Goal: Task Accomplishment & Management: Manage account settings

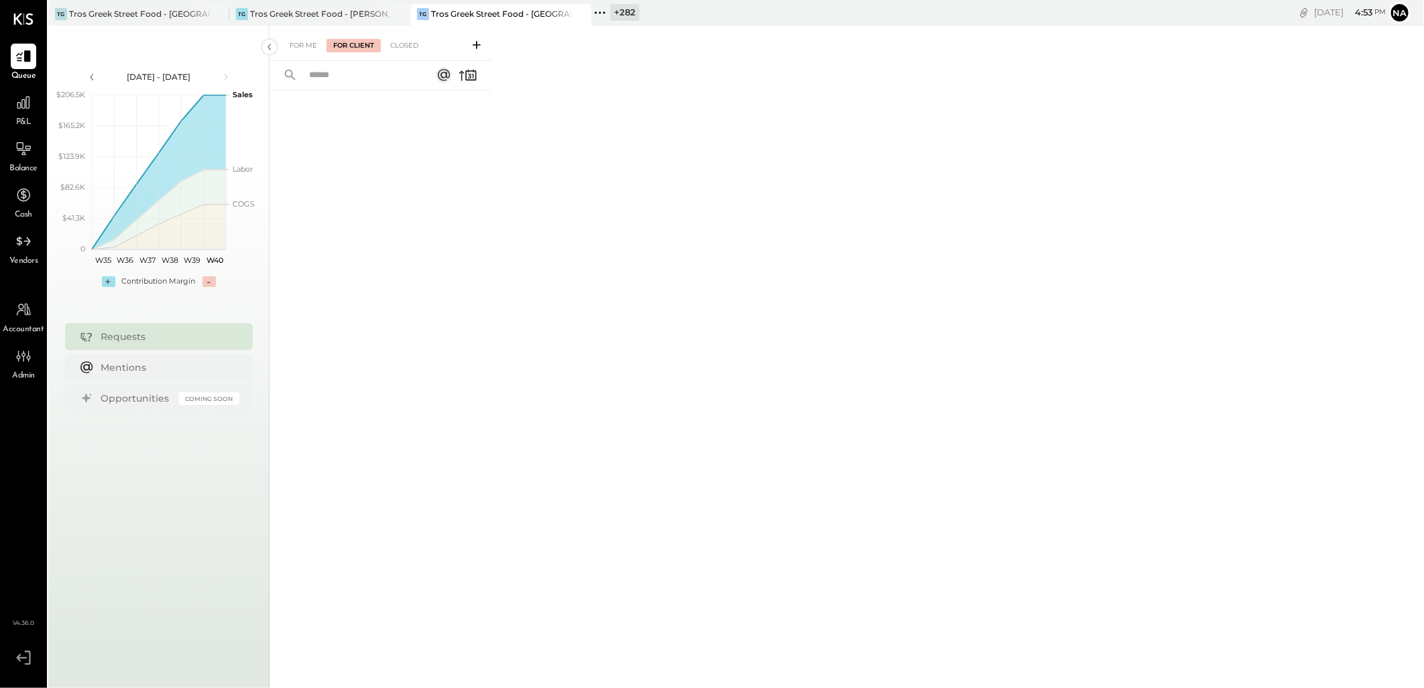
click at [636, 4] on div "+ 282" at bounding box center [625, 12] width 30 height 17
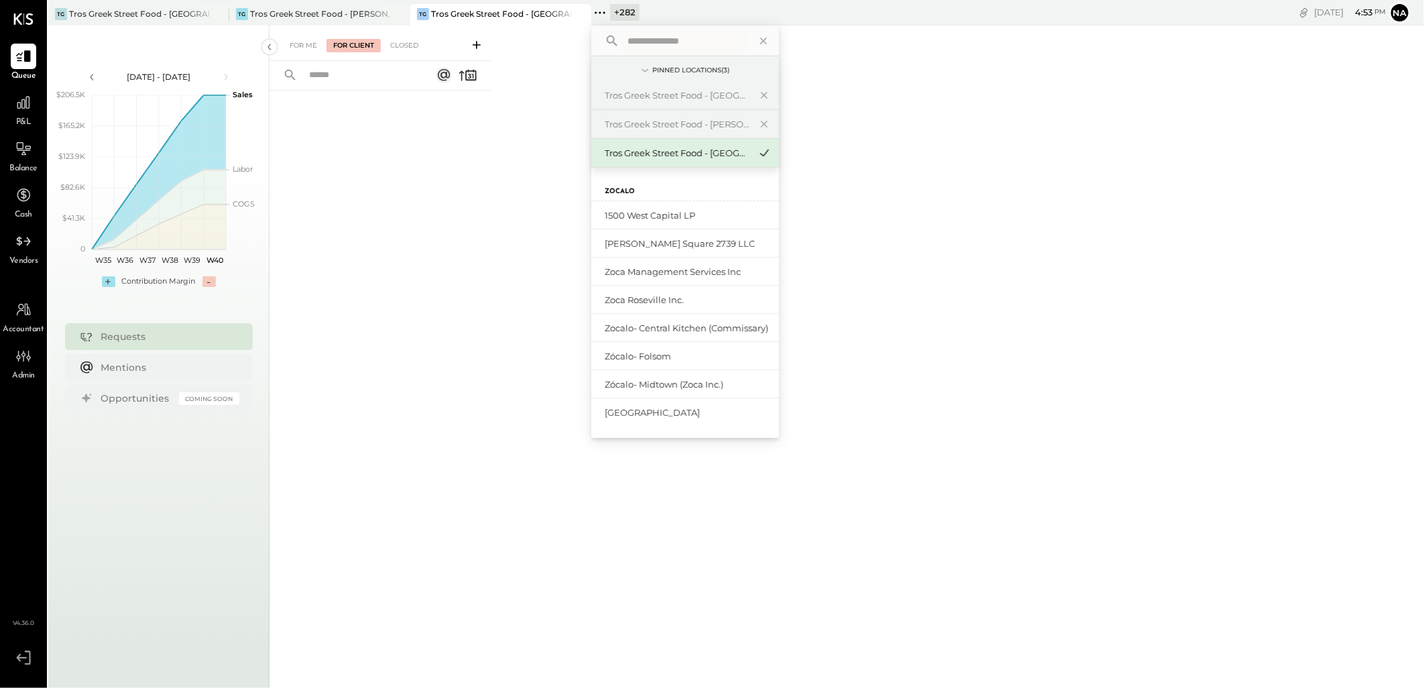
click at [676, 38] on input "text" at bounding box center [684, 41] width 125 height 24
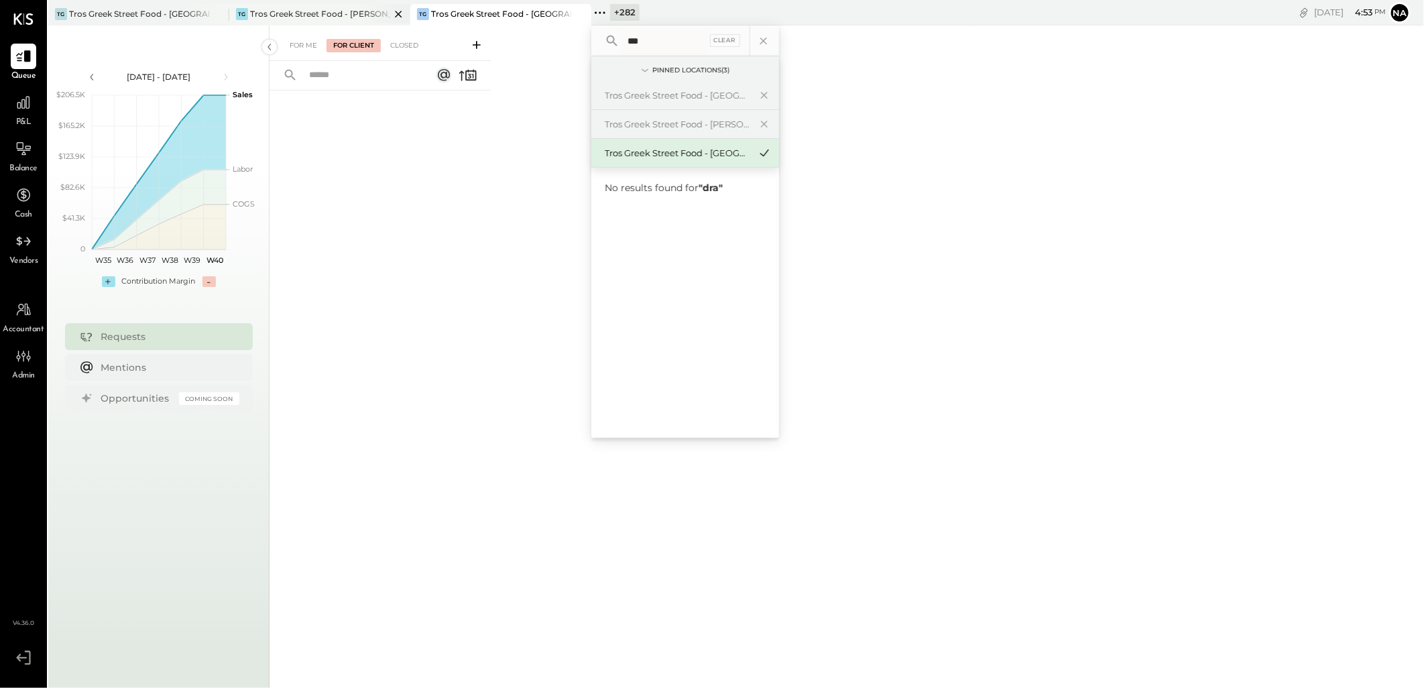
click at [392, 11] on icon at bounding box center [398, 14] width 17 height 16
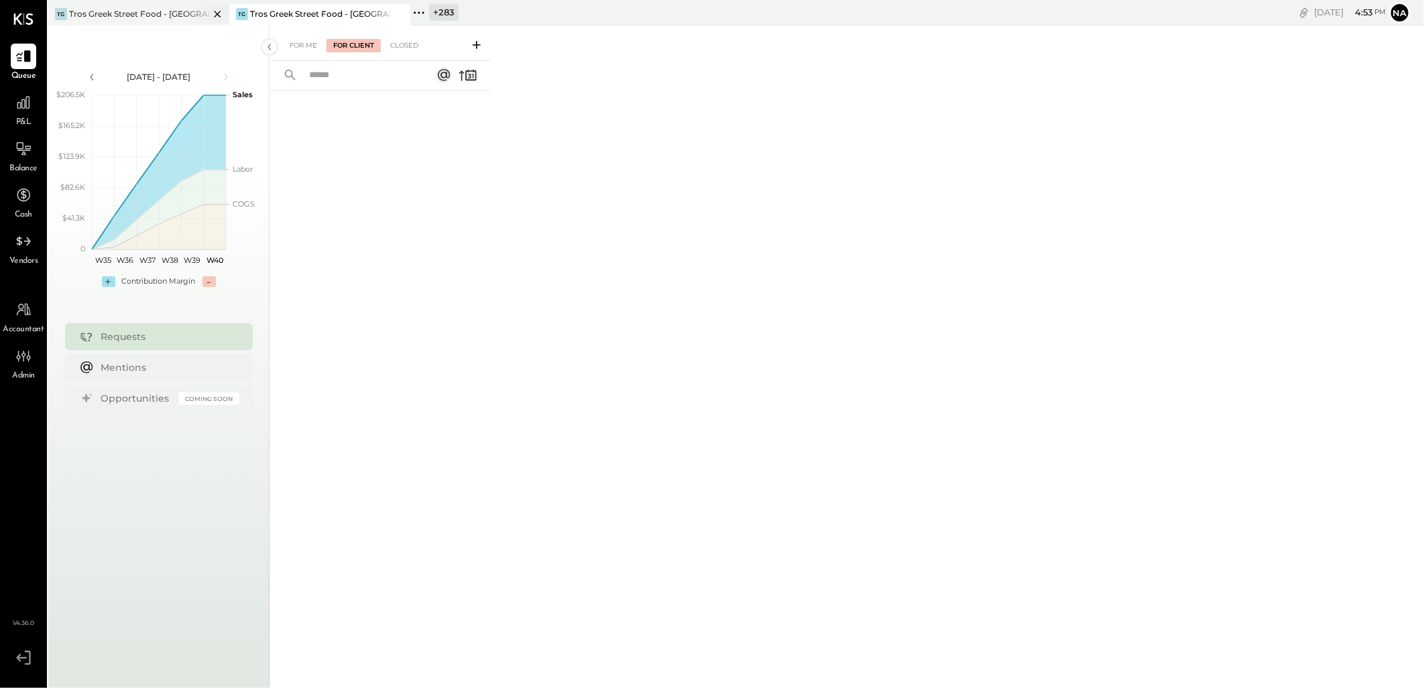
click at [224, 11] on icon at bounding box center [217, 14] width 17 height 16
click at [278, 12] on div "+ 284 *** Clear Pinned Locations ( 1 ) [GEOGRAPHIC_DATA] Food - [GEOGRAPHIC_DAT…" at bounding box center [508, 12] width 559 height 25
click at [268, 12] on div "+ 284" at bounding box center [263, 12] width 30 height 17
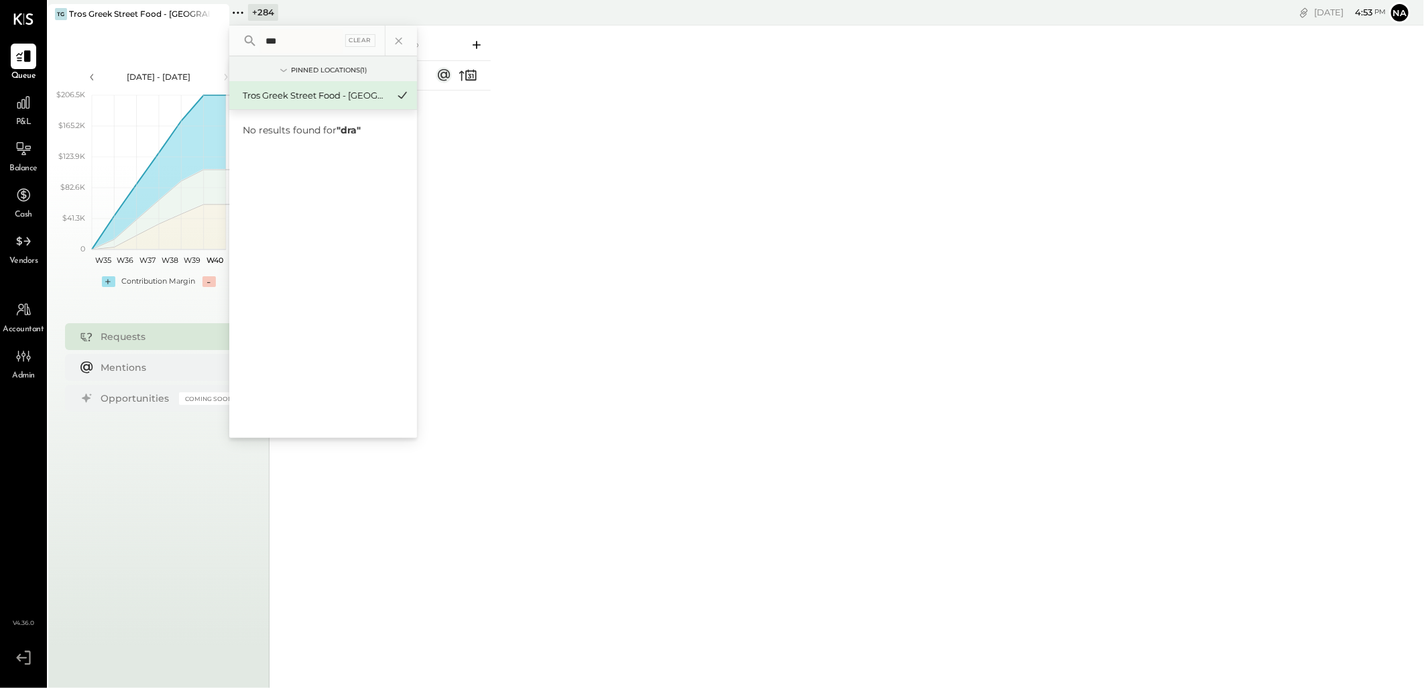
click at [326, 48] on input "***" at bounding box center [301, 41] width 82 height 24
type input "*"
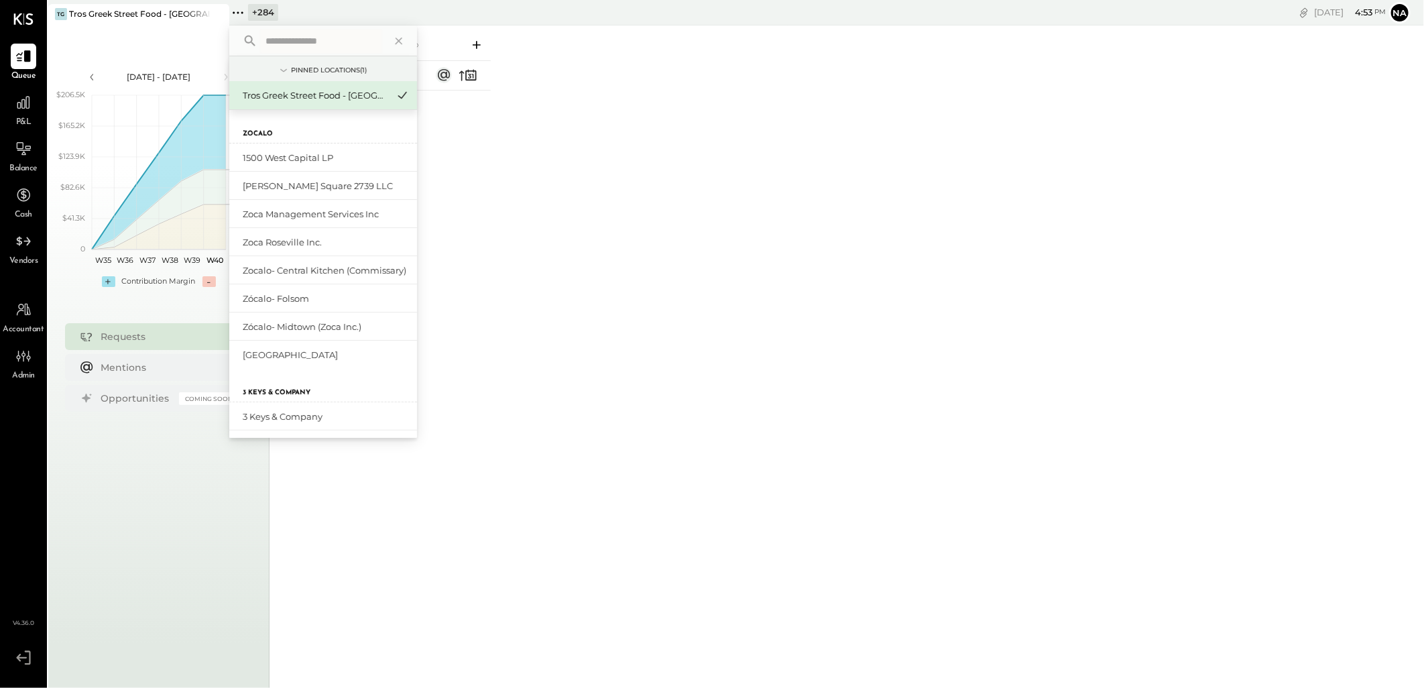
click at [606, 186] on div "For Me For Client Closed" at bounding box center [847, 354] width 1155 height 659
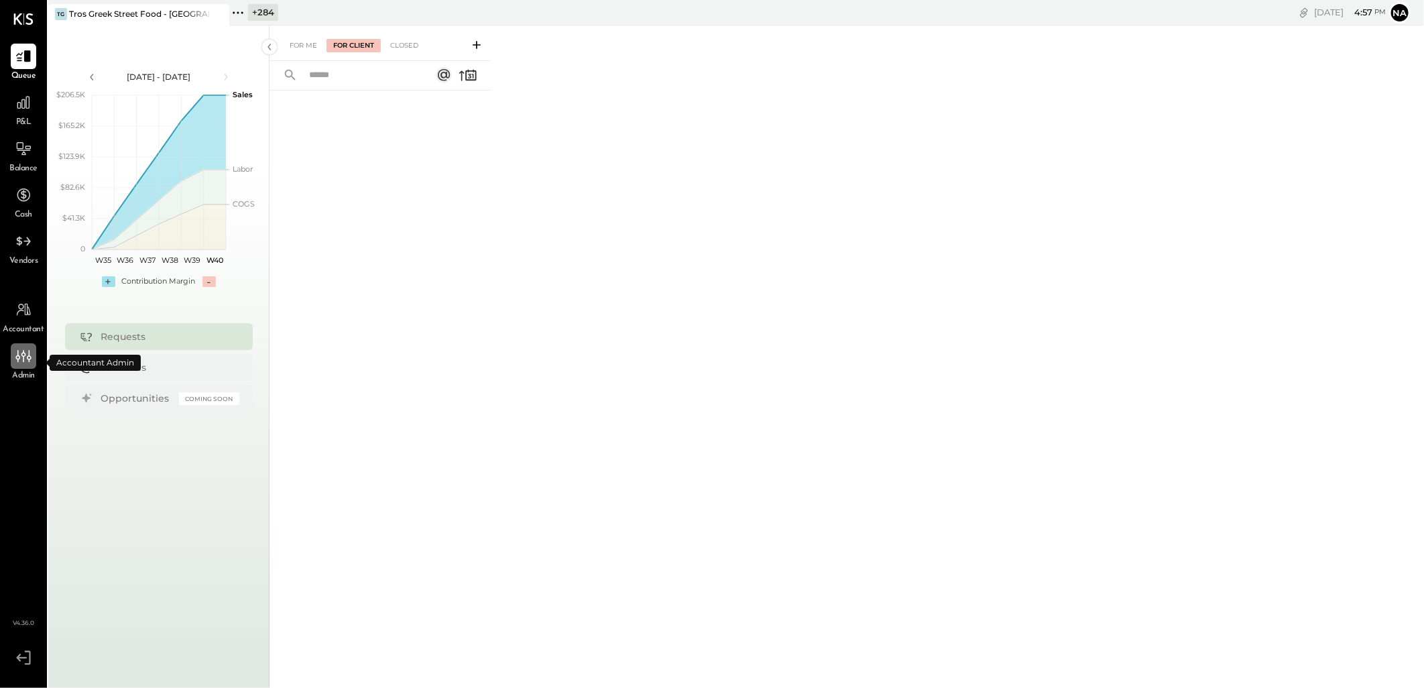
click at [18, 351] on icon at bounding box center [17, 356] width 5 height 12
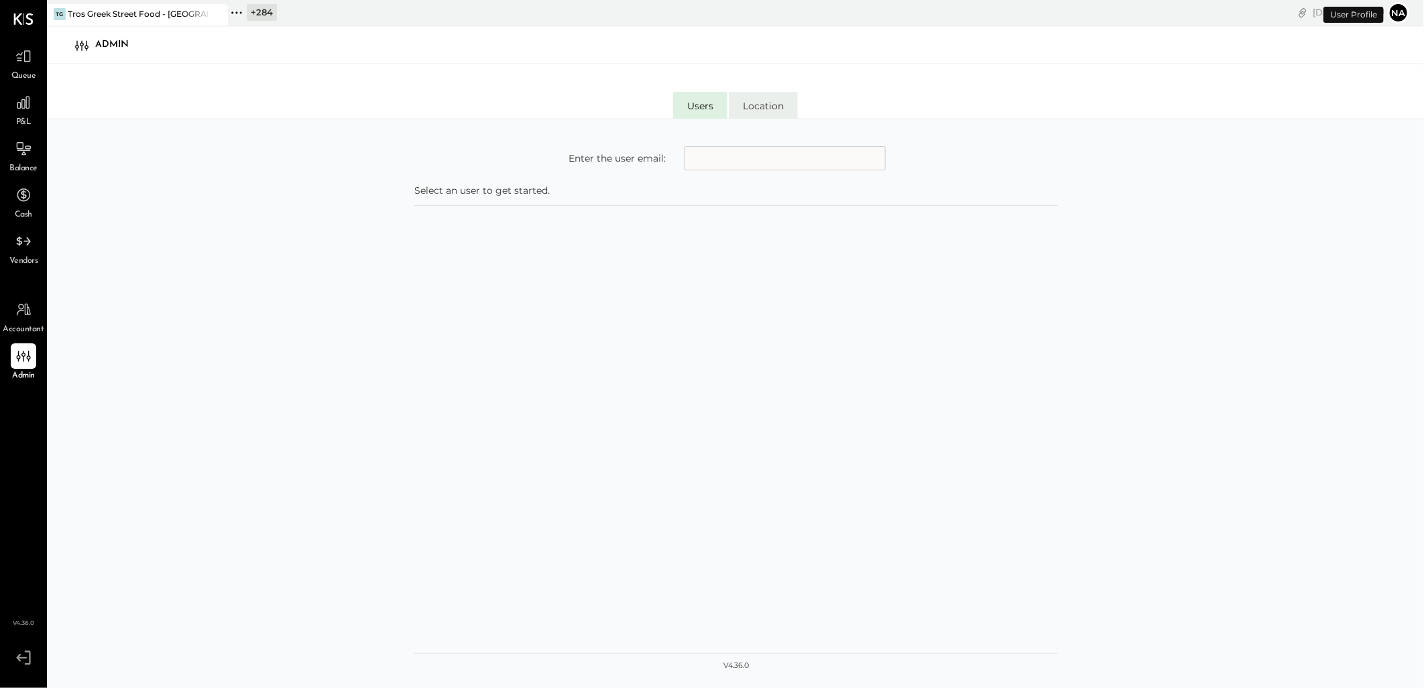
click at [754, 106] on li "Location" at bounding box center [763, 105] width 69 height 27
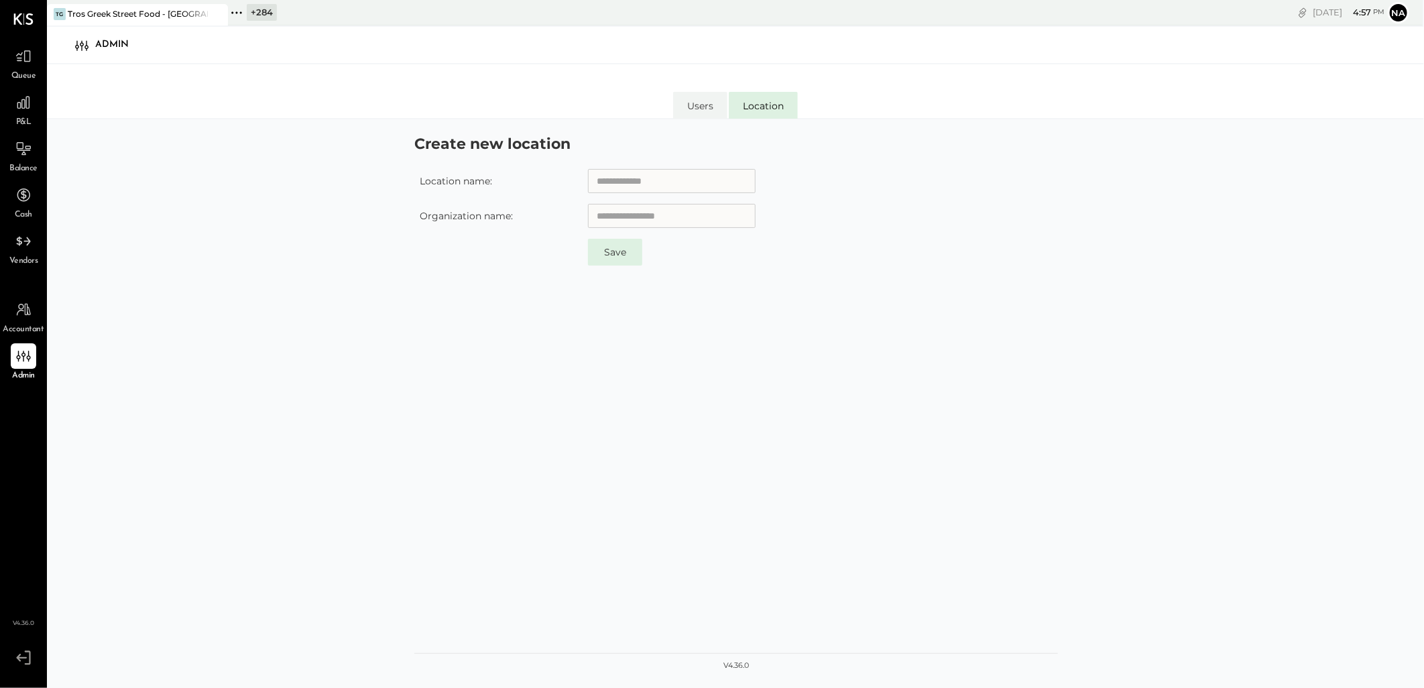
click at [644, 175] on input "text" at bounding box center [672, 181] width 168 height 24
type input "**********"
click at [652, 221] on input "text" at bounding box center [672, 216] width 168 height 24
type input "******"
drag, startPoint x: 683, startPoint y: 175, endPoint x: 349, endPoint y: 178, distance: 333.3
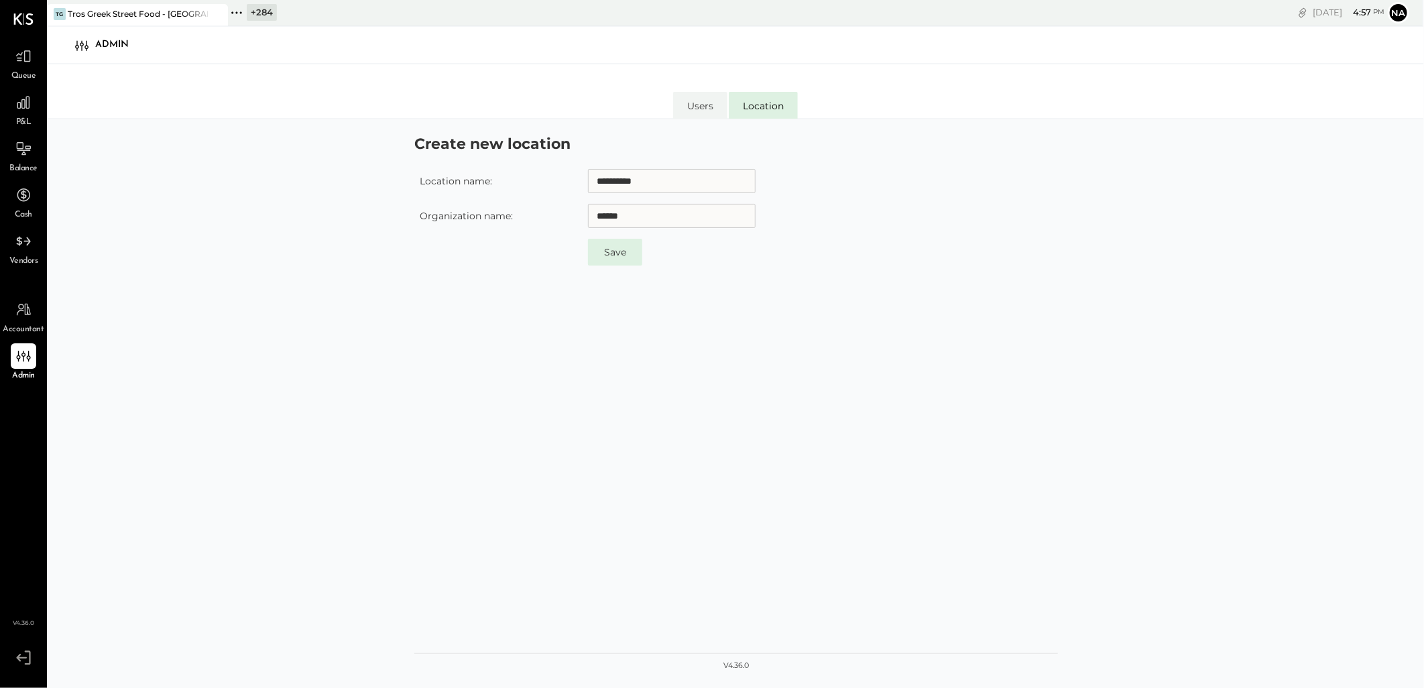
click at [349, 178] on div "**********" at bounding box center [735, 419] width 1377 height 601
click at [821, 209] on form "Location name: Organization name: ****** Save" at bounding box center [736, 385] width 644 height 459
click at [265, 9] on div "+ 284" at bounding box center [262, 12] width 30 height 17
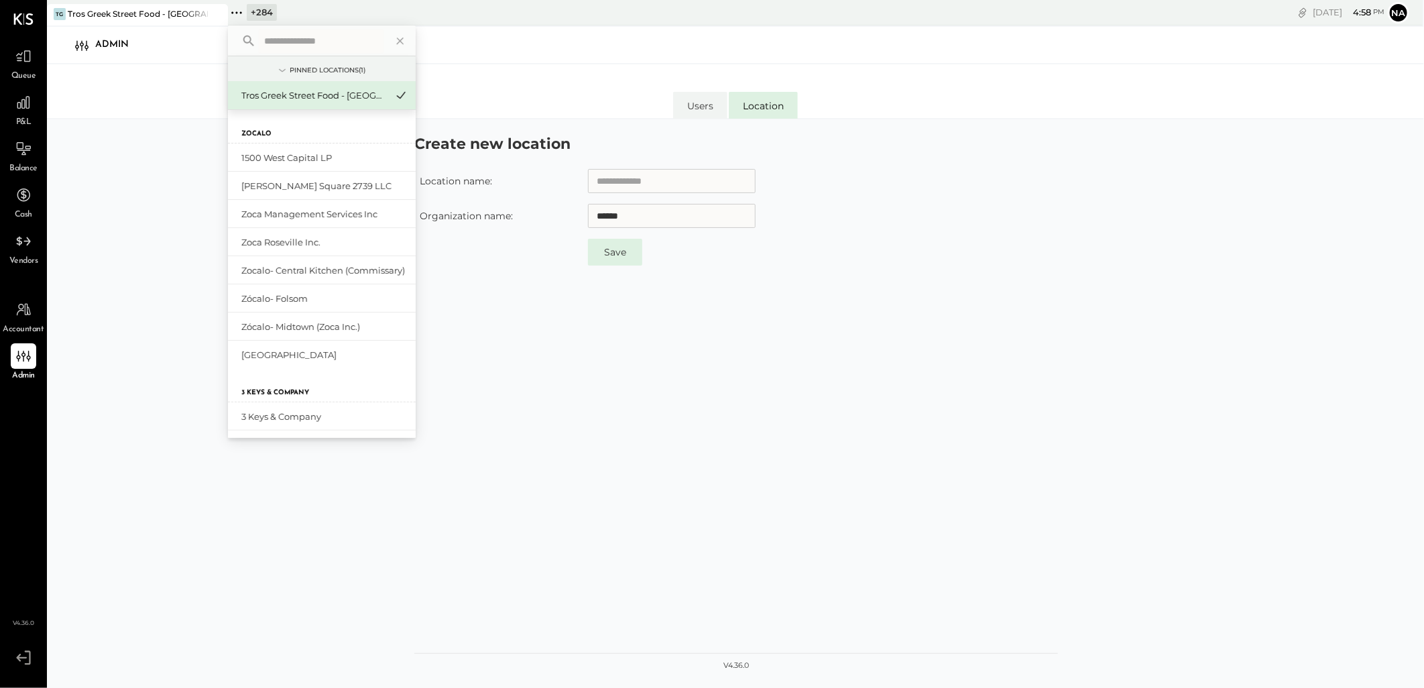
click at [294, 40] on input "text" at bounding box center [321, 41] width 125 height 24
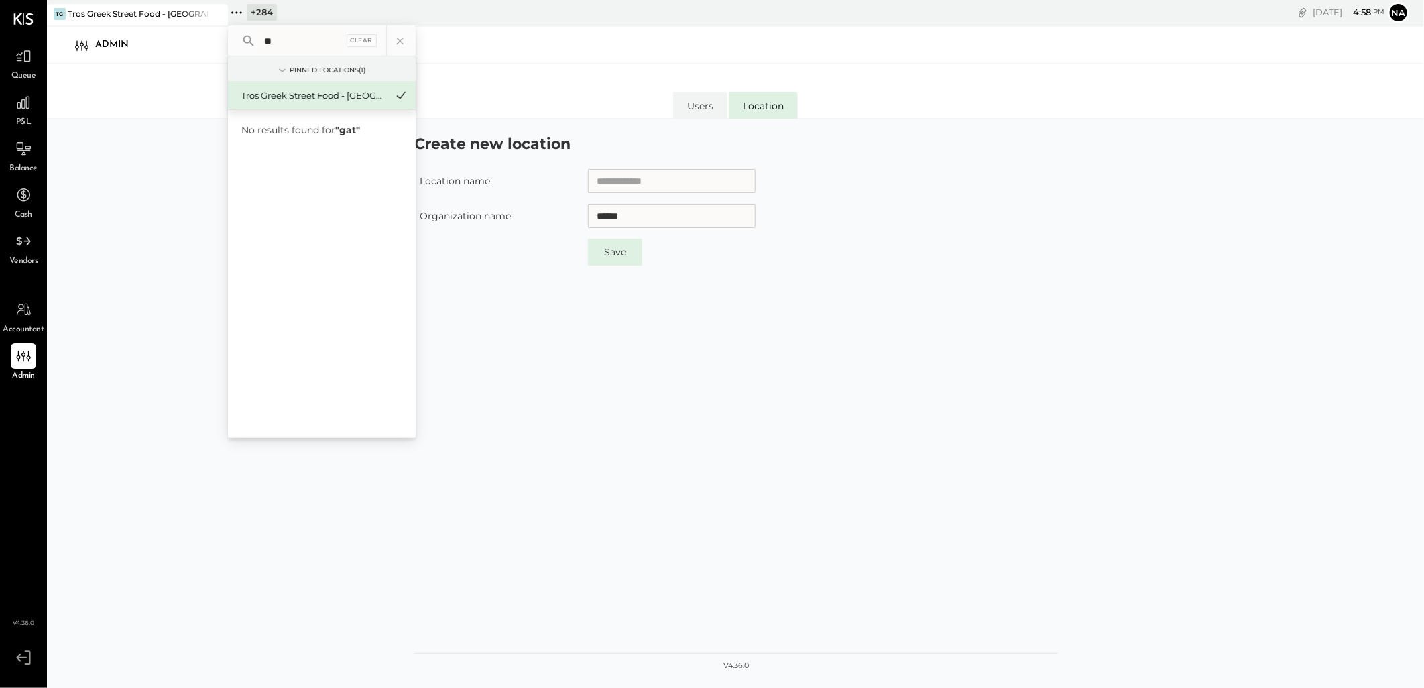
type input "*"
type input "**"
click at [299, 270] on div "Saketome- Missoula" at bounding box center [313, 270] width 145 height 13
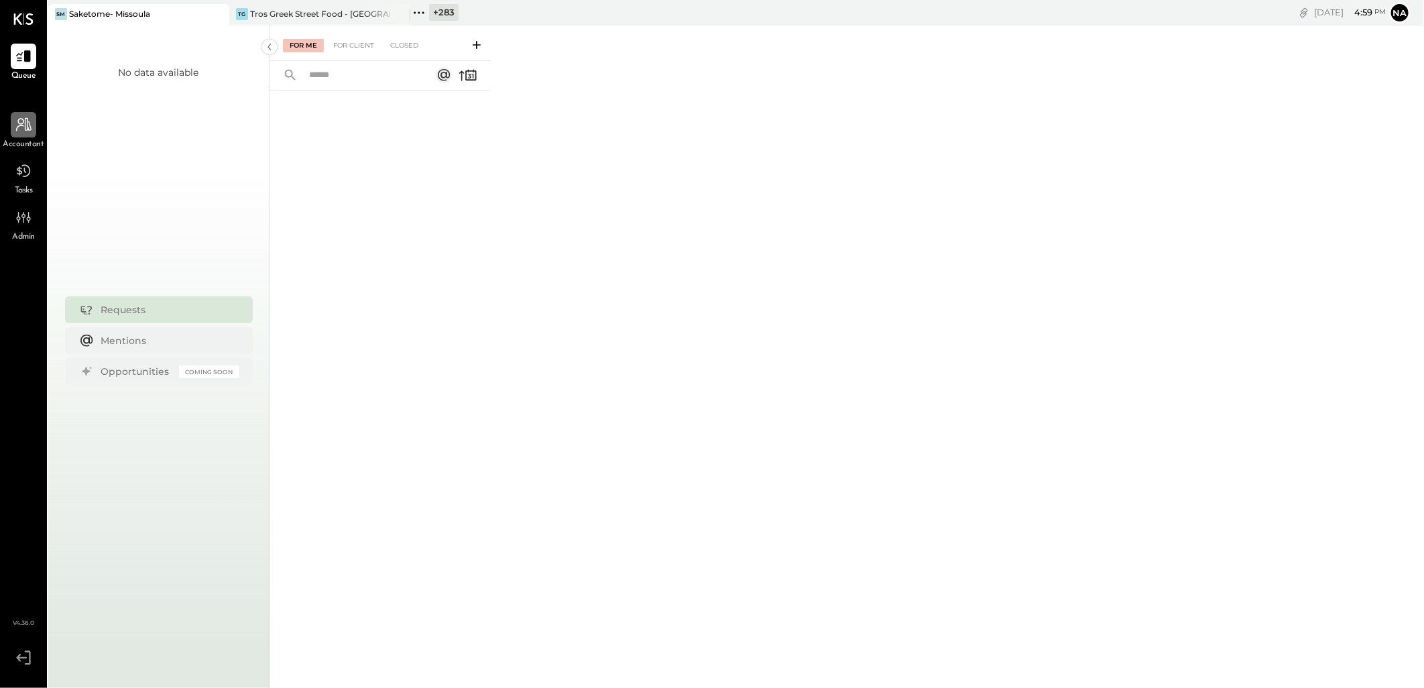
click at [34, 134] on div at bounding box center [23, 124] width 25 height 25
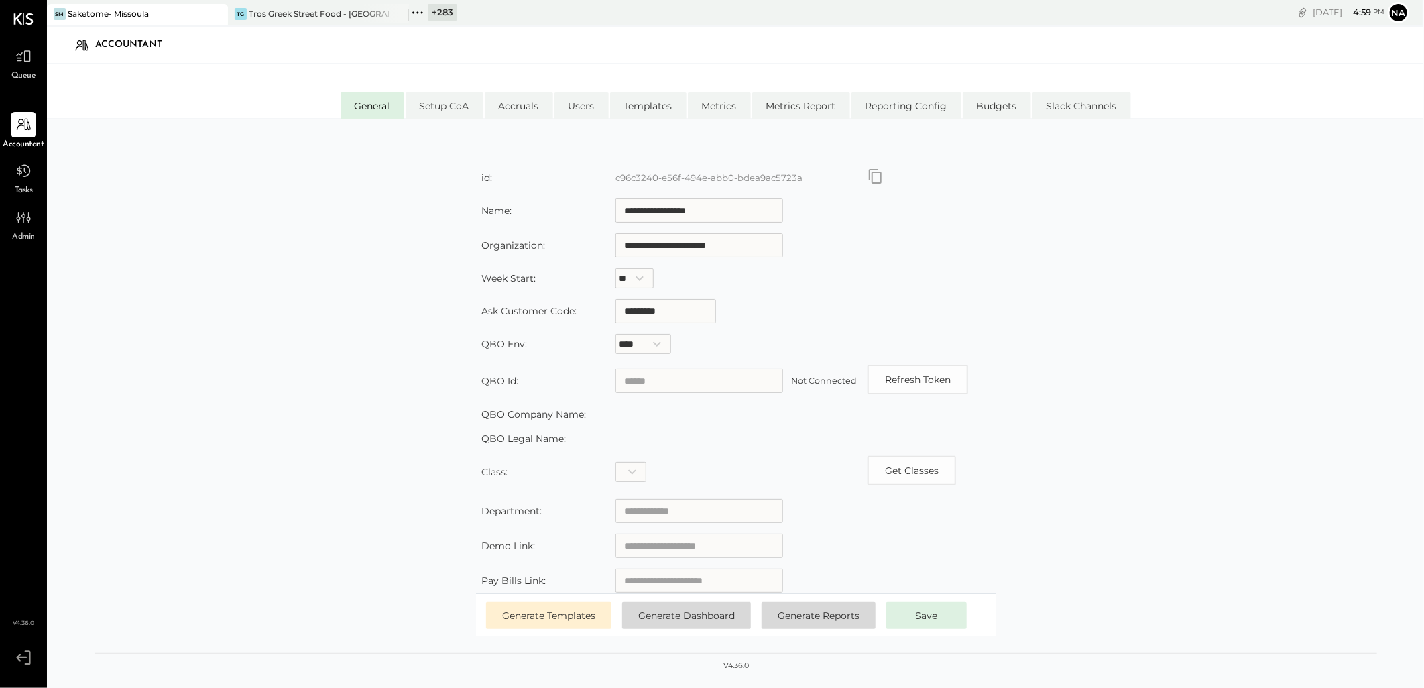
drag, startPoint x: 725, startPoint y: 210, endPoint x: 569, endPoint y: 215, distance: 156.3
click at [569, 215] on tr "**********" at bounding box center [736, 210] width 520 height 35
type input "*"
type input "*******"
drag, startPoint x: 697, startPoint y: 242, endPoint x: 592, endPoint y: 242, distance: 105.3
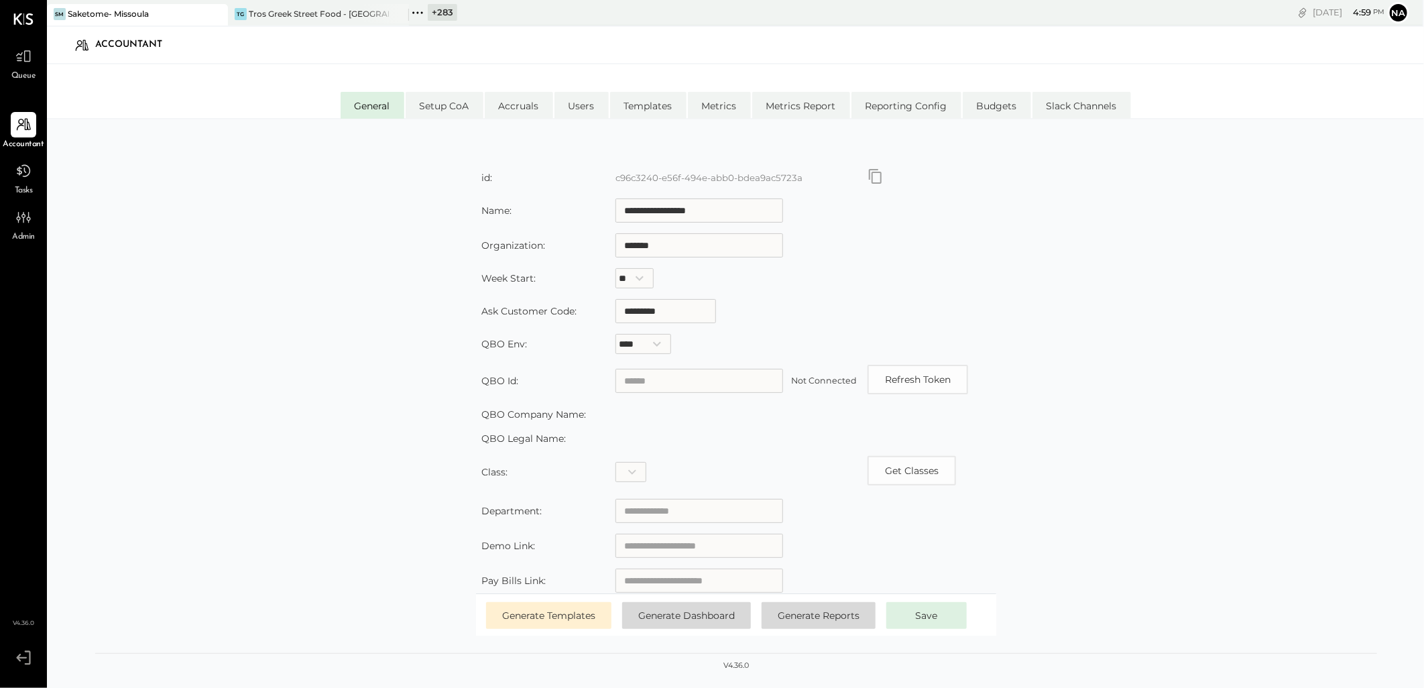
click at [592, 242] on tr "Organization: *******" at bounding box center [736, 245] width 520 height 35
type input "*"
click at [950, 621] on button "Save" at bounding box center [927, 615] width 80 height 27
drag, startPoint x: 642, startPoint y: 197, endPoint x: 573, endPoint y: 190, distance: 68.8
click at [577, 190] on table "**********" at bounding box center [736, 449] width 520 height 575
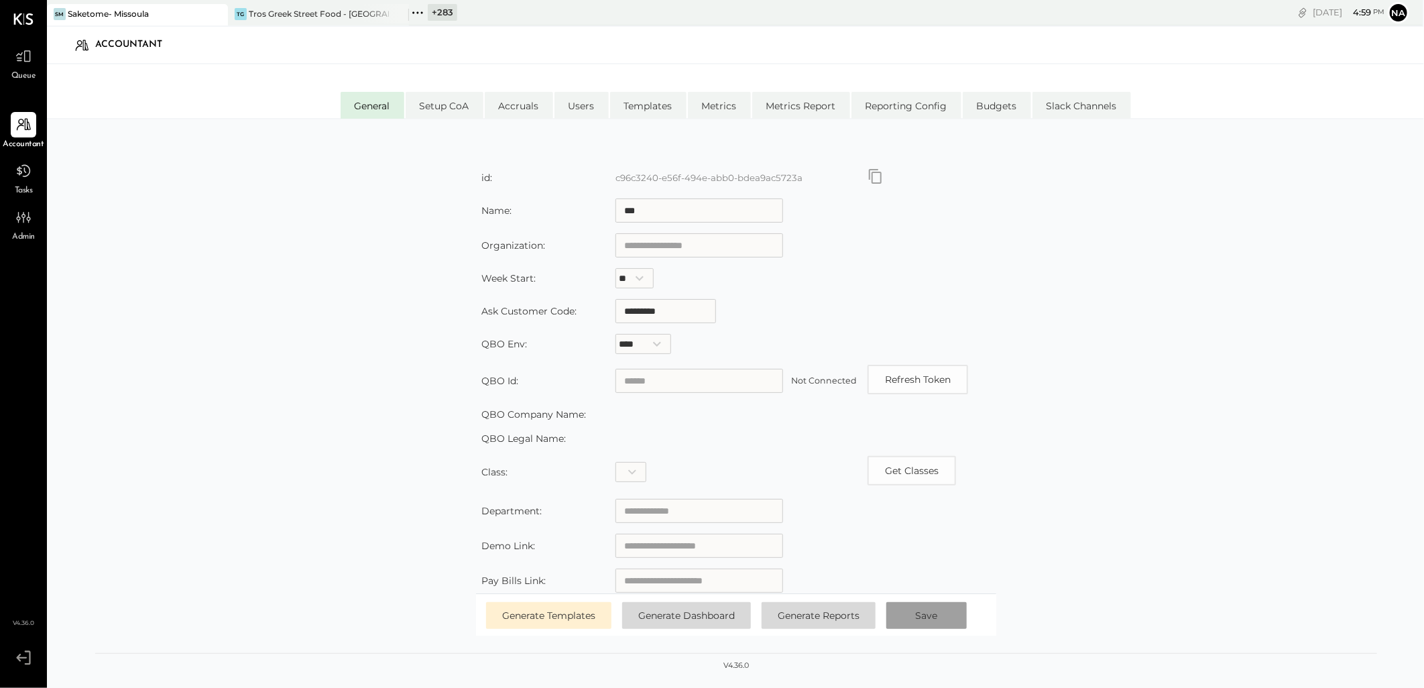
type input "***"
click at [954, 613] on button "Save" at bounding box center [927, 615] width 80 height 27
click at [211, 12] on icon at bounding box center [216, 14] width 17 height 16
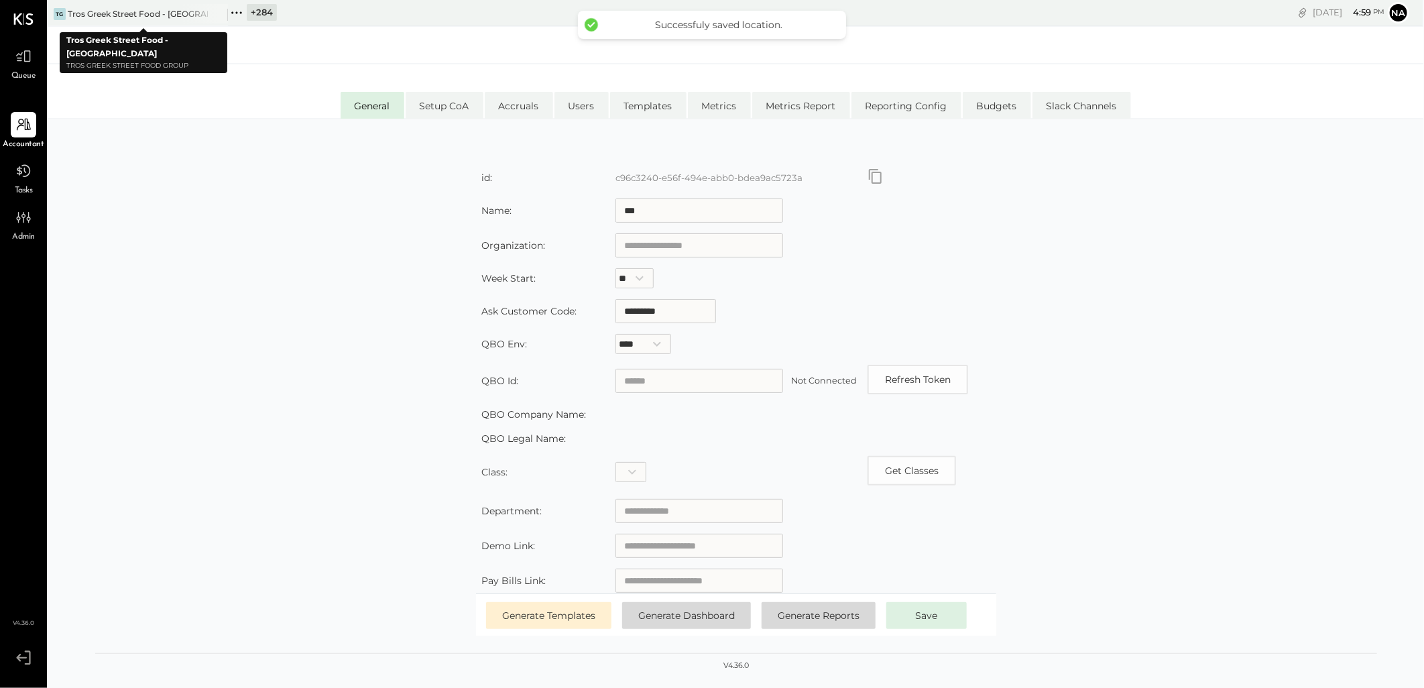
click at [245, 11] on icon at bounding box center [236, 12] width 17 height 17
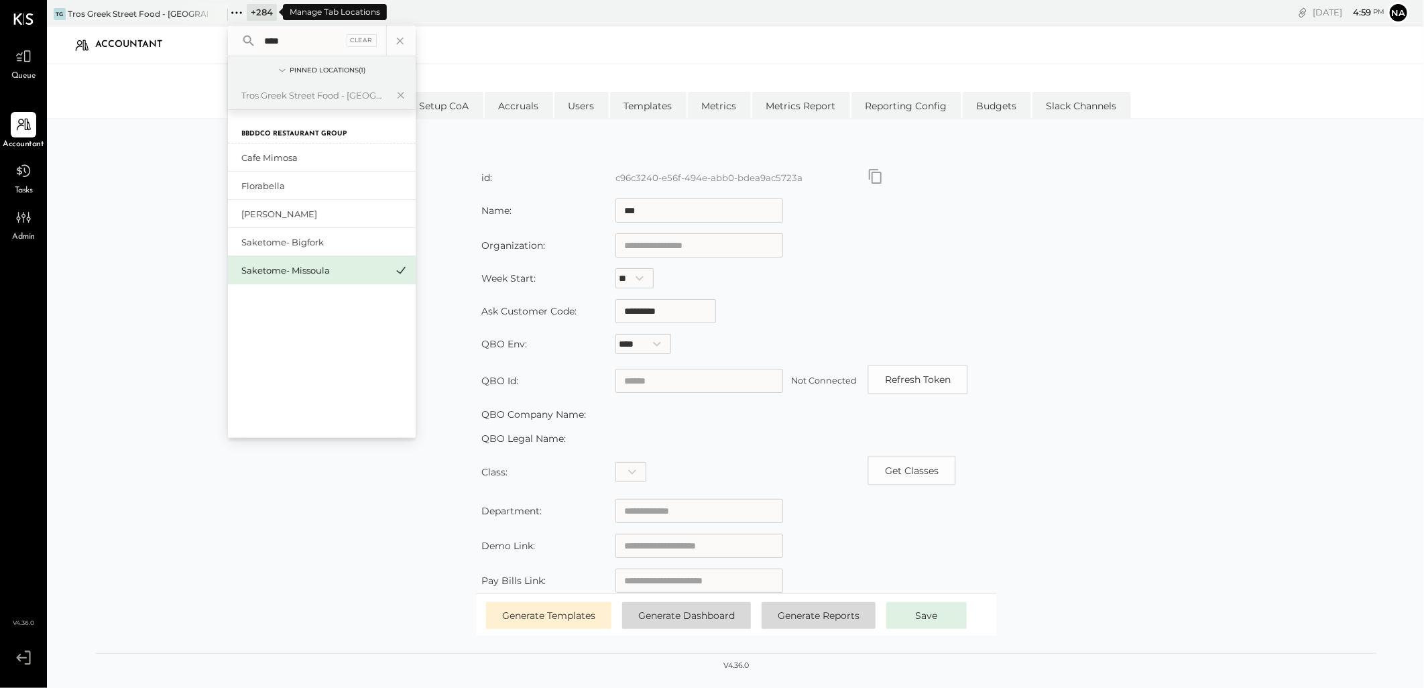
type input "*****"
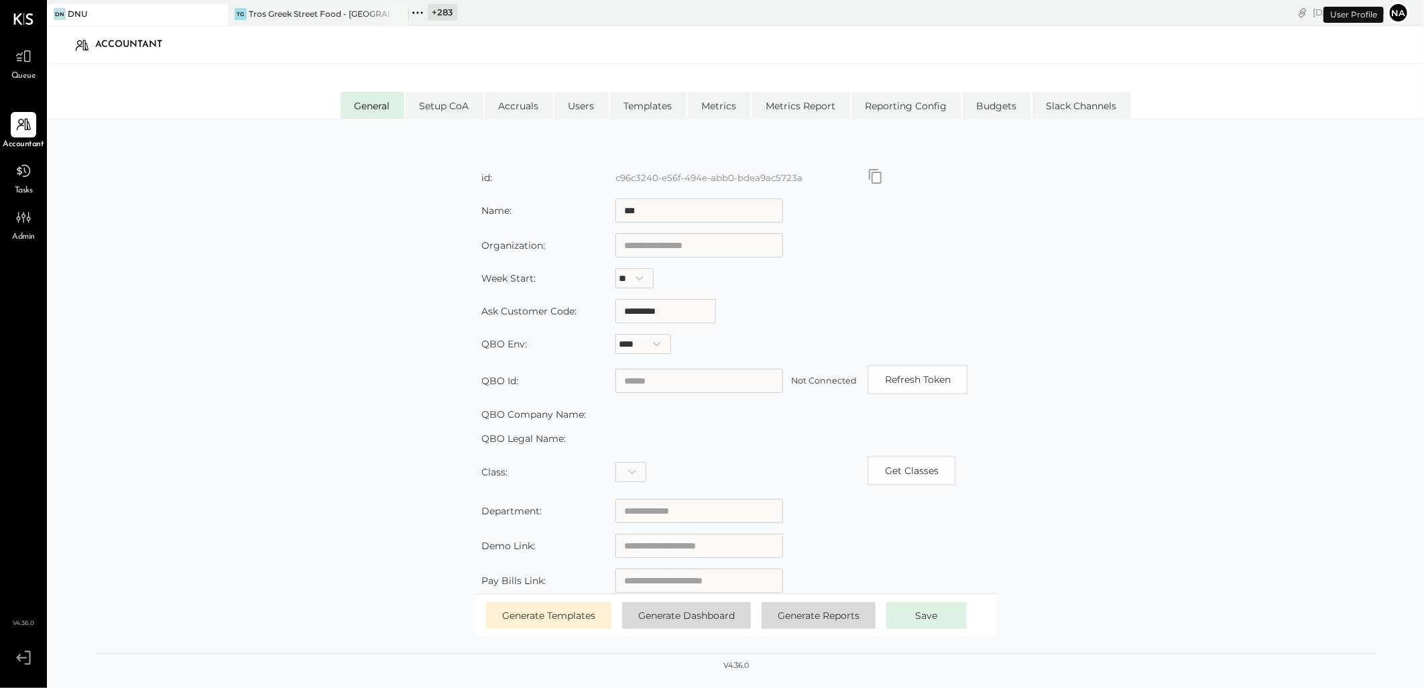
click at [222, 13] on icon at bounding box center [216, 14] width 17 height 16
click at [252, 17] on div "+ 284" at bounding box center [262, 12] width 30 height 17
type input "*****"
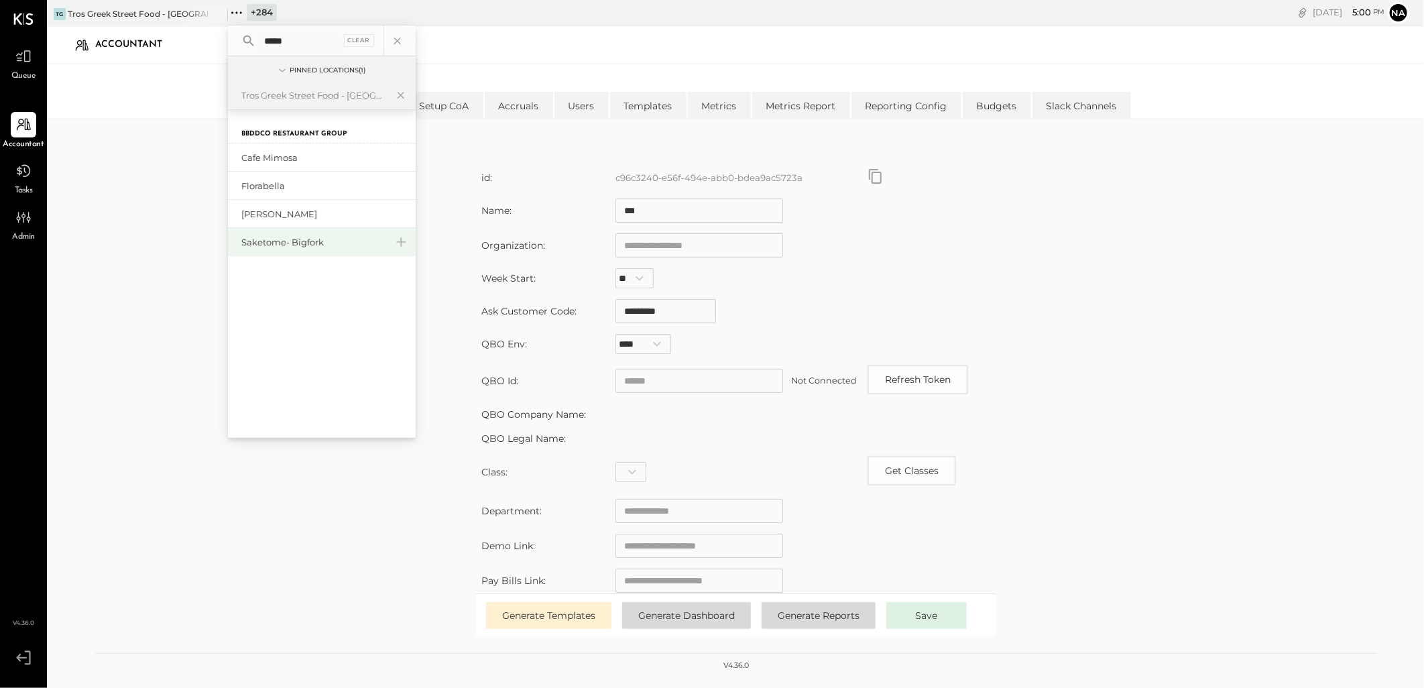
click at [284, 240] on div "Saketome- Bigfork" at bounding box center [313, 242] width 145 height 13
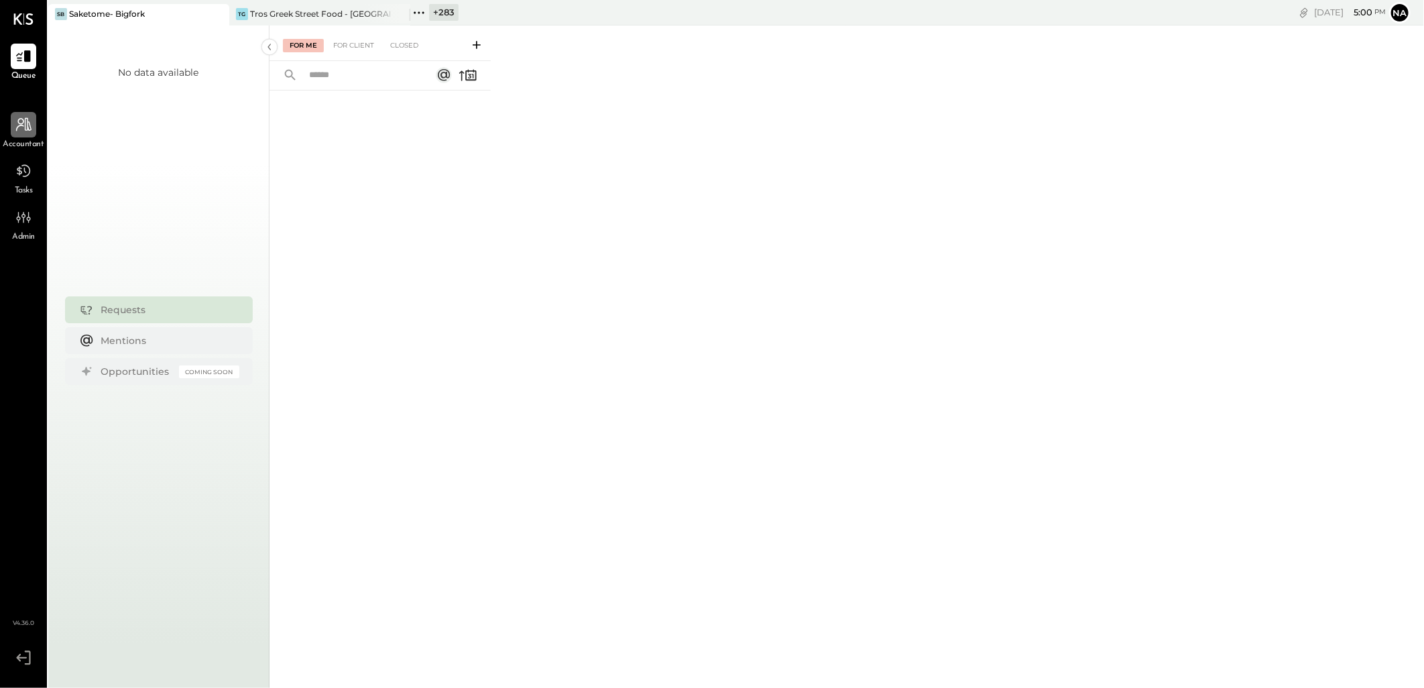
click at [27, 129] on icon at bounding box center [23, 124] width 15 height 13
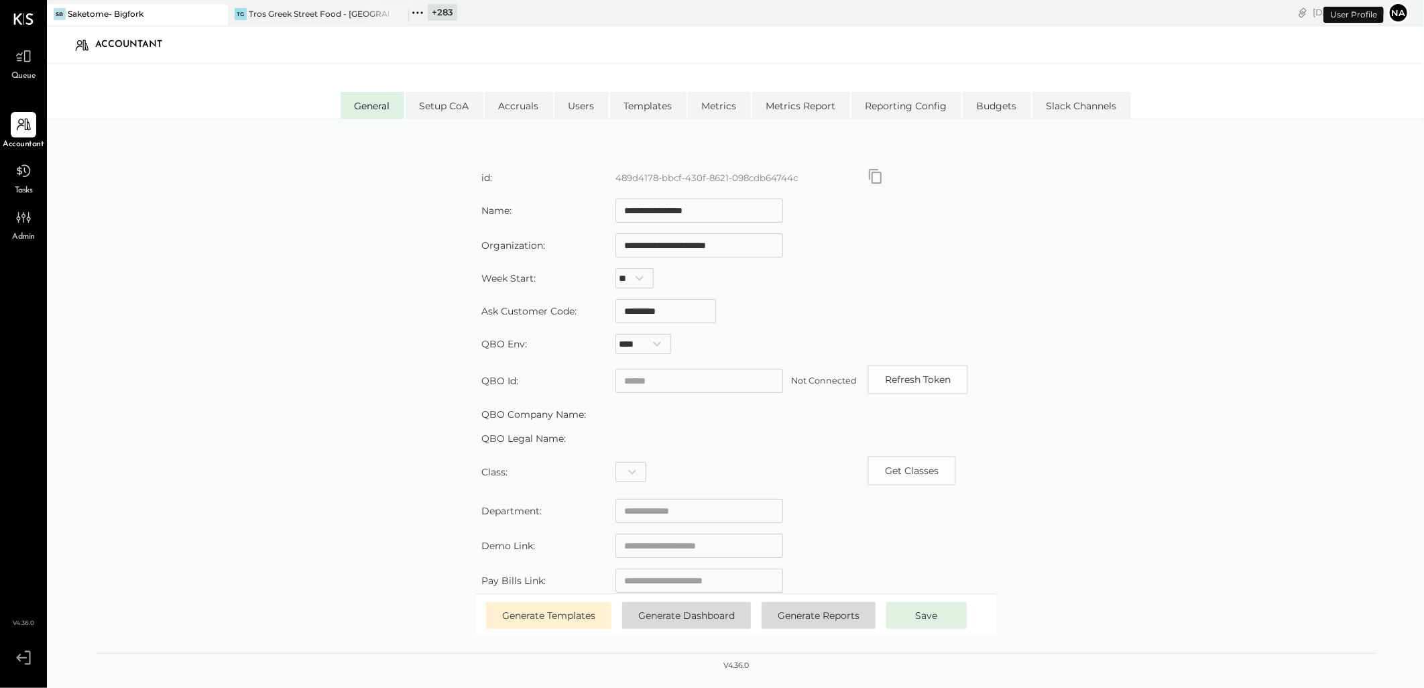
click at [696, 218] on input "**********" at bounding box center [700, 211] width 168 height 24
type input "**********"
click at [693, 384] on input "text" at bounding box center [700, 381] width 168 height 24
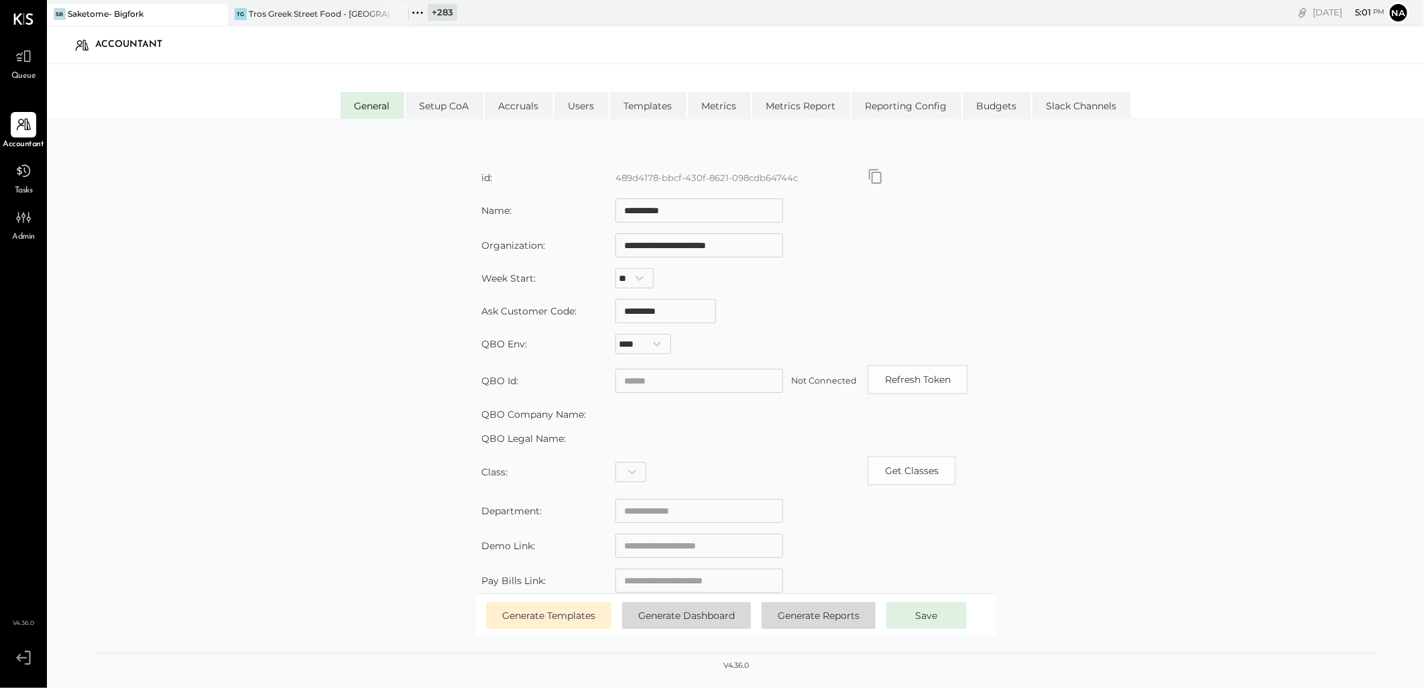
paste input "**********"
type input "**********"
click at [930, 620] on span "Save" at bounding box center [927, 616] width 22 height 12
click at [933, 370] on button "Refresh Token" at bounding box center [918, 380] width 101 height 30
click at [467, 108] on li "Setup CoA" at bounding box center [445, 105] width 78 height 27
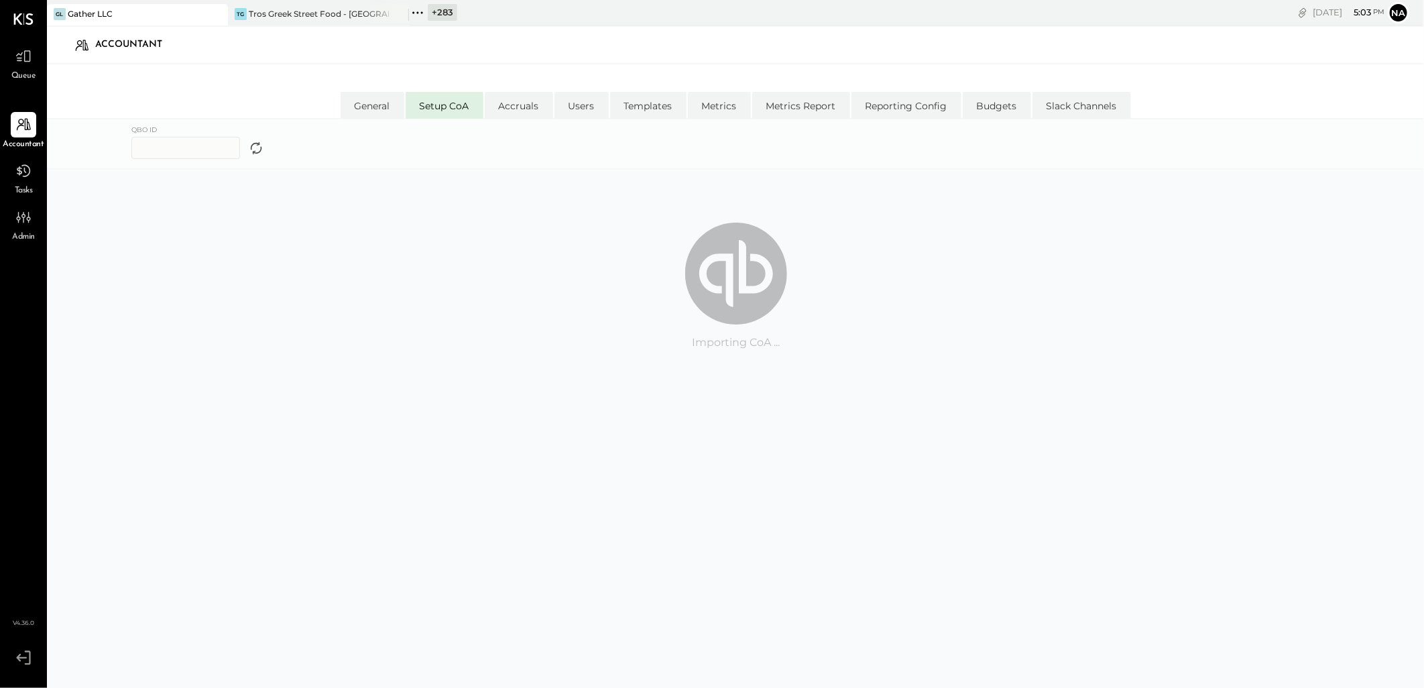
click at [266, 150] on icon at bounding box center [256, 147] width 19 height 19
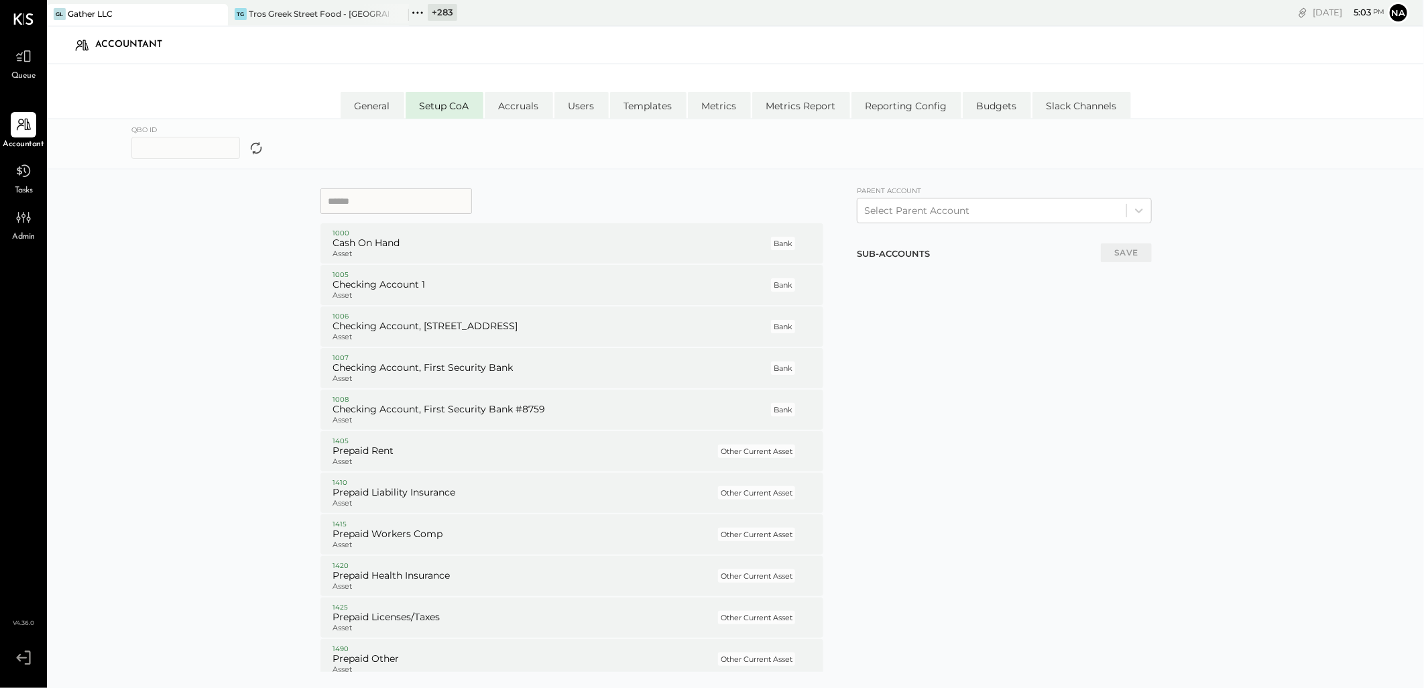
click at [262, 144] on icon at bounding box center [256, 148] width 11 height 12
click at [343, 149] on div "QBO ID" at bounding box center [362, 141] width 463 height 36
click at [979, 219] on div "Select Parent Account" at bounding box center [992, 210] width 269 height 21
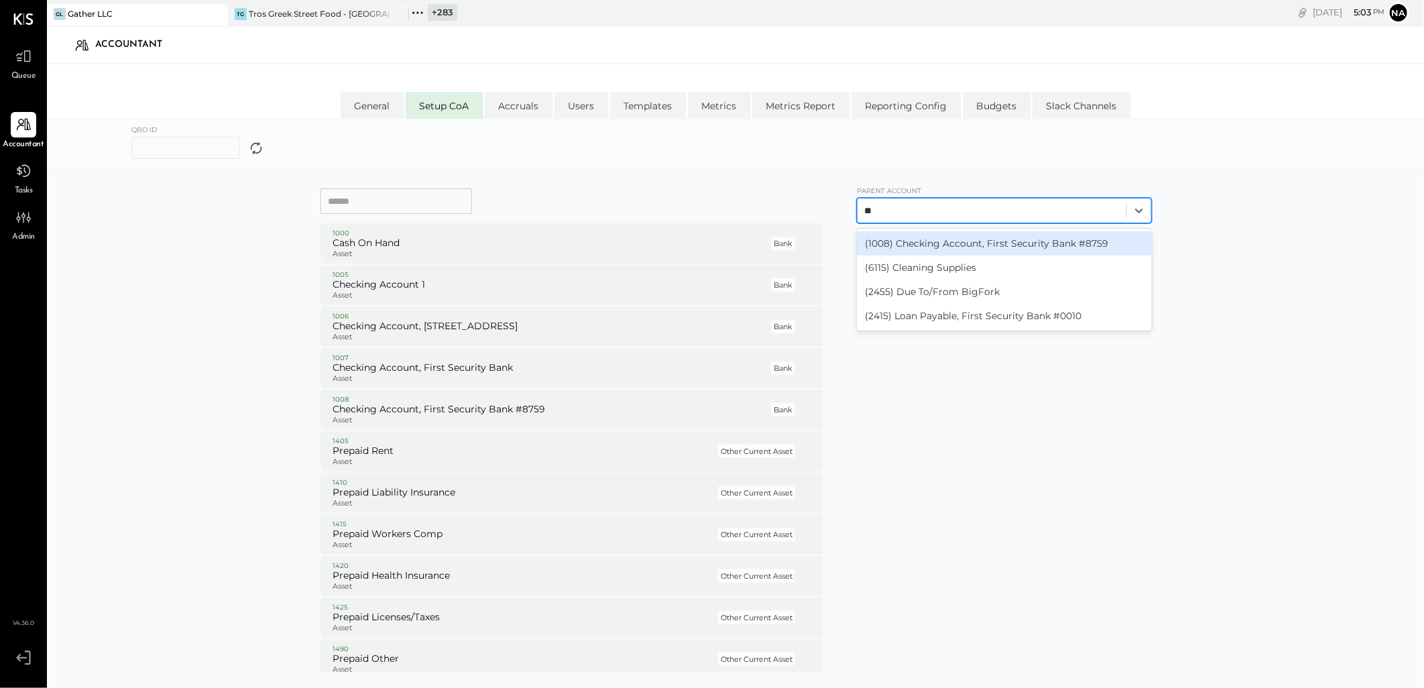
type input "*"
type input "****"
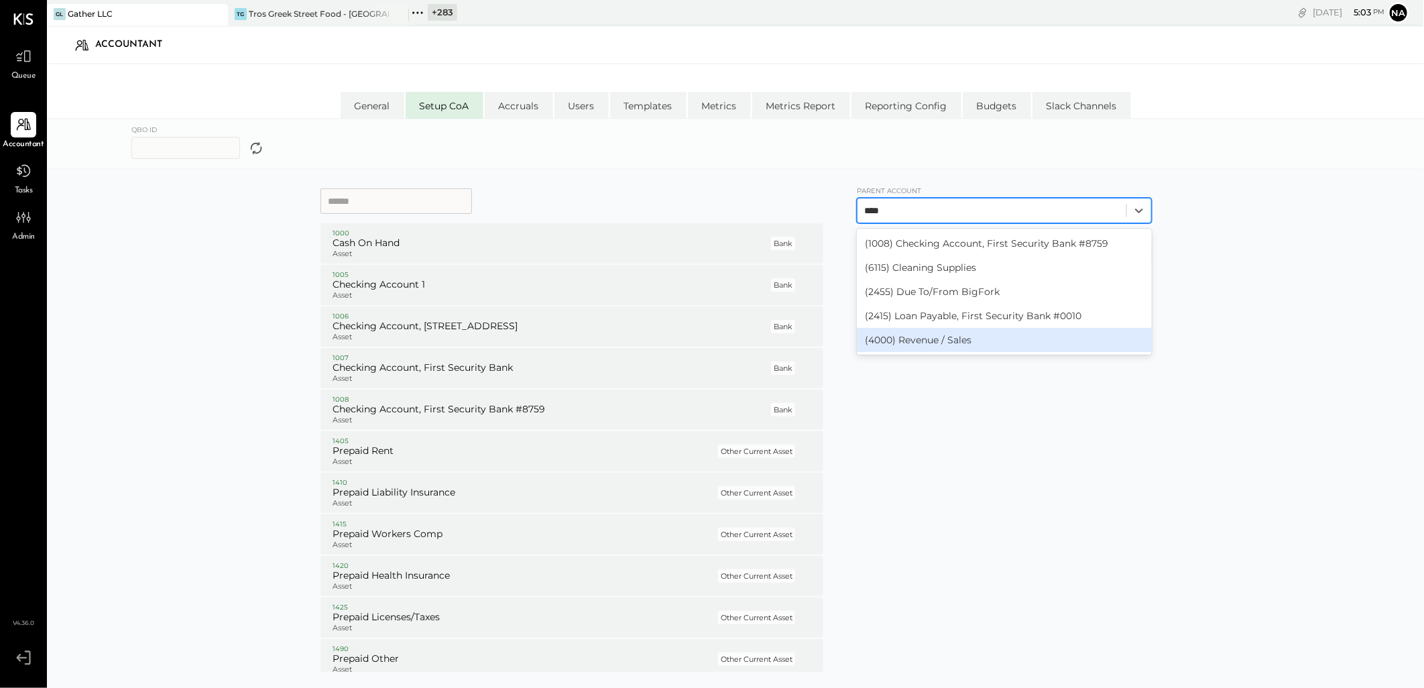
drag, startPoint x: 955, startPoint y: 335, endPoint x: 942, endPoint y: 334, distance: 12.8
click at [954, 336] on div "(4000) Revenue / Sales" at bounding box center [1004, 340] width 295 height 24
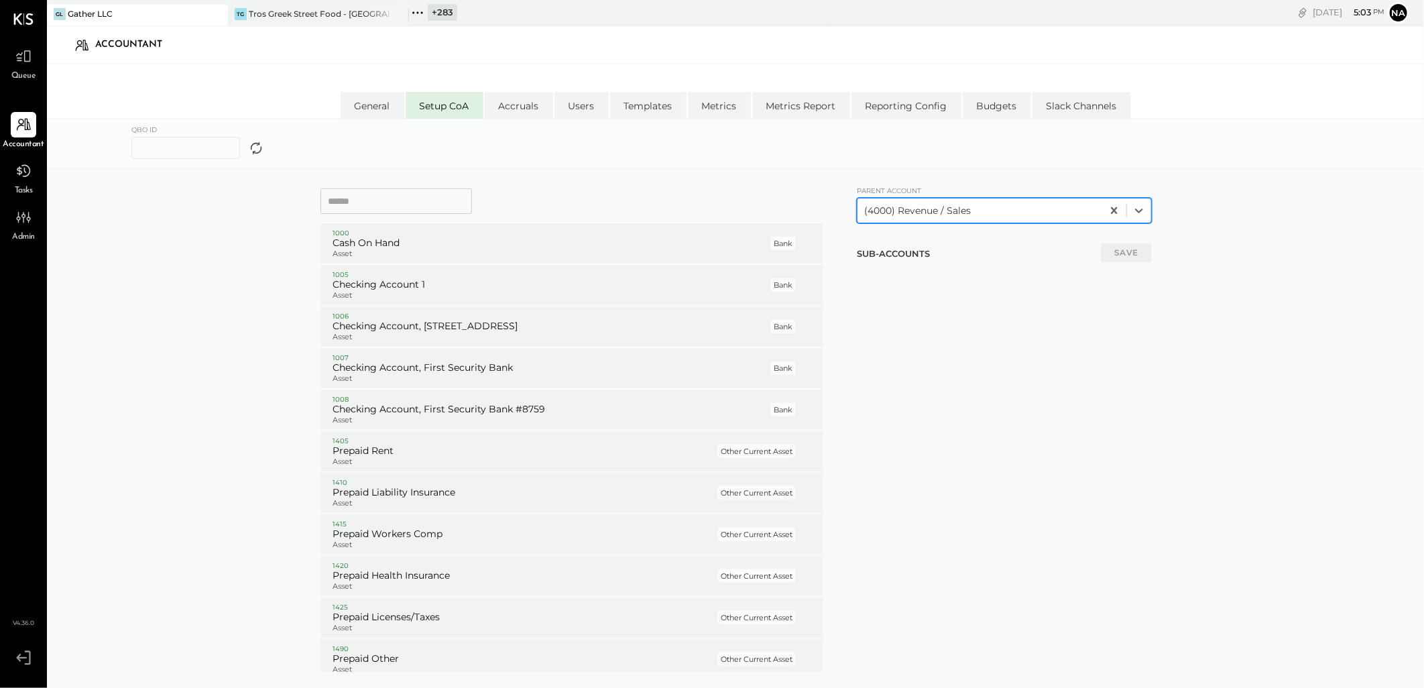
click at [360, 203] on input at bounding box center [397, 200] width 152 height 25
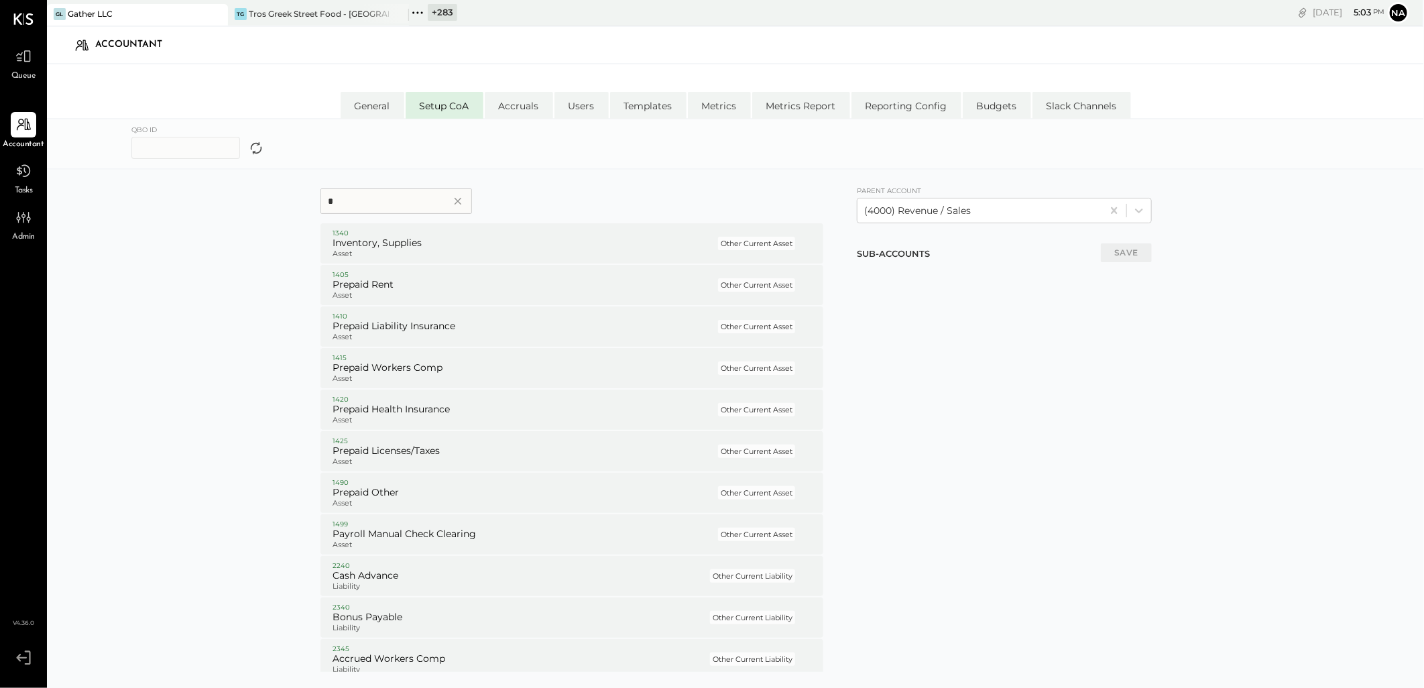
type input "*"
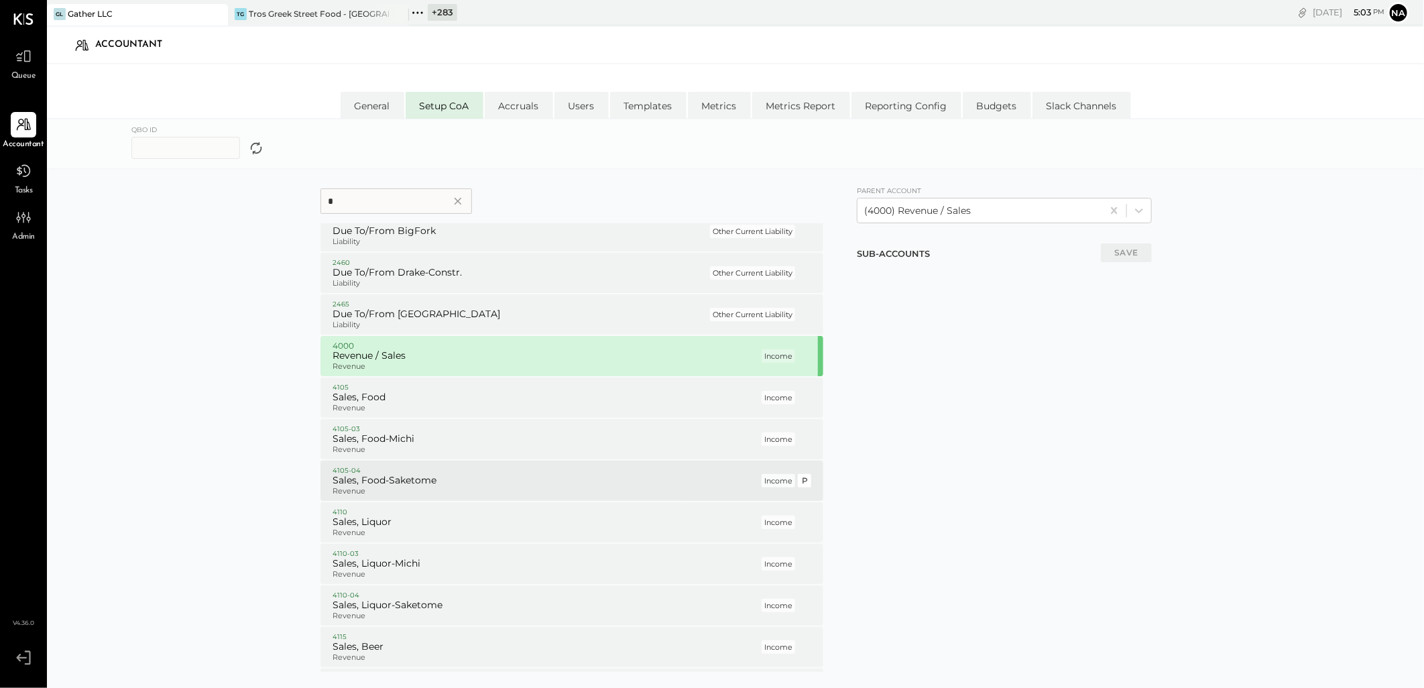
scroll to position [745, 0]
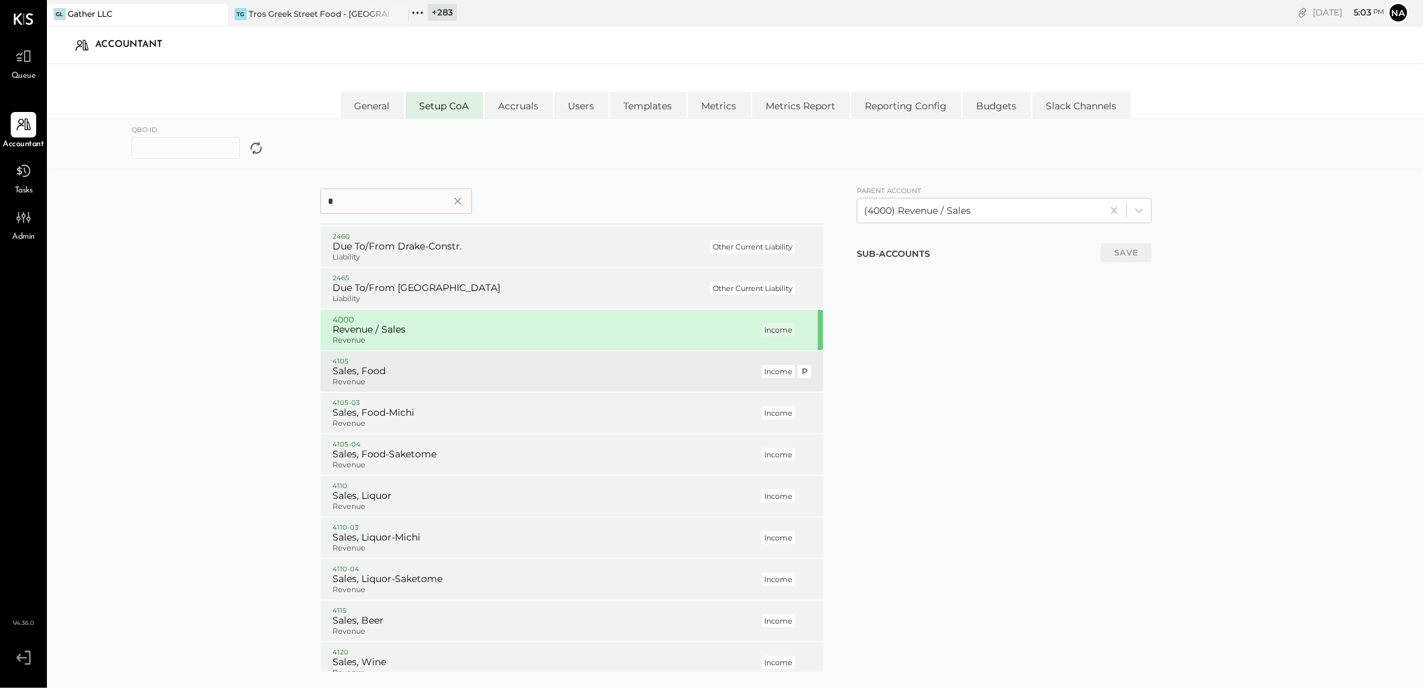
drag, startPoint x: 477, startPoint y: 367, endPoint x: 477, endPoint y: 381, distance: 13.4
click at [477, 367] on h5 "Sales, Food" at bounding box center [546, 371] width 427 height 12
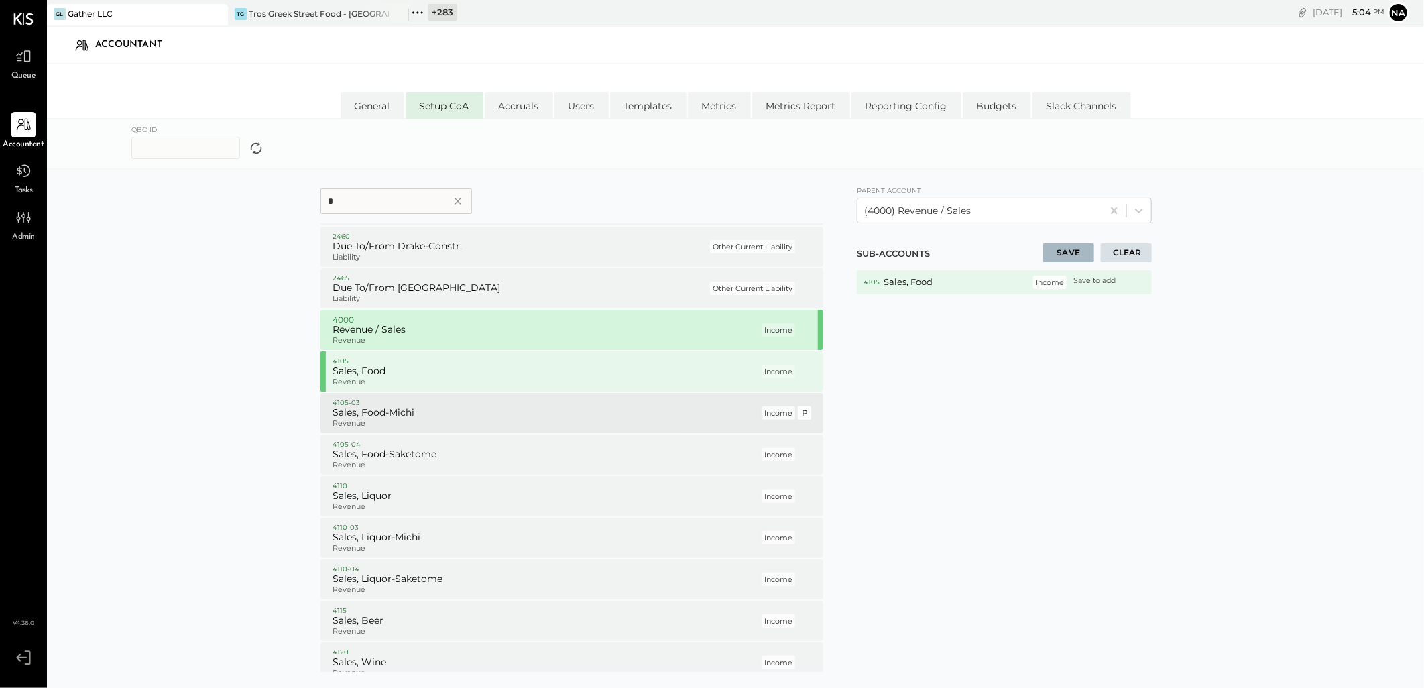
click at [463, 414] on h5 "Sales, Food-Michi" at bounding box center [546, 413] width 427 height 12
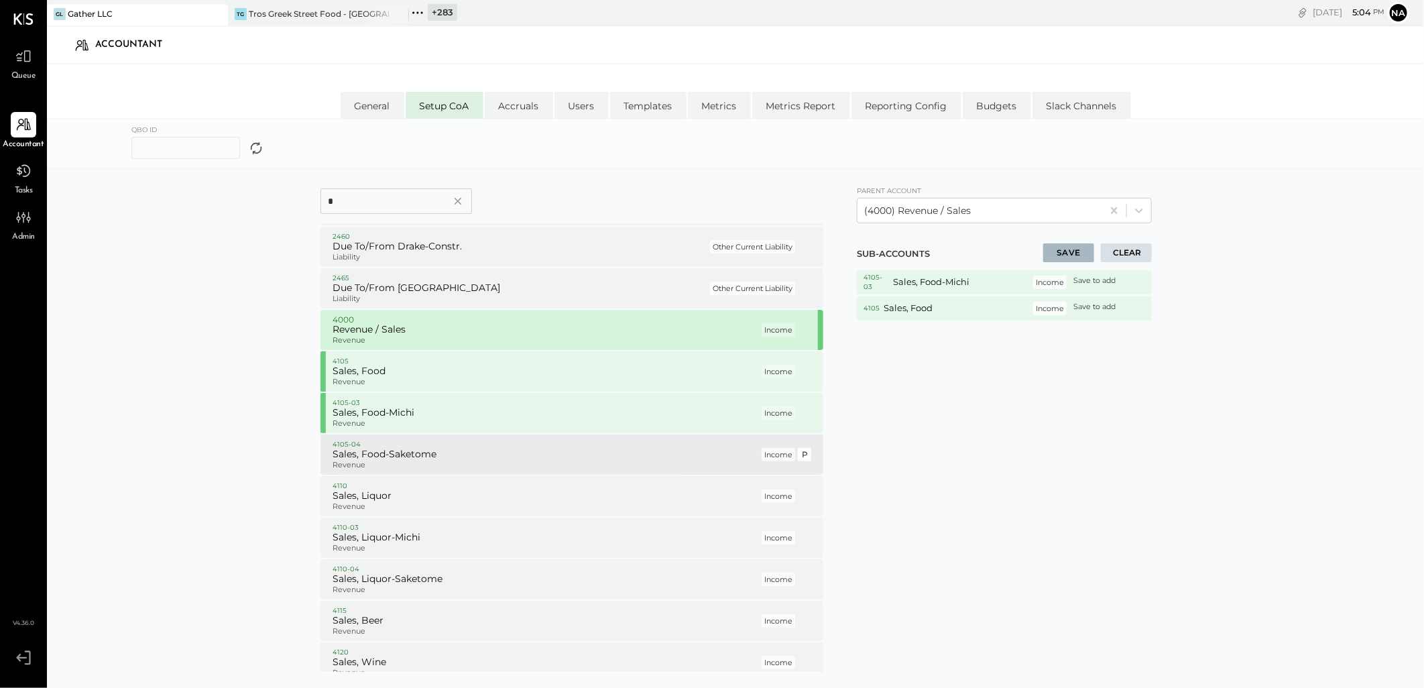
drag, startPoint x: 428, startPoint y: 464, endPoint x: 403, endPoint y: 508, distance: 50.7
click at [428, 465] on p "Revenue" at bounding box center [546, 465] width 427 height 9
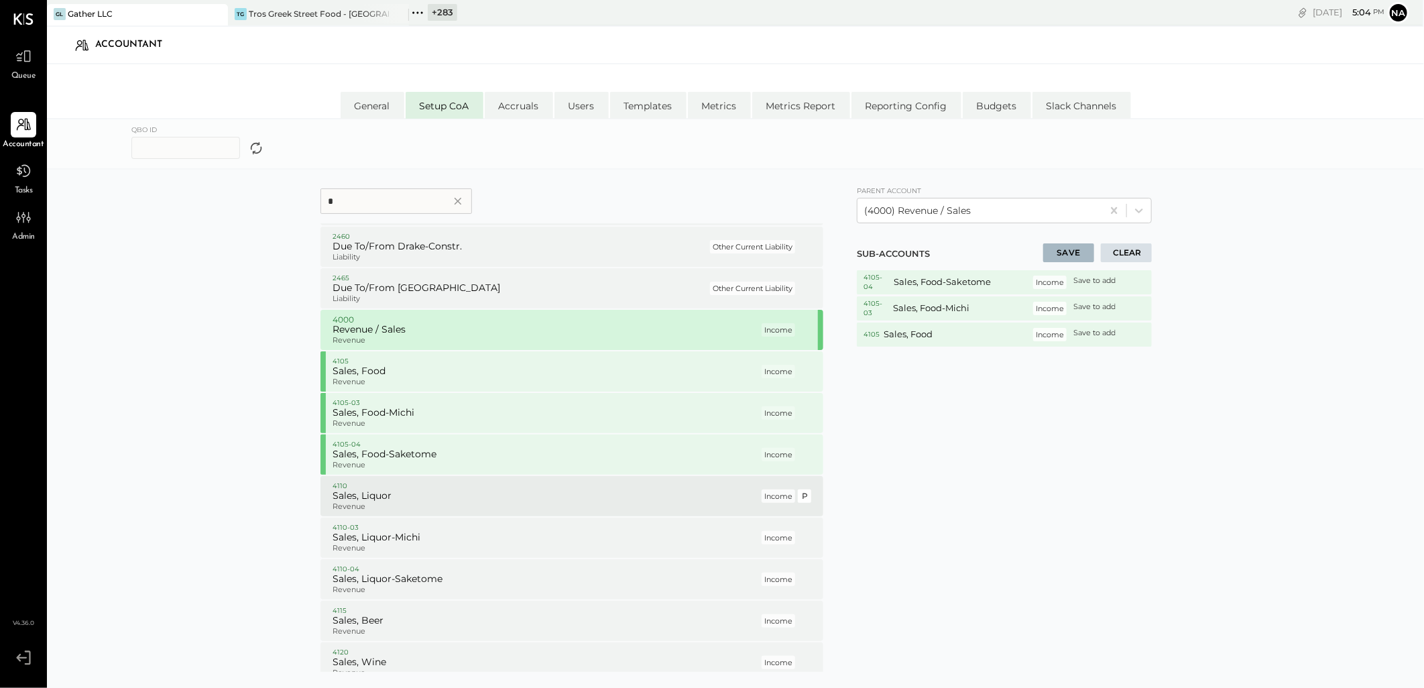
click at [402, 508] on p "Revenue" at bounding box center [546, 506] width 427 height 9
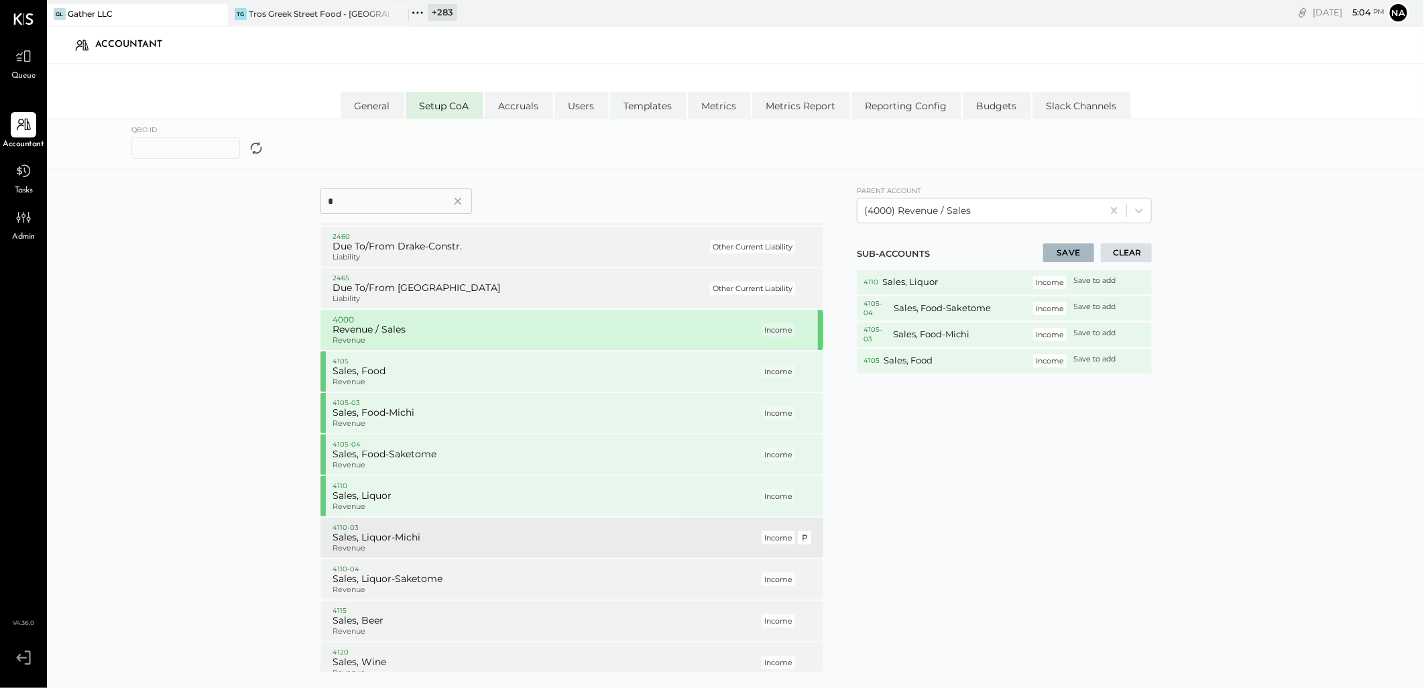
click at [390, 549] on p "Revenue" at bounding box center [546, 548] width 427 height 9
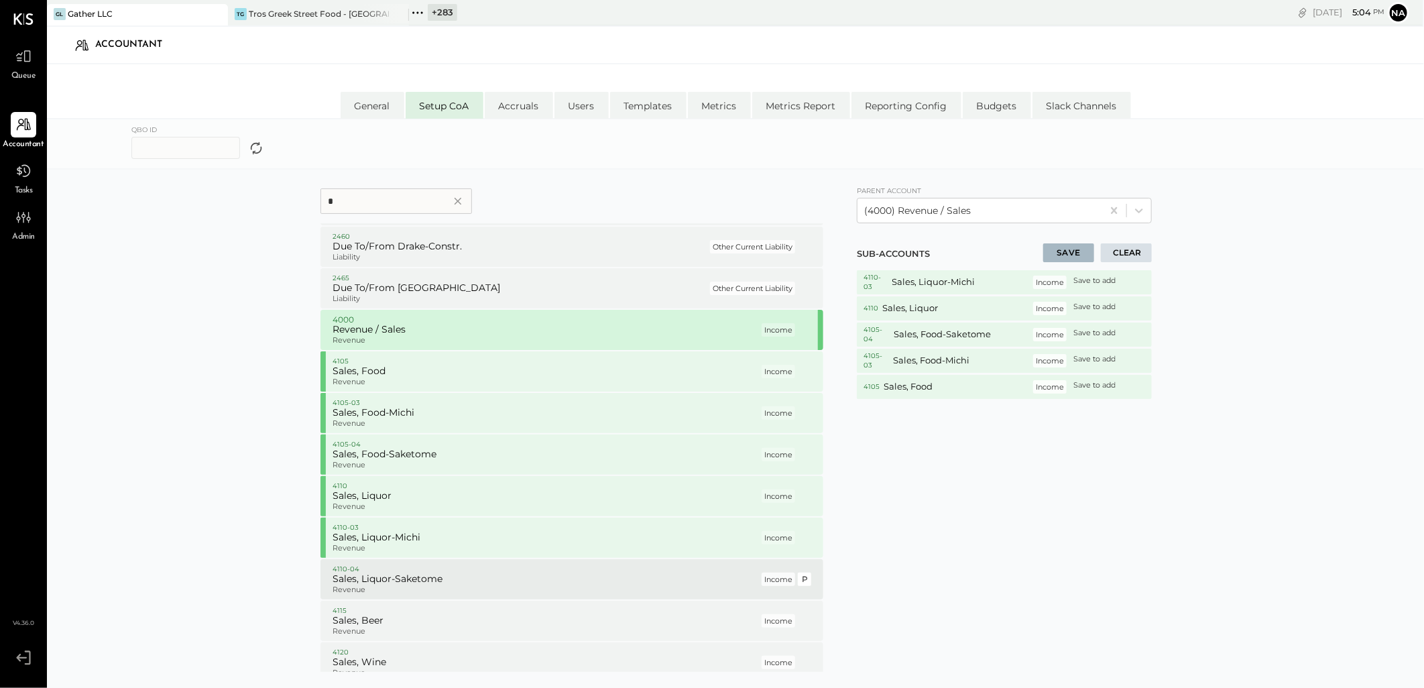
click at [394, 587] on p "Revenue" at bounding box center [546, 589] width 427 height 9
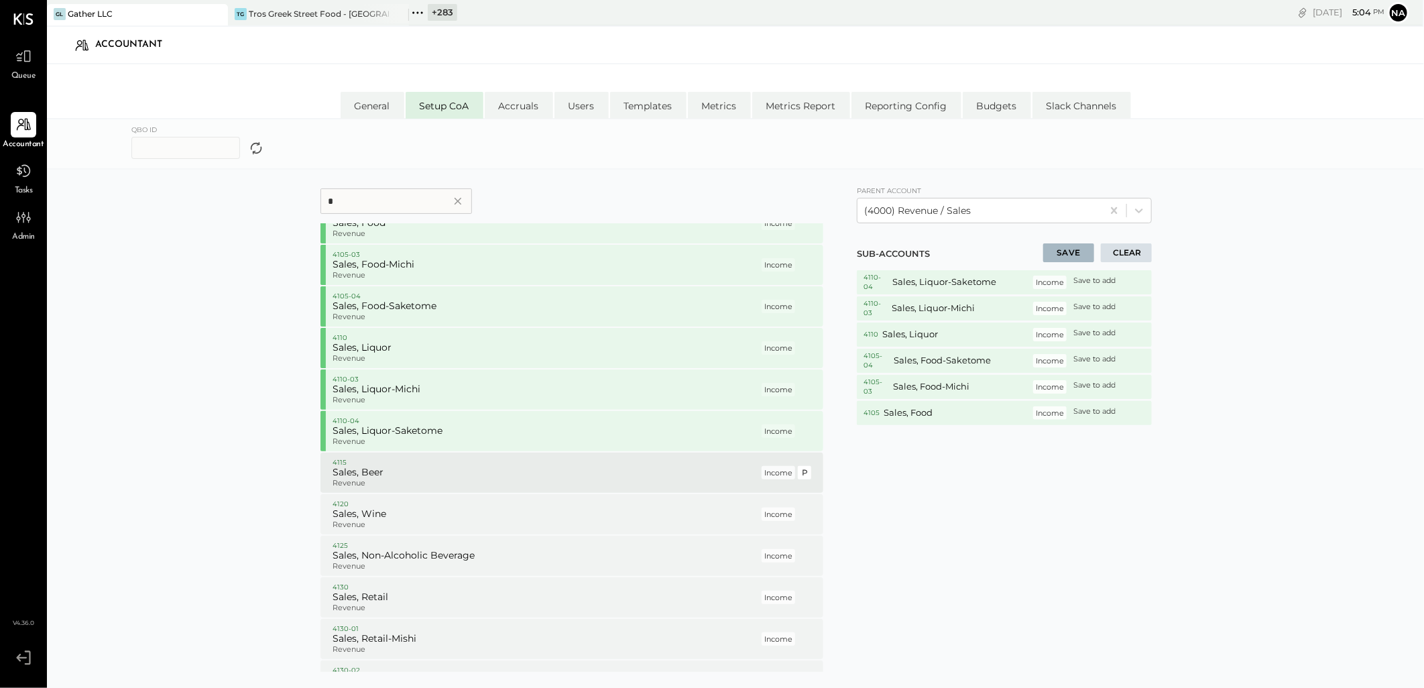
scroll to position [894, 0]
click at [397, 477] on h5 "Sales, Beer" at bounding box center [546, 472] width 427 height 12
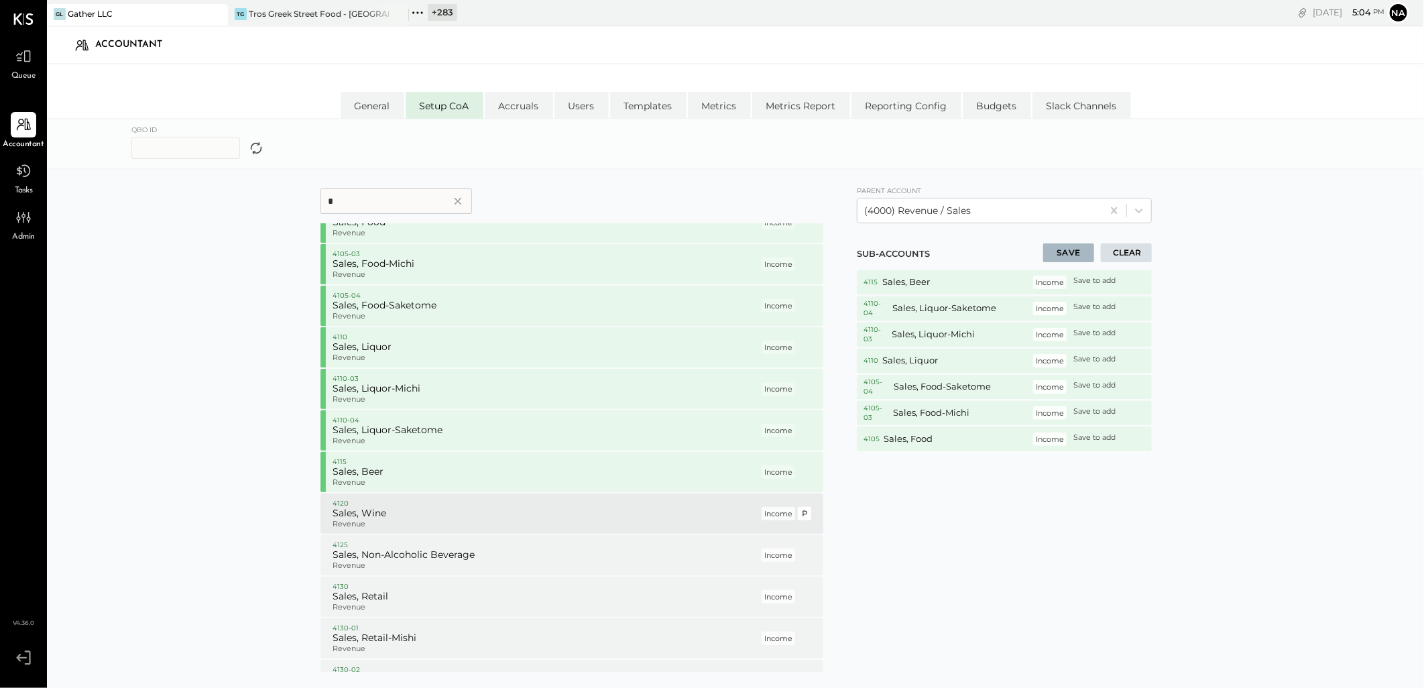
click at [377, 520] on p "Revenue" at bounding box center [546, 524] width 427 height 9
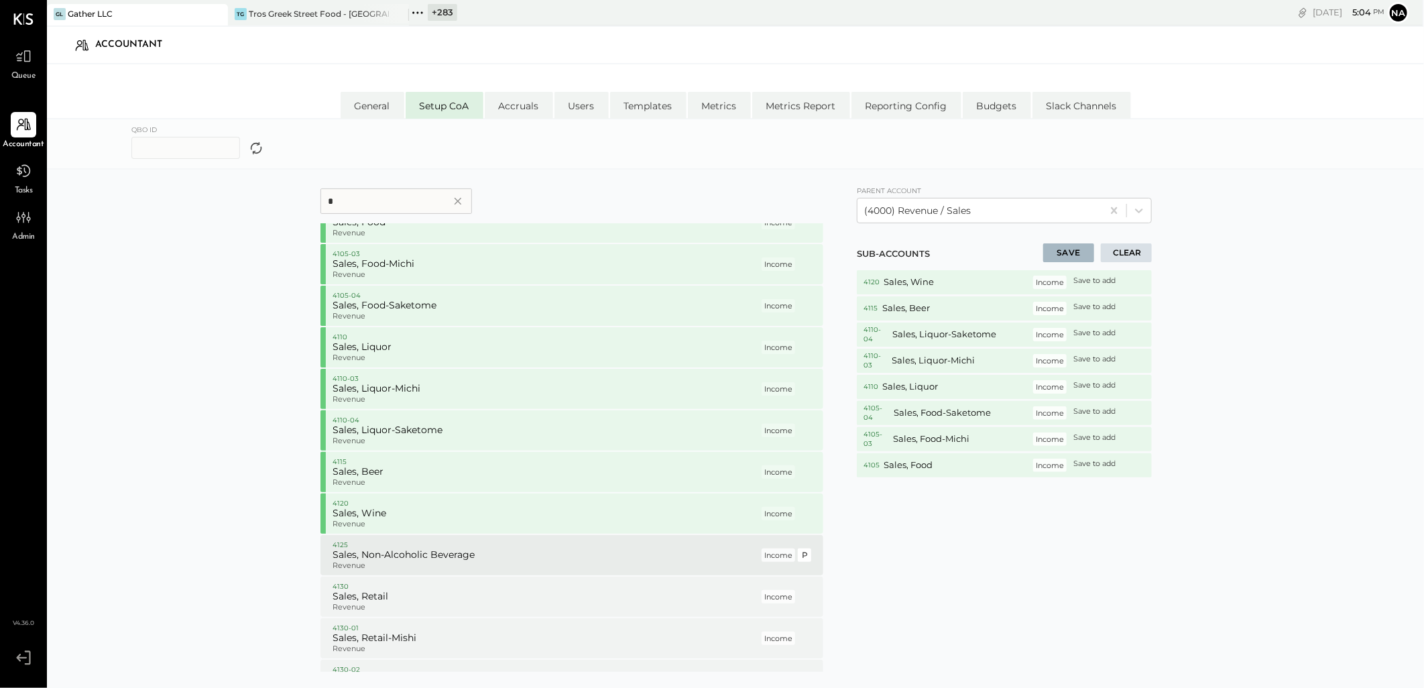
click at [370, 549] on h5 "Sales, Non-Alcoholic Beverage" at bounding box center [546, 555] width 427 height 12
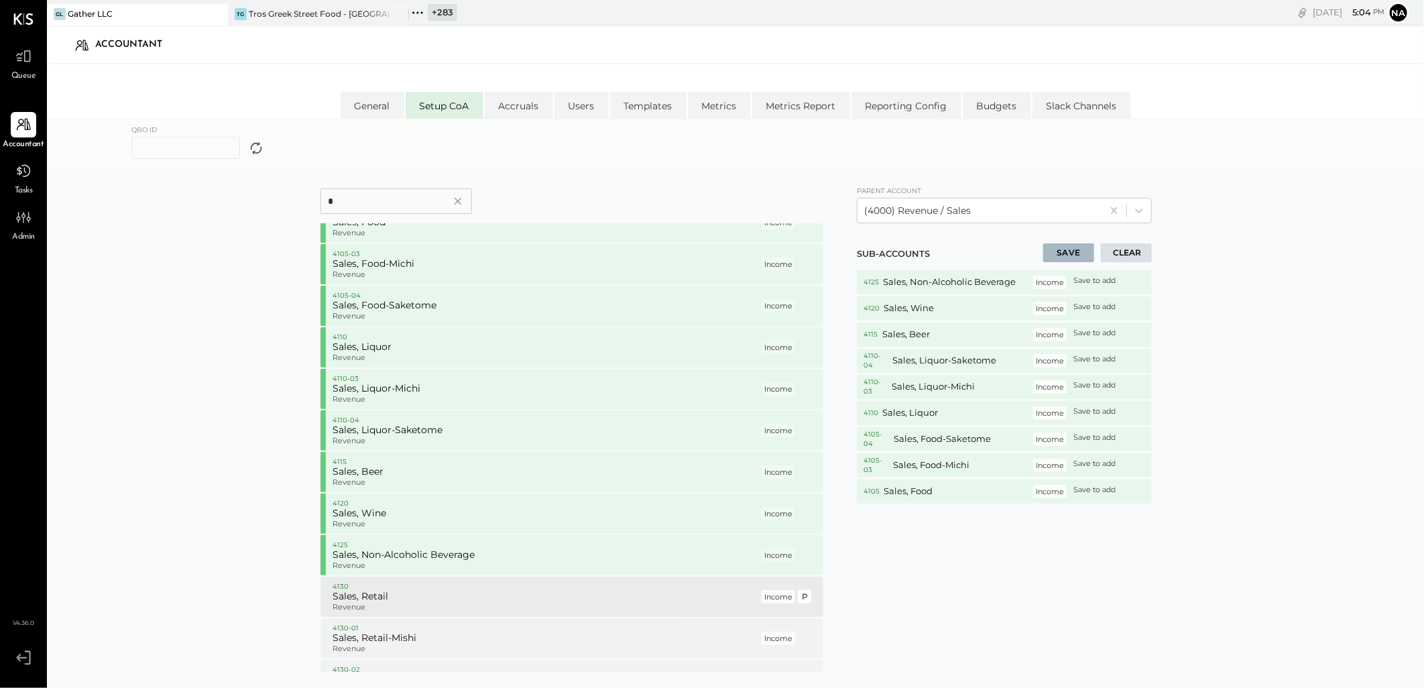
click at [369, 587] on p "4130" at bounding box center [546, 586] width 427 height 9
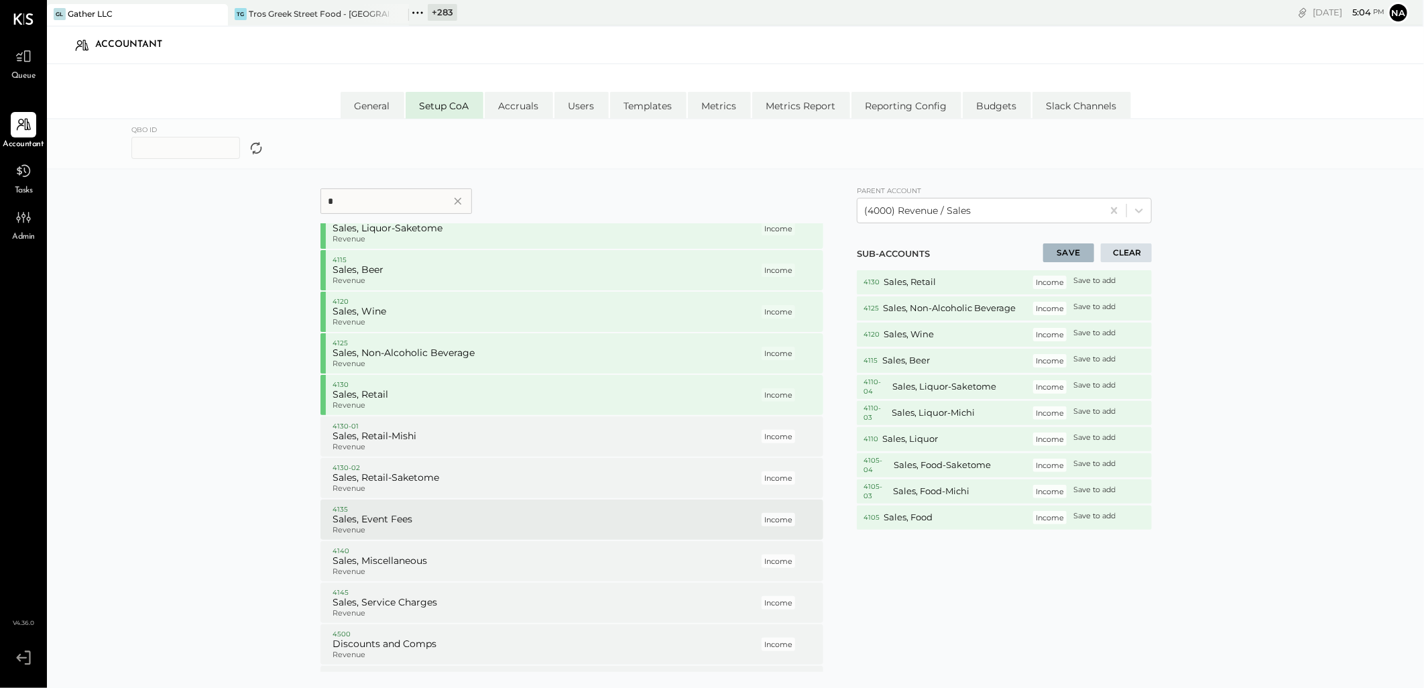
scroll to position [1117, 0]
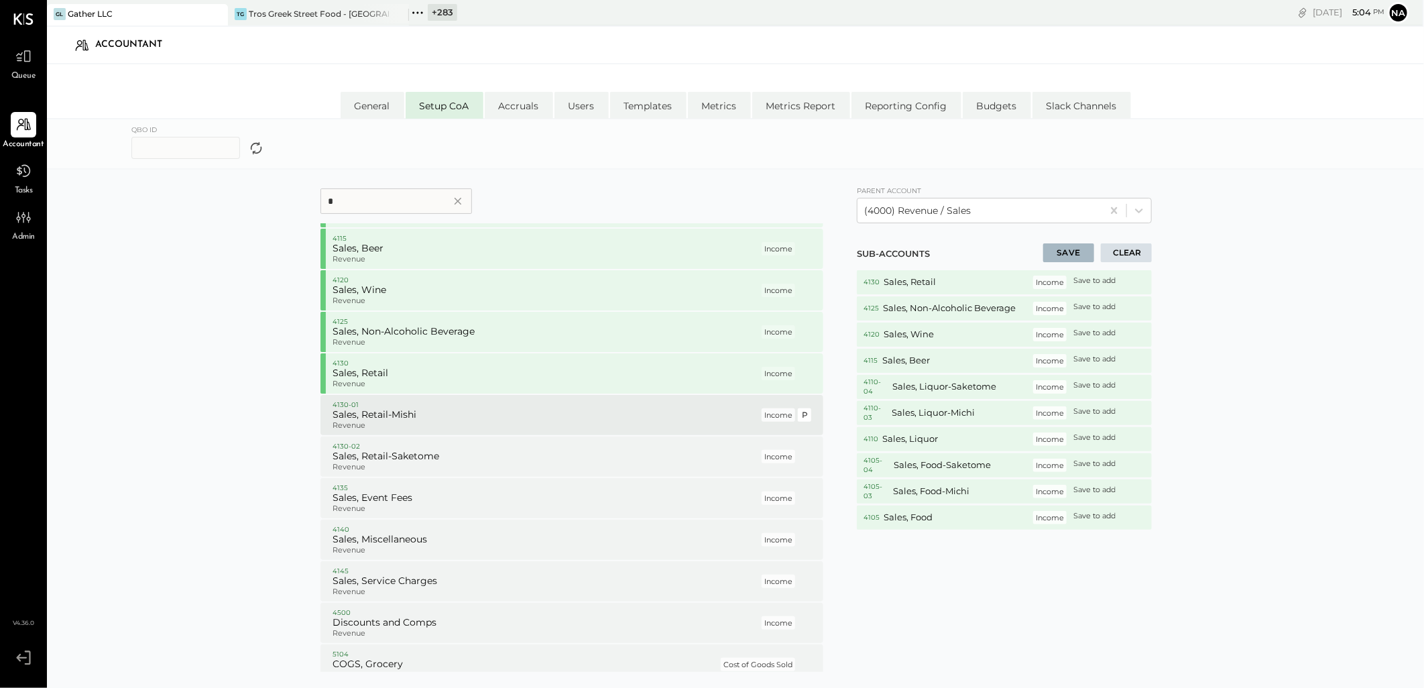
click at [420, 413] on h5 "Sales, Retail-Mishi" at bounding box center [546, 415] width 427 height 12
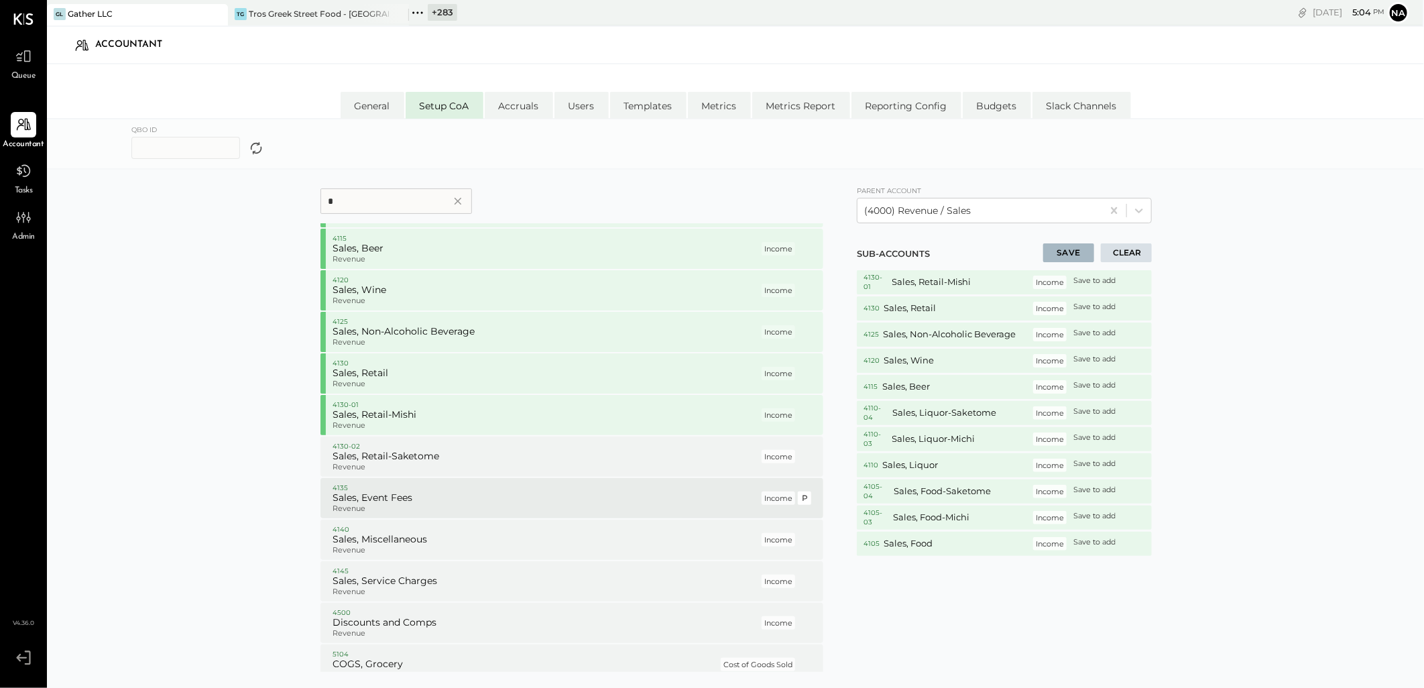
drag, startPoint x: 416, startPoint y: 456, endPoint x: 412, endPoint y: 484, distance: 27.7
click at [416, 457] on h5 "Sales, Retail-Saketome" at bounding box center [546, 457] width 427 height 12
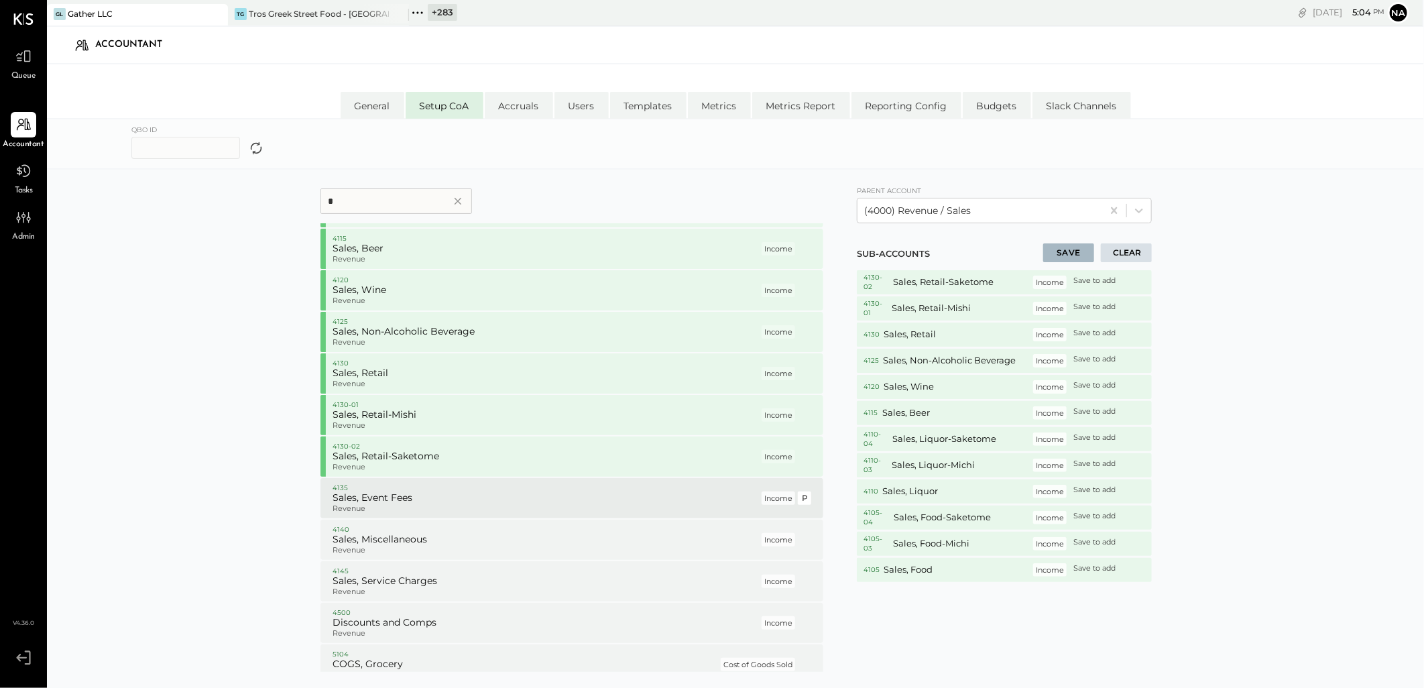
click at [404, 508] on p "Revenue" at bounding box center [546, 508] width 427 height 9
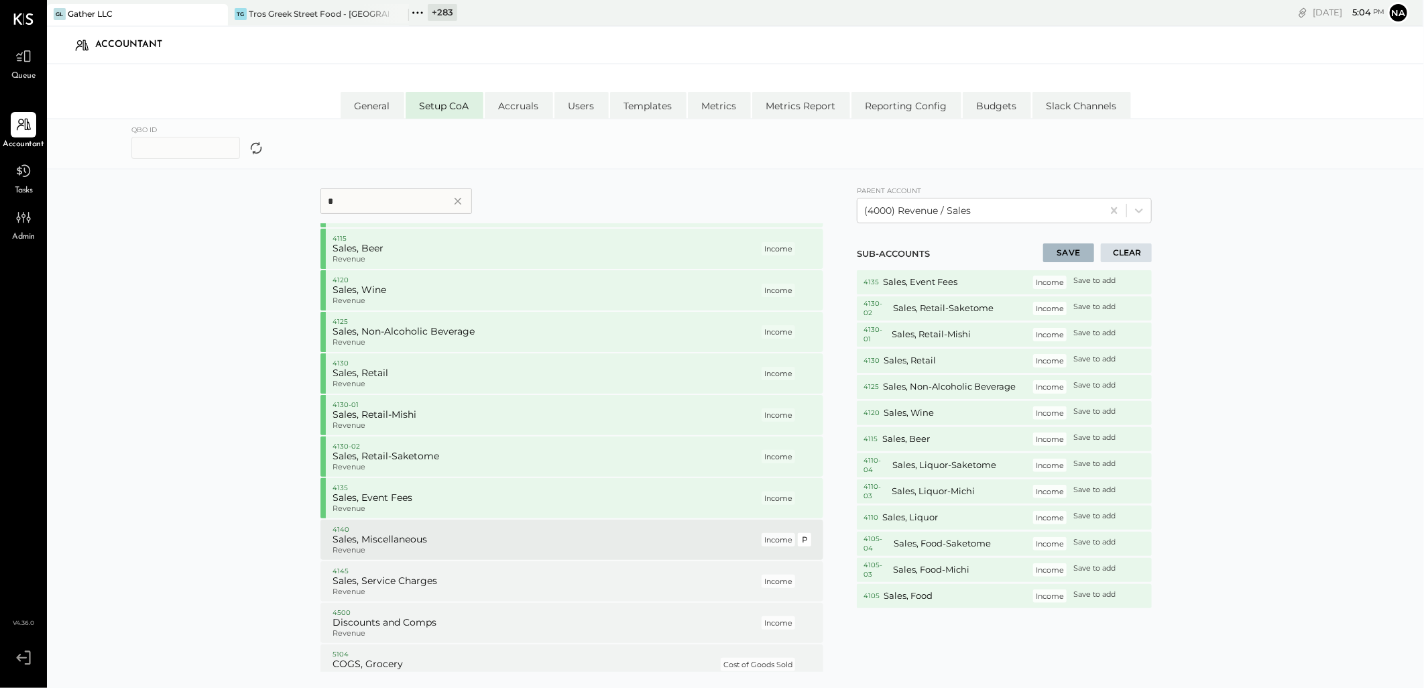
click at [414, 551] on p "Revenue" at bounding box center [546, 550] width 427 height 9
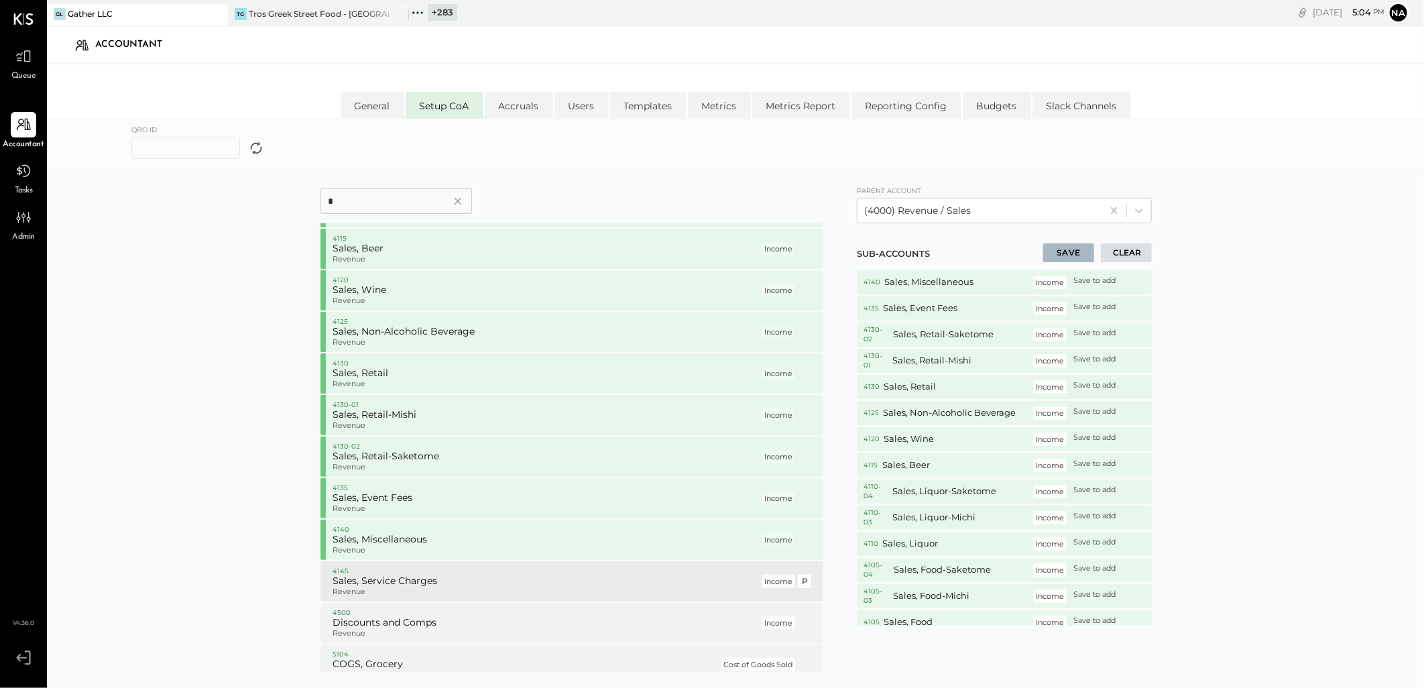
click at [407, 581] on h5 "Sales, Service Charges" at bounding box center [546, 581] width 427 height 12
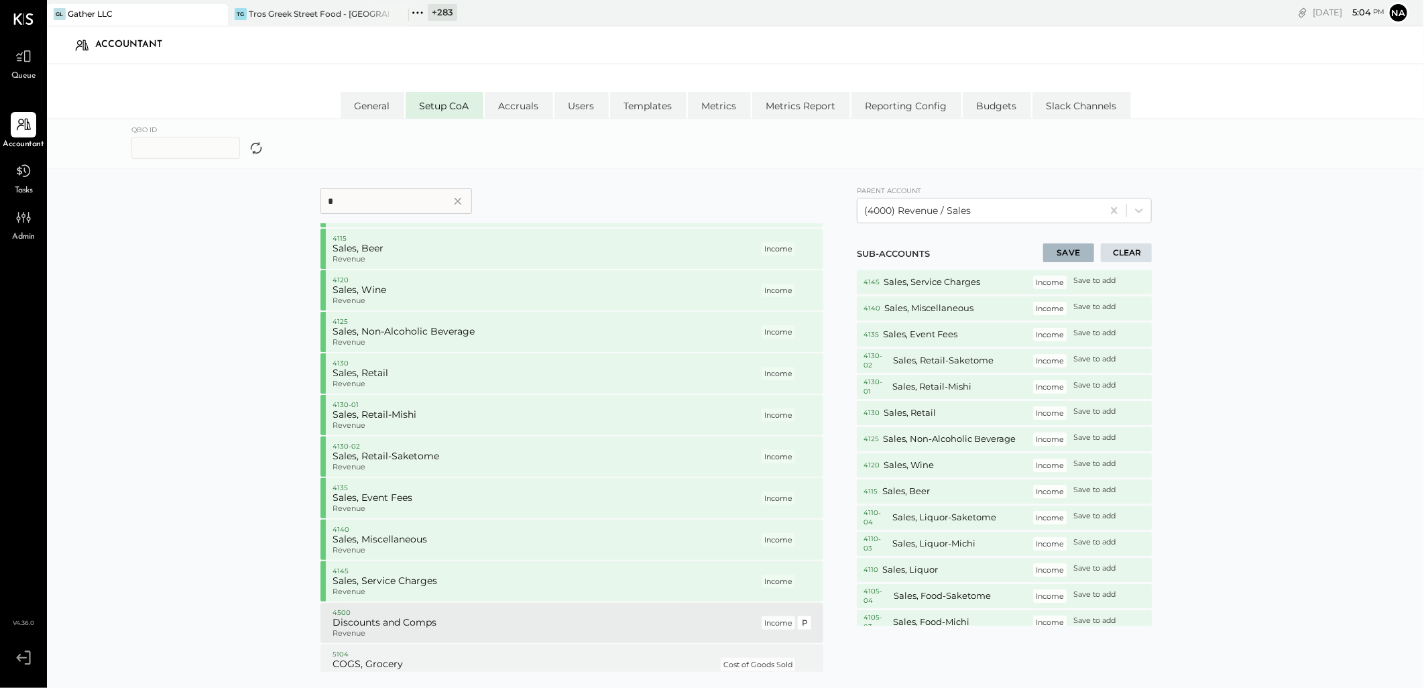
click at [386, 620] on h5 "Discounts and Comps" at bounding box center [546, 623] width 427 height 12
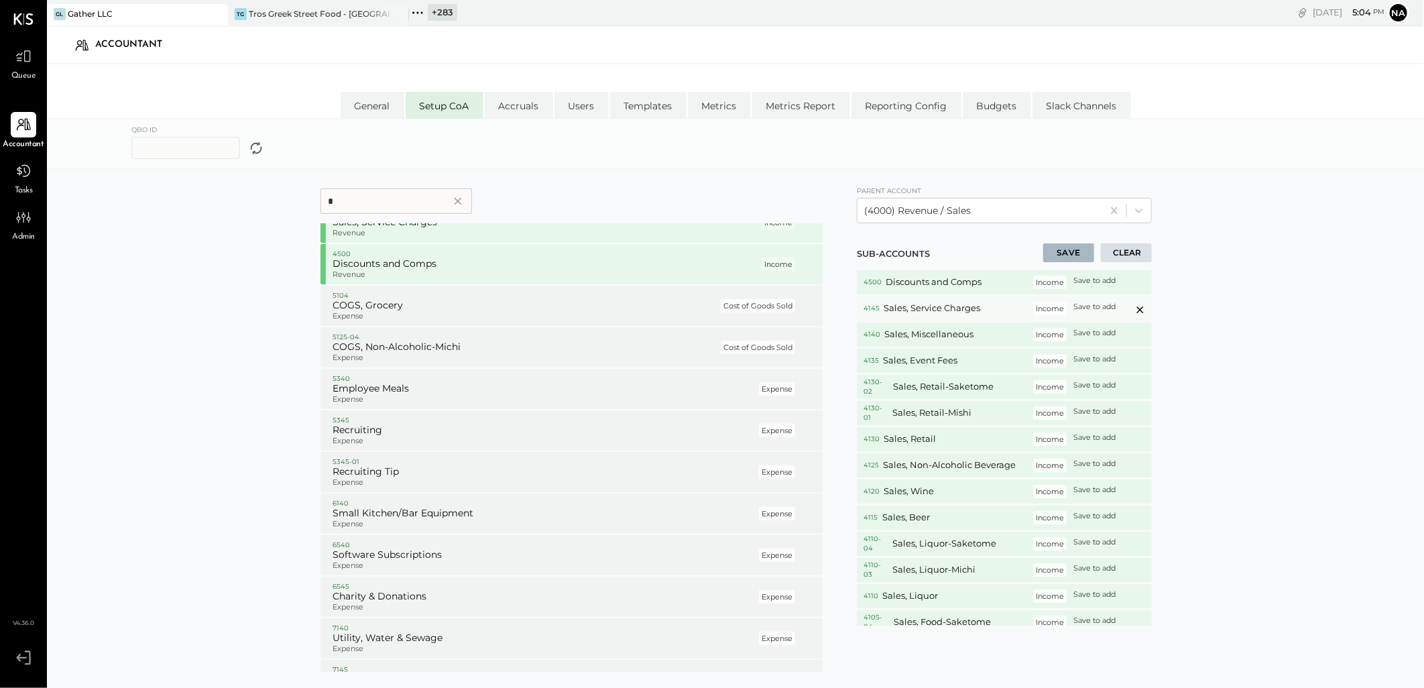
scroll to position [1255, 0]
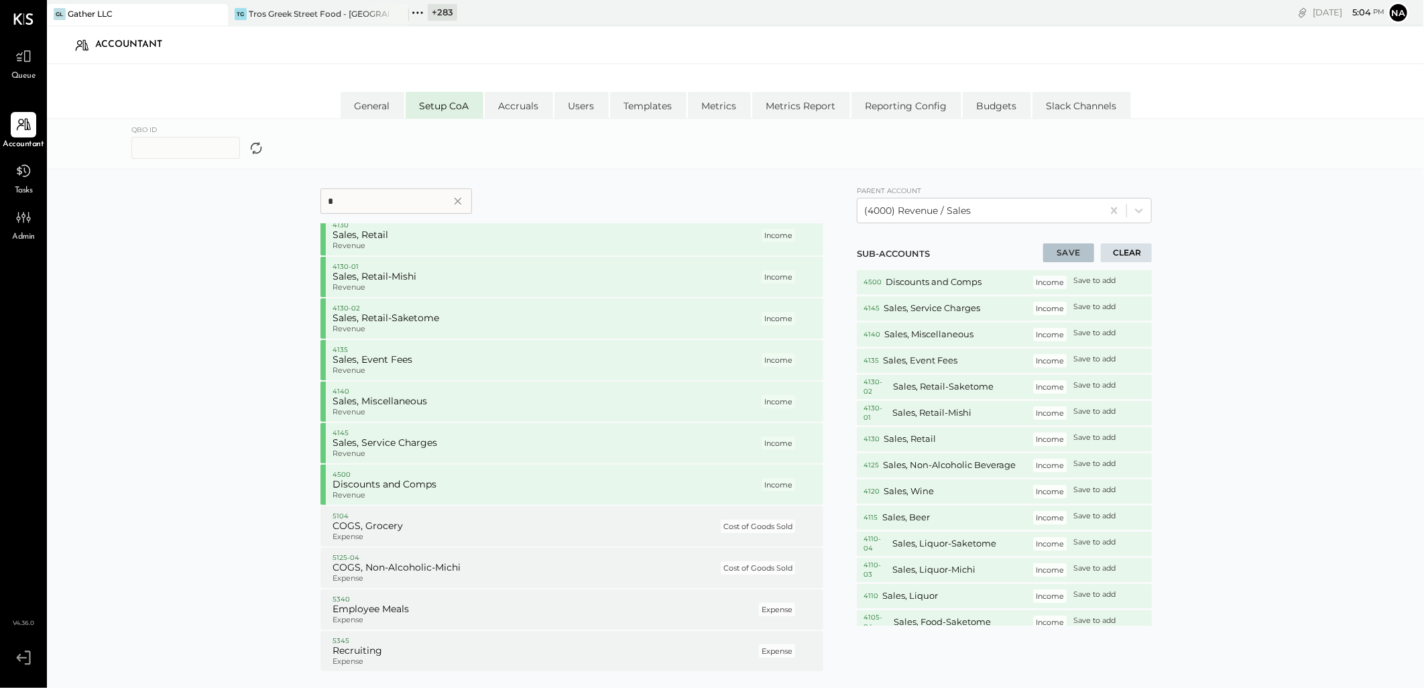
click at [1077, 252] on button "SAVE" at bounding box center [1068, 252] width 51 height 19
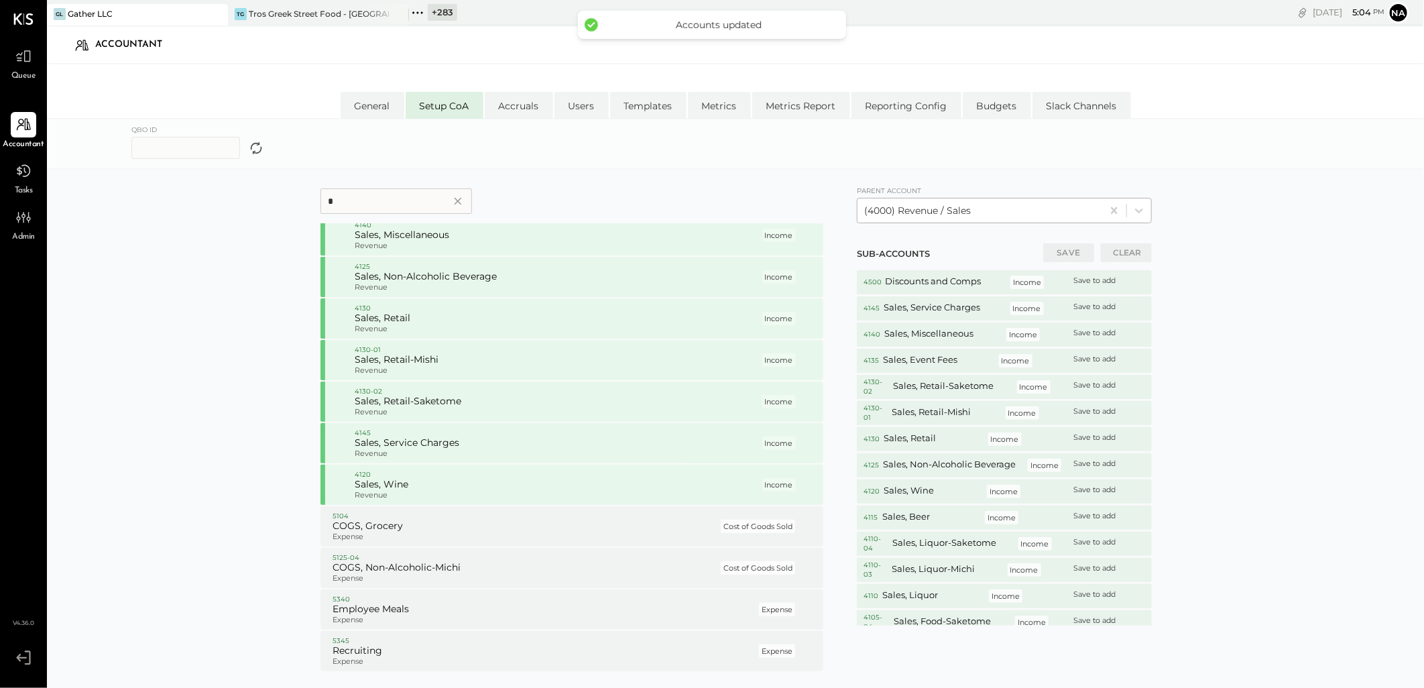
click at [997, 211] on div at bounding box center [979, 211] width 231 height 16
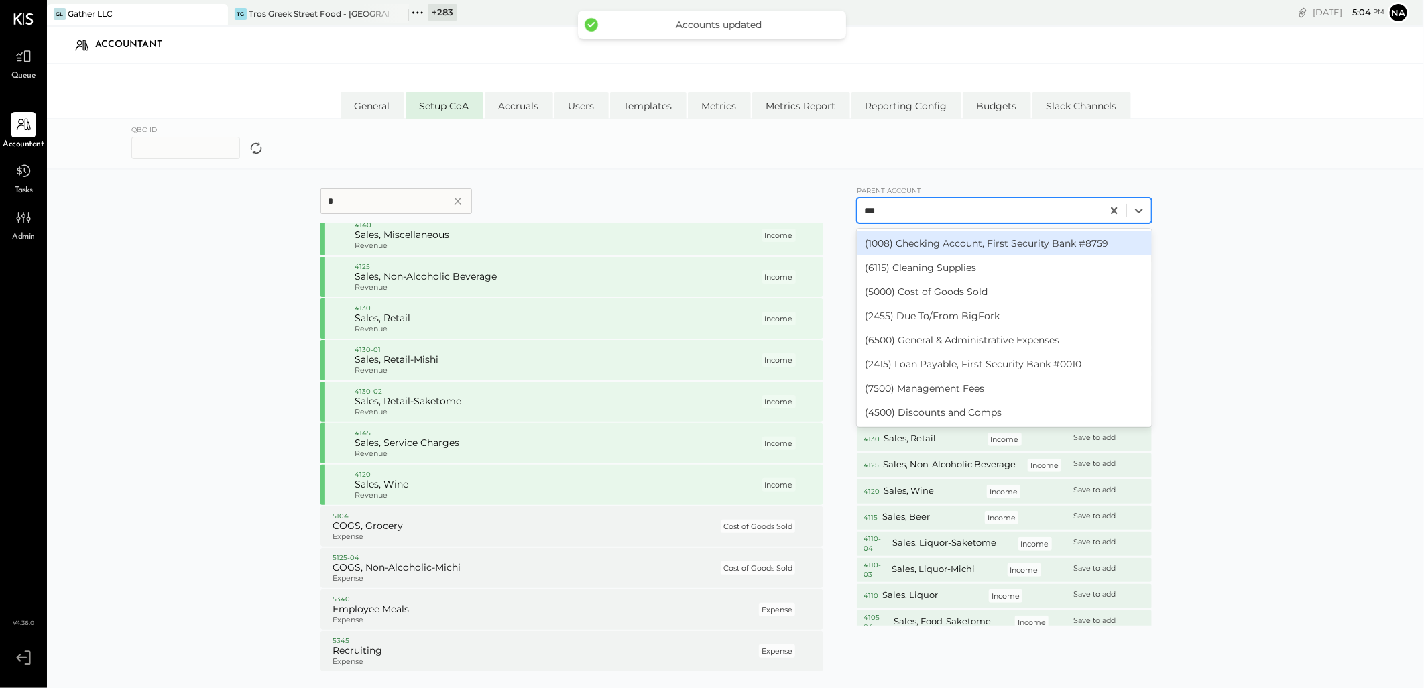
scroll to position [0, 0]
type input "****"
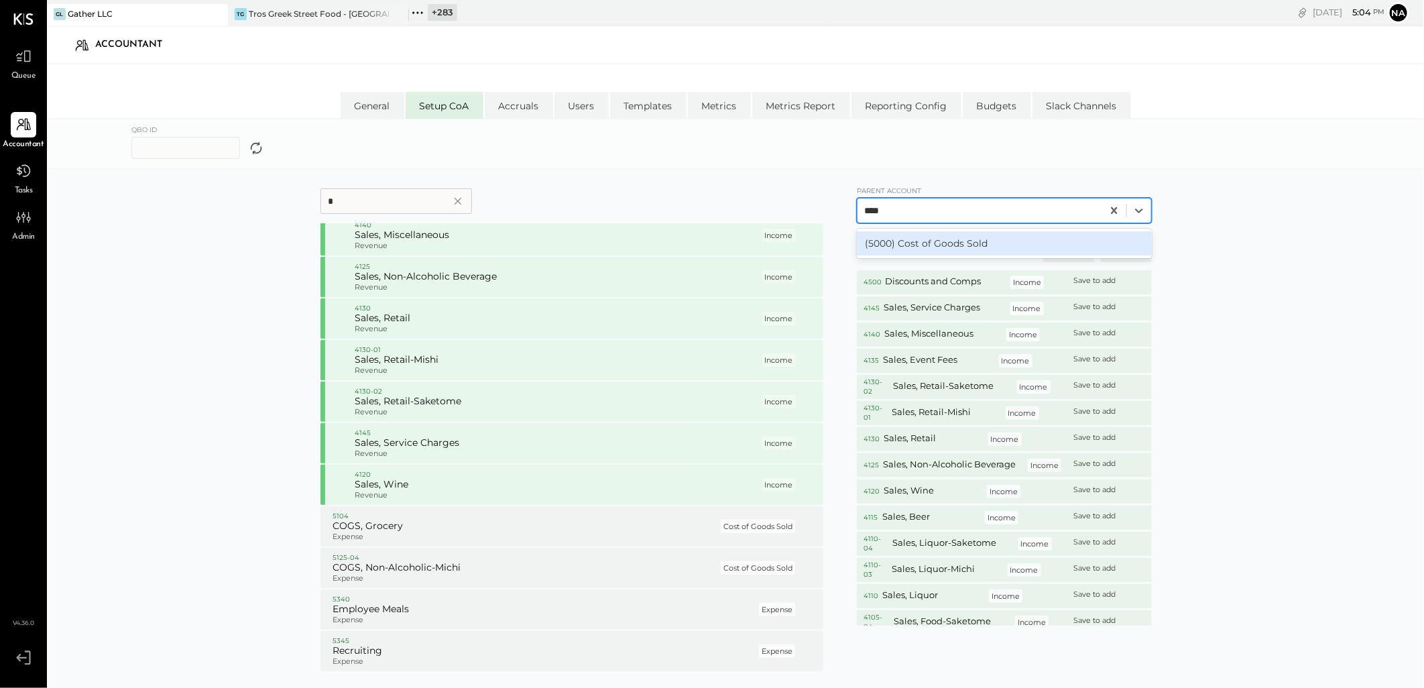
click at [919, 242] on div "(5000) Cost of Goods Sold" at bounding box center [1004, 243] width 295 height 24
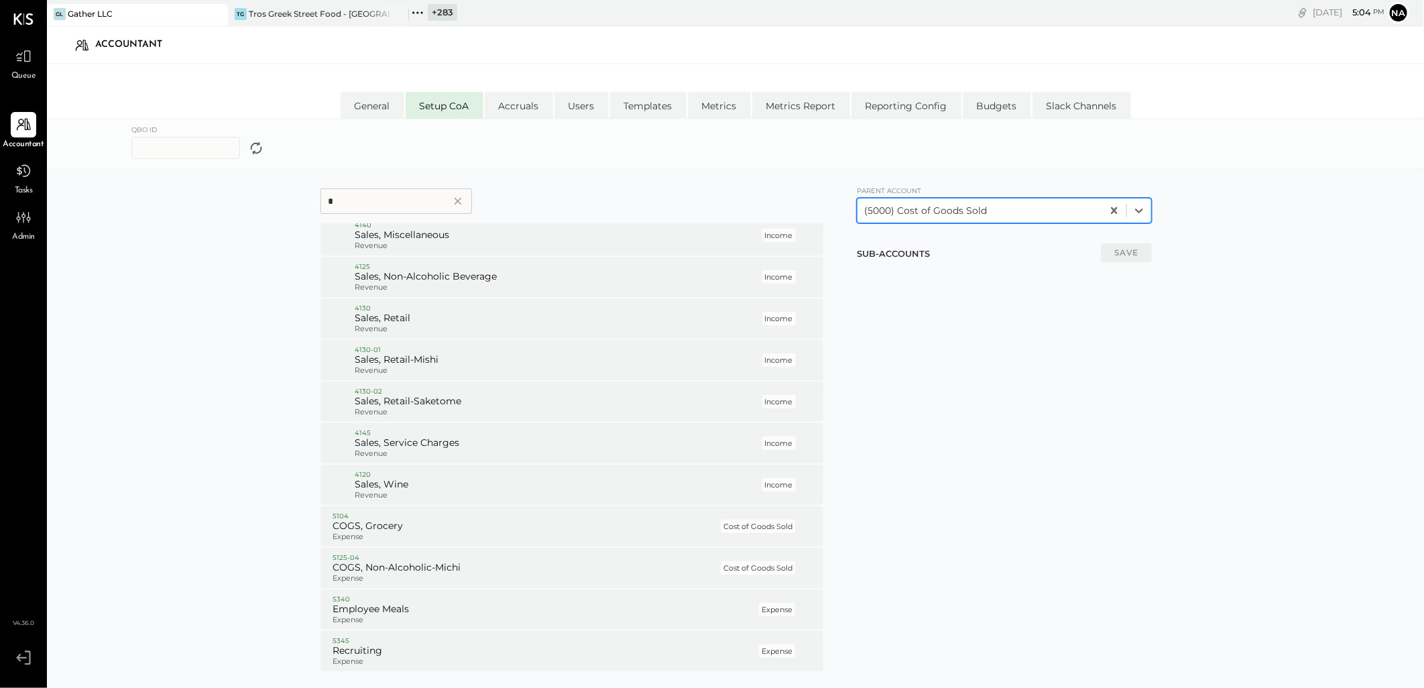
click at [369, 188] on input "*" at bounding box center [397, 200] width 152 height 25
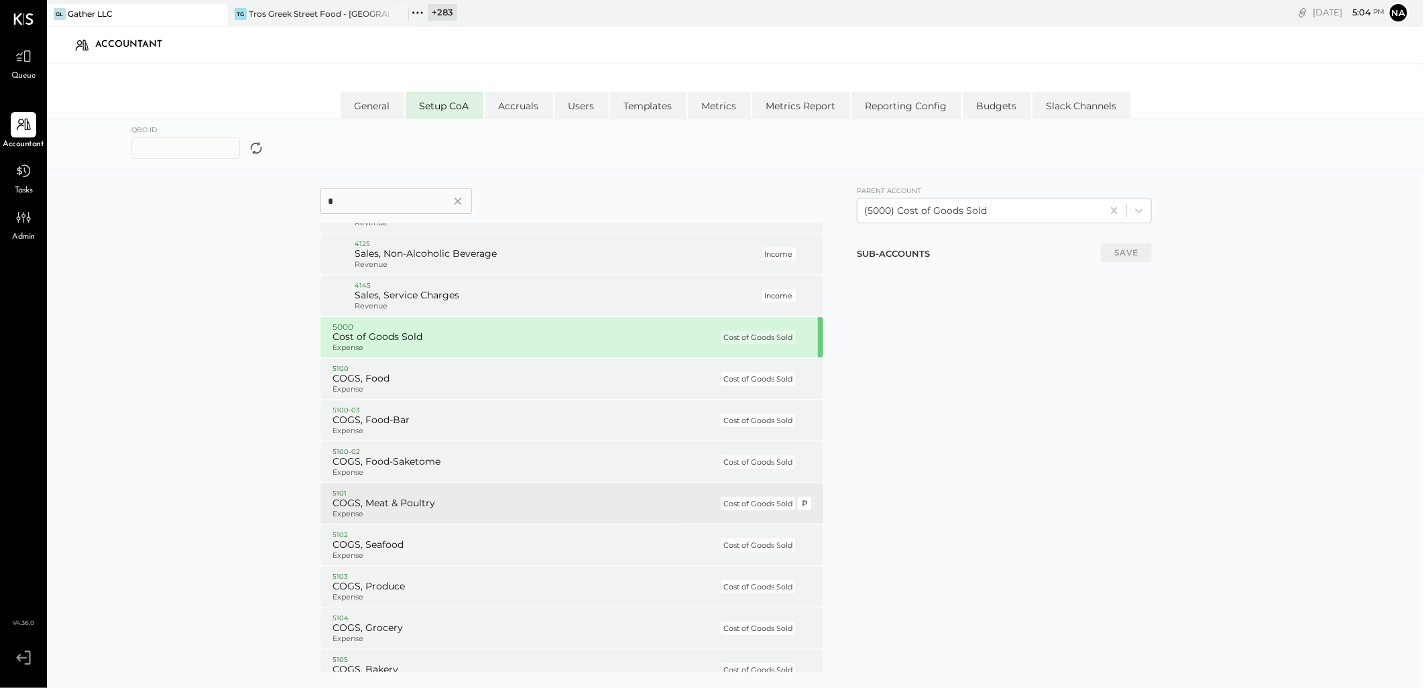
scroll to position [2503, 0]
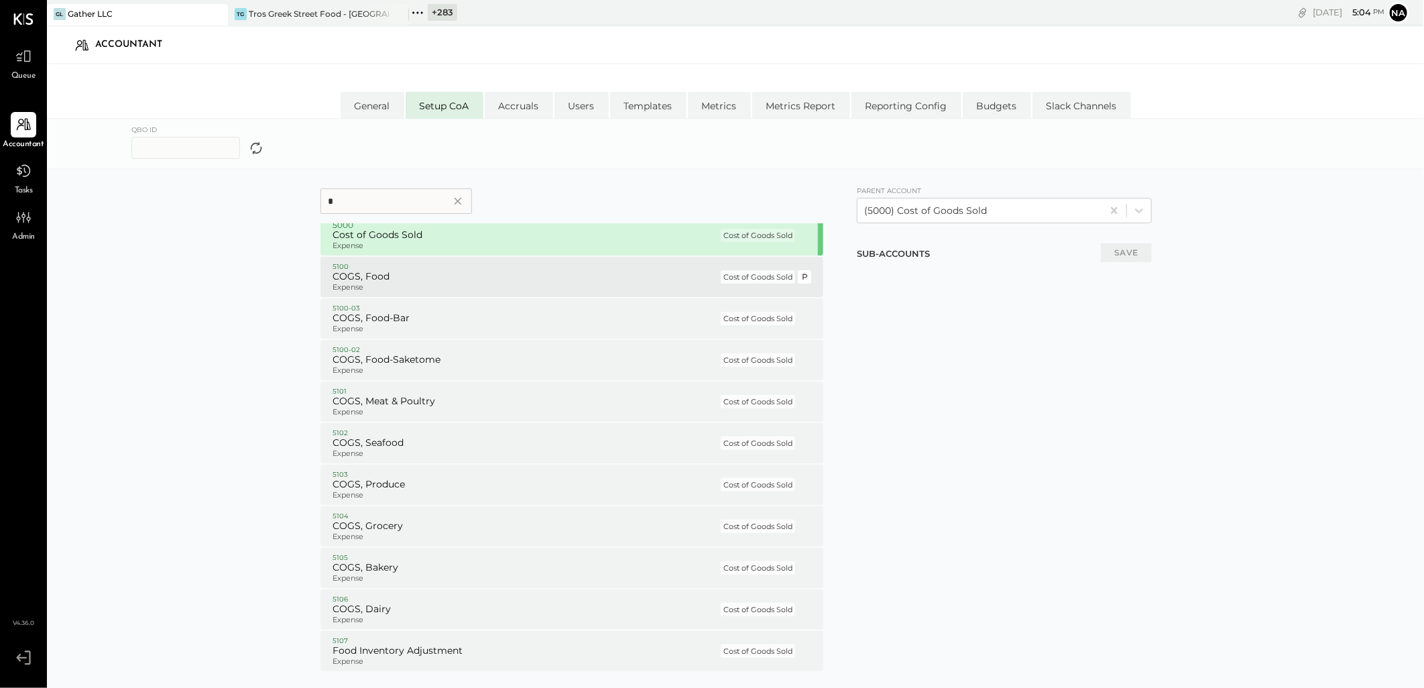
type input "*"
click at [399, 276] on h5 "COGS, Food" at bounding box center [526, 277] width 386 height 12
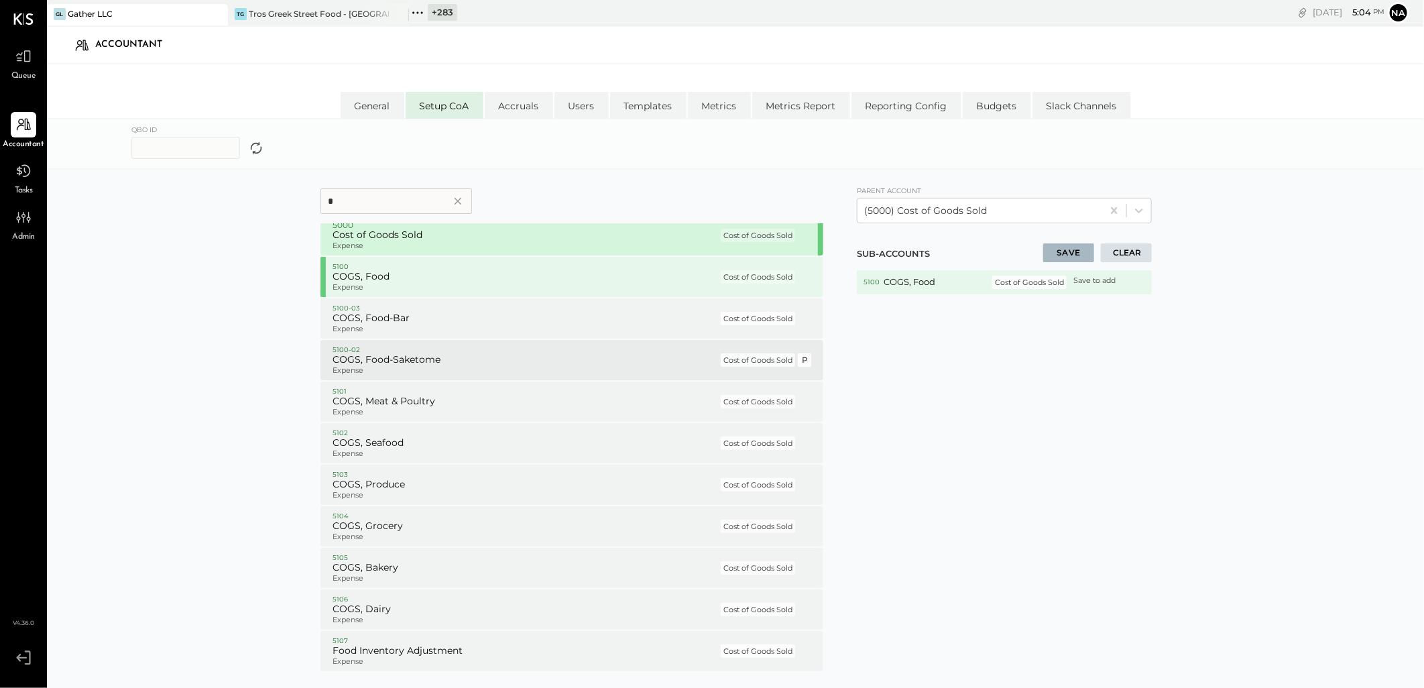
drag, startPoint x: 399, startPoint y: 322, endPoint x: 394, endPoint y: 352, distance: 30.5
click at [399, 323] on h5 "COGS, Food-Bar" at bounding box center [526, 319] width 386 height 12
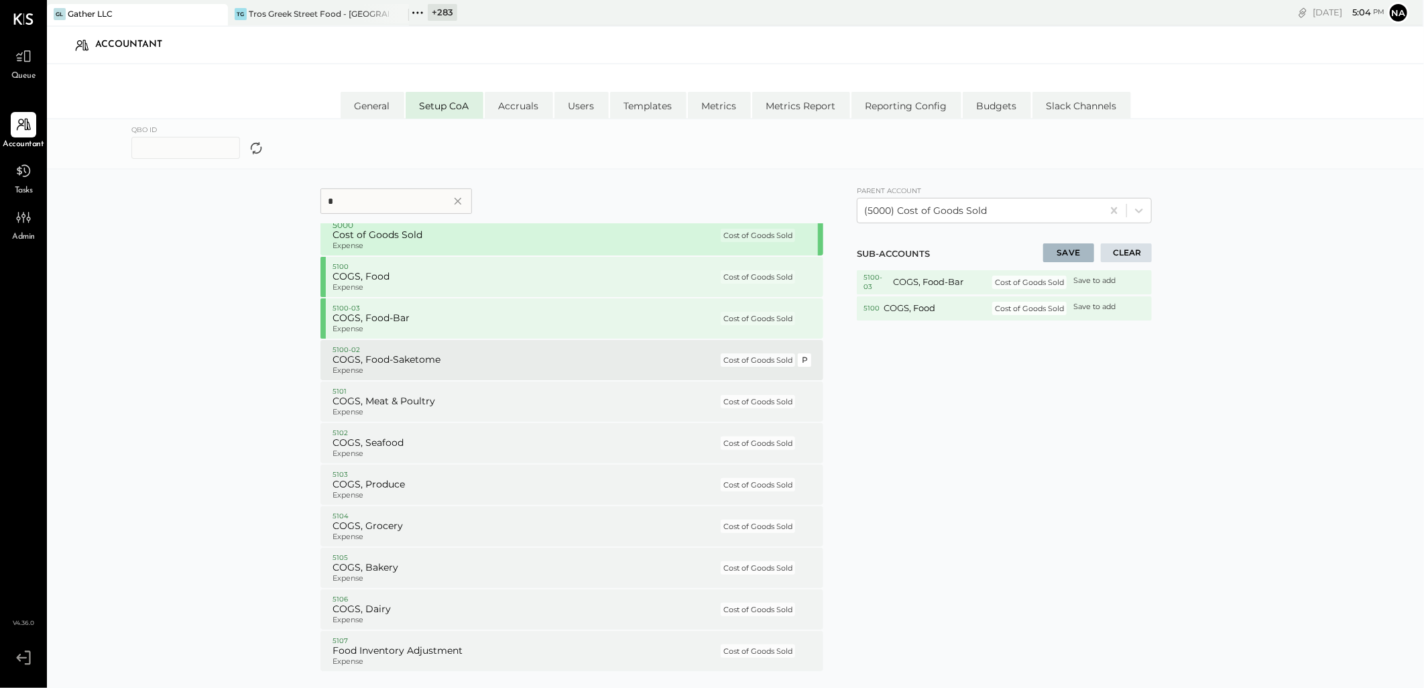
click at [394, 352] on p "5100-02" at bounding box center [526, 349] width 386 height 9
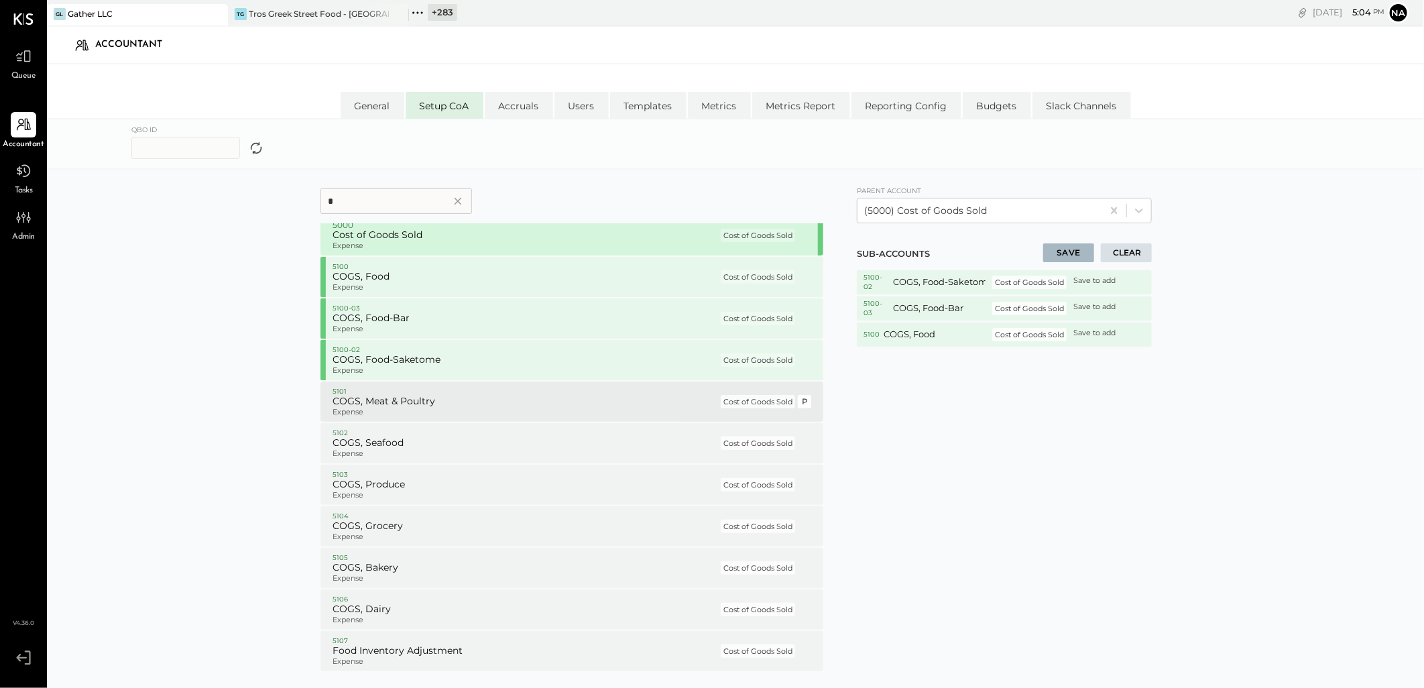
click at [393, 409] on p "Expense" at bounding box center [526, 412] width 386 height 9
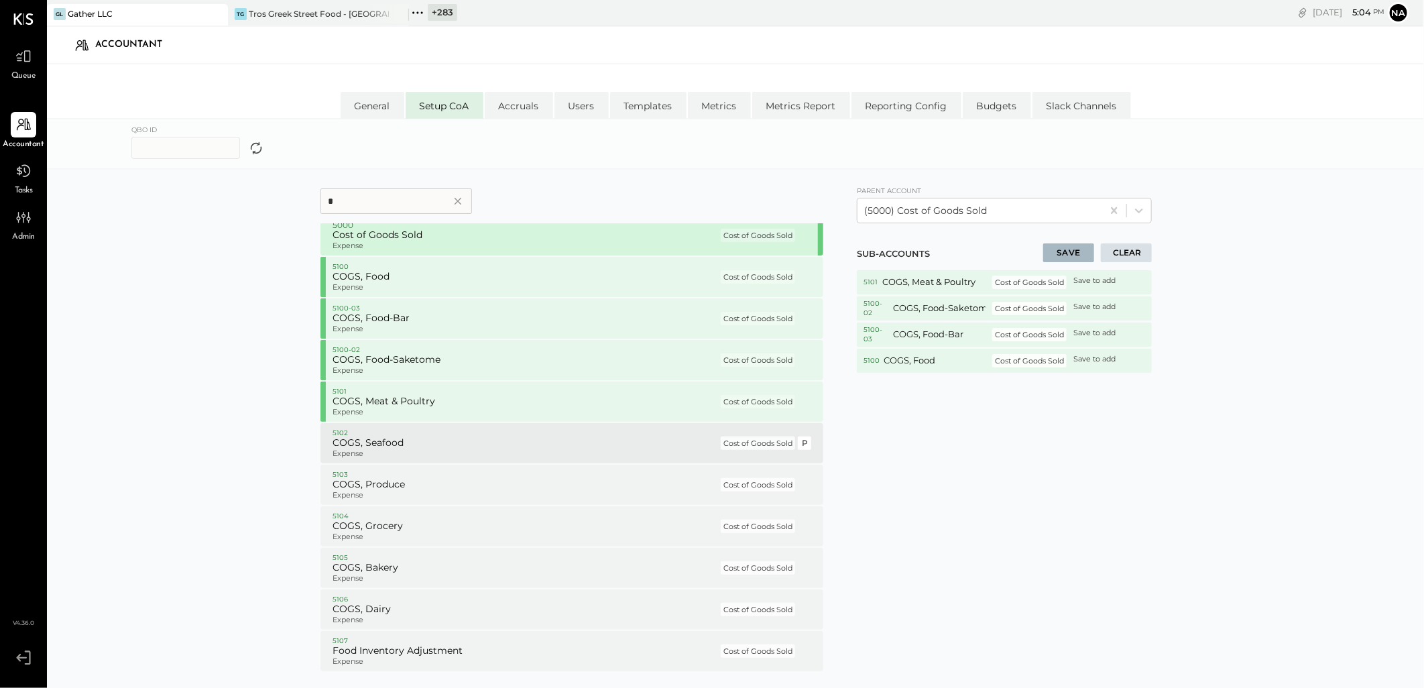
click at [399, 445] on h5 "COGS, Seafood" at bounding box center [526, 443] width 386 height 12
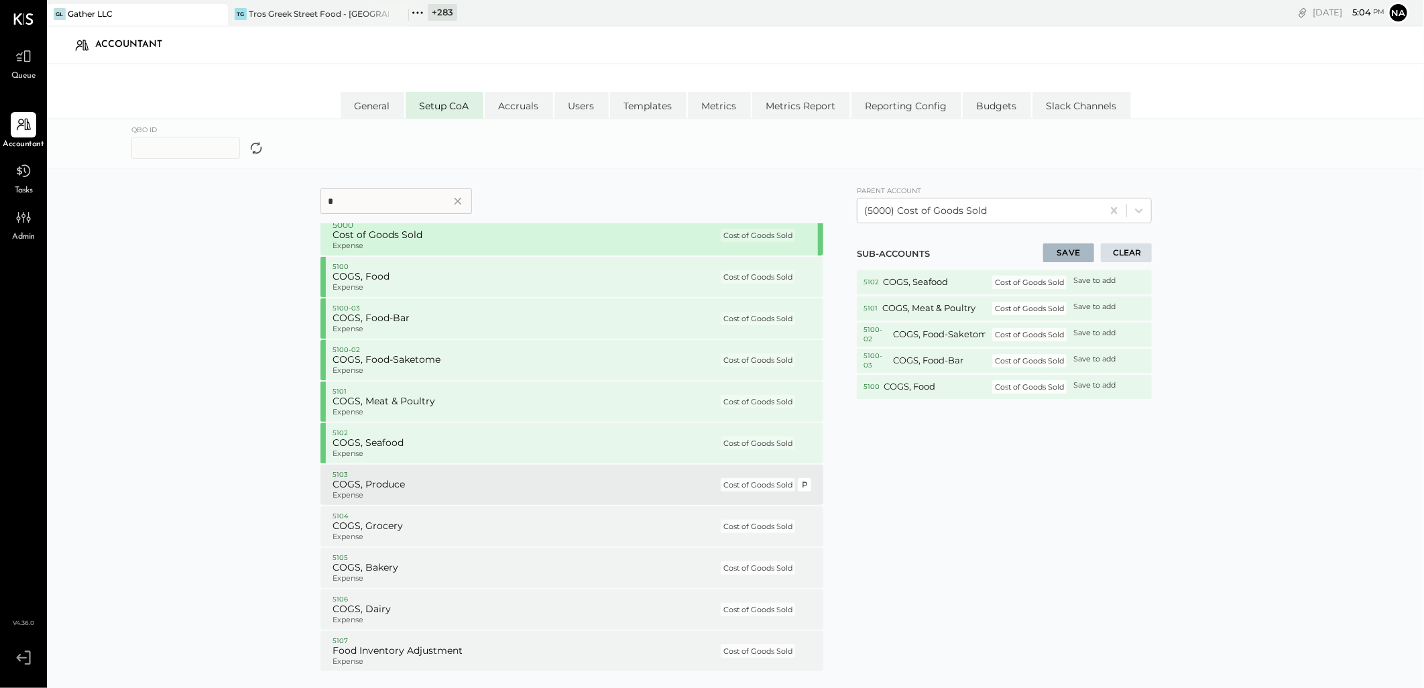
click at [391, 486] on h5 "COGS, Produce" at bounding box center [526, 485] width 386 height 12
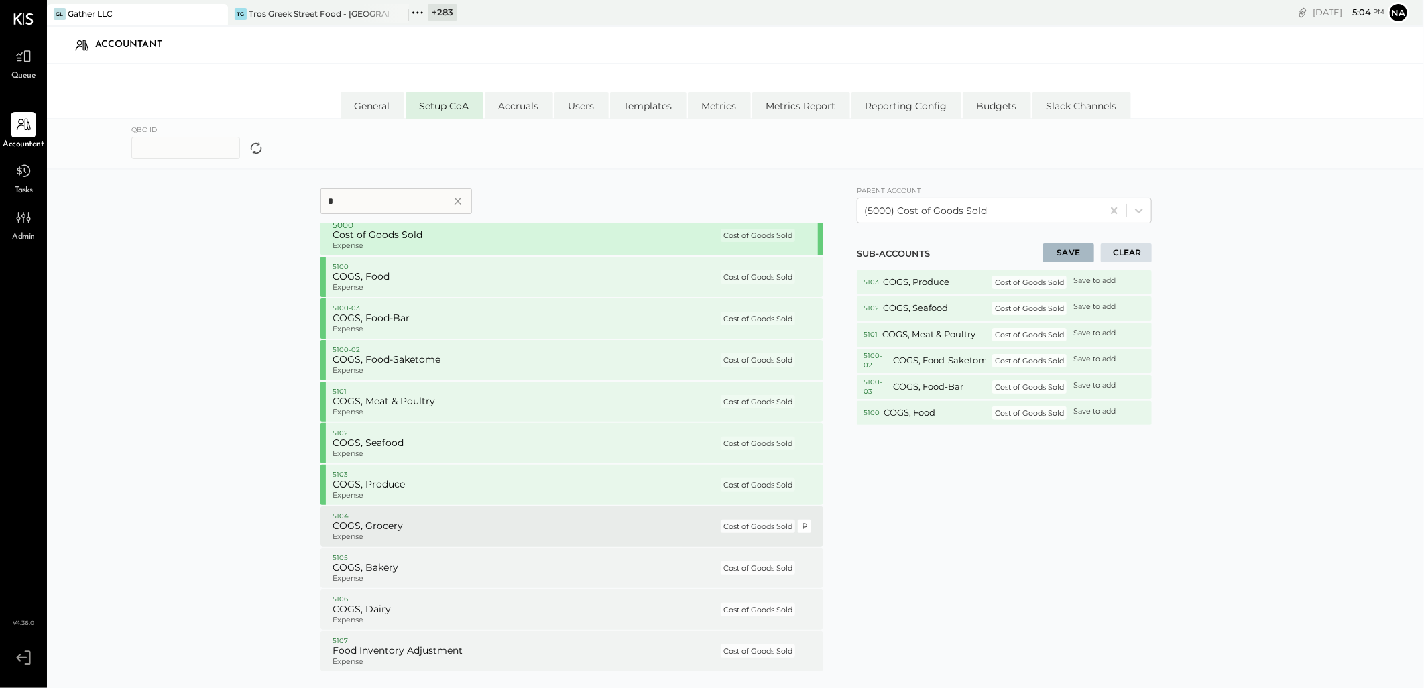
click at [383, 533] on p "Expense" at bounding box center [526, 536] width 386 height 9
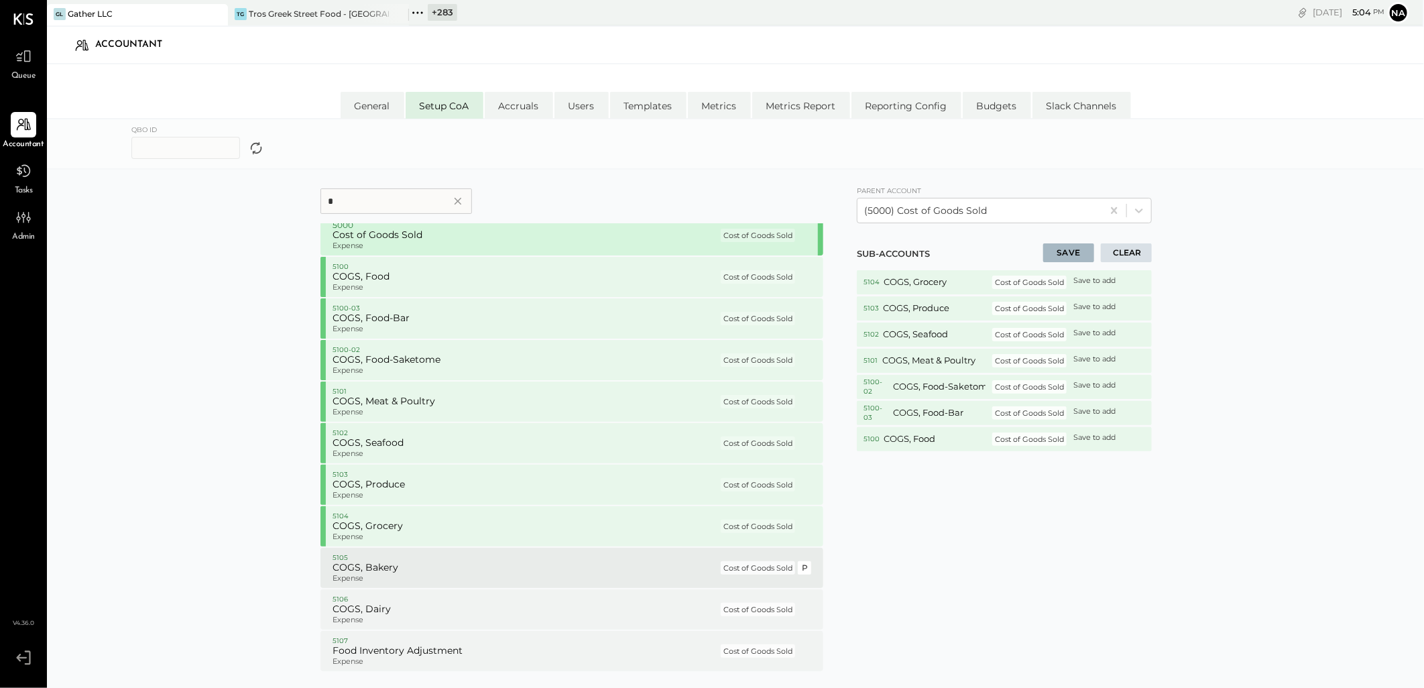
click at [372, 557] on p "5105" at bounding box center [526, 557] width 386 height 9
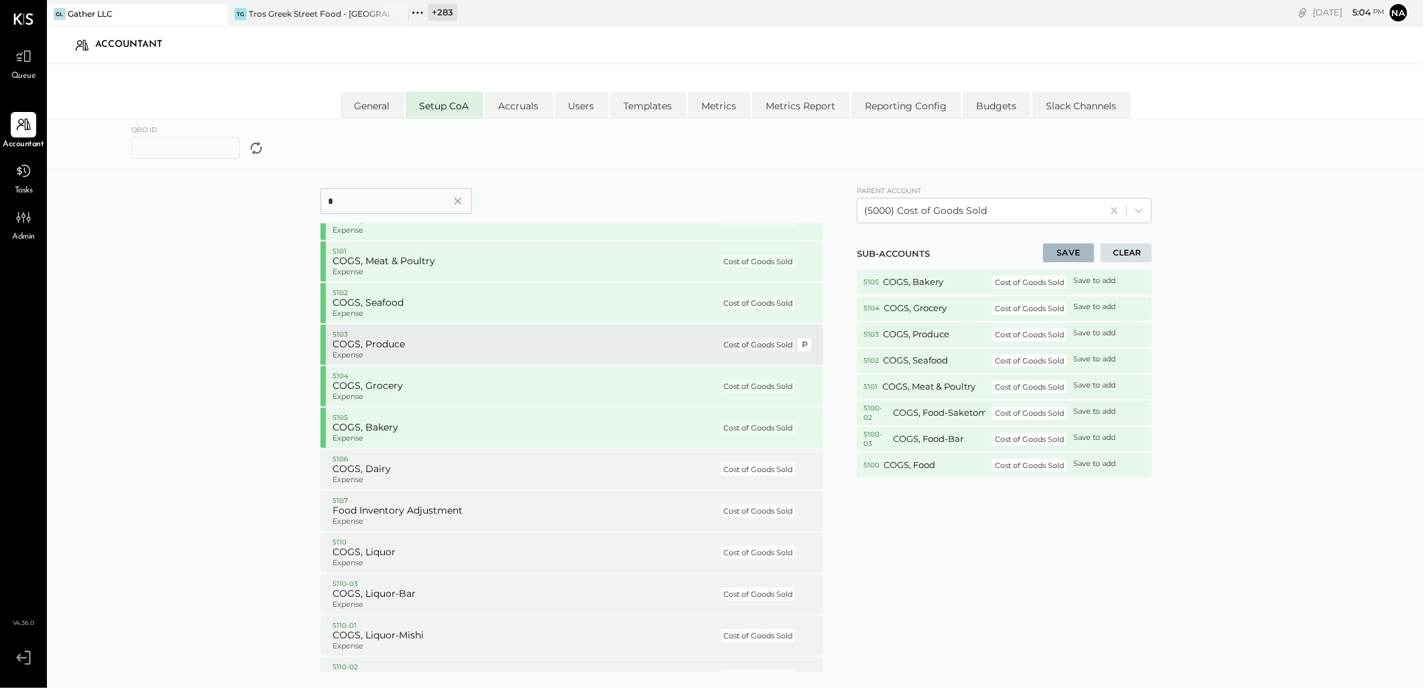
scroll to position [2801, 0]
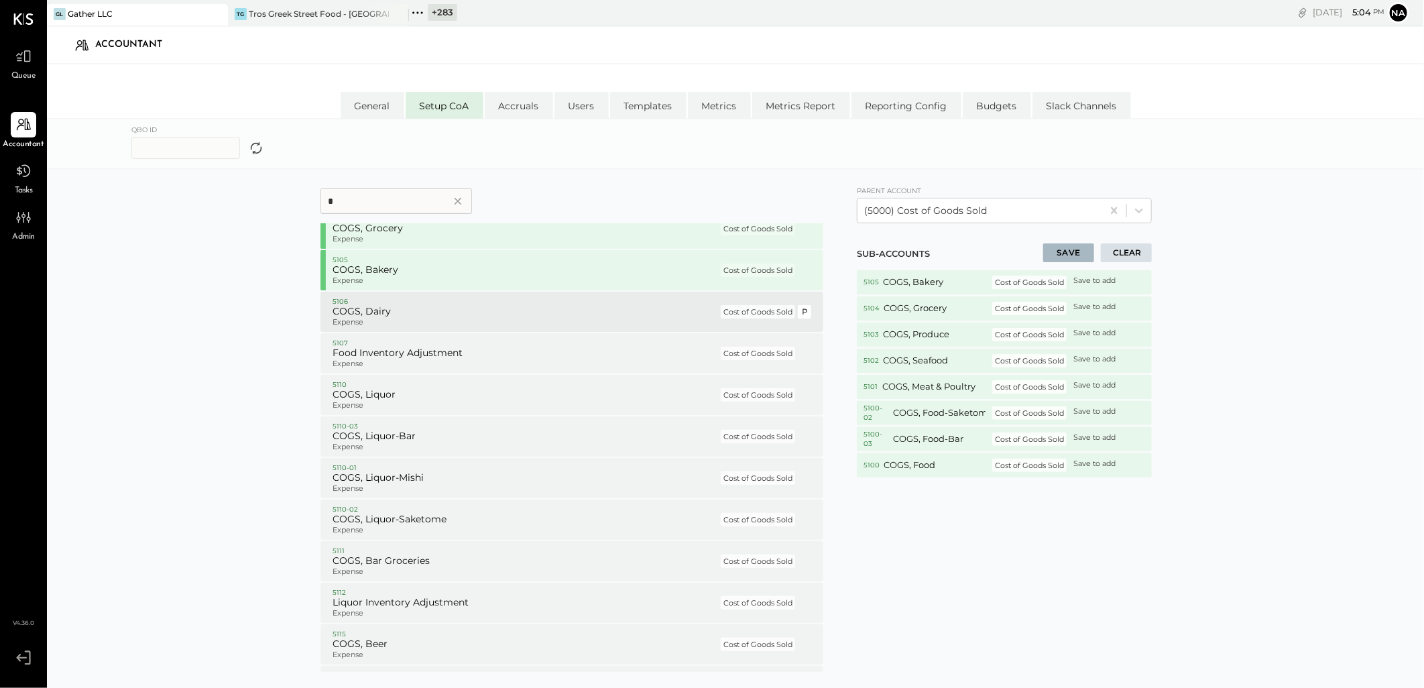
click at [367, 310] on h5 "COGS, Dairy" at bounding box center [526, 312] width 386 height 12
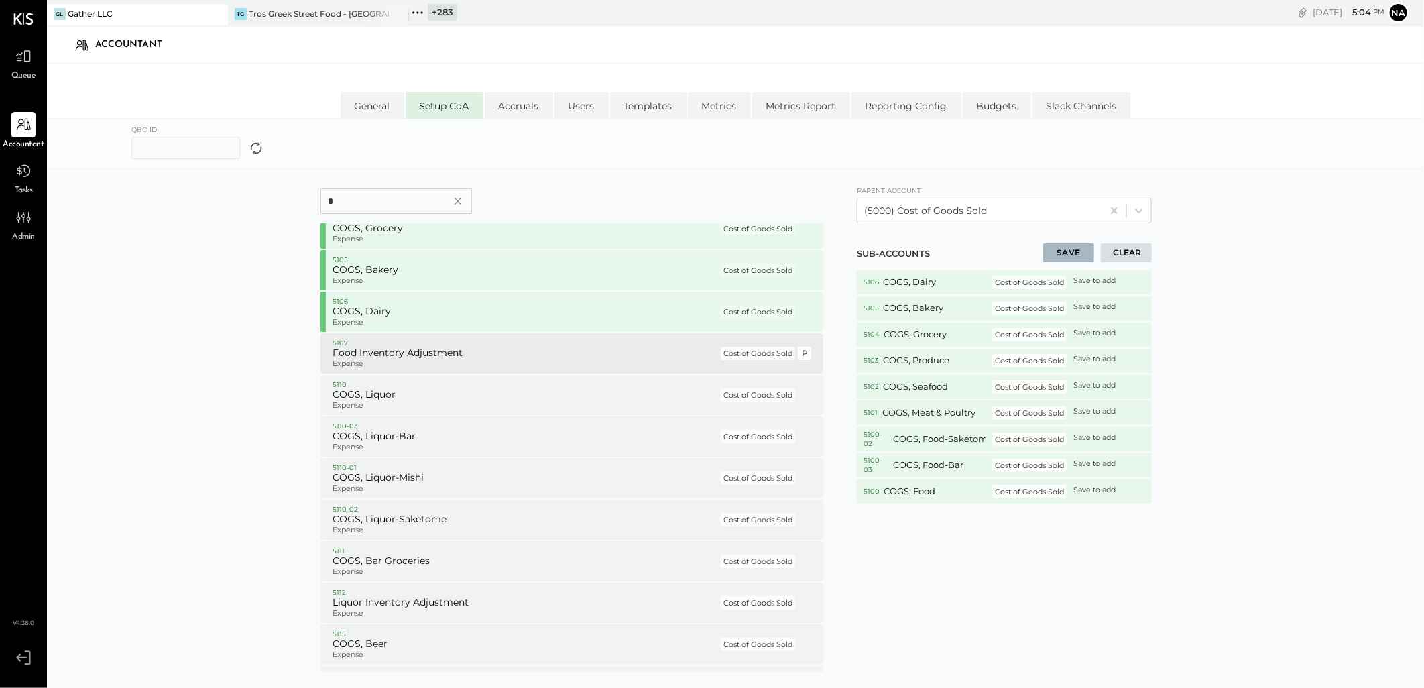
click at [381, 359] on p "Expense" at bounding box center [526, 363] width 386 height 9
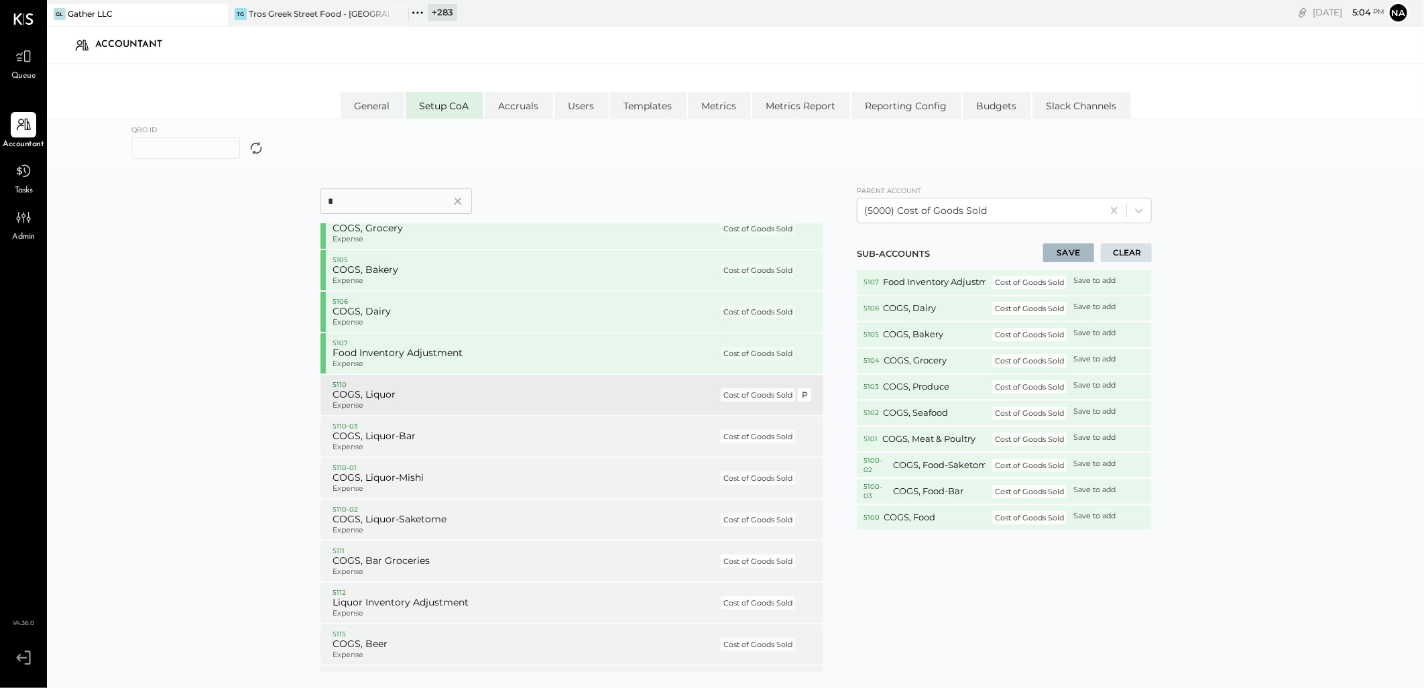
click at [383, 401] on p "Expense" at bounding box center [526, 405] width 386 height 9
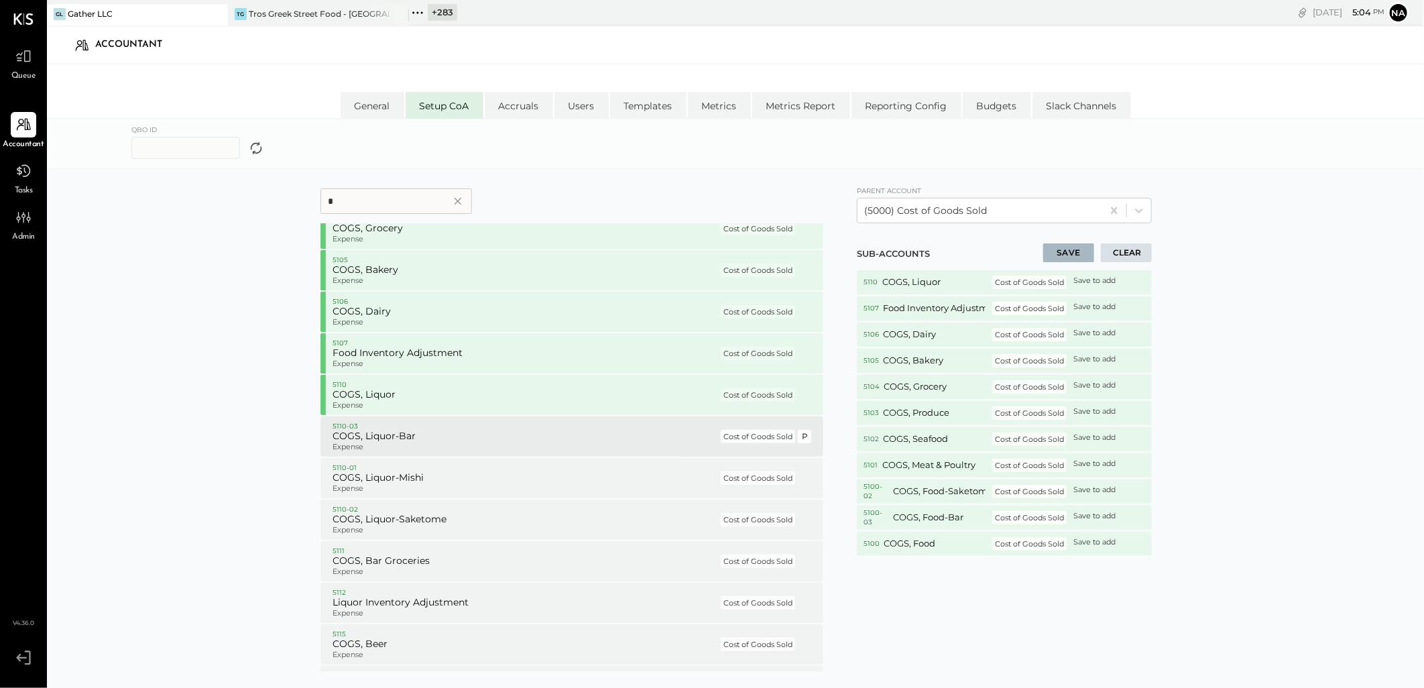
drag, startPoint x: 373, startPoint y: 447, endPoint x: 376, endPoint y: 491, distance: 43.7
click at [372, 448] on p "Expense" at bounding box center [526, 447] width 386 height 9
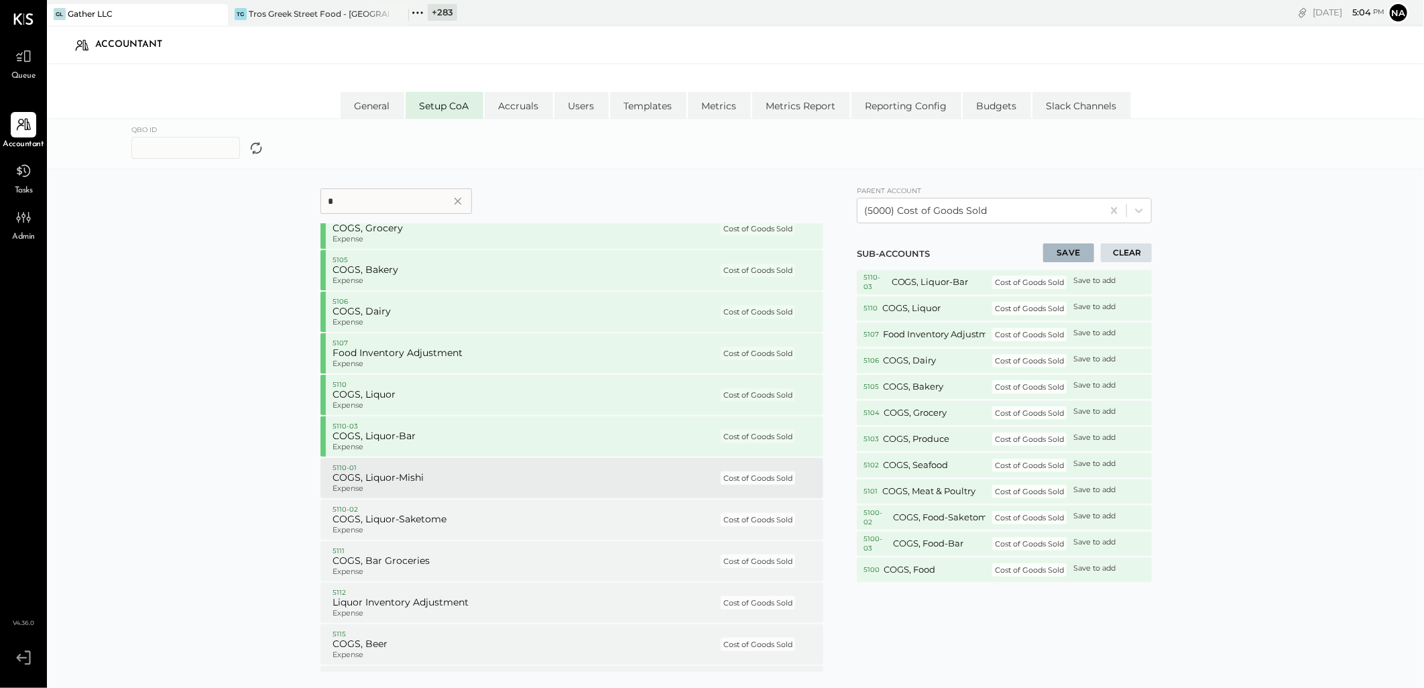
click at [376, 493] on div "5110-01 COGS, Liquor-Mishi Expense Cost of Goods Sold P" at bounding box center [572, 478] width 503 height 40
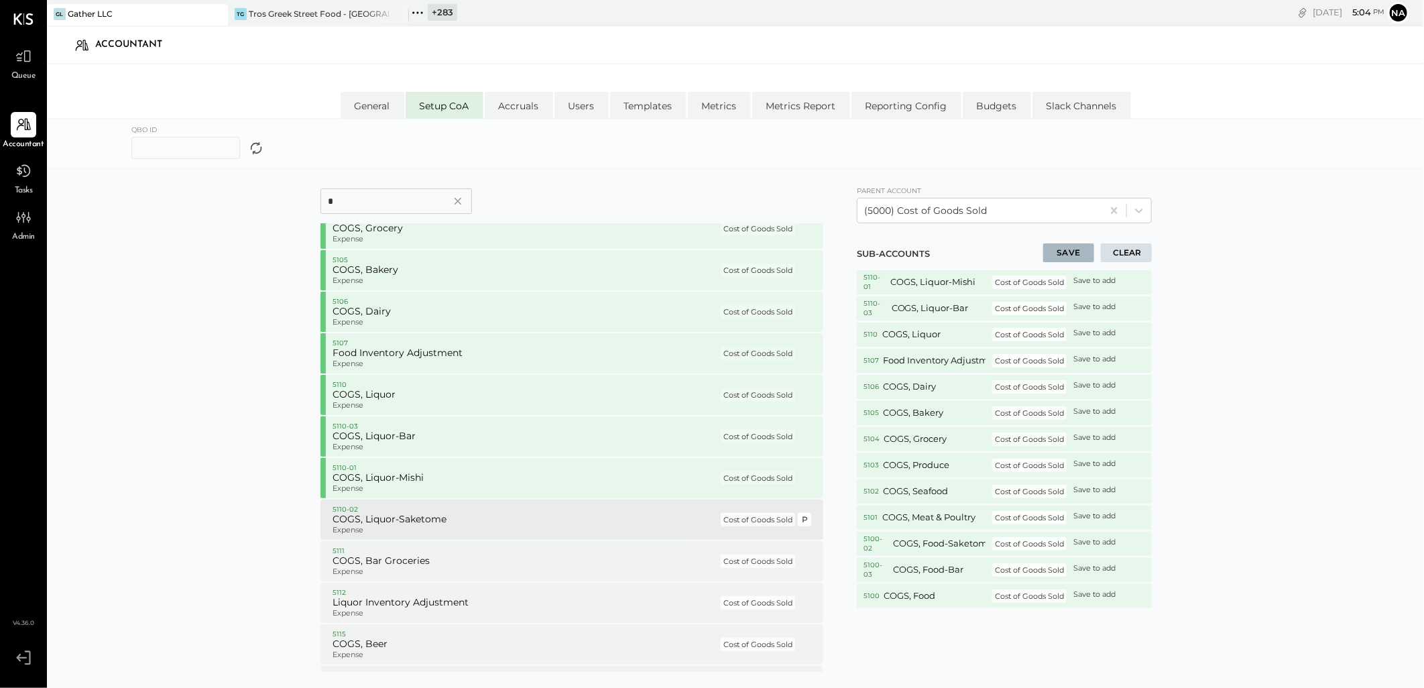
drag, startPoint x: 376, startPoint y: 520, endPoint x: 376, endPoint y: 532, distance: 12.1
click at [376, 523] on h5 "COGS, Liquor-Saketome" at bounding box center [526, 520] width 386 height 12
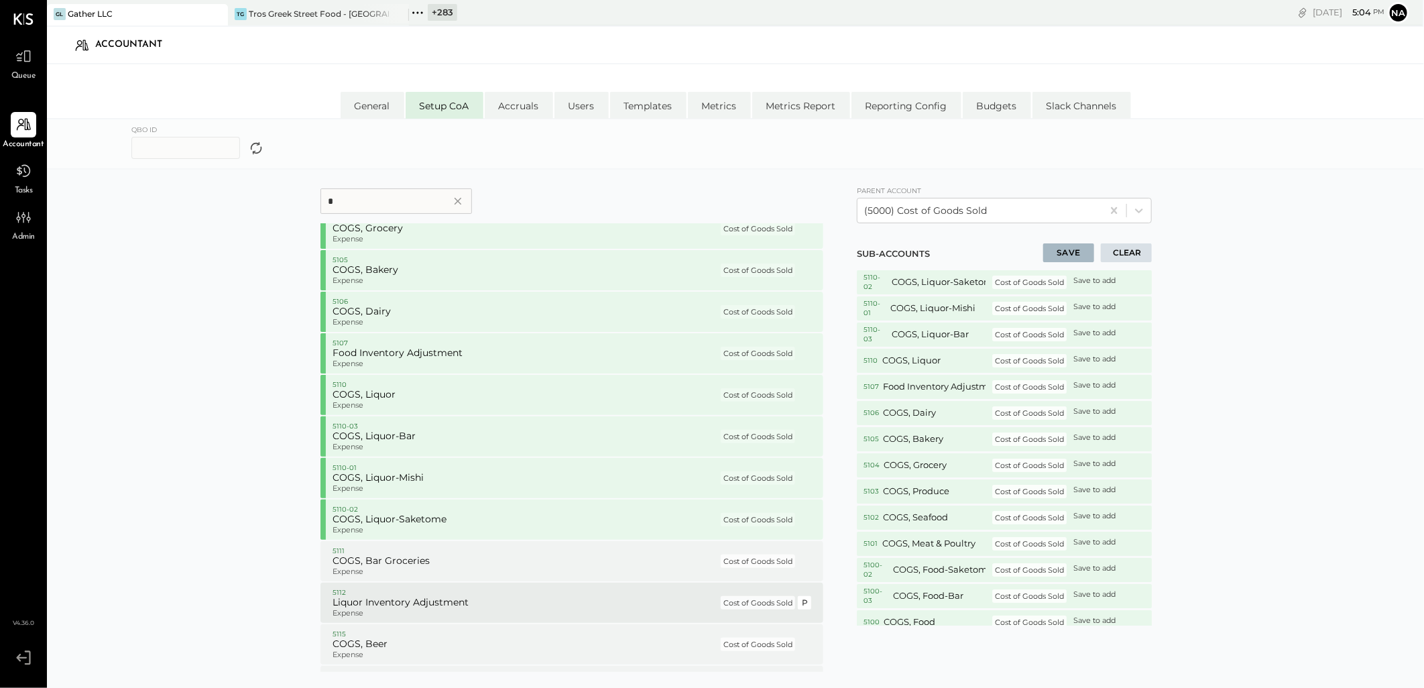
drag, startPoint x: 373, startPoint y: 566, endPoint x: 372, endPoint y: 604, distance: 38.2
click at [374, 569] on p "Expense" at bounding box center [526, 571] width 386 height 9
click at [372, 605] on h5 "Liquor Inventory Adjustment" at bounding box center [526, 603] width 386 height 12
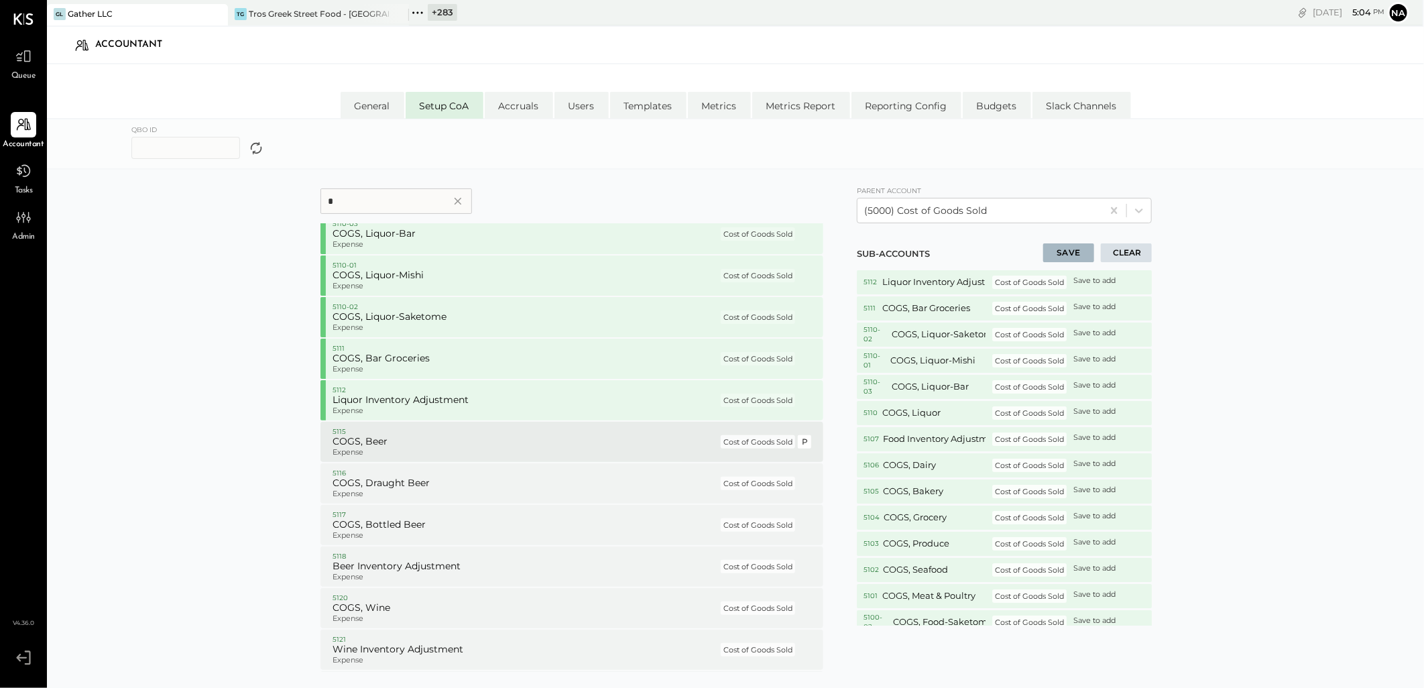
scroll to position [3024, 0]
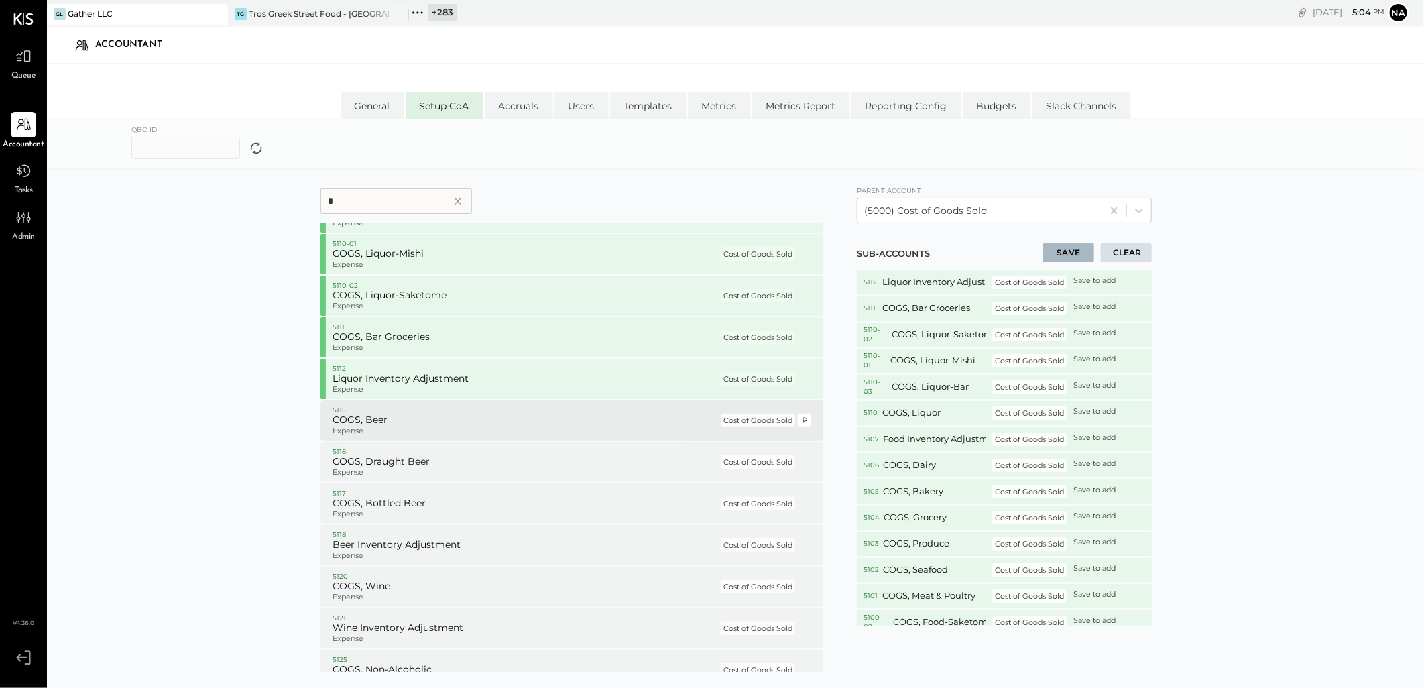
click at [376, 422] on h5 "COGS, Beer" at bounding box center [526, 420] width 386 height 12
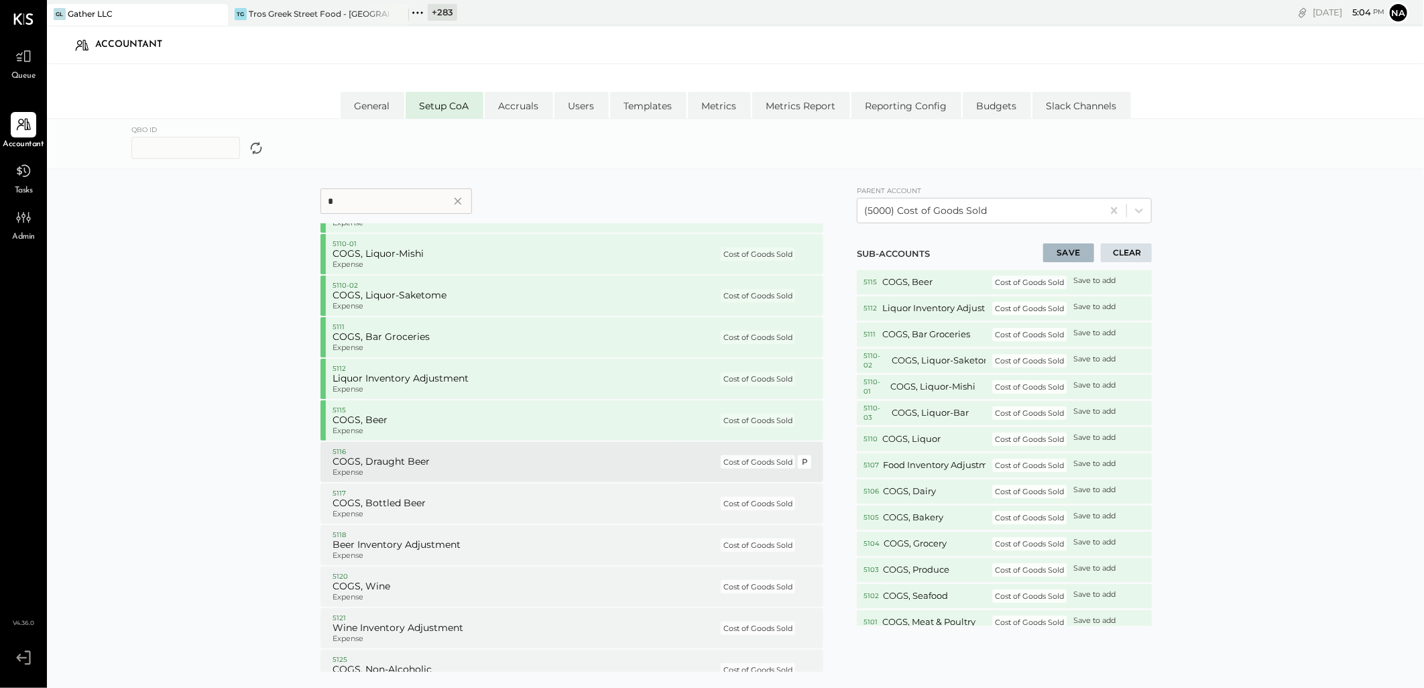
drag, startPoint x: 380, startPoint y: 456, endPoint x: 380, endPoint y: 471, distance: 15.4
click at [380, 457] on h5 "COGS, Draught Beer" at bounding box center [526, 462] width 386 height 12
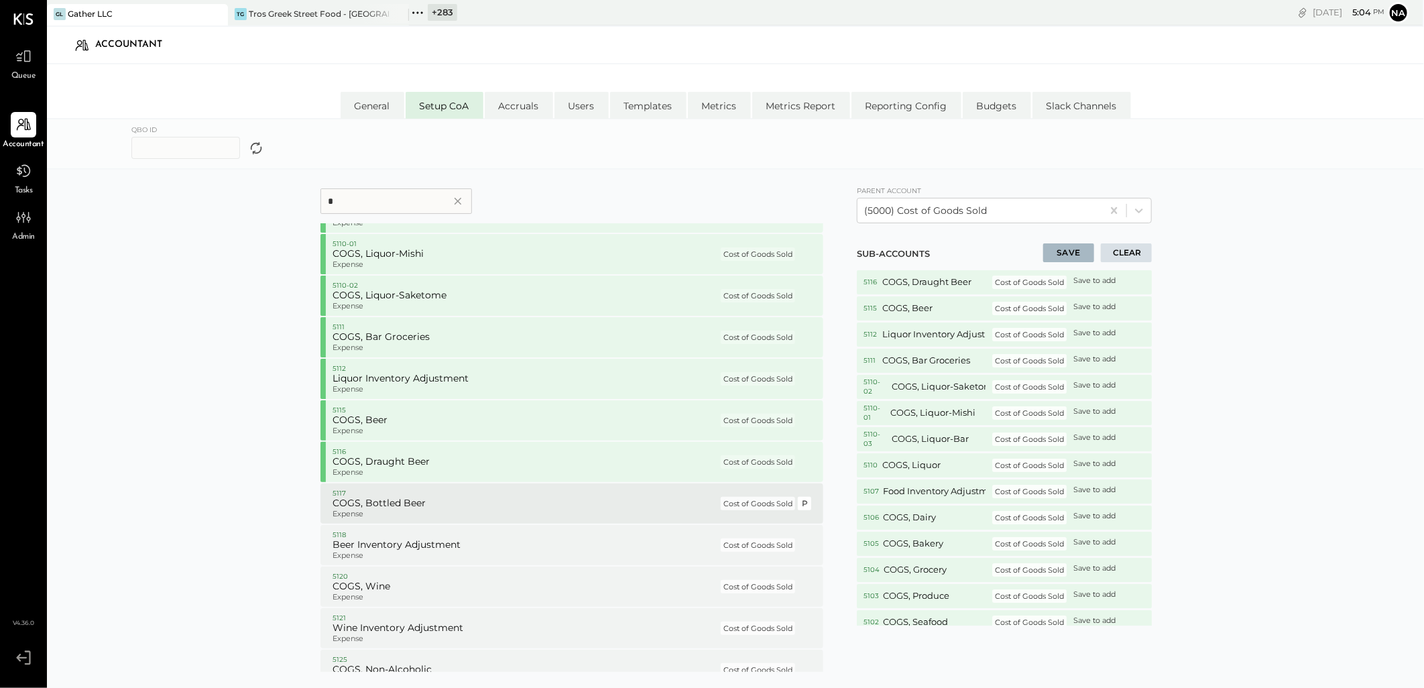
click at [381, 512] on p "Expense" at bounding box center [526, 514] width 386 height 9
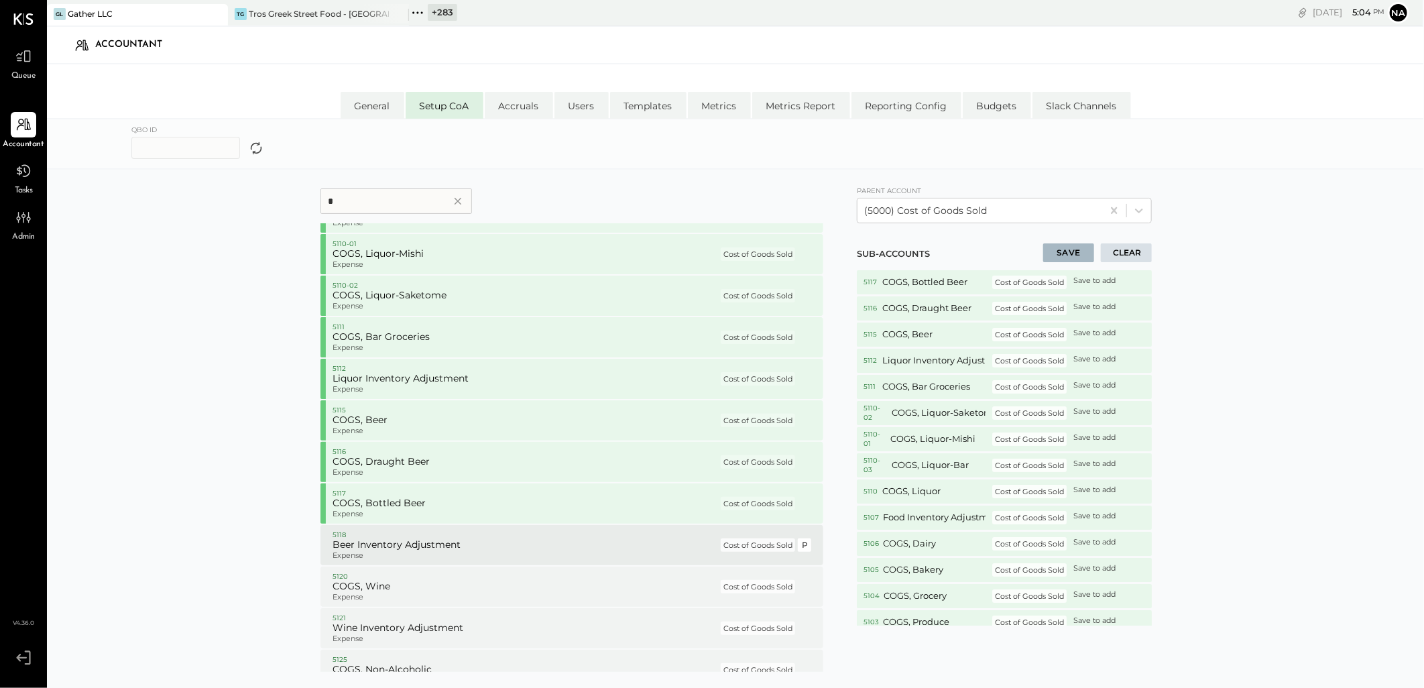
drag, startPoint x: 371, startPoint y: 553, endPoint x: 366, endPoint y: 593, distance: 41.2
click at [371, 554] on p "Expense" at bounding box center [526, 555] width 386 height 9
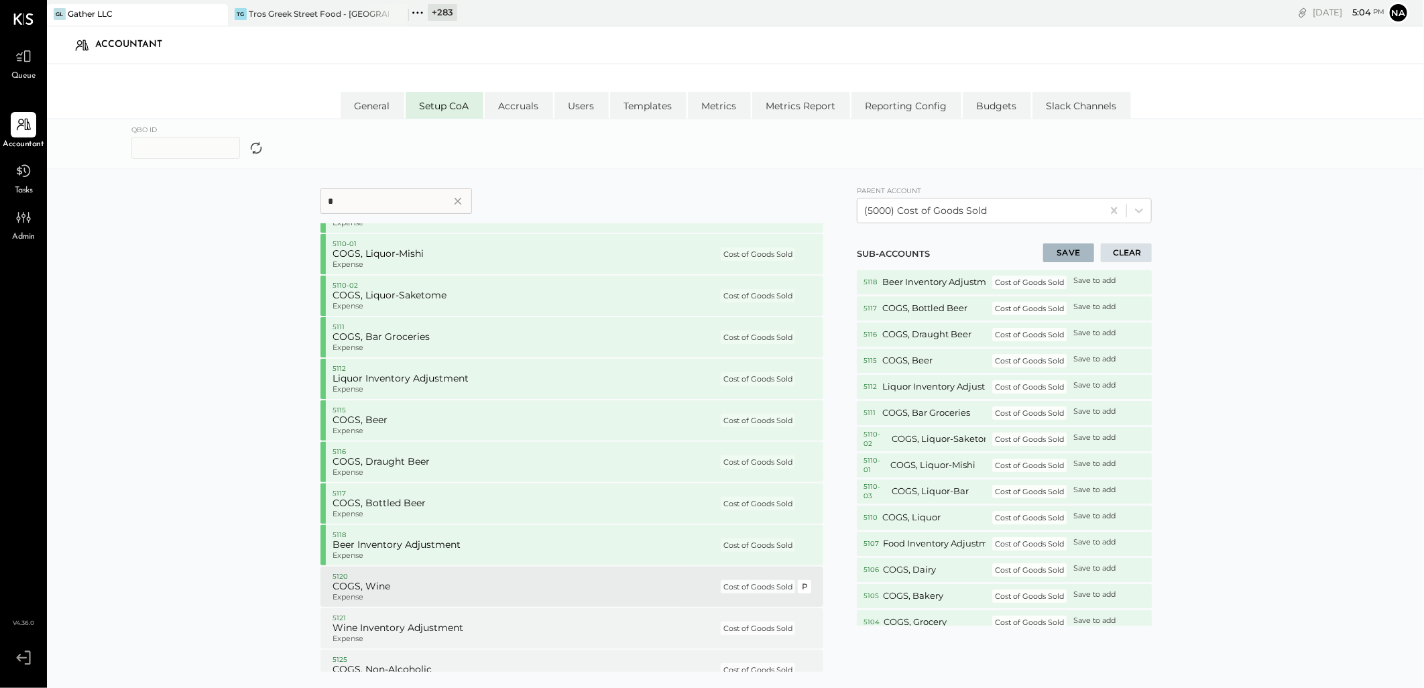
drag, startPoint x: 365, startPoint y: 595, endPoint x: 371, endPoint y: 590, distance: 7.1
click at [366, 597] on p "Expense" at bounding box center [526, 597] width 386 height 9
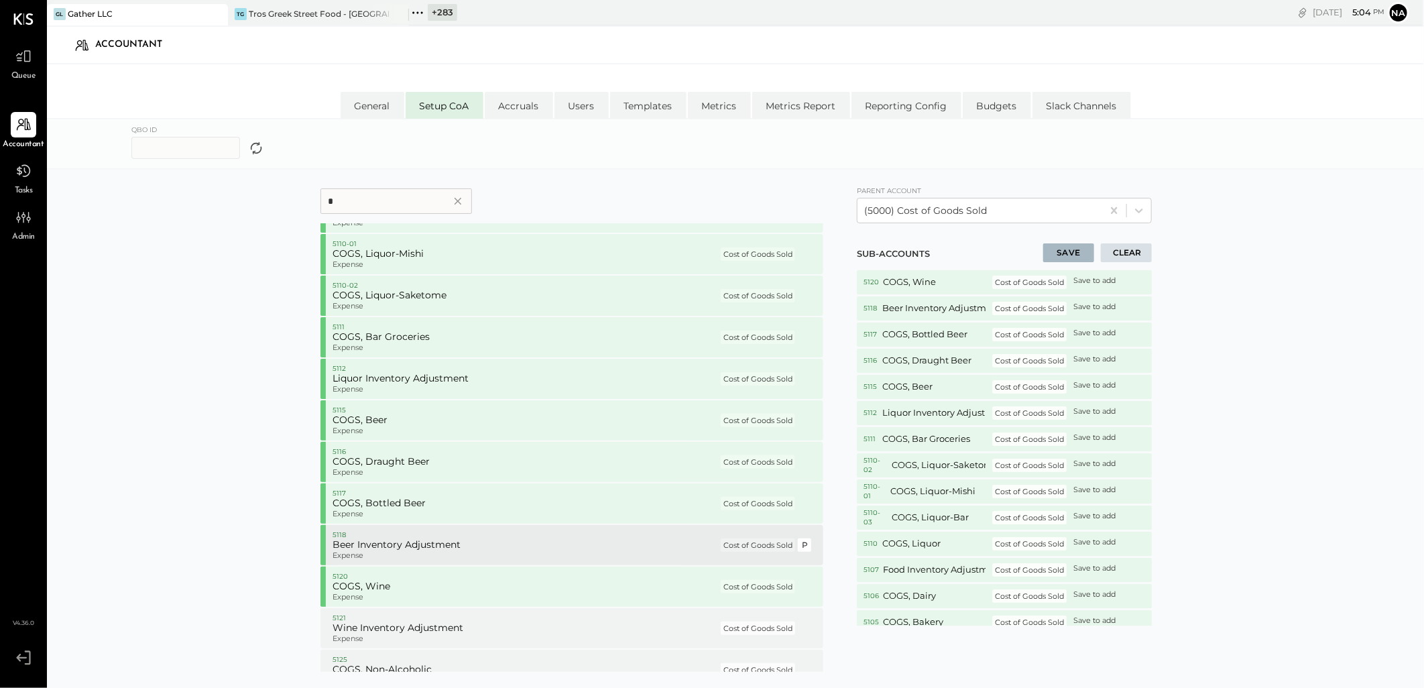
scroll to position [3248, 0]
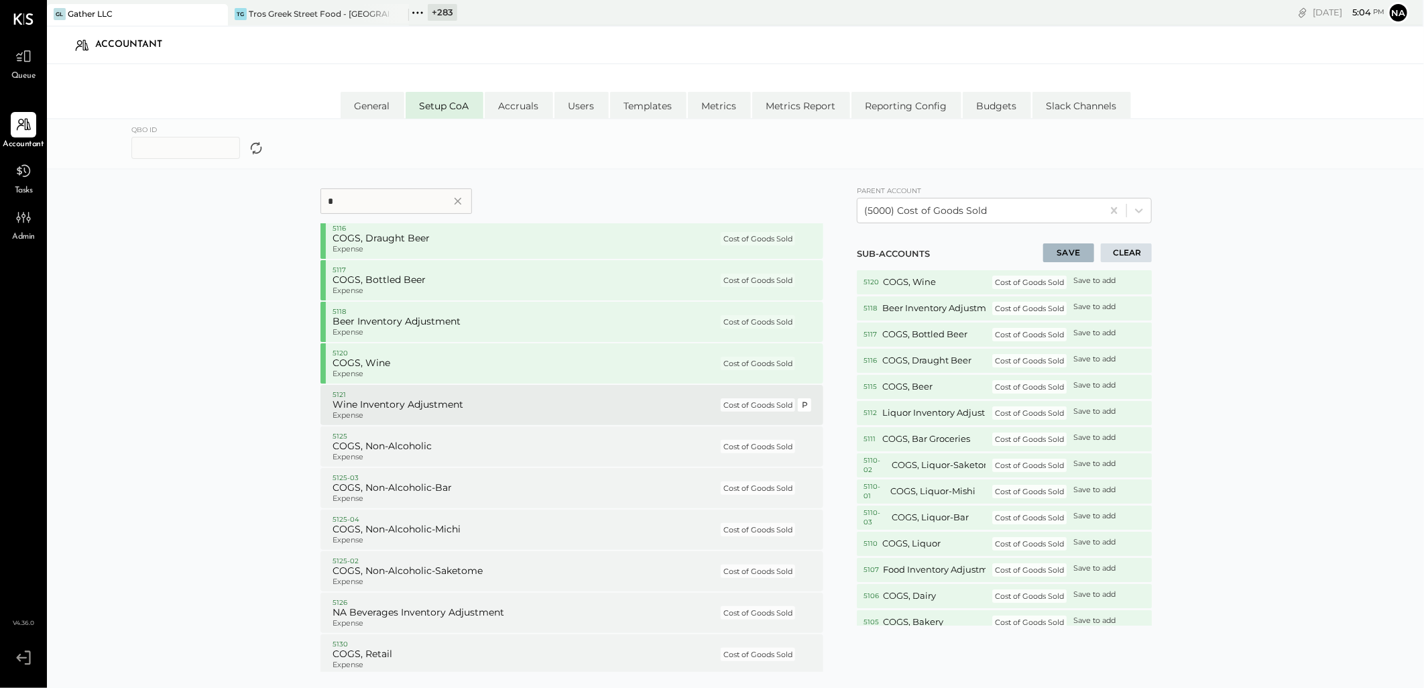
click at [406, 400] on h5 "Wine Inventory Adjustment" at bounding box center [526, 405] width 386 height 12
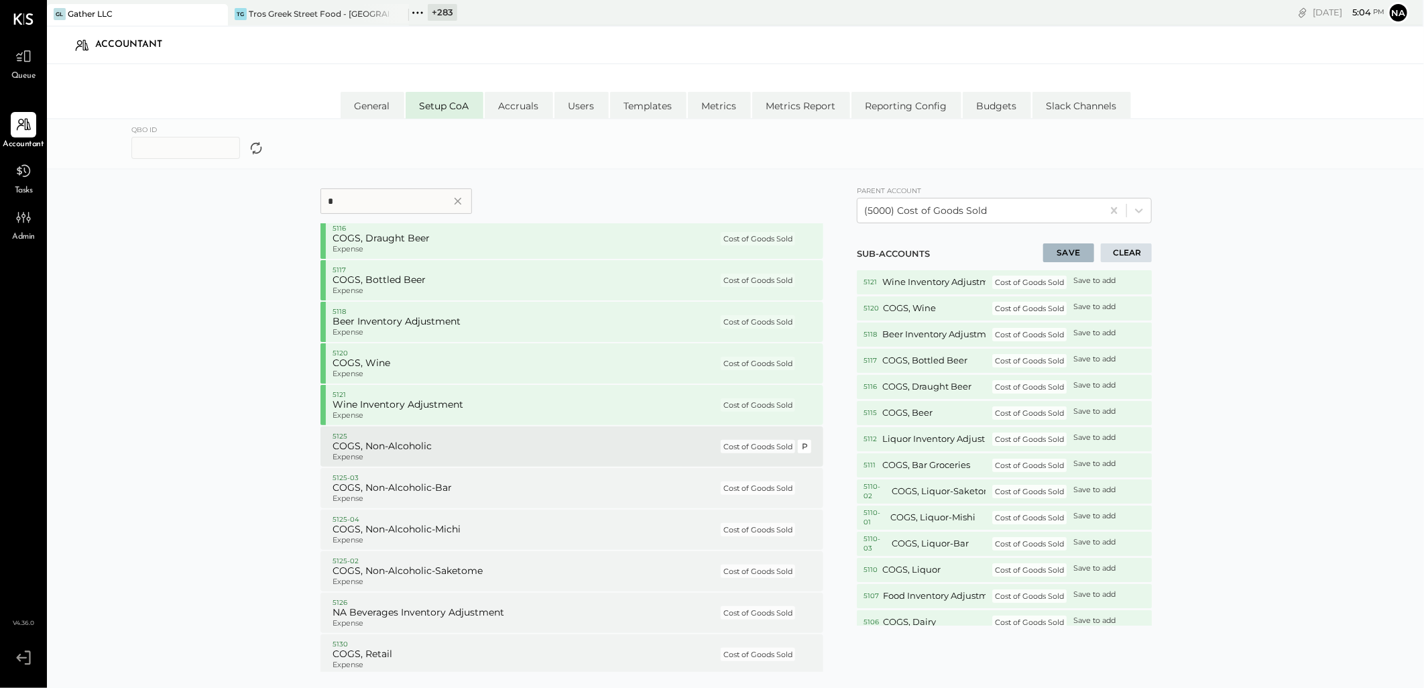
click at [402, 445] on h5 "COGS, Non-Alcoholic" at bounding box center [526, 447] width 386 height 12
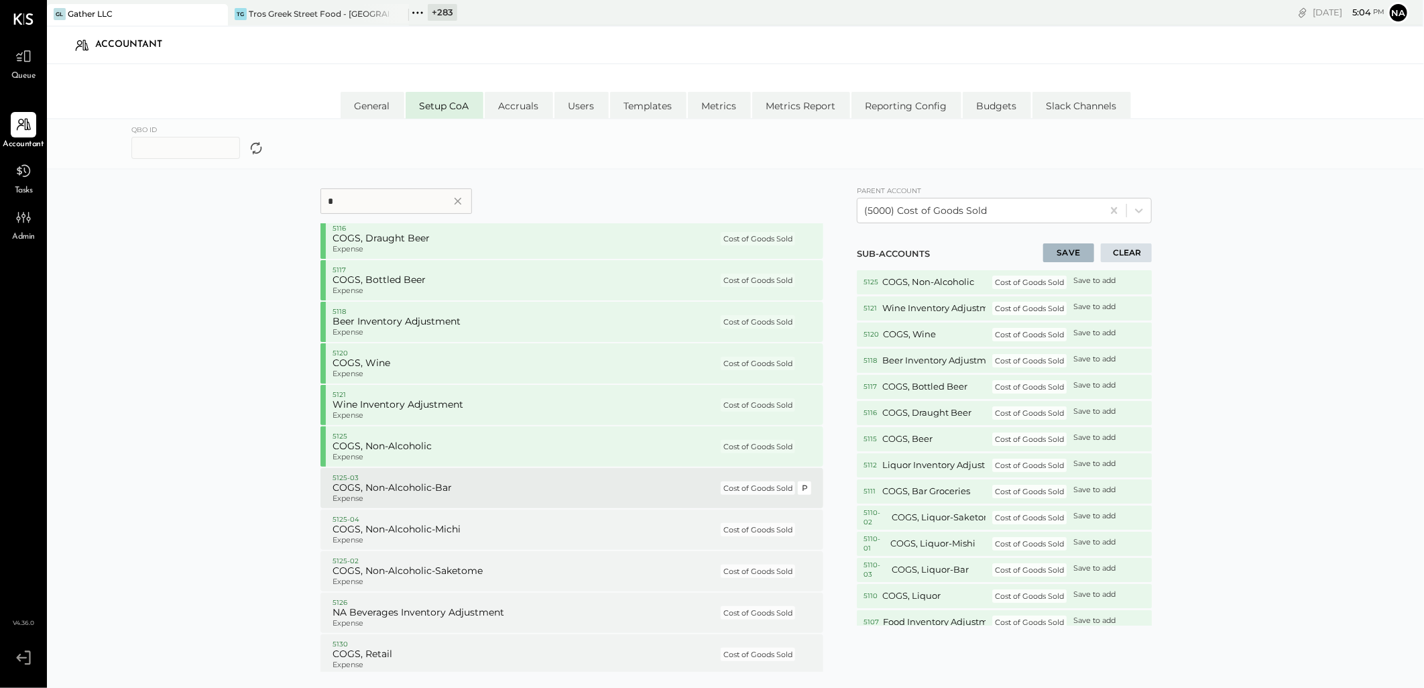
click at [405, 492] on h5 "COGS, Non-Alcoholic-Bar" at bounding box center [526, 488] width 386 height 12
click at [406, 533] on h5 "COGS, Non-Alcoholic-Michi" at bounding box center [526, 530] width 386 height 12
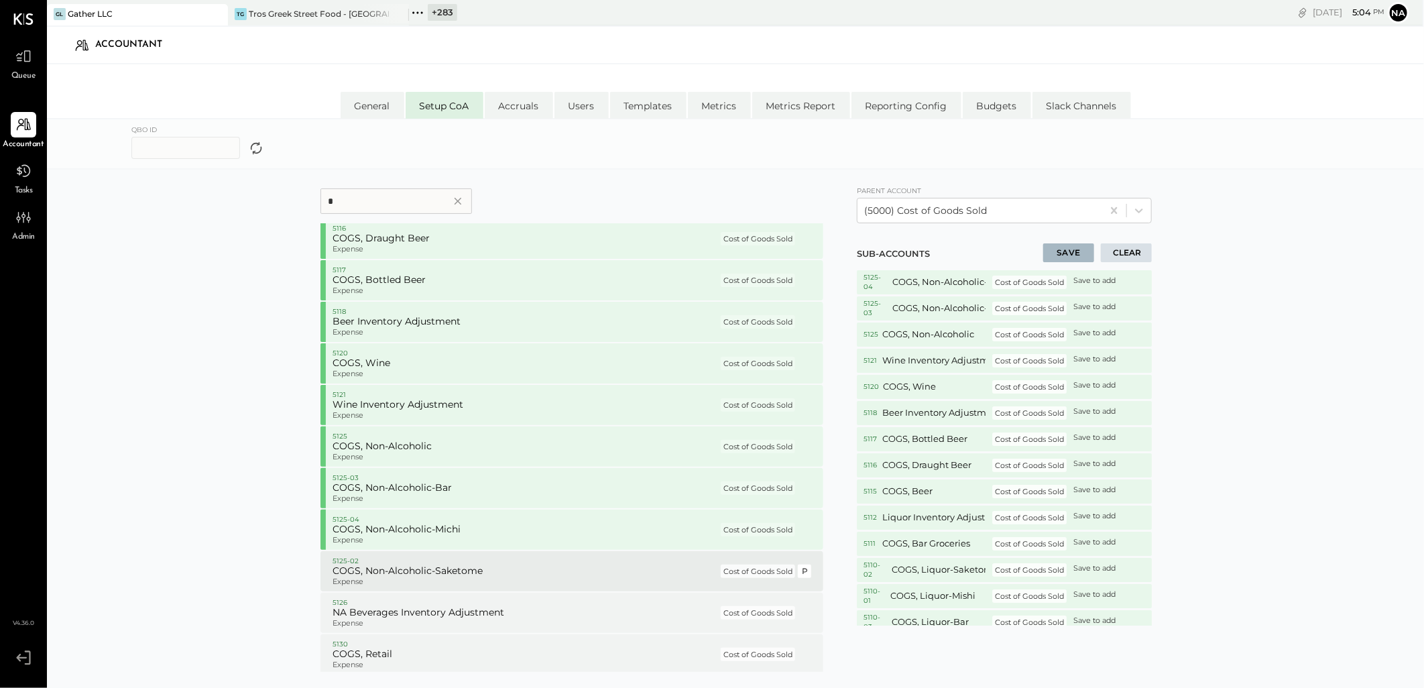
click at [404, 567] on h5 "COGS, Non-Alcoholic-Saketome" at bounding box center [526, 571] width 386 height 12
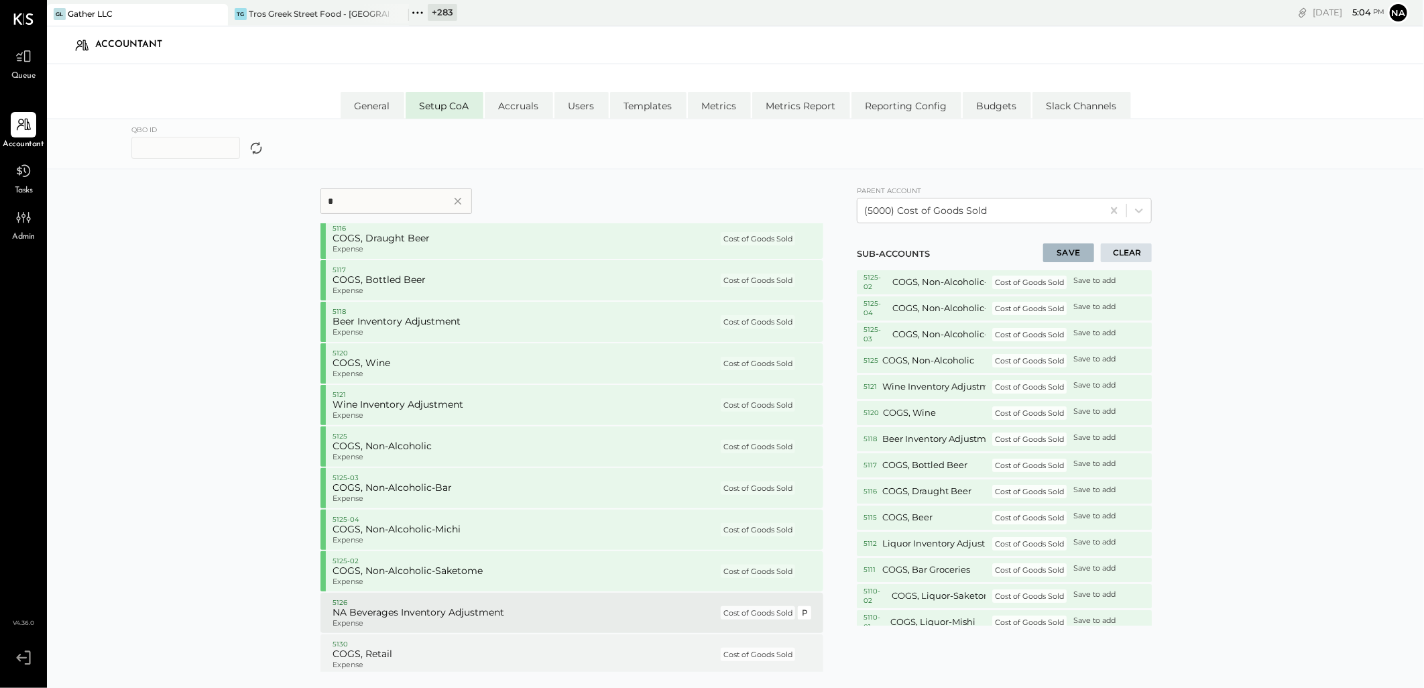
click at [406, 607] on h5 "NA Beverages Inventory Adjustment" at bounding box center [526, 613] width 386 height 12
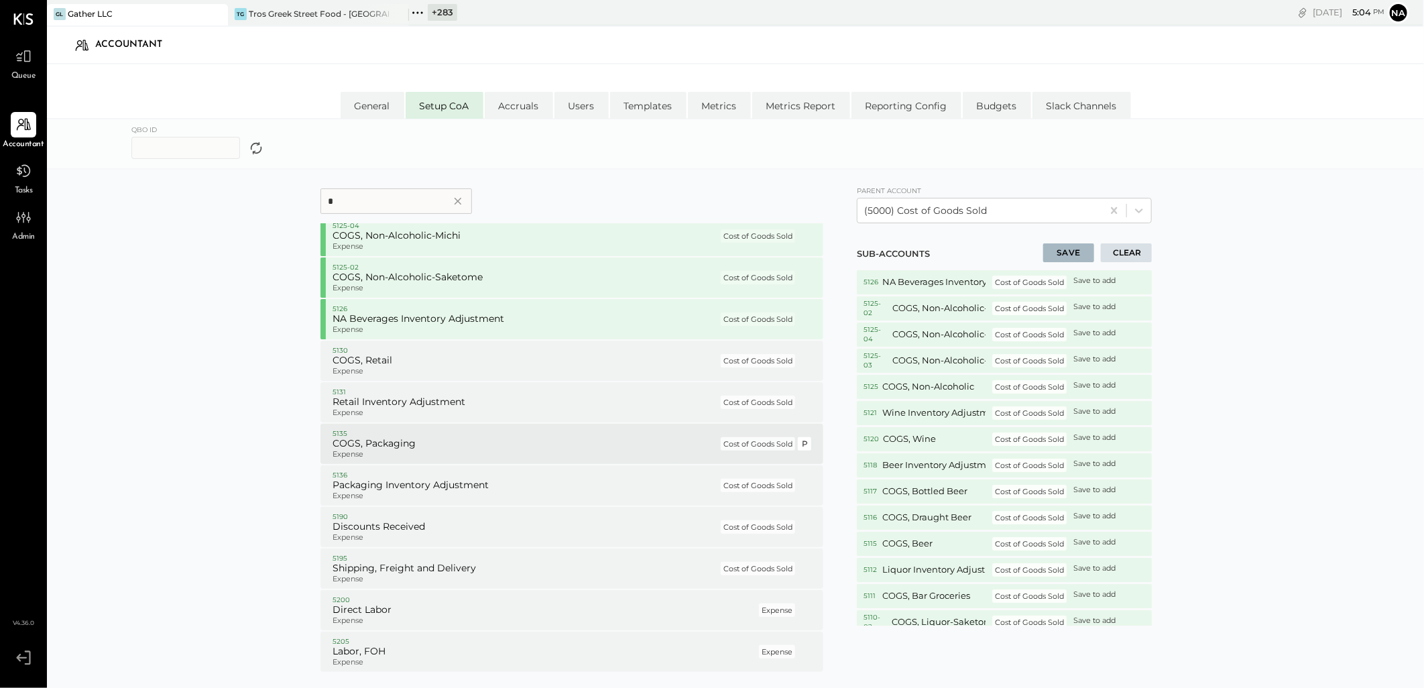
scroll to position [3546, 0]
click at [381, 351] on h5 "COGS, Retail" at bounding box center [526, 357] width 386 height 12
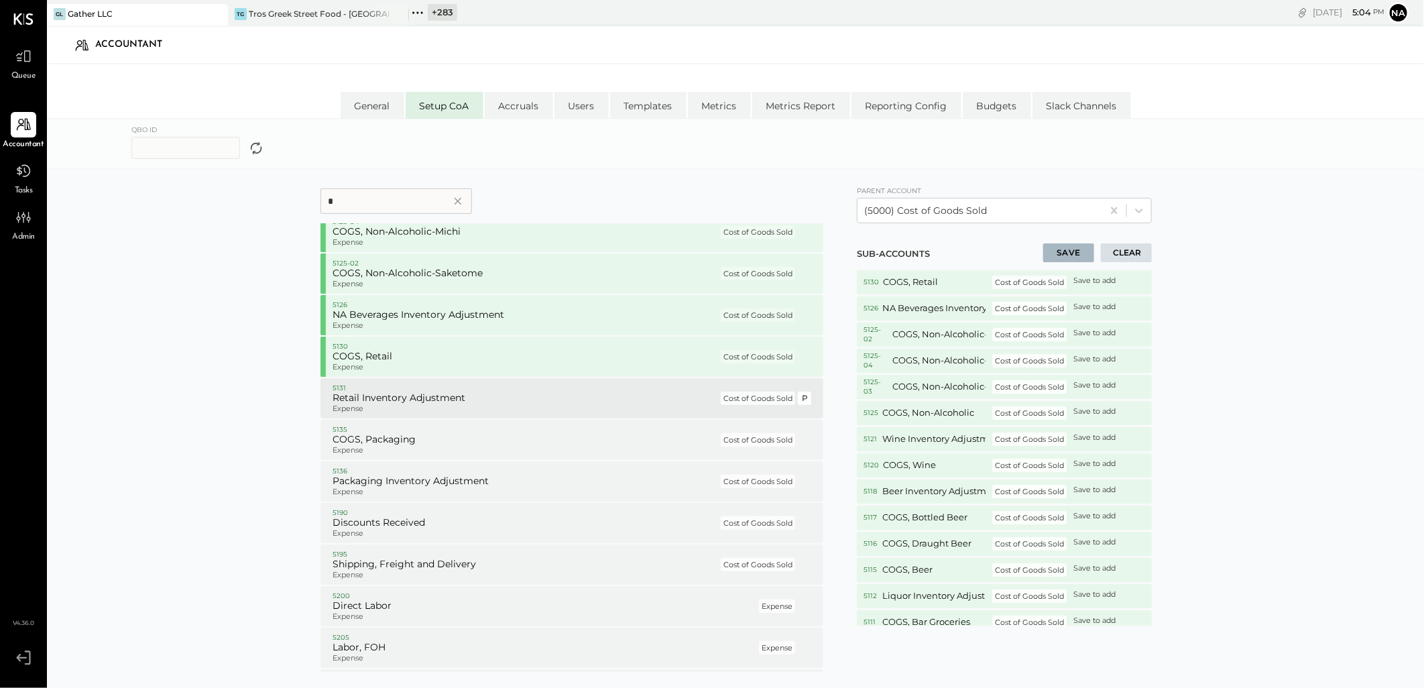
drag, startPoint x: 384, startPoint y: 389, endPoint x: 390, endPoint y: 448, distance: 59.3
click at [384, 390] on p "5131" at bounding box center [526, 388] width 386 height 9
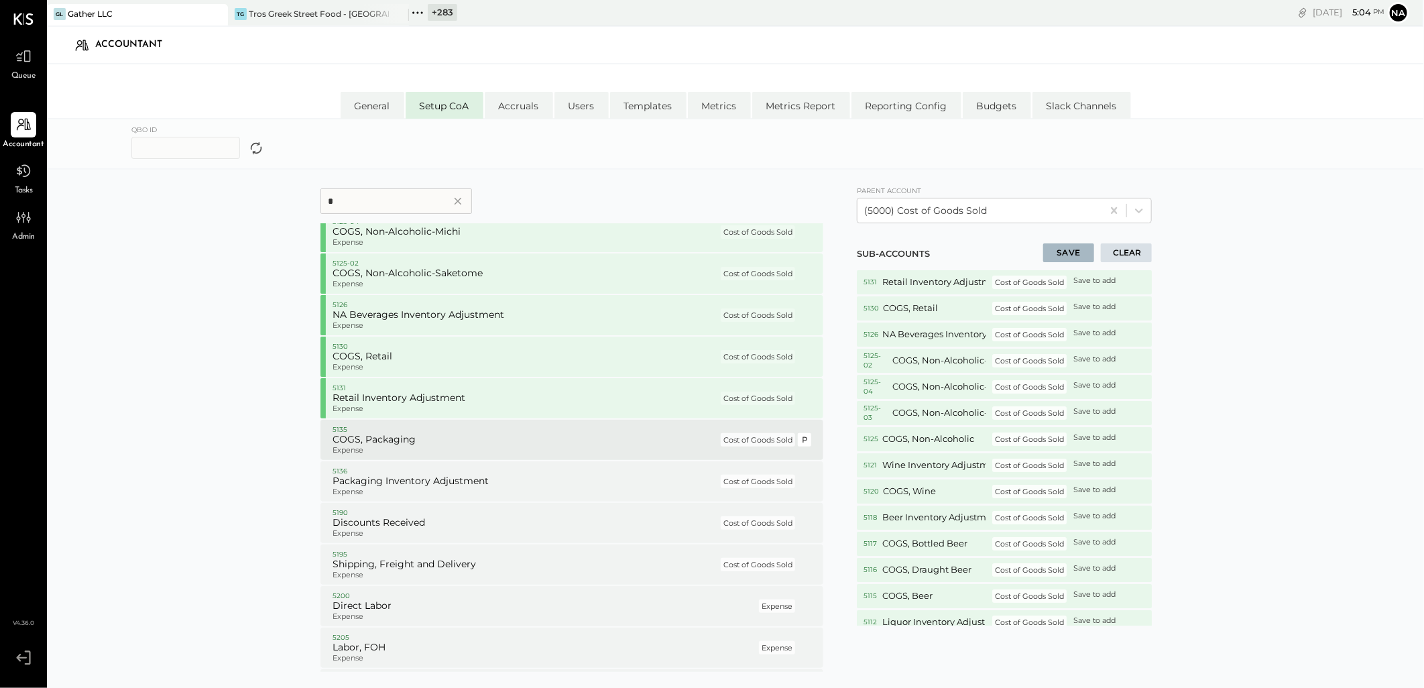
click at [390, 449] on p "Expense" at bounding box center [526, 450] width 386 height 9
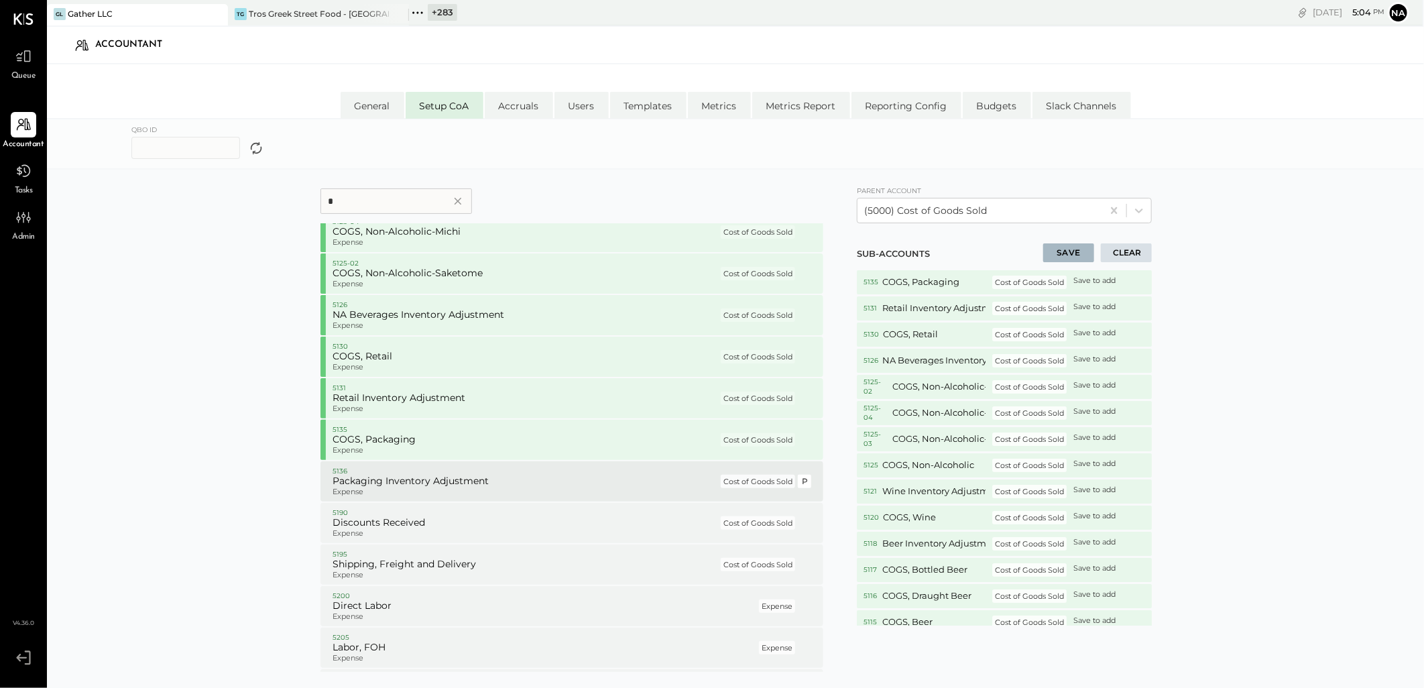
click at [396, 488] on p "Expense" at bounding box center [526, 492] width 386 height 9
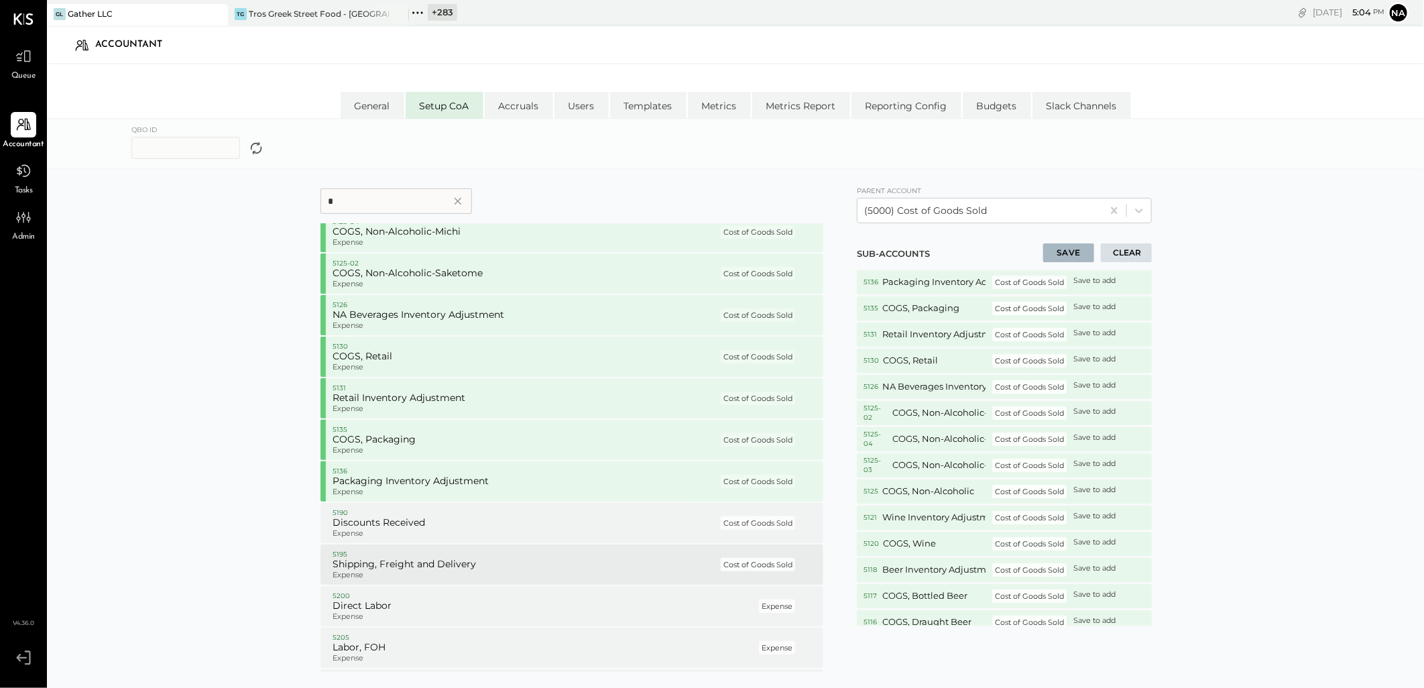
drag, startPoint x: 390, startPoint y: 513, endPoint x: 378, endPoint y: 583, distance: 71.3
click at [388, 514] on p "5190" at bounding box center [526, 512] width 386 height 9
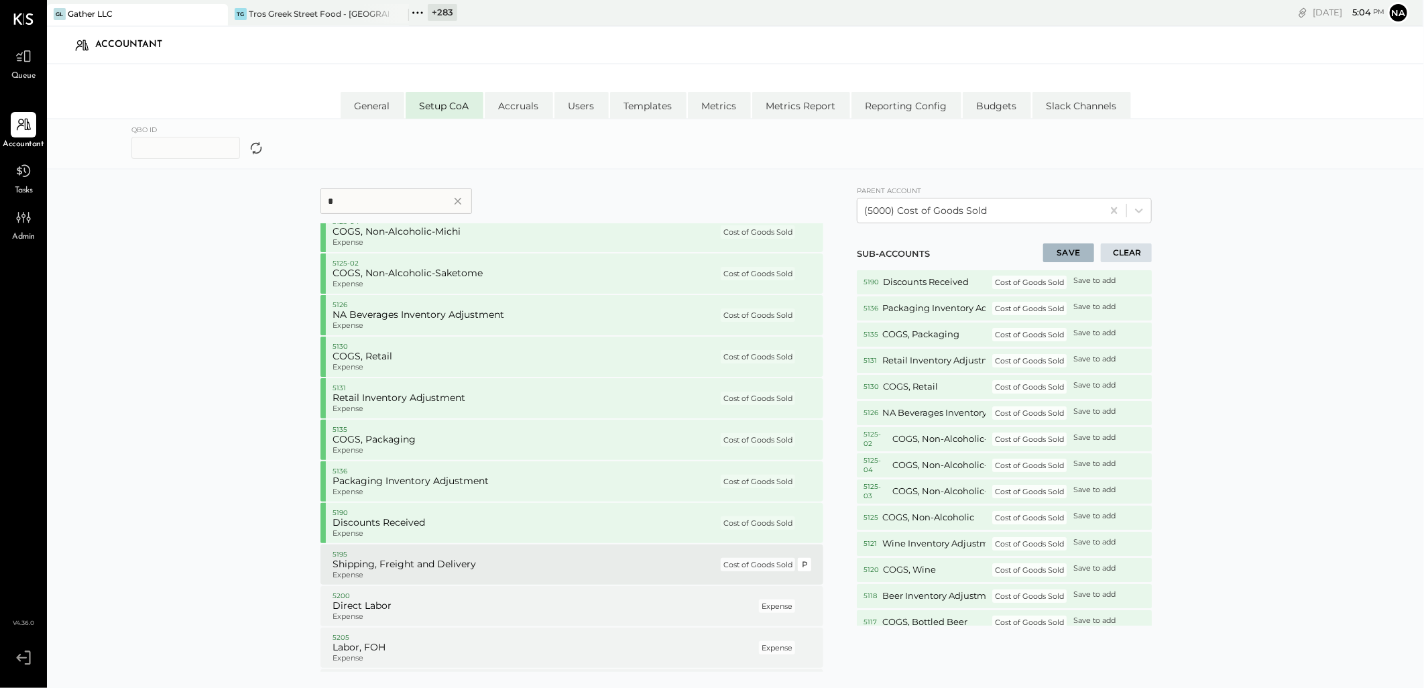
click at [390, 571] on p "Expense" at bounding box center [526, 575] width 386 height 9
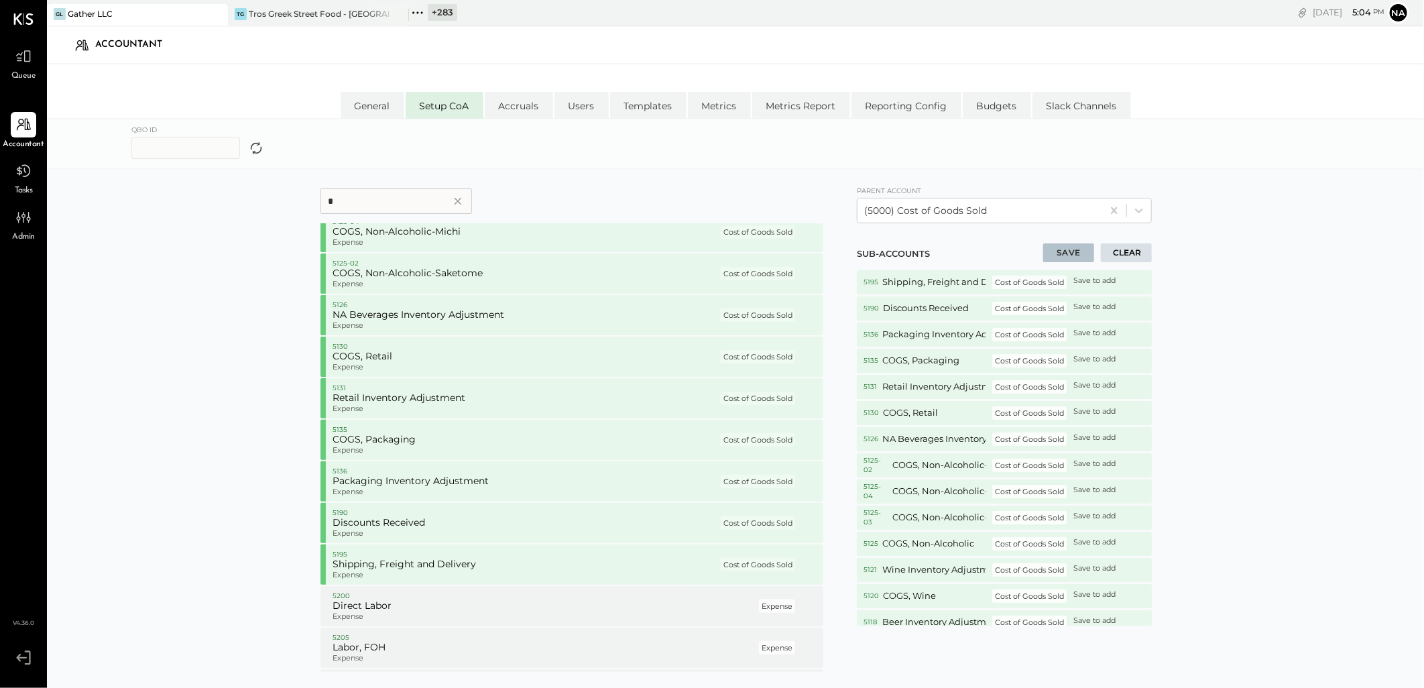
click at [1076, 251] on button "SAVE" at bounding box center [1068, 252] width 51 height 19
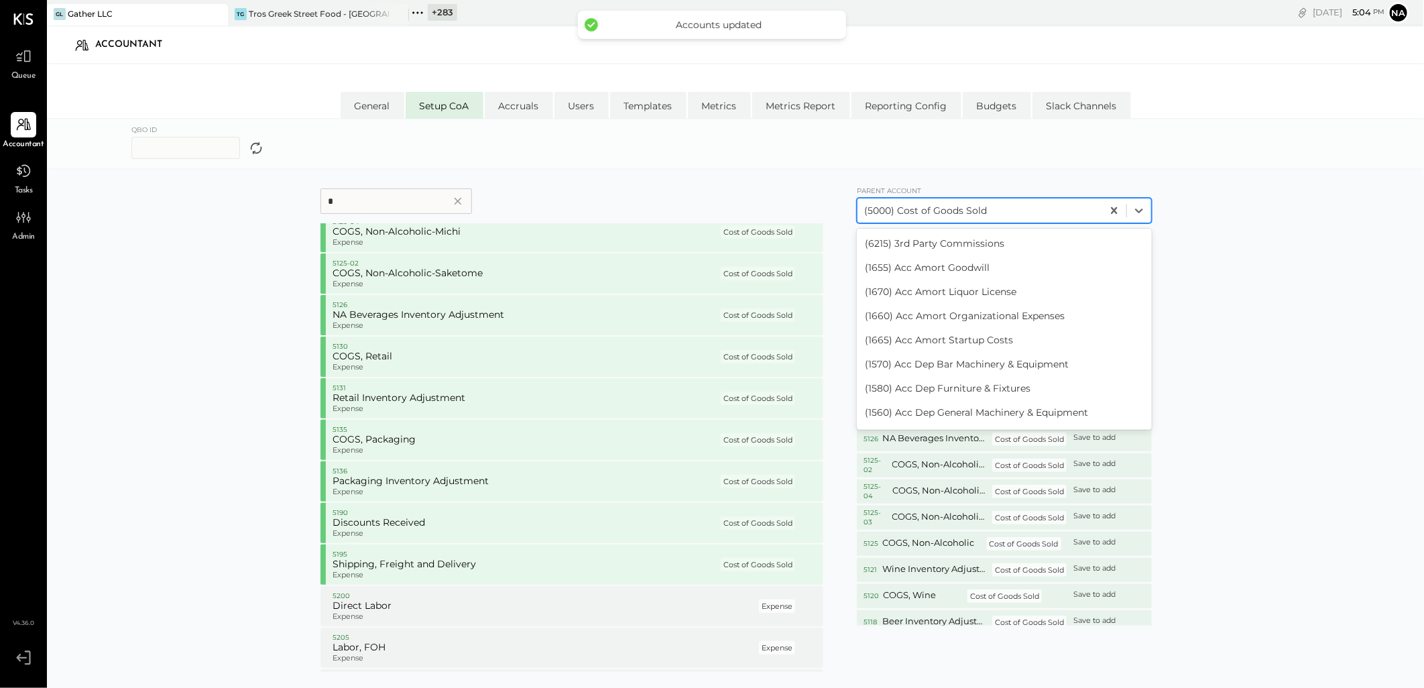
click at [1056, 203] on div at bounding box center [979, 211] width 231 height 16
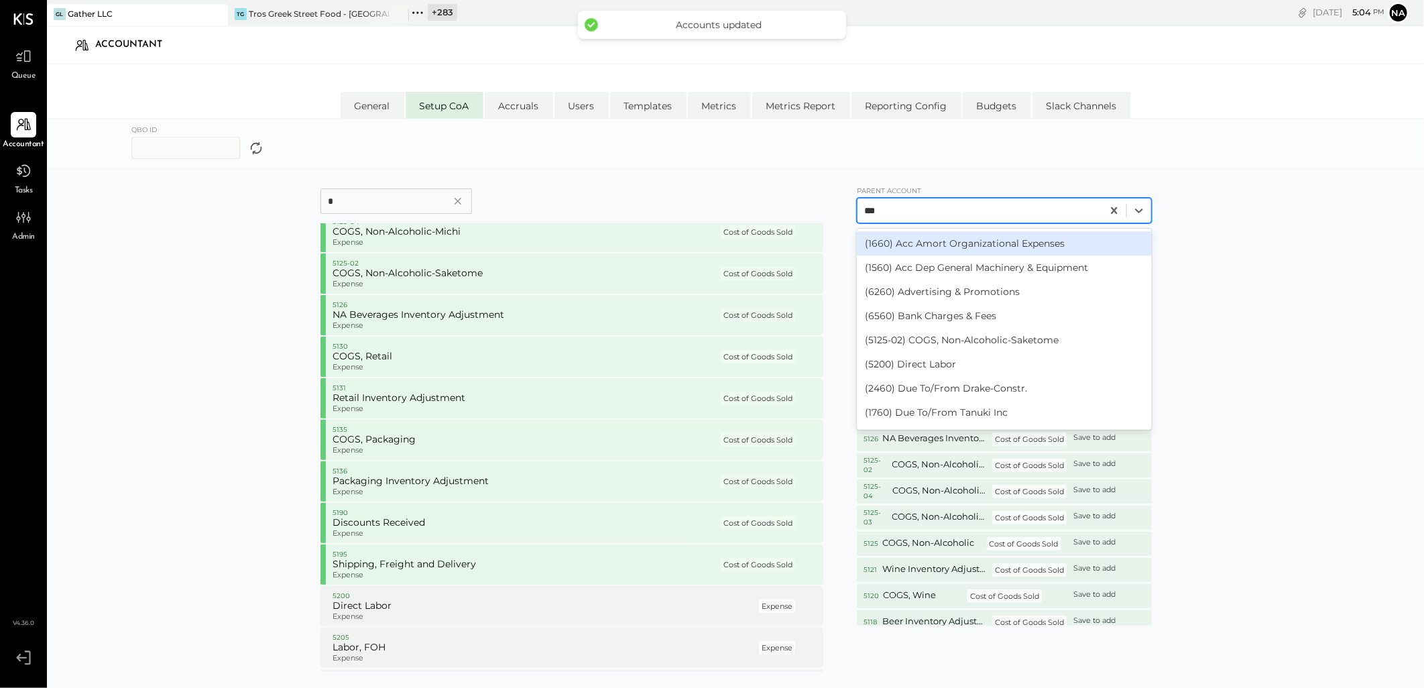
type input "****"
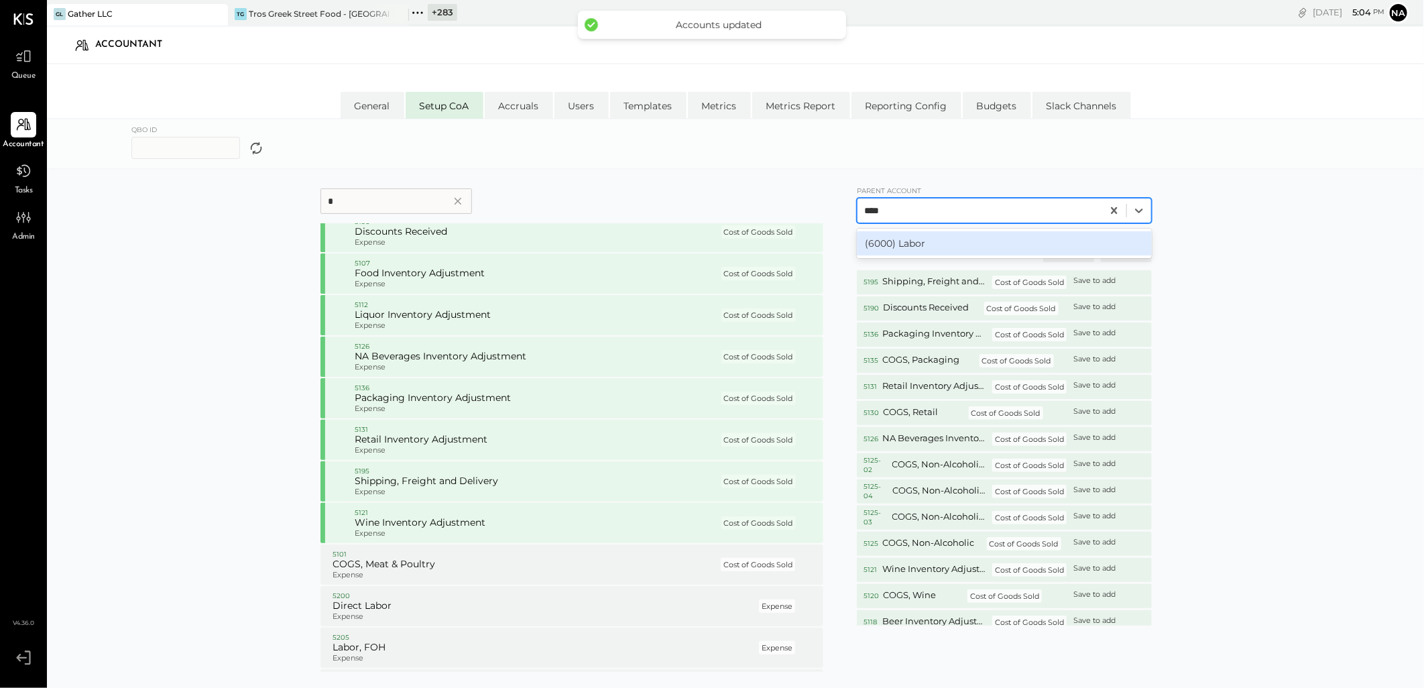
click at [984, 250] on div "(6000) Labor" at bounding box center [1004, 243] width 295 height 24
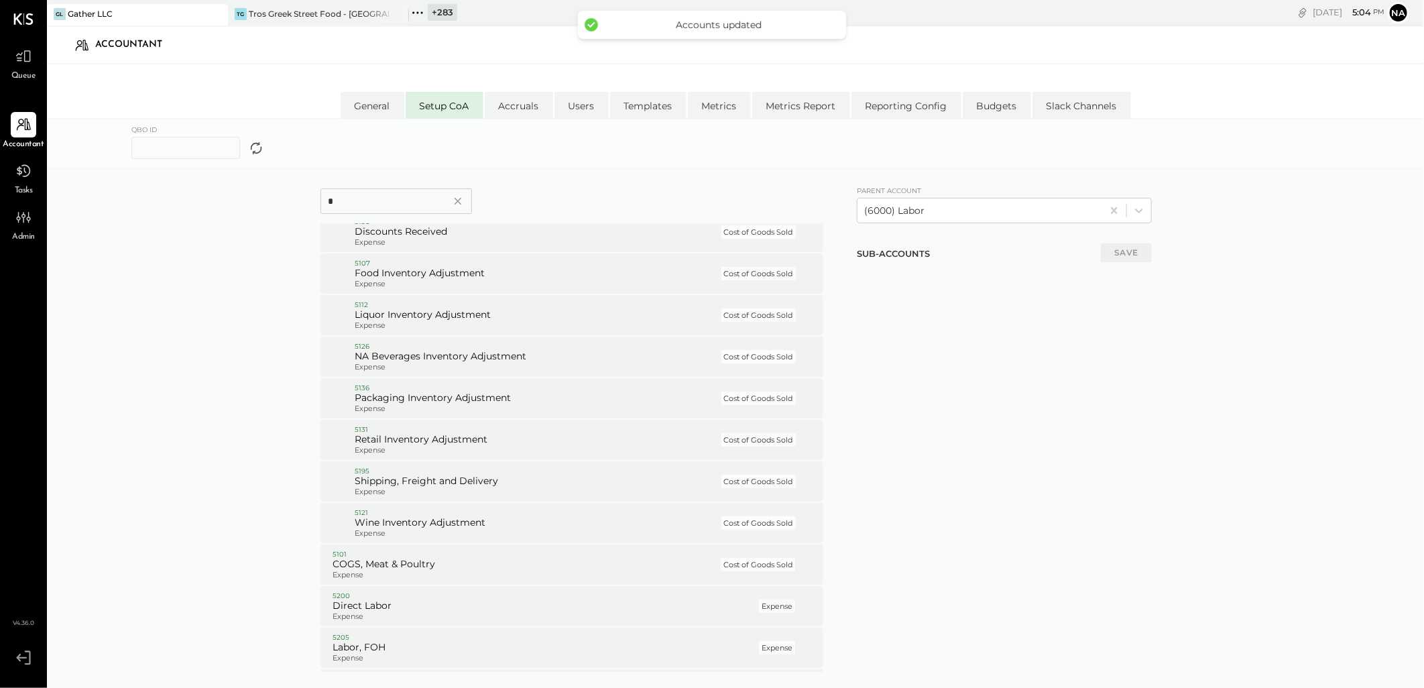
drag, startPoint x: 373, startPoint y: 201, endPoint x: 99, endPoint y: 162, distance: 277.1
click at [196, 194] on form "* 1005 Checking Account 1 Asset Bank P 1008 Checking Account, First Security Ba…" at bounding box center [735, 443] width 1139 height 520
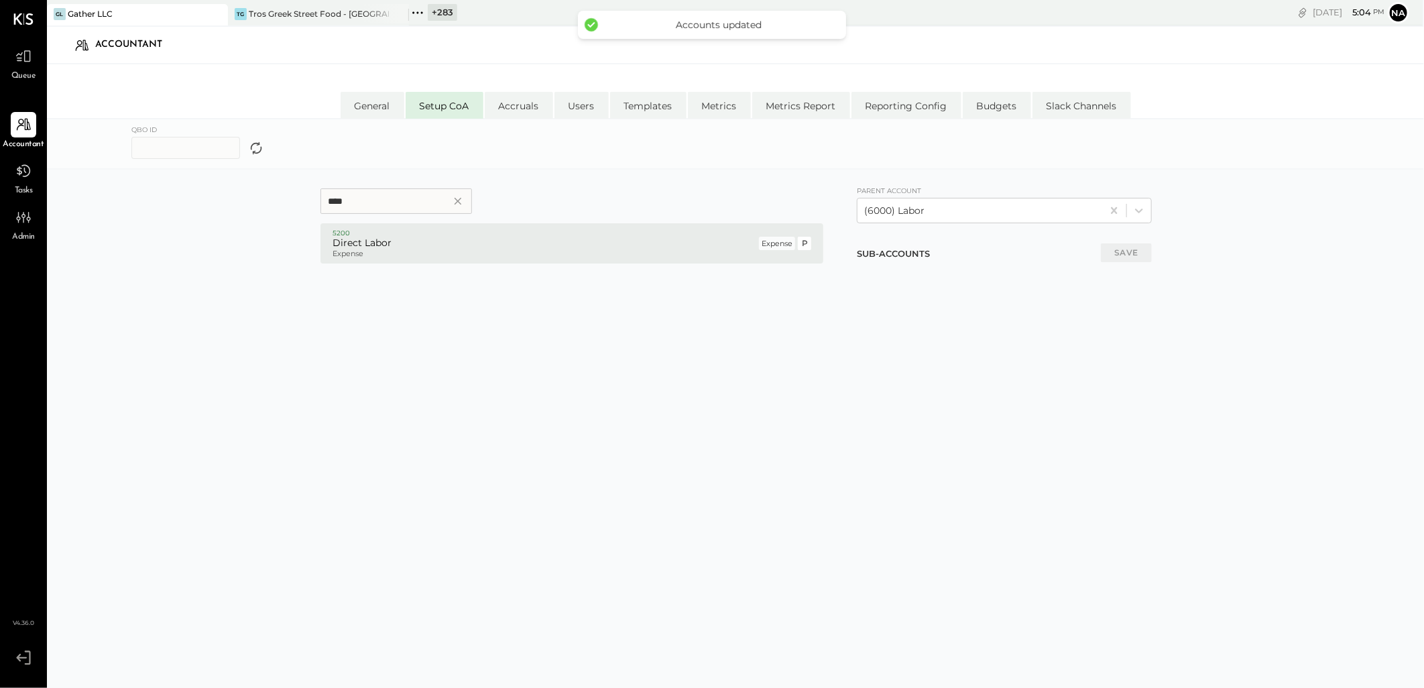
click at [357, 237] on h5 "Direct Labor" at bounding box center [545, 243] width 424 height 12
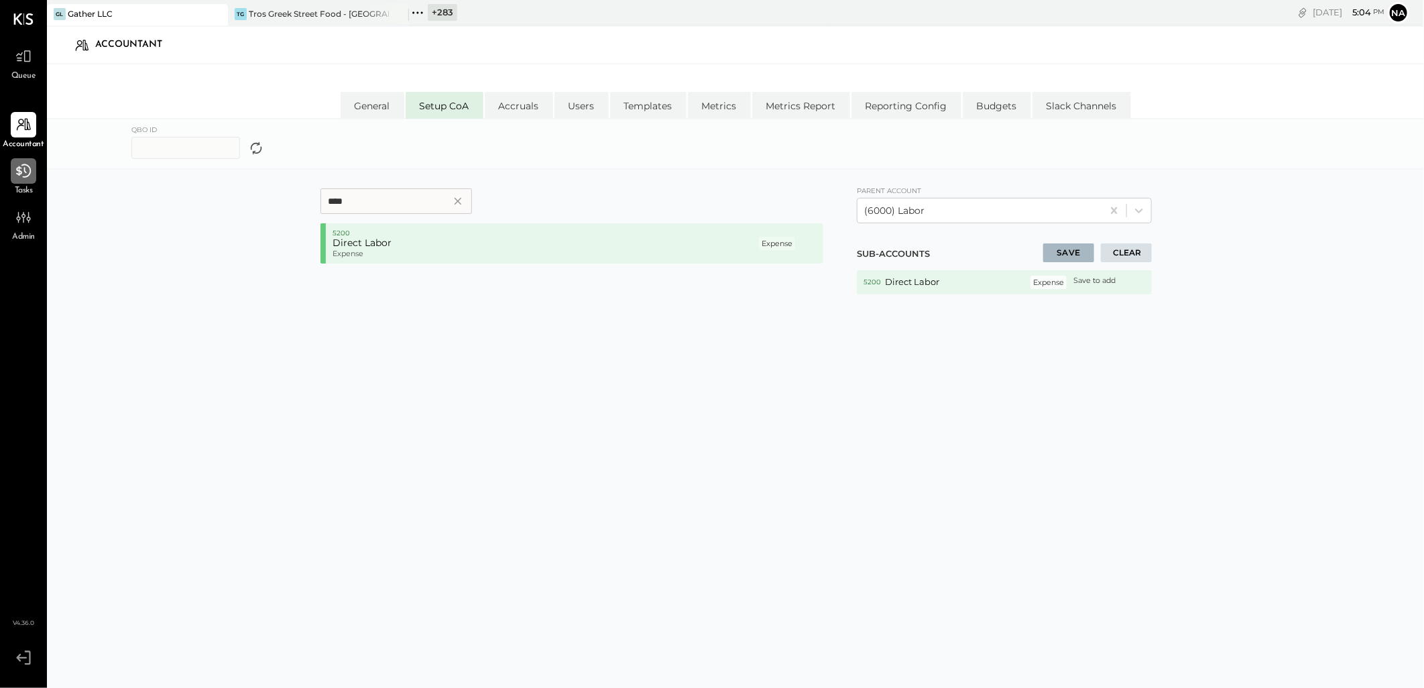
drag, startPoint x: 366, startPoint y: 205, endPoint x: 34, endPoint y: 173, distance: 334.2
click at [34, 173] on div "Queue Accountant Tasks Admin v 4.36.0 GL Gather LLC TG Tros Greek Street Food -…" at bounding box center [712, 398] width 1424 height 796
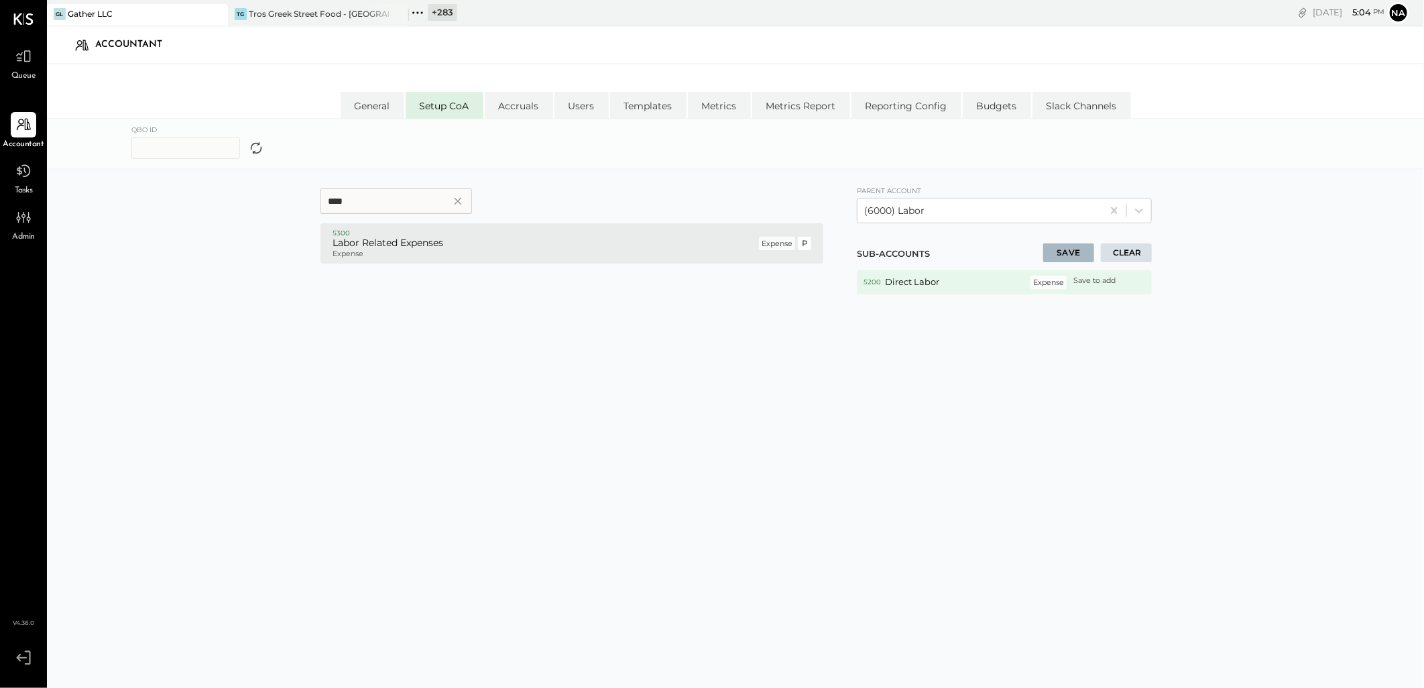
type input "****"
click at [425, 235] on p "5300" at bounding box center [545, 233] width 424 height 9
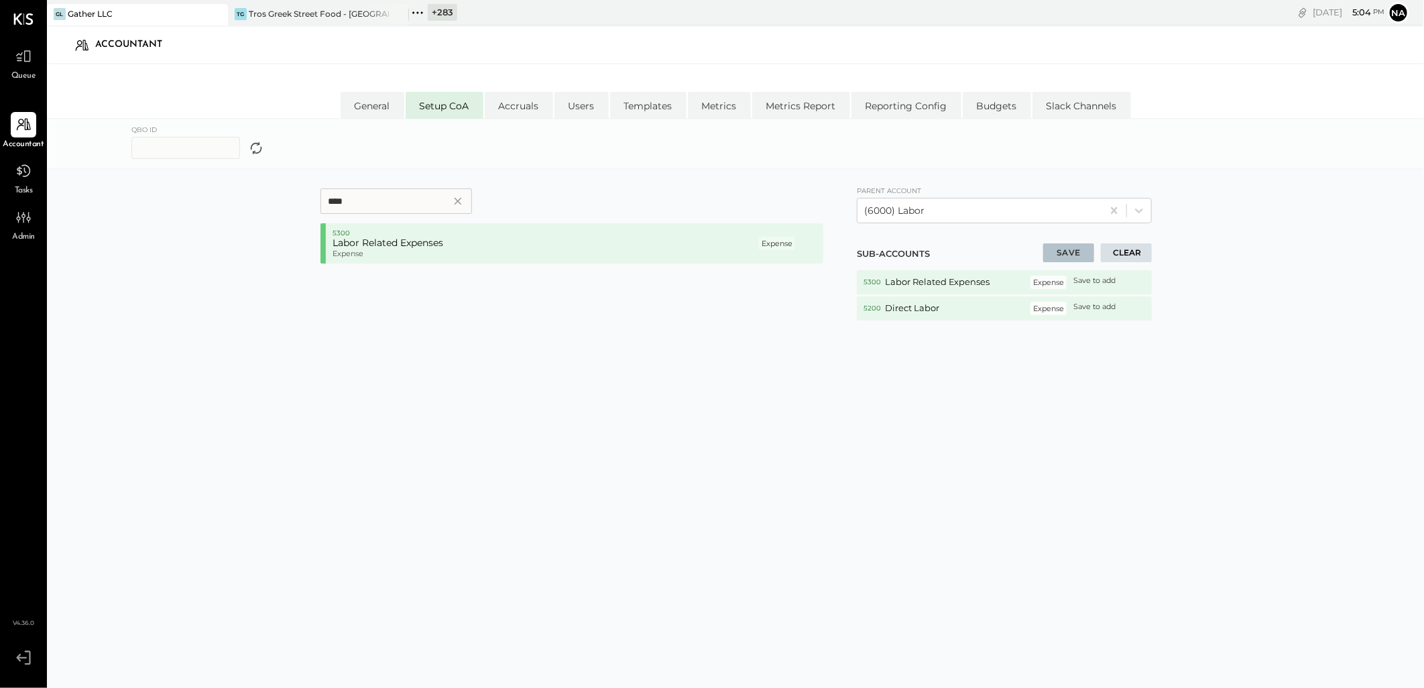
click at [1054, 251] on button "SAVE" at bounding box center [1068, 252] width 51 height 19
click at [452, 199] on icon at bounding box center [458, 201] width 12 height 16
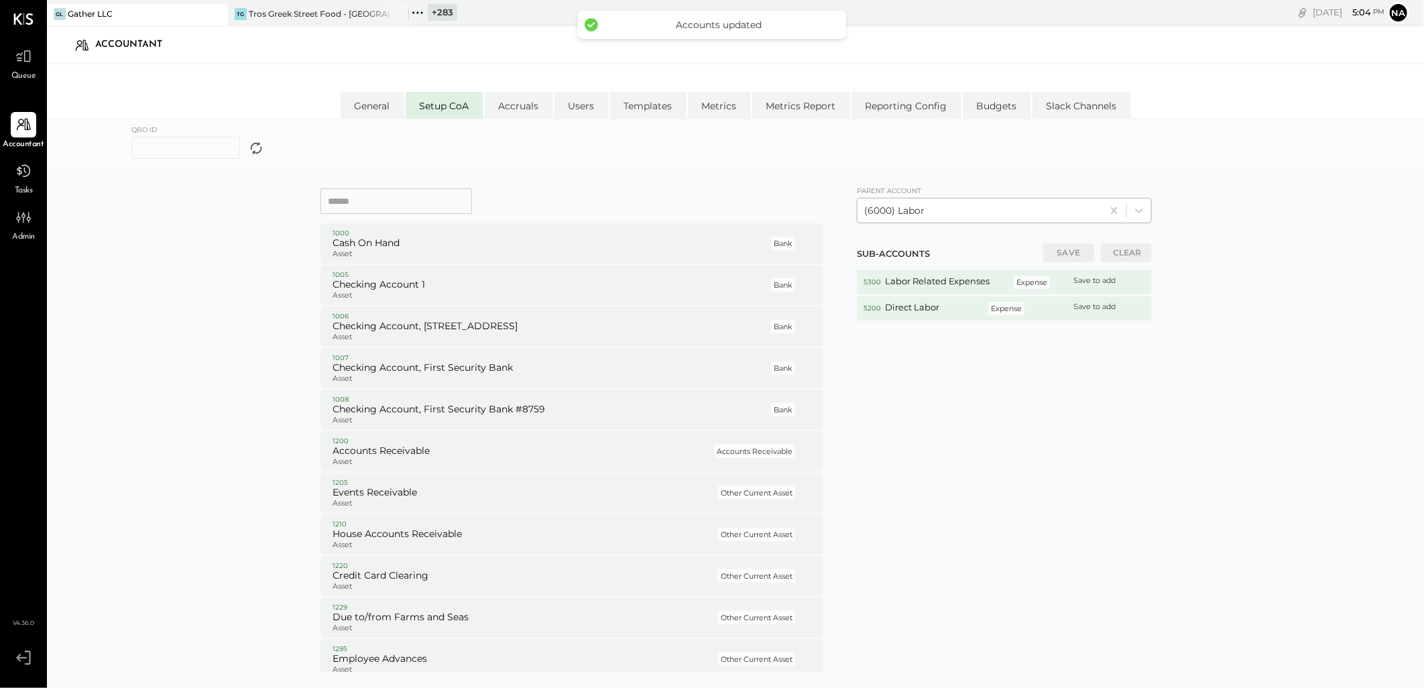
click at [1030, 210] on div at bounding box center [979, 211] width 231 height 16
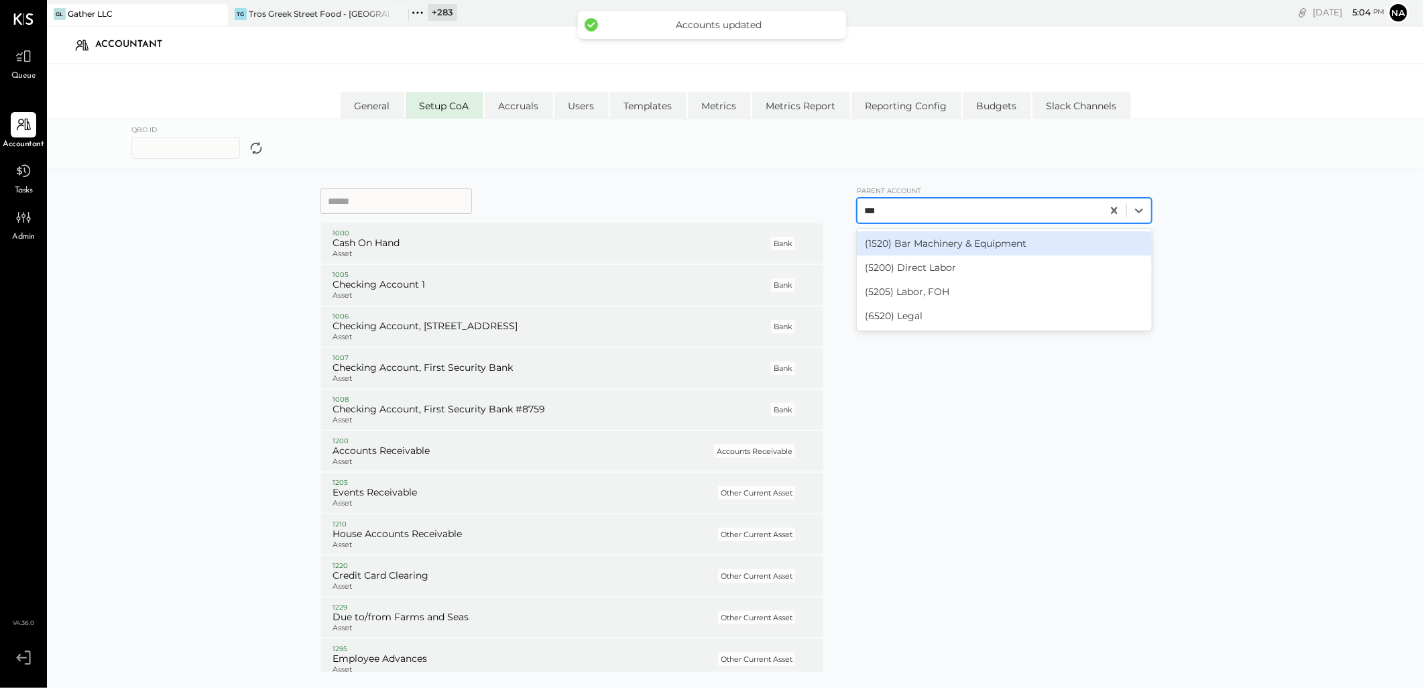
type input "****"
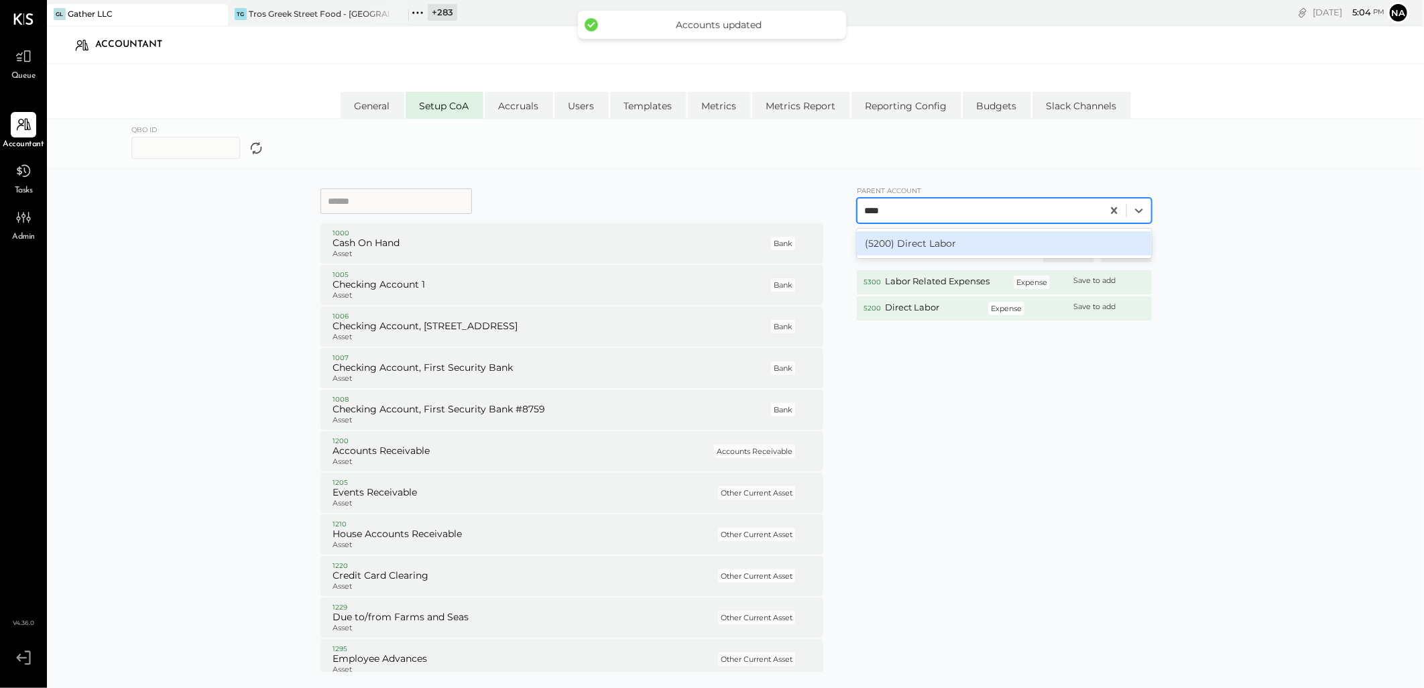
click at [900, 246] on div "(5200) Direct Labor" at bounding box center [1004, 243] width 295 height 24
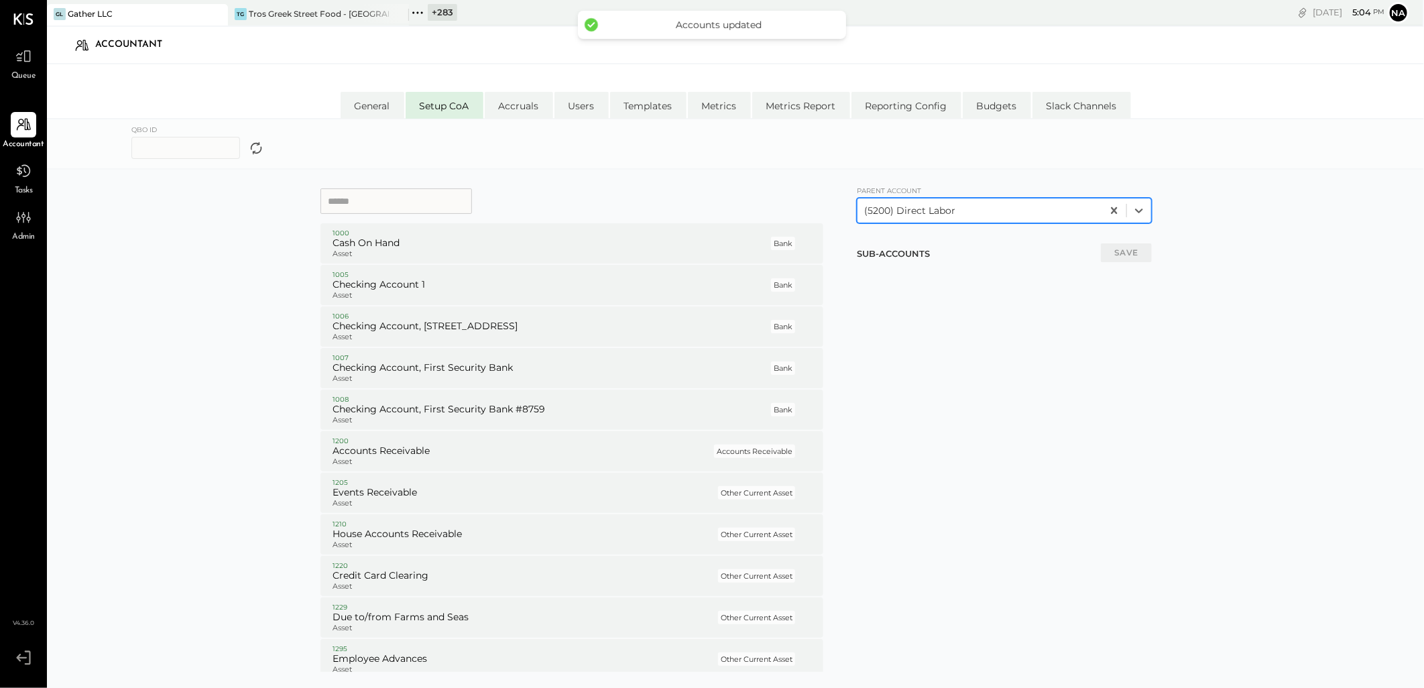
click at [421, 207] on input at bounding box center [397, 200] width 152 height 25
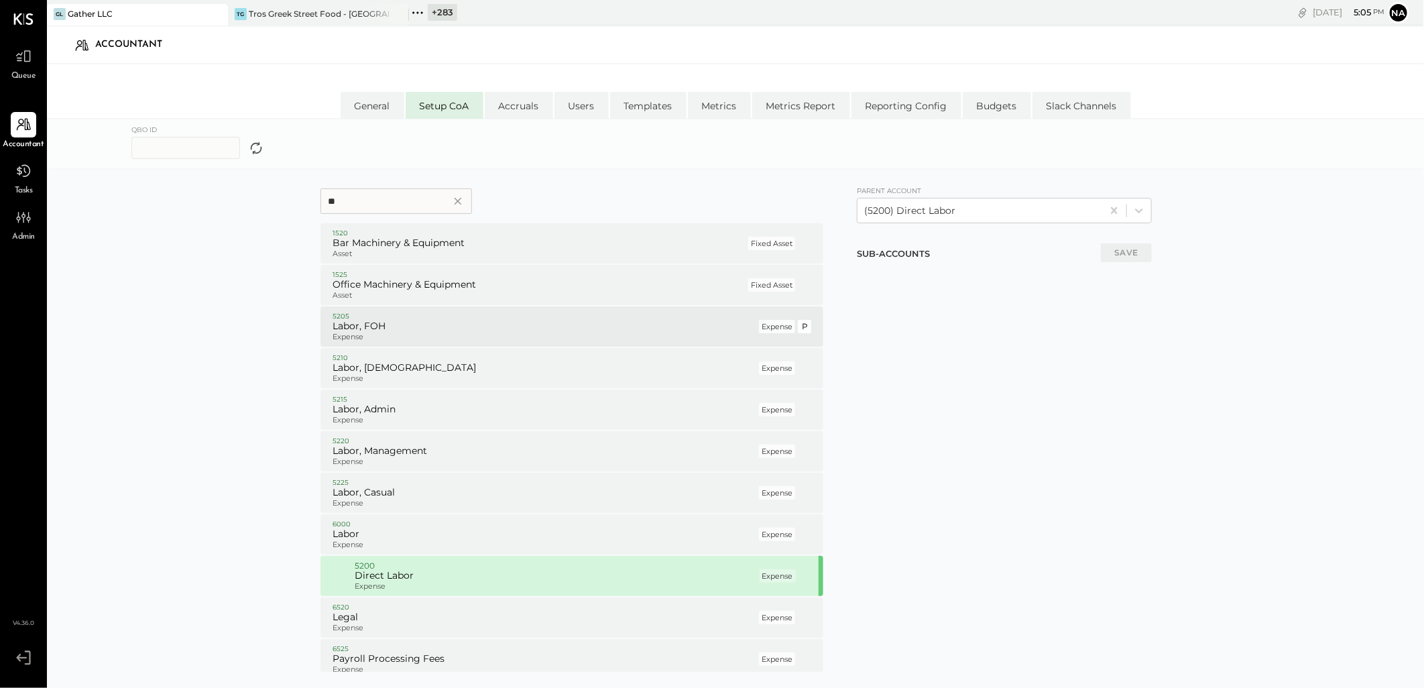
type input "**"
click at [459, 329] on h5 "Labor, FOH" at bounding box center [545, 327] width 424 height 12
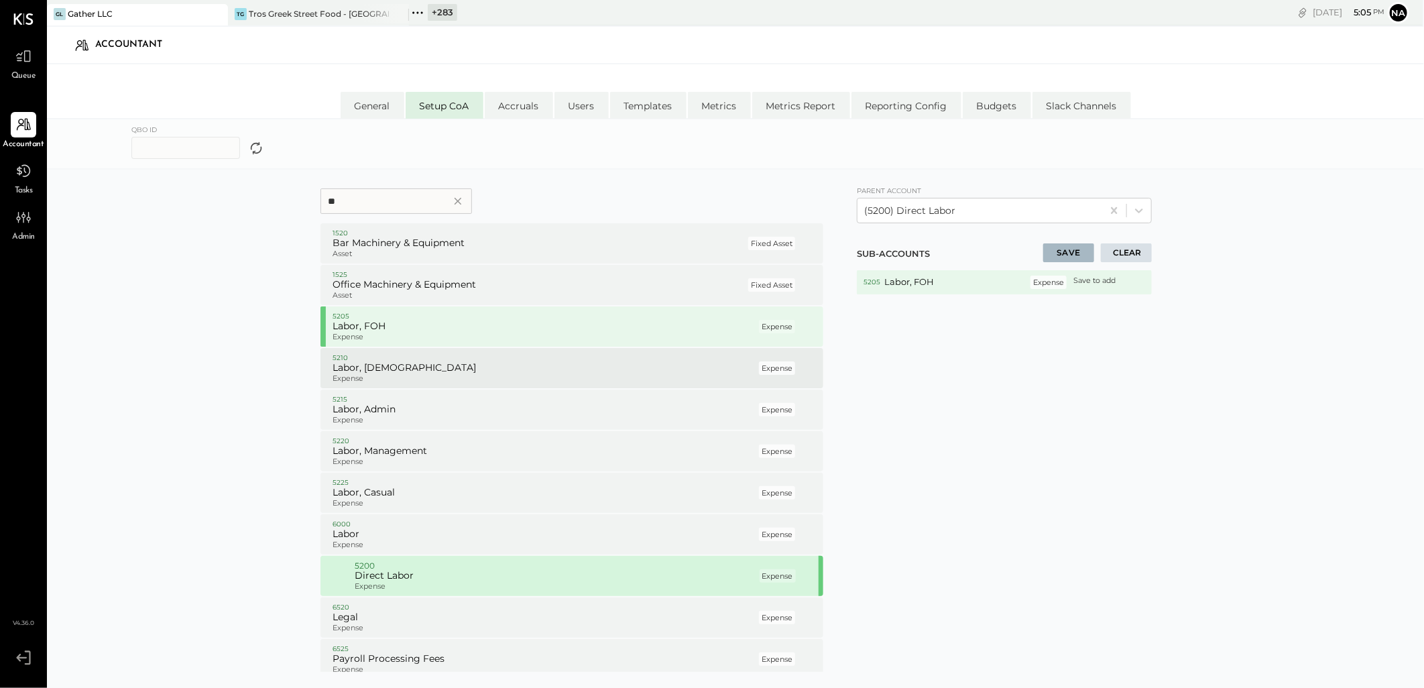
click at [447, 388] on div "5210 Labor, BOH Expense Expense P" at bounding box center [572, 368] width 503 height 40
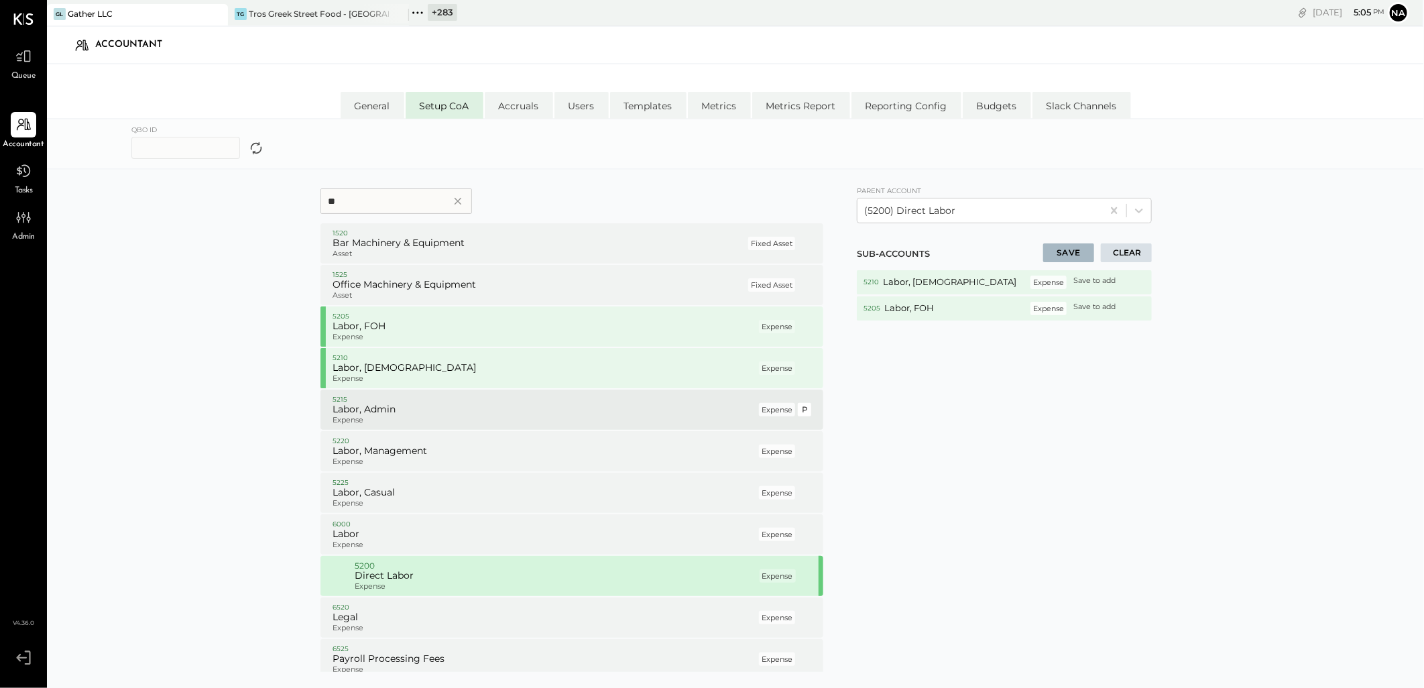
click at [440, 412] on h5 "Labor, Admin" at bounding box center [545, 410] width 424 height 12
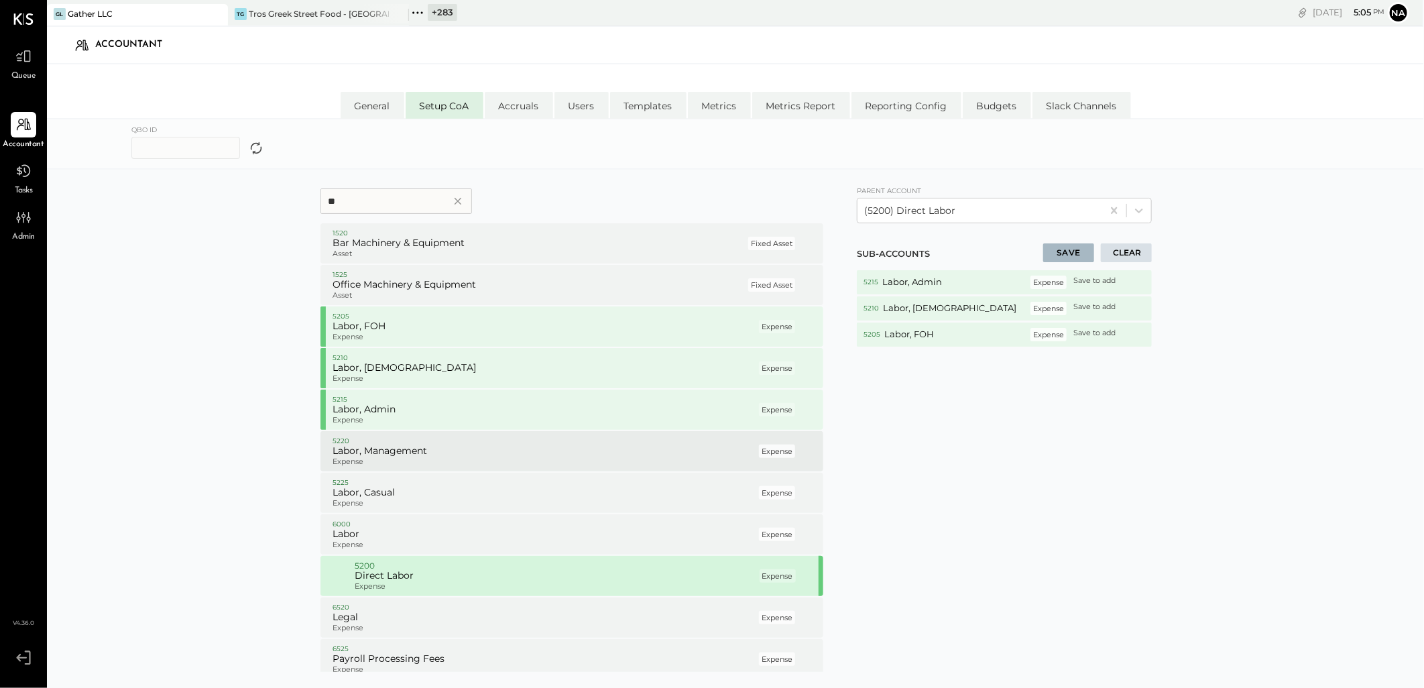
click at [433, 433] on div "5220 Labor, Management Expense Expense P" at bounding box center [572, 451] width 503 height 40
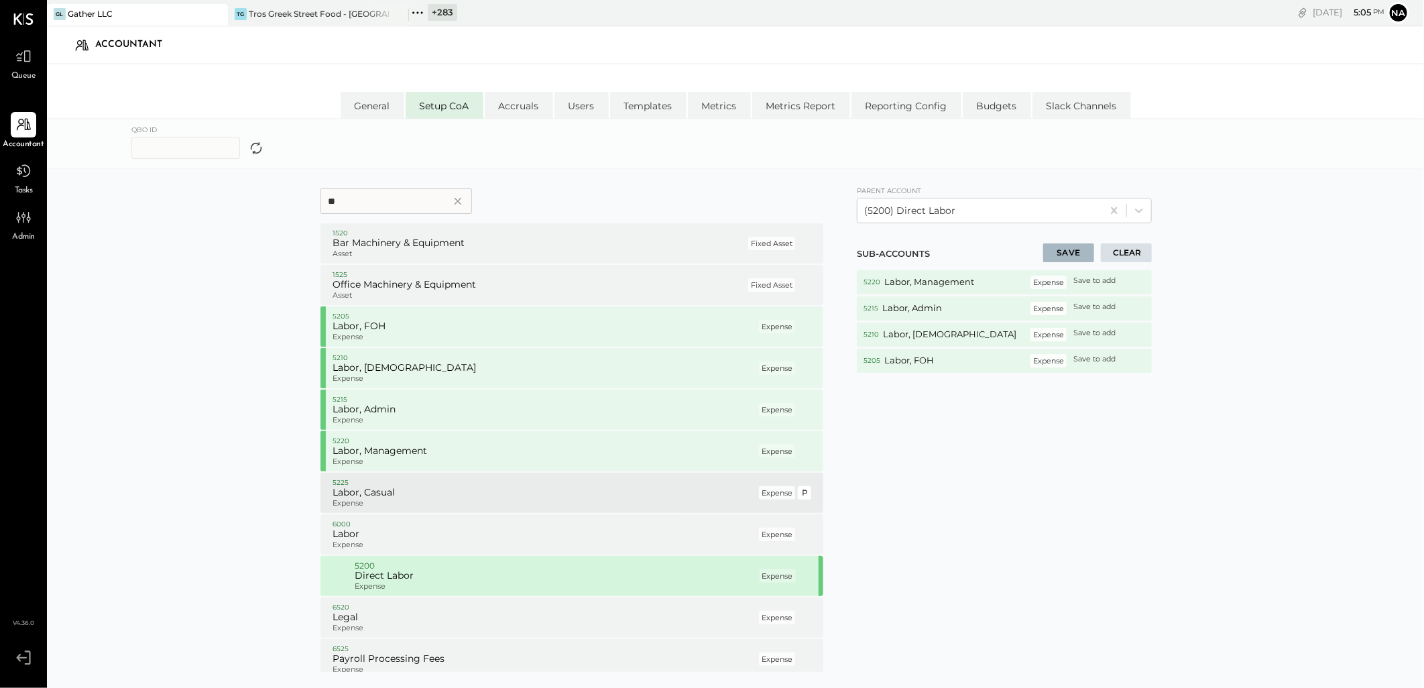
click at [431, 480] on p "5225" at bounding box center [545, 482] width 424 height 9
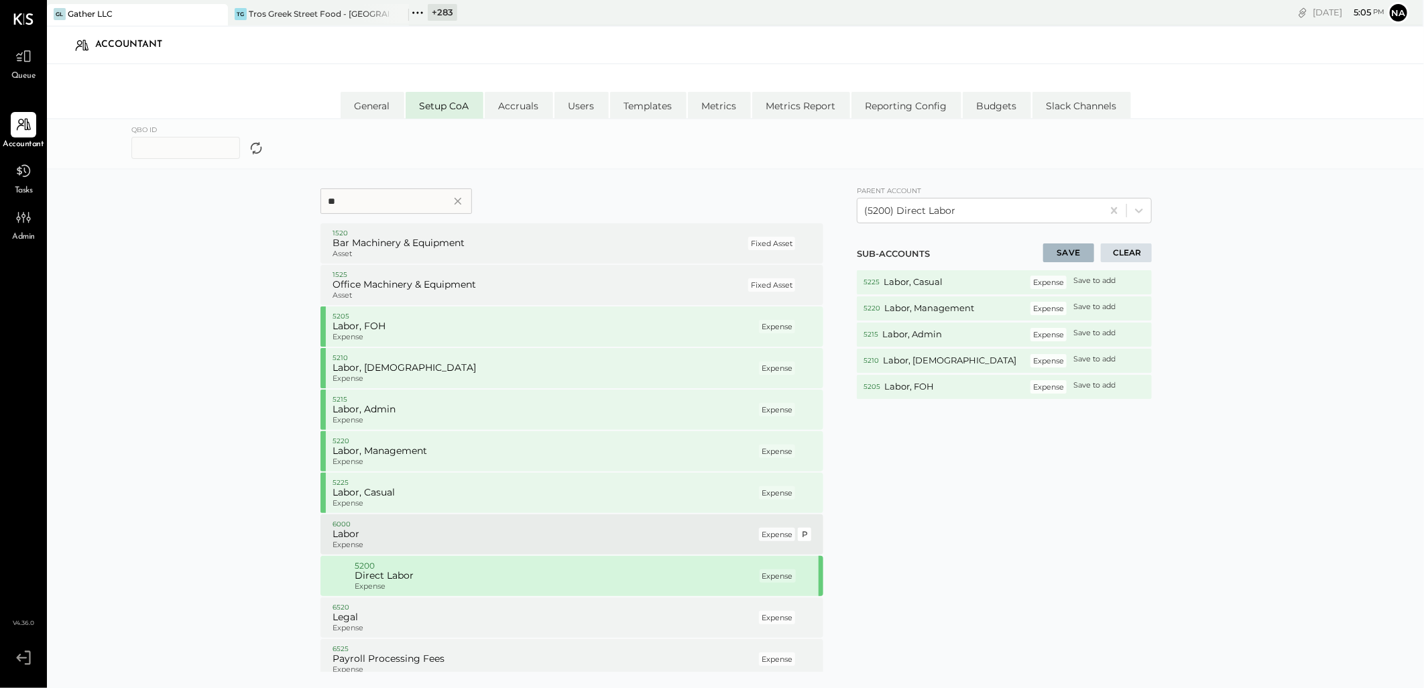
click at [424, 527] on p "6000" at bounding box center [545, 524] width 424 height 9
click at [429, 537] on h5 "Labor" at bounding box center [545, 534] width 424 height 12
click at [1070, 247] on button "SAVE" at bounding box center [1068, 252] width 51 height 19
click at [980, 211] on div at bounding box center [979, 211] width 231 height 16
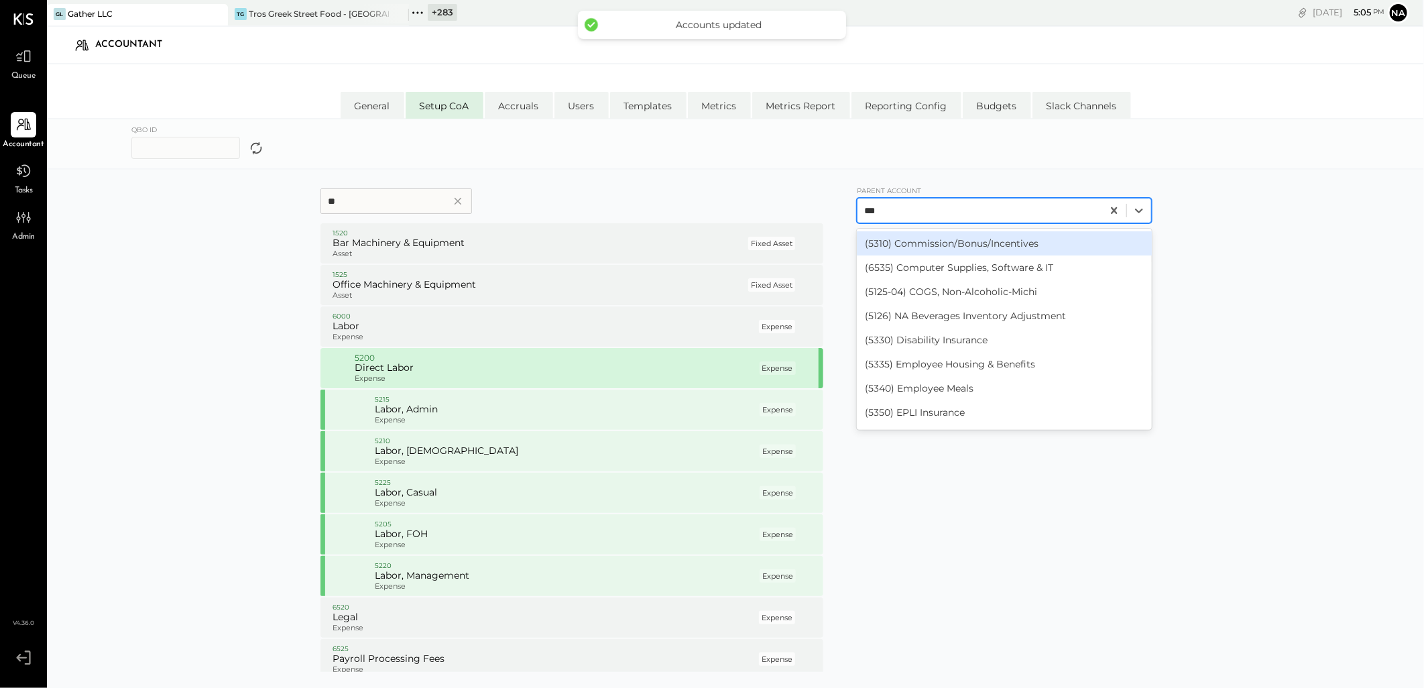
type input "****"
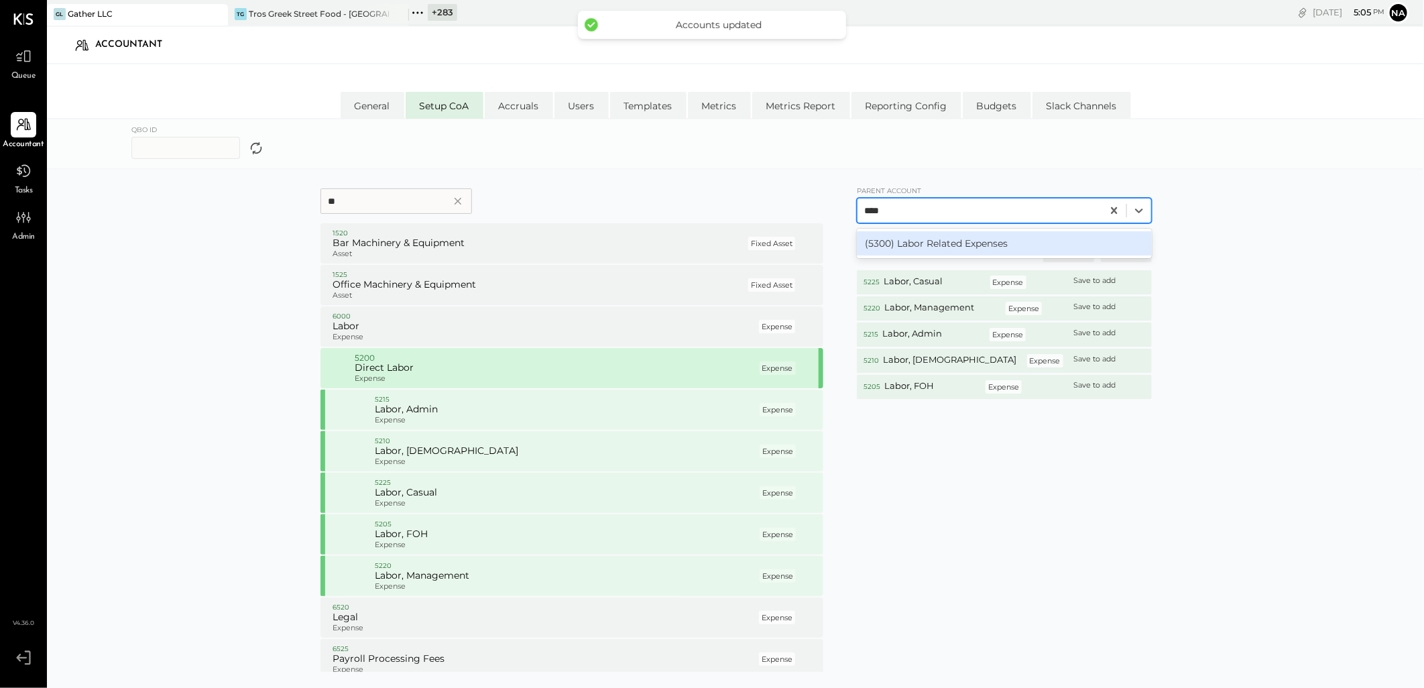
click at [1001, 253] on div "(5300) Labor Related Expenses" at bounding box center [1004, 243] width 295 height 24
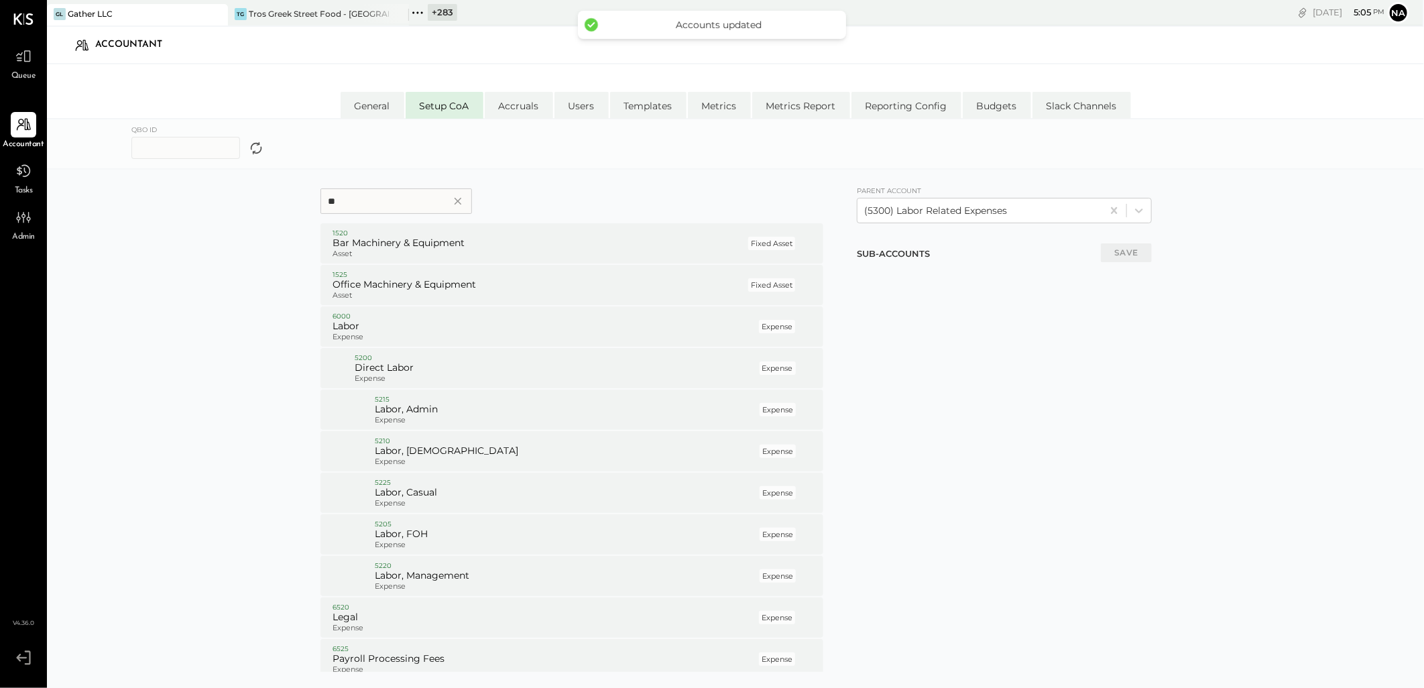
click at [353, 195] on input "**" at bounding box center [397, 200] width 152 height 25
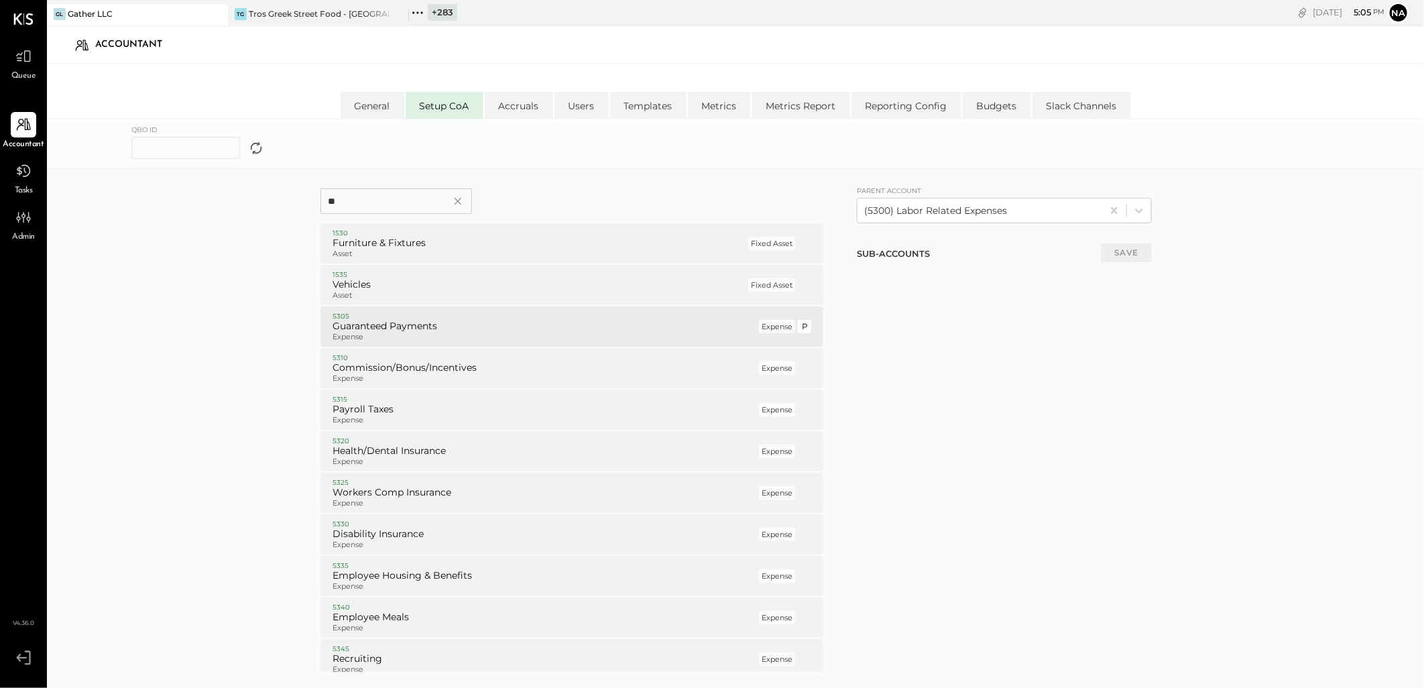
type input "**"
click at [426, 334] on p "Expense" at bounding box center [545, 337] width 424 height 9
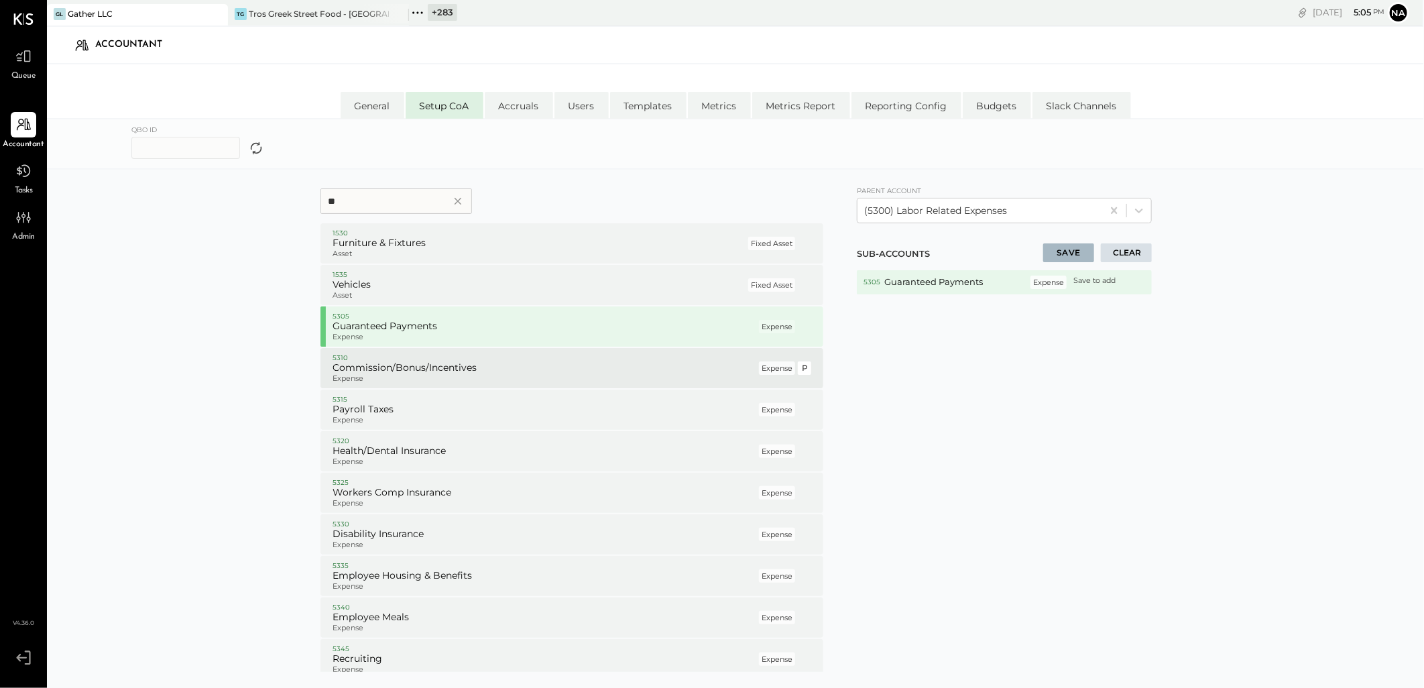
click at [420, 378] on p "Expense" at bounding box center [545, 378] width 424 height 9
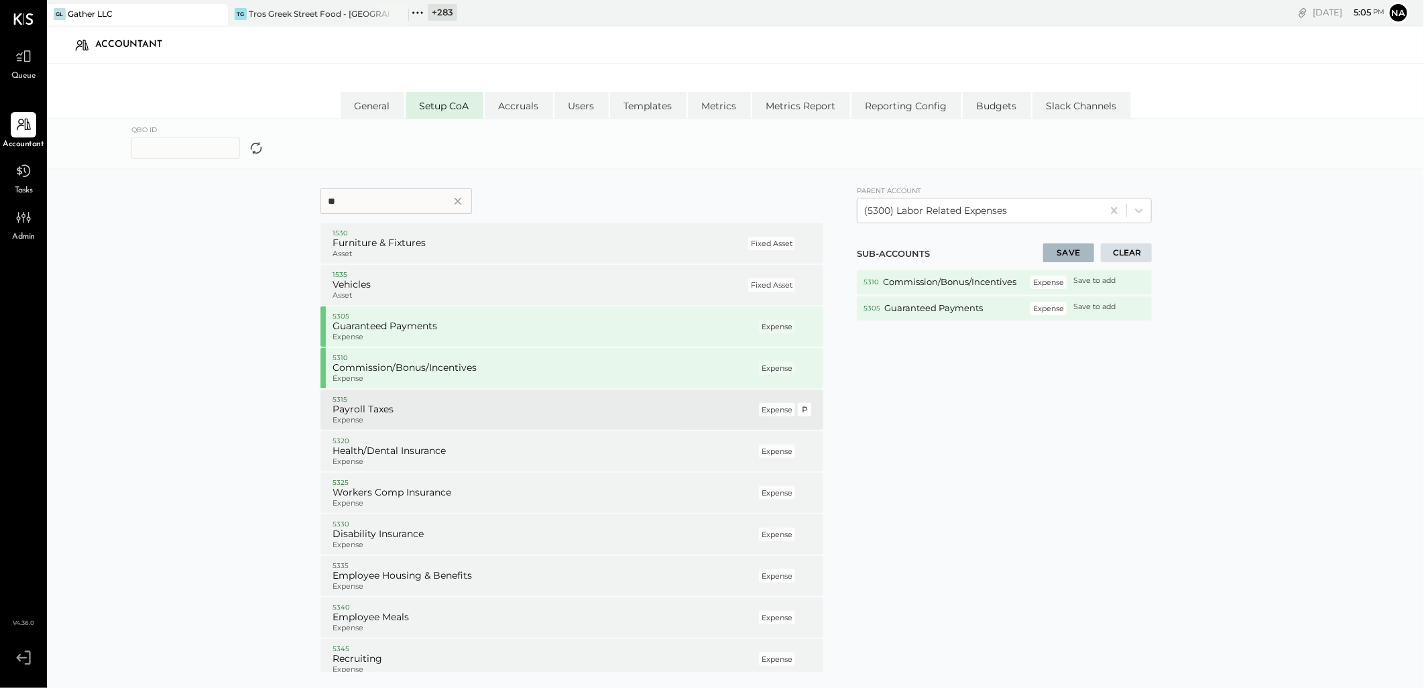
drag, startPoint x: 414, startPoint y: 414, endPoint x: 393, endPoint y: 457, distance: 48.0
click at [414, 416] on p "Expense" at bounding box center [545, 420] width 424 height 9
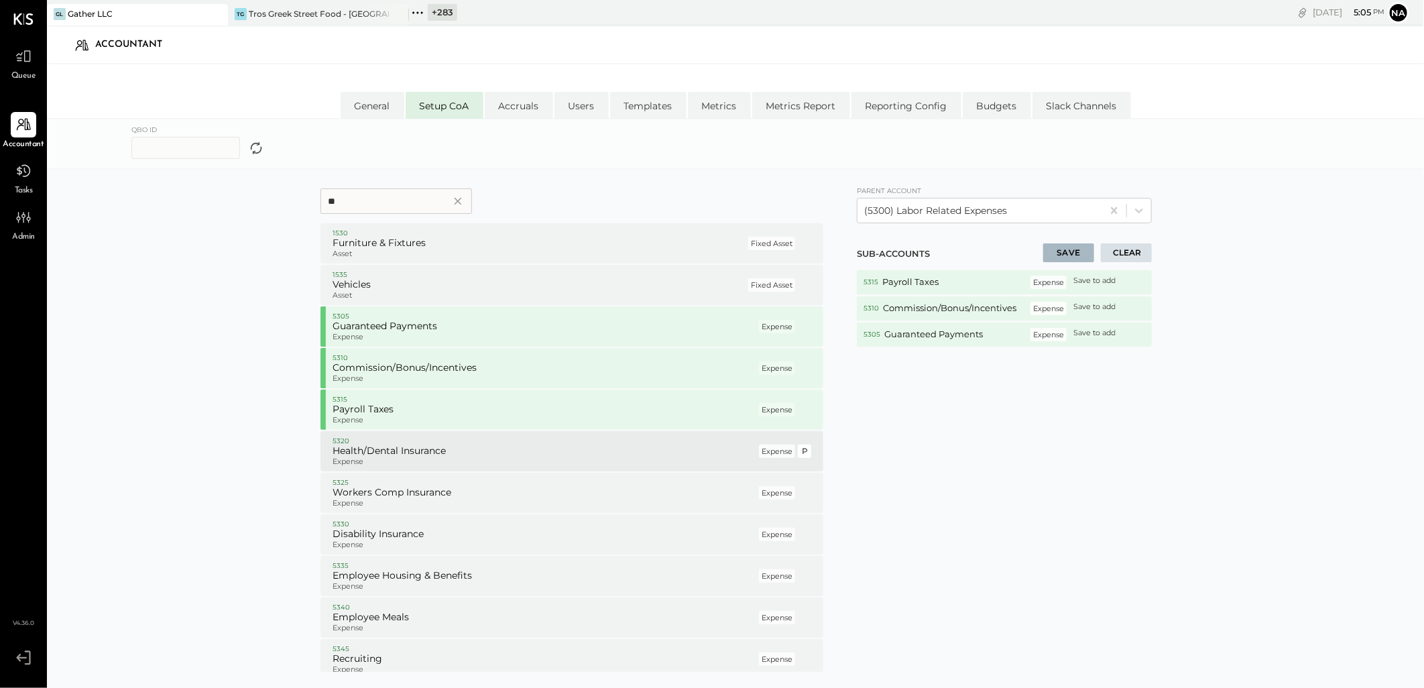
click at [392, 460] on p "Expense" at bounding box center [545, 461] width 424 height 9
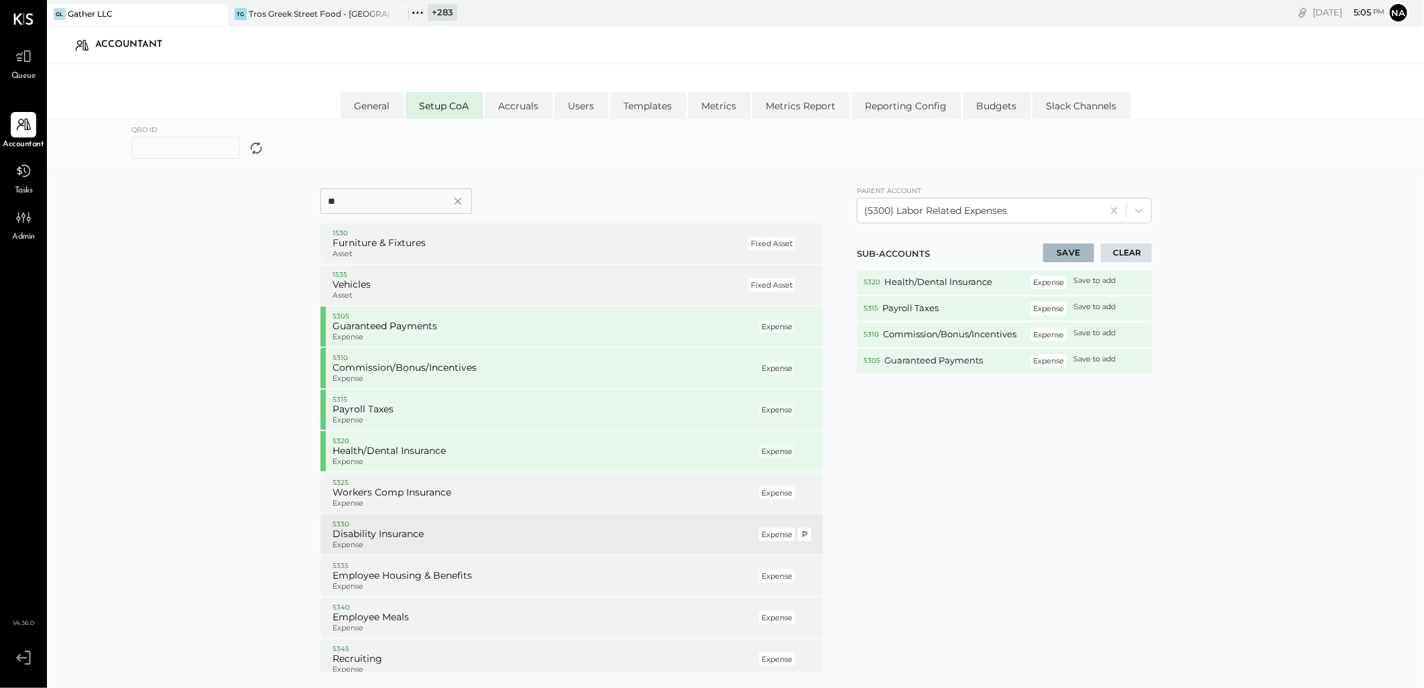
drag, startPoint x: 387, startPoint y: 492, endPoint x: 385, endPoint y: 531, distance: 39.6
click at [387, 493] on h5 "Workers Comp Insurance" at bounding box center [545, 493] width 424 height 12
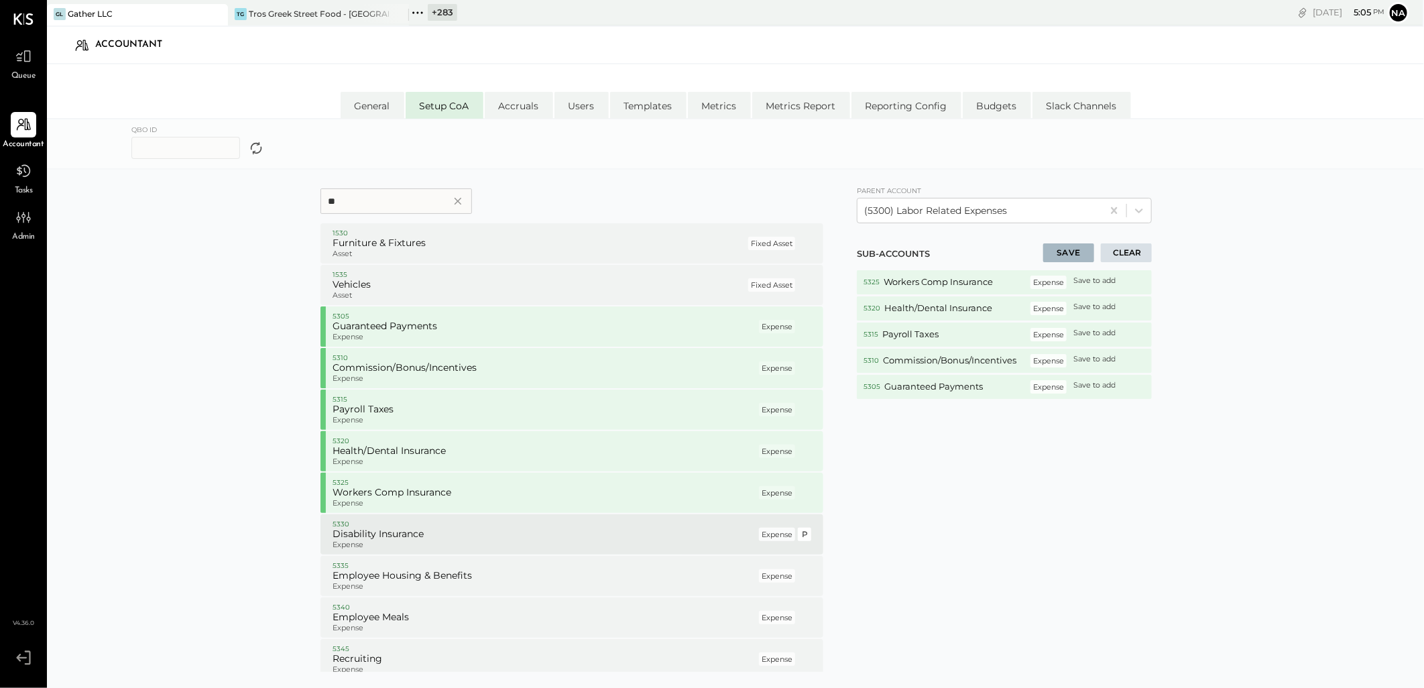
drag, startPoint x: 385, startPoint y: 532, endPoint x: 385, endPoint y: 544, distance: 11.4
click at [385, 533] on h5 "Disability Insurance" at bounding box center [545, 534] width 424 height 12
click at [379, 548] on p "Expense" at bounding box center [545, 545] width 424 height 9
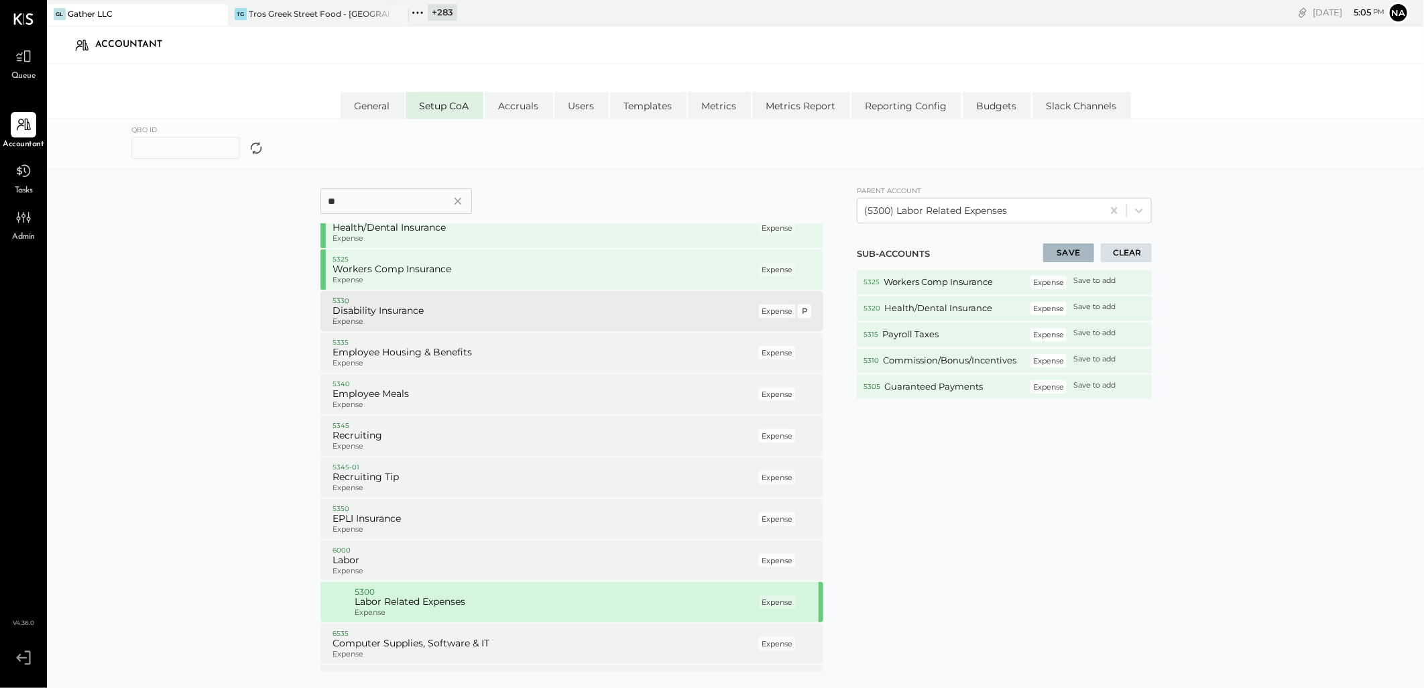
click at [402, 319] on p "Expense" at bounding box center [545, 321] width 424 height 9
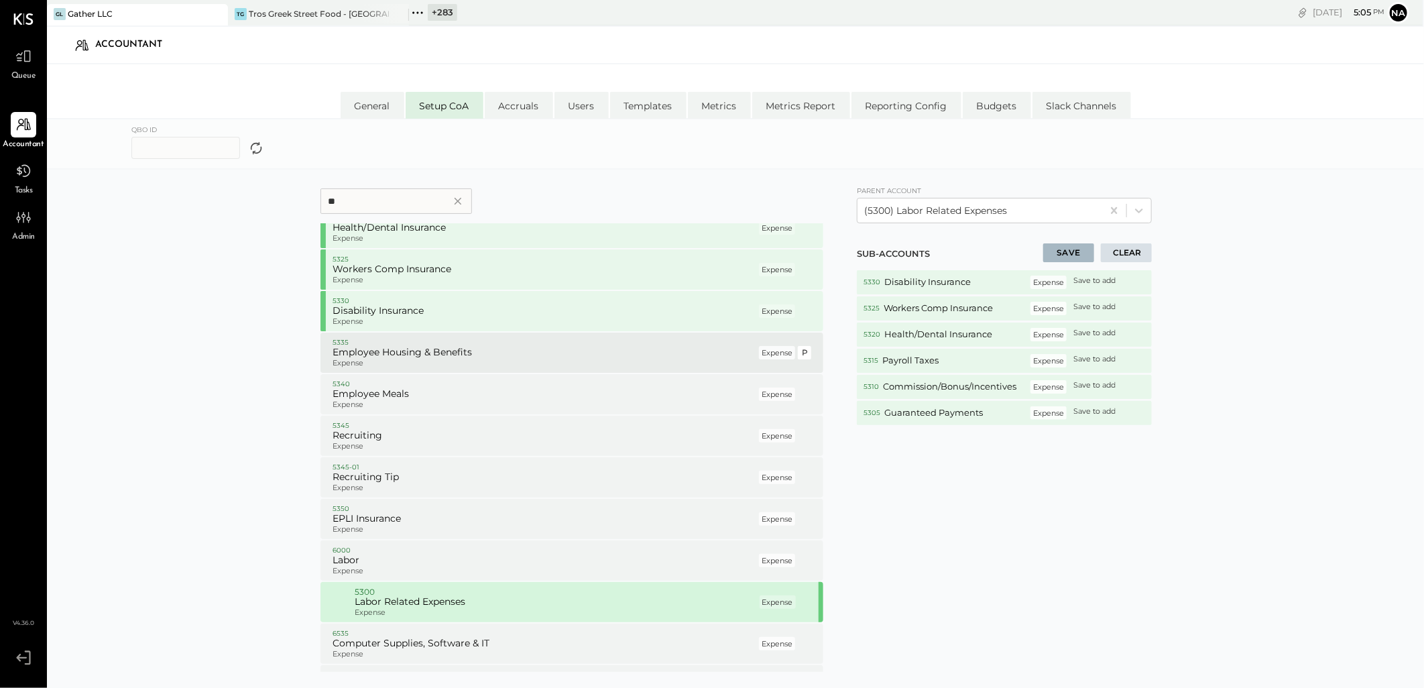
click at [394, 353] on h5 "Employee Housing & Benefits" at bounding box center [545, 353] width 424 height 12
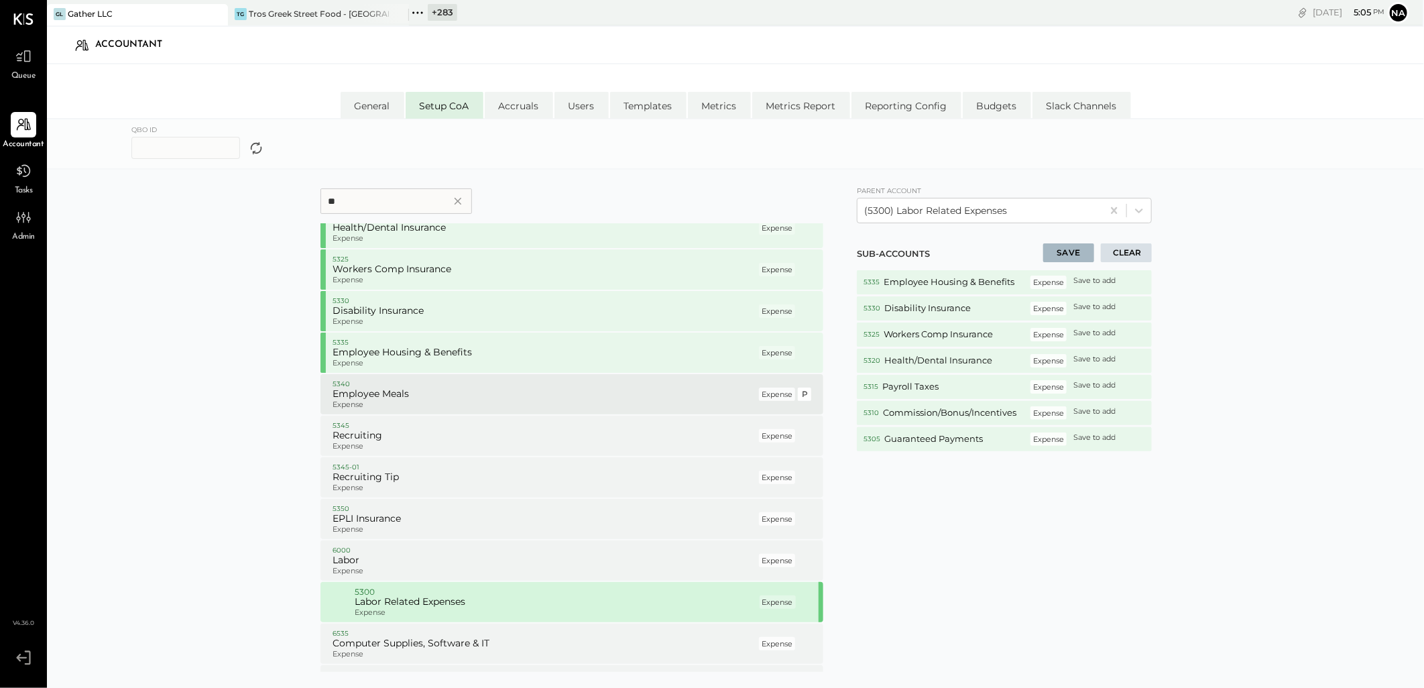
click at [390, 386] on p "5340" at bounding box center [545, 384] width 424 height 9
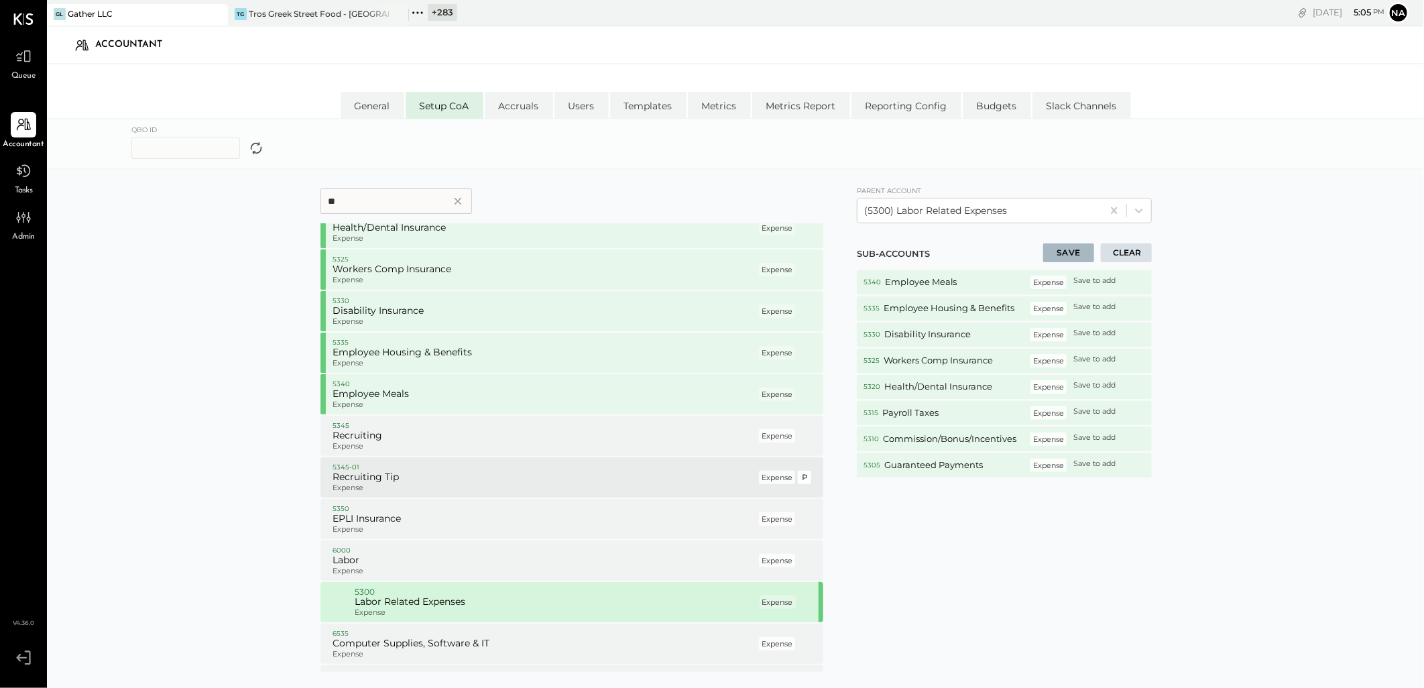
click at [389, 467] on p "5345-01" at bounding box center [545, 467] width 424 height 9
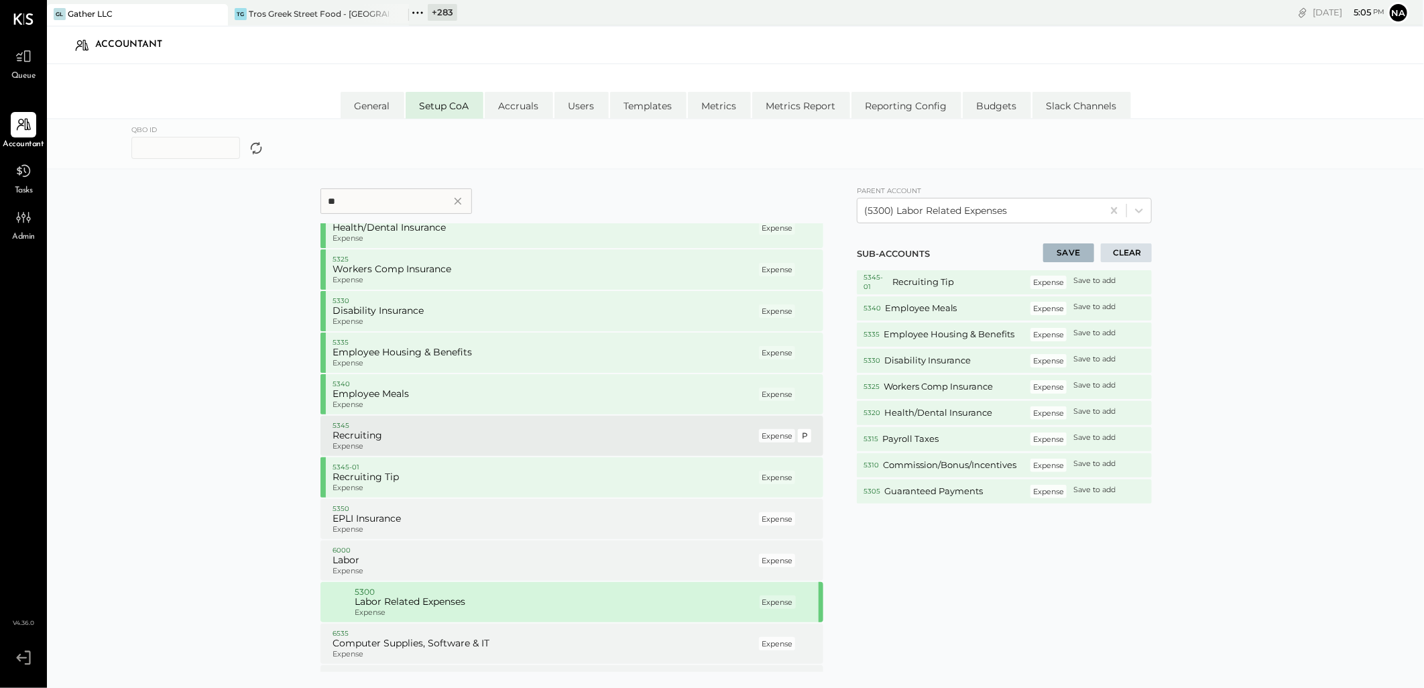
click at [440, 443] on p "Expense" at bounding box center [545, 446] width 424 height 9
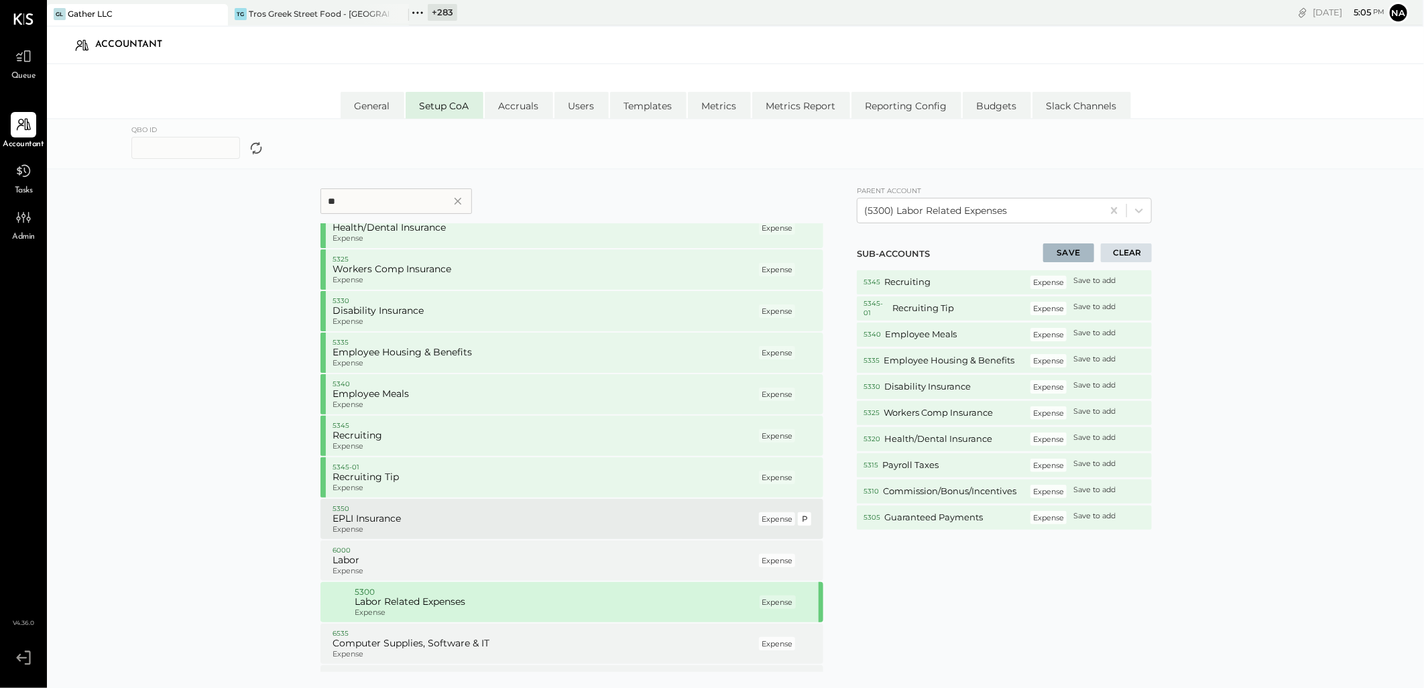
click at [493, 527] on p "Expense" at bounding box center [545, 529] width 424 height 9
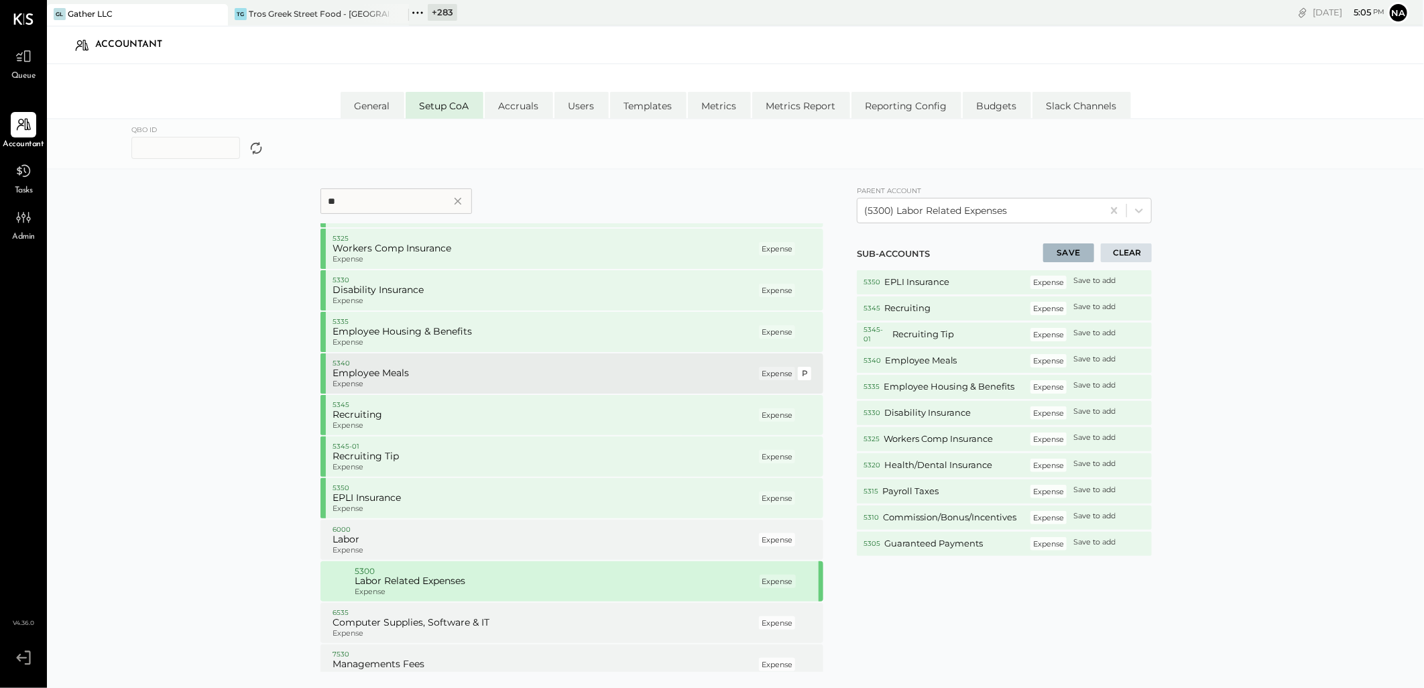
scroll to position [256, 0]
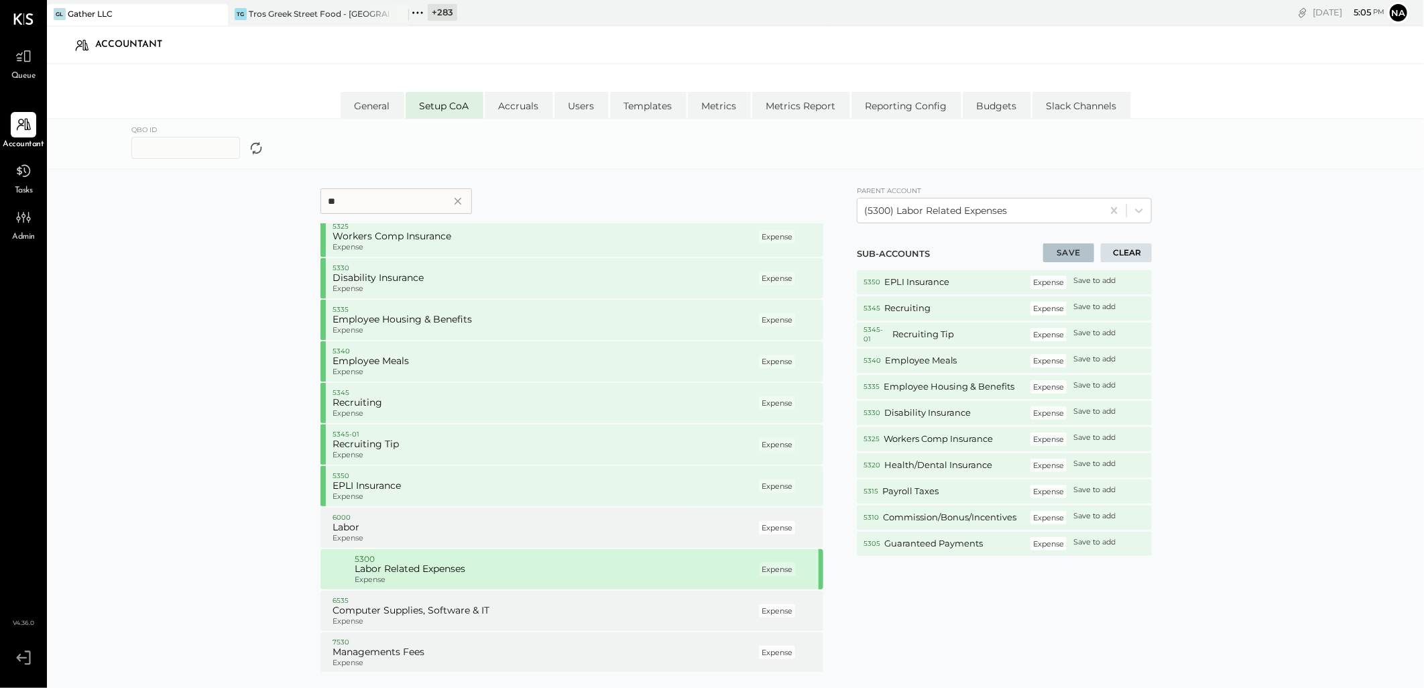
click at [1084, 252] on button "SAVE" at bounding box center [1068, 252] width 51 height 19
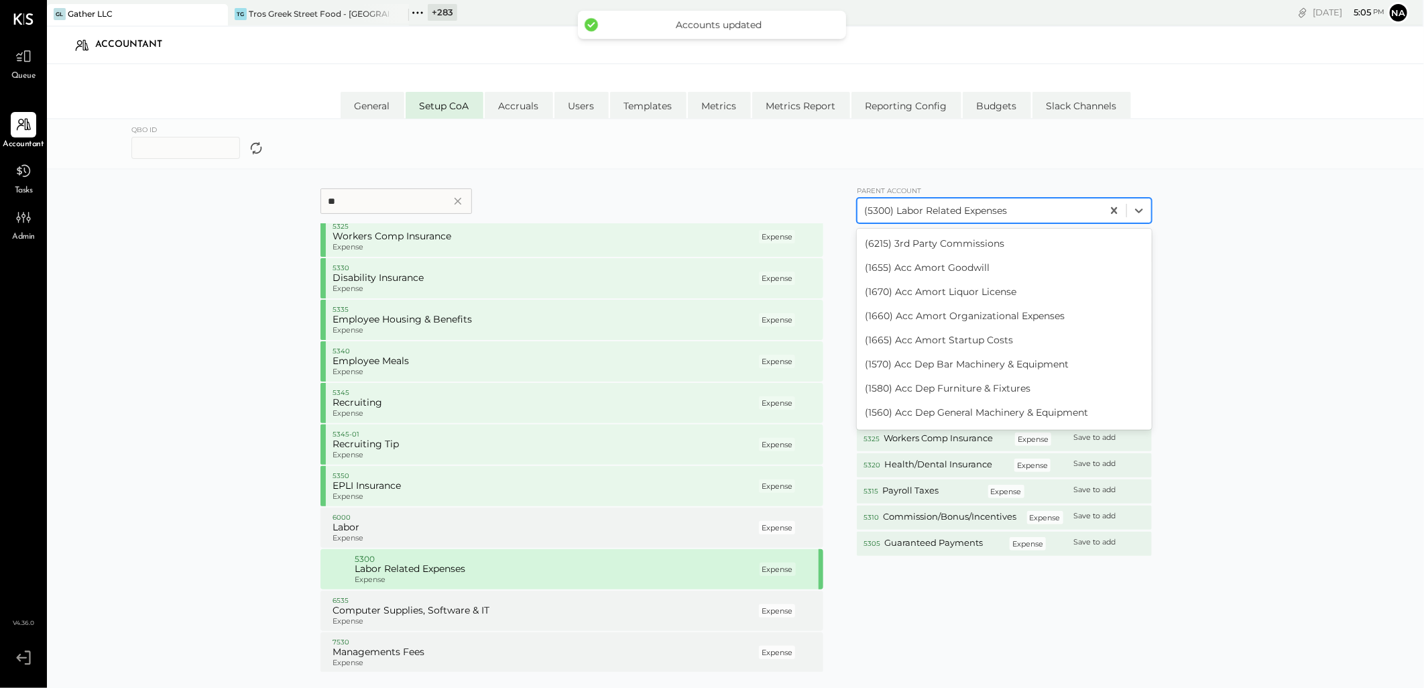
click at [1037, 209] on div at bounding box center [979, 211] width 231 height 16
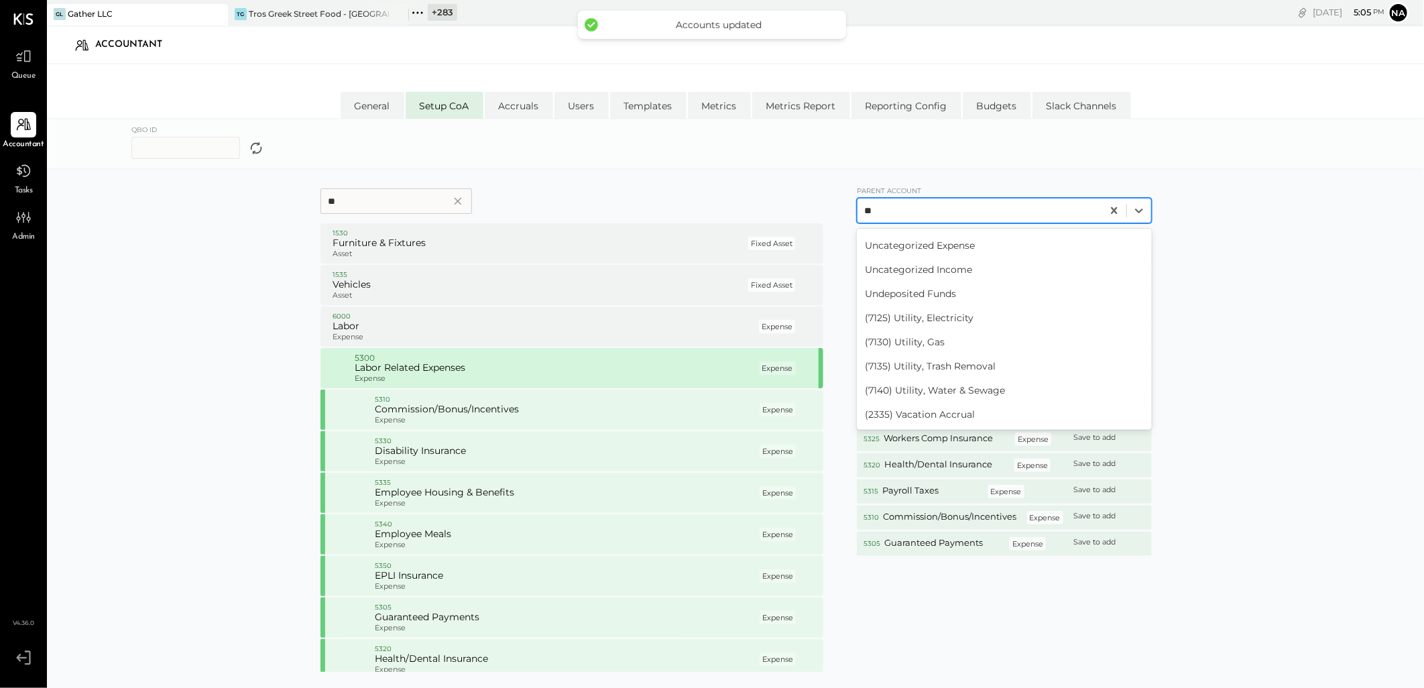
scroll to position [45, 0]
type input "***"
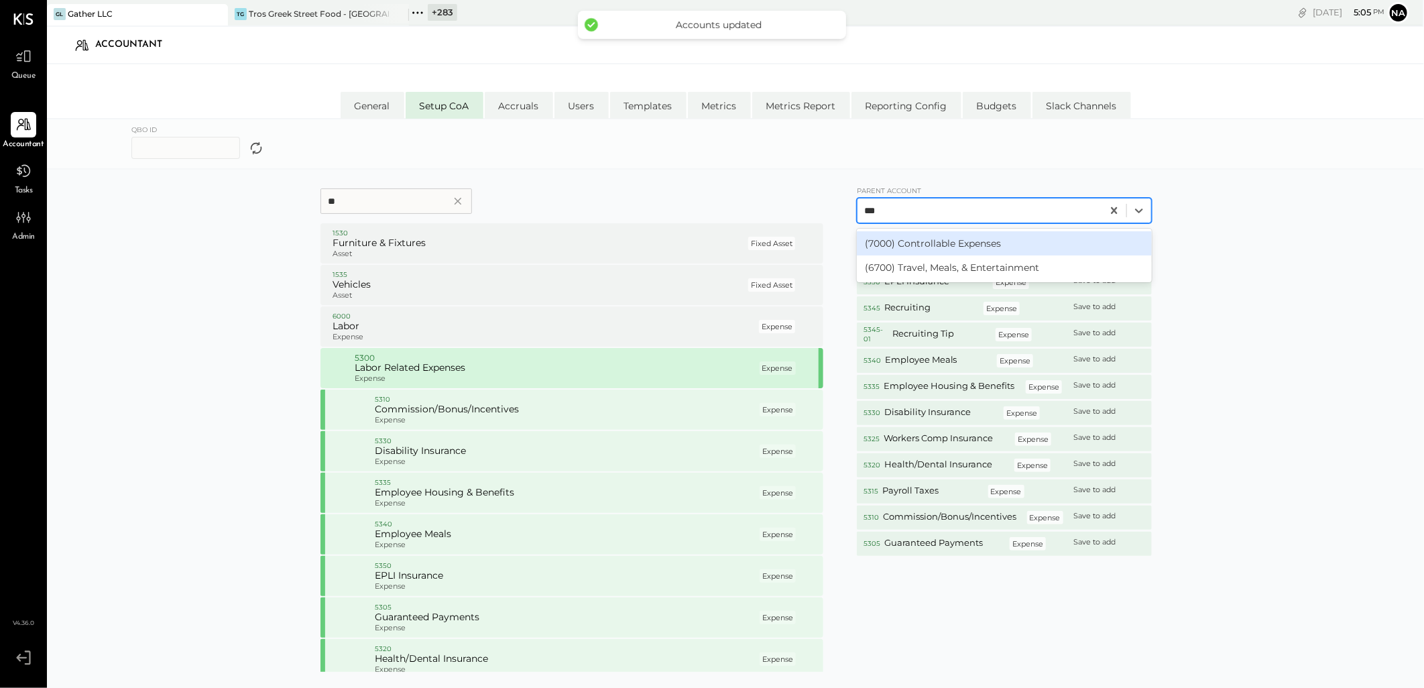
scroll to position [0, 0]
click at [999, 244] on div "(7000) Controllable Expenses" at bounding box center [1004, 243] width 295 height 24
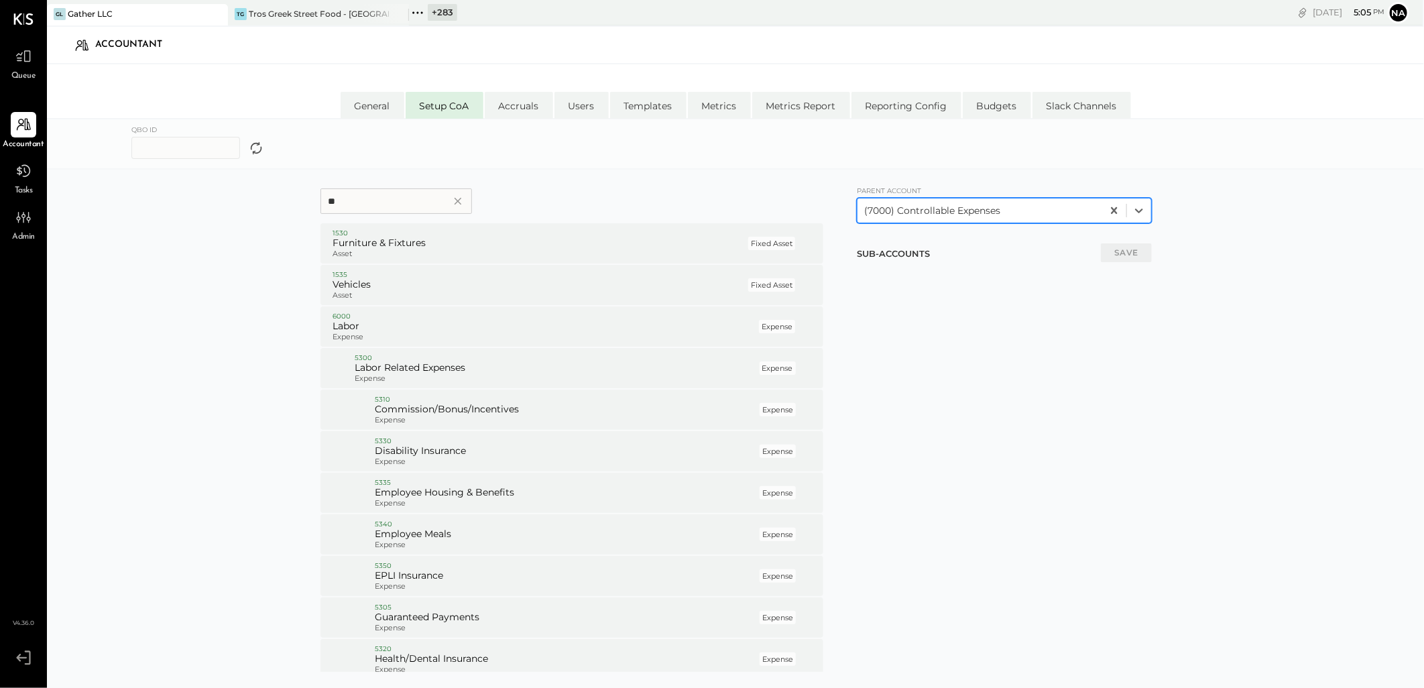
drag, startPoint x: 380, startPoint y: 206, endPoint x: 48, endPoint y: 204, distance: 332.0
click at [295, 206] on form "** 1530 Furniture & Fixtures Asset Fixed Asset P 1535 Vehicles Asset Fixed Asse…" at bounding box center [735, 443] width 1139 height 520
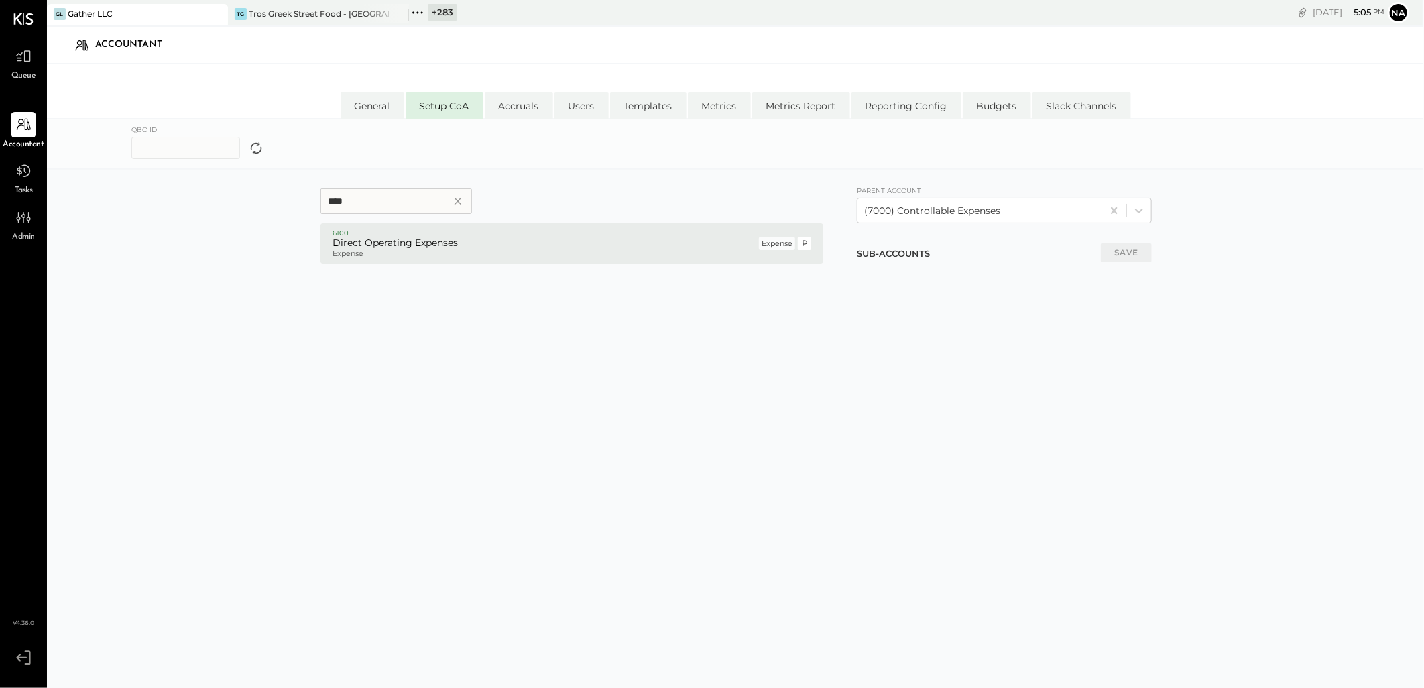
click at [384, 247] on h5 "Direct Operating Expenses" at bounding box center [545, 243] width 424 height 12
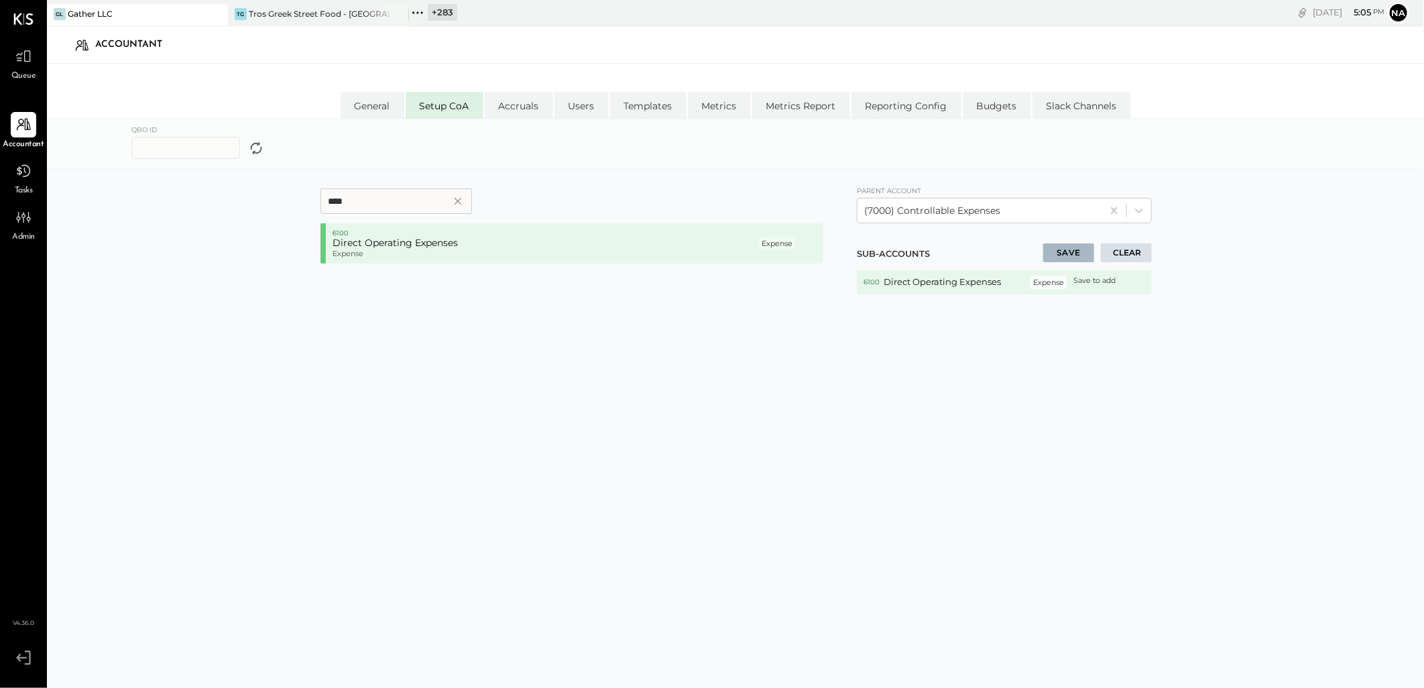
drag, startPoint x: 385, startPoint y: 206, endPoint x: 78, endPoint y: 210, distance: 306.5
click at [172, 188] on form "**** 6100 Direct Operating Expenses Expense Expense P 1 ITEM(s) Parent account …" at bounding box center [735, 443] width 1139 height 520
click at [461, 258] on p "Expense" at bounding box center [545, 253] width 424 height 9
drag, startPoint x: 392, startPoint y: 203, endPoint x: 192, endPoint y: 201, distance: 199.2
click at [192, 201] on form "**** 6200 Transaction Related Expenses Expense Expense P 1 ITEM(s) Parent accou…" at bounding box center [735, 443] width 1139 height 520
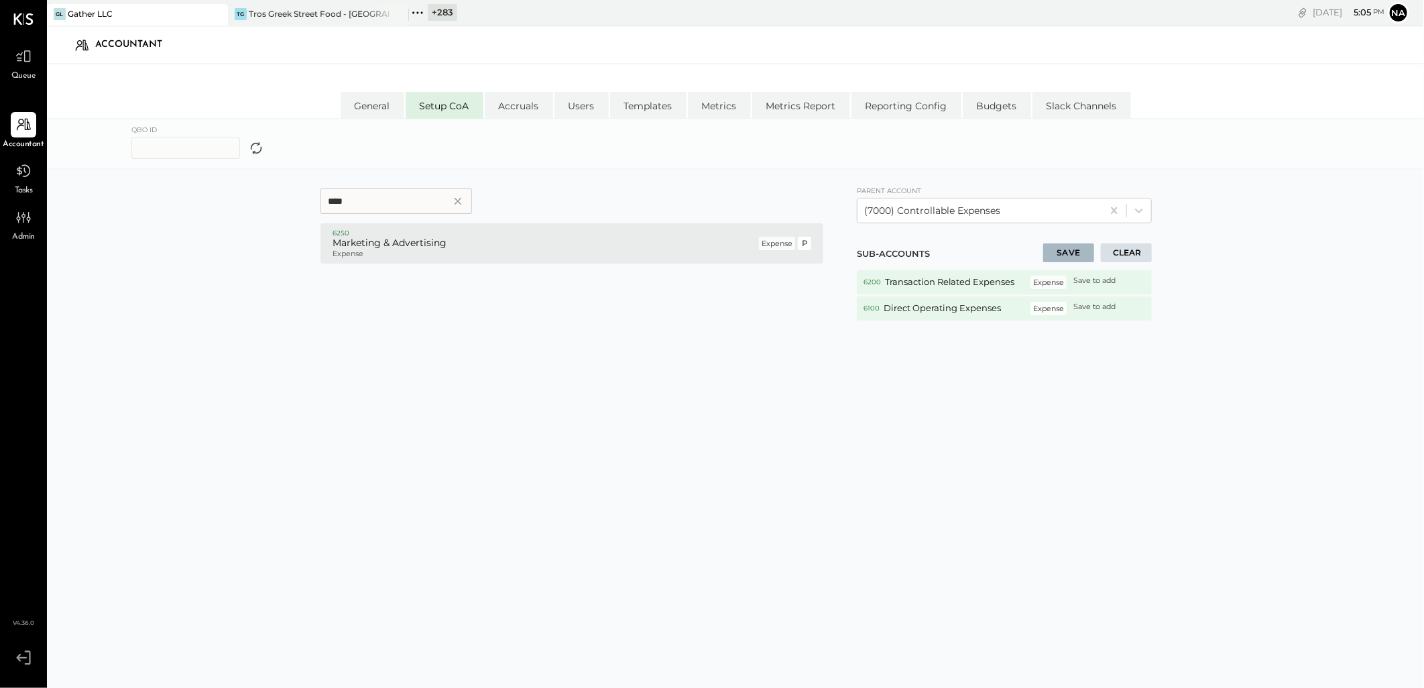
click at [473, 245] on h5 "Marketing & Advertising" at bounding box center [545, 243] width 424 height 12
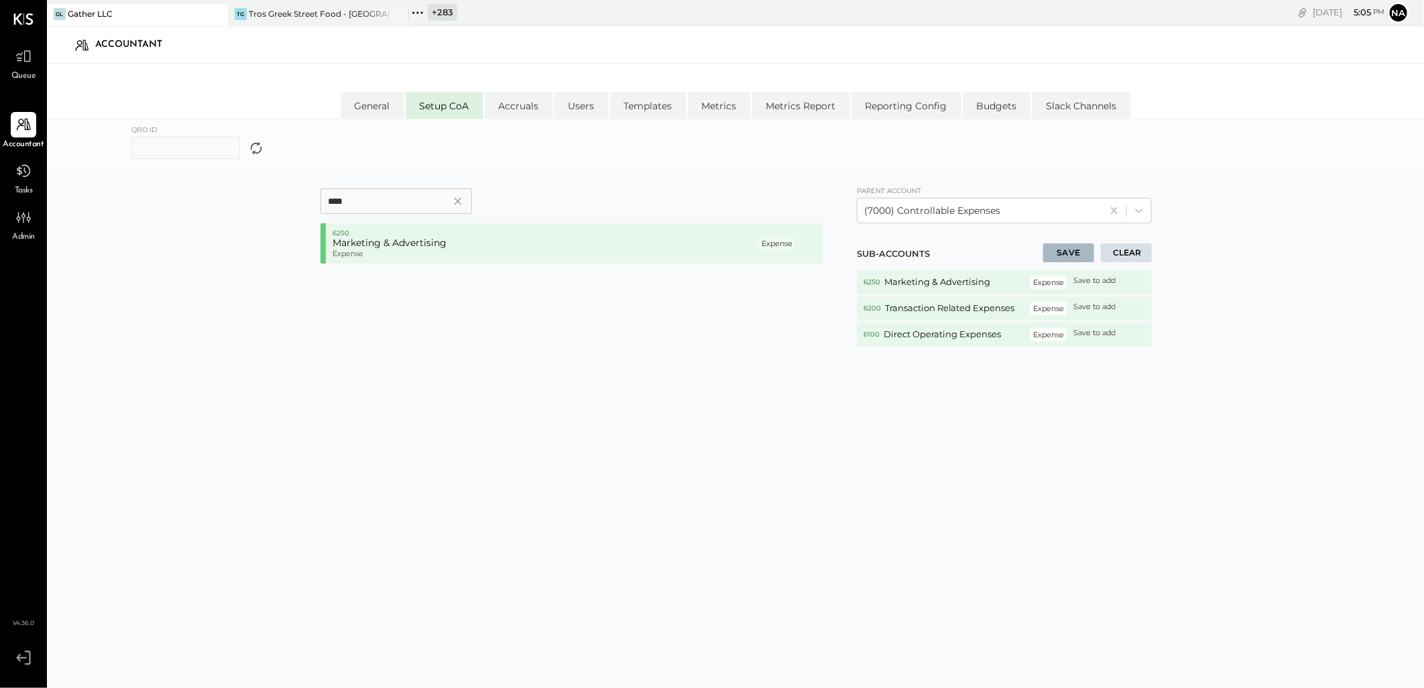
drag, startPoint x: 378, startPoint y: 190, endPoint x: 3, endPoint y: 183, distance: 374.3
click at [121, 183] on div "**** 6250 Marketing & Advertising Expense Expense P 1 ITEM(s) Parent account (7…" at bounding box center [735, 470] width 1377 height 601
drag, startPoint x: 438, startPoint y: 239, endPoint x: 367, endPoint y: 194, distance: 83.7
click at [438, 239] on h5 "General & Administrative Expenses" at bounding box center [545, 243] width 424 height 12
drag, startPoint x: 367, startPoint y: 192, endPoint x: 64, endPoint y: 192, distance: 303.1
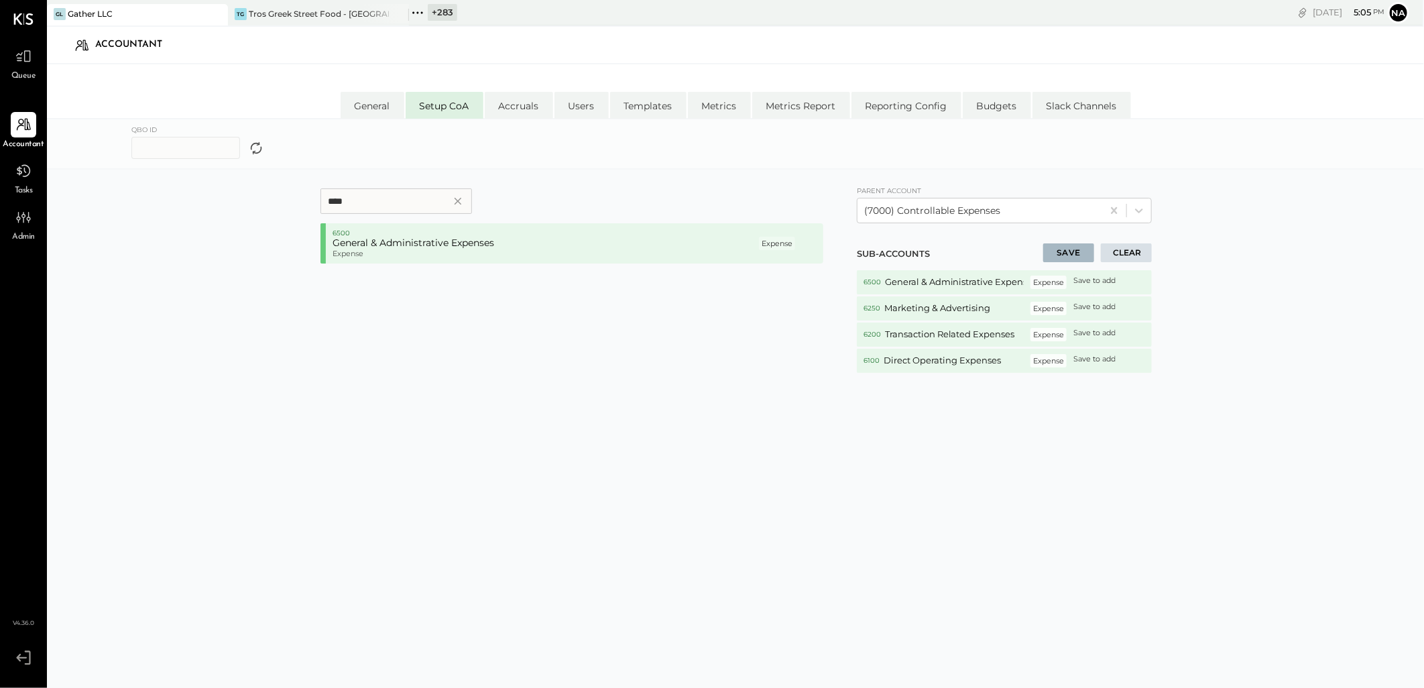
click at [69, 192] on div "**** 6500 General & Administrative Expenses Expense Expense P 1 ITEM(s) Parent …" at bounding box center [735, 470] width 1377 height 601
click at [472, 248] on h5 "Travel, Meals, & Entertainment" at bounding box center [545, 243] width 424 height 12
drag, startPoint x: 394, startPoint y: 209, endPoint x: 18, endPoint y: 156, distance: 379.2
click at [139, 172] on div "**** 6700 Travel, Meals, & Entertainment Expense Expense P 1 ITEM(s) Parent acc…" at bounding box center [735, 470] width 1377 height 601
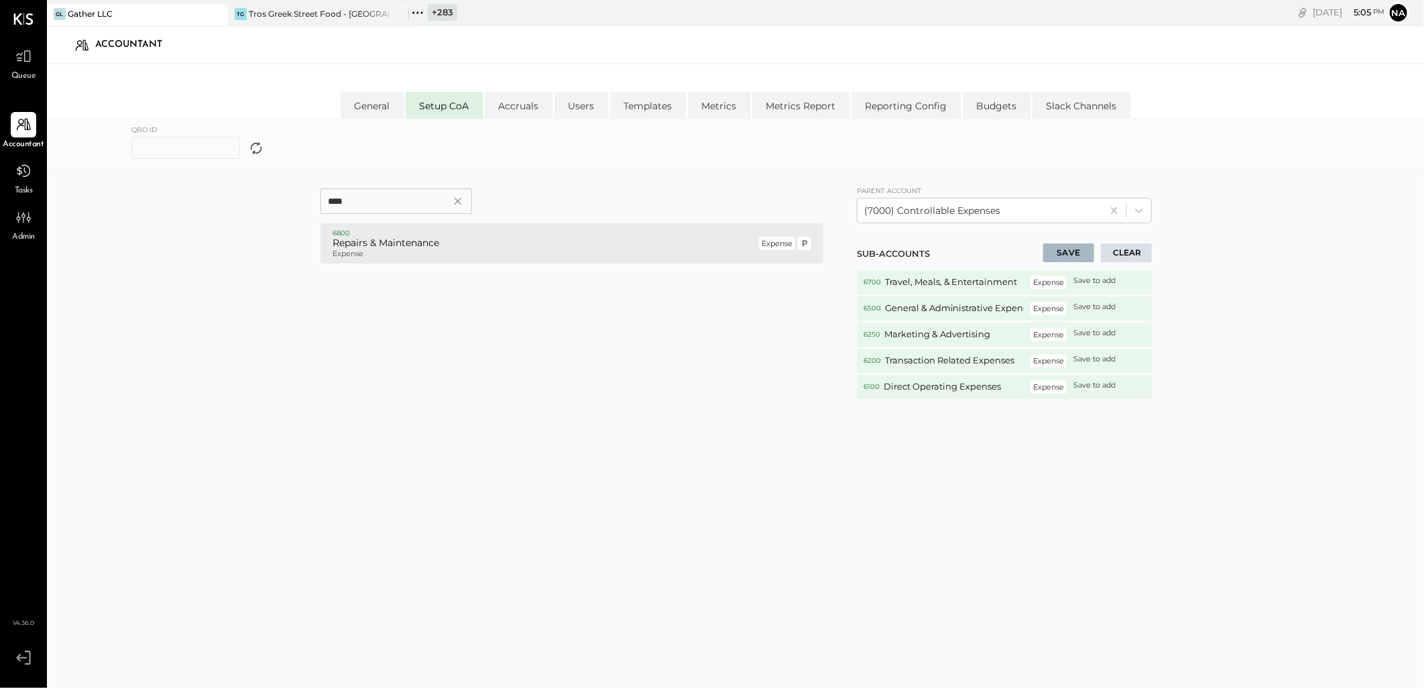
type input "****"
click at [397, 249] on p "Expense" at bounding box center [545, 253] width 424 height 9
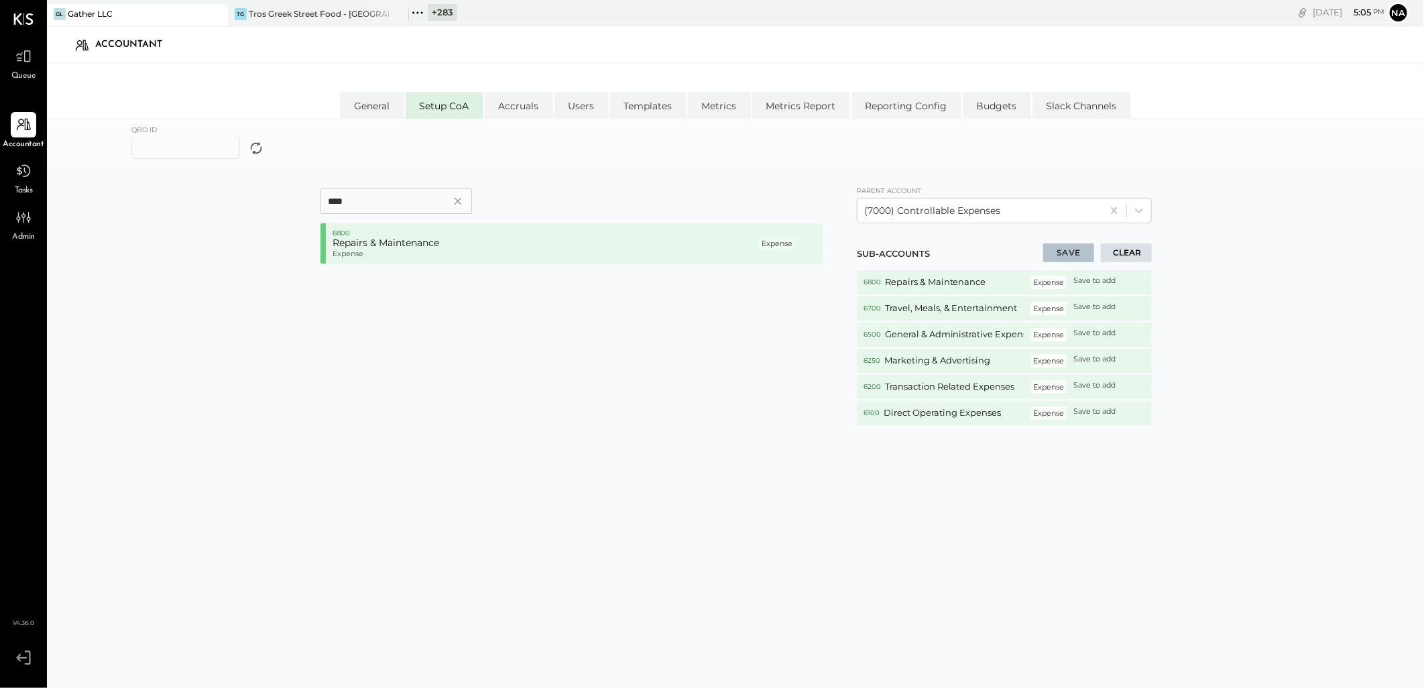
click at [1086, 256] on button "SAVE" at bounding box center [1068, 252] width 51 height 19
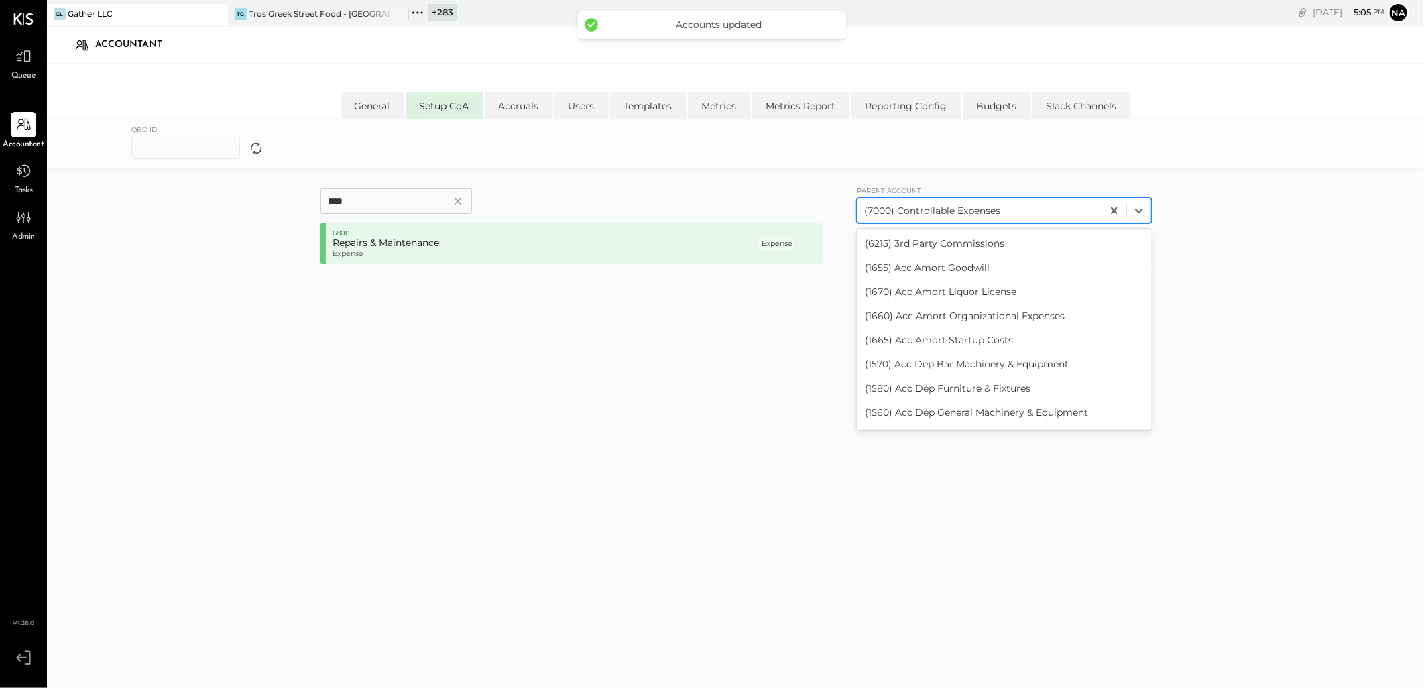
click at [1021, 207] on div at bounding box center [979, 211] width 231 height 16
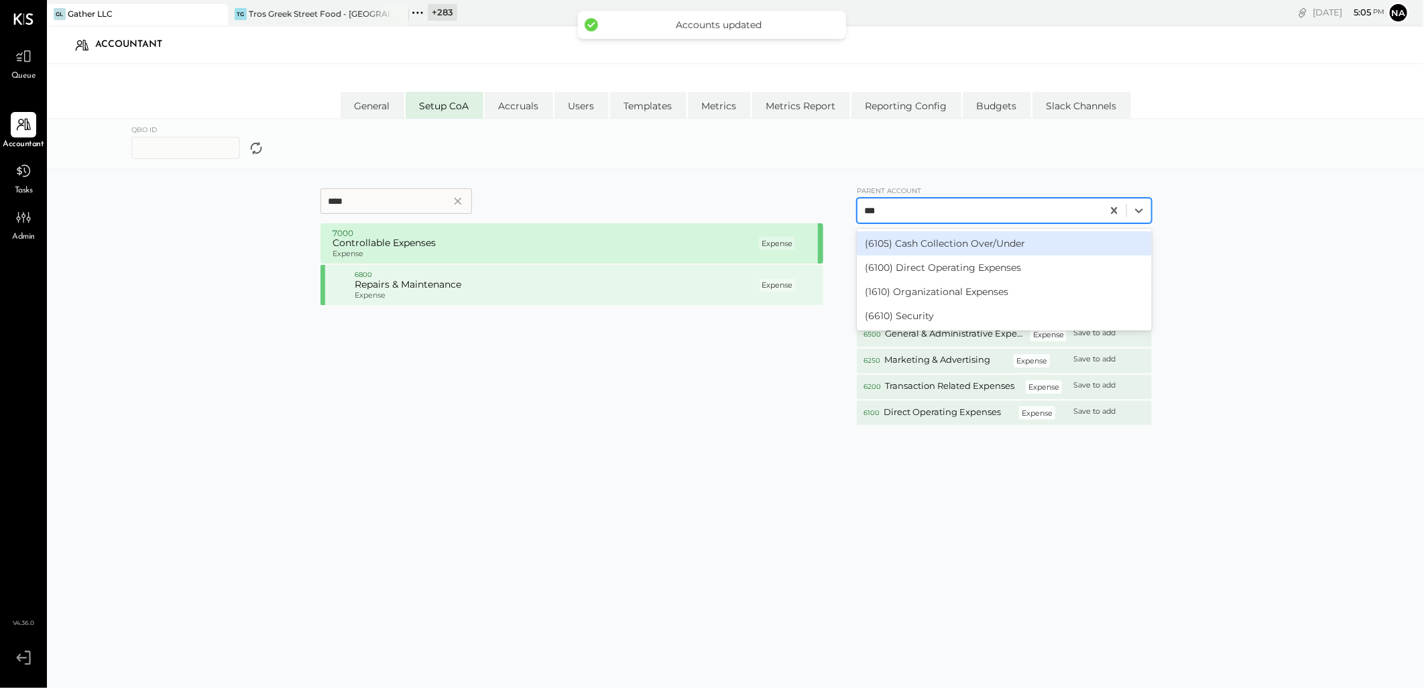
type input "****"
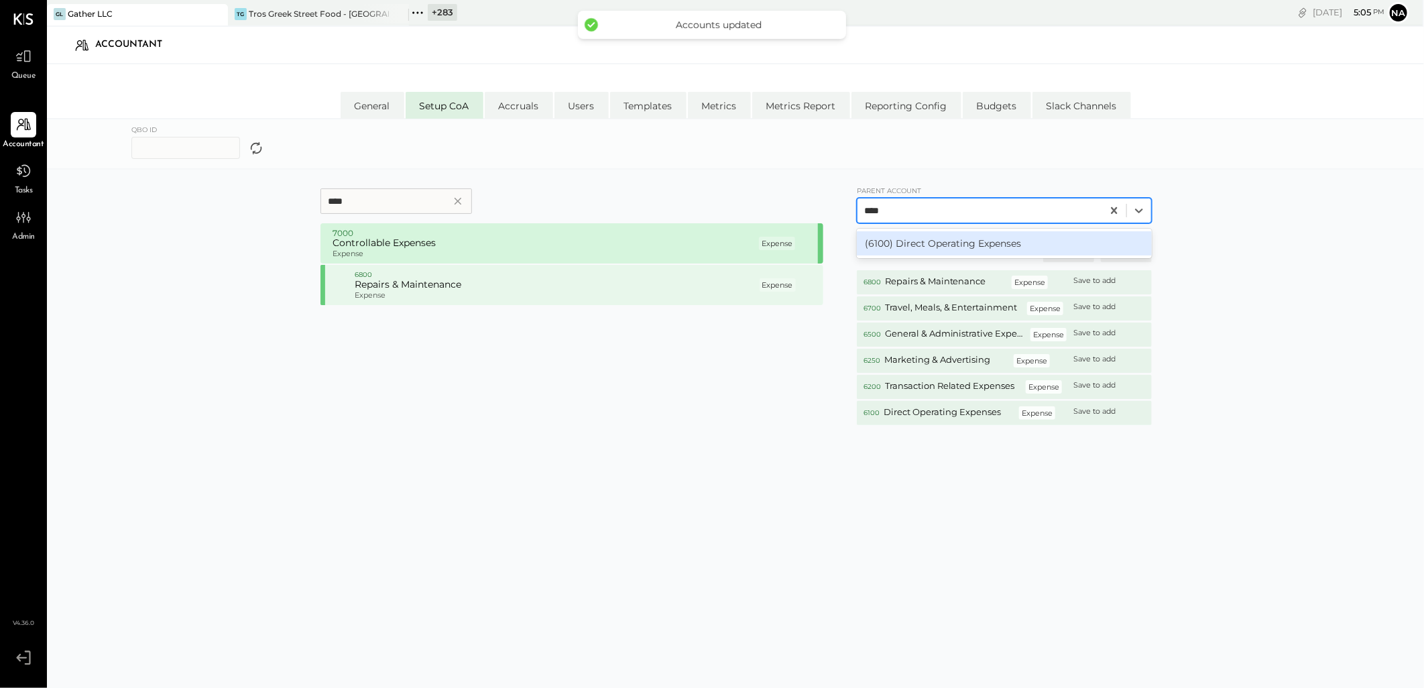
drag, startPoint x: 950, startPoint y: 235, endPoint x: 760, endPoint y: 225, distance: 190.7
click at [950, 236] on div "(6100) Direct Operating Expenses" at bounding box center [1004, 243] width 295 height 24
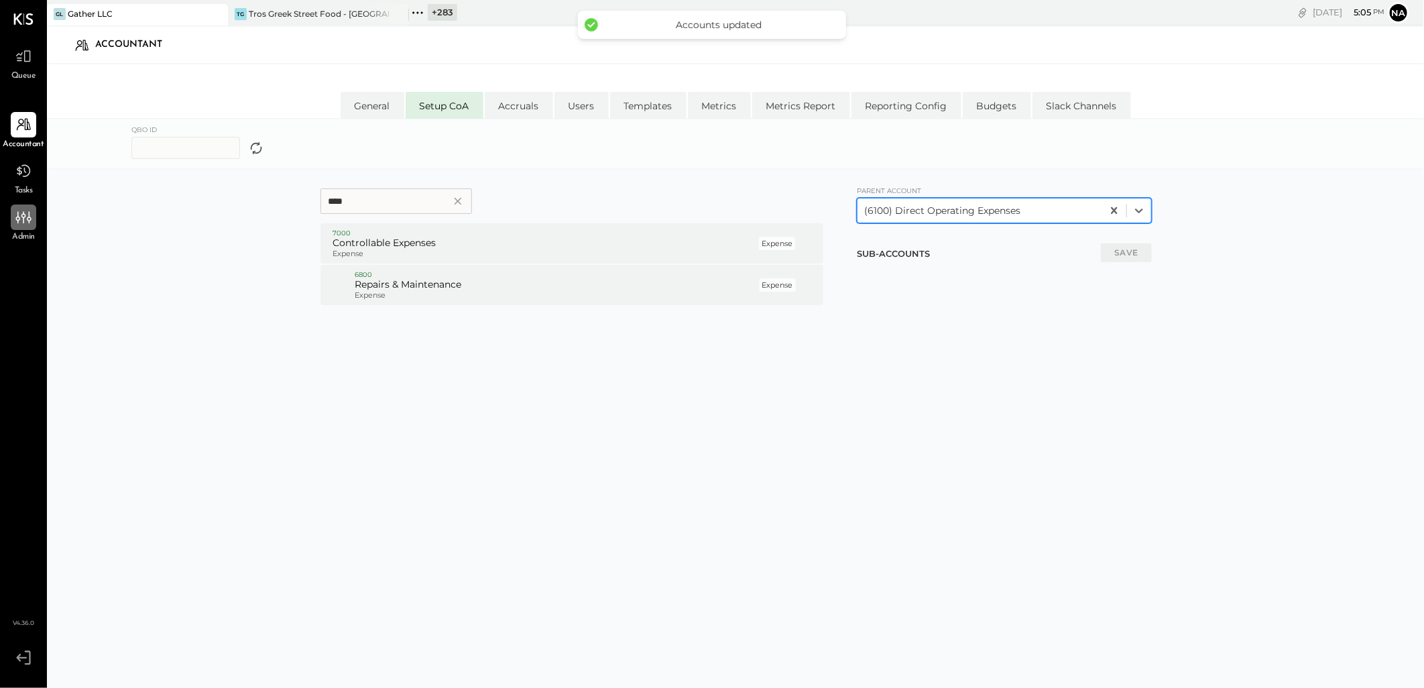
drag, startPoint x: 400, startPoint y: 196, endPoint x: 24, endPoint y: 205, distance: 376.3
click at [40, 196] on div "Queue Accountant Tasks Admin v 4.36.0 GL Gather LLC TG Tros Greek Street Food -…" at bounding box center [712, 398] width 1424 height 796
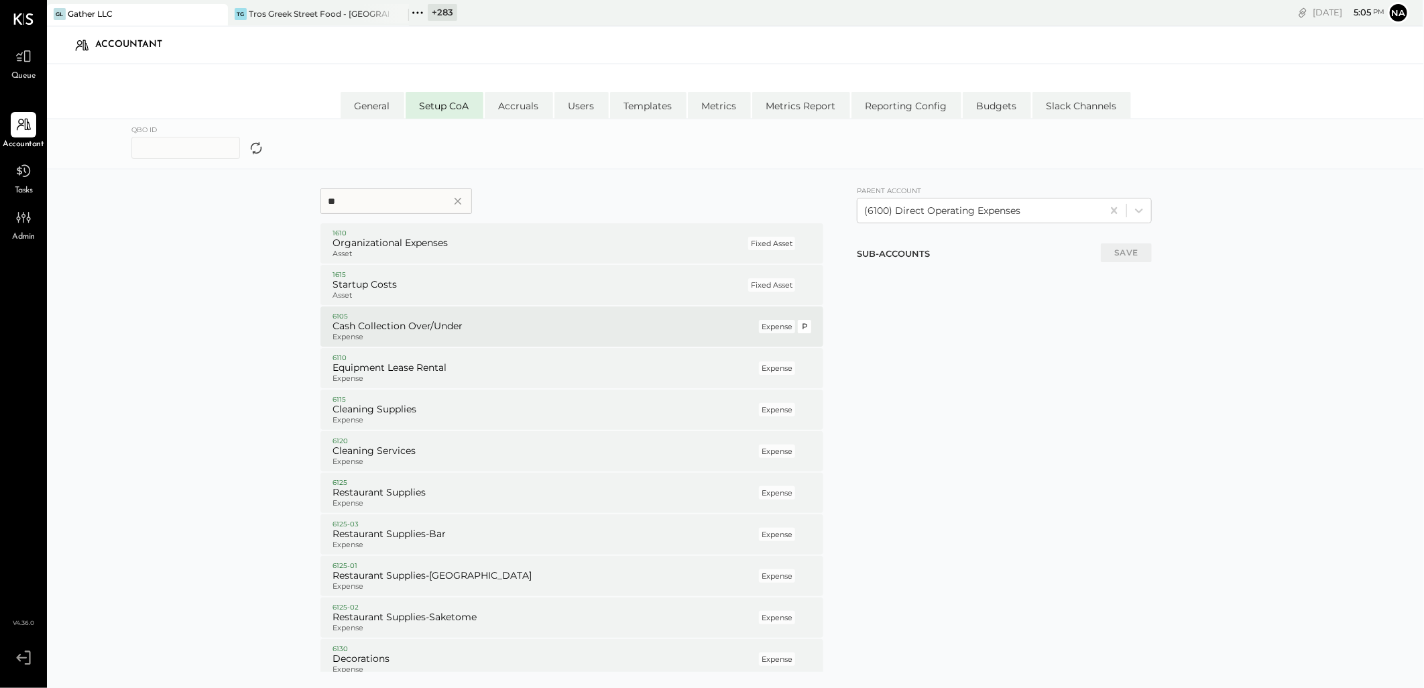
type input "**"
click at [381, 336] on p "Expense" at bounding box center [545, 337] width 424 height 9
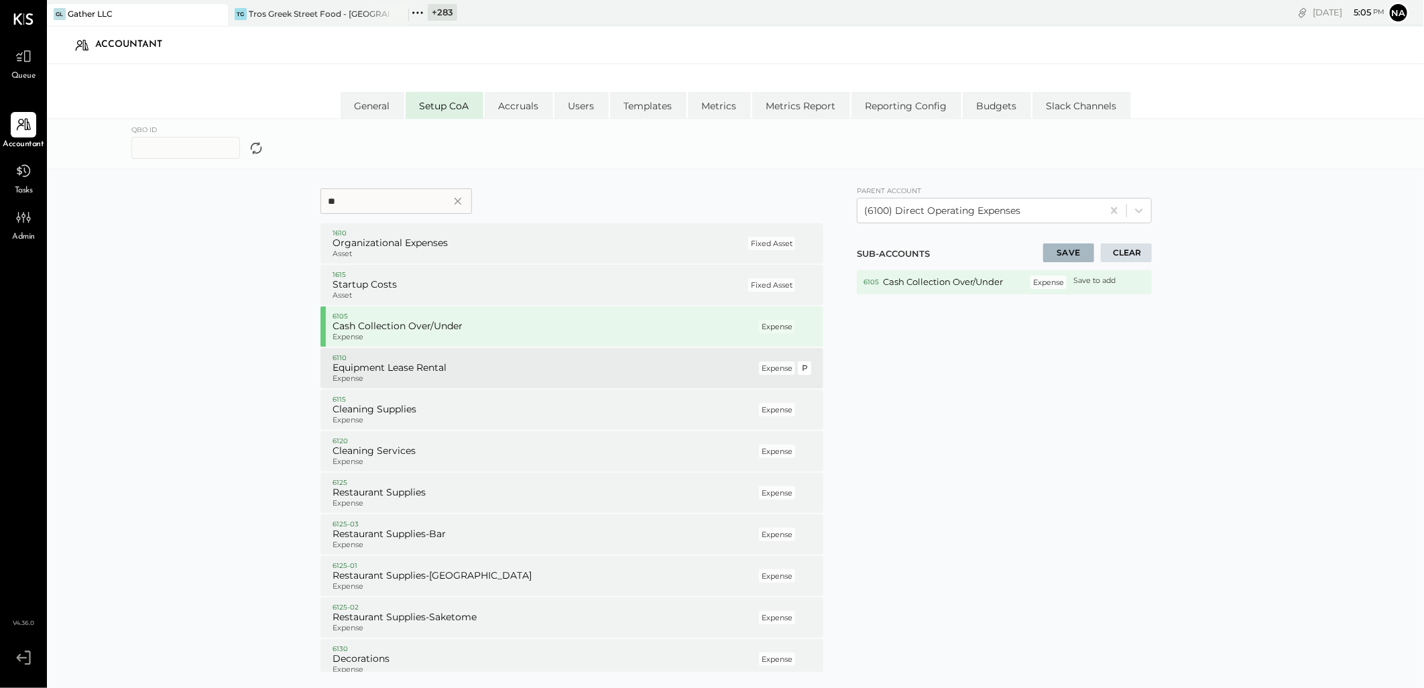
click at [384, 353] on p "6110" at bounding box center [545, 357] width 424 height 9
drag, startPoint x: 383, startPoint y: 418, endPoint x: 383, endPoint y: 479, distance: 61.0
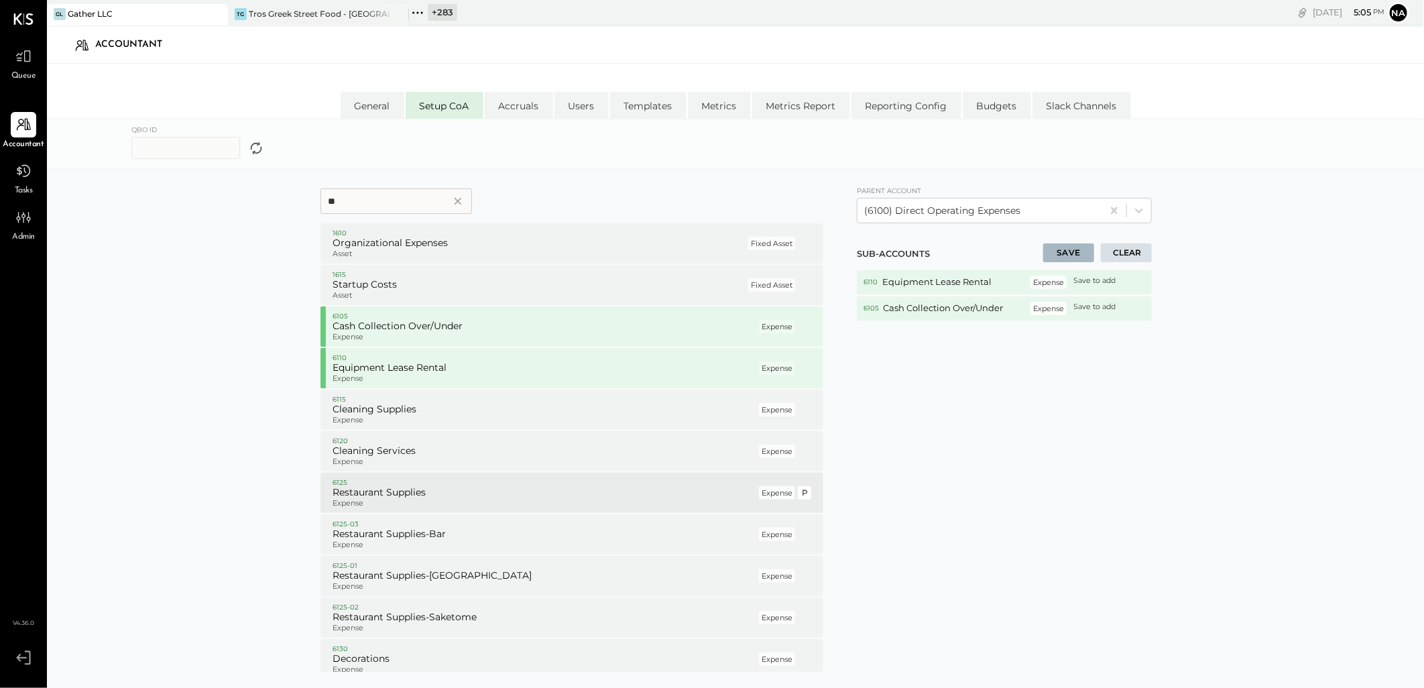
click at [383, 419] on p "Expense" at bounding box center [545, 420] width 424 height 9
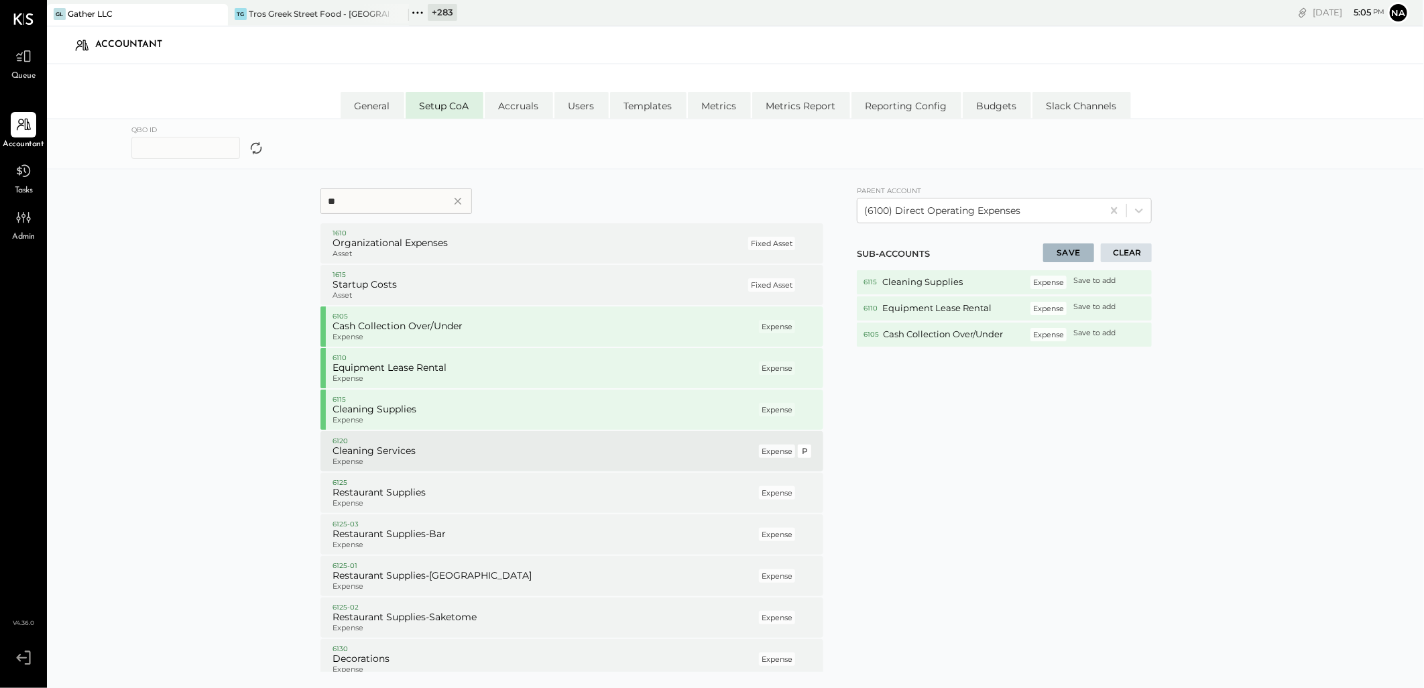
click at [398, 459] on p "Expense" at bounding box center [545, 461] width 424 height 9
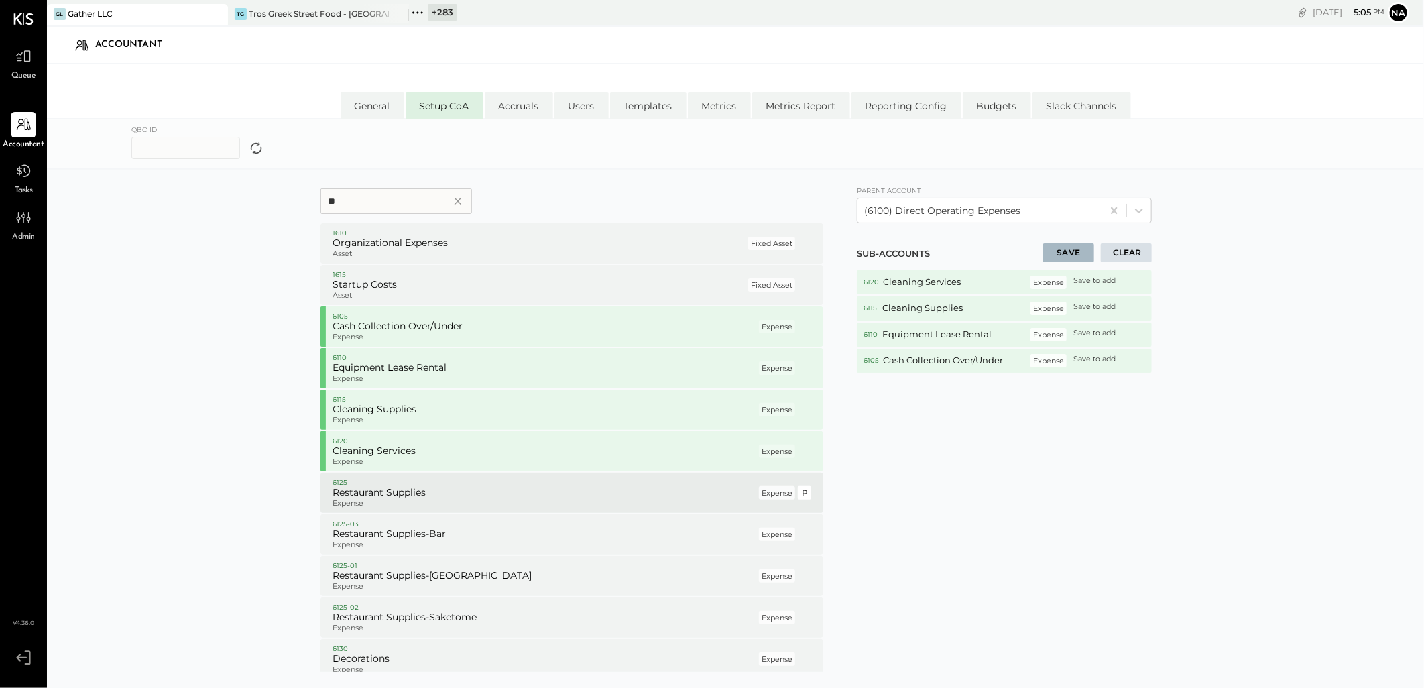
drag, startPoint x: 389, startPoint y: 486, endPoint x: 384, endPoint y: 493, distance: 8.7
click at [386, 490] on div "6125 Restaurant Supplies Expense" at bounding box center [545, 492] width 424 height 31
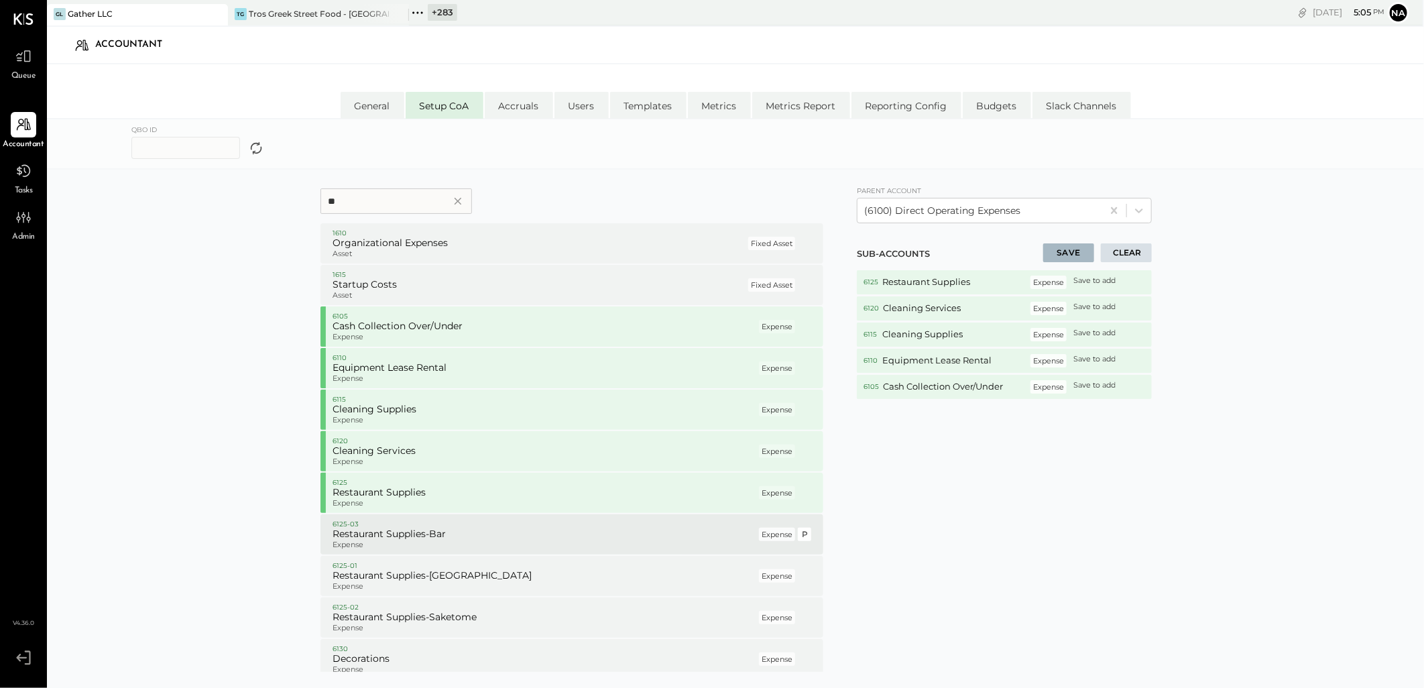
drag, startPoint x: 384, startPoint y: 493, endPoint x: 370, endPoint y: 532, distance: 42.0
click at [372, 528] on div "6125-03 Restaurant Supplies-Bar Expense" at bounding box center [545, 534] width 424 height 31
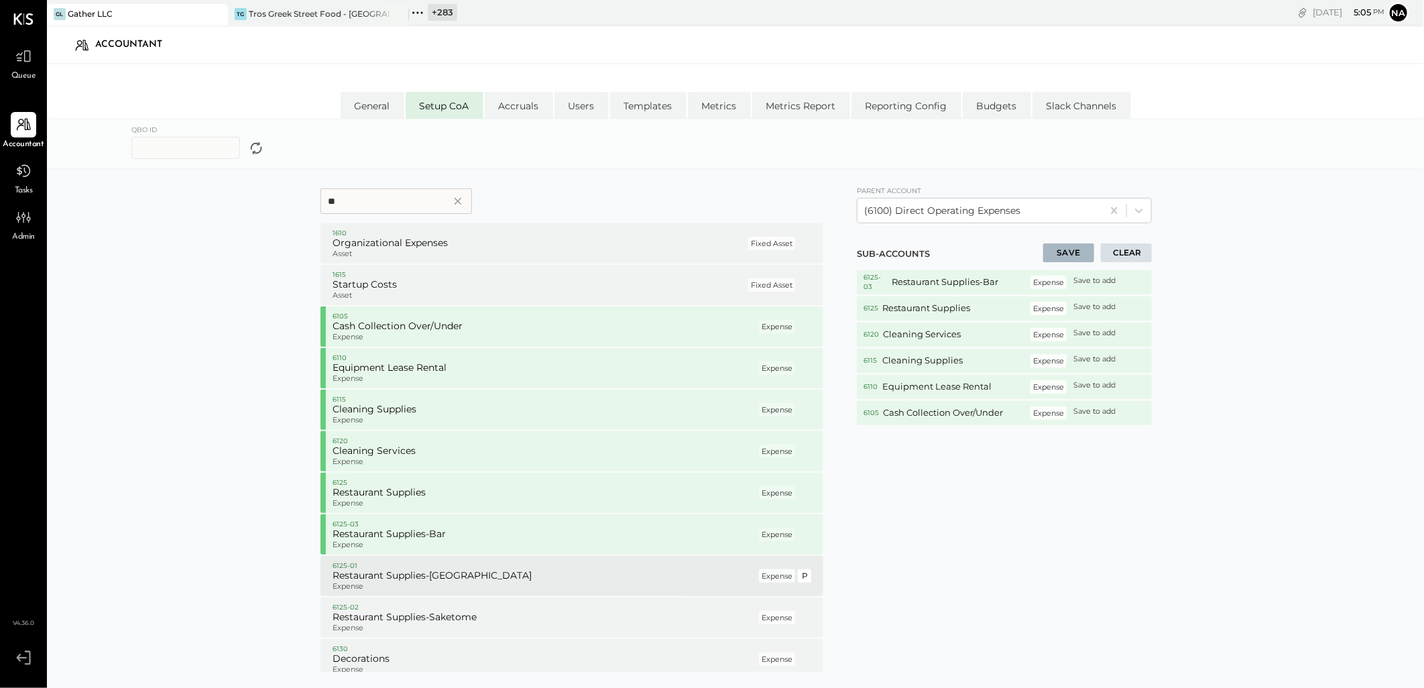
drag, startPoint x: 370, startPoint y: 532, endPoint x: 366, endPoint y: 587, distance: 55.1
click at [365, 585] on div "6125-01 Restaurant Supplies-Michi Expense" at bounding box center [545, 576] width 424 height 31
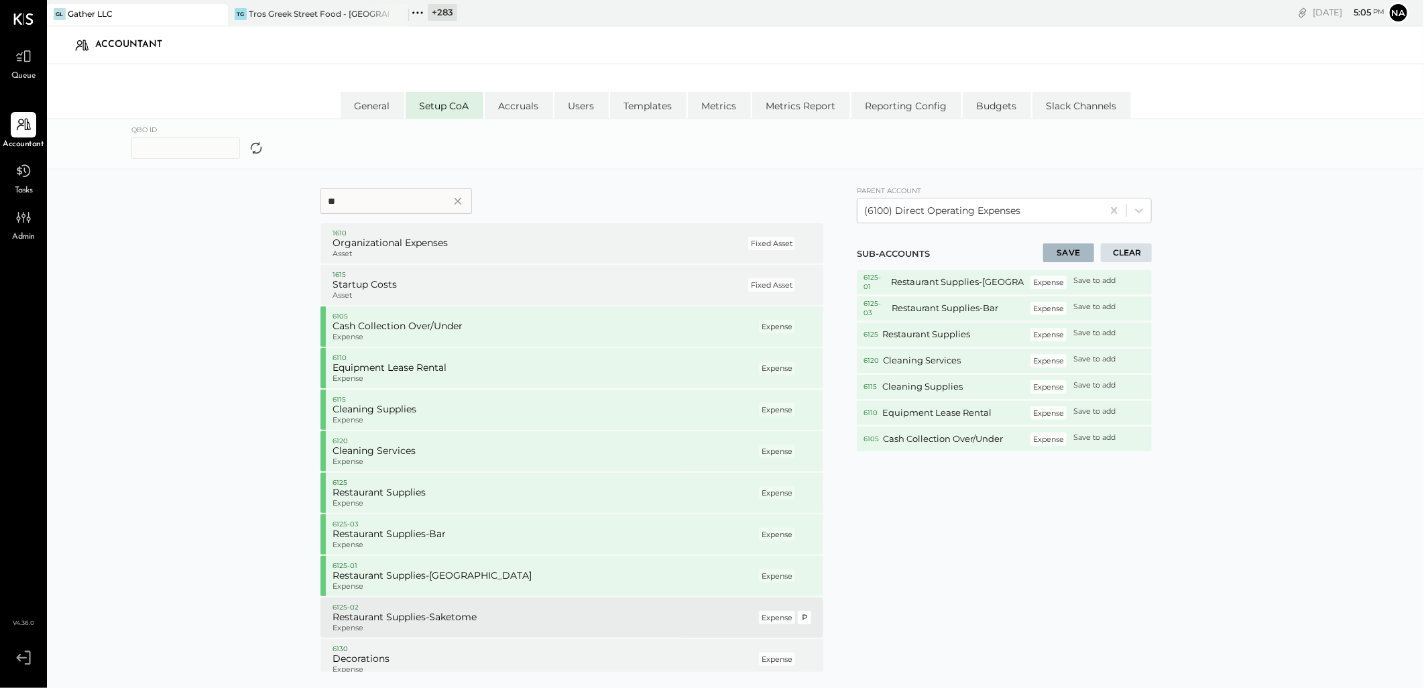
drag, startPoint x: 366, startPoint y: 587, endPoint x: 367, endPoint y: 611, distance: 23.5
click at [367, 611] on div "6125-02 Restaurant Supplies-Saketome Expense" at bounding box center [545, 617] width 424 height 31
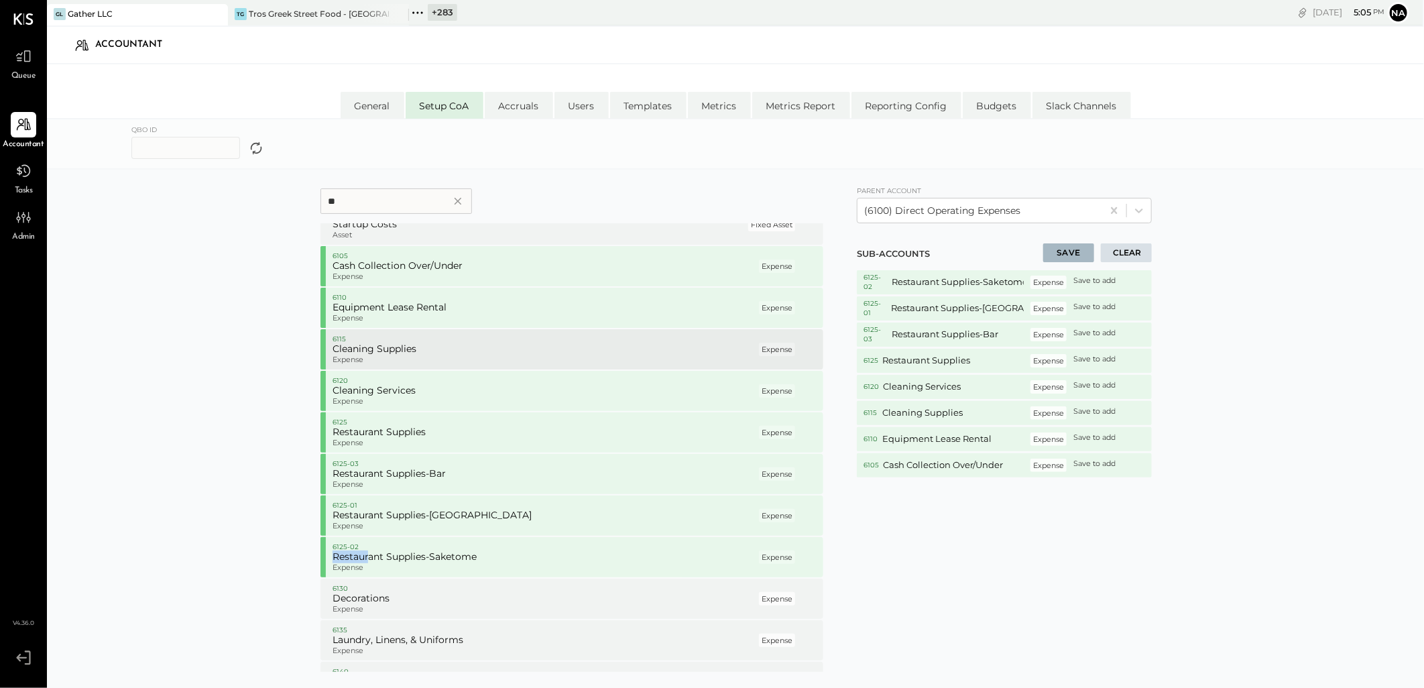
scroll to position [223, 0]
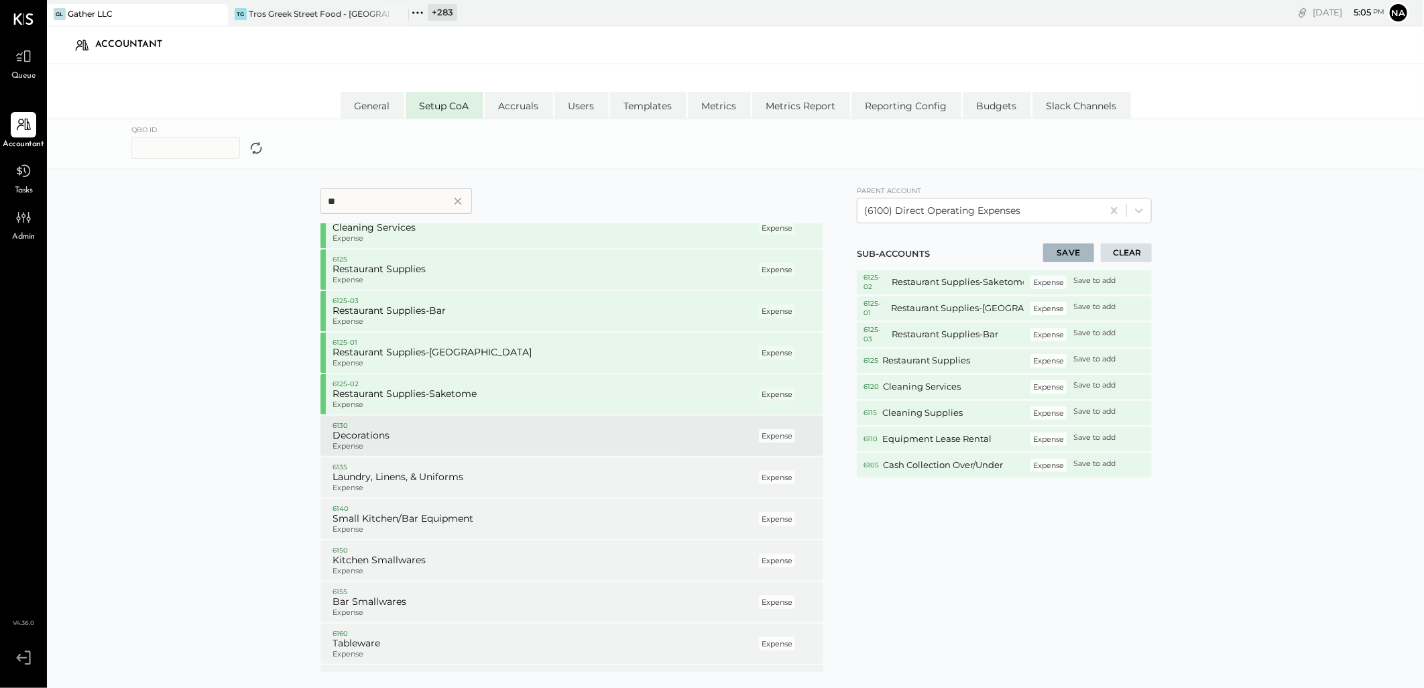
drag, startPoint x: 398, startPoint y: 453, endPoint x: 392, endPoint y: 475, distance: 22.3
click at [398, 454] on div "6130 Decorations Expense Expense P" at bounding box center [572, 436] width 503 height 40
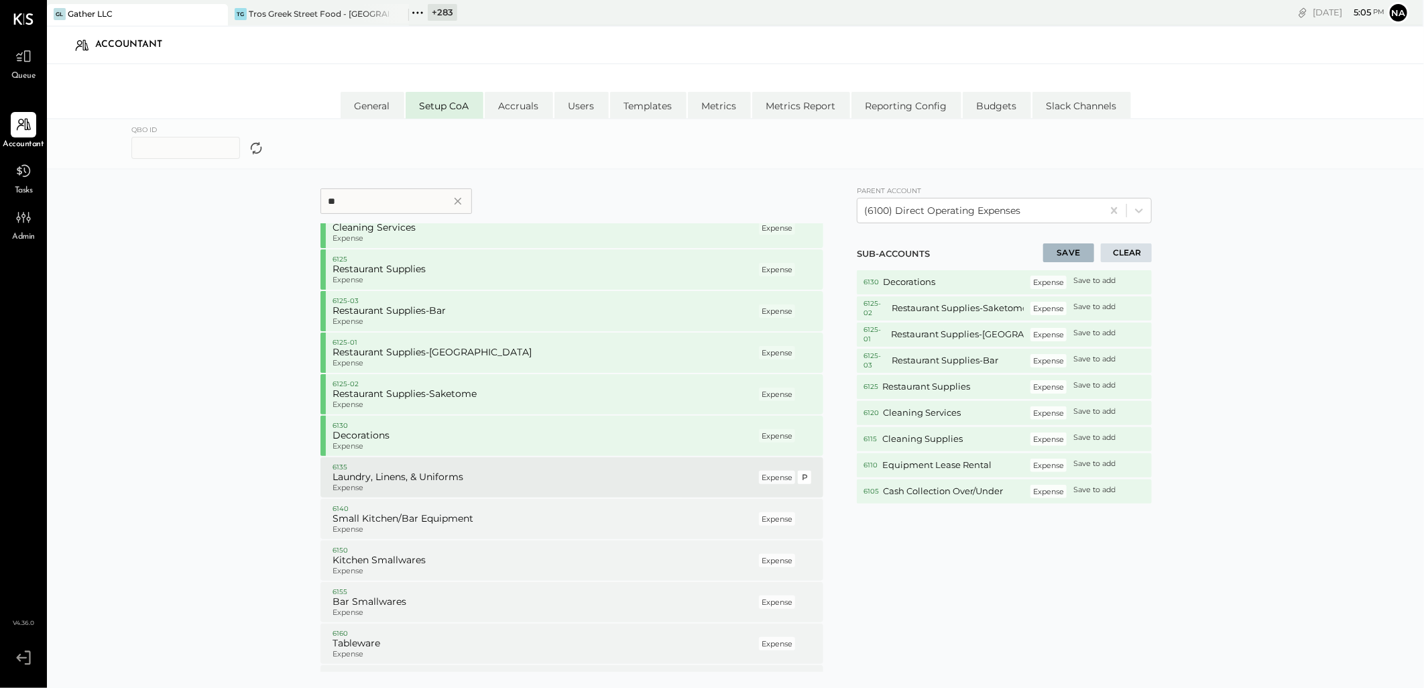
drag, startPoint x: 391, startPoint y: 478, endPoint x: 390, endPoint y: 485, distance: 6.8
click at [390, 481] on h5 "Laundry, Linens, & Uniforms" at bounding box center [545, 477] width 424 height 12
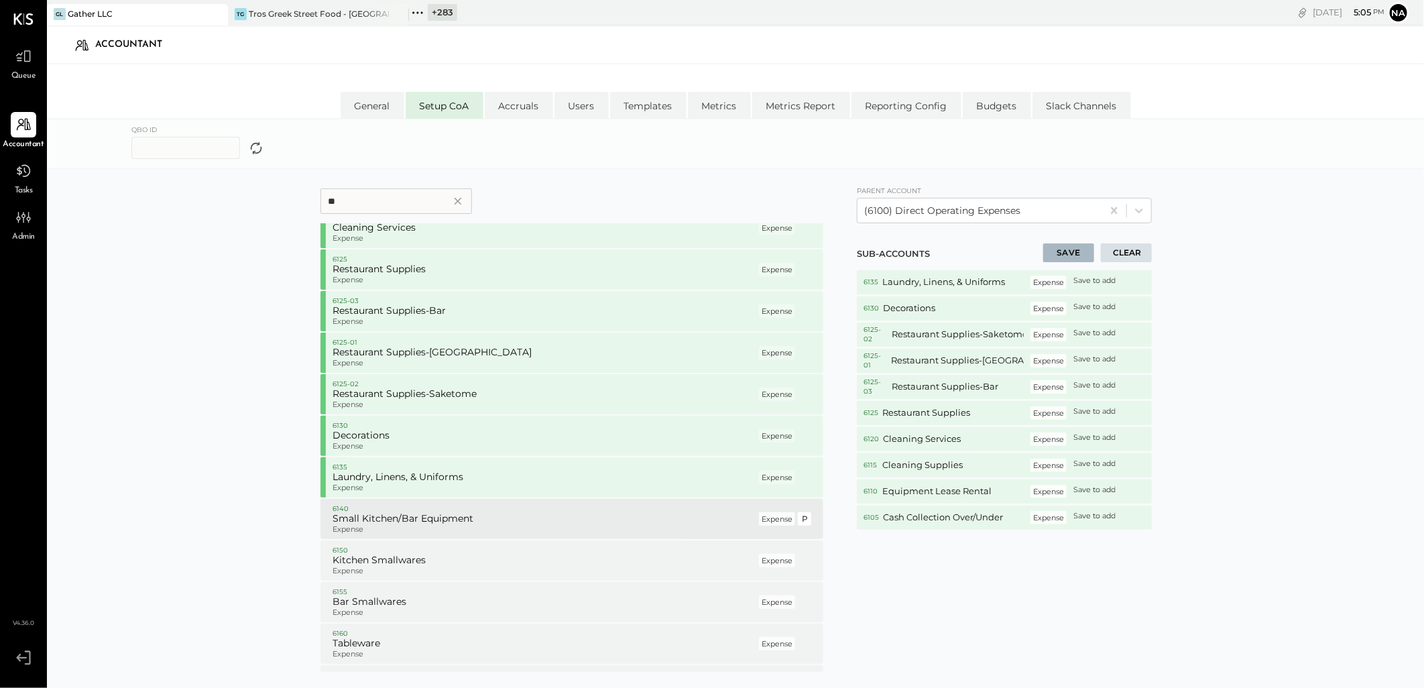
click at [386, 514] on div "6140 Small Kitchen/Bar Equipment Expense" at bounding box center [545, 519] width 424 height 31
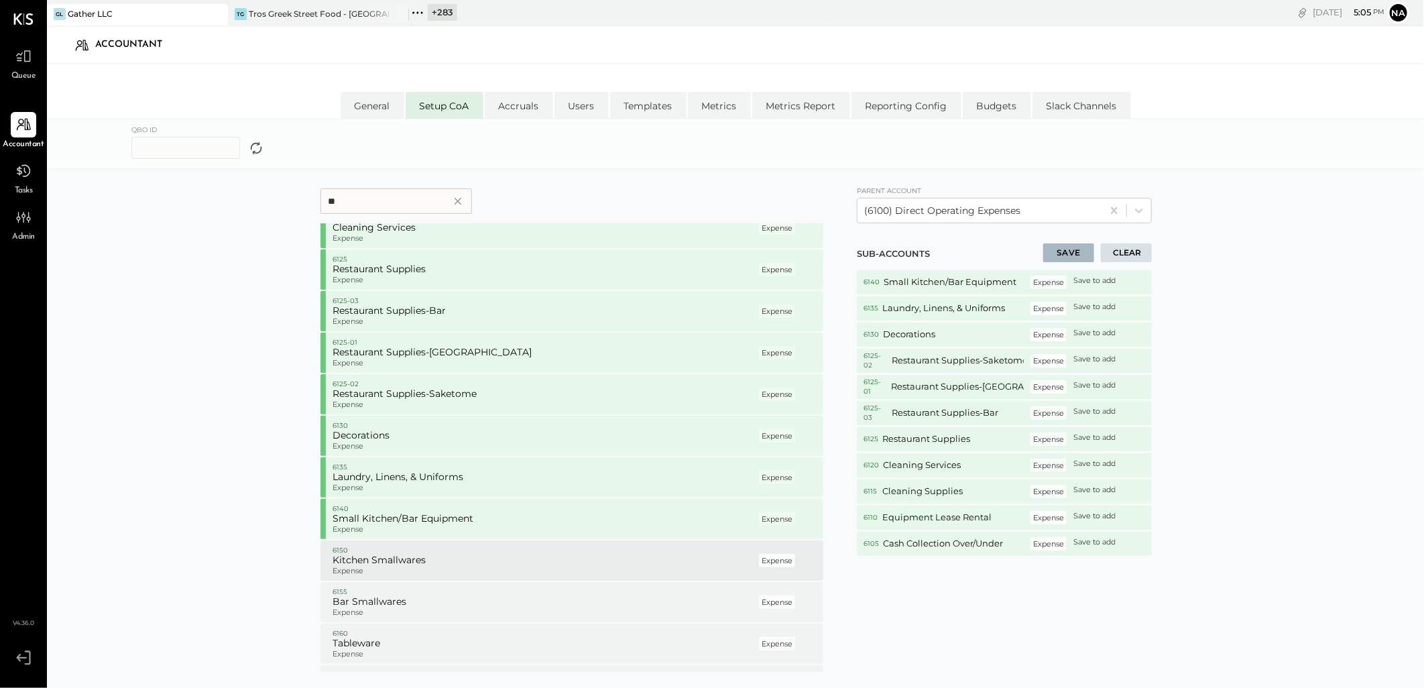
drag, startPoint x: 385, startPoint y: 518, endPoint x: 381, endPoint y: 543, distance: 25.8
click at [379, 547] on p "6150" at bounding box center [545, 550] width 424 height 9
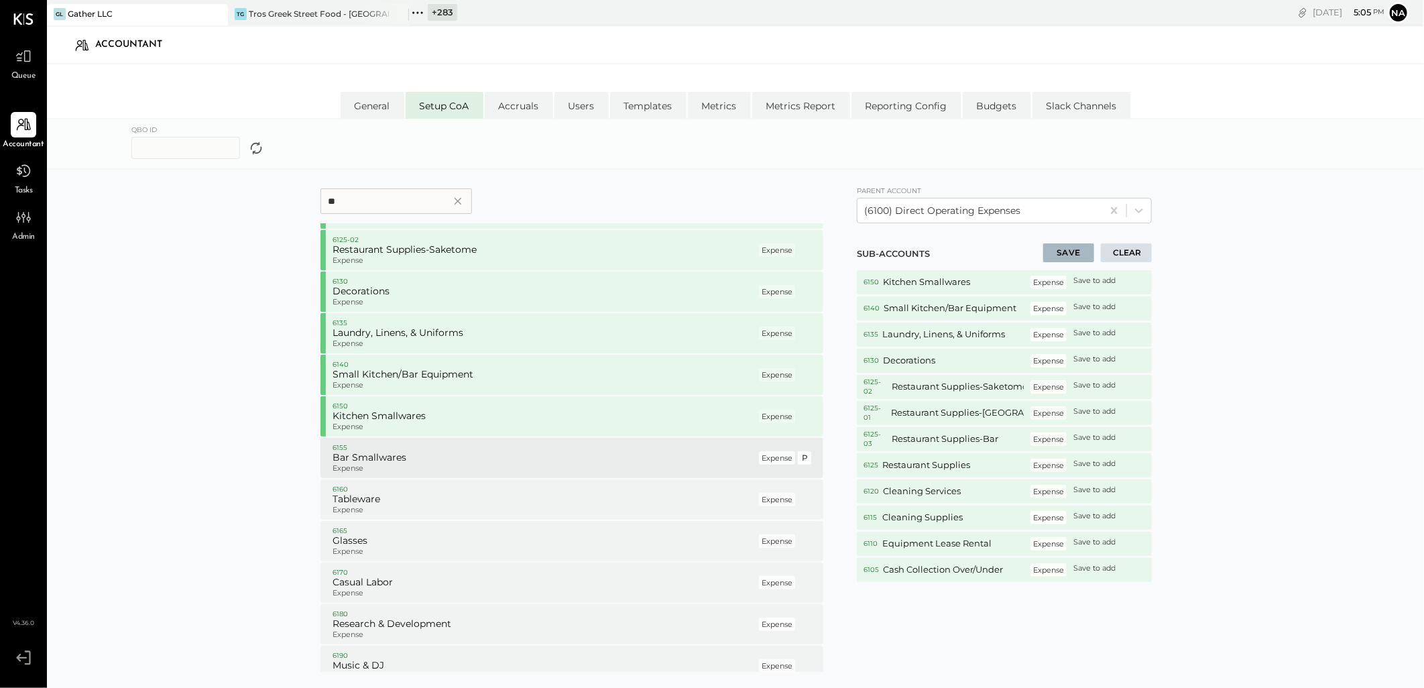
scroll to position [372, 0]
click at [431, 463] on p "Expense" at bounding box center [545, 463] width 424 height 9
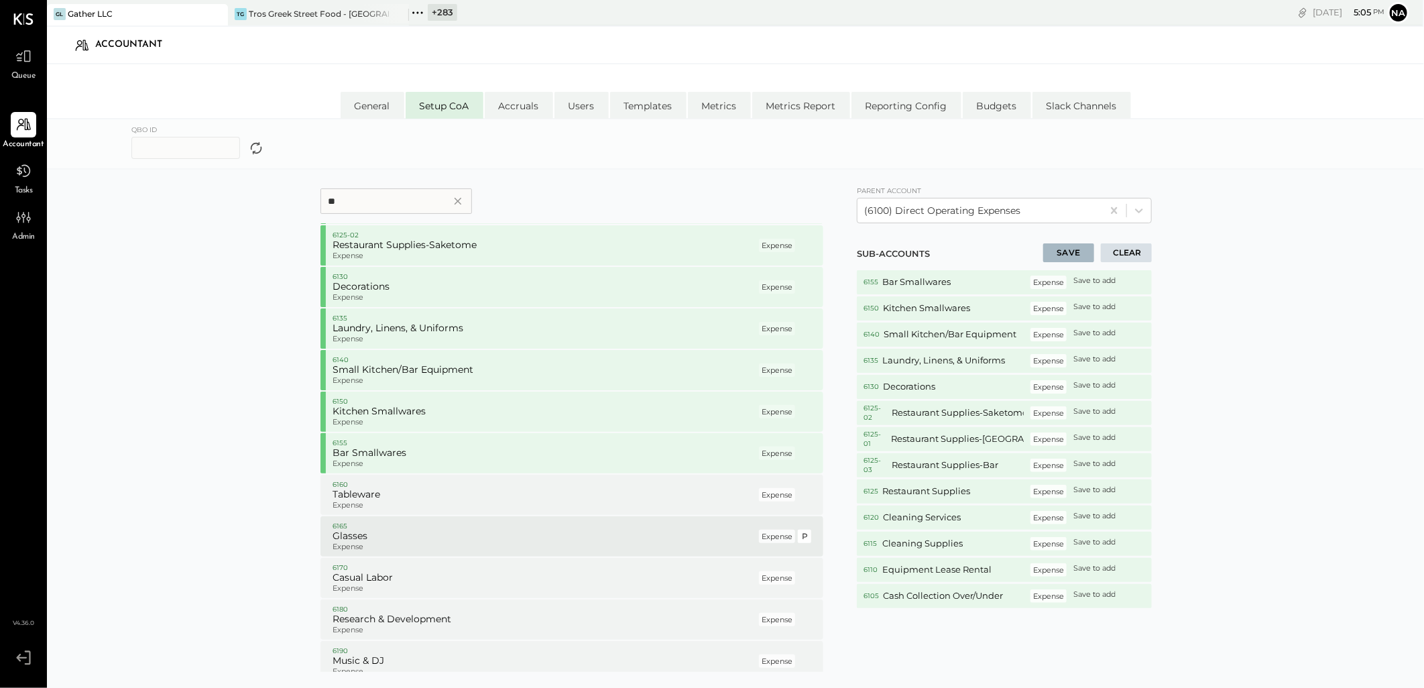
drag, startPoint x: 413, startPoint y: 496, endPoint x: 408, endPoint y: 530, distance: 34.6
click at [413, 498] on h5 "Tableware" at bounding box center [545, 495] width 424 height 12
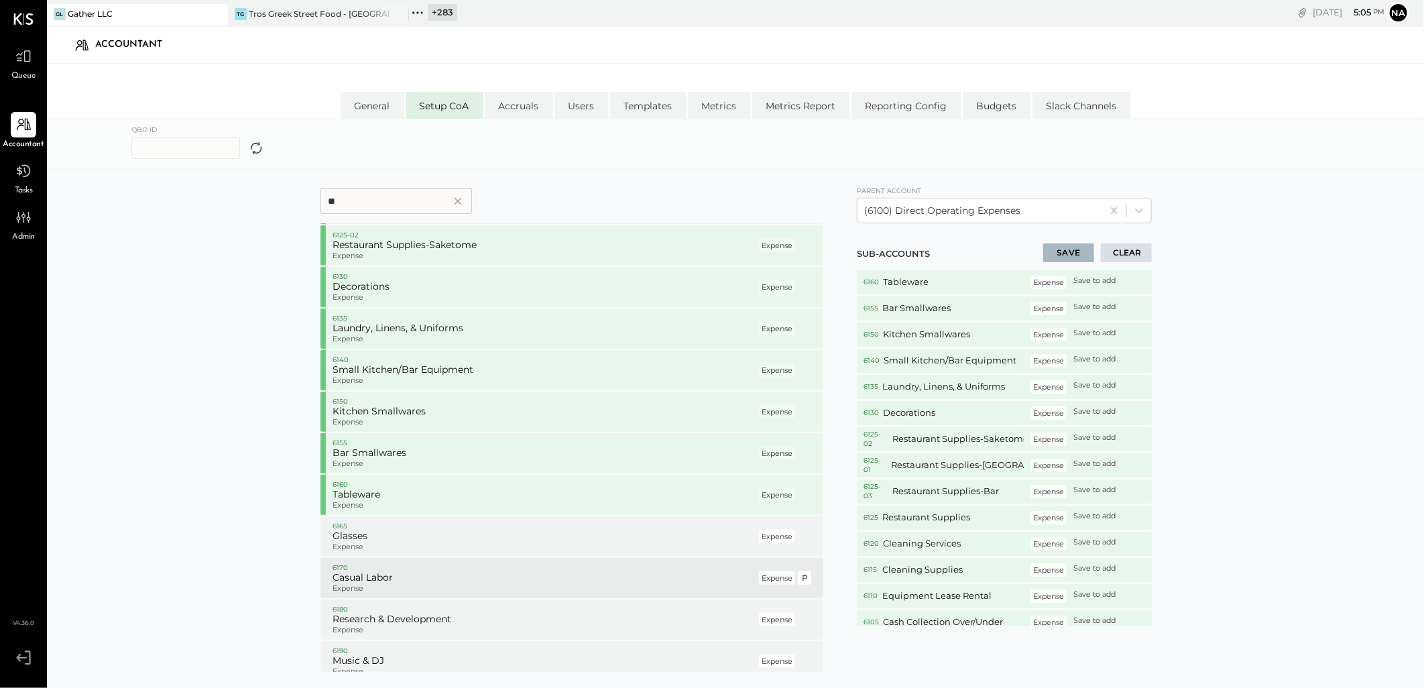
drag, startPoint x: 404, startPoint y: 547, endPoint x: 396, endPoint y: 563, distance: 18.6
click at [404, 548] on p "Expense" at bounding box center [545, 547] width 424 height 9
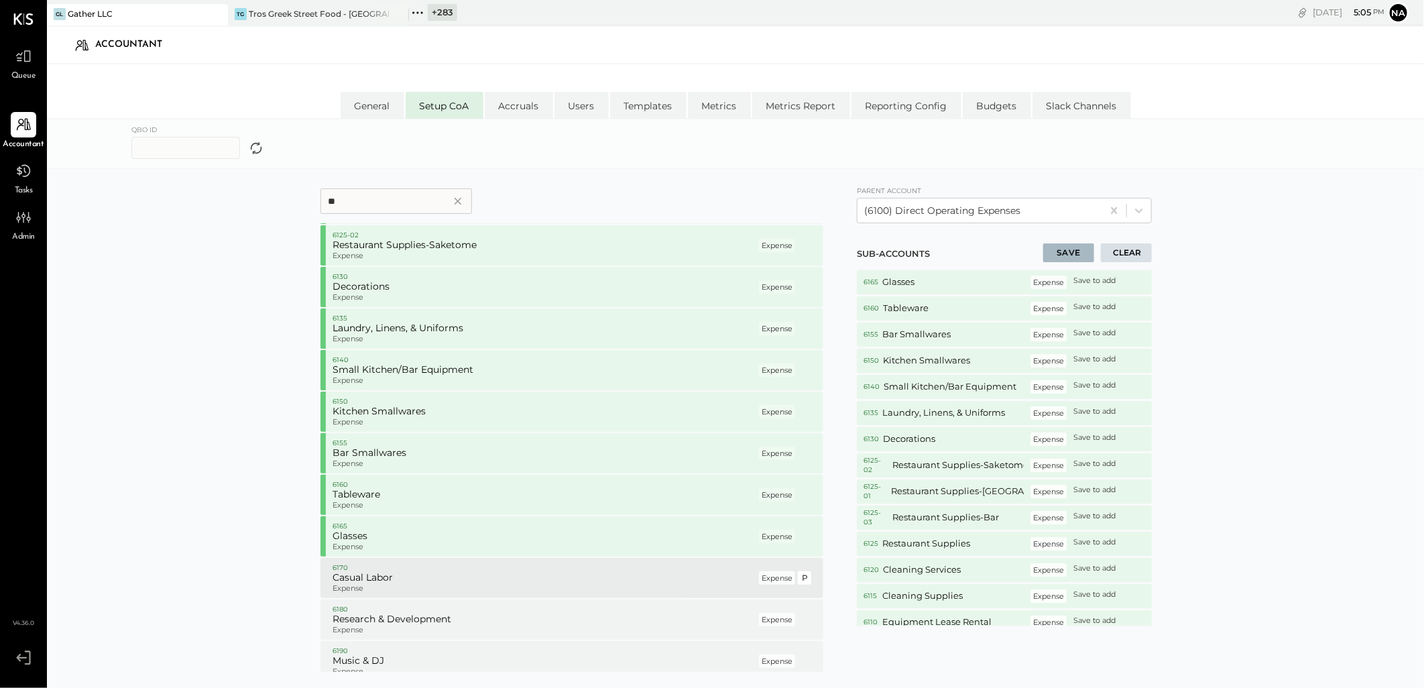
click at [384, 575] on h5 "Casual Labor" at bounding box center [545, 578] width 424 height 12
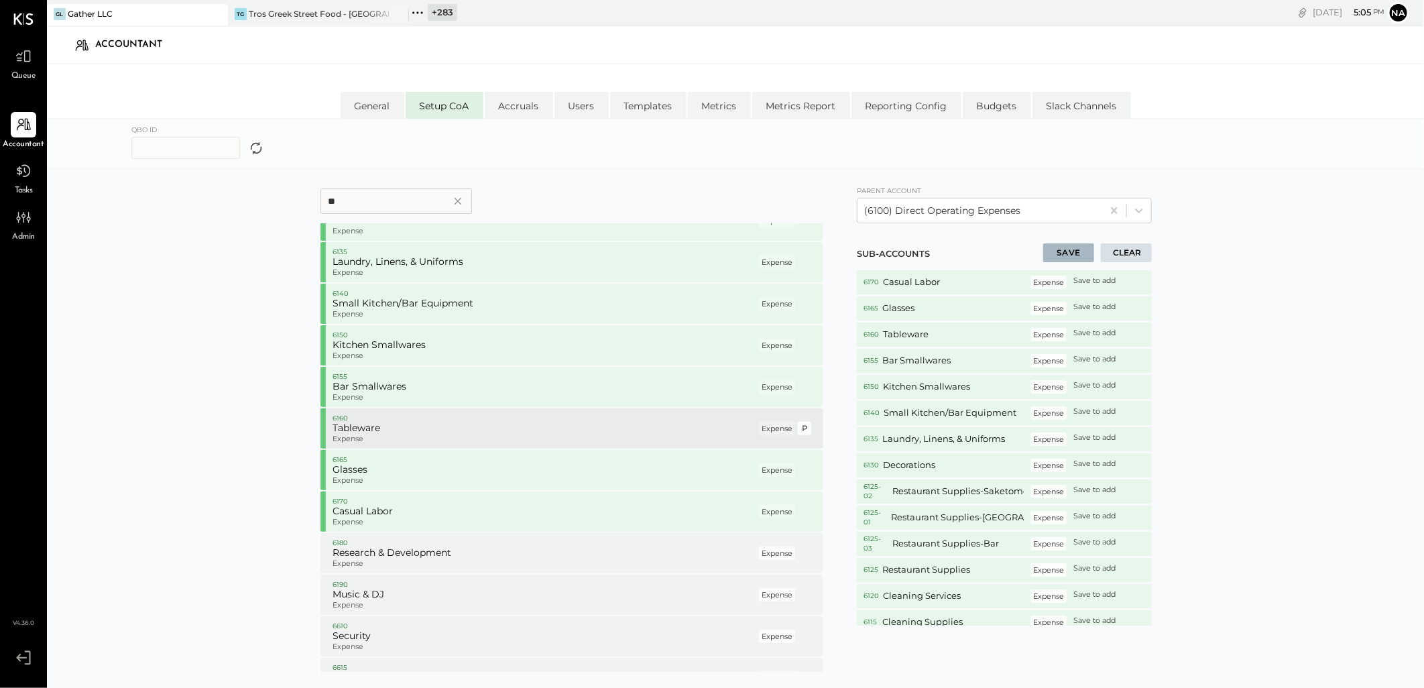
scroll to position [547, 0]
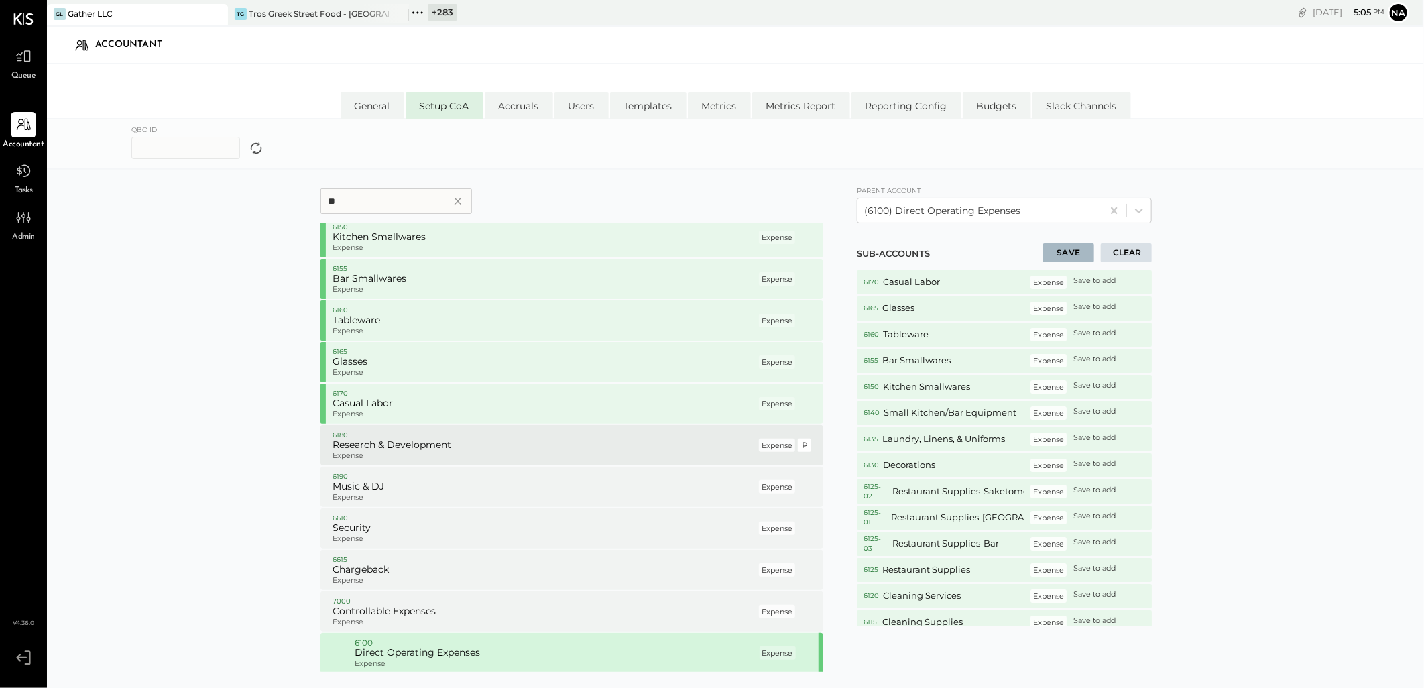
click at [420, 440] on h5 "Research & Development" at bounding box center [545, 445] width 424 height 12
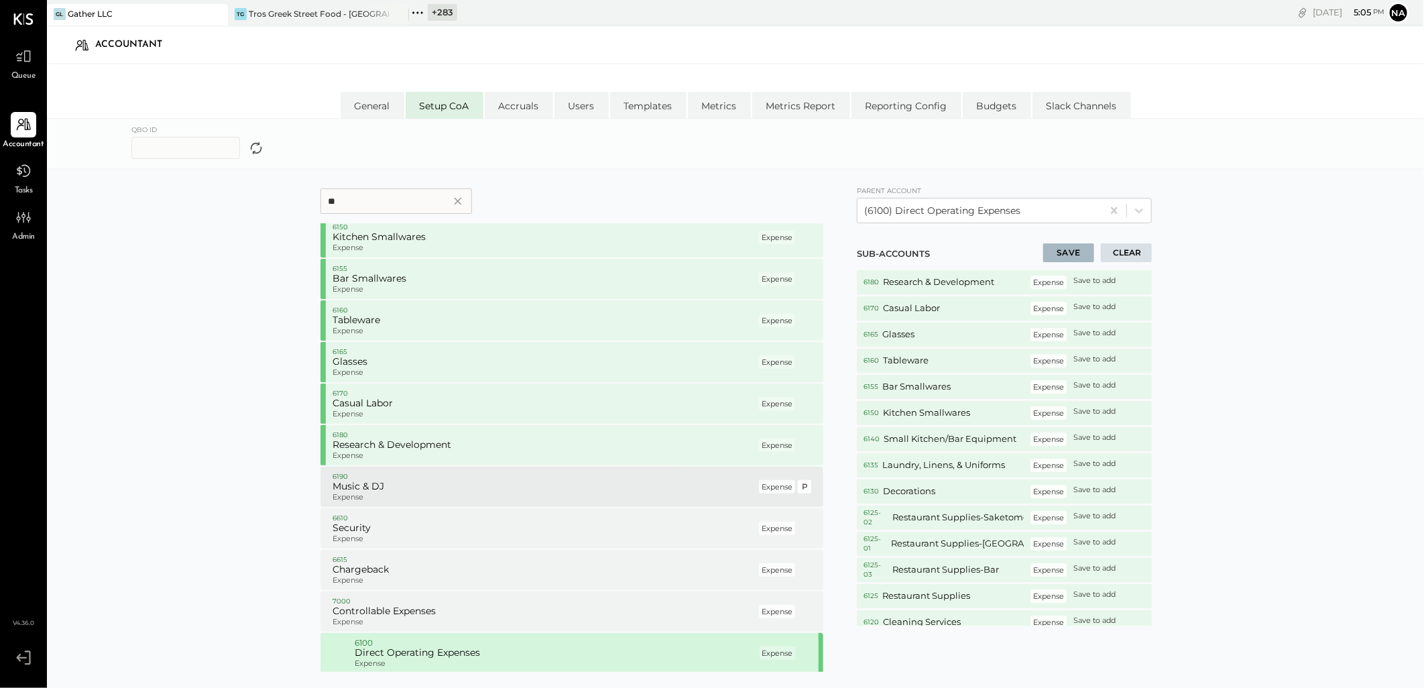
click at [388, 483] on h5 "Music & DJ" at bounding box center [545, 487] width 424 height 12
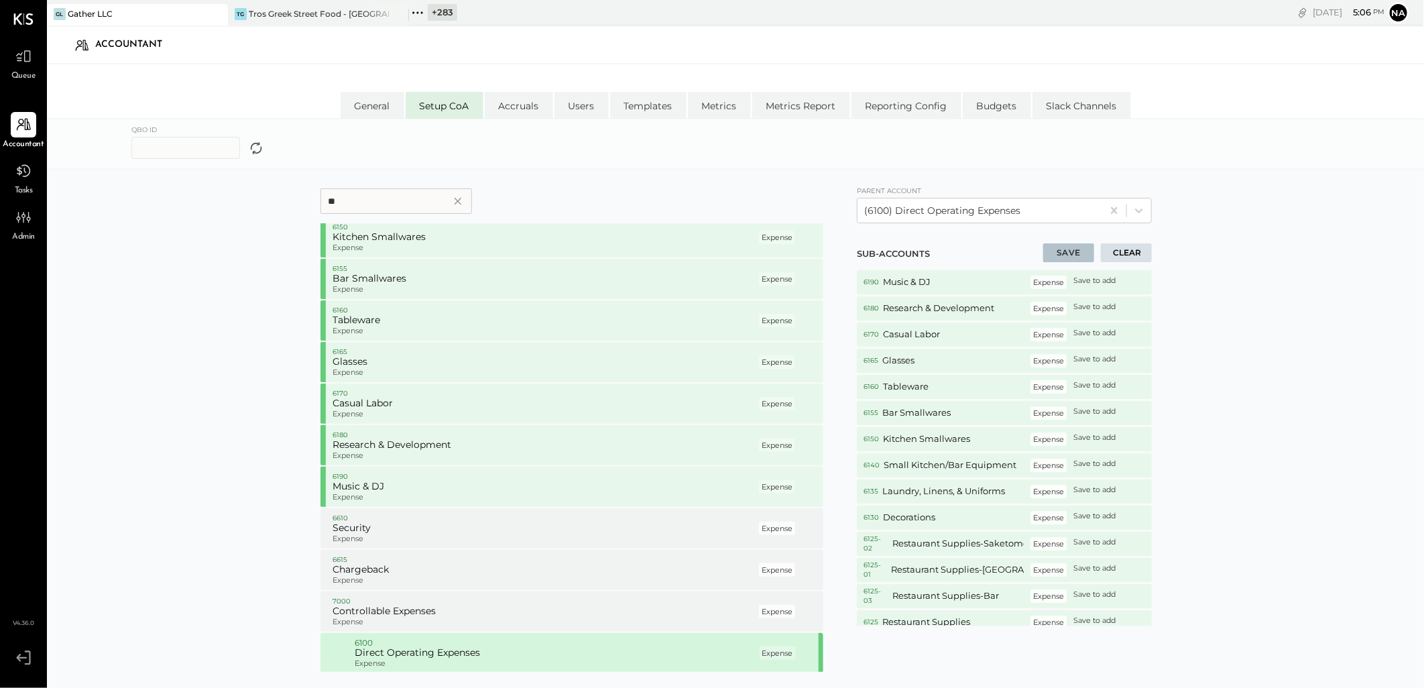
click at [1073, 246] on button "SAVE" at bounding box center [1068, 252] width 51 height 19
click at [1052, 251] on button "SAVE" at bounding box center [1068, 252] width 51 height 19
click at [1045, 209] on div at bounding box center [979, 211] width 231 height 16
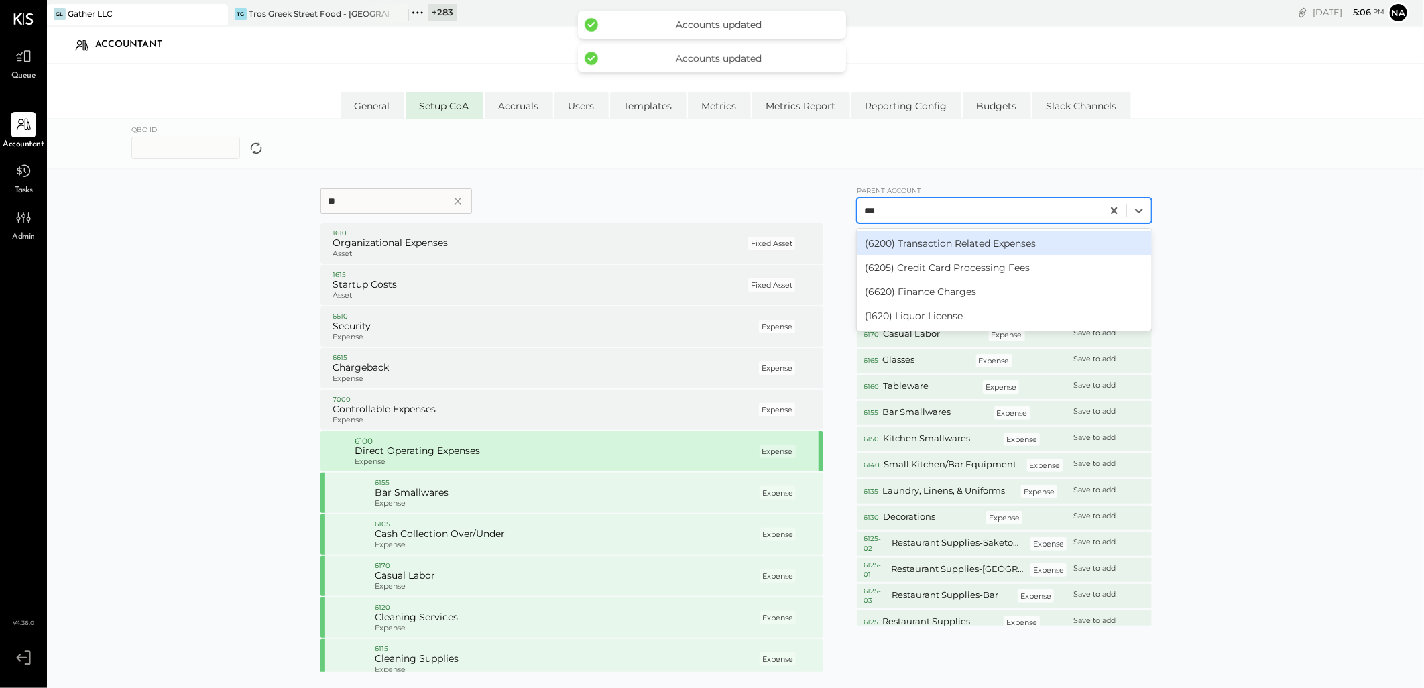
scroll to position [0, 0]
type input "****"
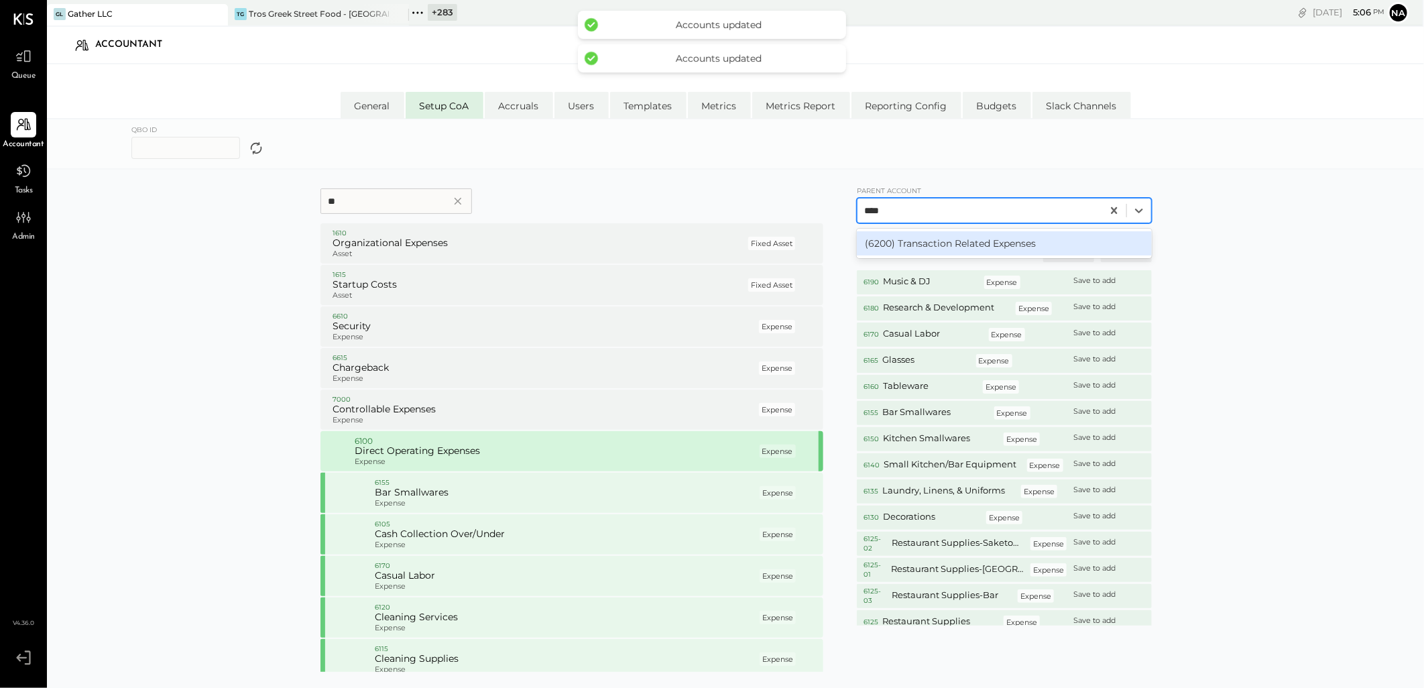
click at [997, 235] on div "(6200) Transaction Related Expenses" at bounding box center [1004, 243] width 295 height 24
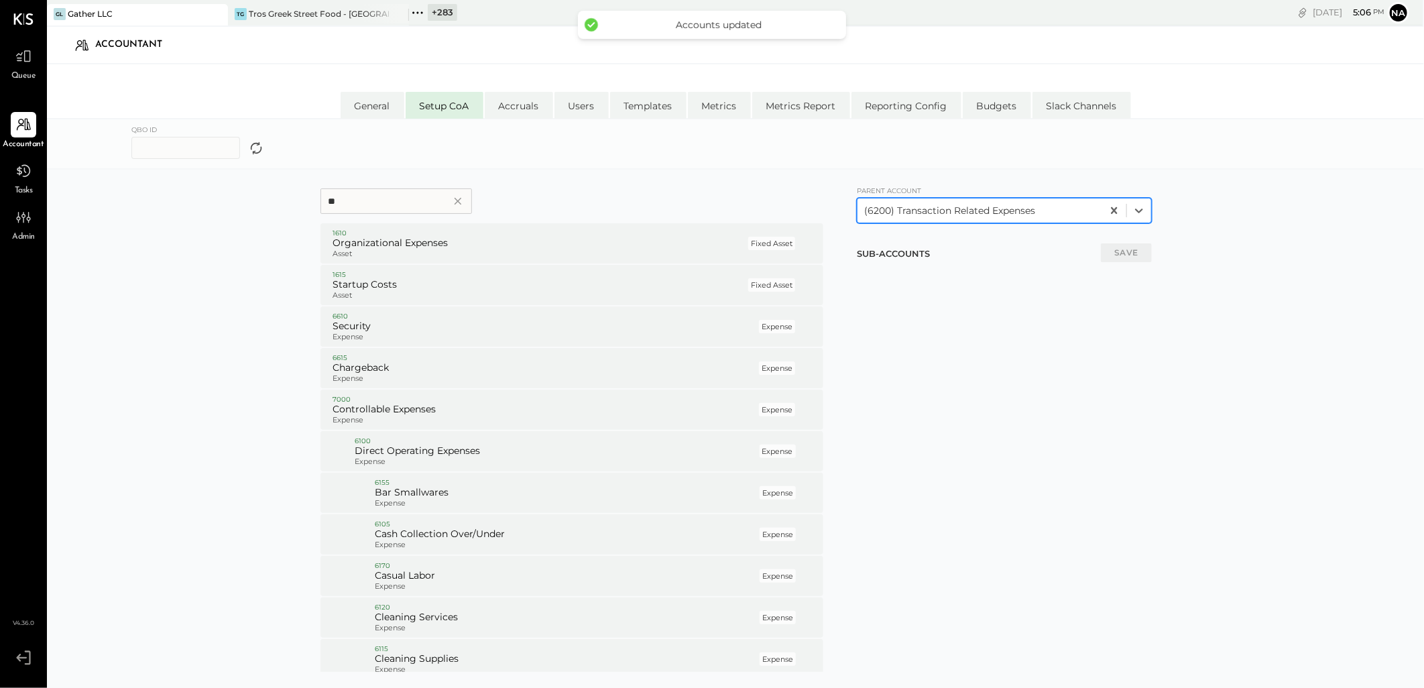
drag, startPoint x: 410, startPoint y: 205, endPoint x: 101, endPoint y: 176, distance: 311.2
click at [130, 178] on div "** 1610 Organizational Expenses Asset Fixed Asset P 1615 Startup Costs Asset Fi…" at bounding box center [735, 470] width 1377 height 601
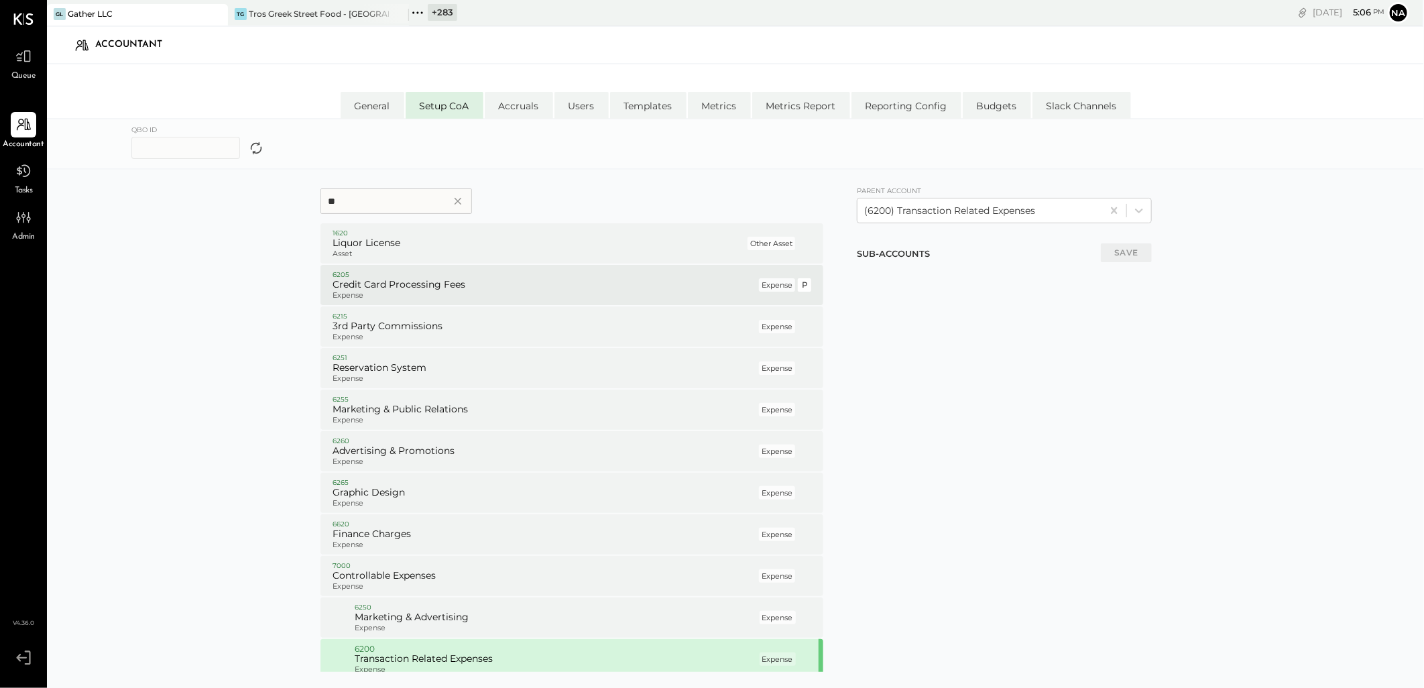
type input "**"
click at [391, 279] on h5 "Credit Card Processing Fees" at bounding box center [545, 285] width 424 height 12
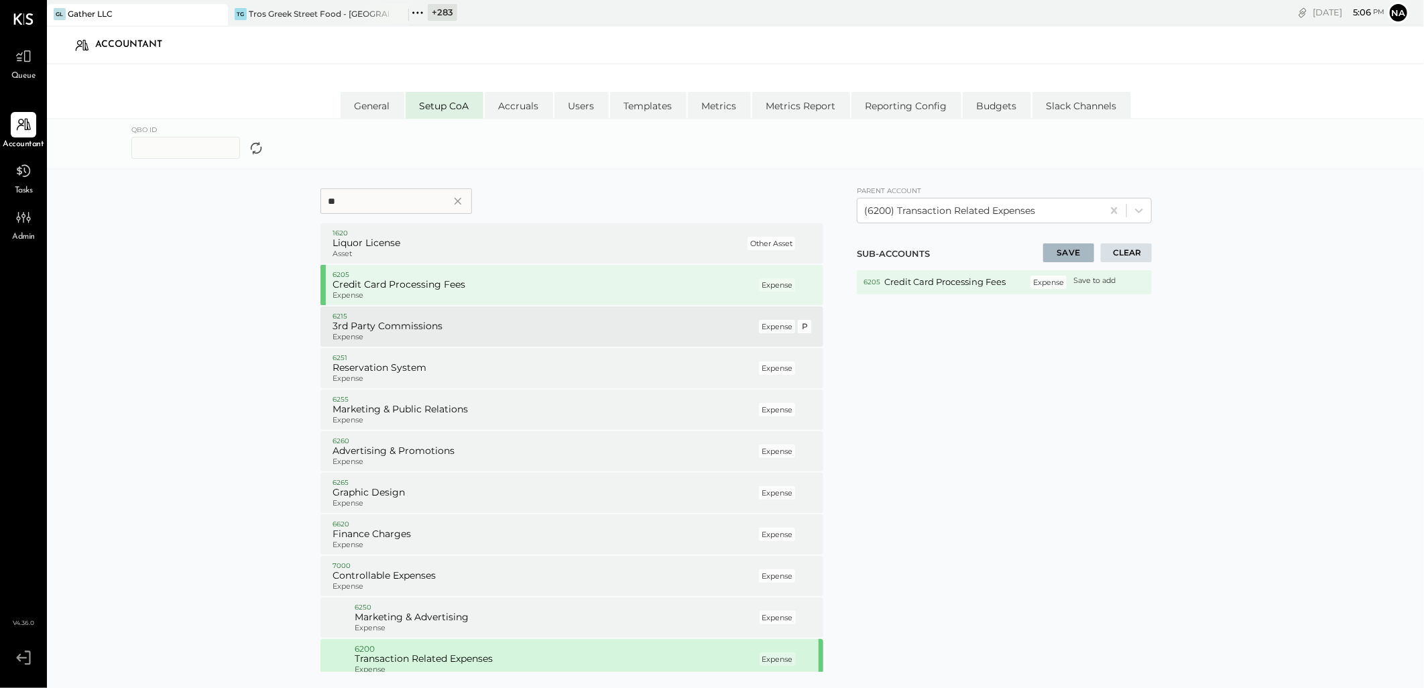
click at [396, 321] on h5 "3rd Party Commissions" at bounding box center [545, 327] width 424 height 12
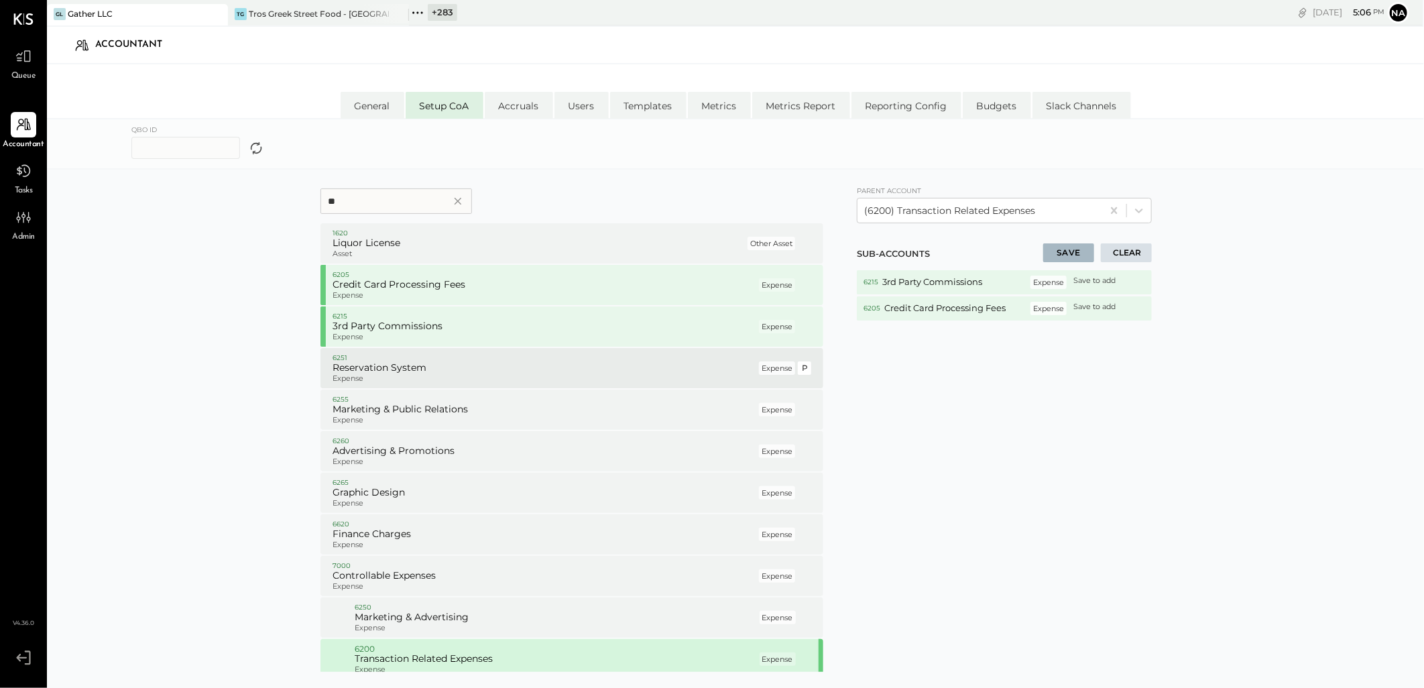
click at [392, 359] on p "6251" at bounding box center [545, 357] width 424 height 9
click at [396, 404] on h5 "Marketing & Public Relations" at bounding box center [545, 410] width 424 height 12
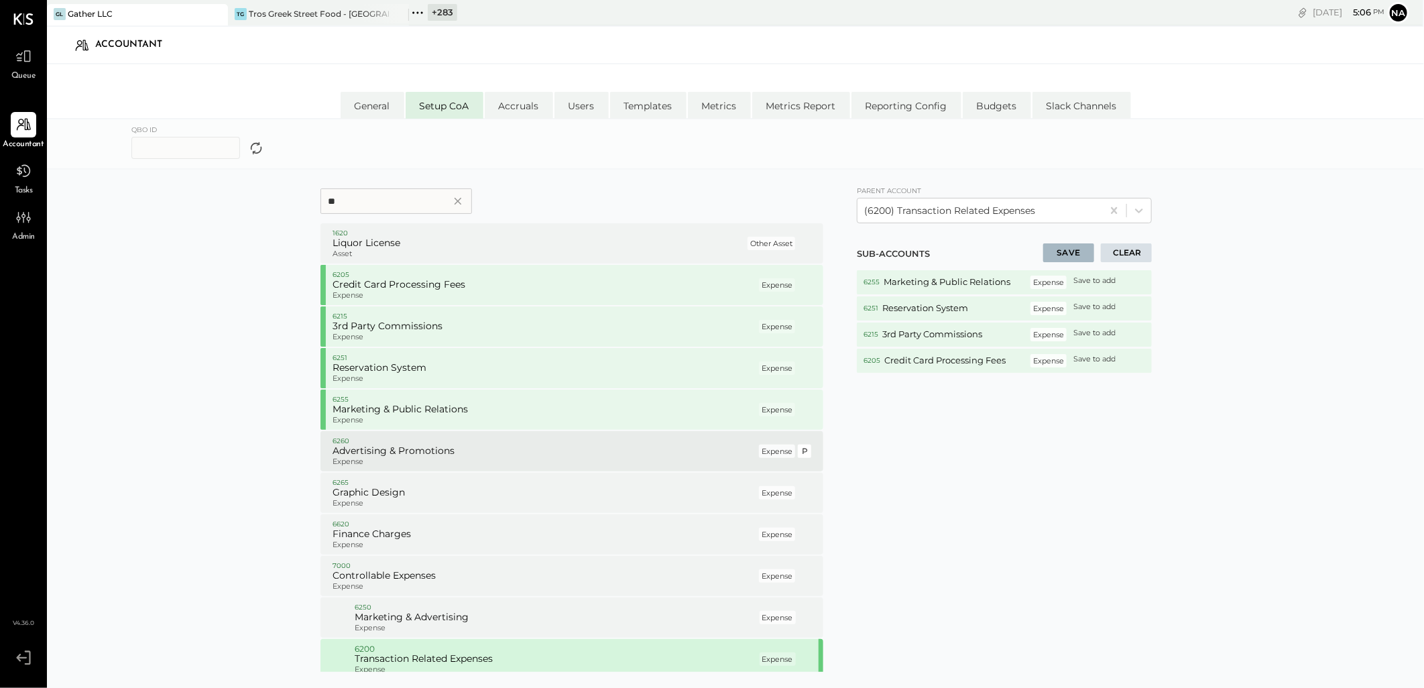
click at [400, 444] on p "6260" at bounding box center [545, 441] width 424 height 9
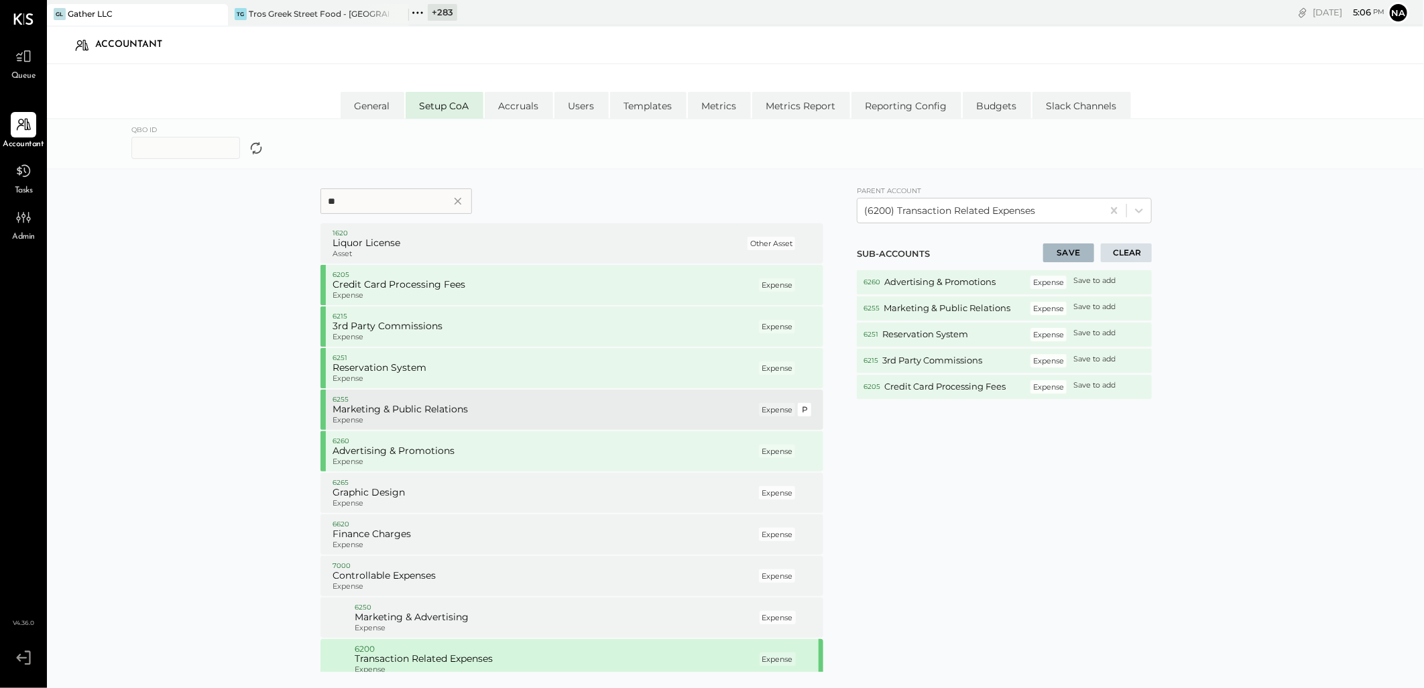
click at [426, 412] on h5 "Marketing & Public Relations" at bounding box center [545, 410] width 424 height 12
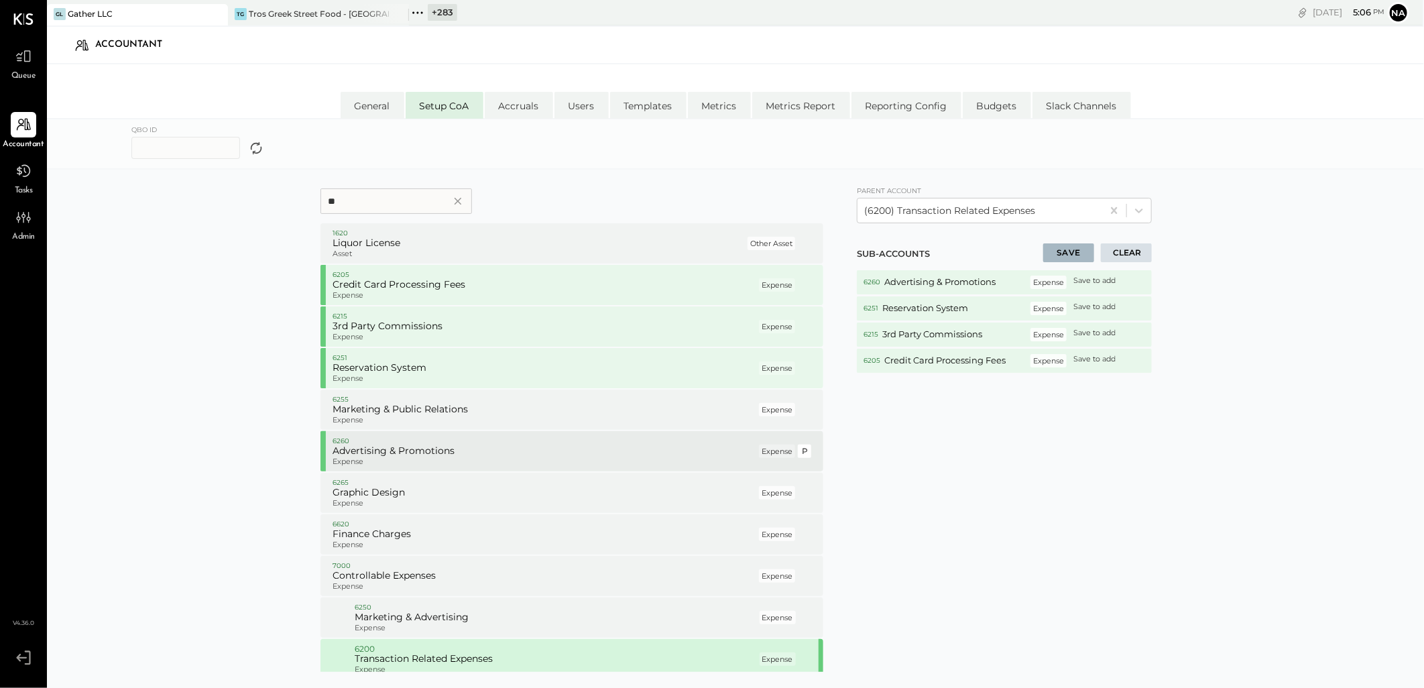
click at [423, 453] on h5 "Advertising & Promotions" at bounding box center [545, 451] width 424 height 12
click at [1060, 246] on button "SAVE" at bounding box center [1068, 252] width 51 height 19
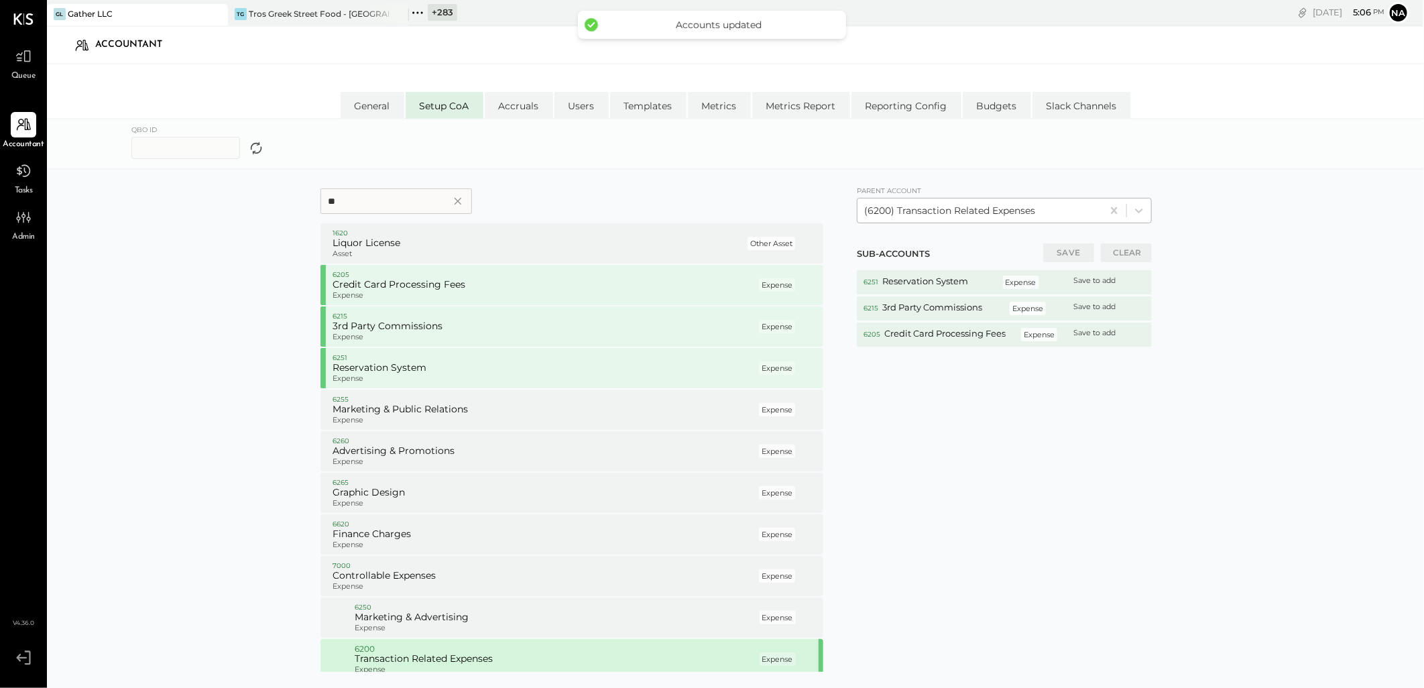
click at [1050, 203] on div at bounding box center [979, 211] width 231 height 16
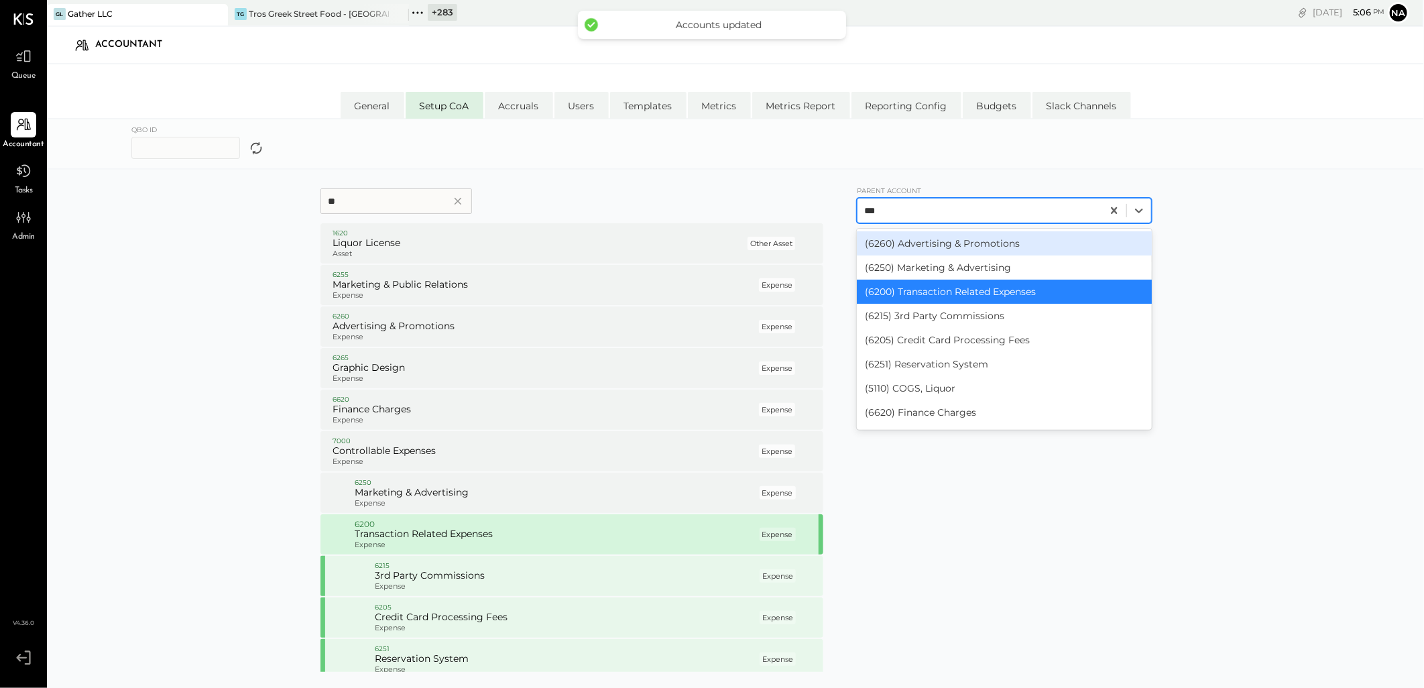
type input "****"
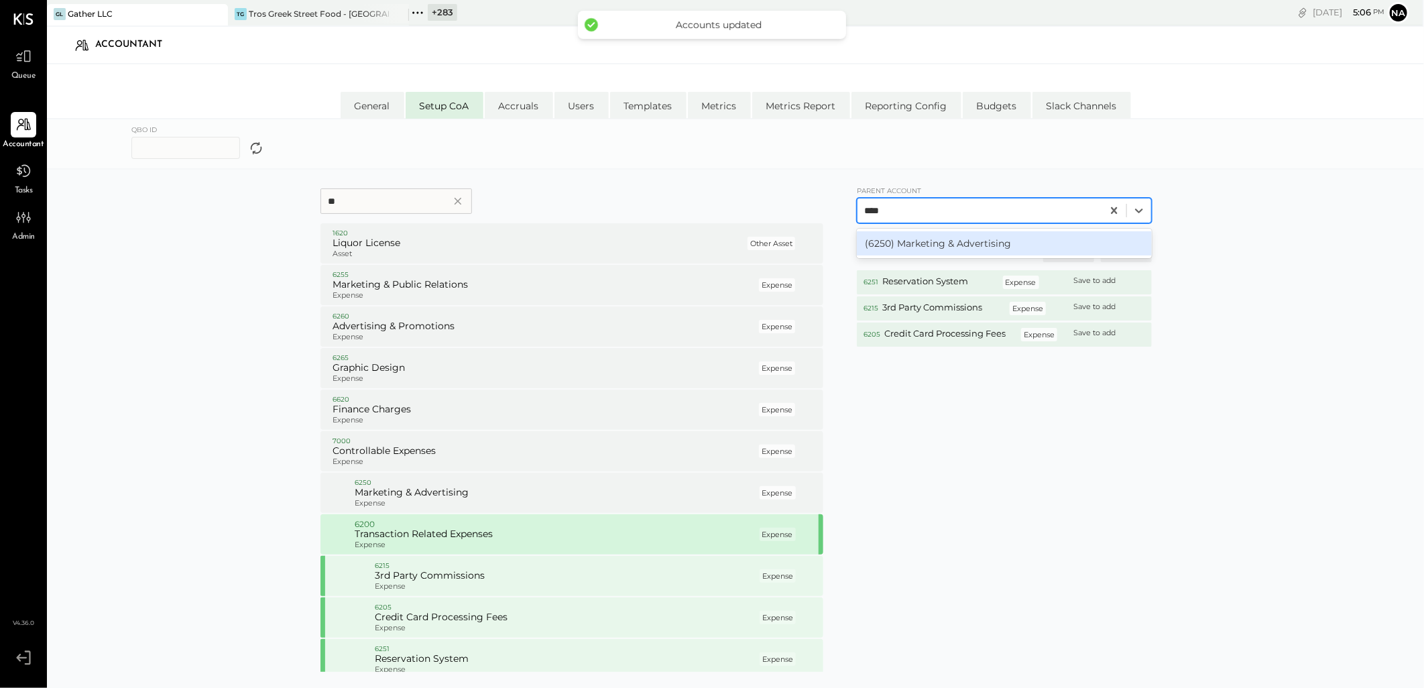
click at [981, 241] on div "(6250) Marketing & Advertising" at bounding box center [1004, 243] width 295 height 24
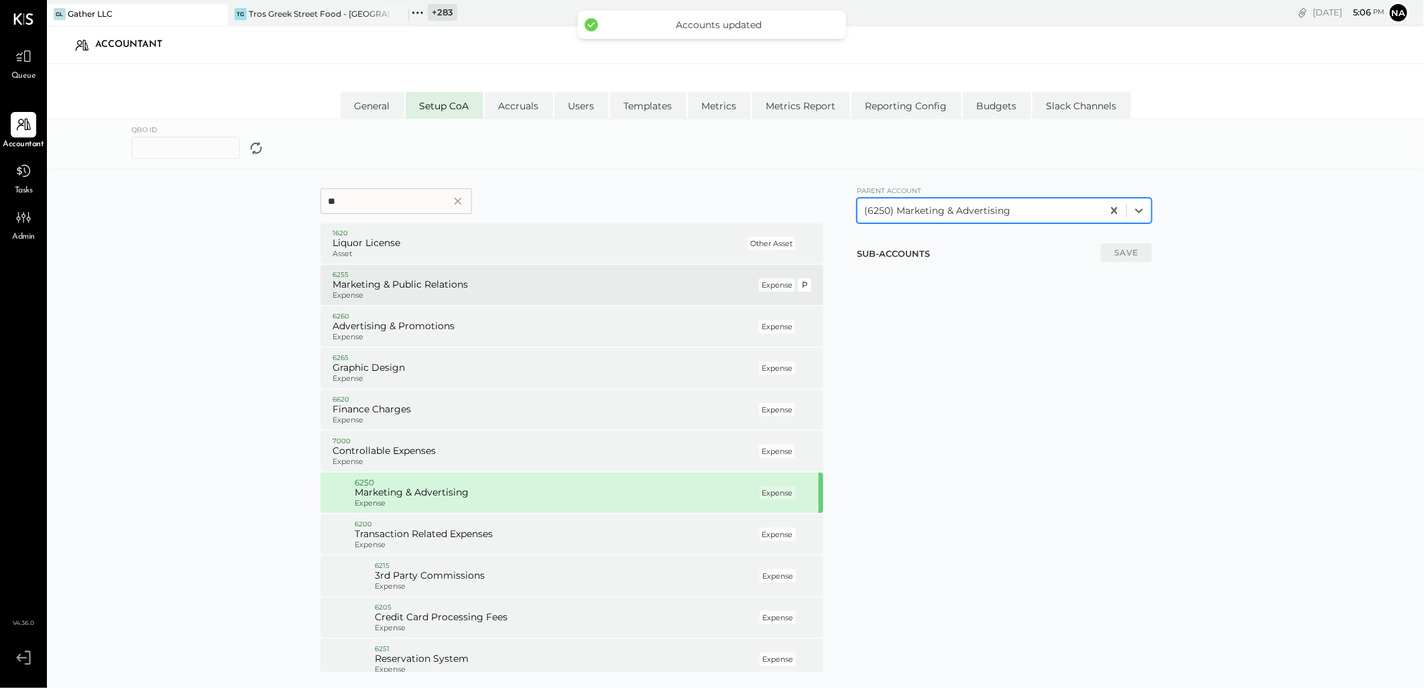
click at [421, 286] on h5 "Marketing & Public Relations" at bounding box center [545, 285] width 424 height 12
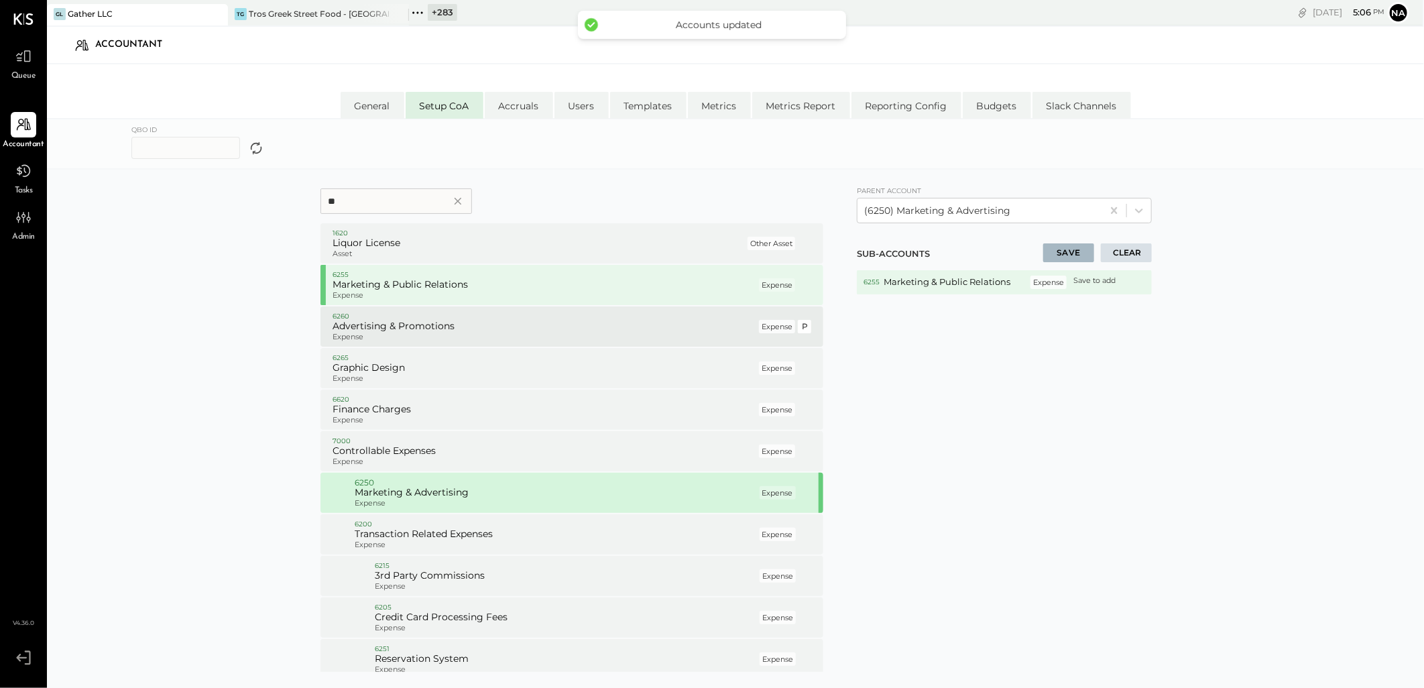
click at [398, 326] on h5 "Advertising & Promotions" at bounding box center [545, 327] width 424 height 12
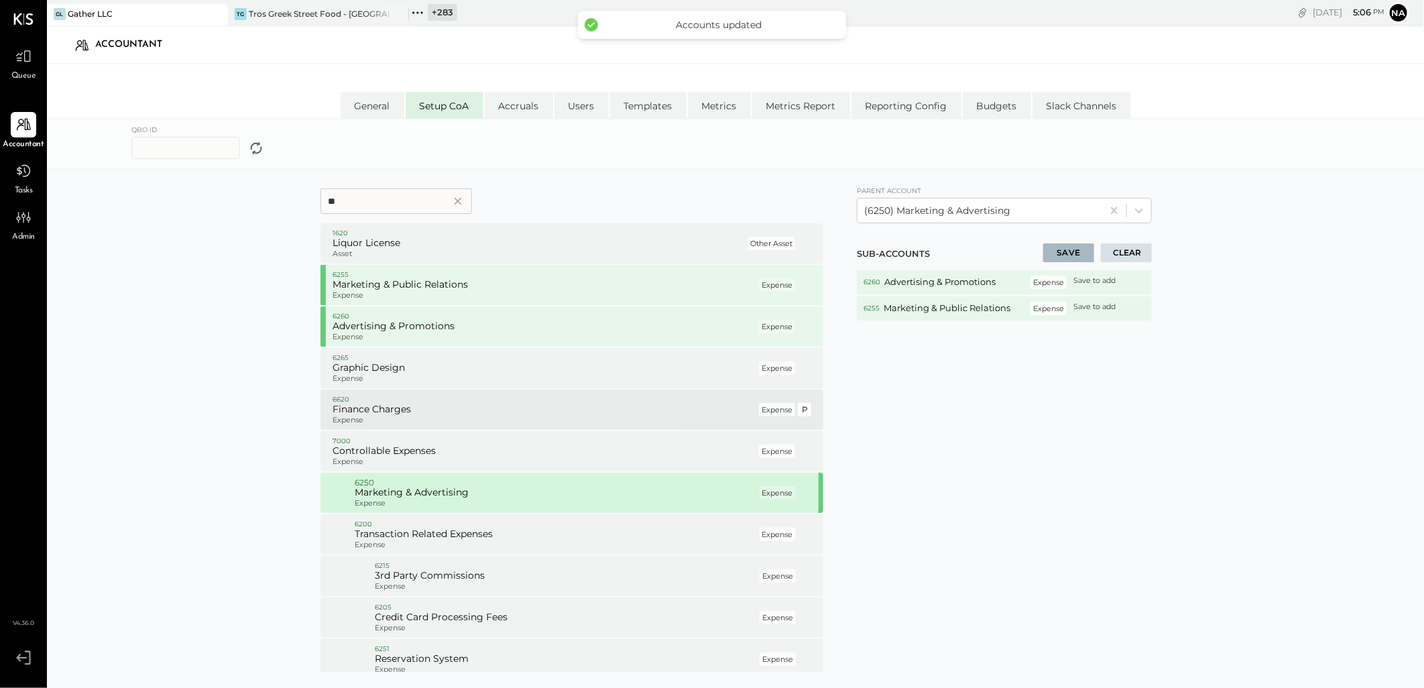
drag, startPoint x: 390, startPoint y: 370, endPoint x: 393, endPoint y: 420, distance: 50.4
click at [389, 372] on h5 "Graphic Design" at bounding box center [545, 368] width 424 height 12
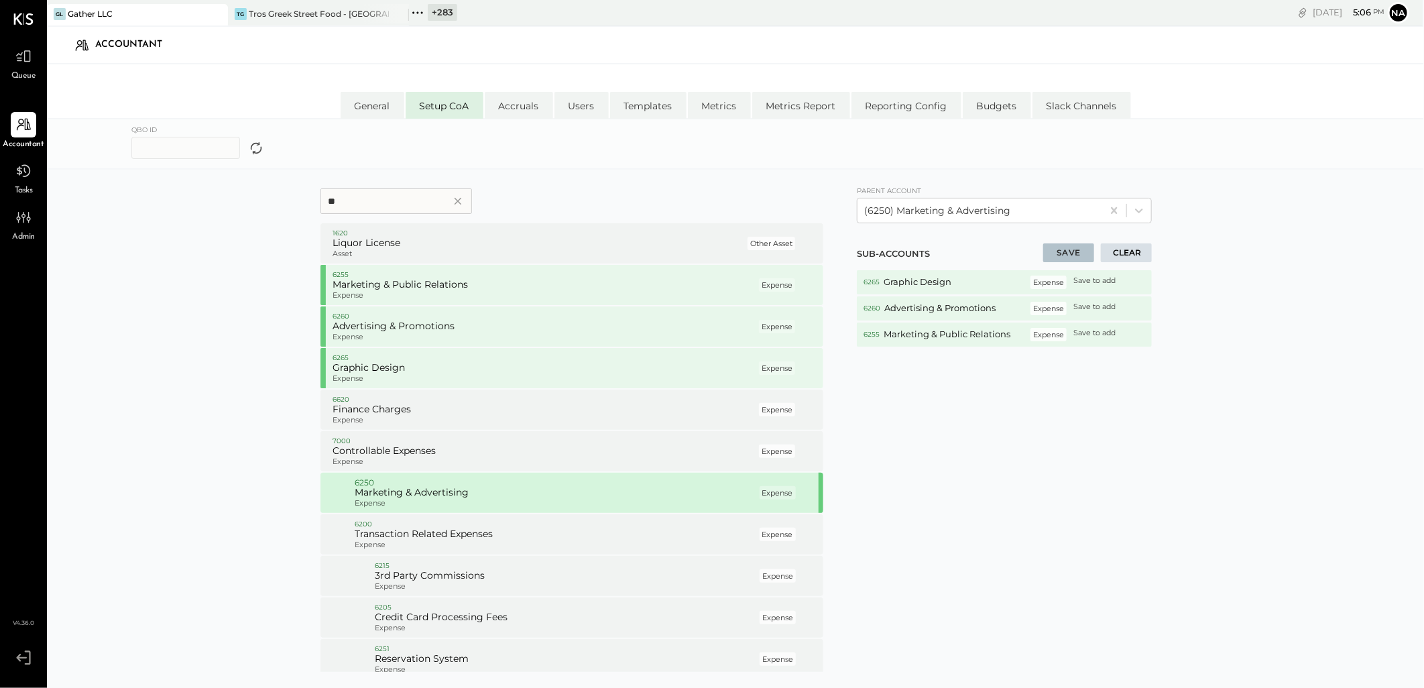
click at [1064, 248] on button "SAVE" at bounding box center [1068, 252] width 51 height 19
click at [1027, 207] on div at bounding box center [979, 211] width 231 height 16
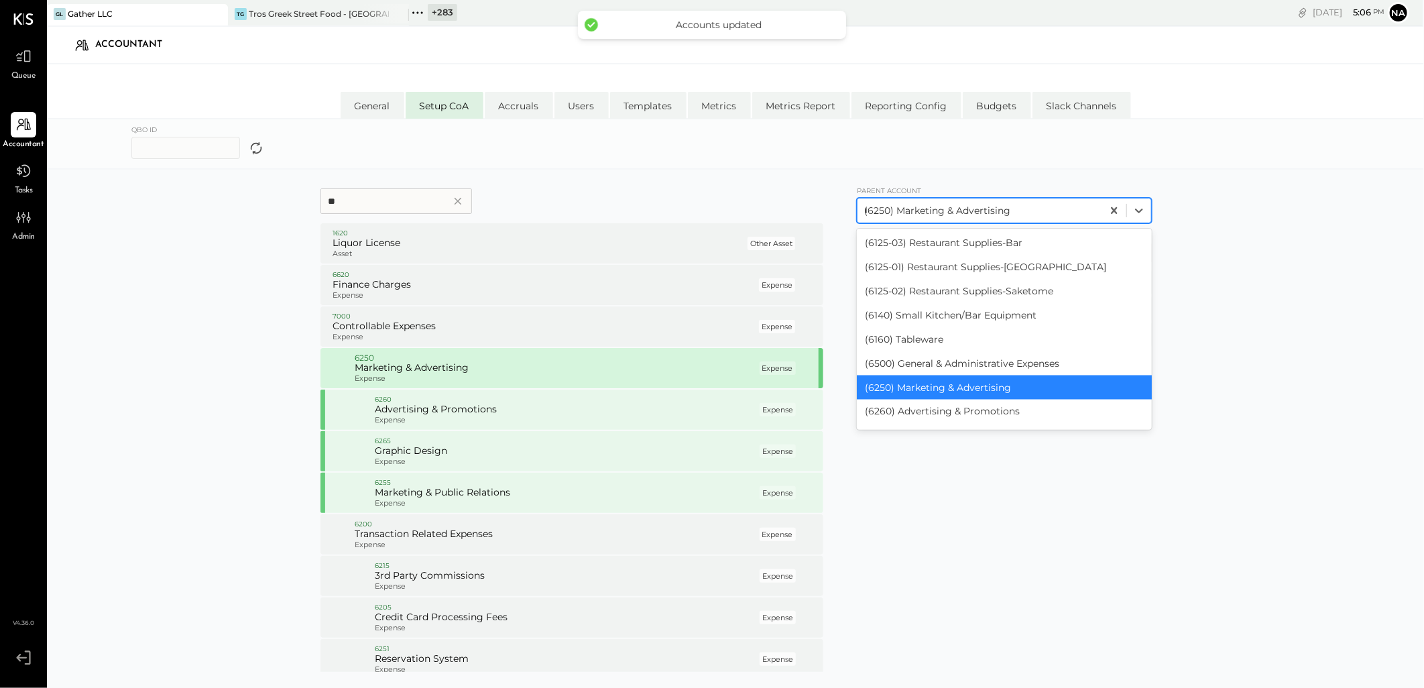
scroll to position [99, 0]
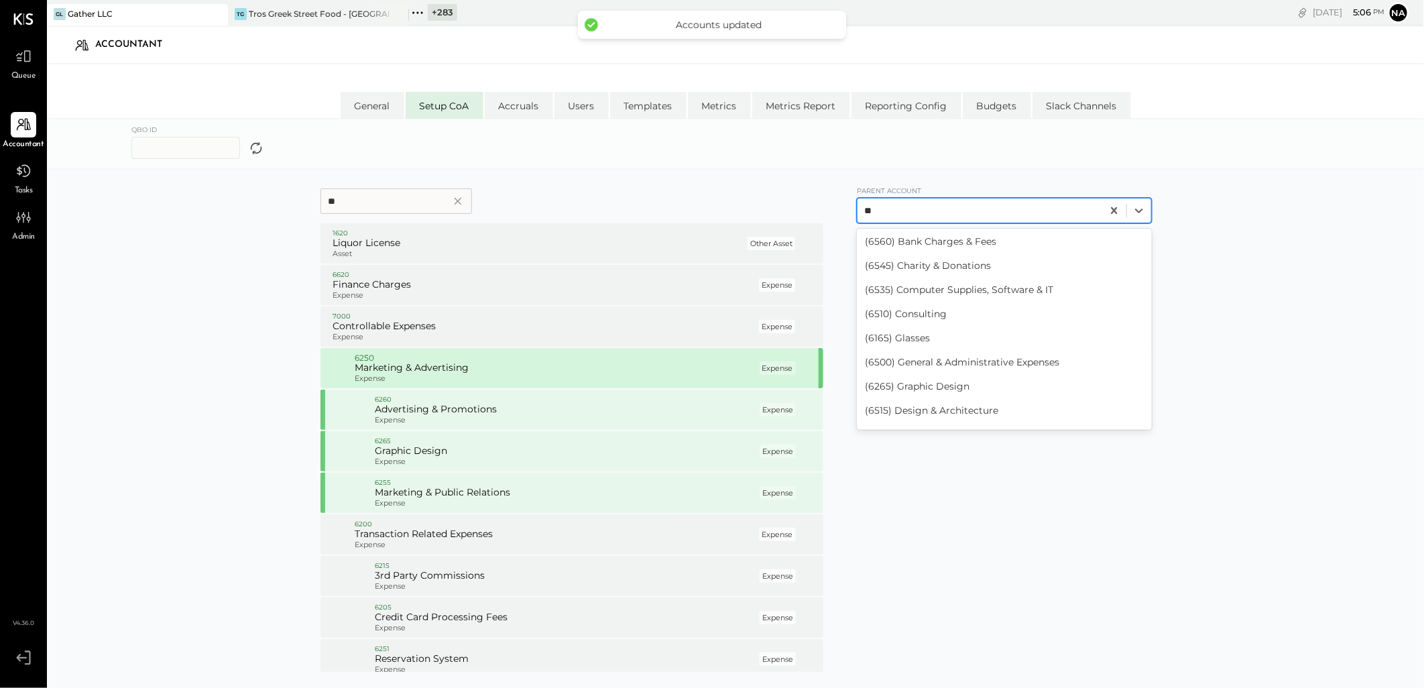
type input "***"
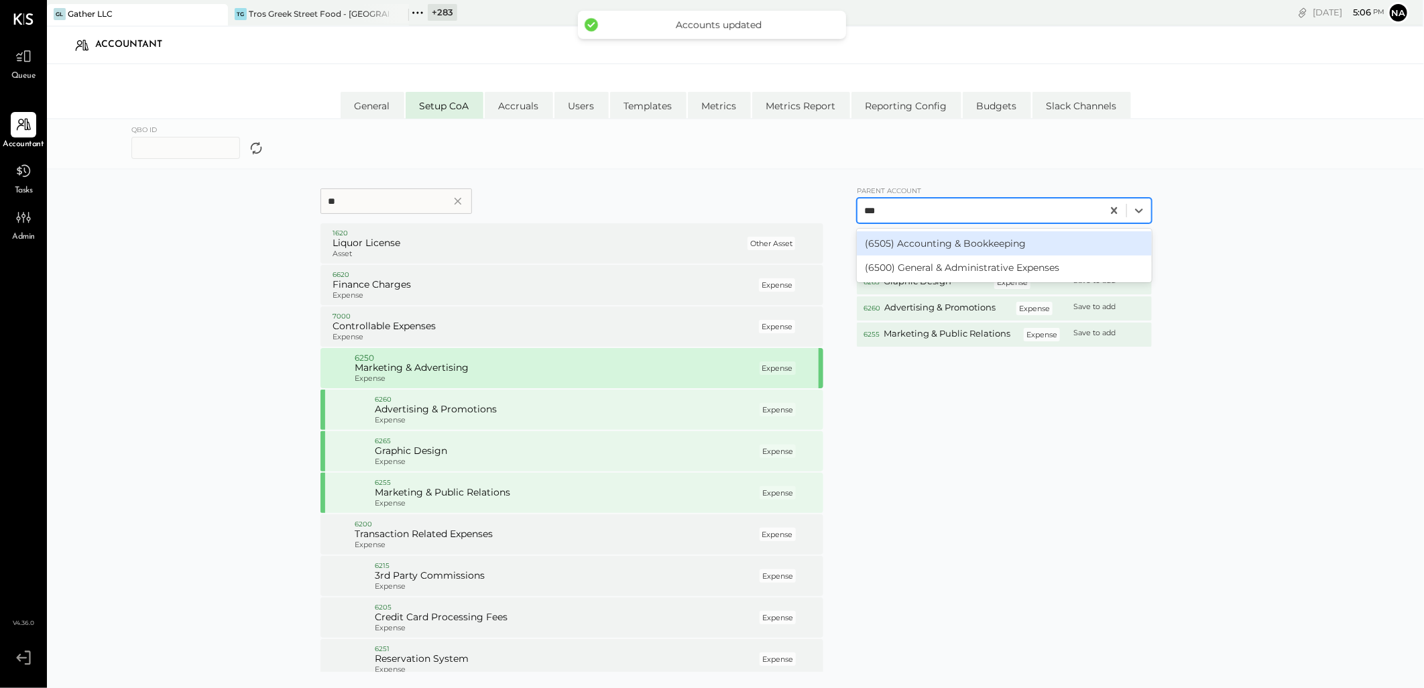
click at [967, 236] on div "(6505) Accounting & Bookkeeping" at bounding box center [1004, 243] width 295 height 24
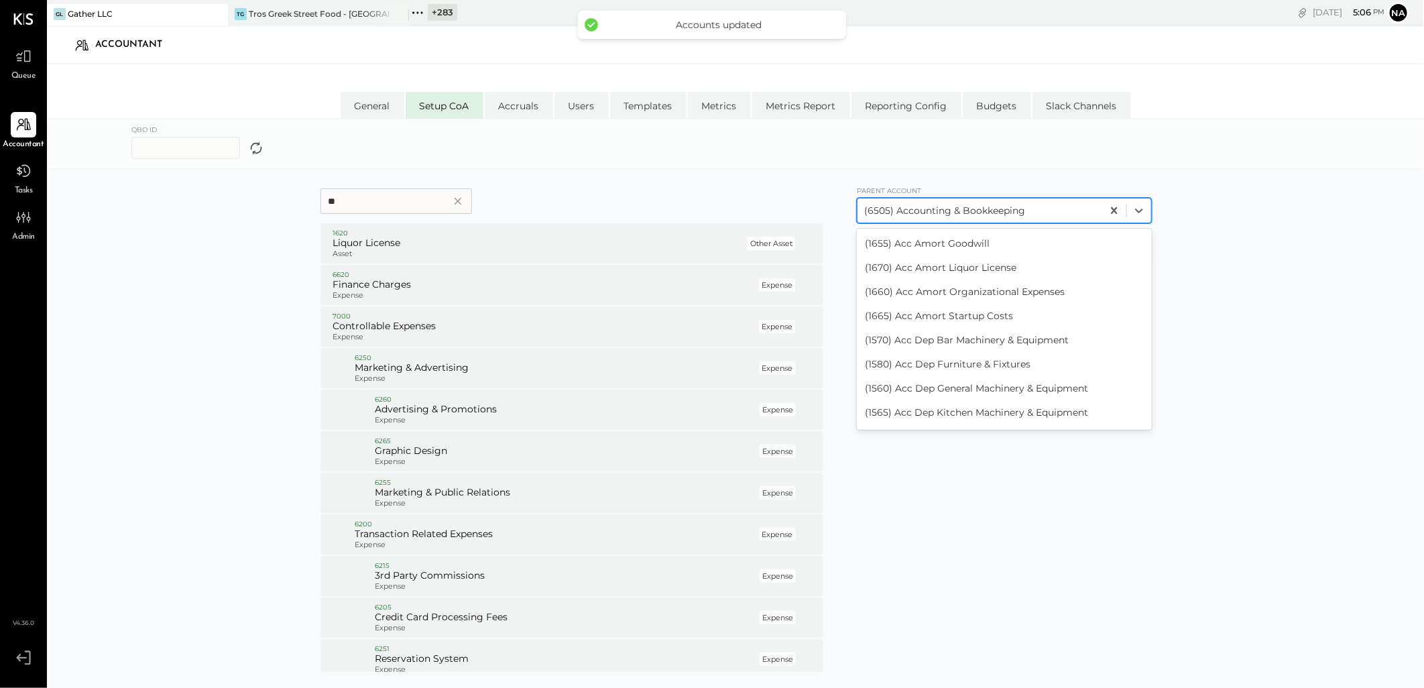
click at [995, 211] on div at bounding box center [979, 211] width 231 height 16
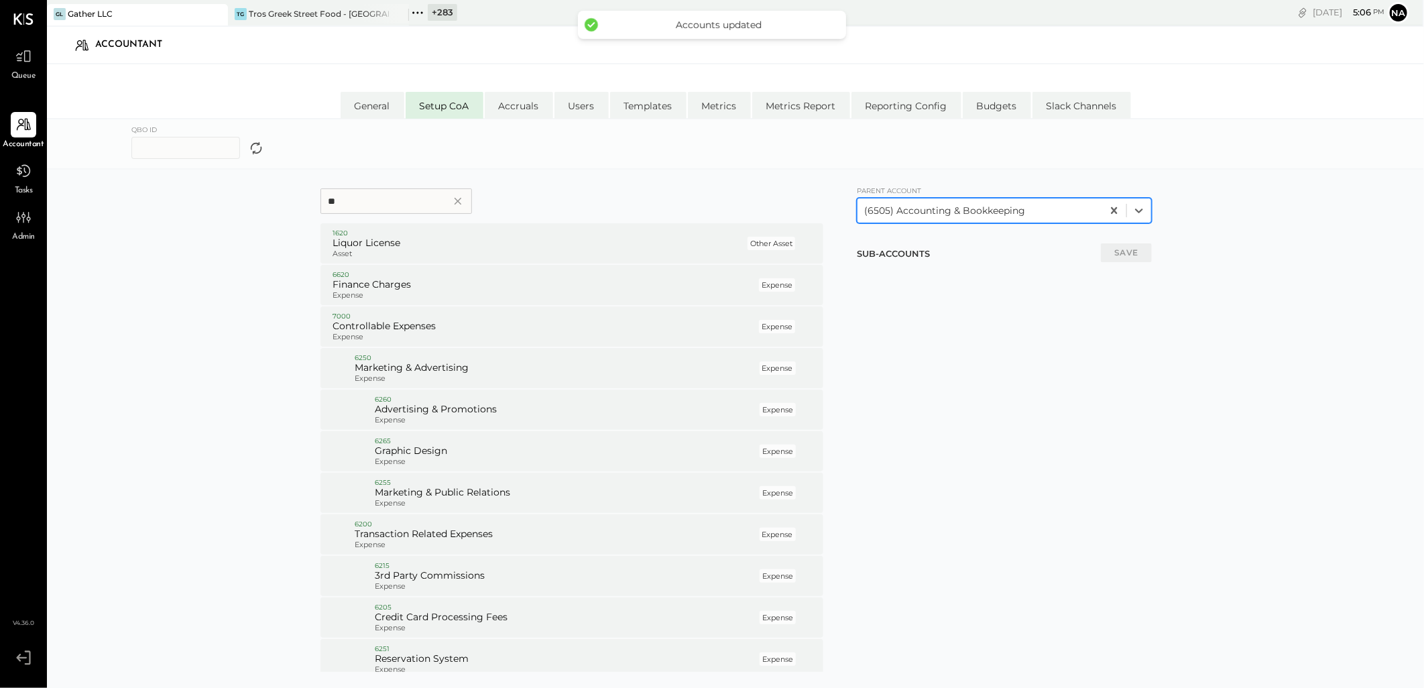
drag, startPoint x: 995, startPoint y: 211, endPoint x: 960, endPoint y: 195, distance: 37.8
click at [1001, 211] on div at bounding box center [979, 211] width 231 height 16
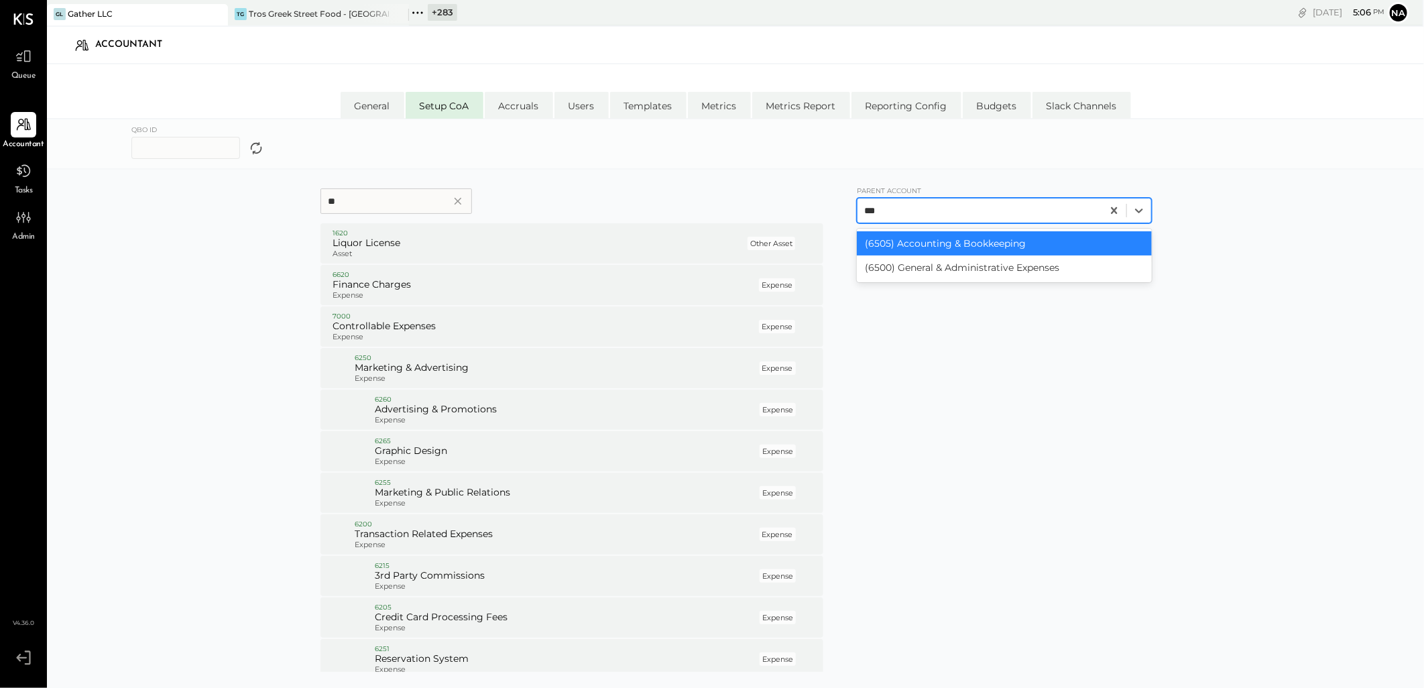
type input "****"
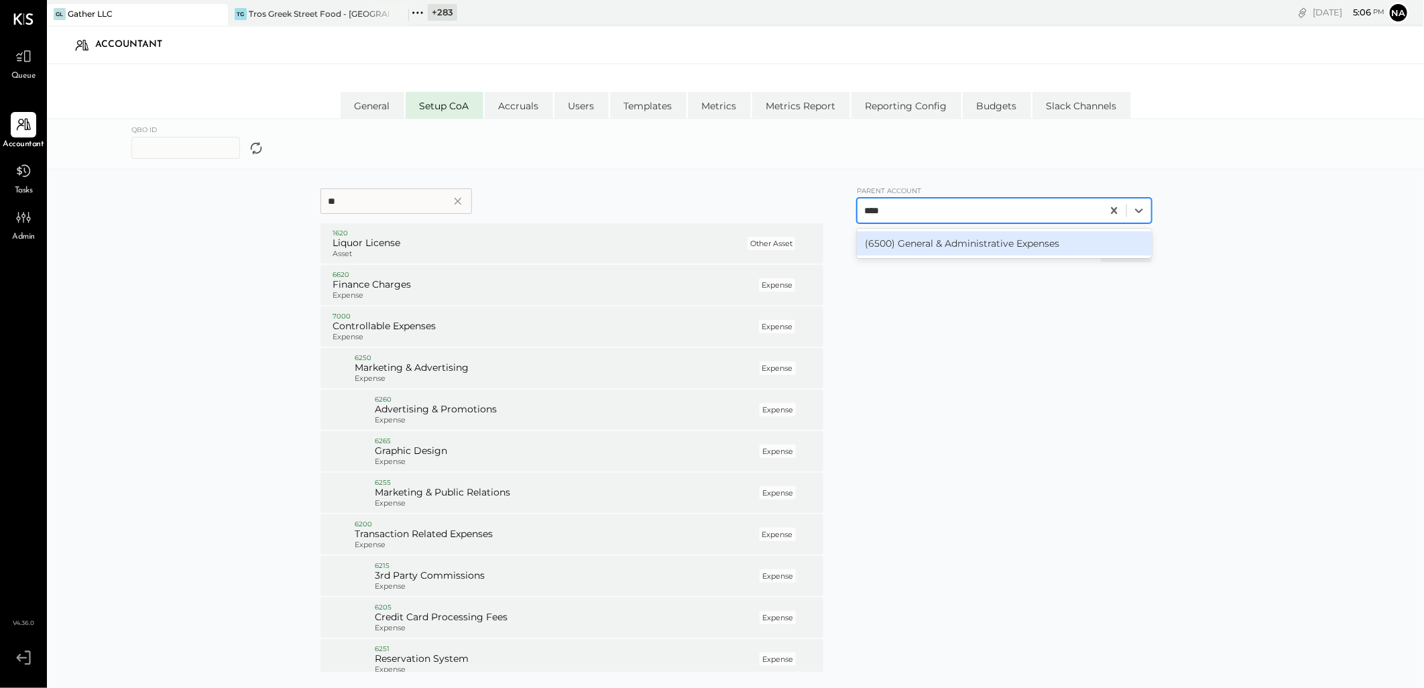
click at [906, 247] on div "(6500) General & Administrative Expenses" at bounding box center [1004, 243] width 295 height 24
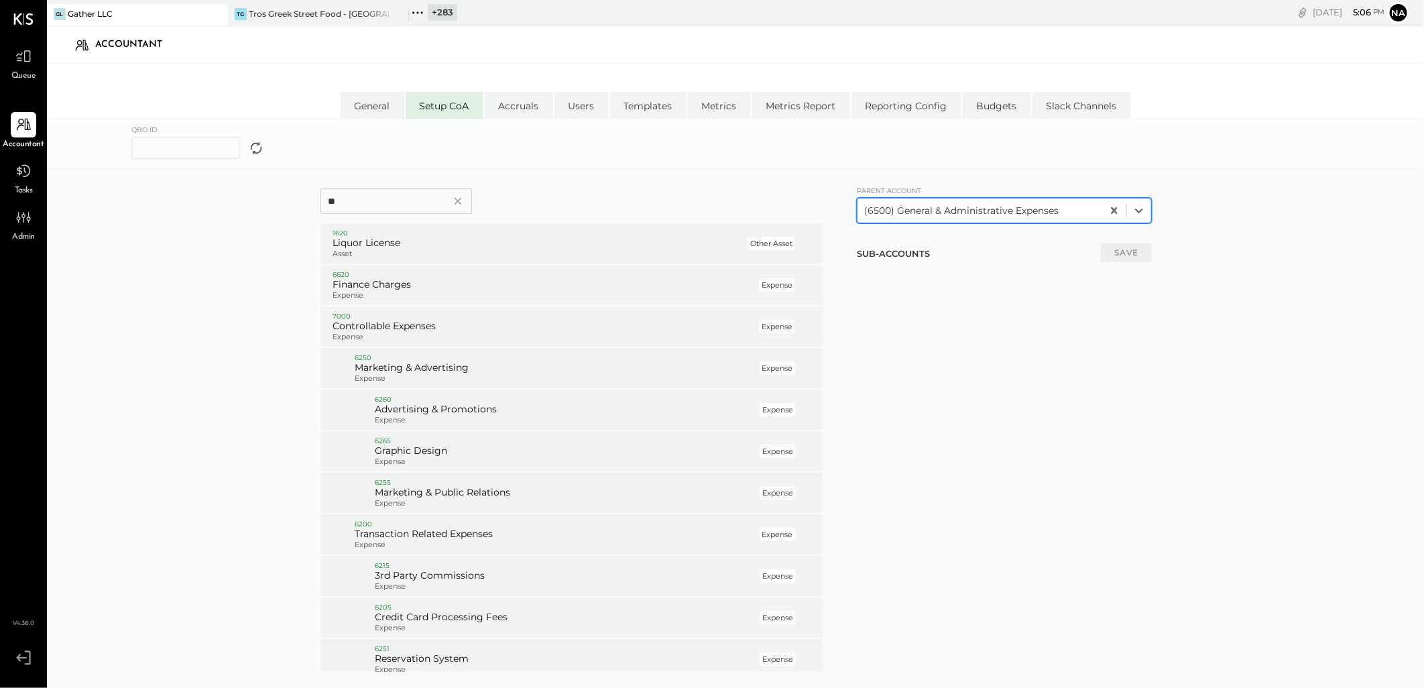
click at [392, 210] on input "**" at bounding box center [397, 200] width 152 height 25
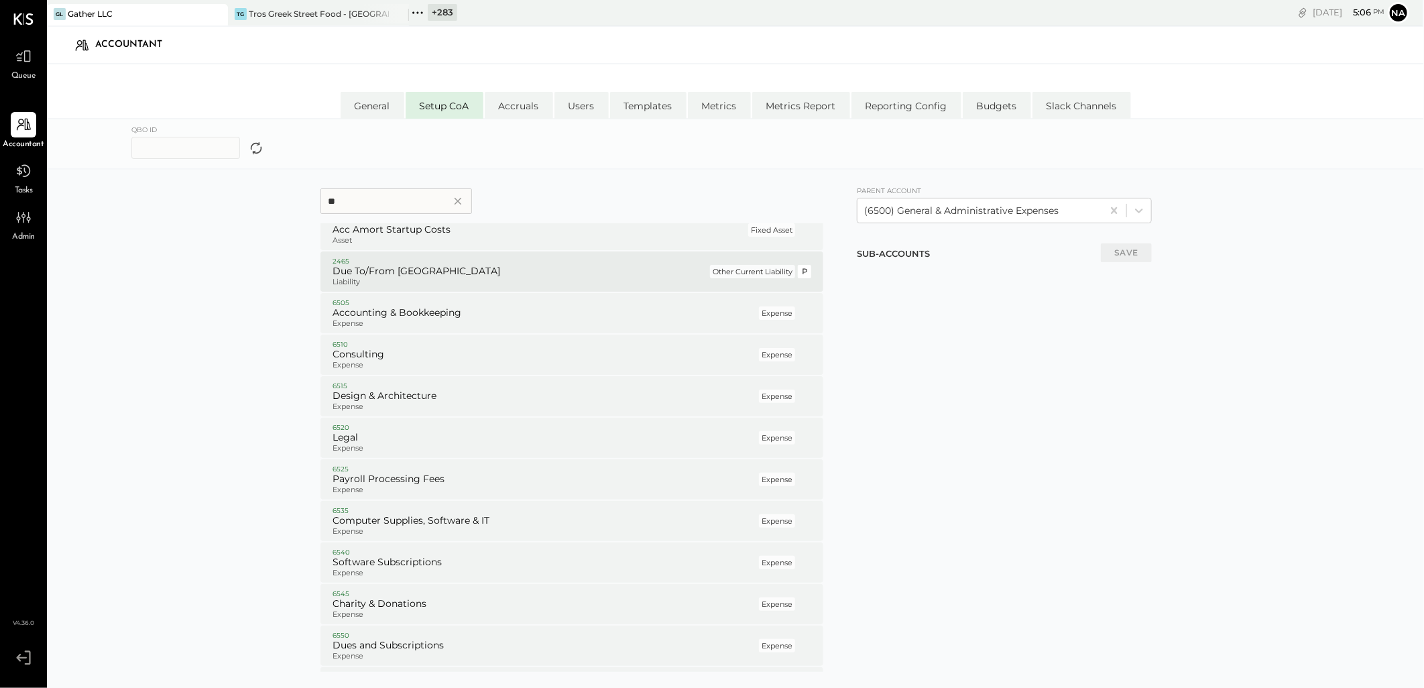
scroll to position [74, 0]
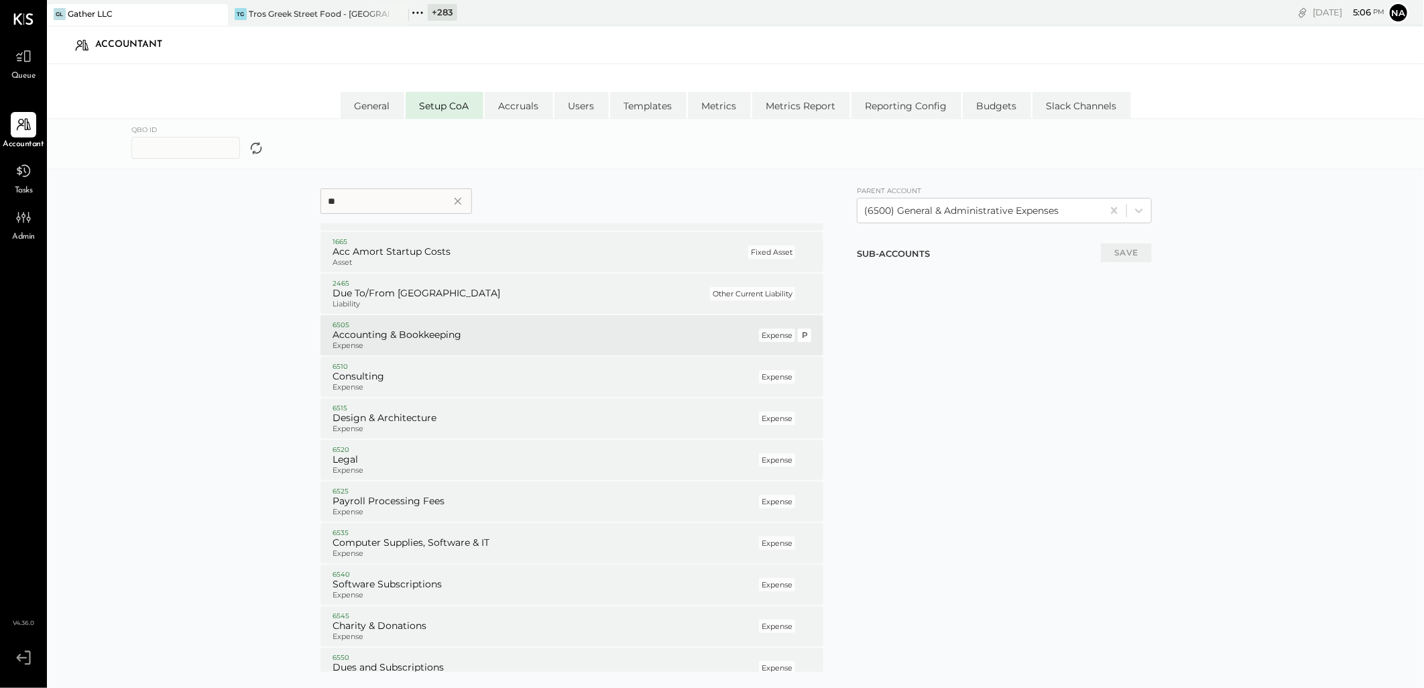
click at [441, 329] on h5 "Accounting & Bookkeeping" at bounding box center [545, 335] width 424 height 12
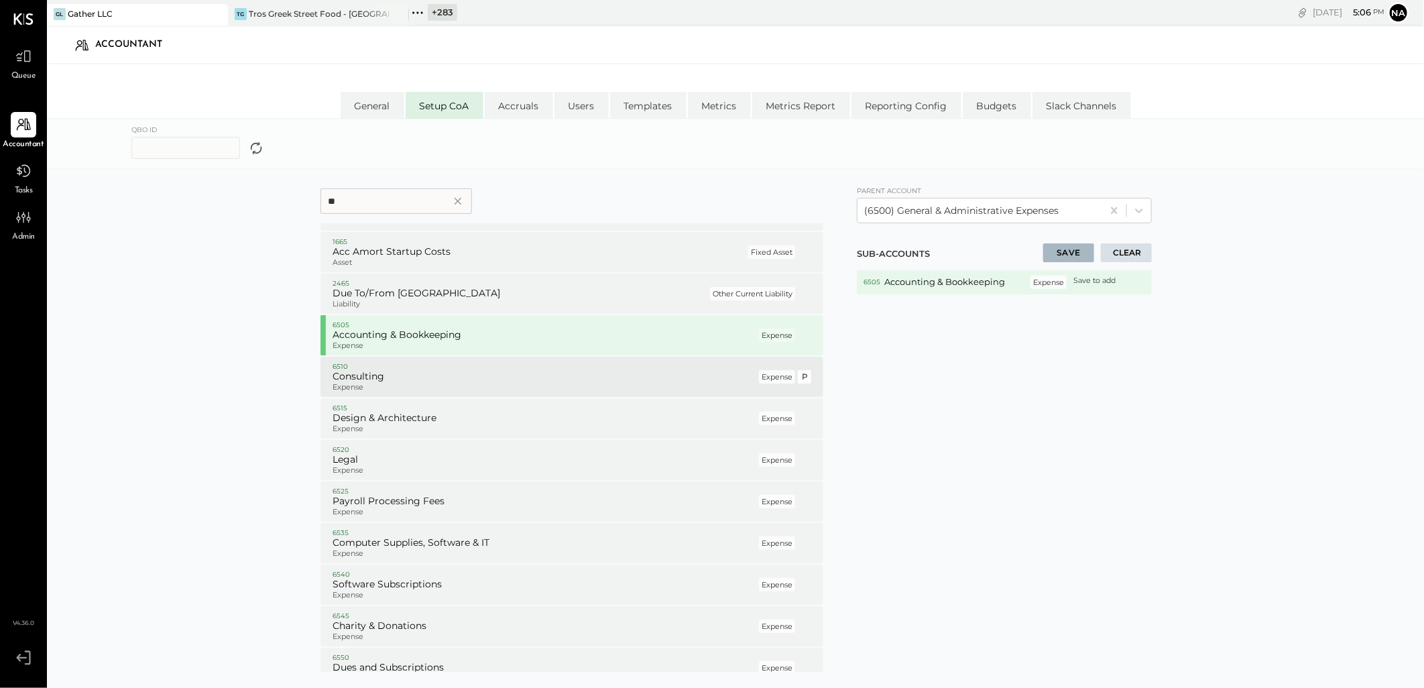
click at [445, 377] on h5 "Consulting" at bounding box center [545, 377] width 424 height 12
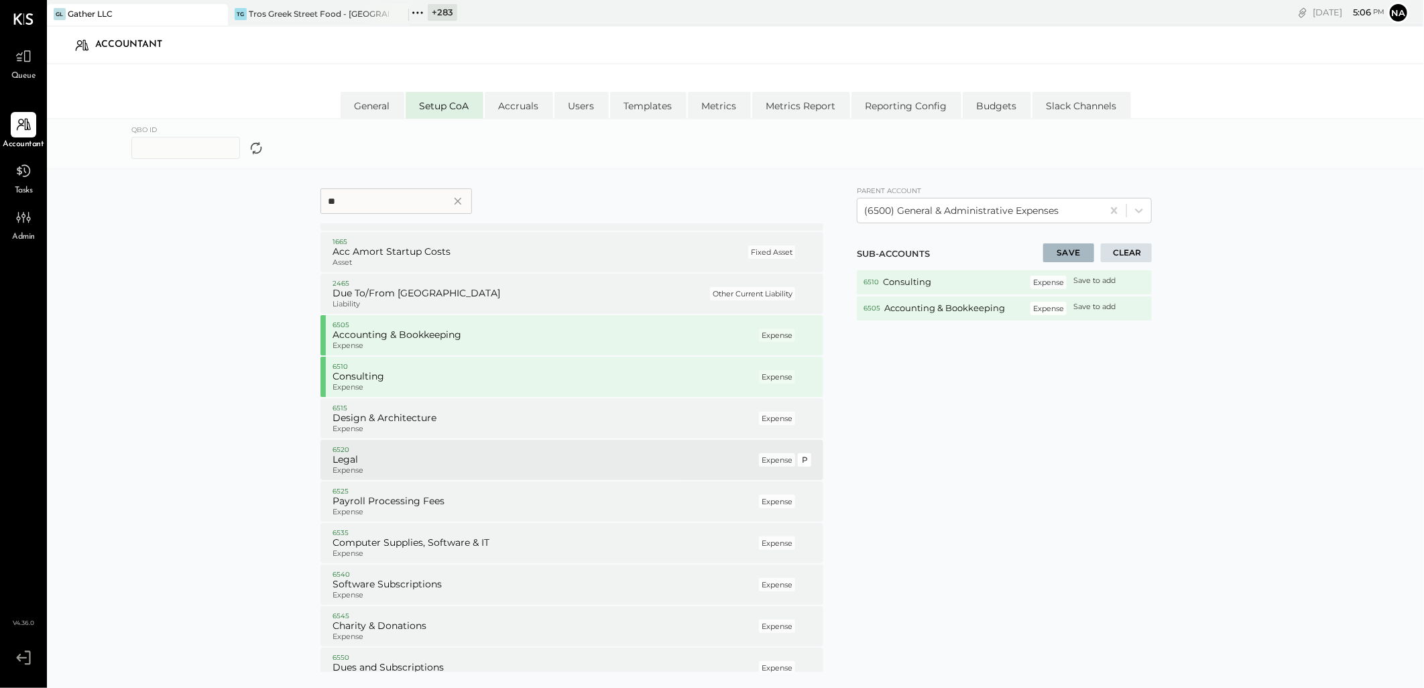
drag, startPoint x: 448, startPoint y: 427, endPoint x: 452, endPoint y: 453, distance: 26.5
click at [448, 430] on p "Expense" at bounding box center [545, 429] width 424 height 9
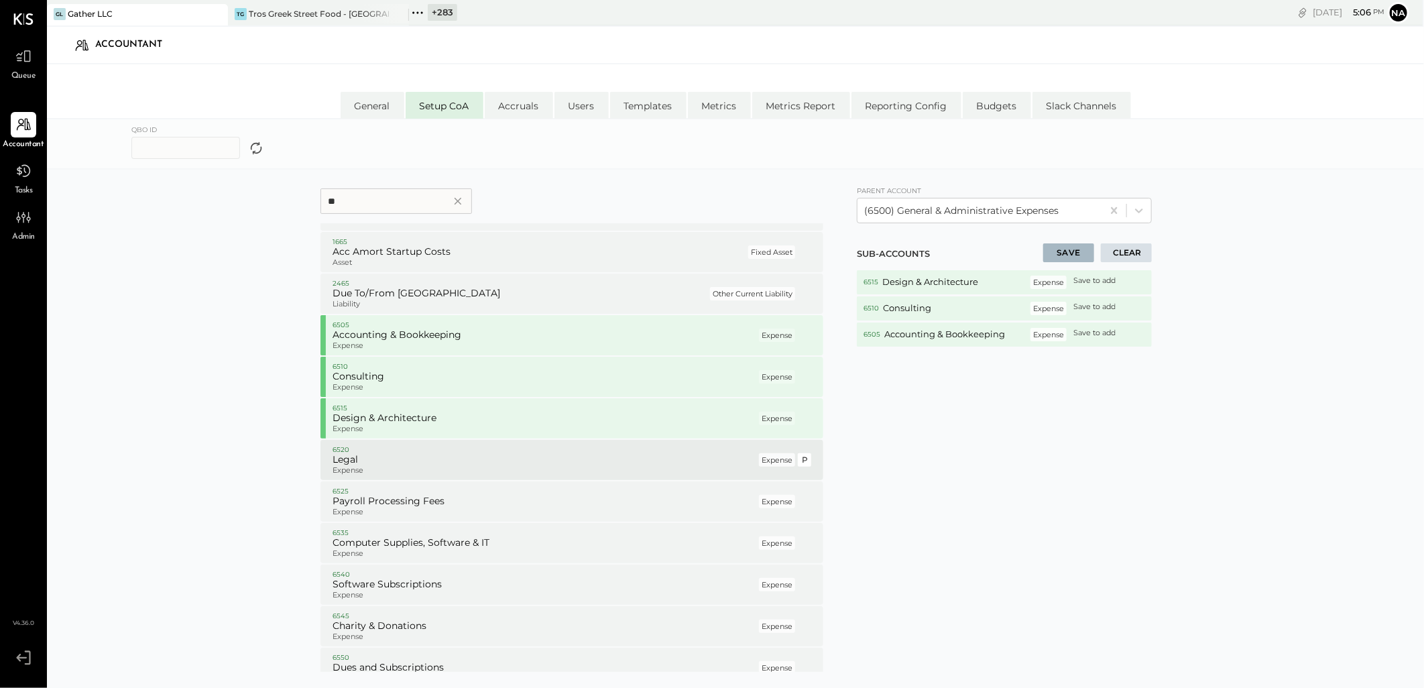
click at [453, 472] on p "Expense" at bounding box center [545, 470] width 424 height 9
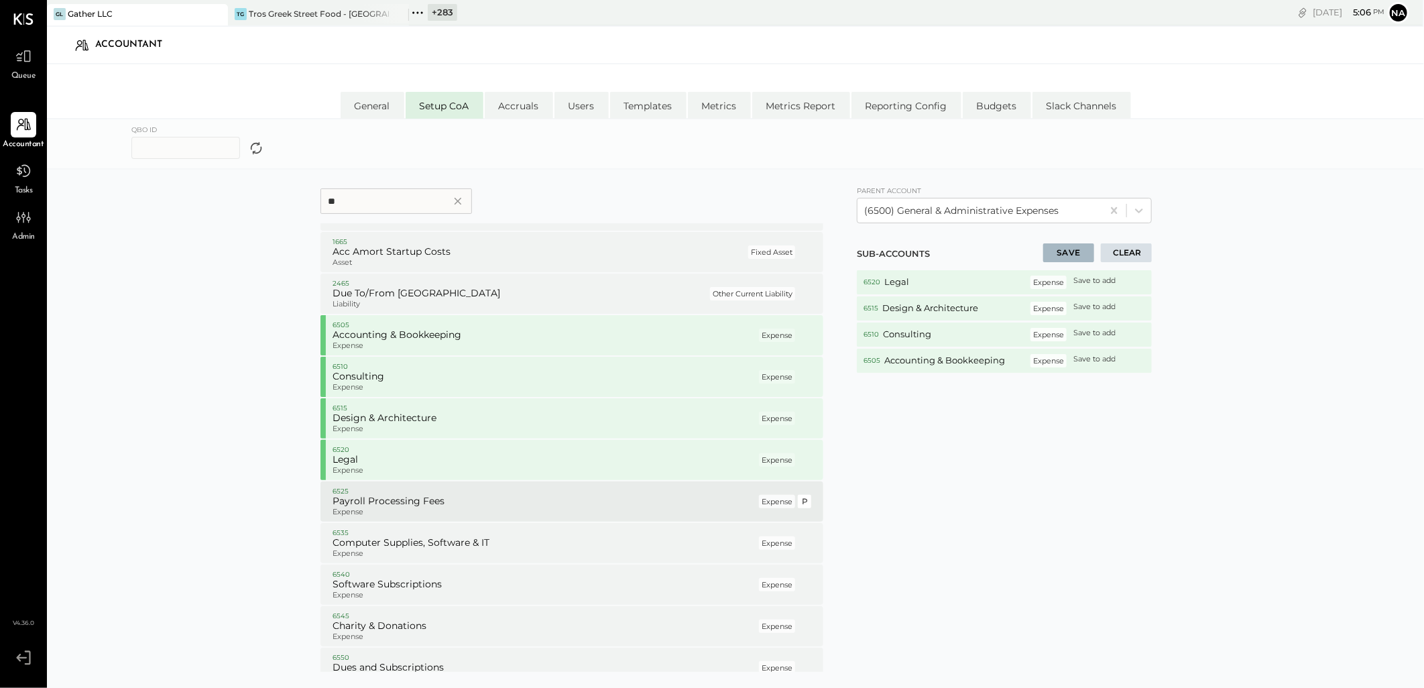
click at [453, 508] on p "Expense" at bounding box center [545, 512] width 424 height 9
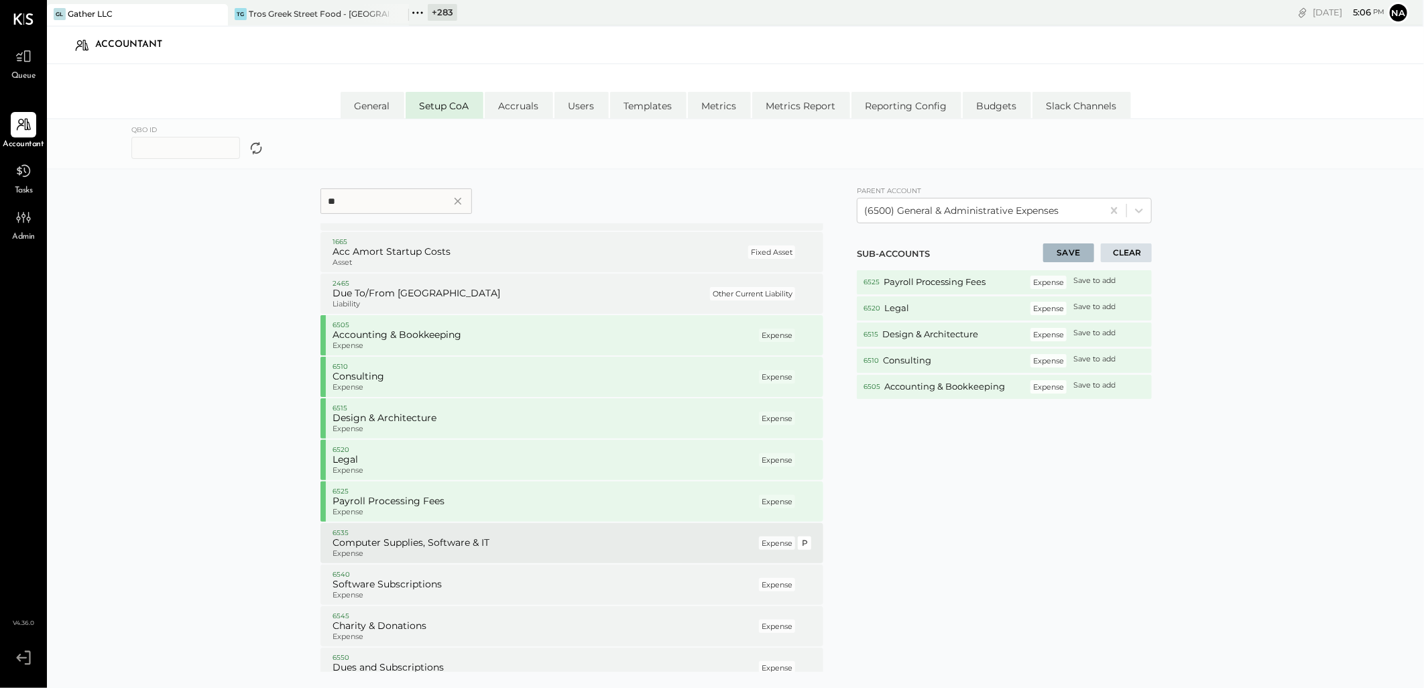
click at [450, 549] on p "Expense" at bounding box center [545, 553] width 424 height 9
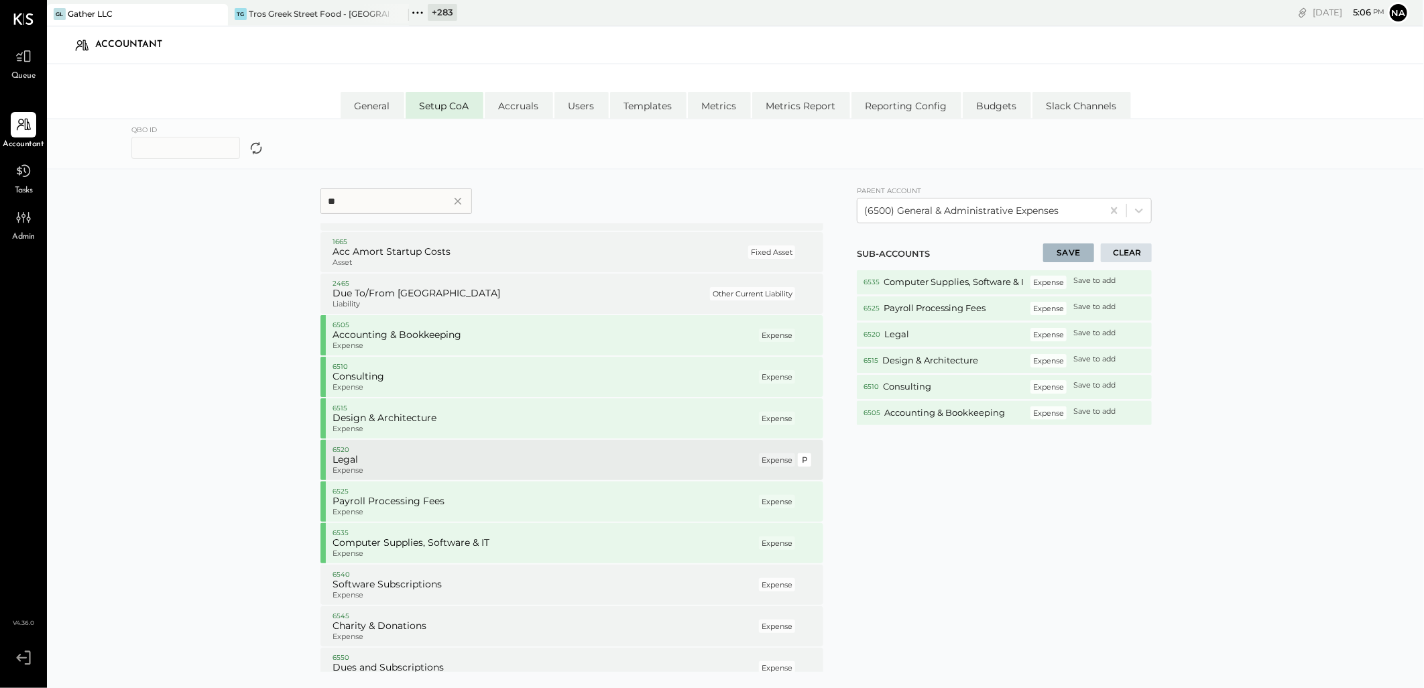
scroll to position [149, 0]
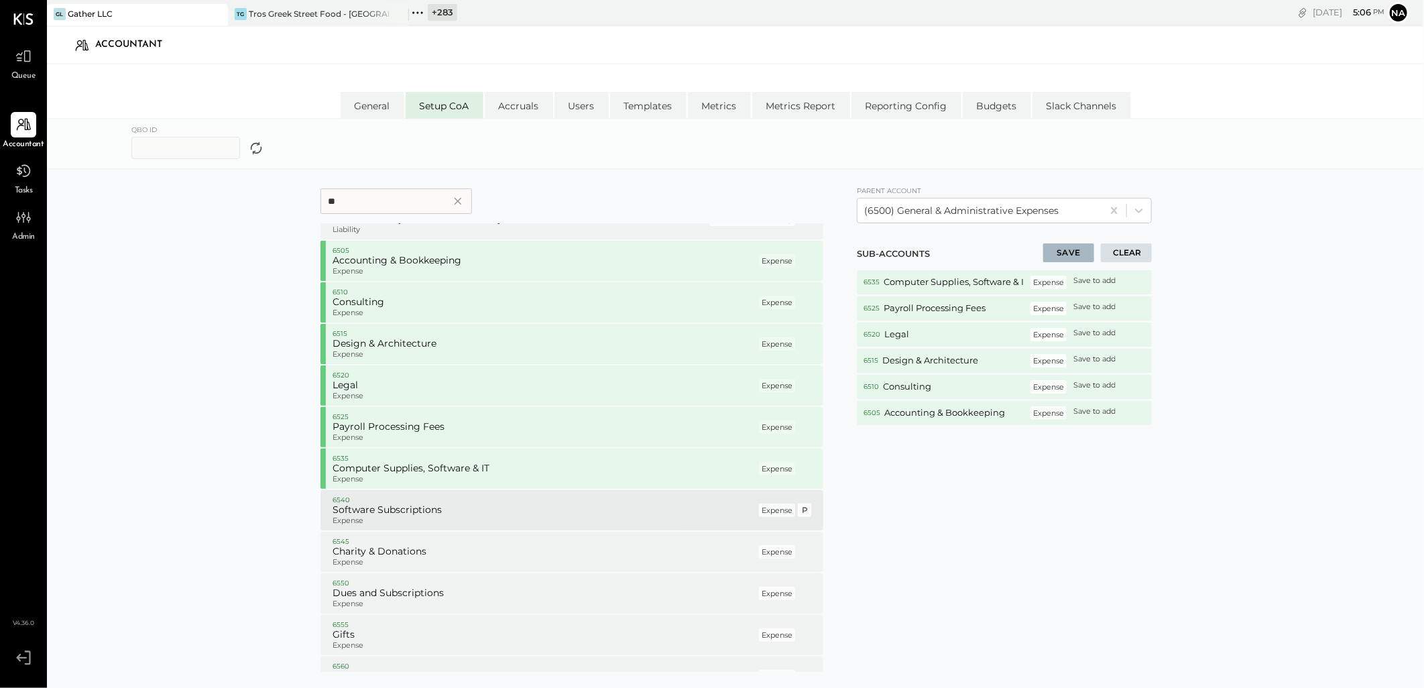
click at [444, 504] on h5 "Software Subscriptions" at bounding box center [545, 510] width 424 height 12
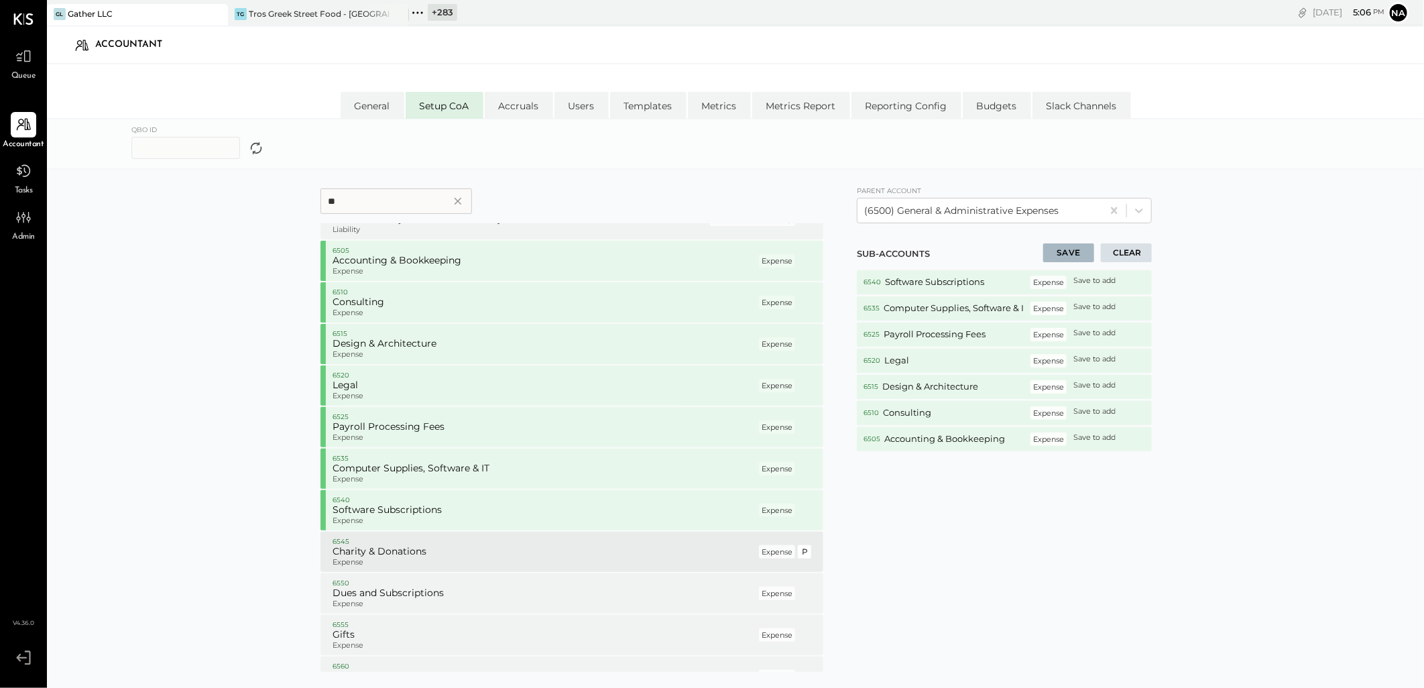
click at [425, 558] on p "Expense" at bounding box center [545, 562] width 424 height 9
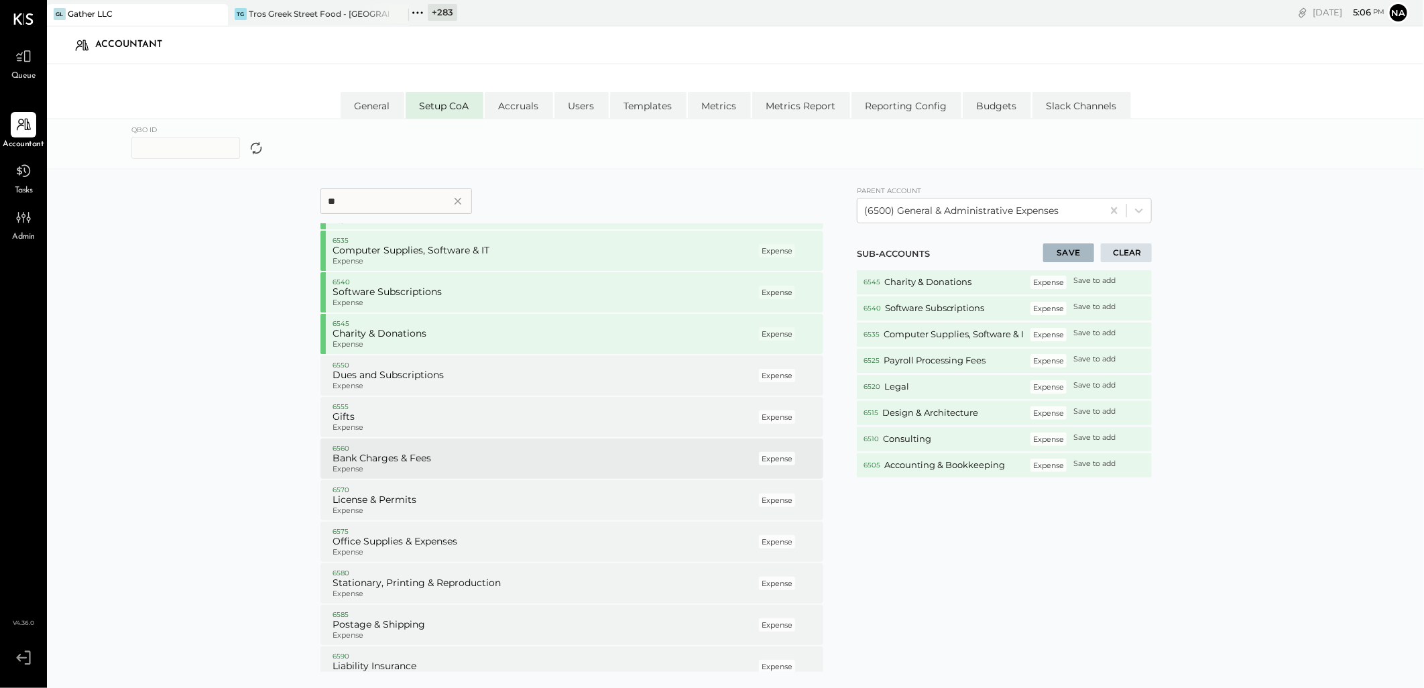
scroll to position [372, 0]
click at [456, 366] on h5 "Dues and Subscriptions" at bounding box center [545, 370] width 424 height 12
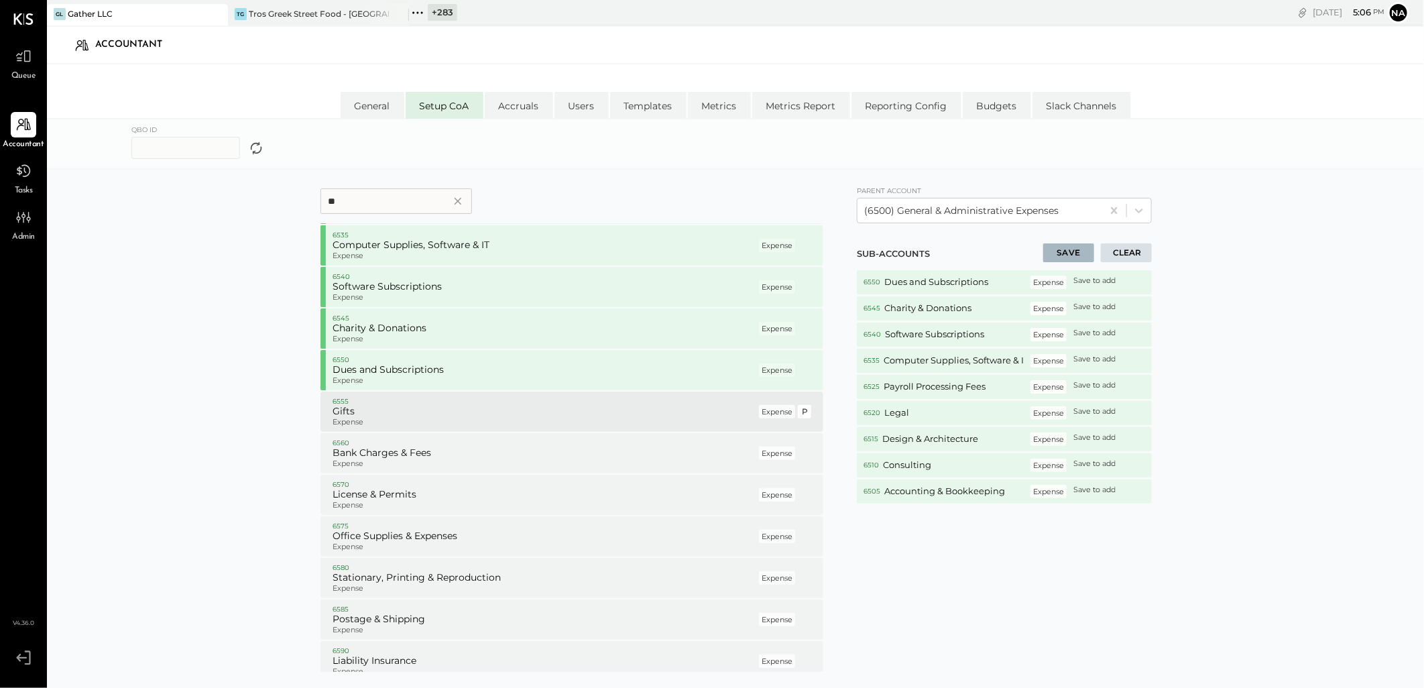
click at [440, 410] on h5 "Gifts" at bounding box center [545, 412] width 424 height 12
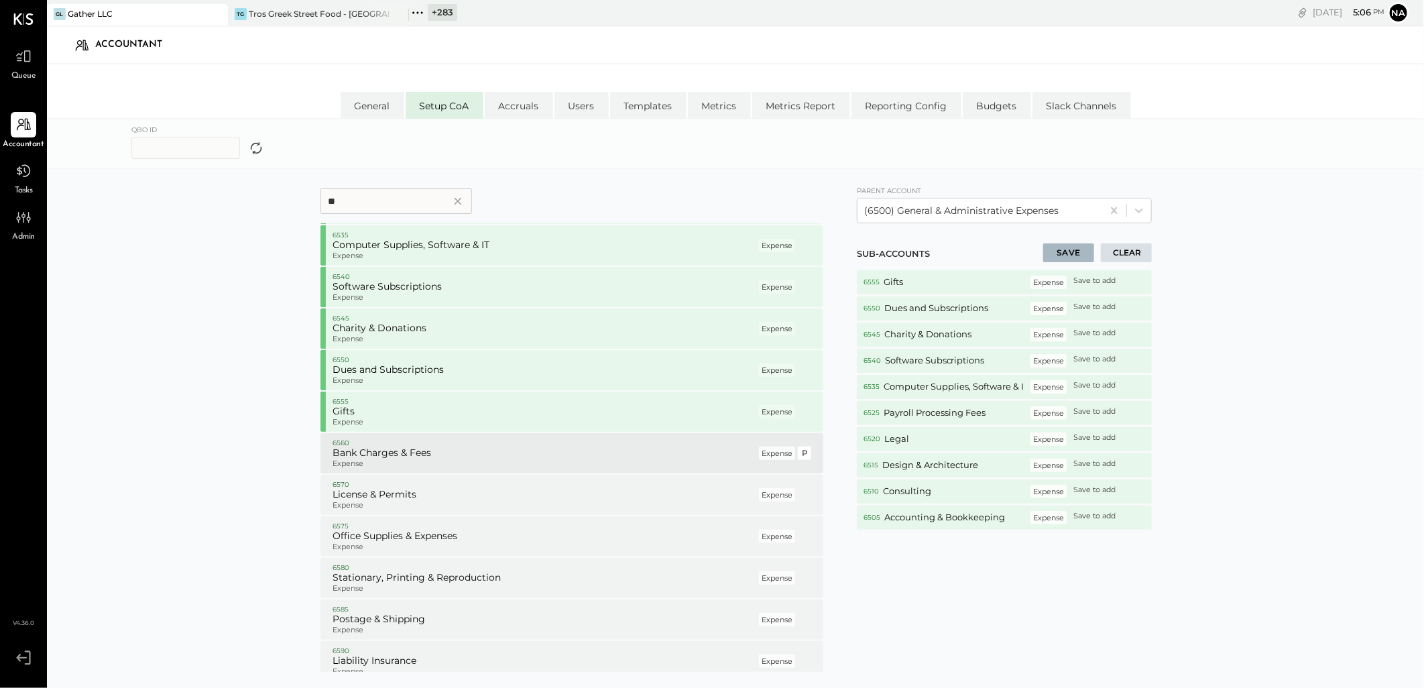
click at [418, 449] on h5 "Bank Charges & Fees" at bounding box center [545, 453] width 424 height 12
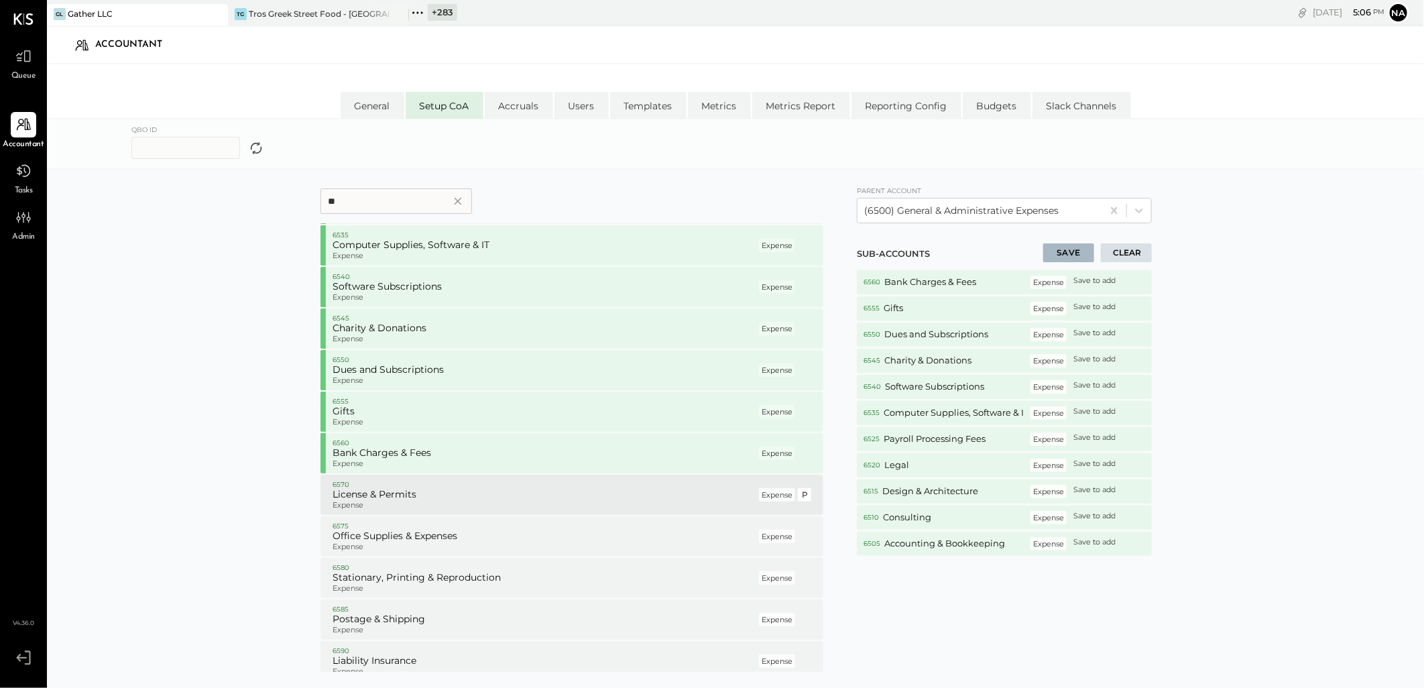
click at [408, 484] on p "6570" at bounding box center [545, 484] width 424 height 9
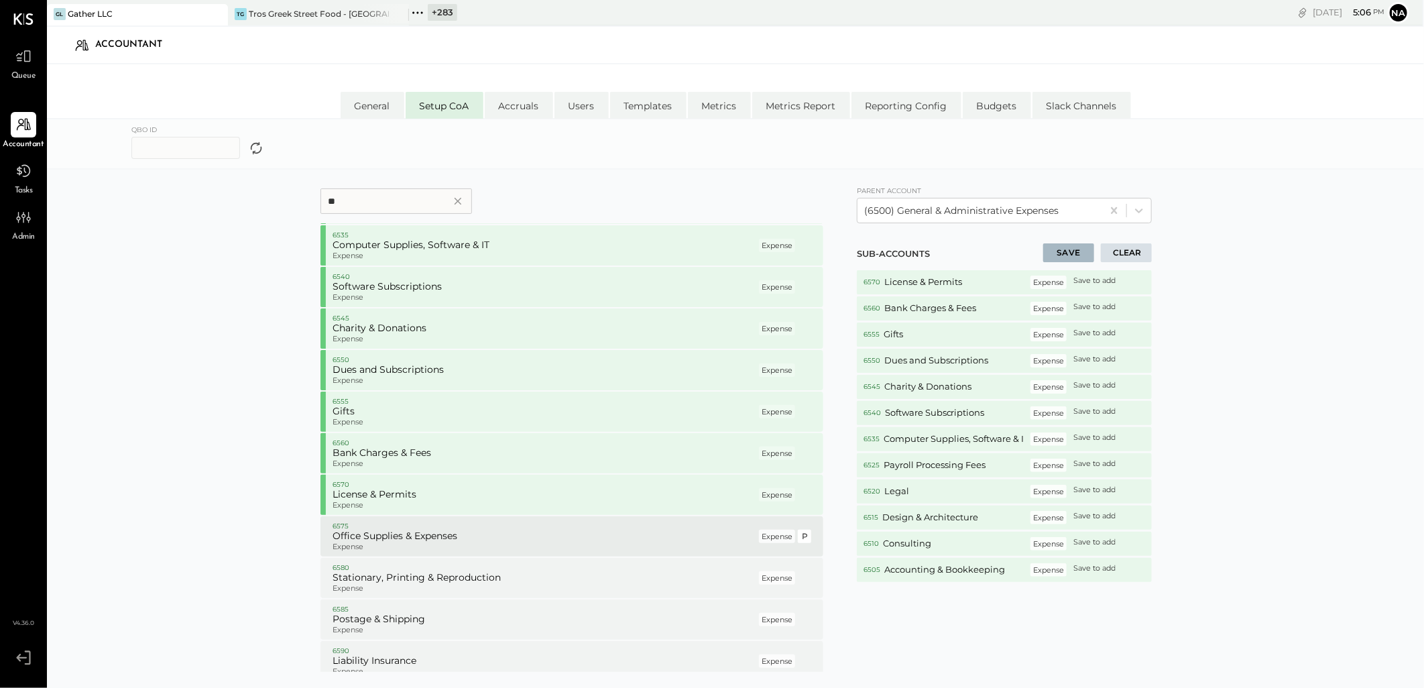
click at [406, 531] on h5 "Office Supplies & Expenses" at bounding box center [545, 536] width 424 height 12
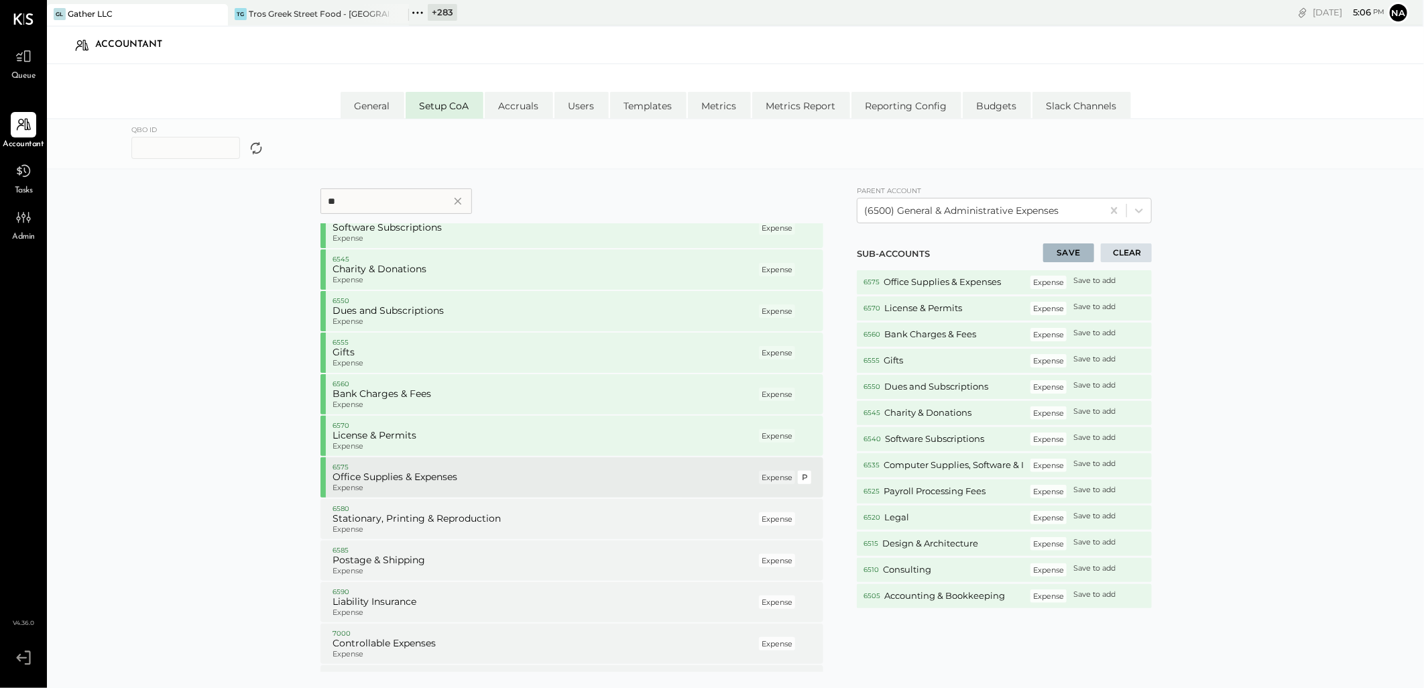
scroll to position [521, 0]
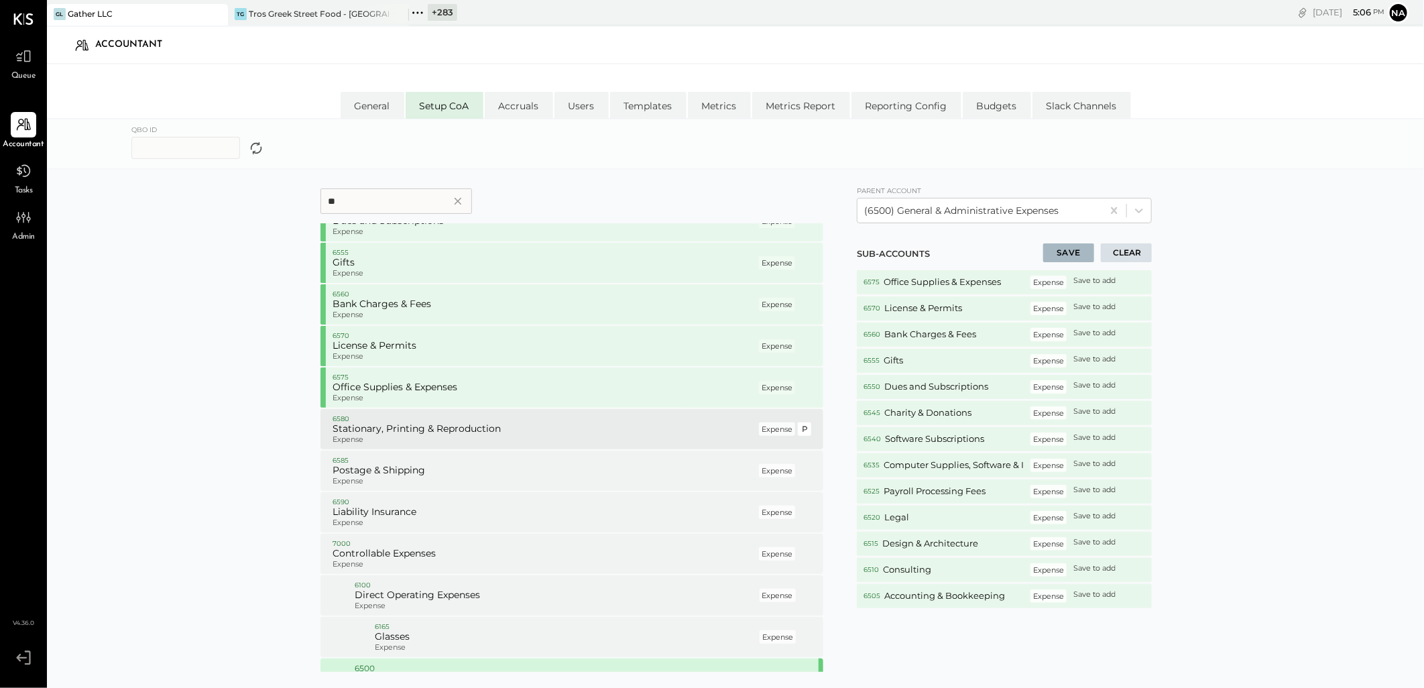
click at [433, 438] on p "Expense" at bounding box center [545, 439] width 424 height 9
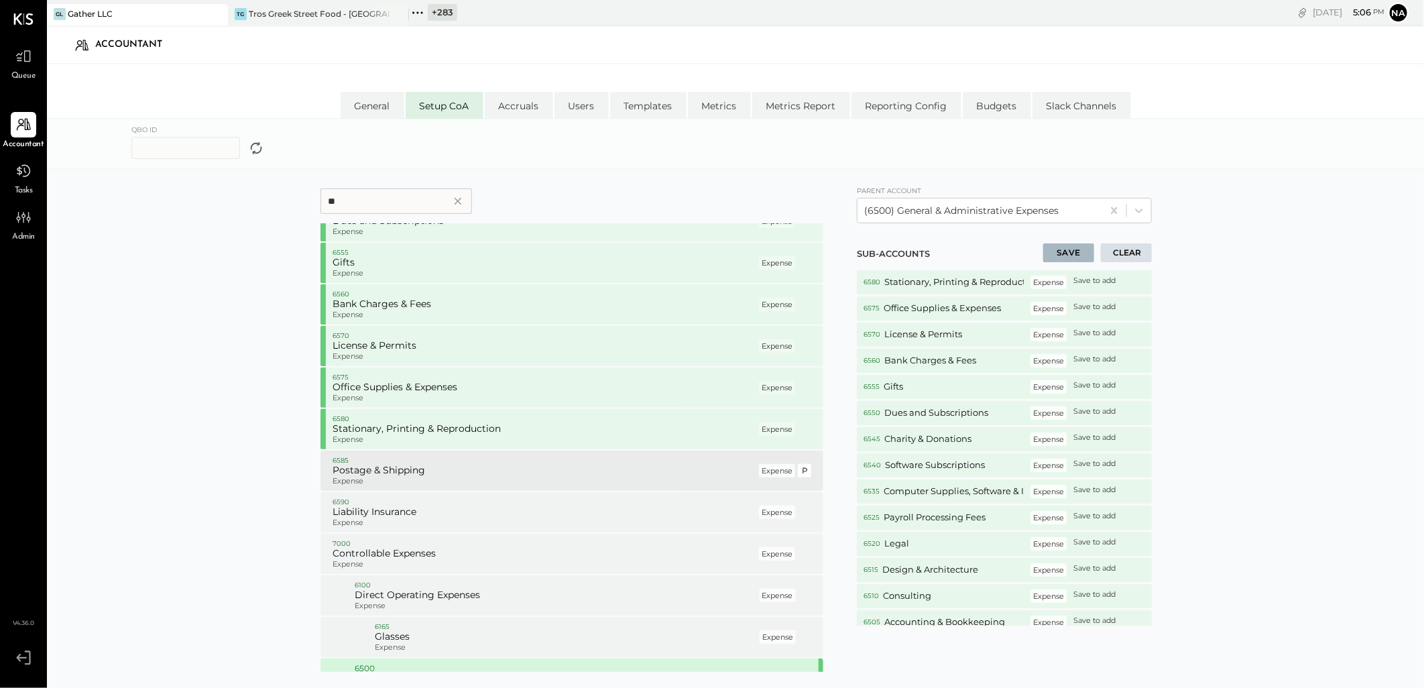
click at [425, 473] on h5 "Postage & Shipping" at bounding box center [545, 471] width 424 height 12
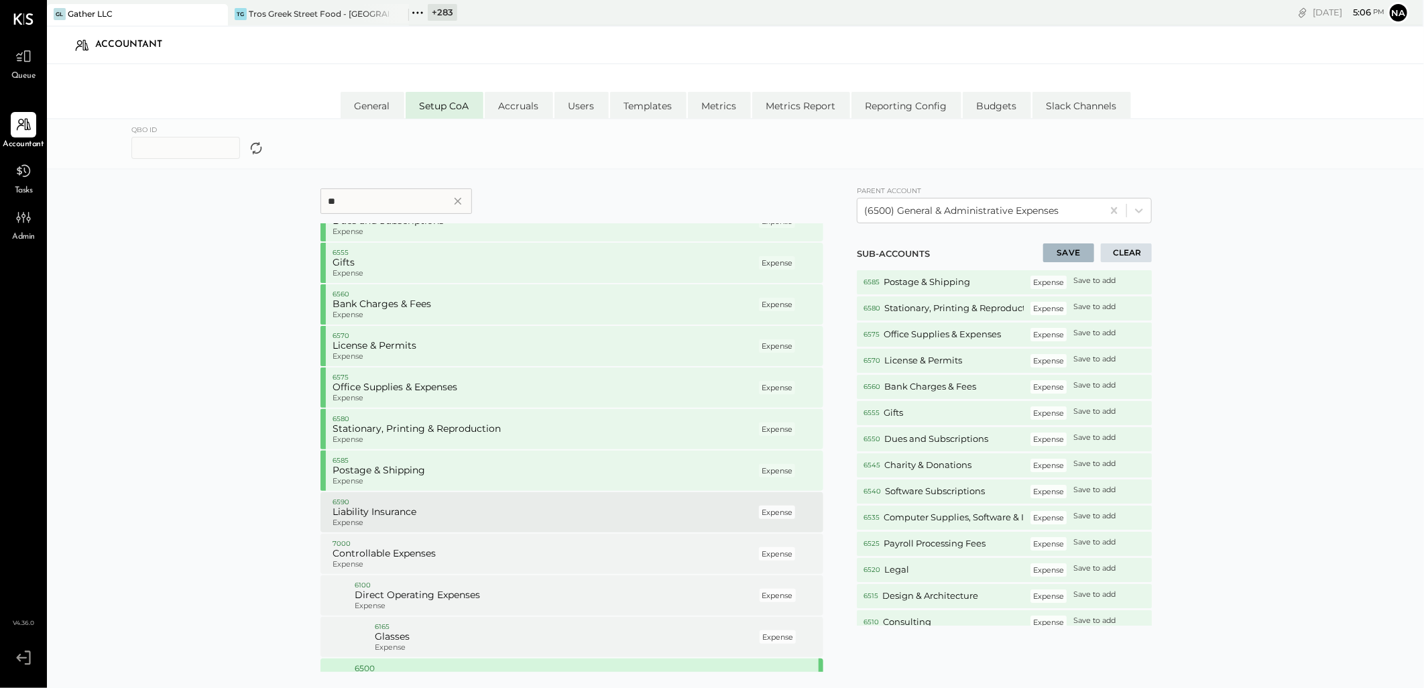
click at [420, 530] on div "6590 Liability Insurance Expense Expense P" at bounding box center [572, 512] width 503 height 40
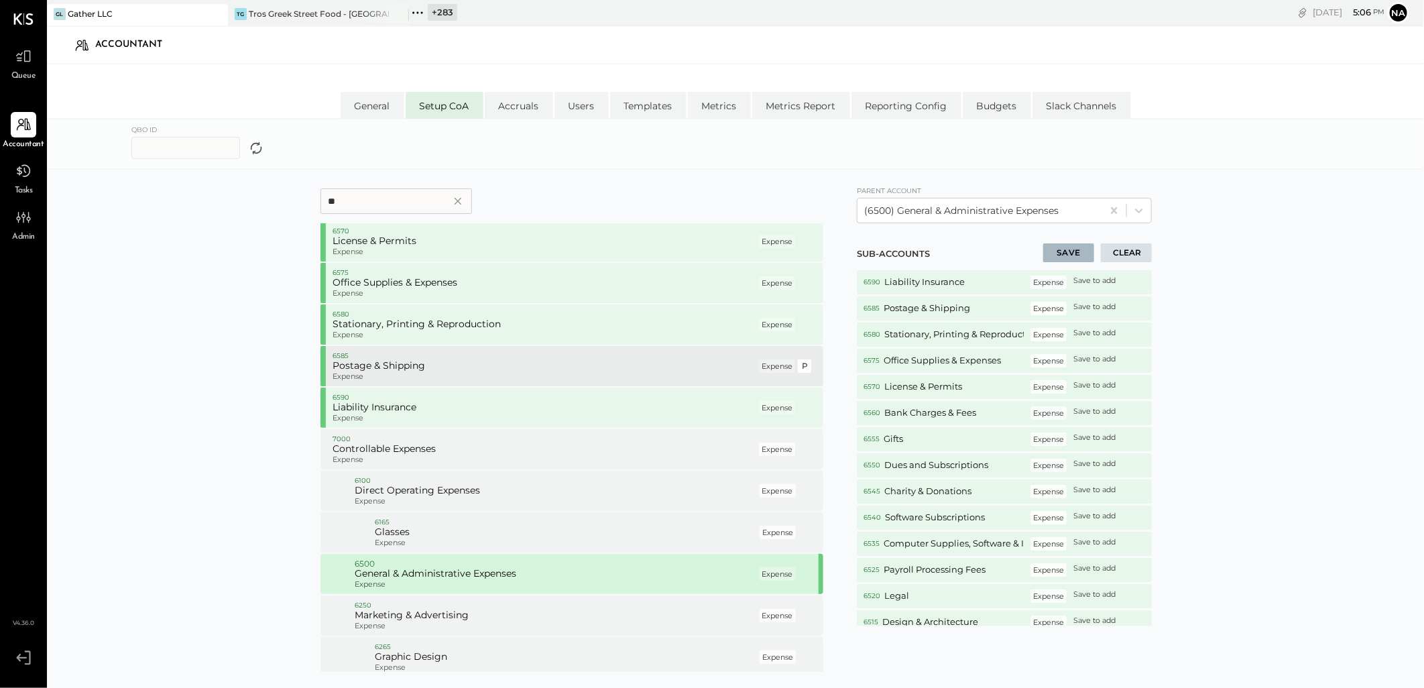
scroll to position [630, 0]
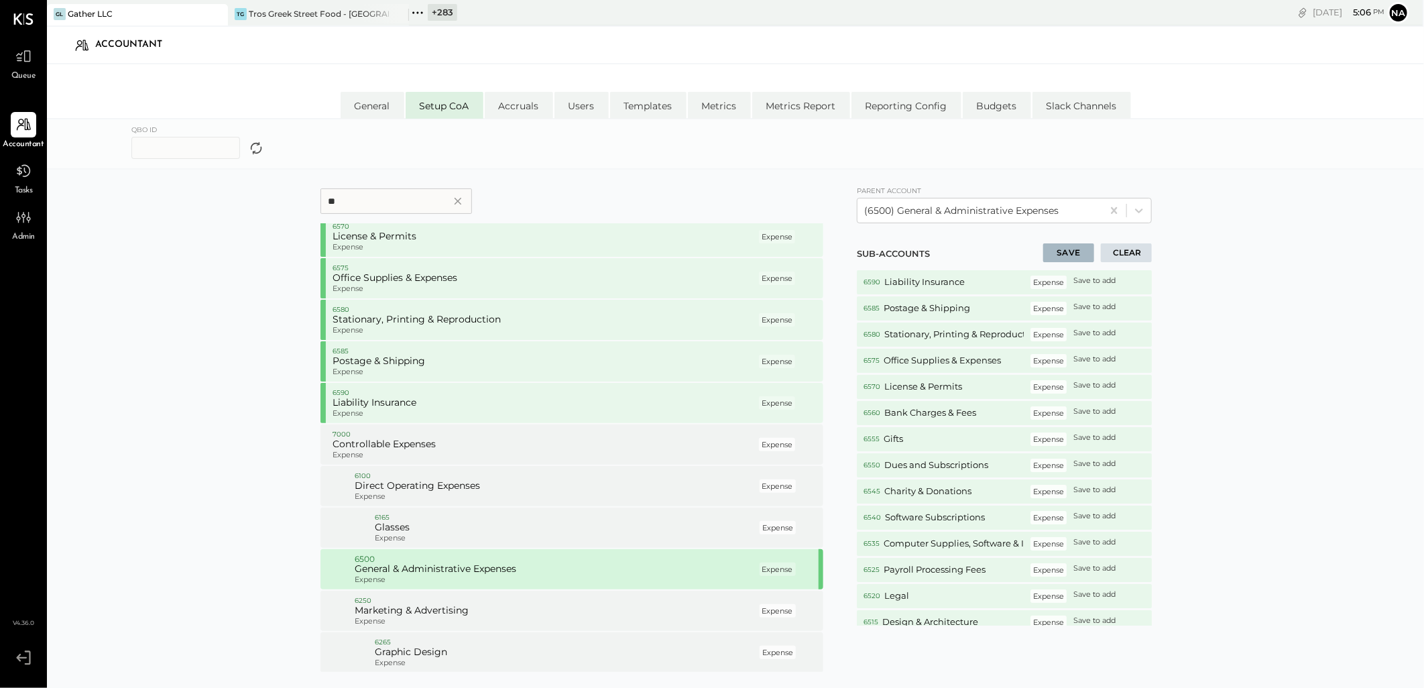
click at [397, 199] on input "**" at bounding box center [397, 200] width 152 height 25
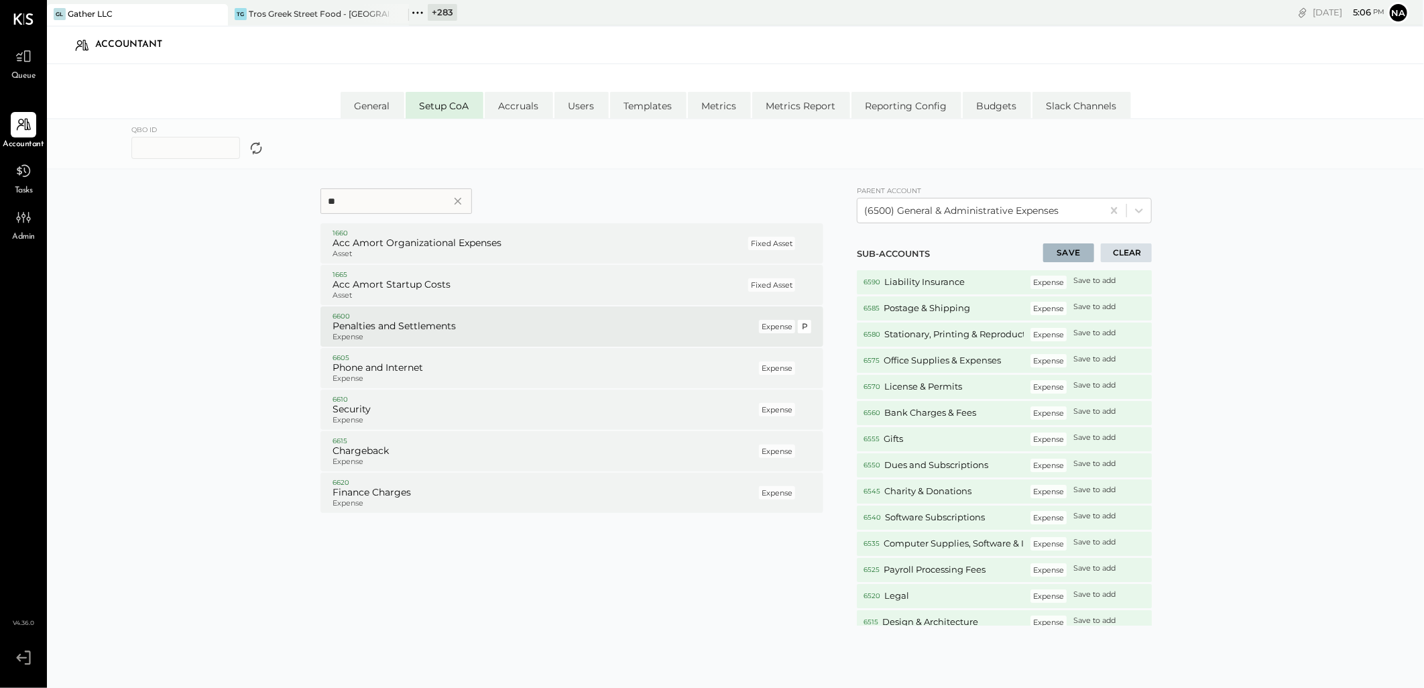
type input "**"
click at [385, 321] on h5 "Penalties and Settlements" at bounding box center [545, 327] width 424 height 12
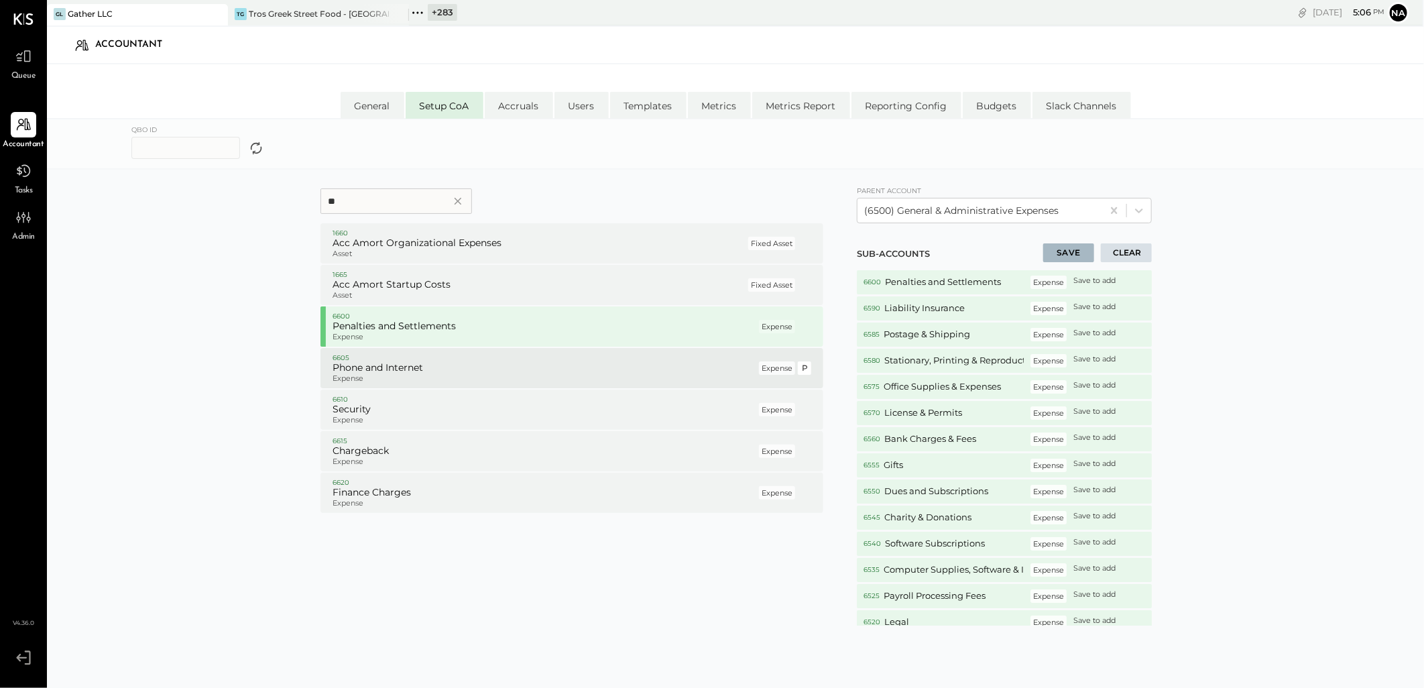
click at [384, 370] on h5 "Phone and Internet" at bounding box center [545, 368] width 424 height 12
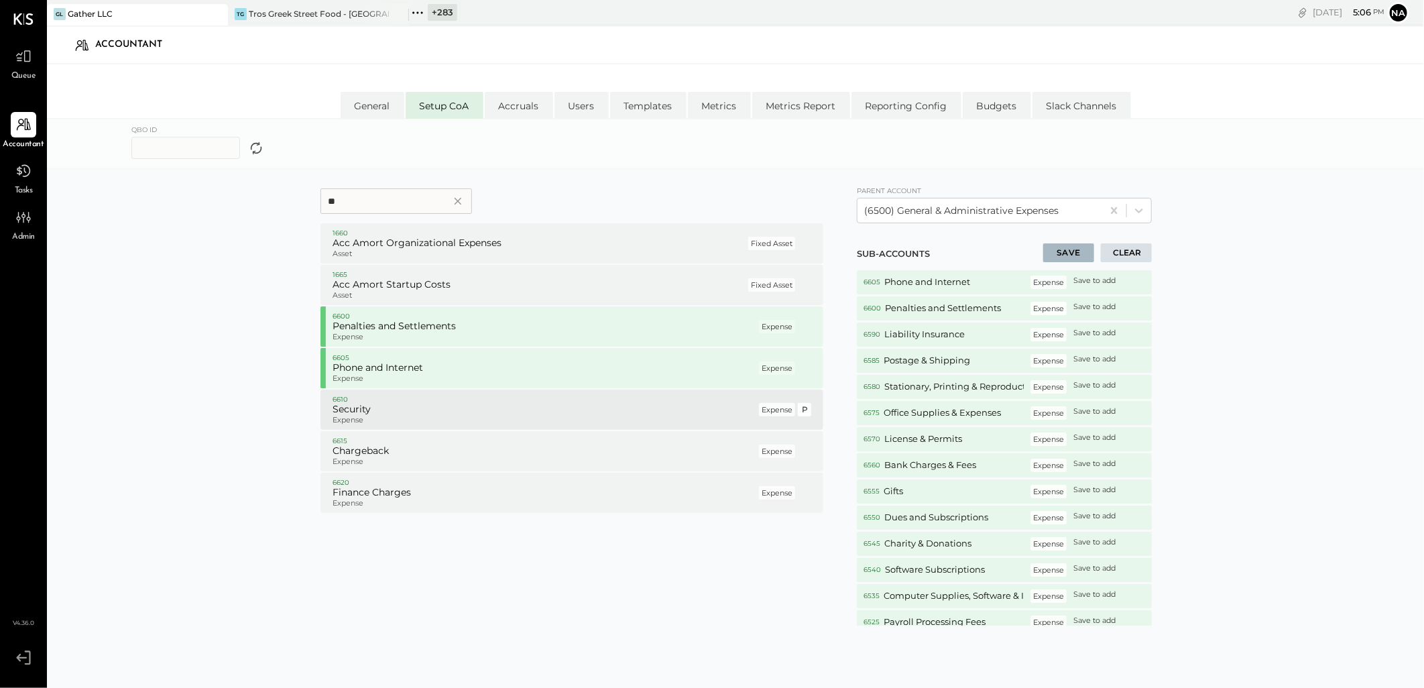
click at [386, 407] on h5 "Security" at bounding box center [545, 410] width 424 height 12
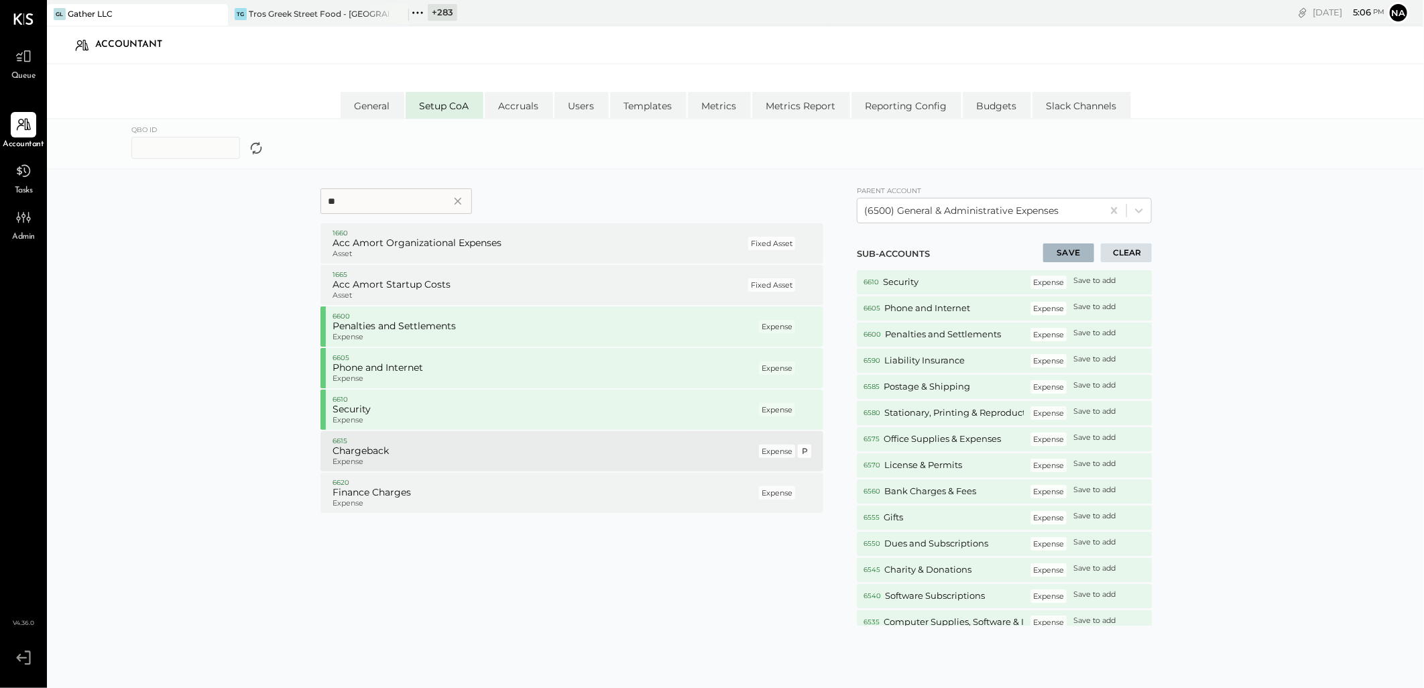
click at [390, 441] on p "6615" at bounding box center [545, 441] width 424 height 9
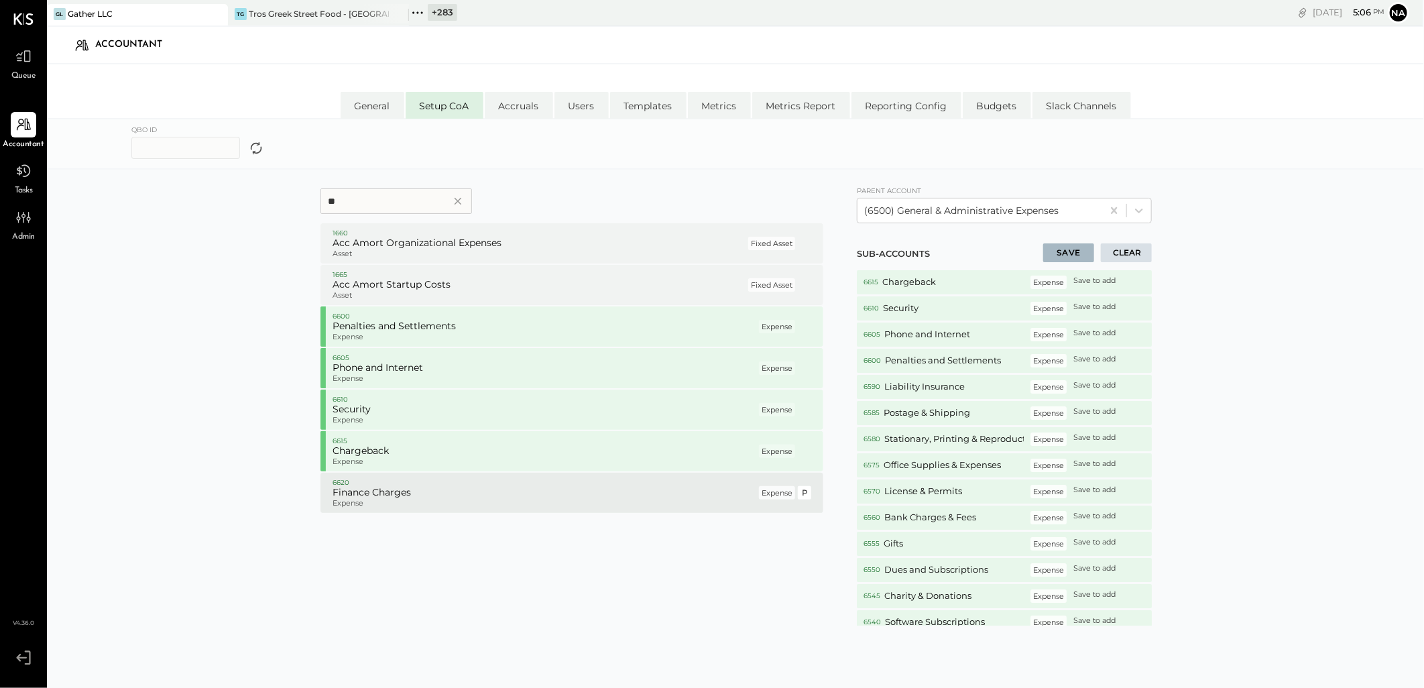
click at [373, 479] on p "6620" at bounding box center [545, 482] width 424 height 9
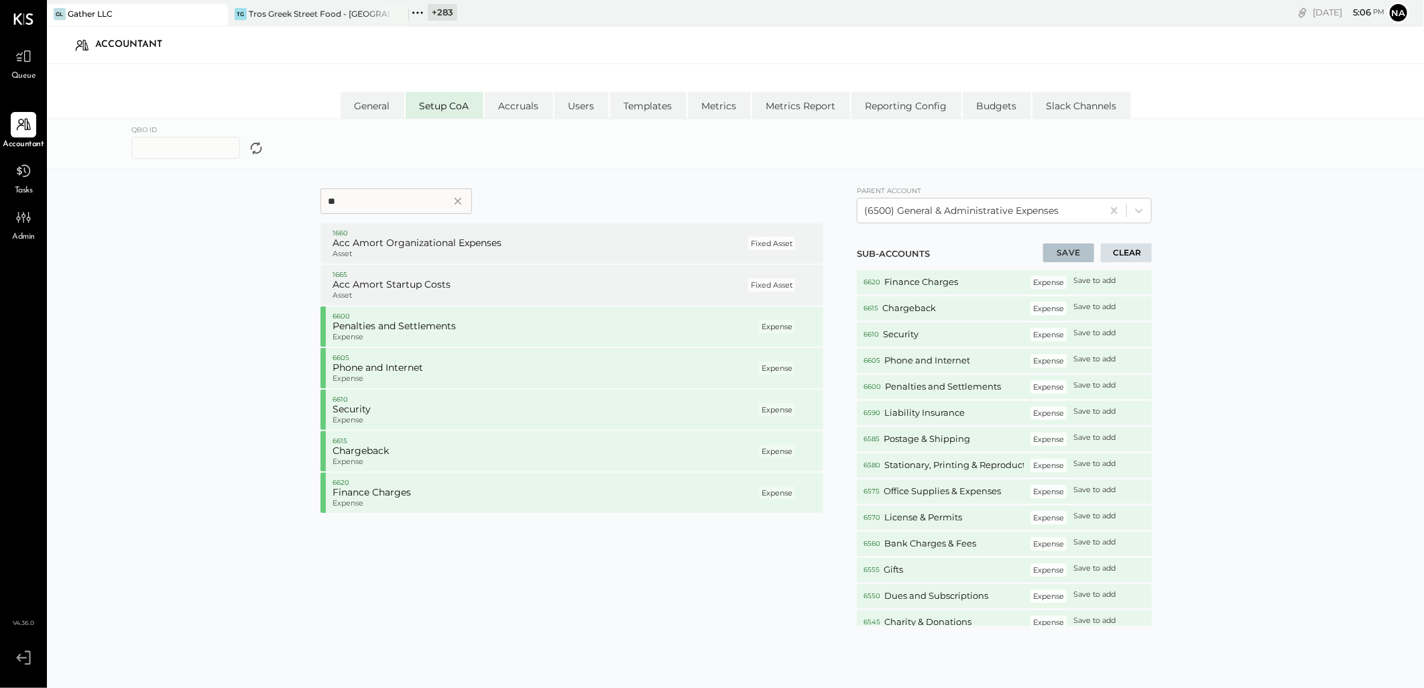
click at [1067, 249] on button "SAVE" at bounding box center [1068, 252] width 51 height 19
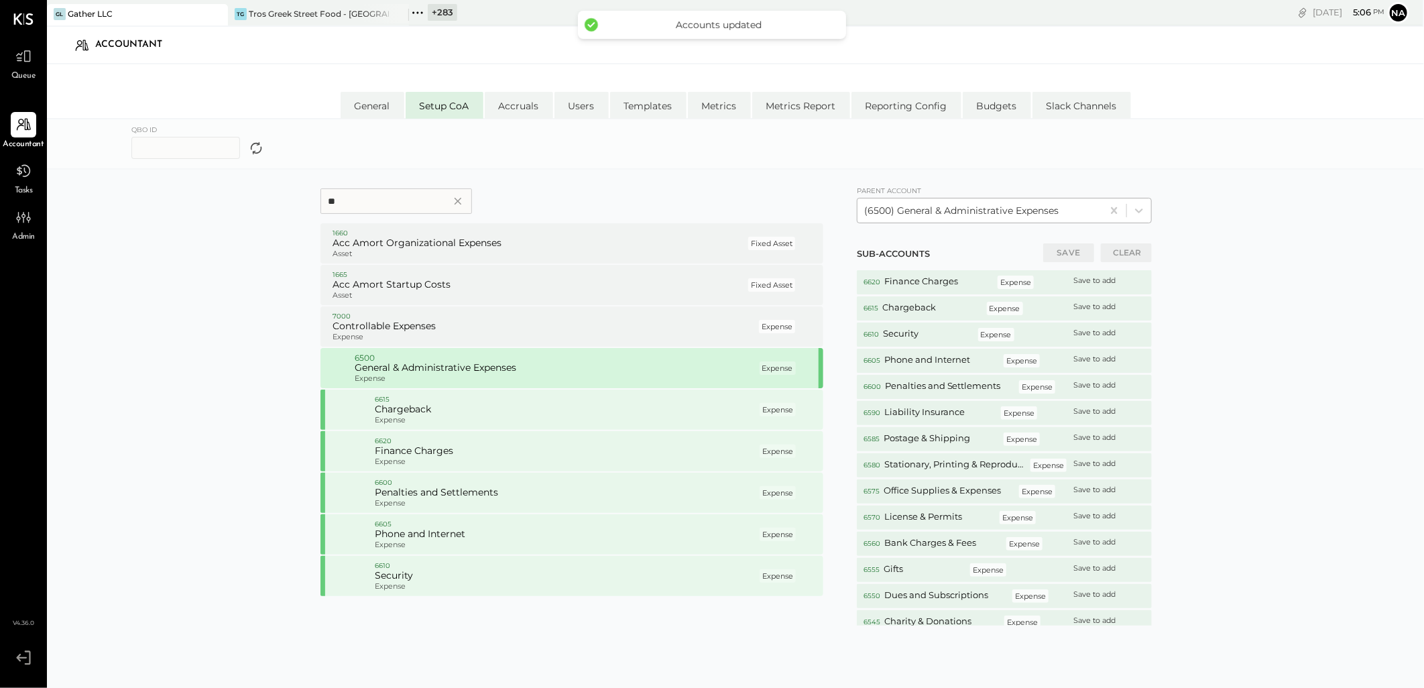
click at [1070, 203] on div at bounding box center [979, 211] width 231 height 16
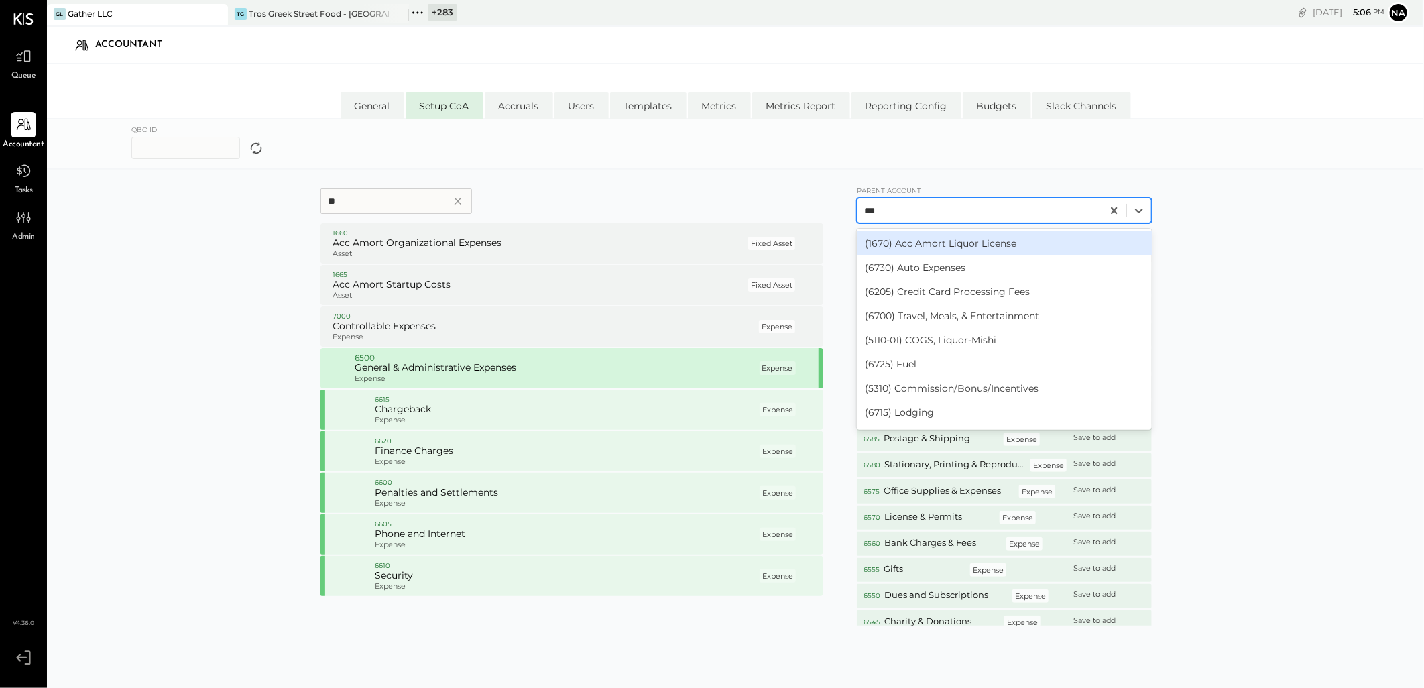
type input "****"
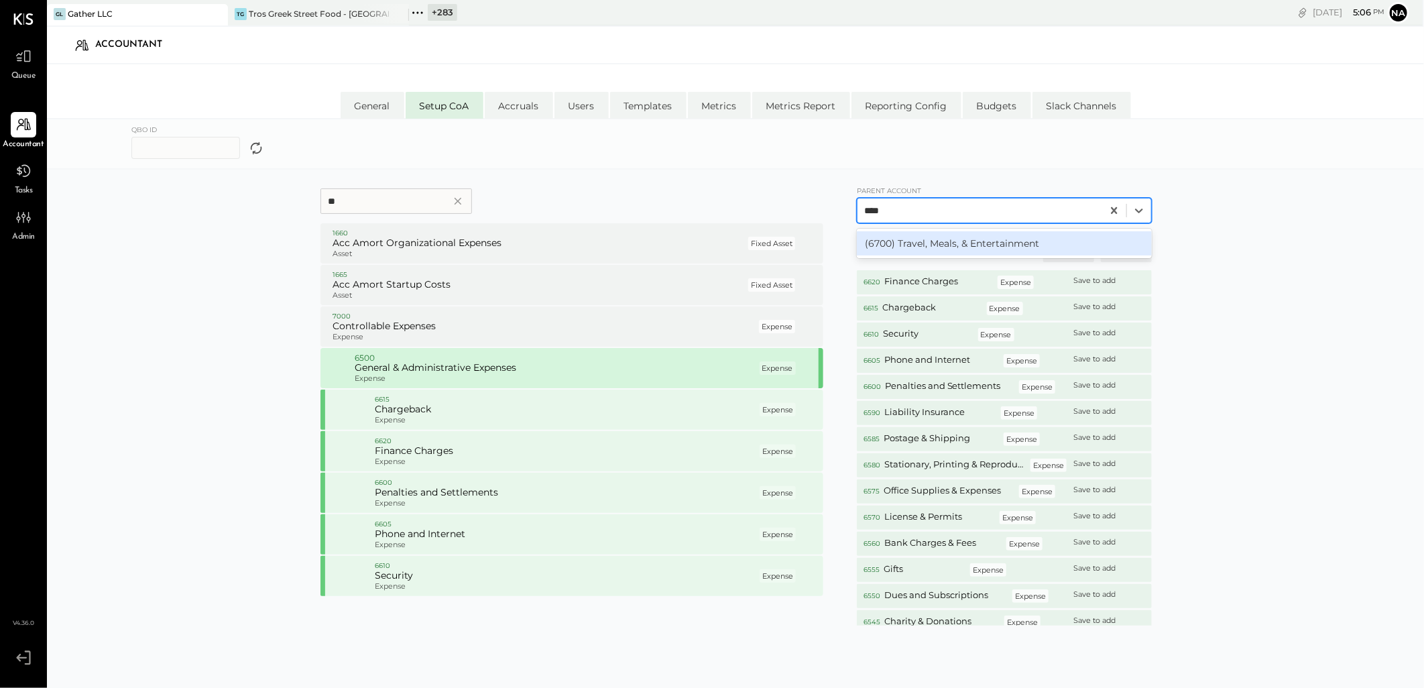
click at [977, 245] on div "(6700) Travel, Meals, & Entertainment" at bounding box center [1004, 243] width 295 height 24
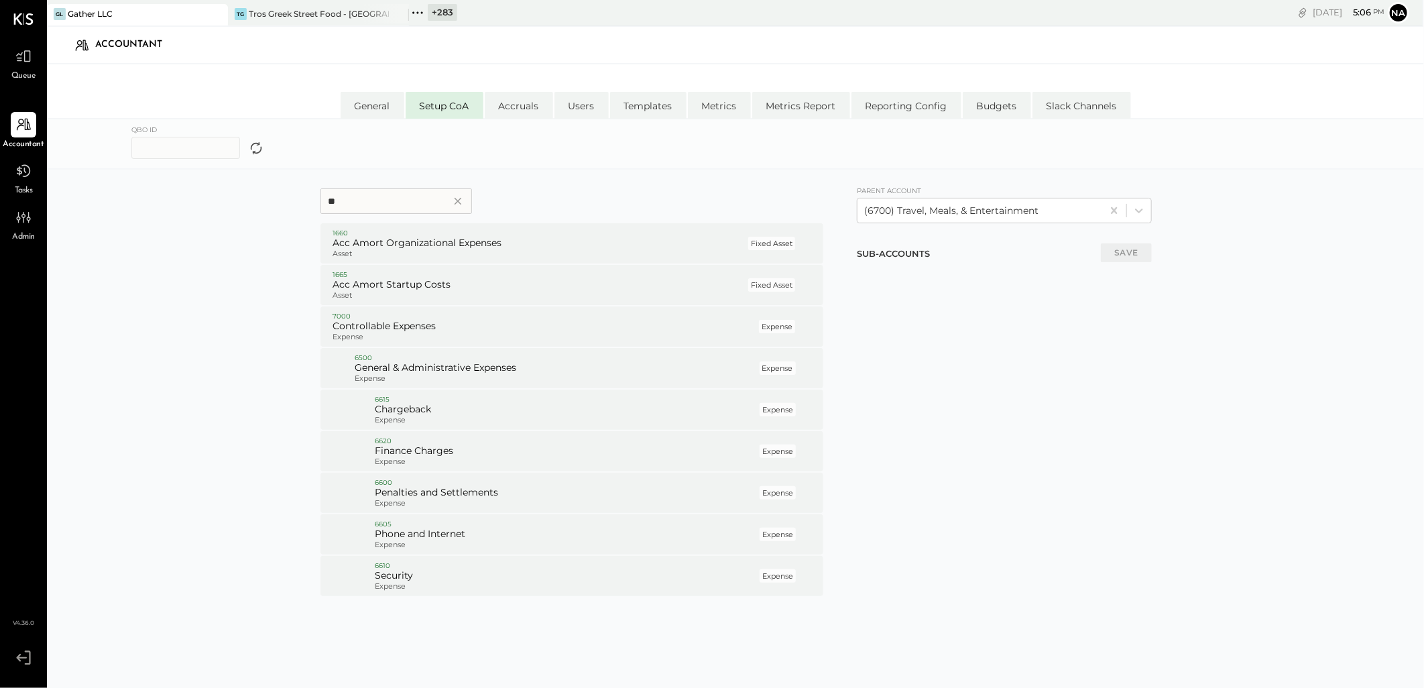
drag, startPoint x: 394, startPoint y: 211, endPoint x: 286, endPoint y: 211, distance: 108.0
click at [289, 211] on form "** 1660 Acc Amort Organizational Expenses Asset Fixed Asset P 1665 Acc Amort St…" at bounding box center [735, 443] width 1139 height 520
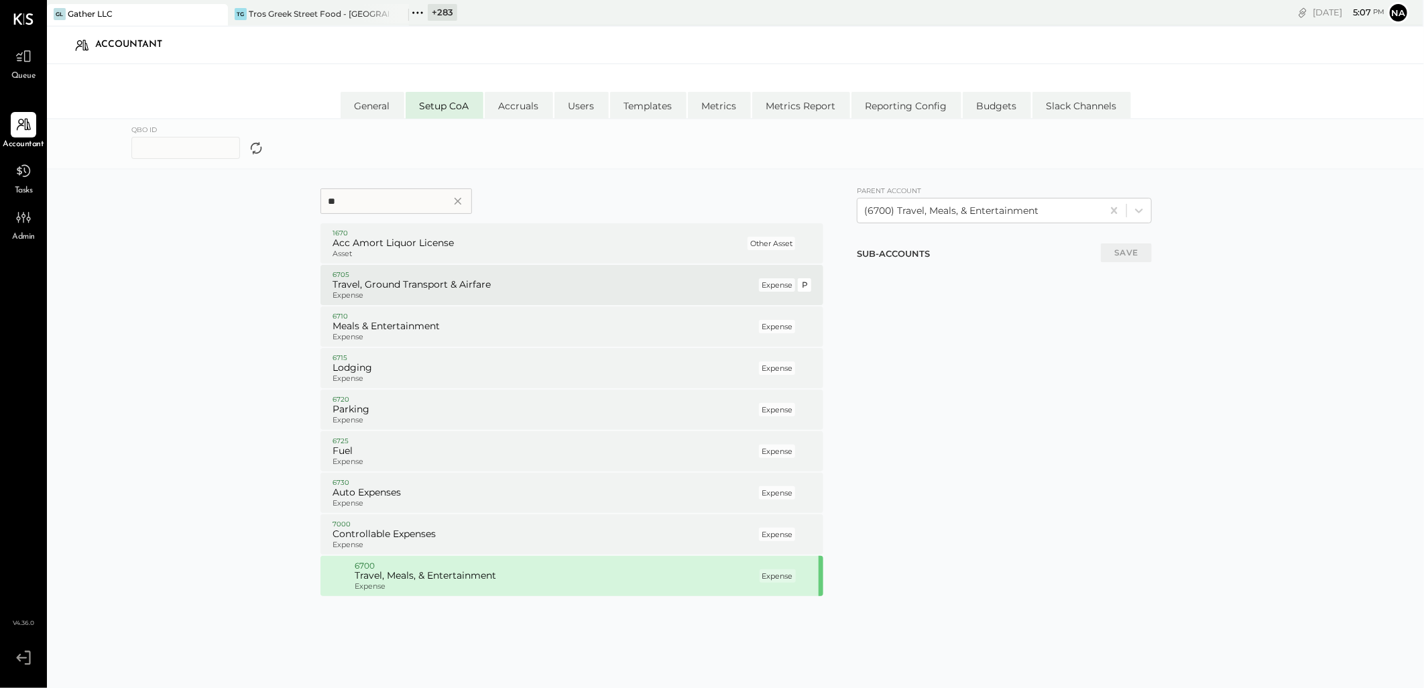
type input "**"
click at [430, 285] on h5 "Travel, Ground Transport & Airfare" at bounding box center [545, 285] width 424 height 12
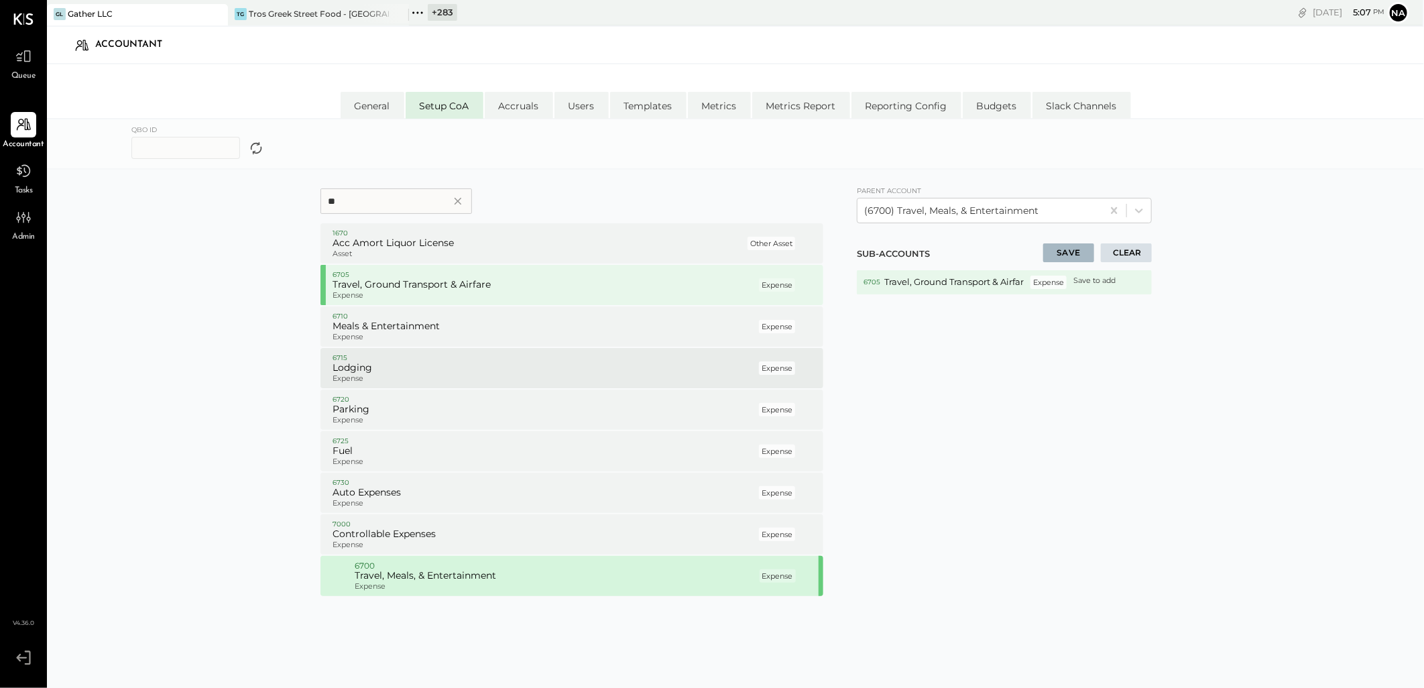
click at [417, 350] on div "6715 Lodging Expense Expense P" at bounding box center [572, 368] width 503 height 40
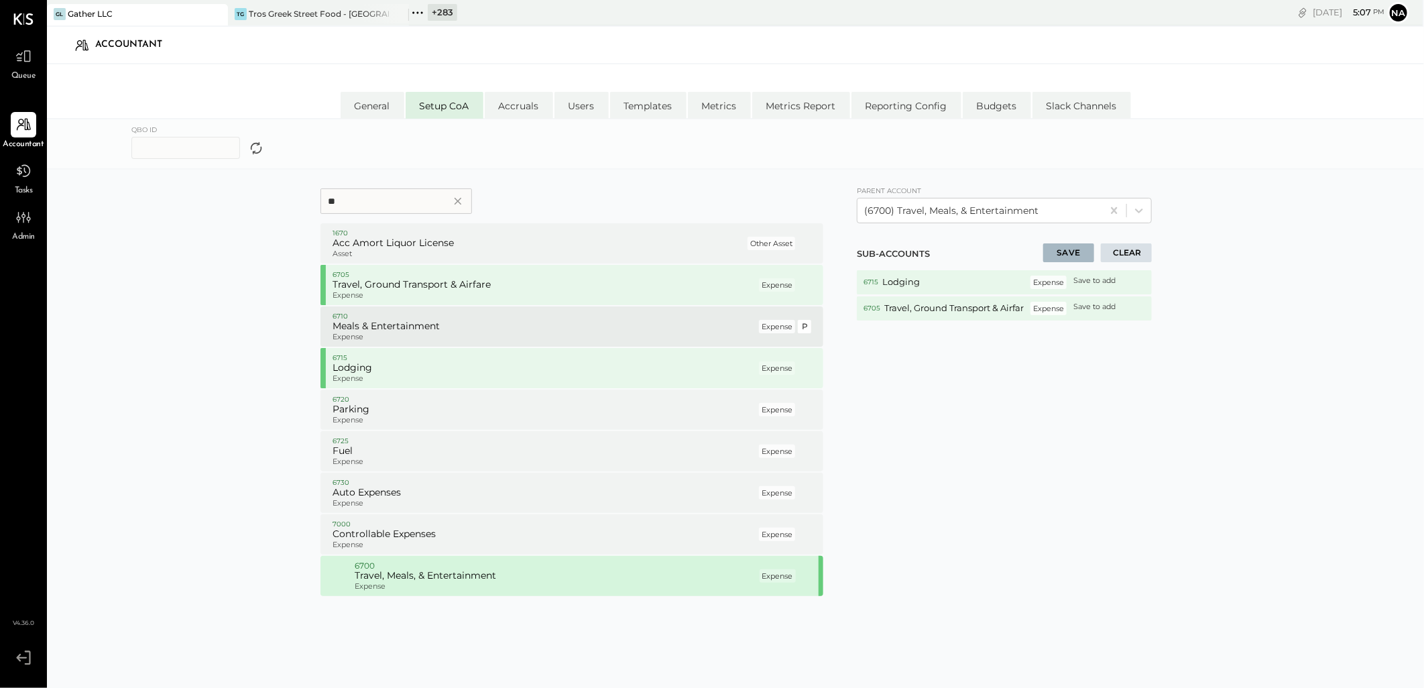
click at [420, 331] on h5 "Meals & Entertainment" at bounding box center [545, 327] width 424 height 12
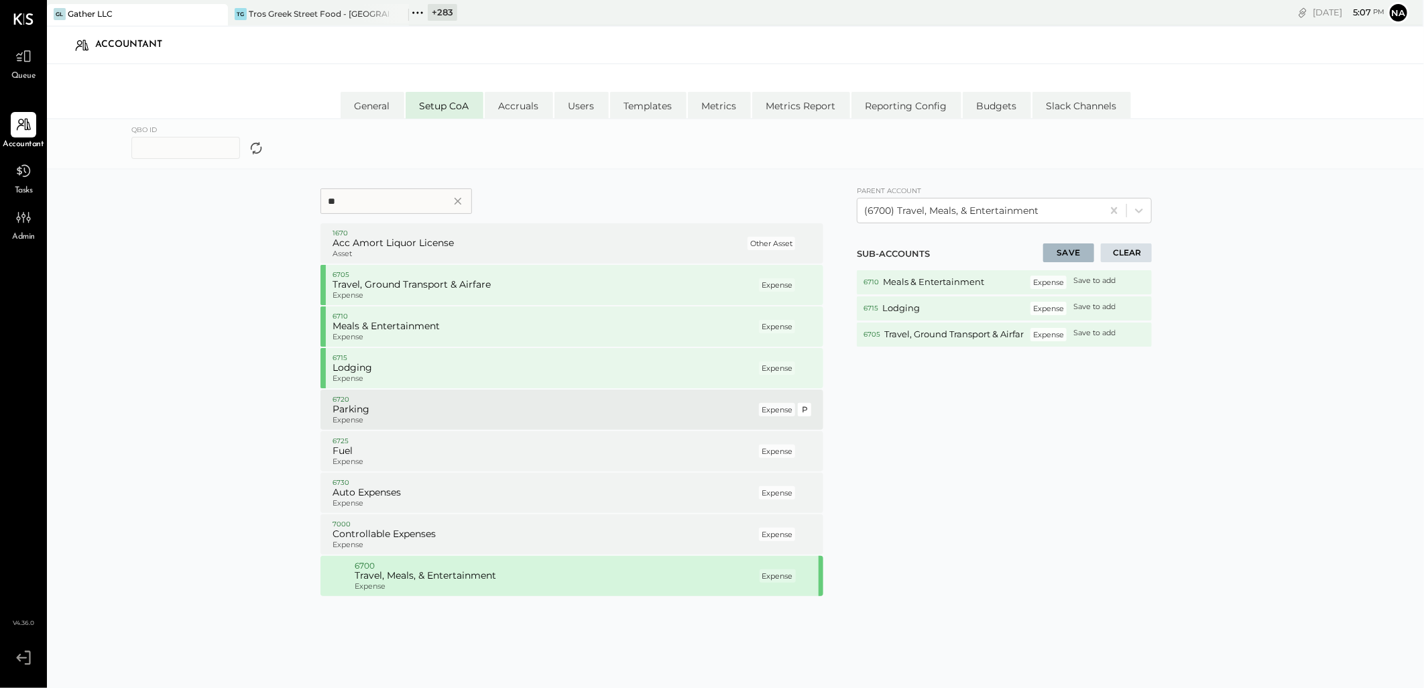
click at [426, 405] on h5 "Parking" at bounding box center [545, 410] width 424 height 12
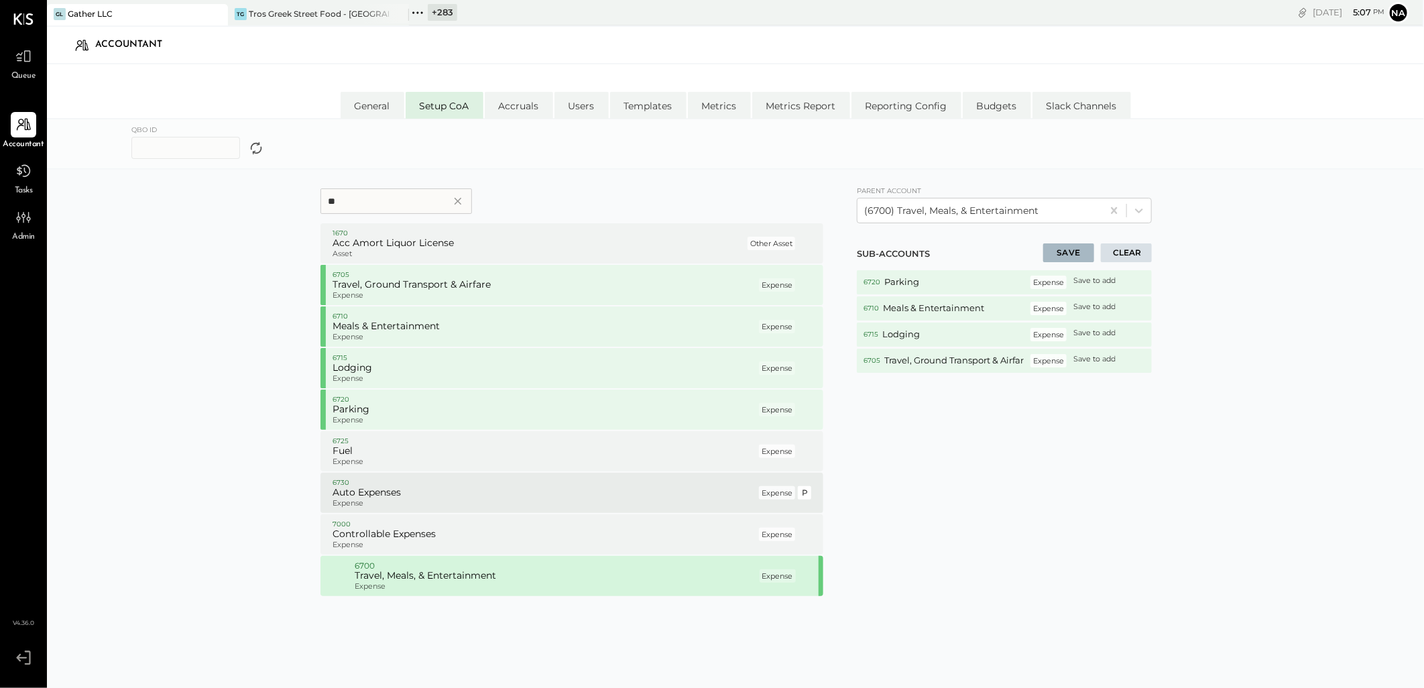
drag, startPoint x: 406, startPoint y: 485, endPoint x: 418, endPoint y: 488, distance: 12.4
click at [414, 487] on div "6730 Auto Expenses Expense" at bounding box center [545, 492] width 424 height 31
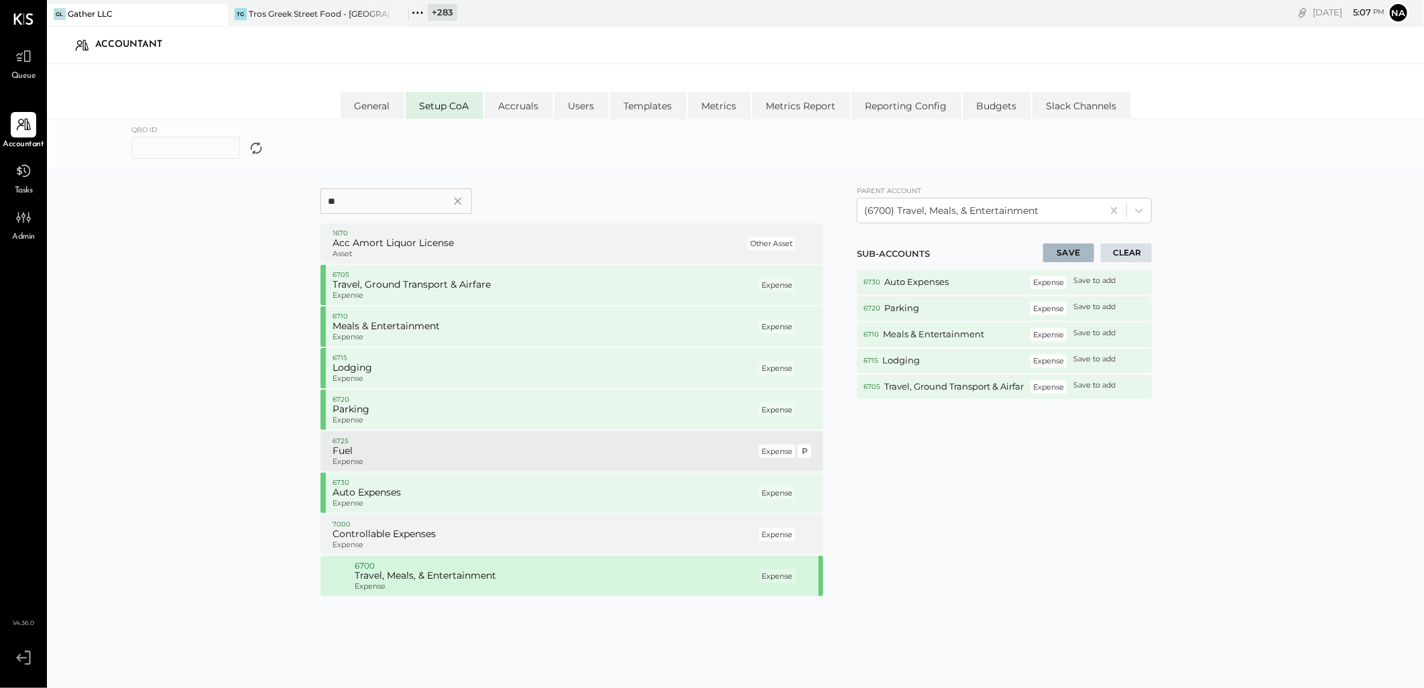
drag, startPoint x: 418, startPoint y: 488, endPoint x: 402, endPoint y: 439, distance: 50.7
click at [369, 444] on p "6725" at bounding box center [545, 441] width 424 height 9
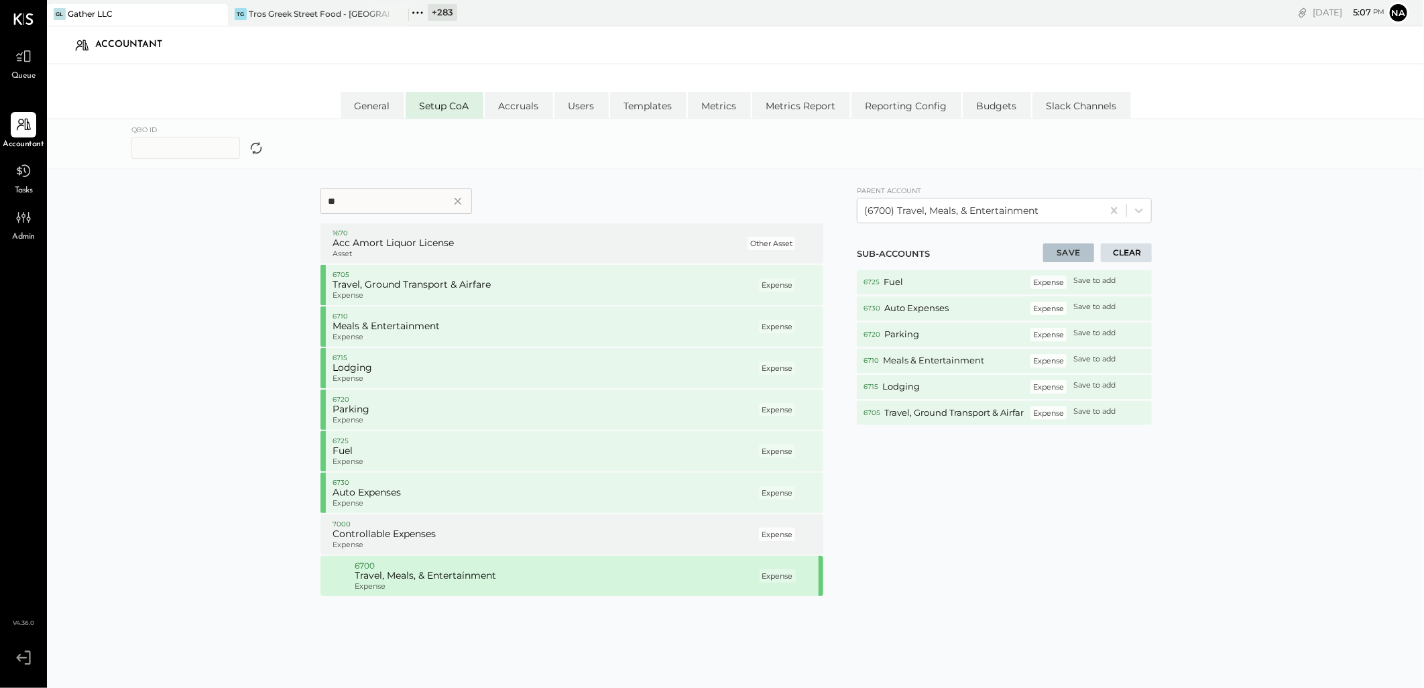
click at [1062, 247] on button "SAVE" at bounding box center [1068, 252] width 51 height 19
click at [1067, 209] on div at bounding box center [979, 211] width 231 height 16
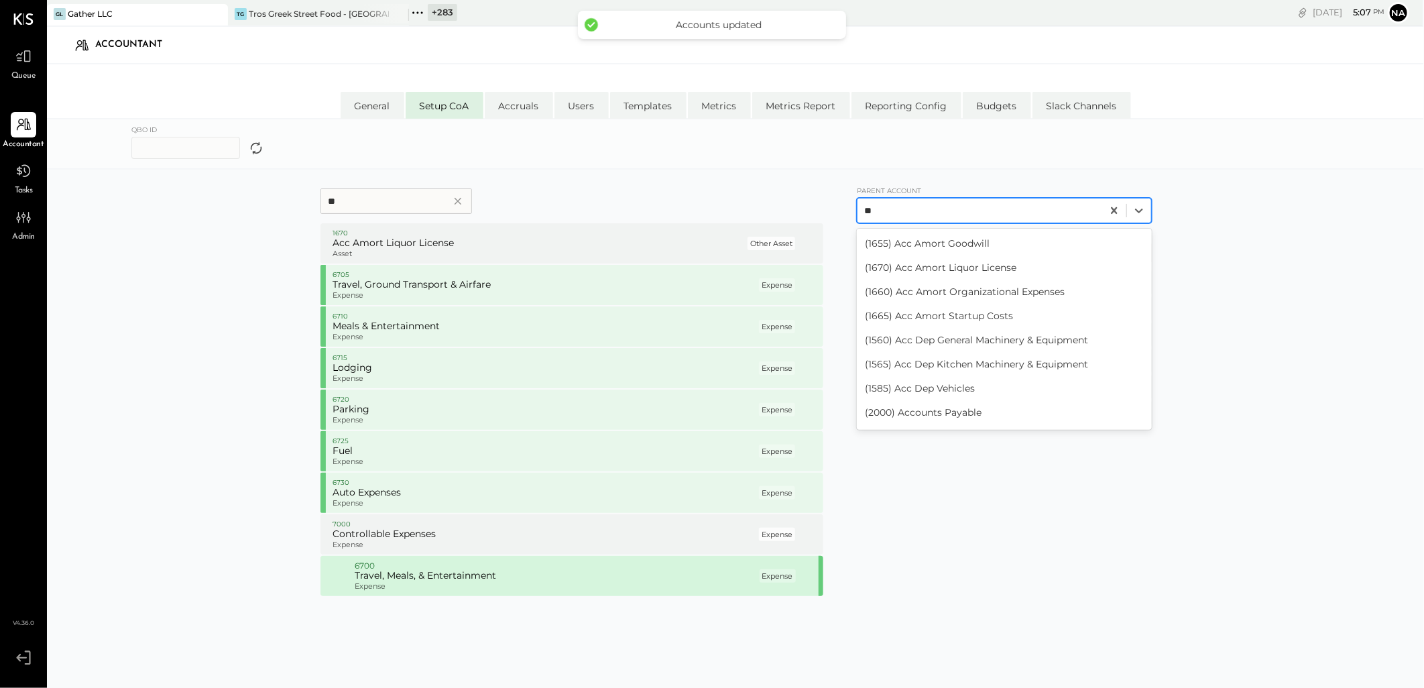
type input "***"
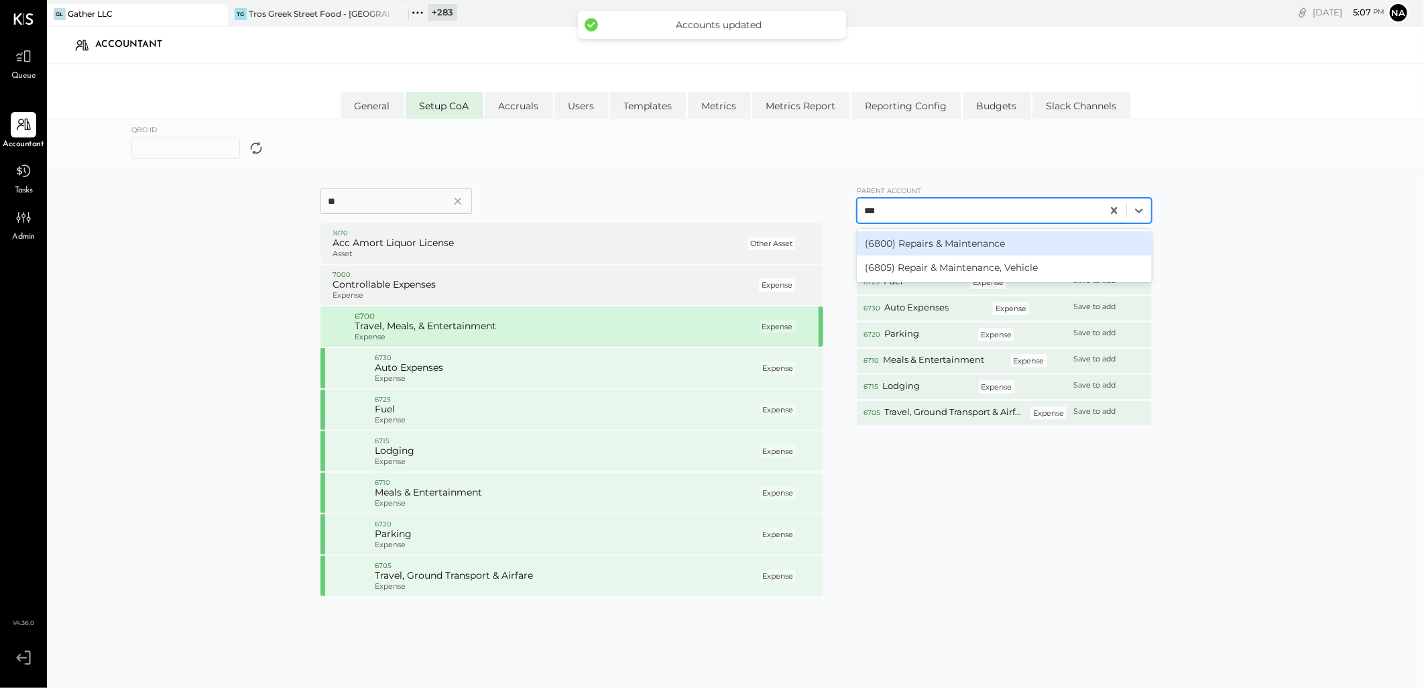
click at [981, 237] on div "(6800) Repairs & Maintenance" at bounding box center [1004, 243] width 295 height 24
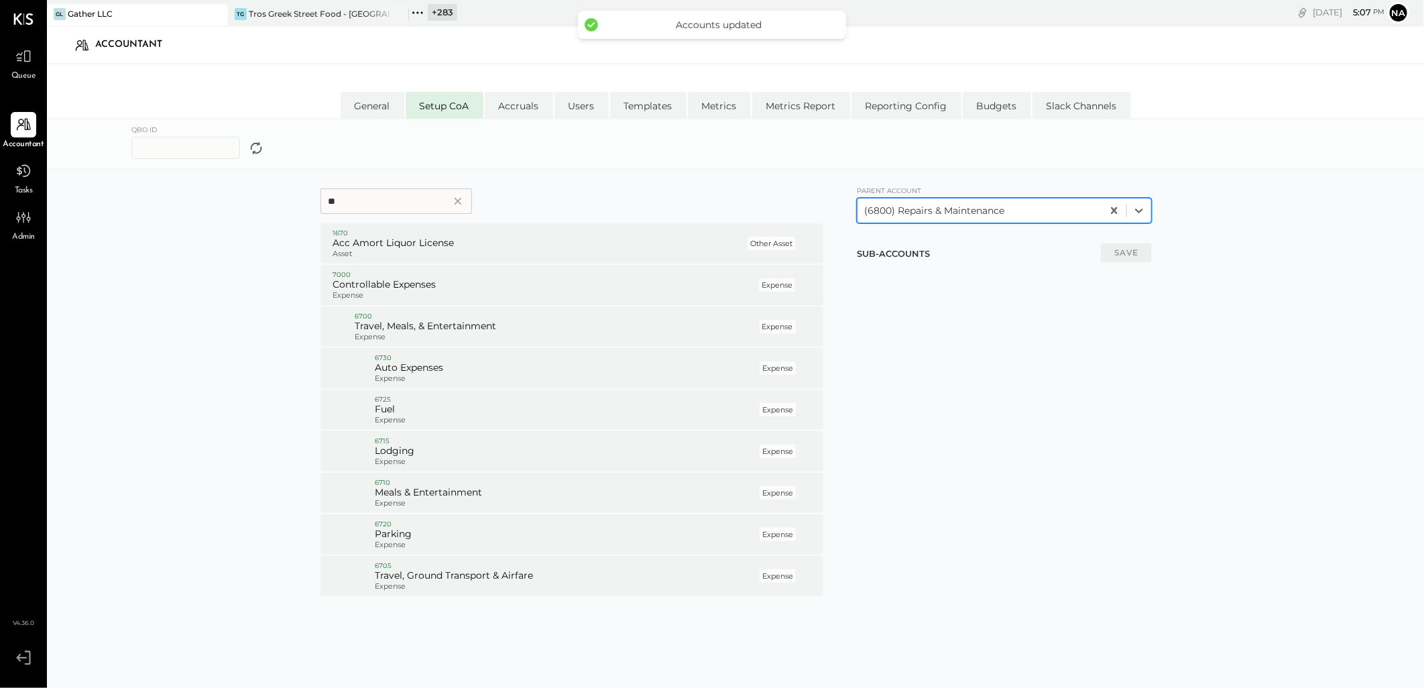
drag, startPoint x: 272, startPoint y: 203, endPoint x: 173, endPoint y: 199, distance: 98.6
click at [176, 199] on form "** 1670 Acc Amort Liquor License Asset Other Asset P 7000 Controllable Expenses…" at bounding box center [735, 443] width 1139 height 520
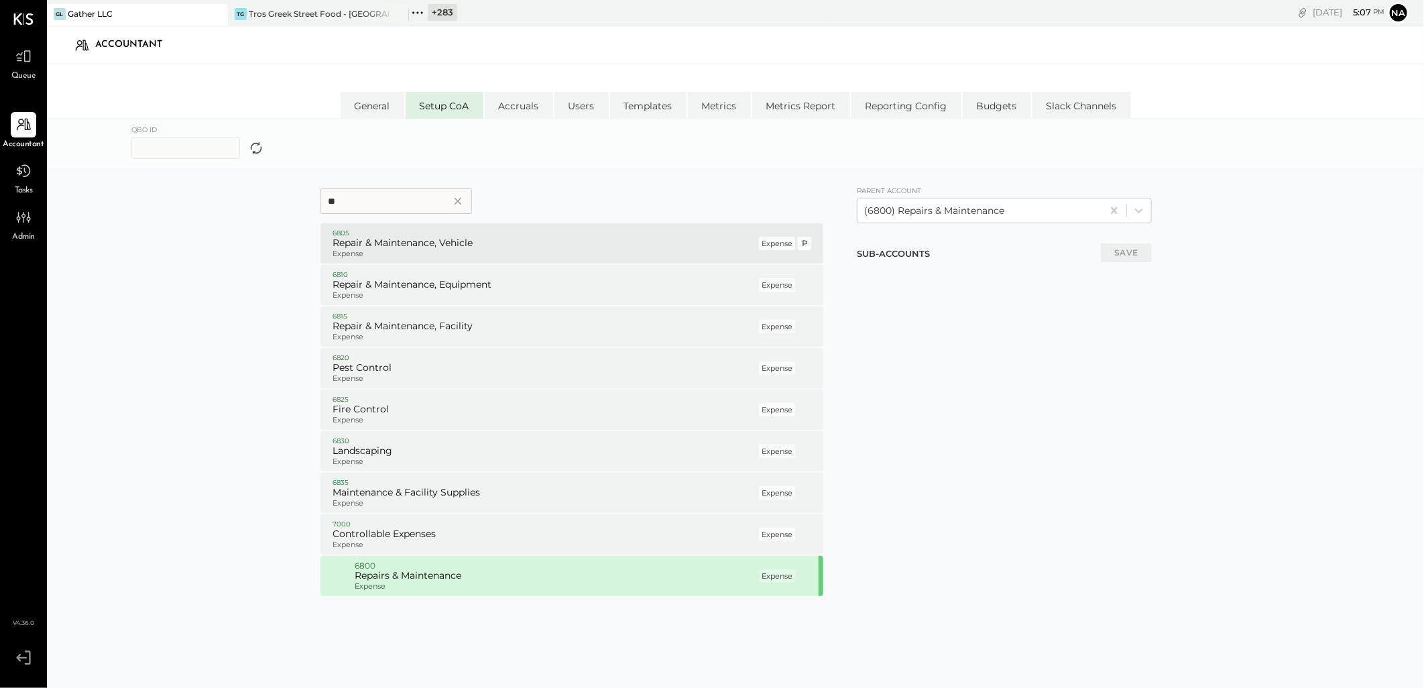
type input "**"
click at [494, 255] on p "Expense" at bounding box center [545, 253] width 424 height 9
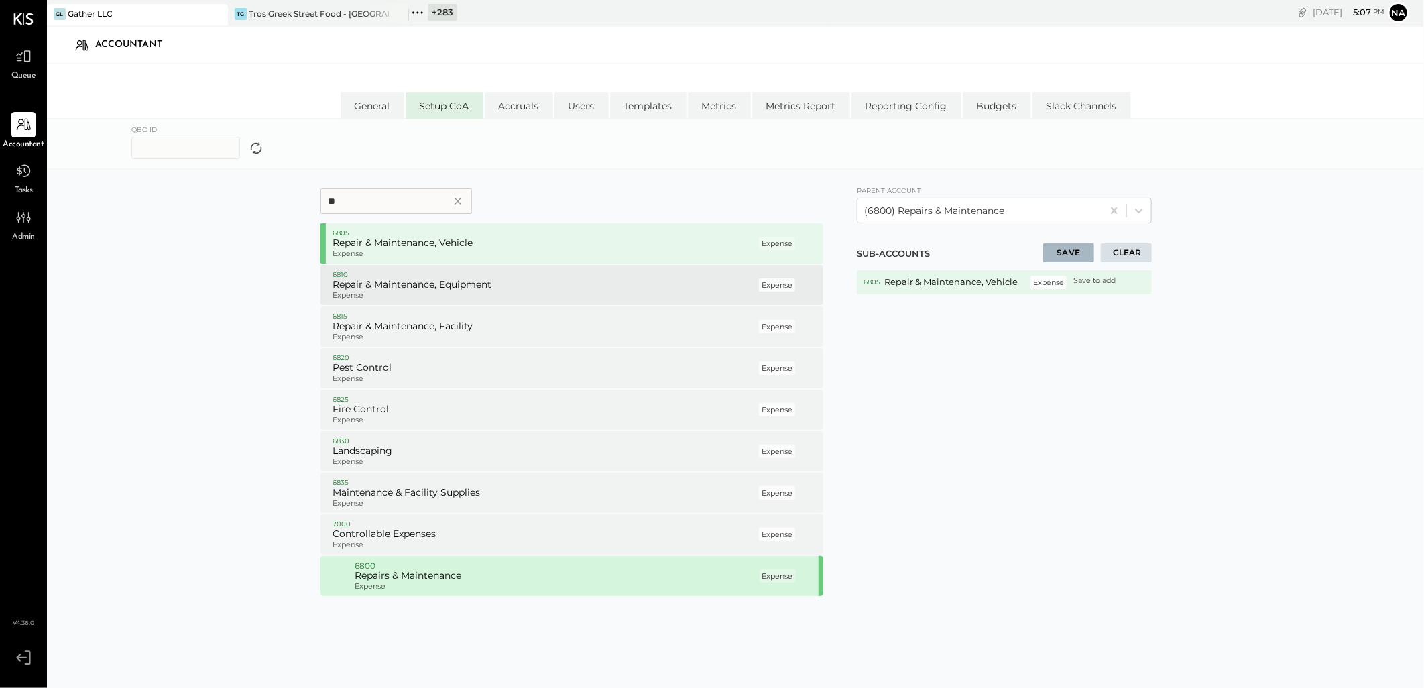
click at [488, 304] on div "6810 Repair & Maintenance, Equipment Expense Expense P" at bounding box center [572, 285] width 503 height 40
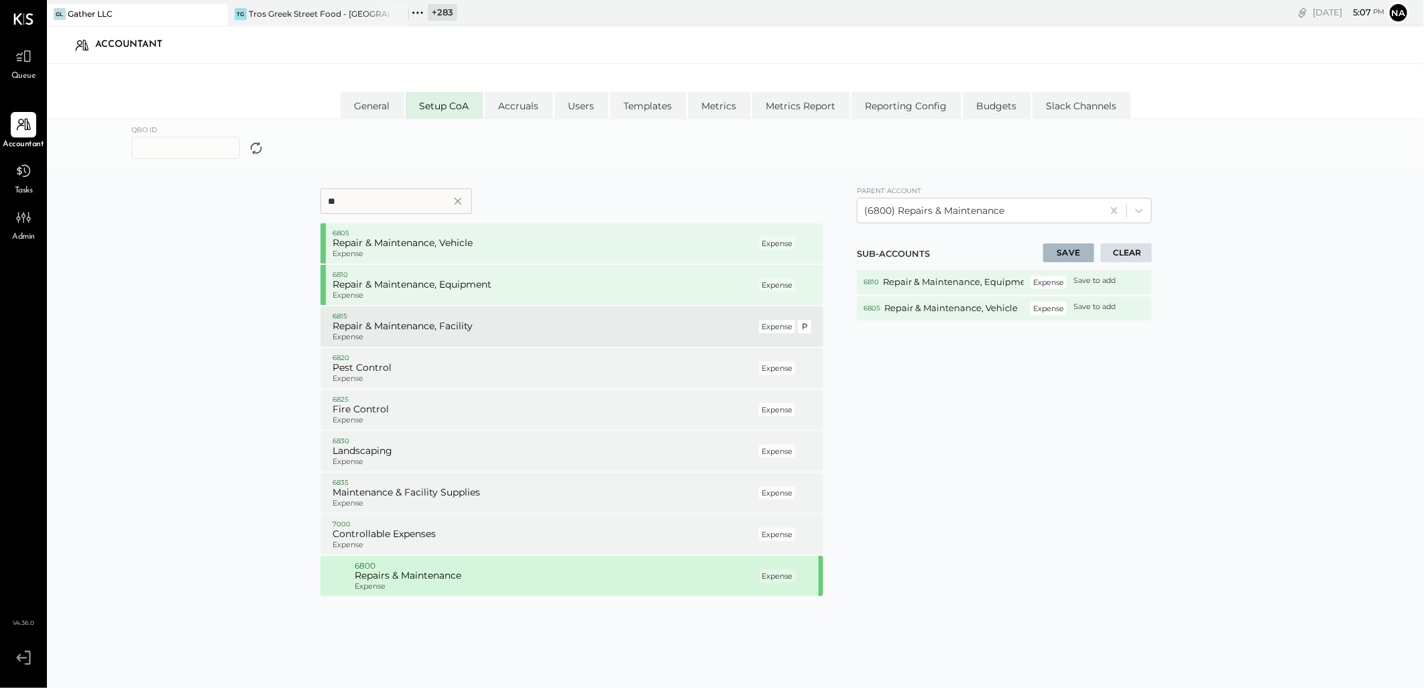
click at [447, 333] on p "Expense" at bounding box center [545, 337] width 424 height 9
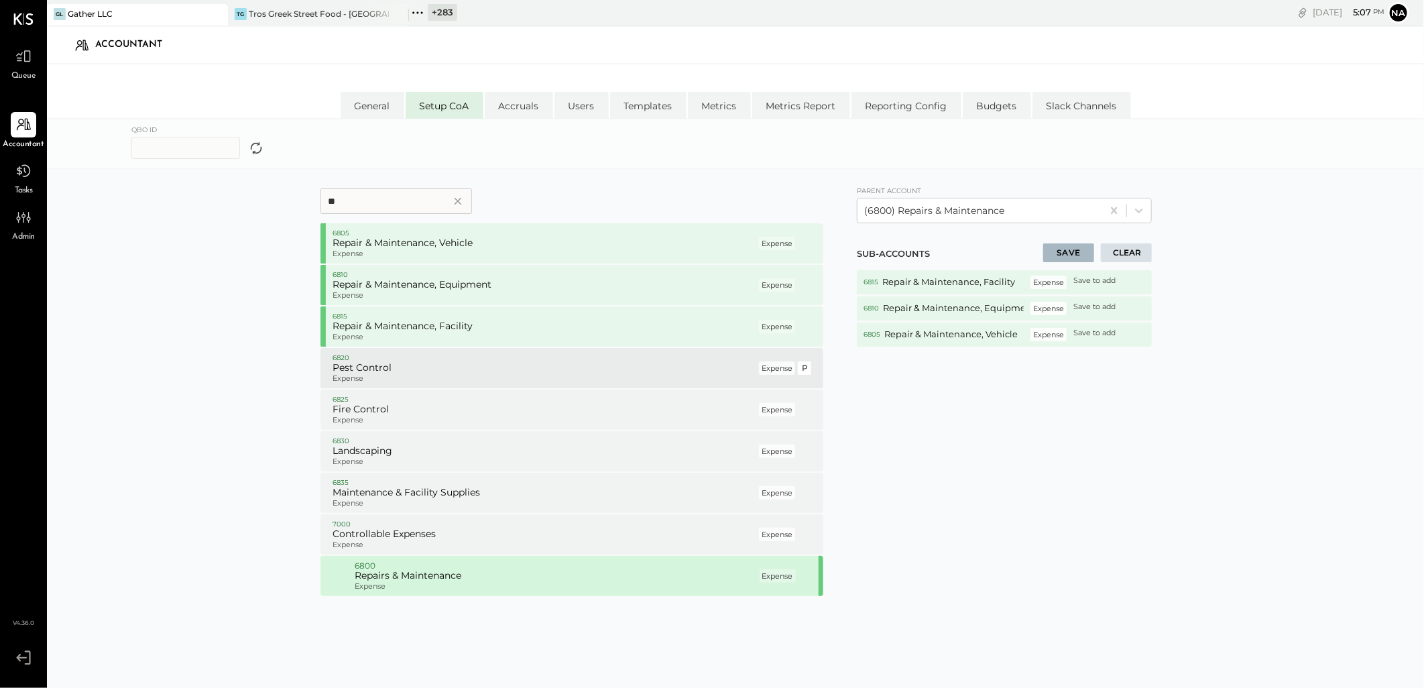
click at [431, 370] on h5 "Pest Control" at bounding box center [545, 368] width 424 height 12
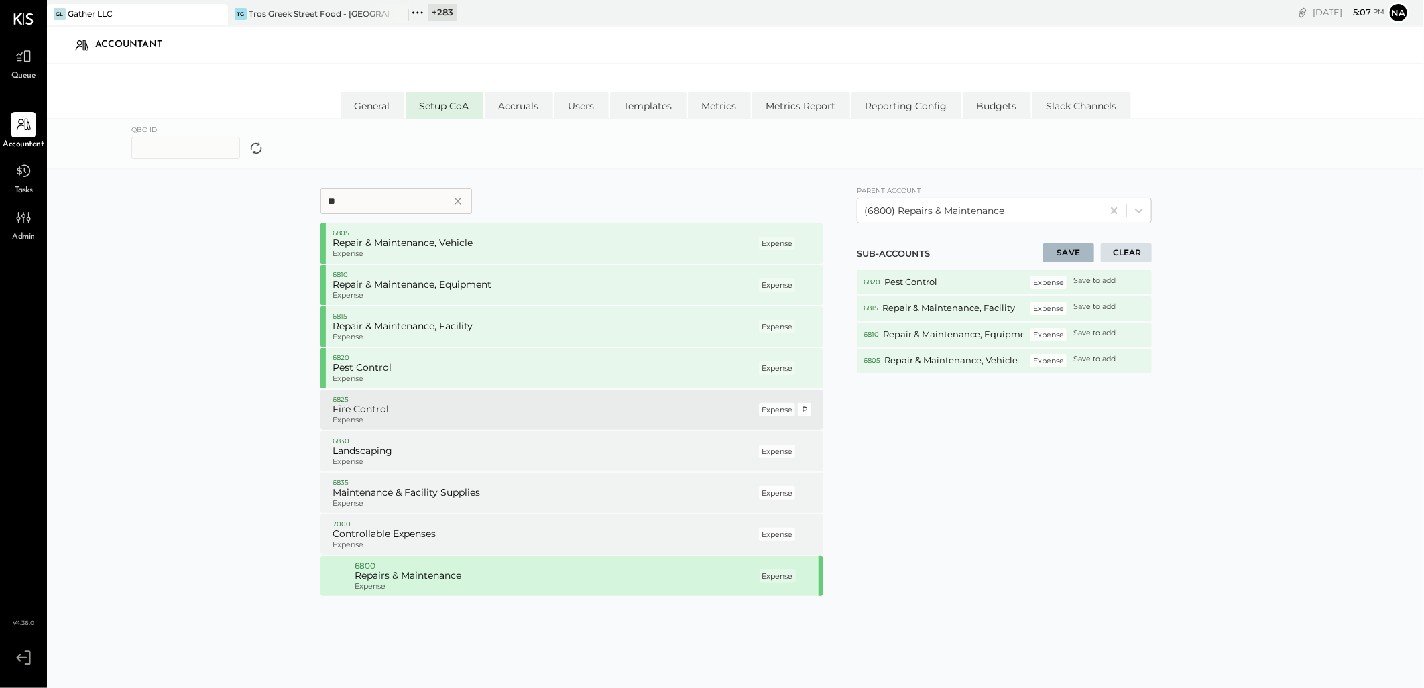
click at [414, 398] on p "6825" at bounding box center [545, 399] width 424 height 9
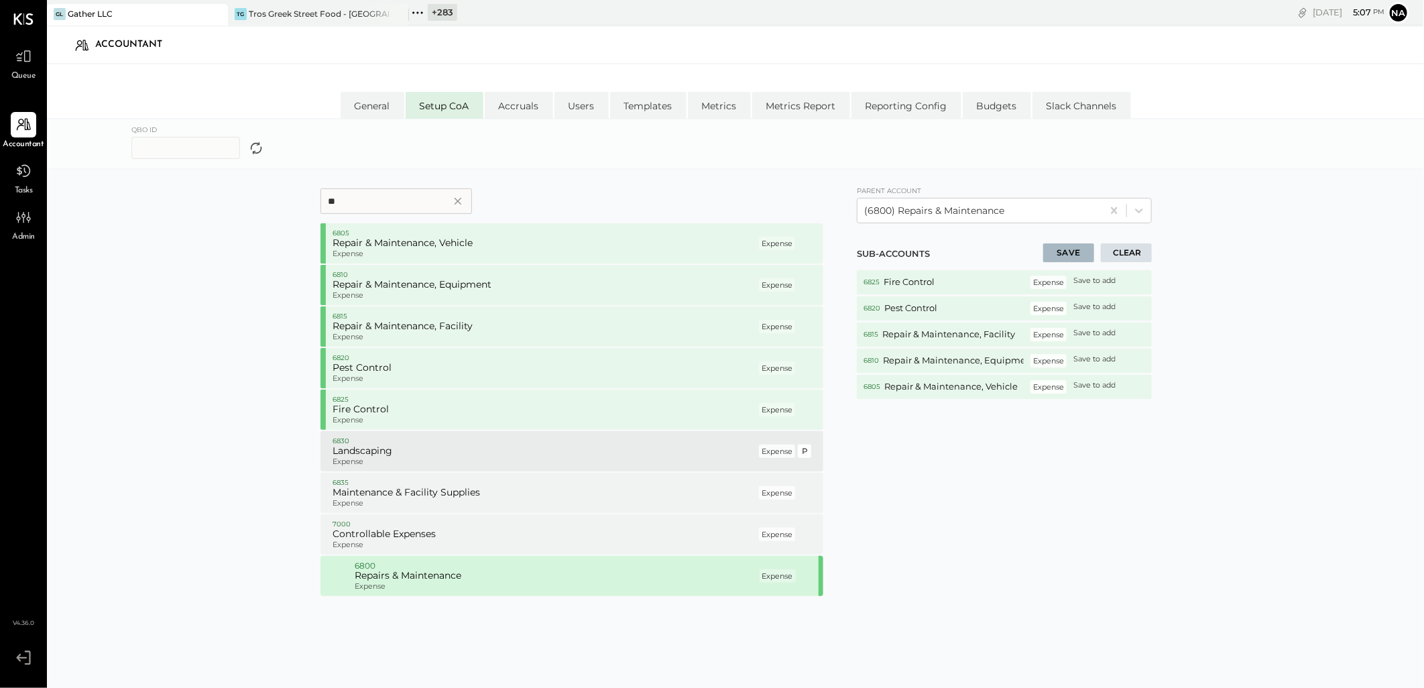
click at [404, 453] on h5 "Landscaping" at bounding box center [545, 451] width 424 height 12
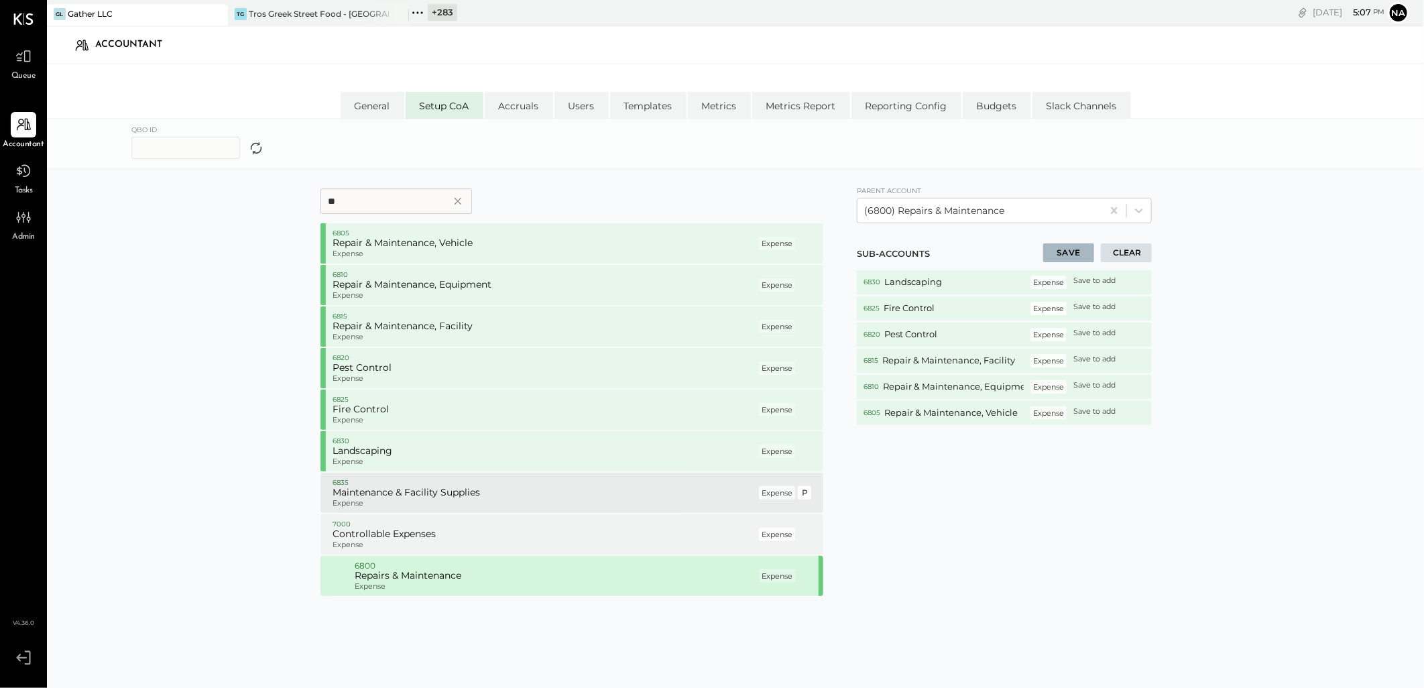
click at [423, 493] on h5 "Maintenance & Facility Supplies" at bounding box center [545, 493] width 424 height 12
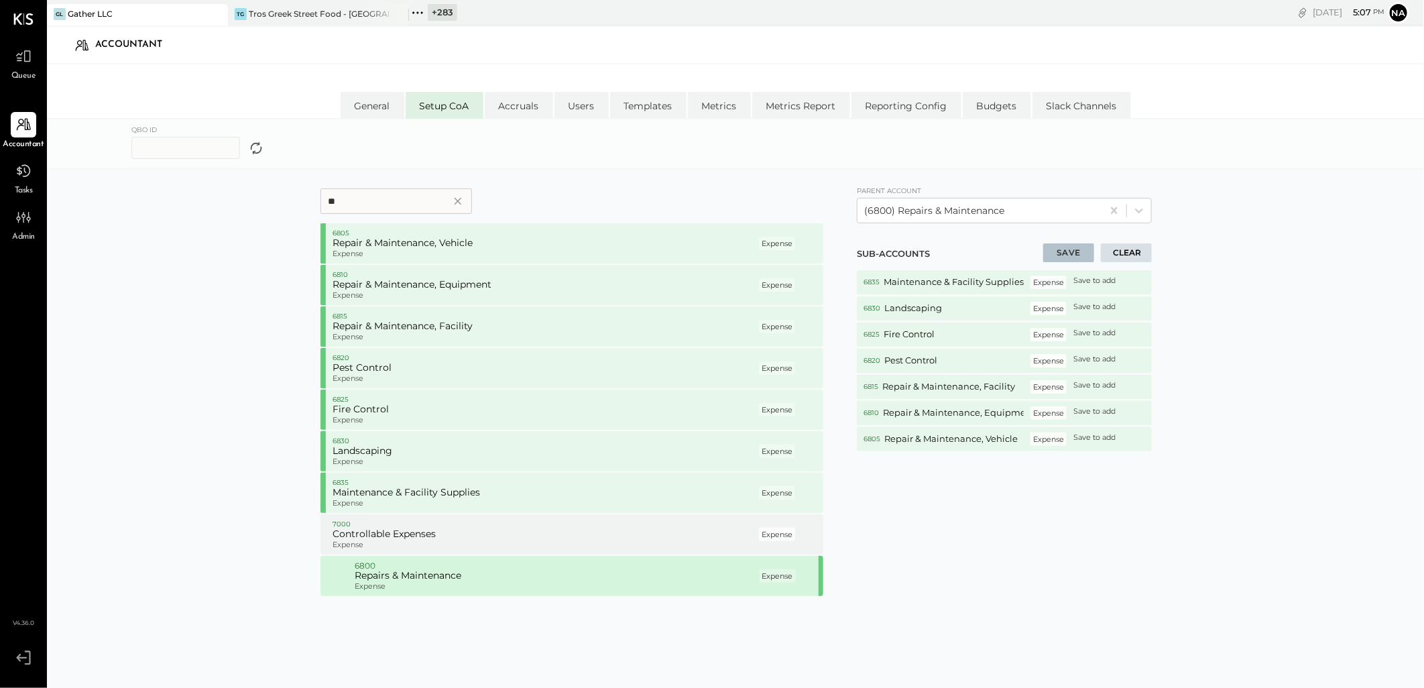
click at [1087, 250] on button "SAVE" at bounding box center [1068, 252] width 51 height 19
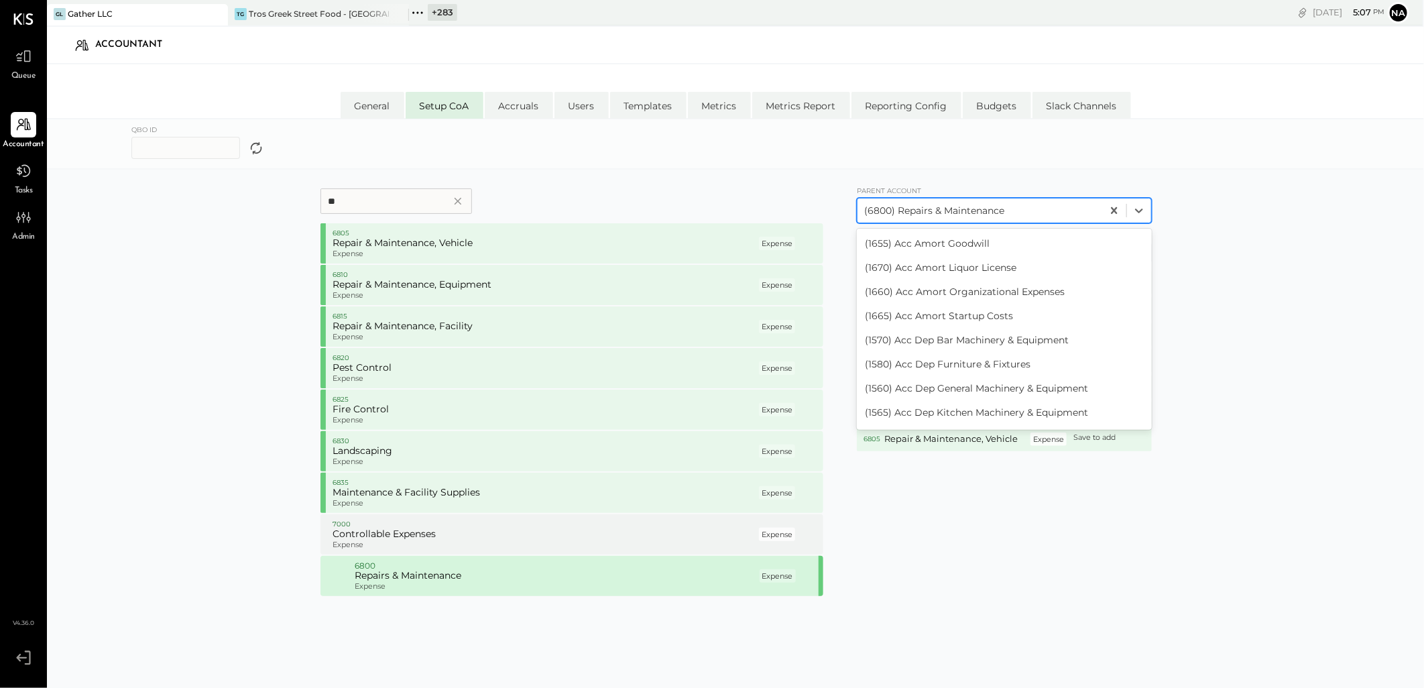
click at [1028, 207] on div at bounding box center [979, 211] width 231 height 16
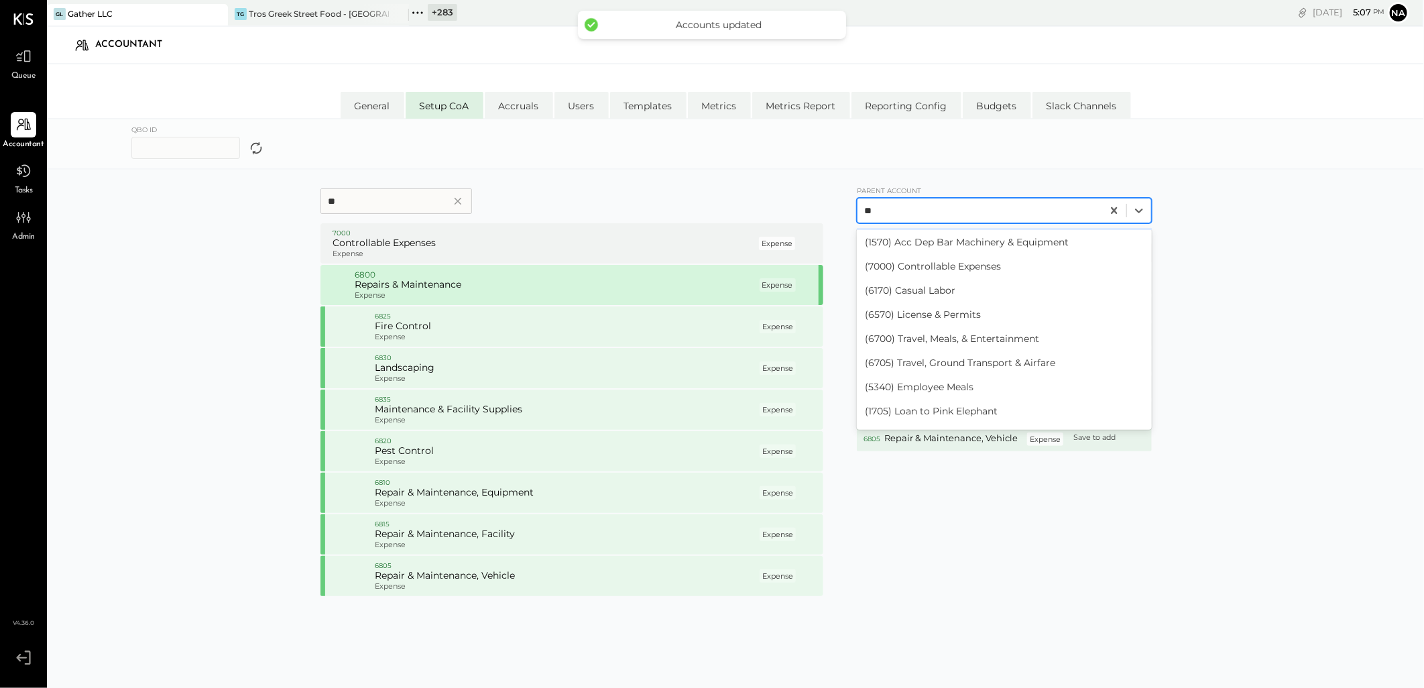
type input "*"
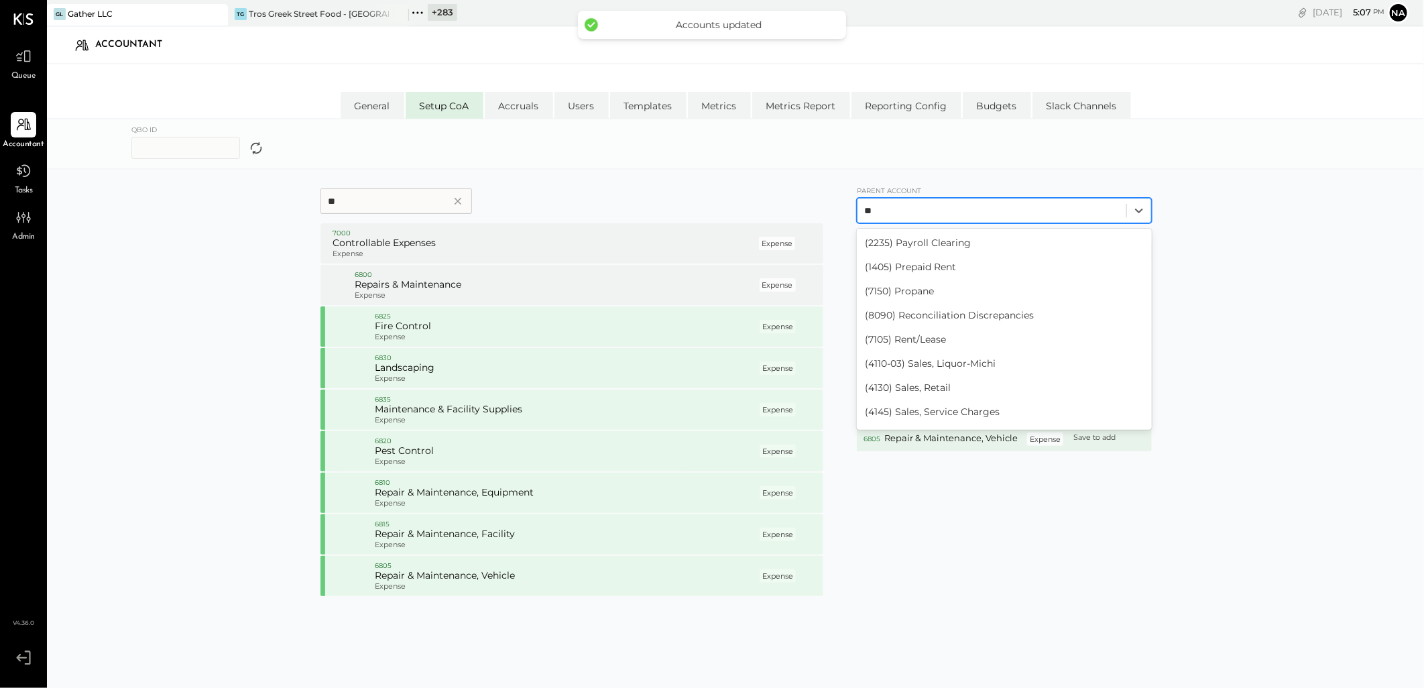
scroll to position [0, 0]
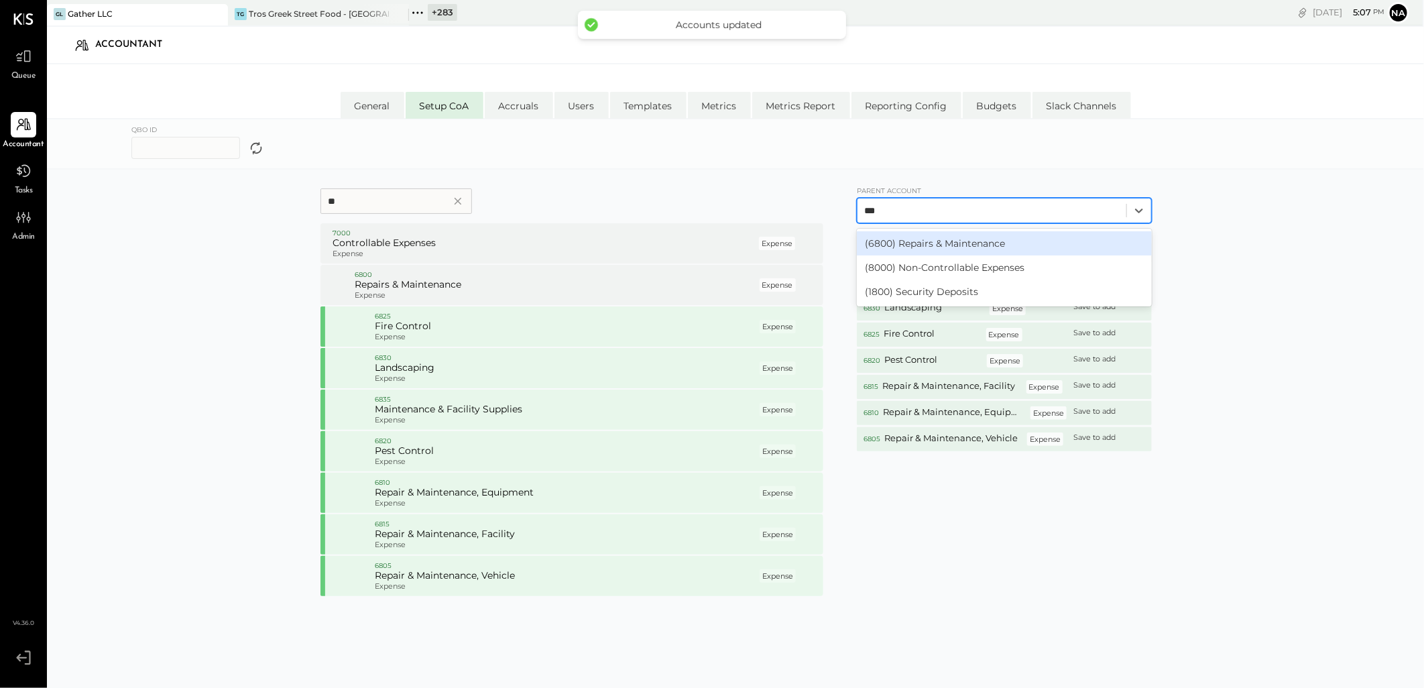
type input "****"
drag, startPoint x: 968, startPoint y: 237, endPoint x: 661, endPoint y: 233, distance: 307.2
click at [967, 237] on div "(8000) Non-Controllable Expenses" at bounding box center [1004, 243] width 295 height 24
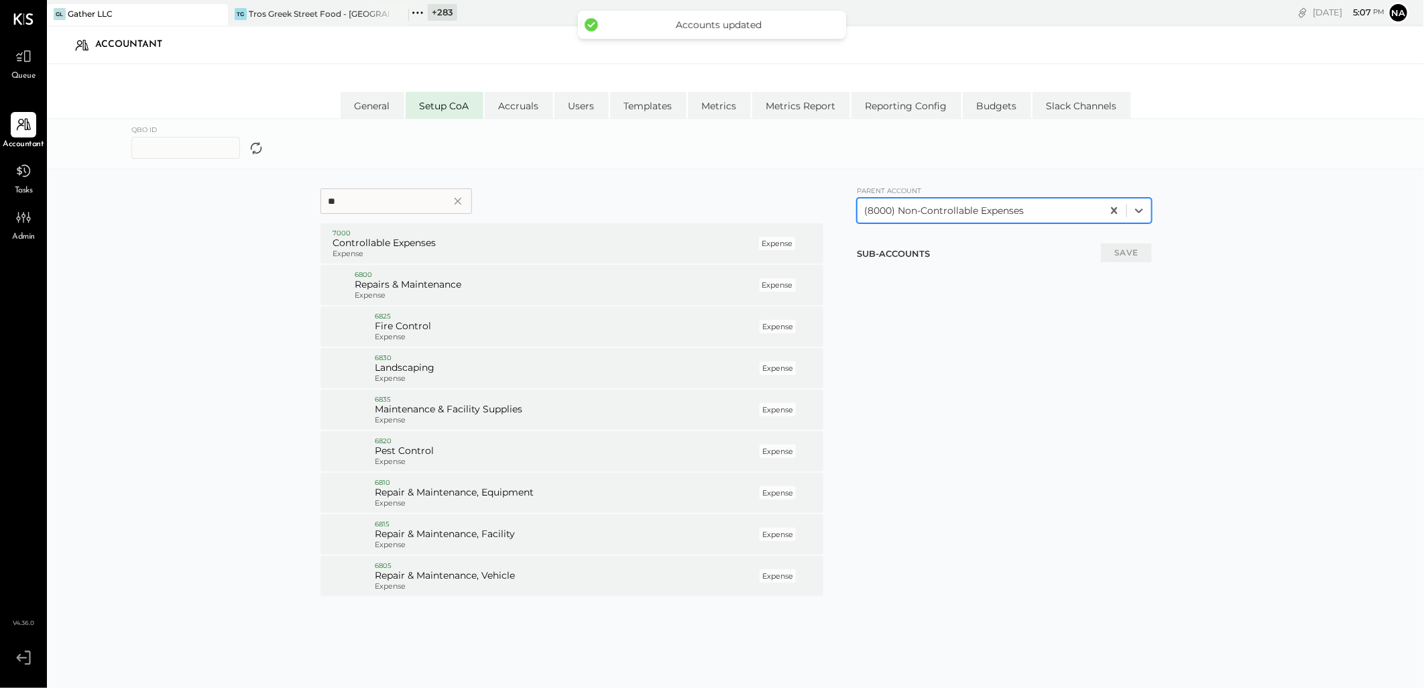
drag, startPoint x: 326, startPoint y: 202, endPoint x: 124, endPoint y: 205, distance: 201.9
click at [125, 205] on div "** 7000 Controllable Expenses Expense Expense P 6800 Repairs & Maintenance Expe…" at bounding box center [735, 470] width 1377 height 601
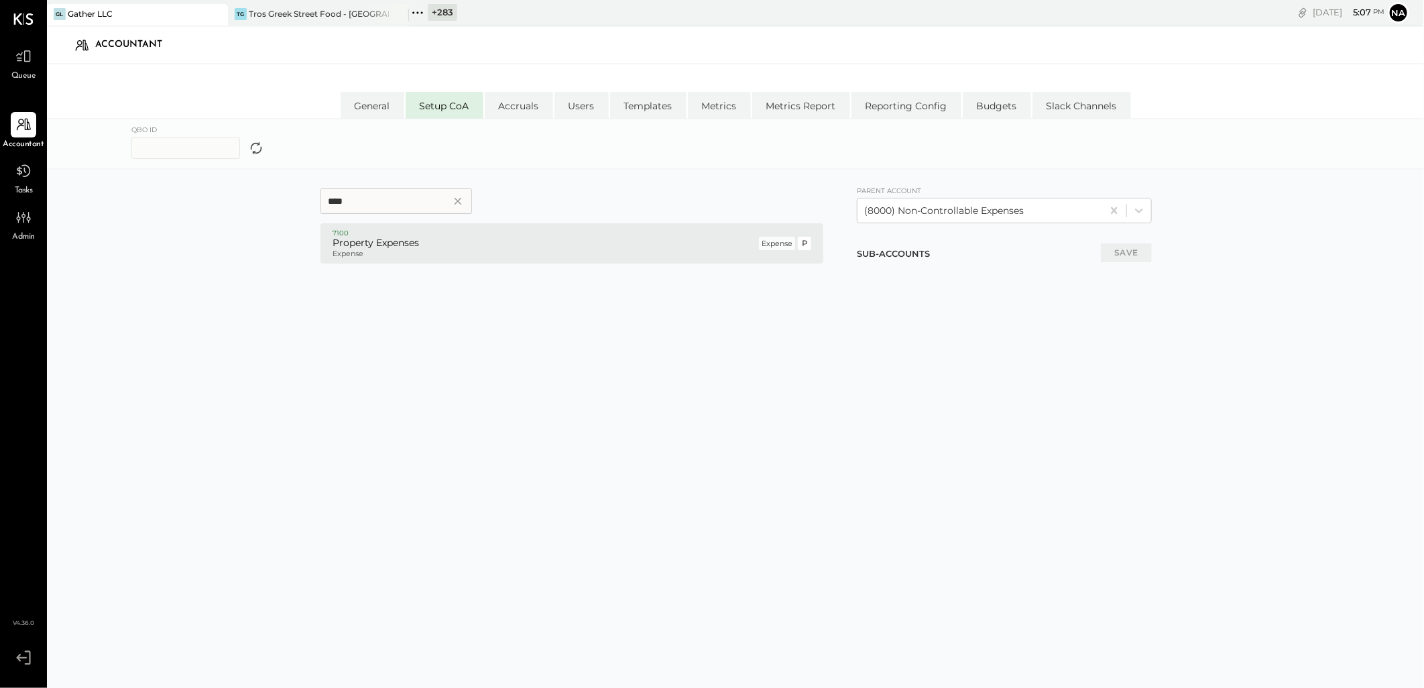
click at [441, 244] on h5 "Property Expenses" at bounding box center [545, 243] width 424 height 12
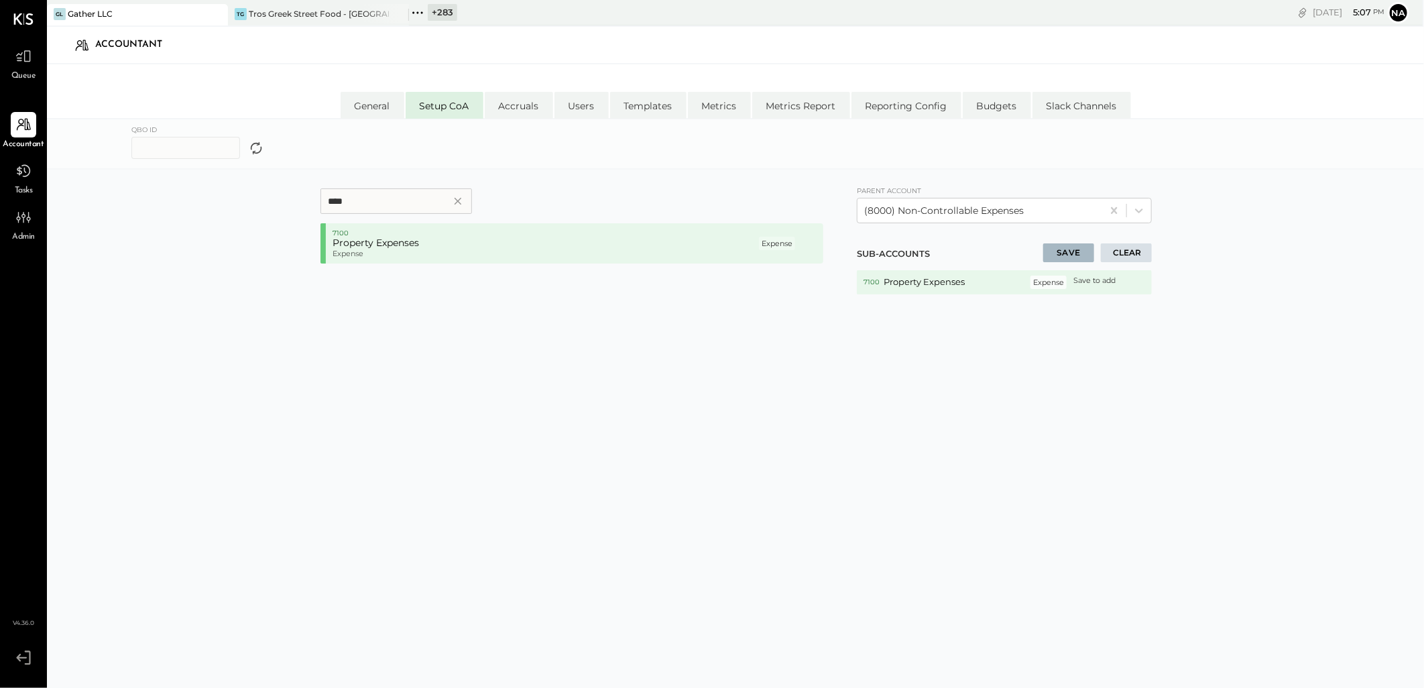
drag, startPoint x: 385, startPoint y: 202, endPoint x: 95, endPoint y: 198, distance: 290.4
click at [99, 198] on div "**** 7100 Property Expenses Expense Expense P 1 ITEM(s) Parent account (8000) N…" at bounding box center [735, 470] width 1377 height 601
click at [404, 213] on input "****" at bounding box center [397, 200] width 152 height 25
click at [386, 244] on h5 "Management Fees" at bounding box center [545, 243] width 424 height 12
drag, startPoint x: 363, startPoint y: 203, endPoint x: 42, endPoint y: 203, distance: 320.6
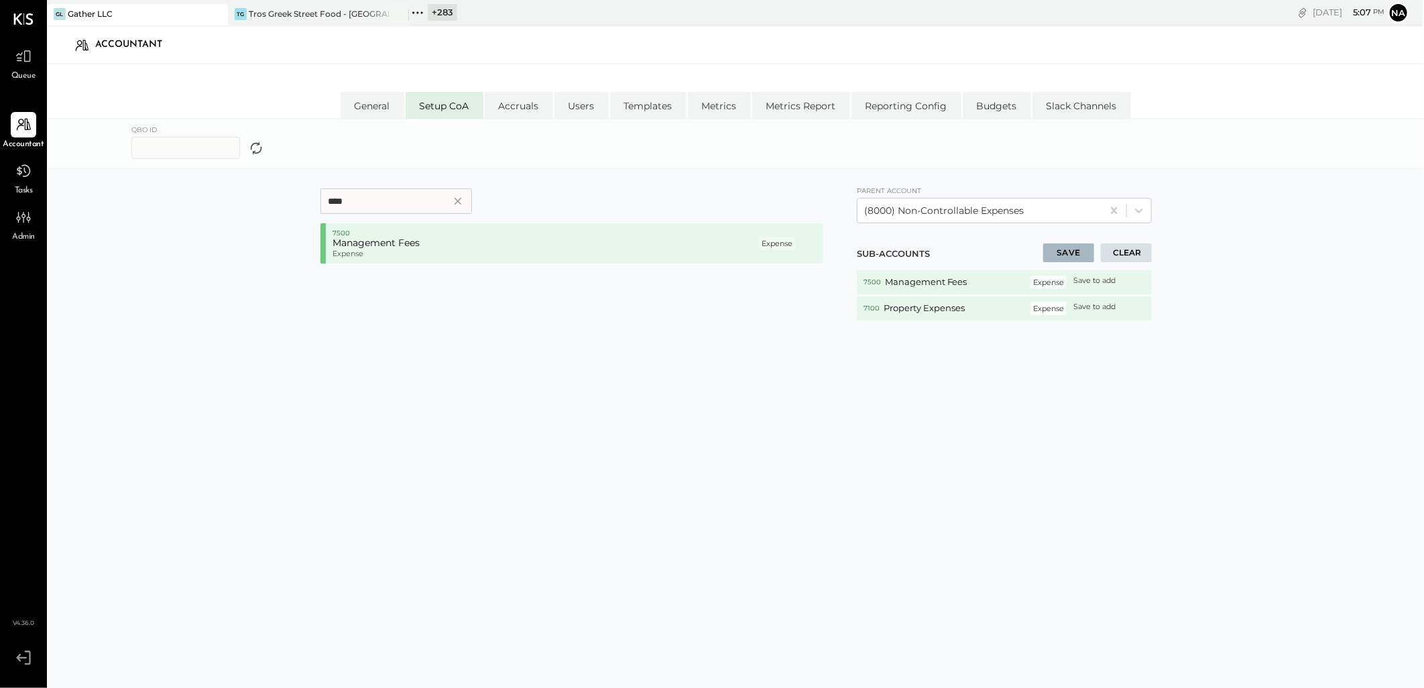
click at [41, 203] on div "Queue Accountant Tasks Admin v 4.36.0 GL Gather LLC TG Tros Greek Street Food -…" at bounding box center [712, 398] width 1424 height 796
type input "****"
click at [352, 231] on p "8100" at bounding box center [545, 233] width 424 height 9
click at [1081, 259] on button "SAVE" at bounding box center [1068, 252] width 51 height 19
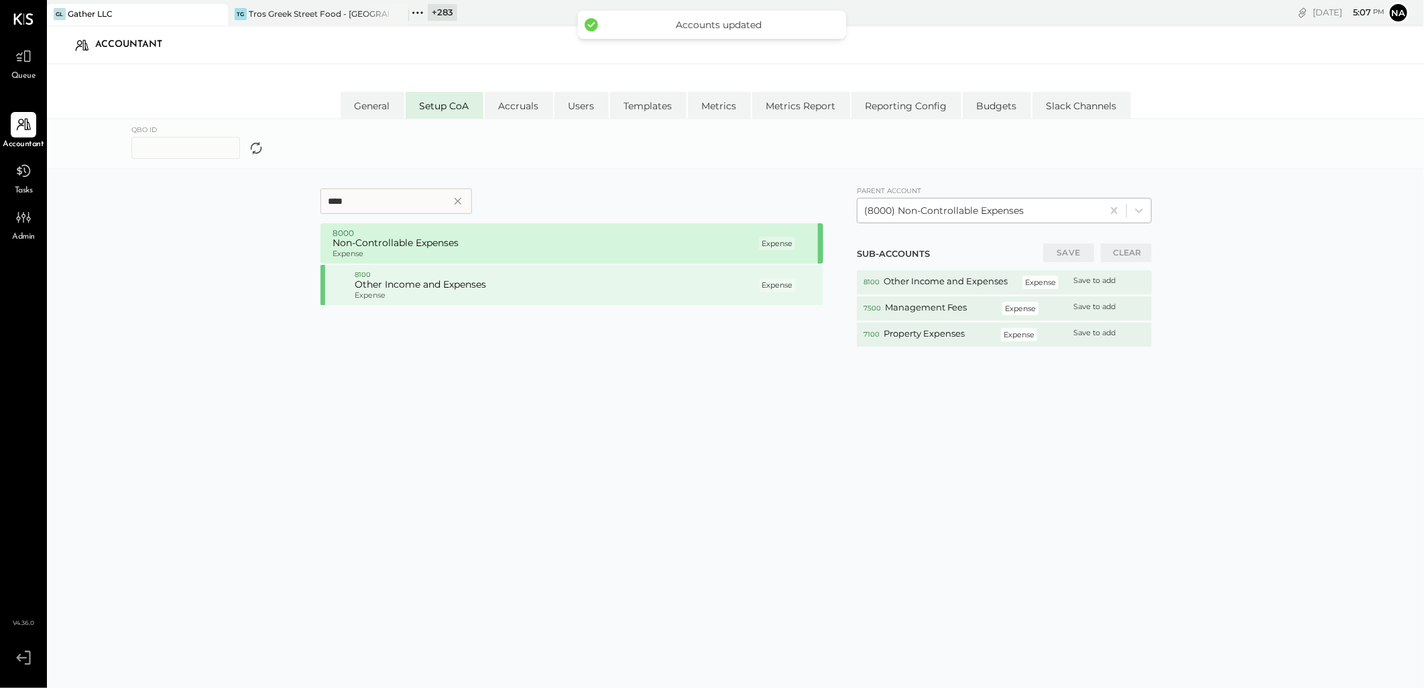
click at [1049, 206] on div at bounding box center [979, 211] width 231 height 16
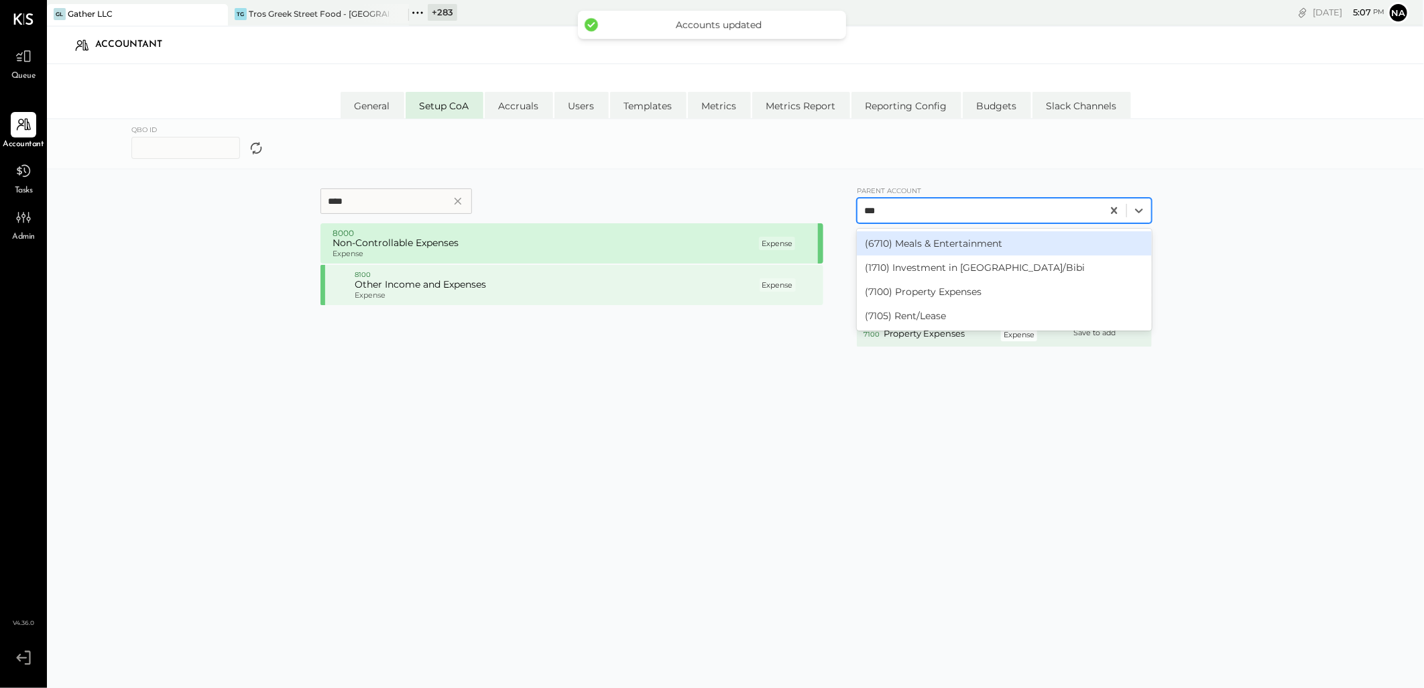
type input "****"
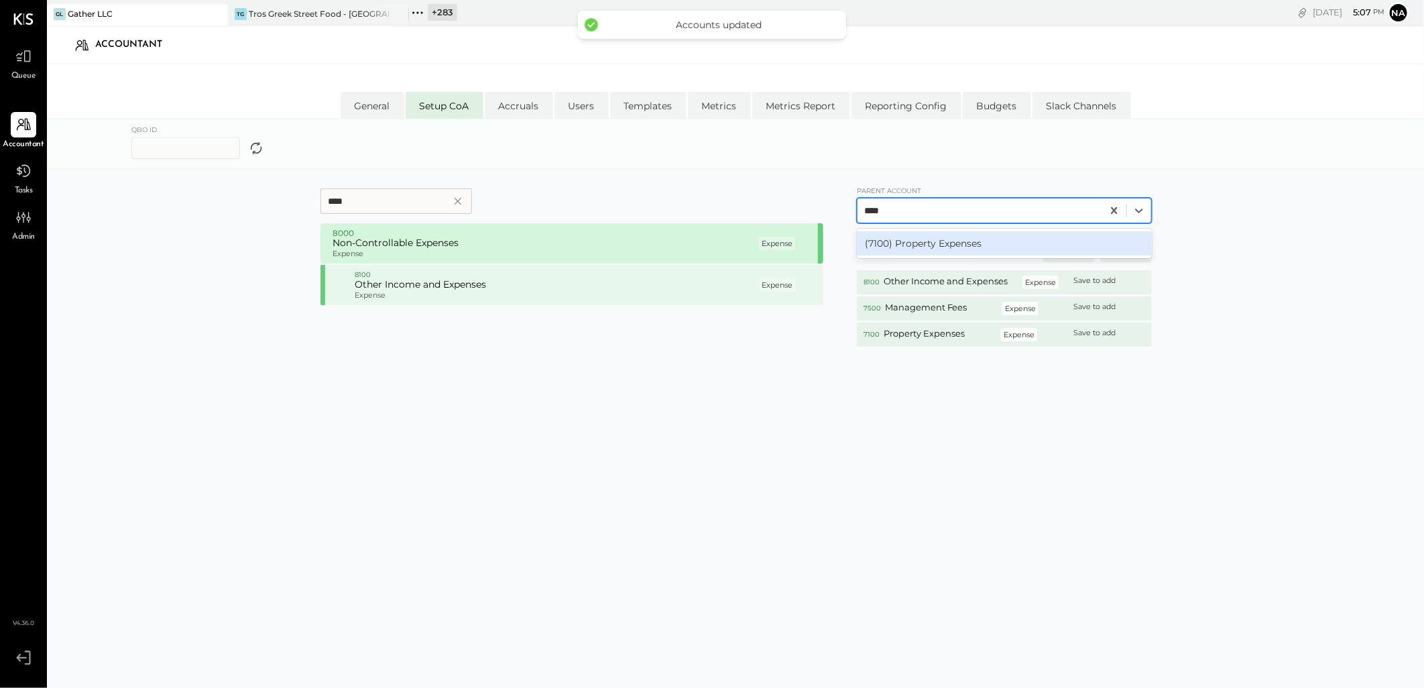
click at [932, 240] on div "(7100) Property Expenses" at bounding box center [1004, 243] width 295 height 24
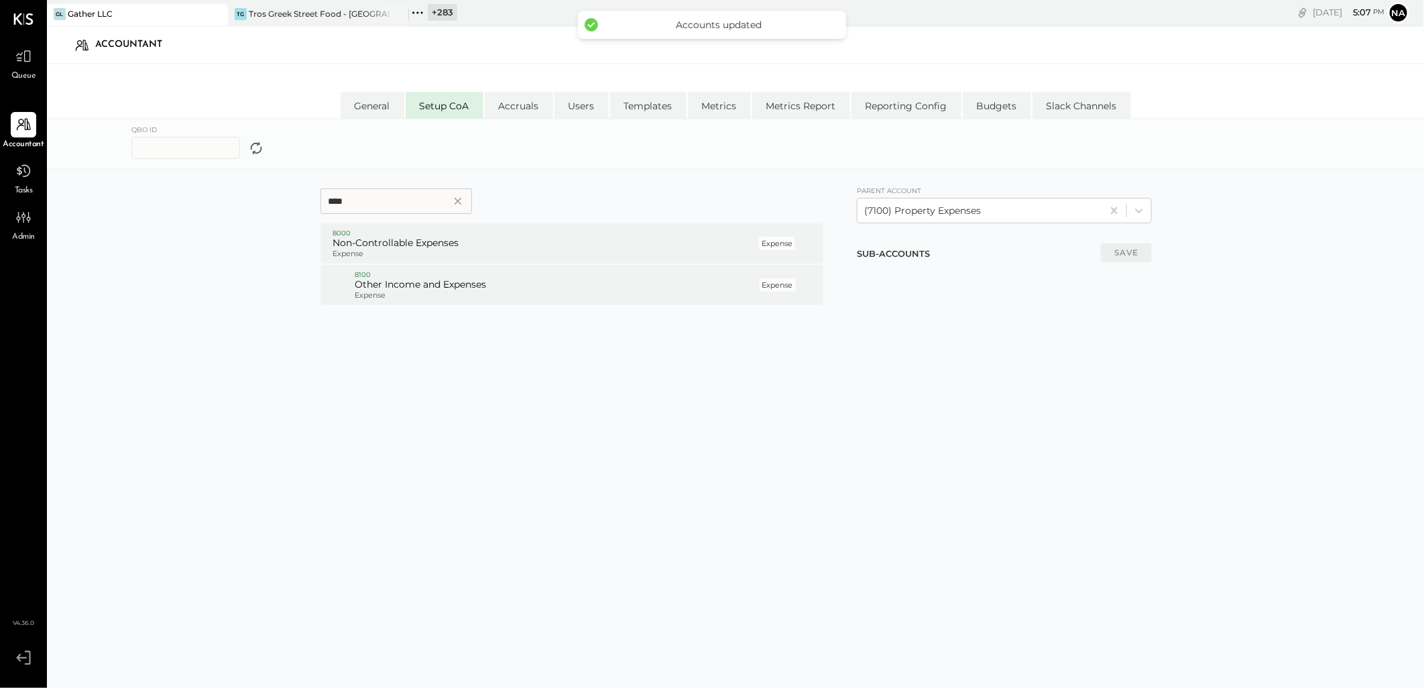
drag, startPoint x: 403, startPoint y: 215, endPoint x: 139, endPoint y: 176, distance: 267.0
click at [139, 176] on div "**** 8000 Non-Controllable Expenses Expense Expense P 8100 Other Income and Exp…" at bounding box center [735, 470] width 1377 height 601
click at [389, 193] on input "****" at bounding box center [397, 200] width 152 height 25
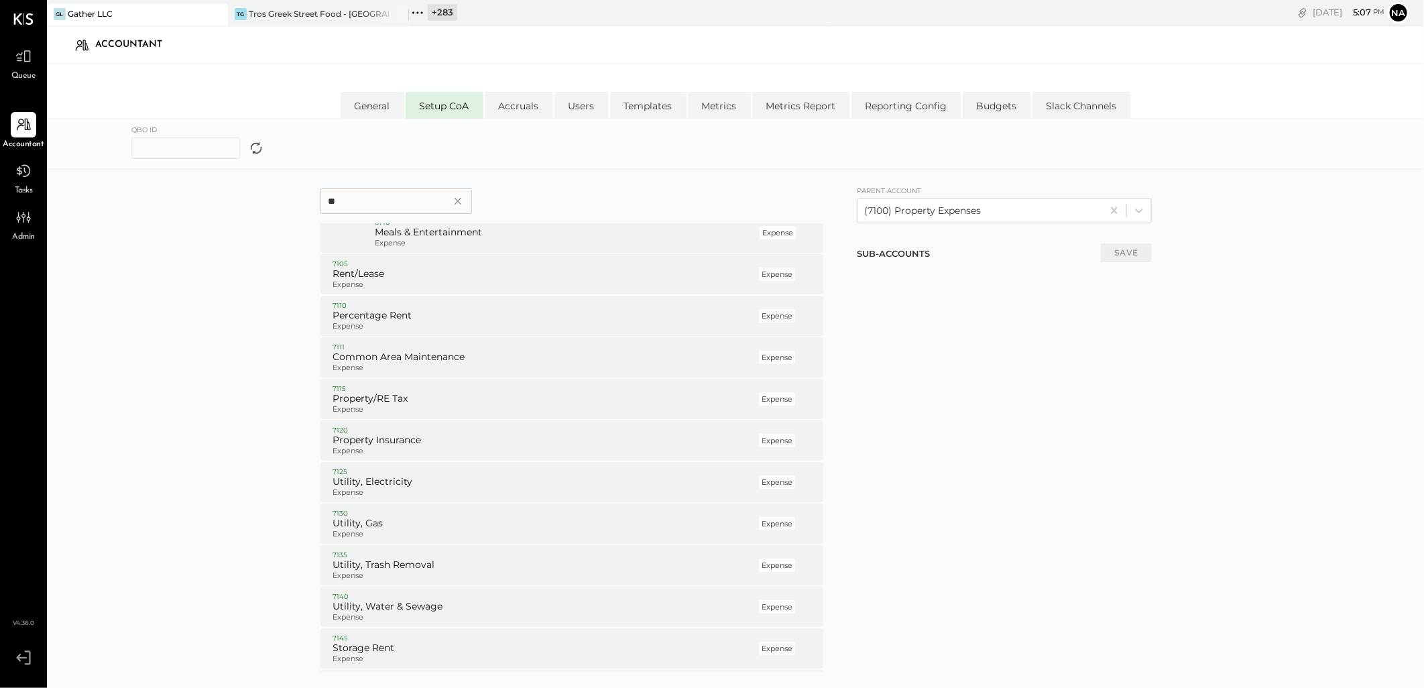
scroll to position [223, 0]
type input "**"
click at [436, 288] on div "7105 Rent/Lease Expense Expense P" at bounding box center [572, 269] width 503 height 40
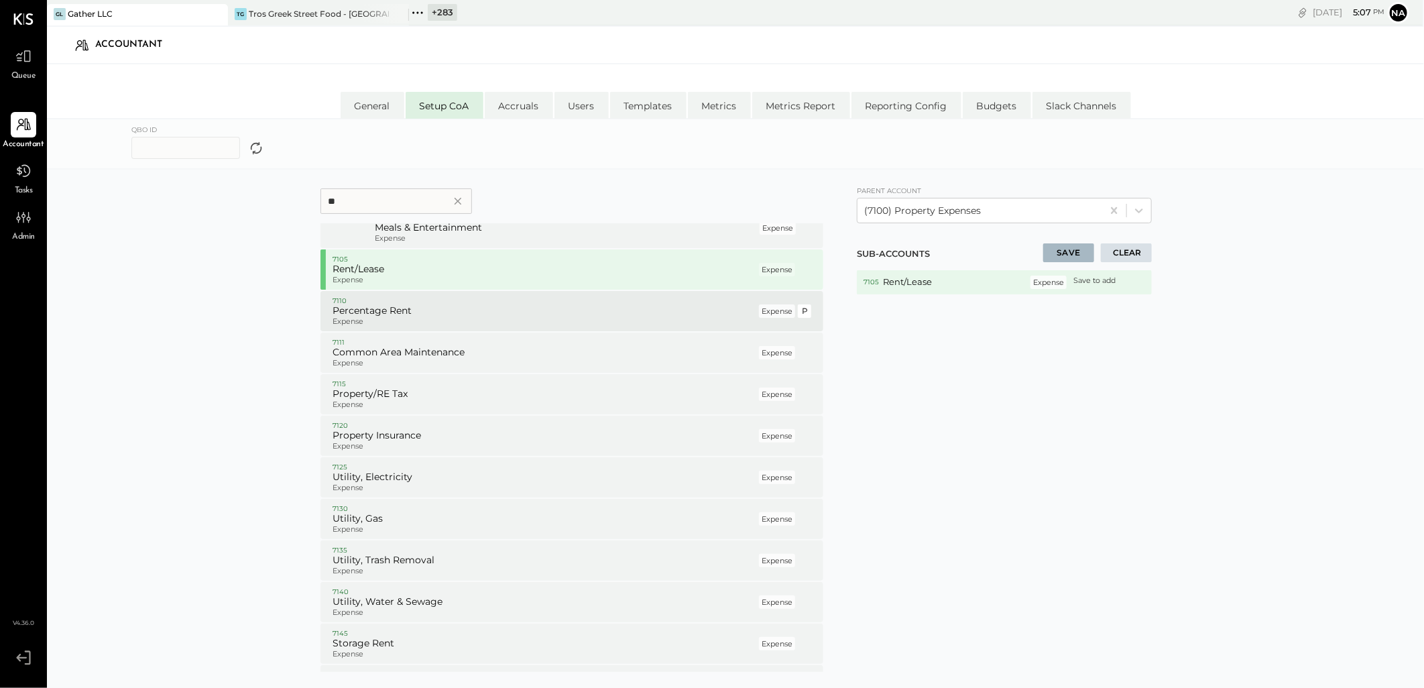
click at [421, 309] on h5 "Percentage Rent" at bounding box center [545, 311] width 424 height 12
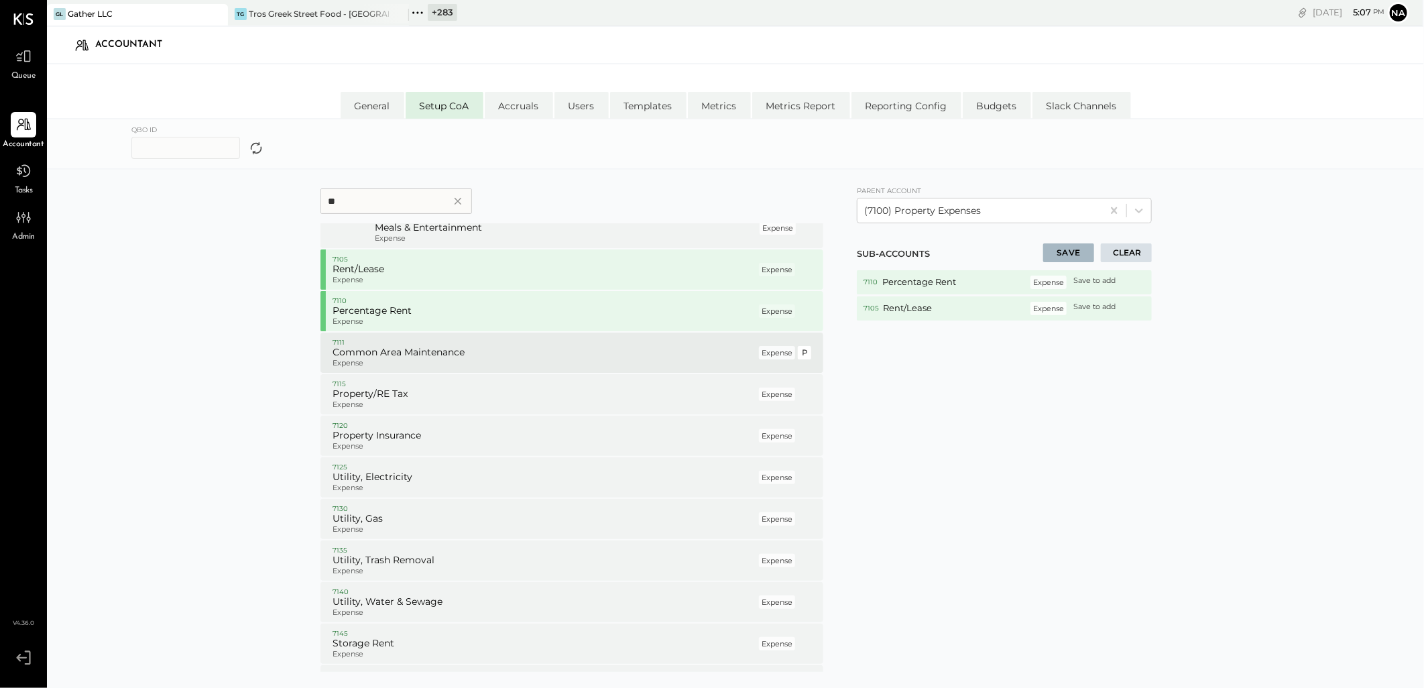
click at [416, 349] on h5 "Common Area Maintenance" at bounding box center [545, 353] width 424 height 12
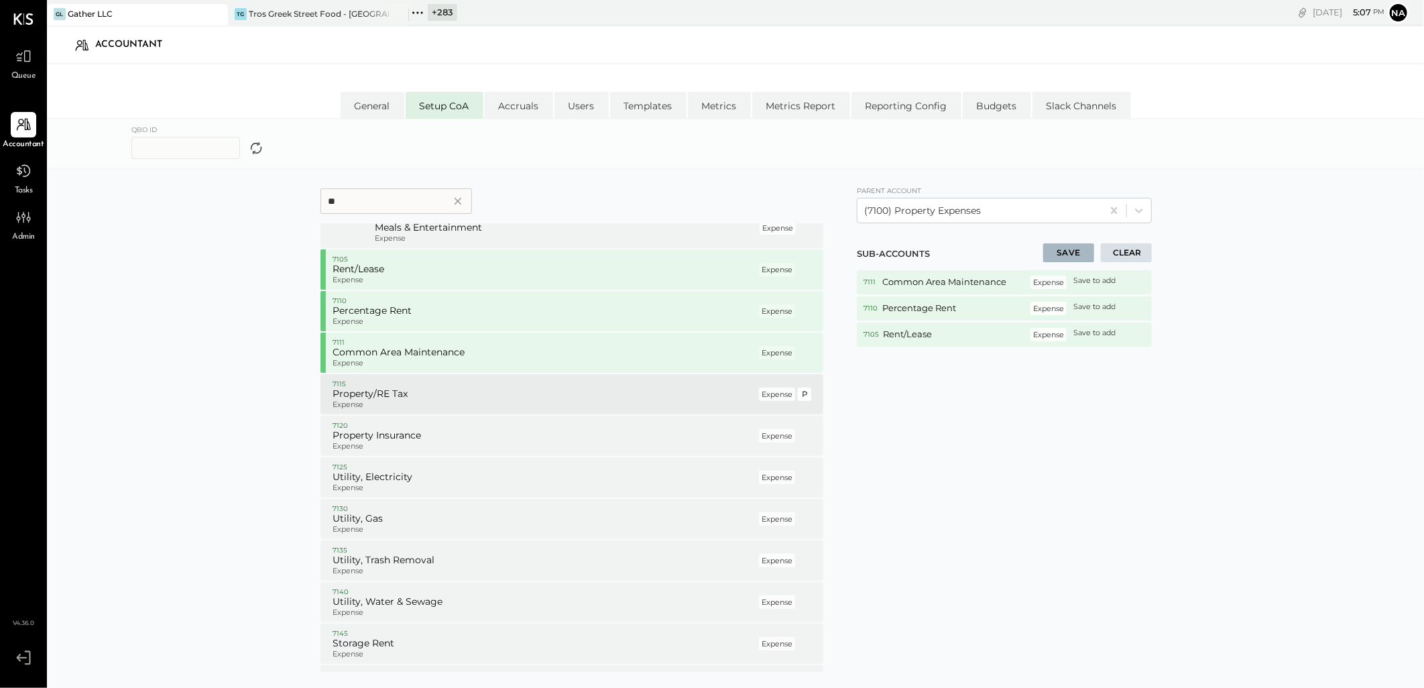
click at [412, 390] on h5 "Property/RE Tax" at bounding box center [545, 394] width 424 height 12
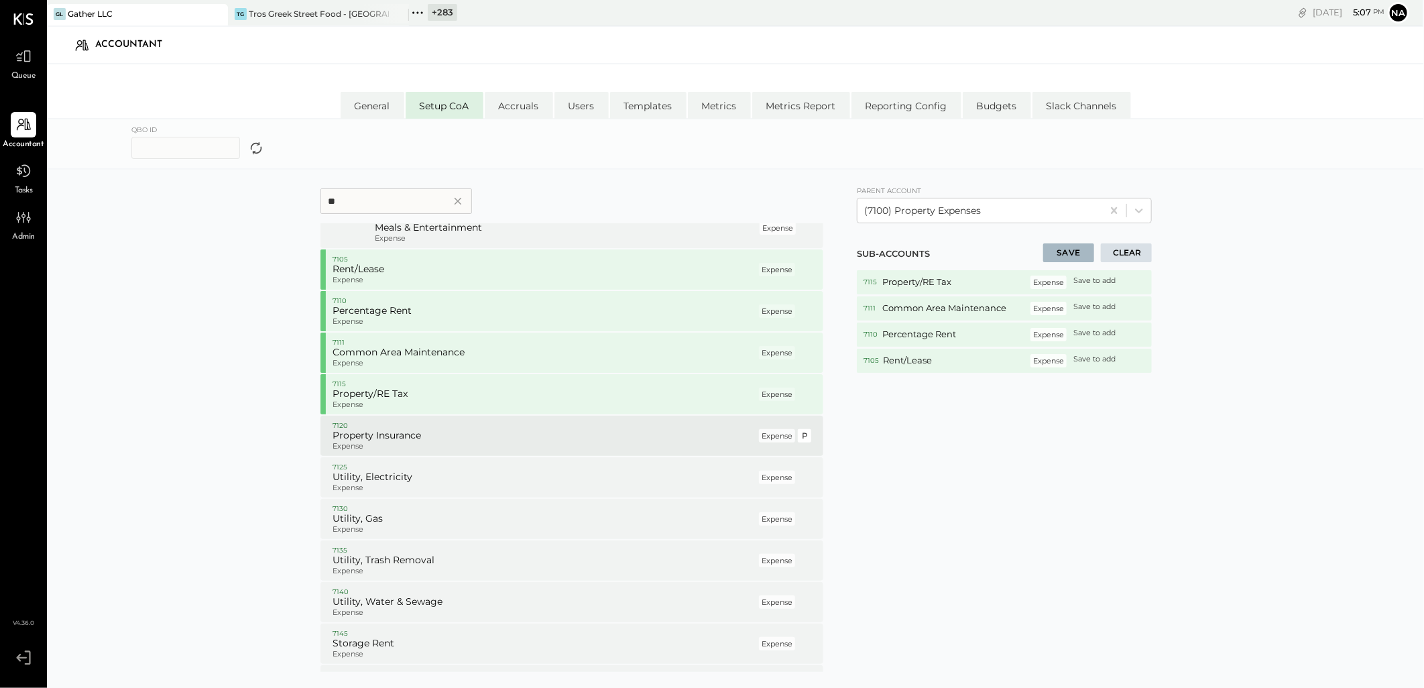
click at [410, 433] on h5 "Property Insurance" at bounding box center [545, 436] width 424 height 12
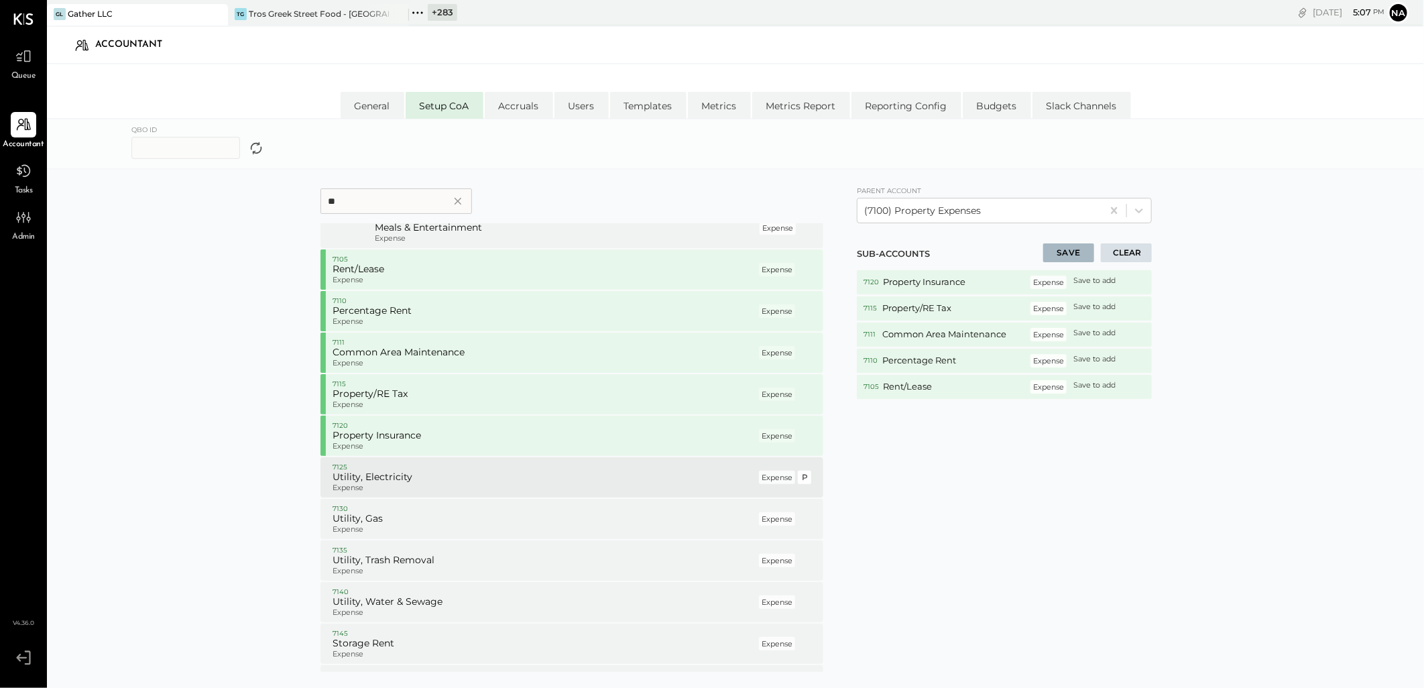
click at [423, 472] on h5 "Utility, Electricity" at bounding box center [545, 477] width 424 height 12
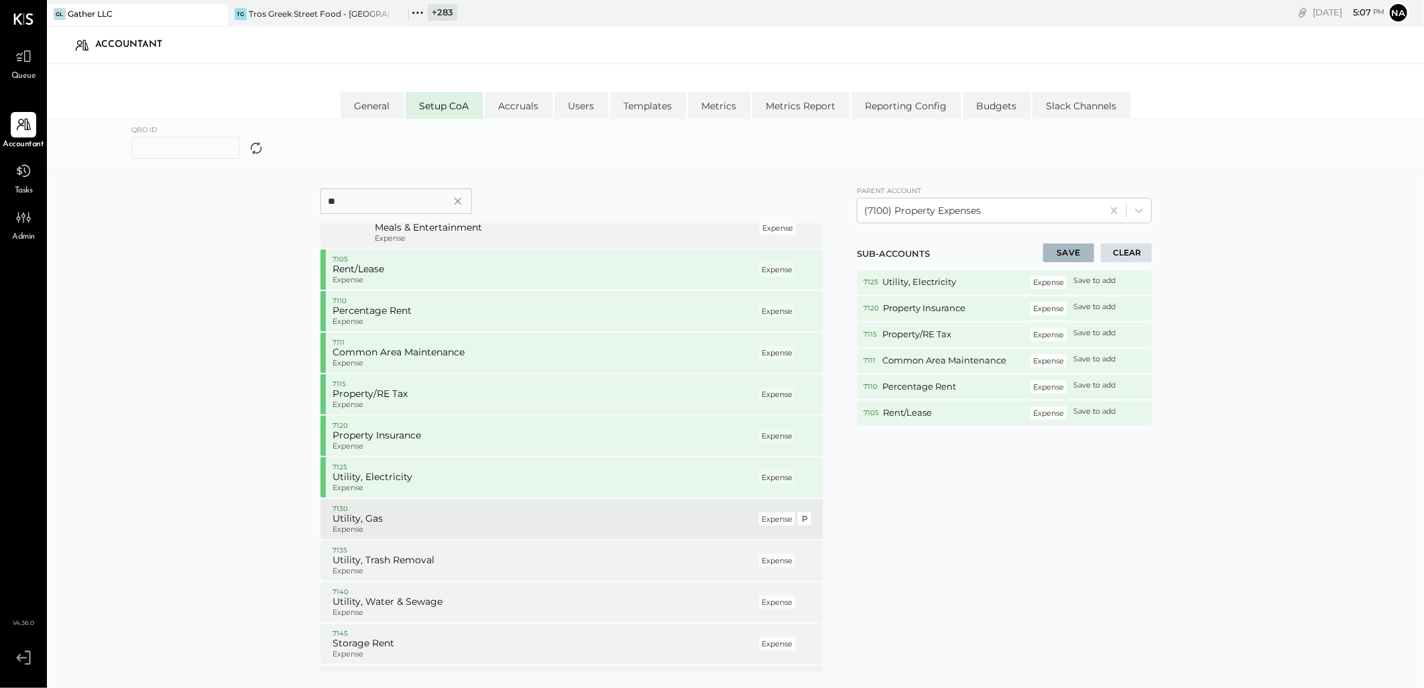
drag, startPoint x: 419, startPoint y: 516, endPoint x: 414, endPoint y: 548, distance: 31.9
click at [419, 517] on h5 "Utility, Gas" at bounding box center [545, 519] width 424 height 12
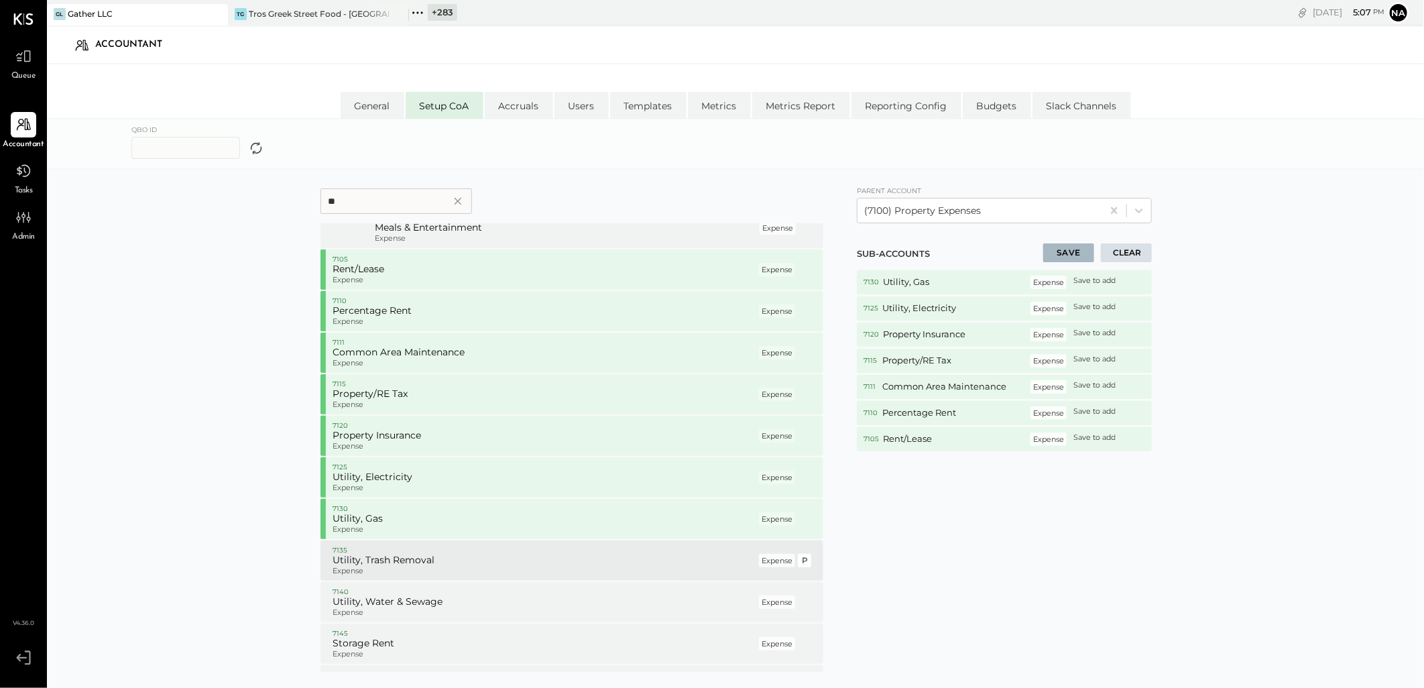
click at [414, 550] on p "7135" at bounding box center [545, 550] width 424 height 9
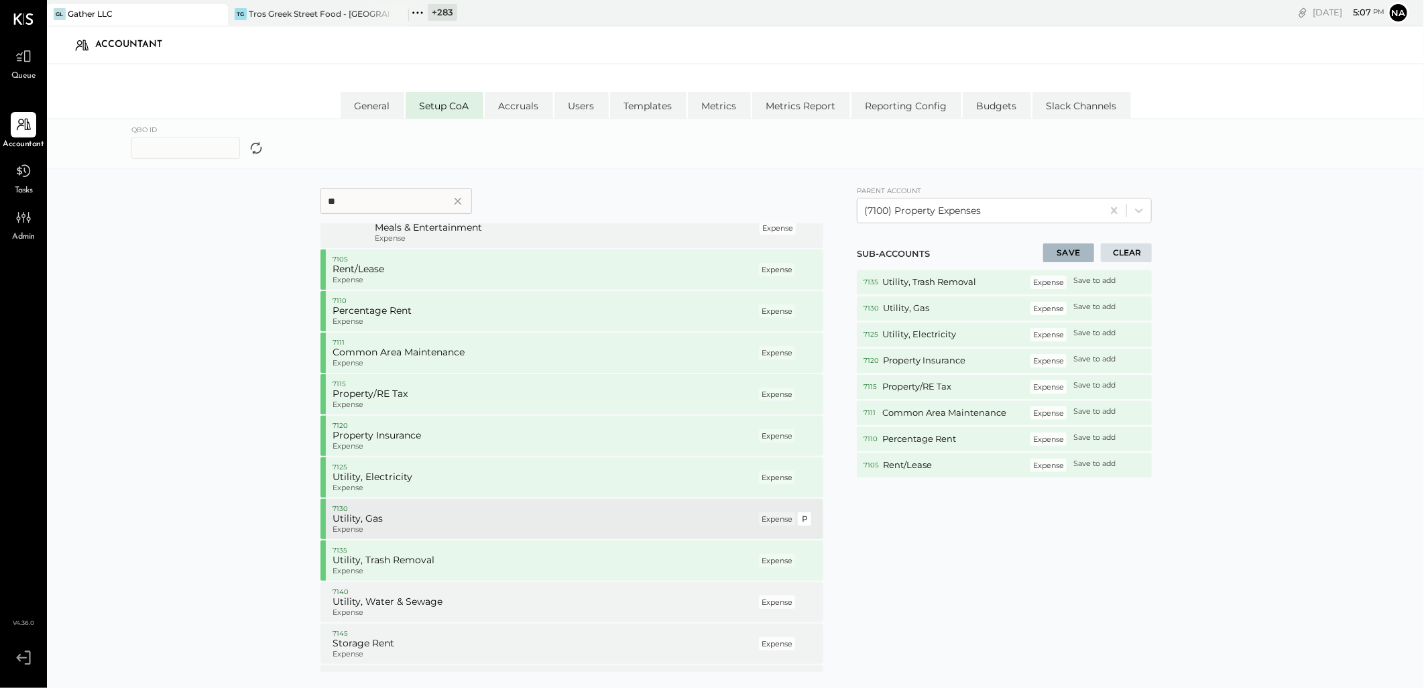
scroll to position [339, 0]
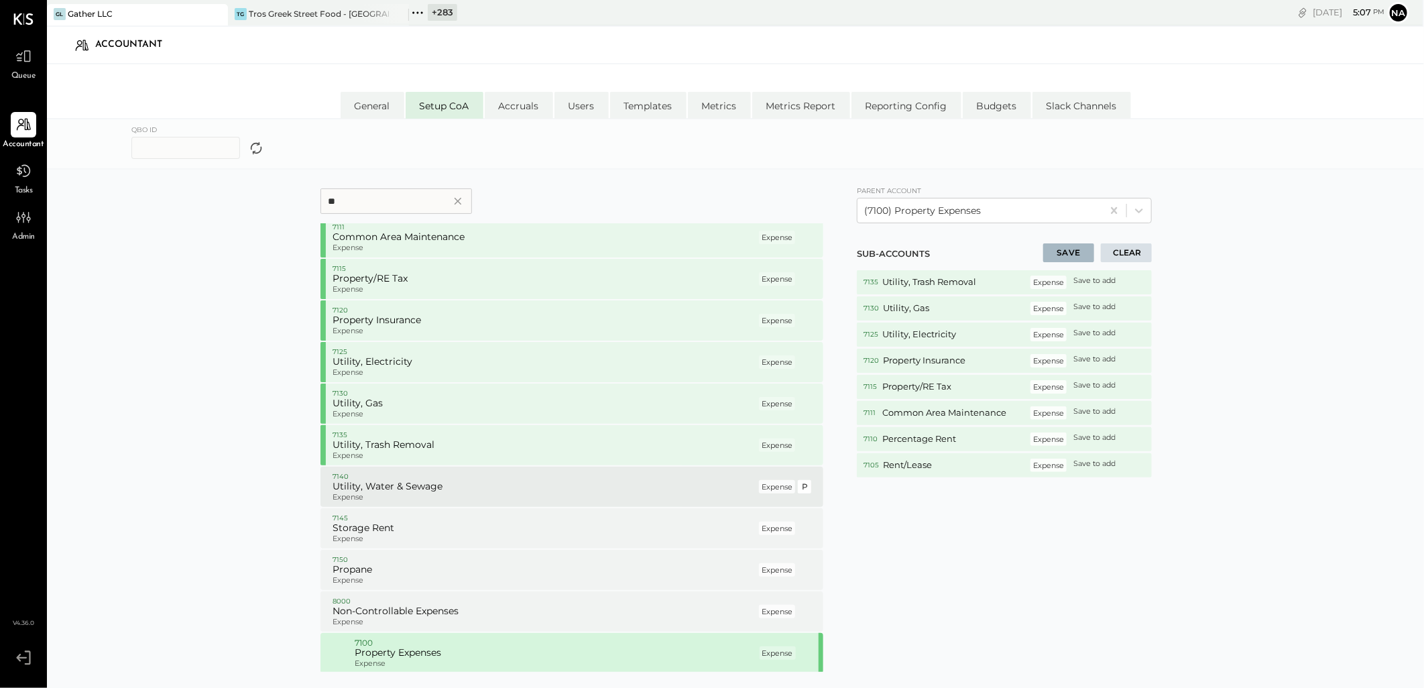
click at [426, 498] on p "Expense" at bounding box center [545, 497] width 424 height 9
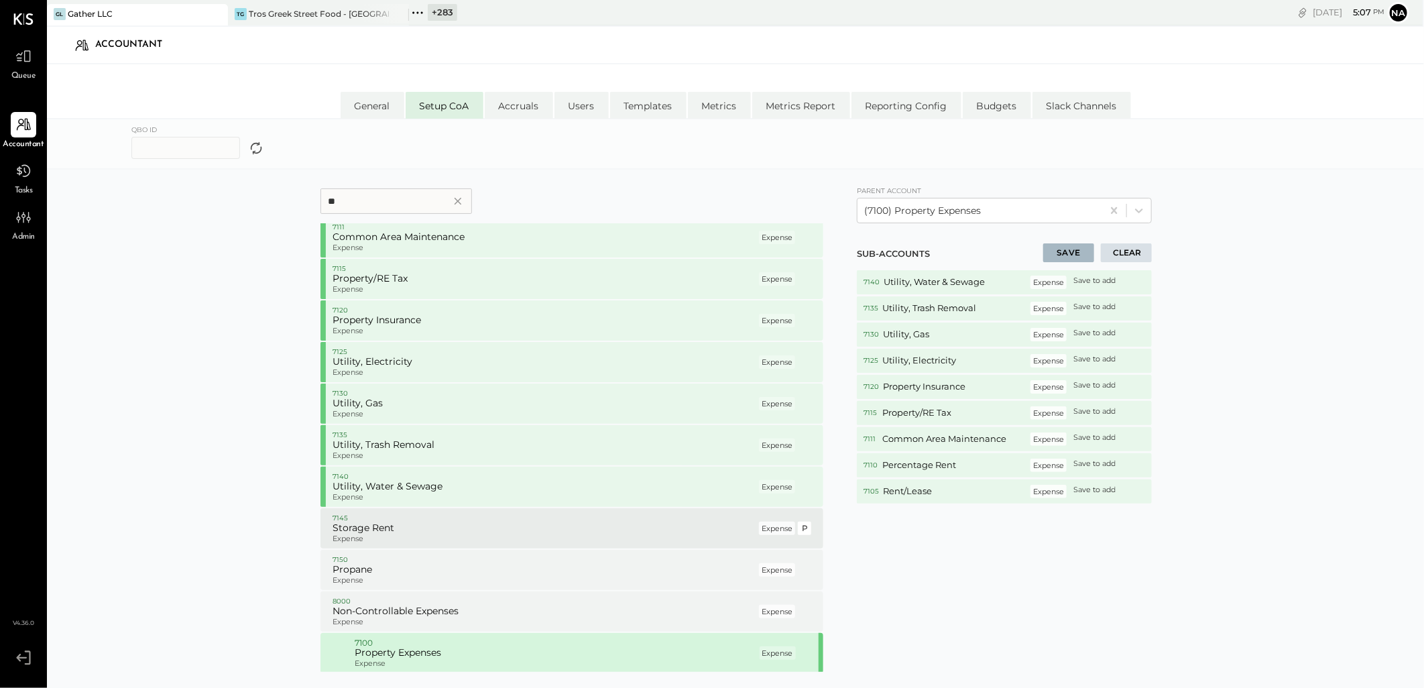
click at [406, 516] on p "7145" at bounding box center [545, 518] width 424 height 9
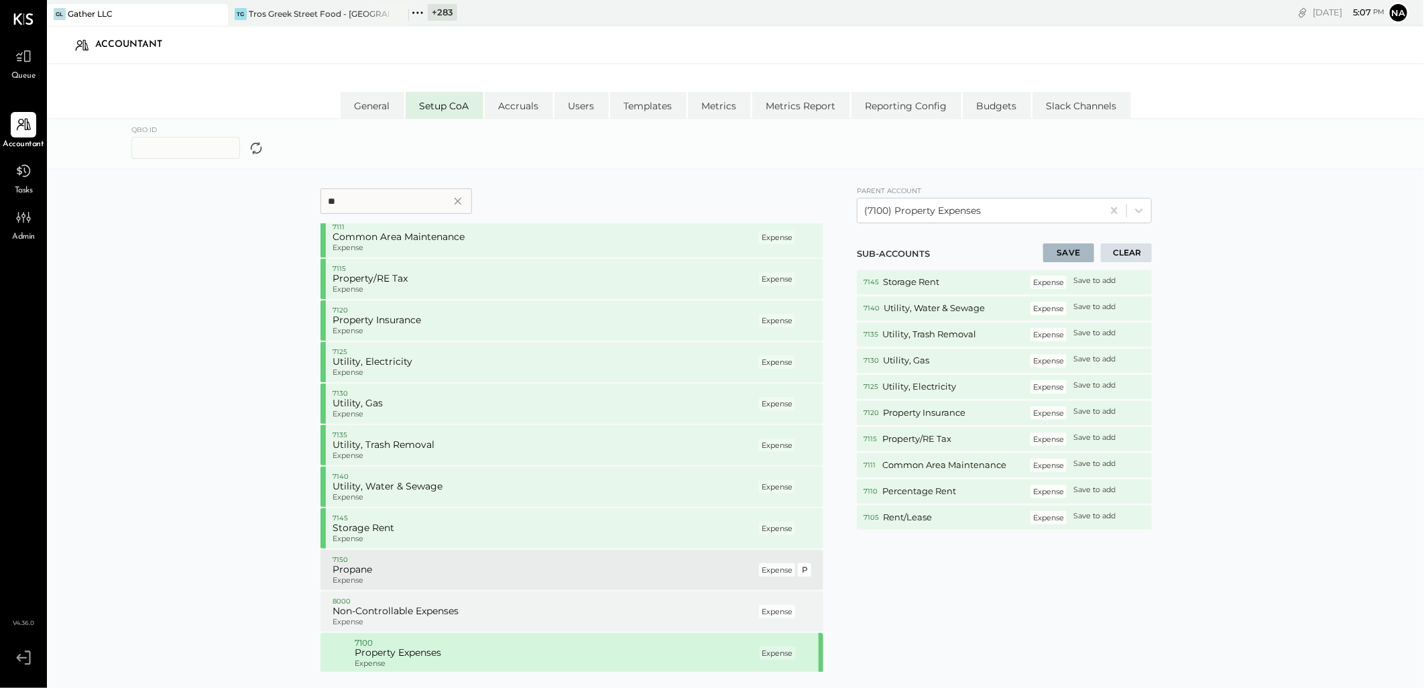
click at [394, 557] on p "7150" at bounding box center [545, 559] width 424 height 9
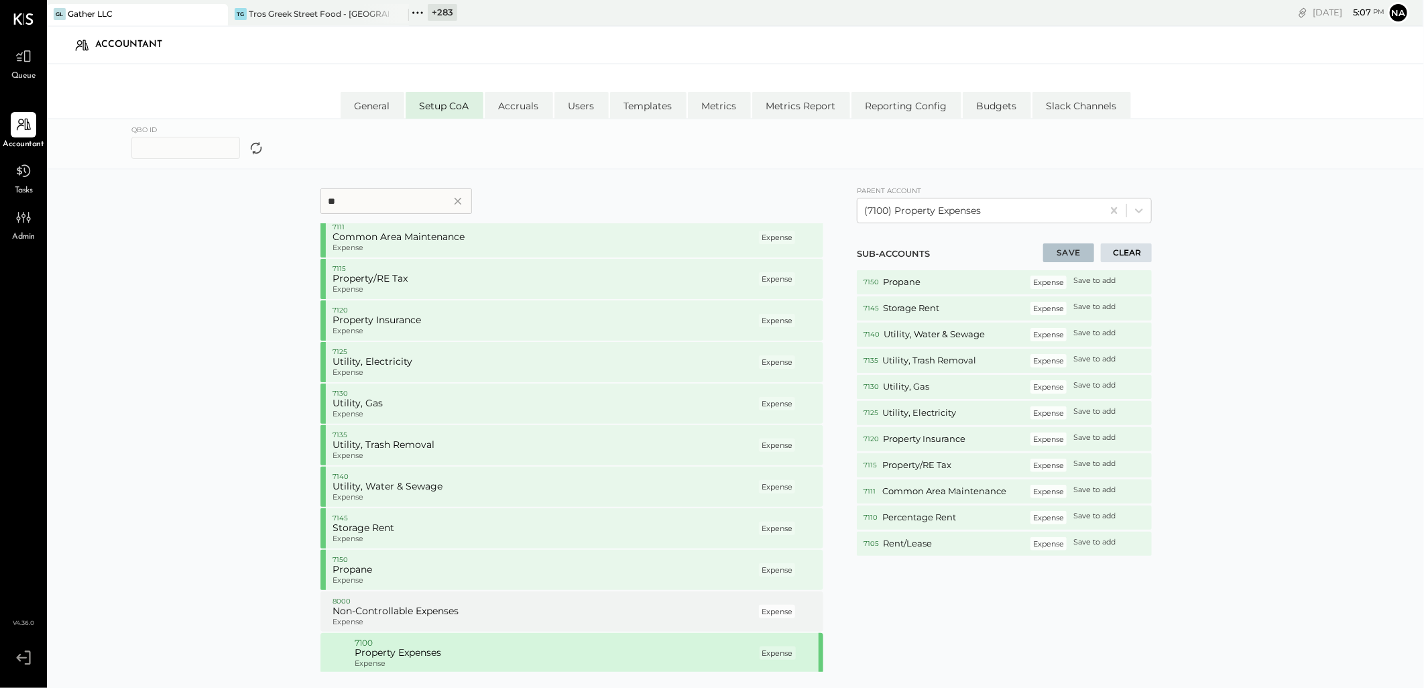
click at [1052, 249] on button "SAVE" at bounding box center [1068, 252] width 51 height 19
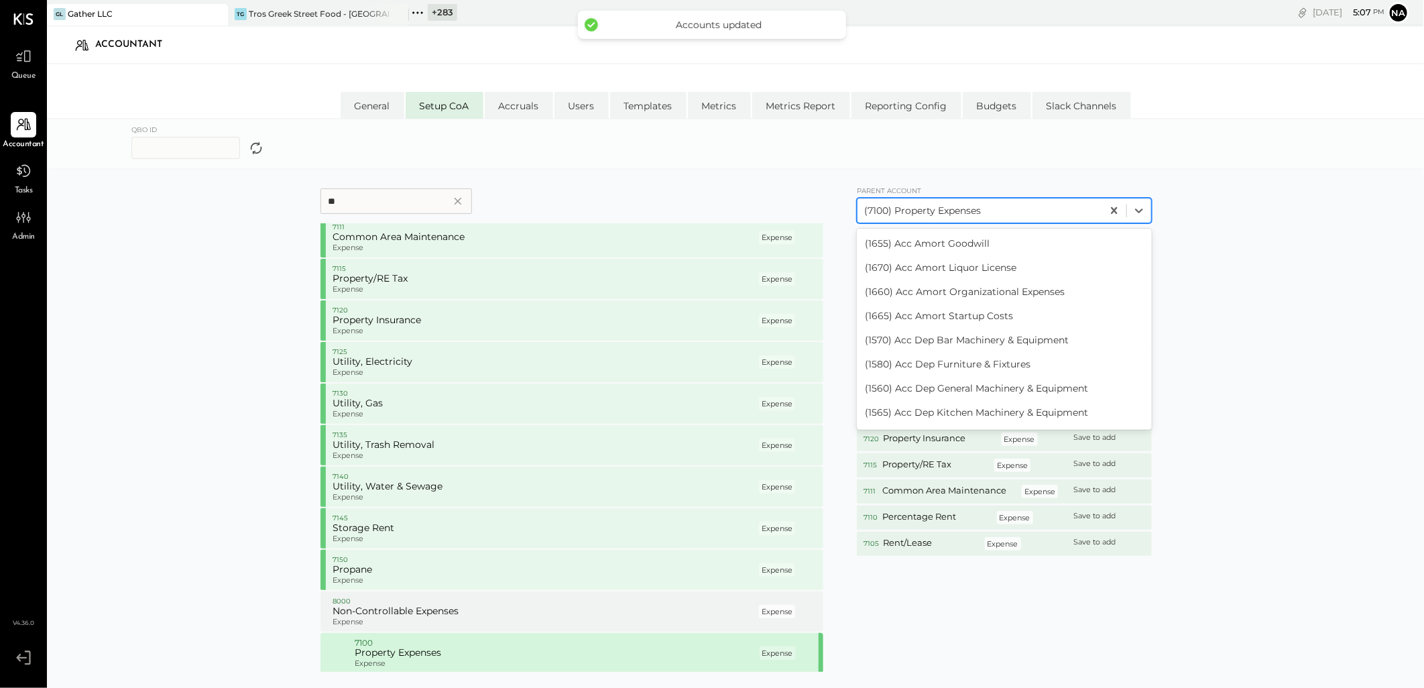
click at [1026, 207] on div at bounding box center [979, 211] width 231 height 16
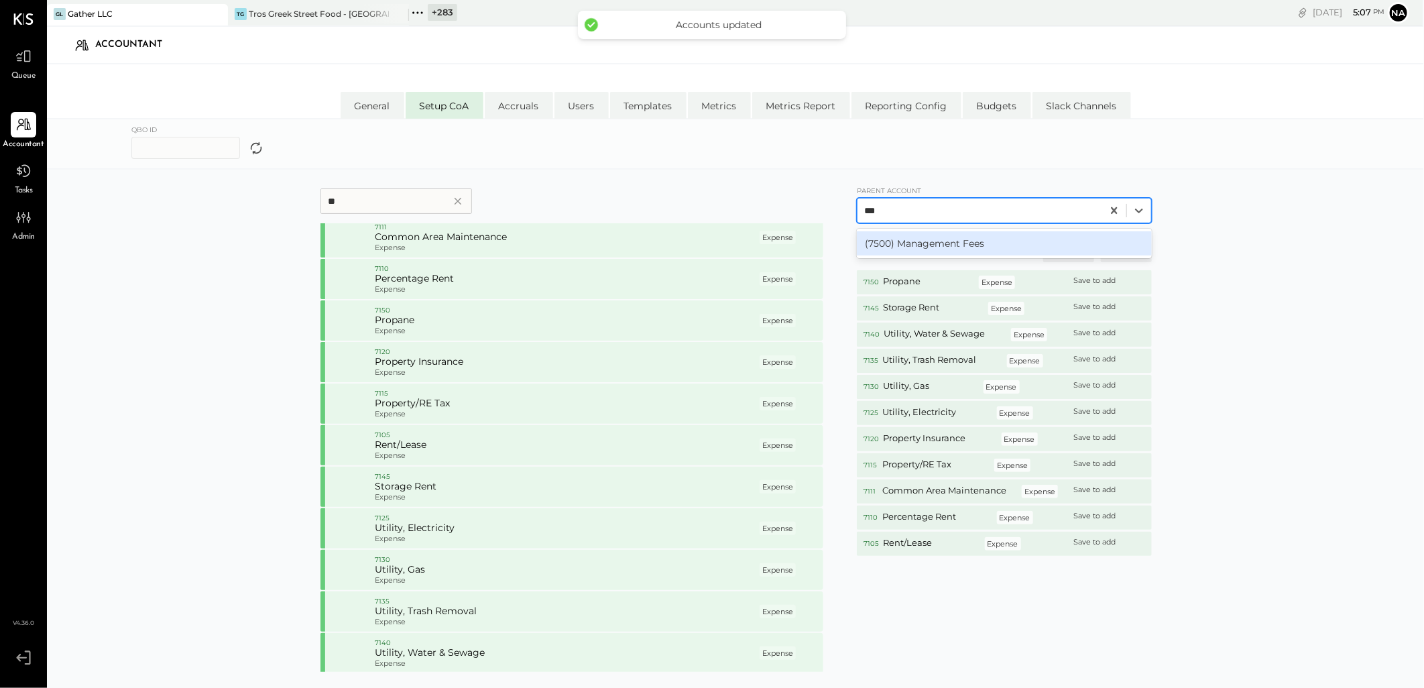
scroll to position [0, 0]
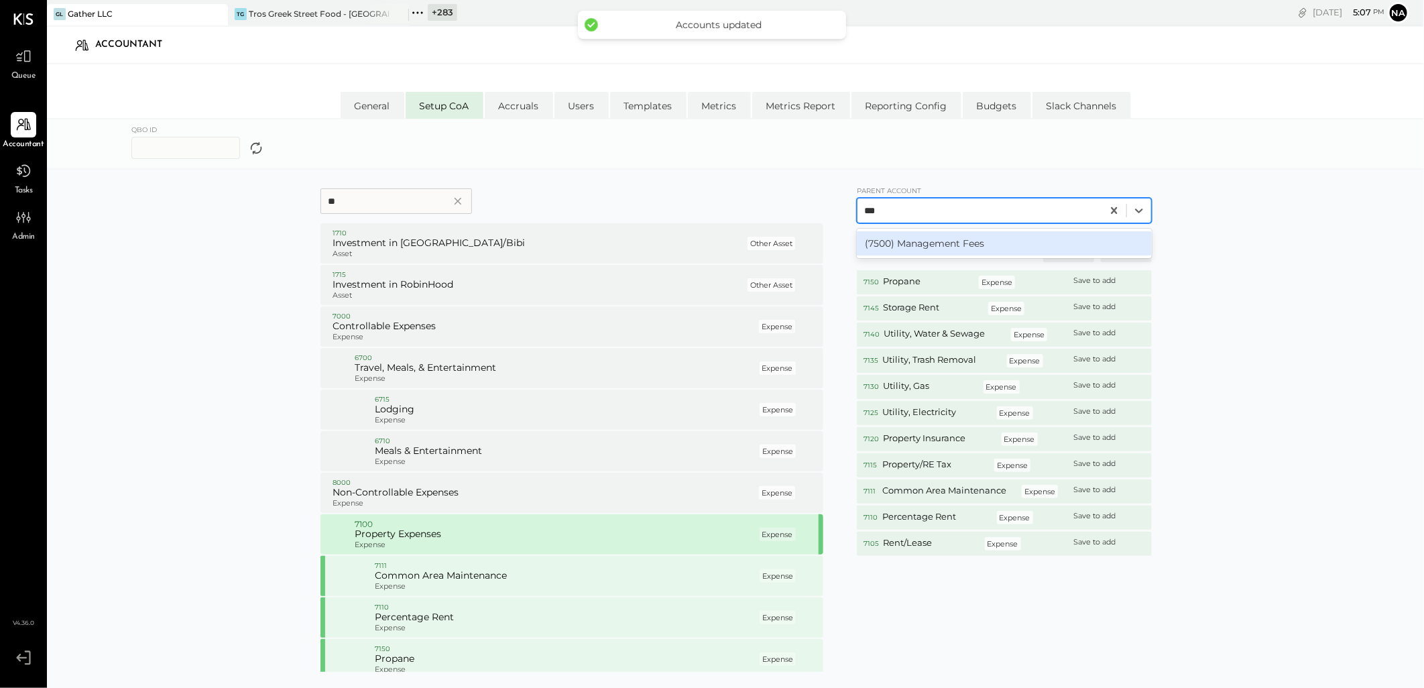
type input "****"
click at [975, 233] on div "(7500) Management Fees" at bounding box center [1004, 243] width 295 height 24
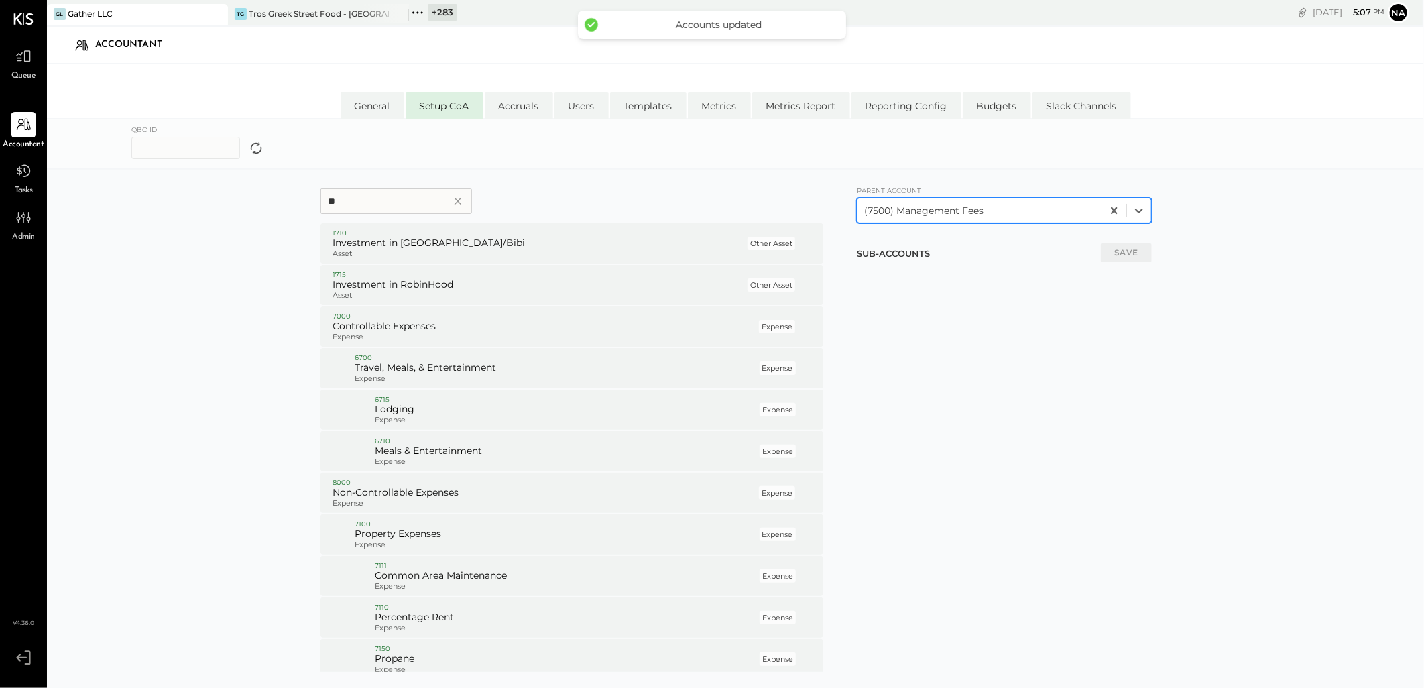
click at [399, 207] on input "**" at bounding box center [397, 200] width 152 height 25
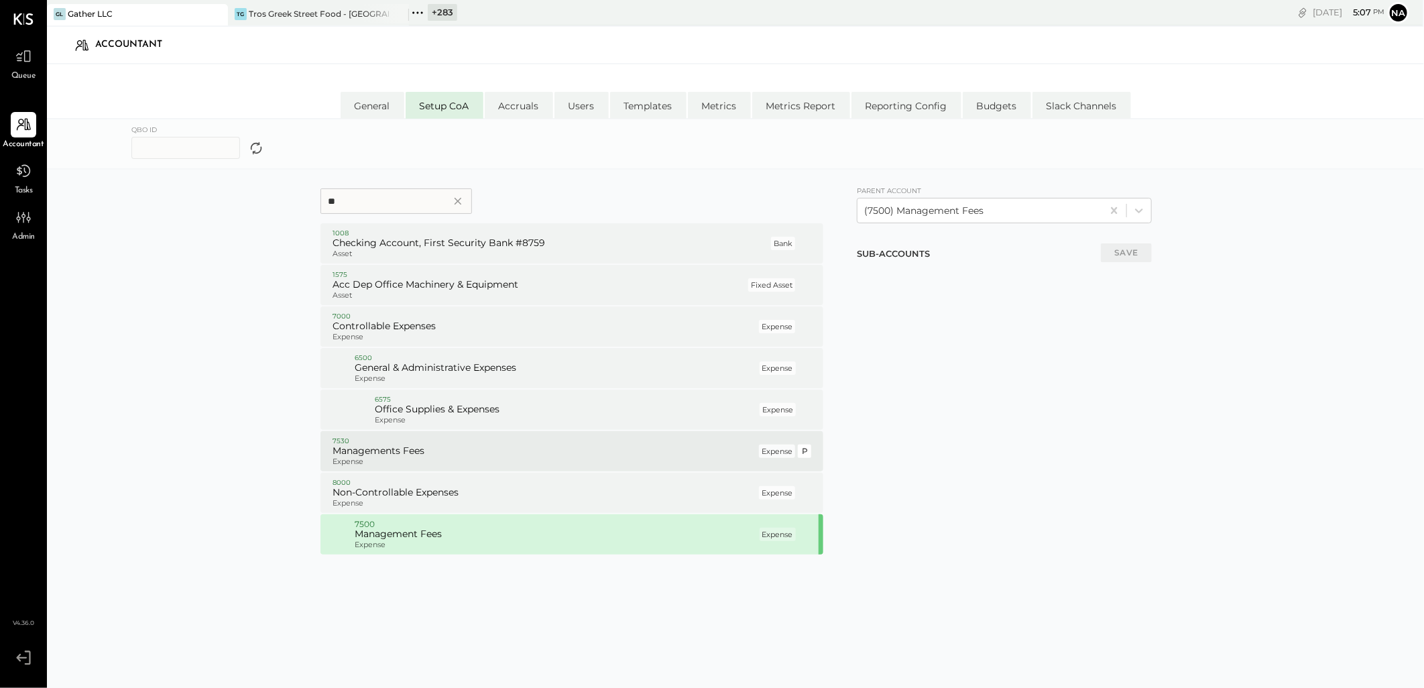
type input "**"
click at [466, 447] on h5 "Managements Fees" at bounding box center [545, 451] width 424 height 12
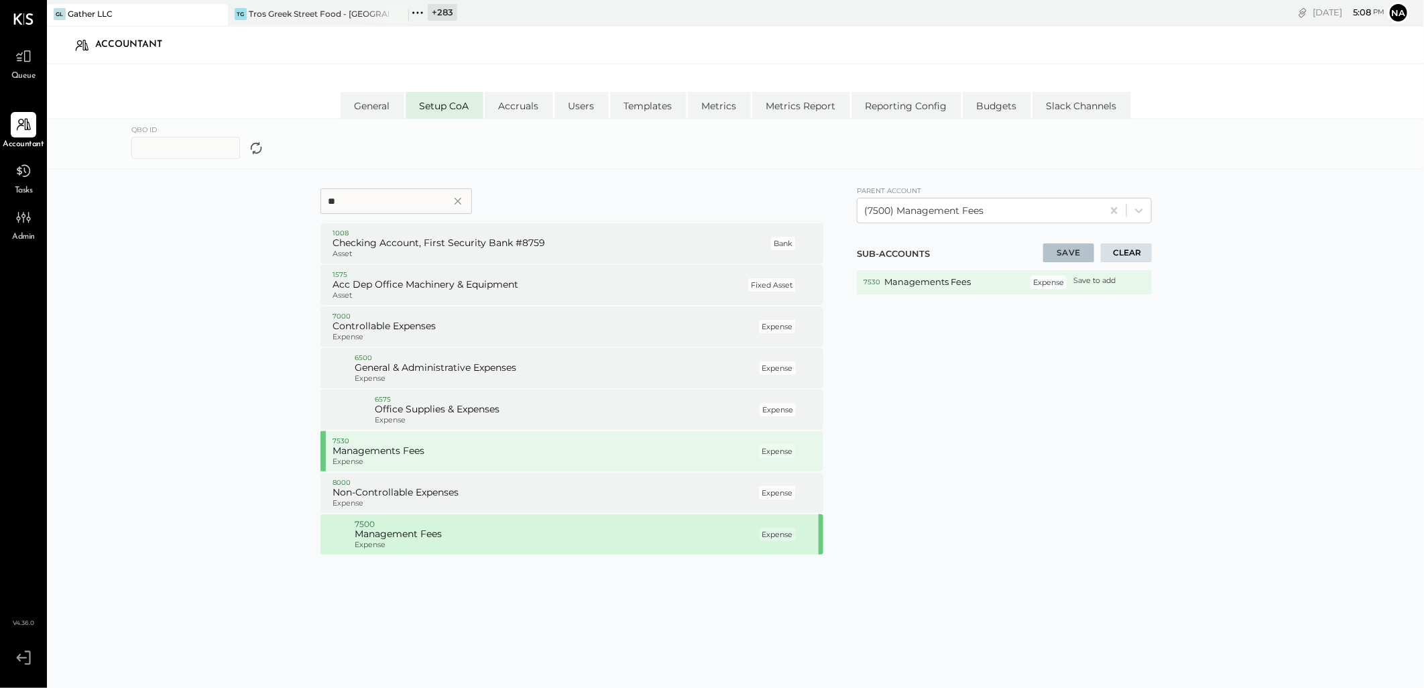
click at [1080, 250] on button "SAVE" at bounding box center [1068, 252] width 51 height 19
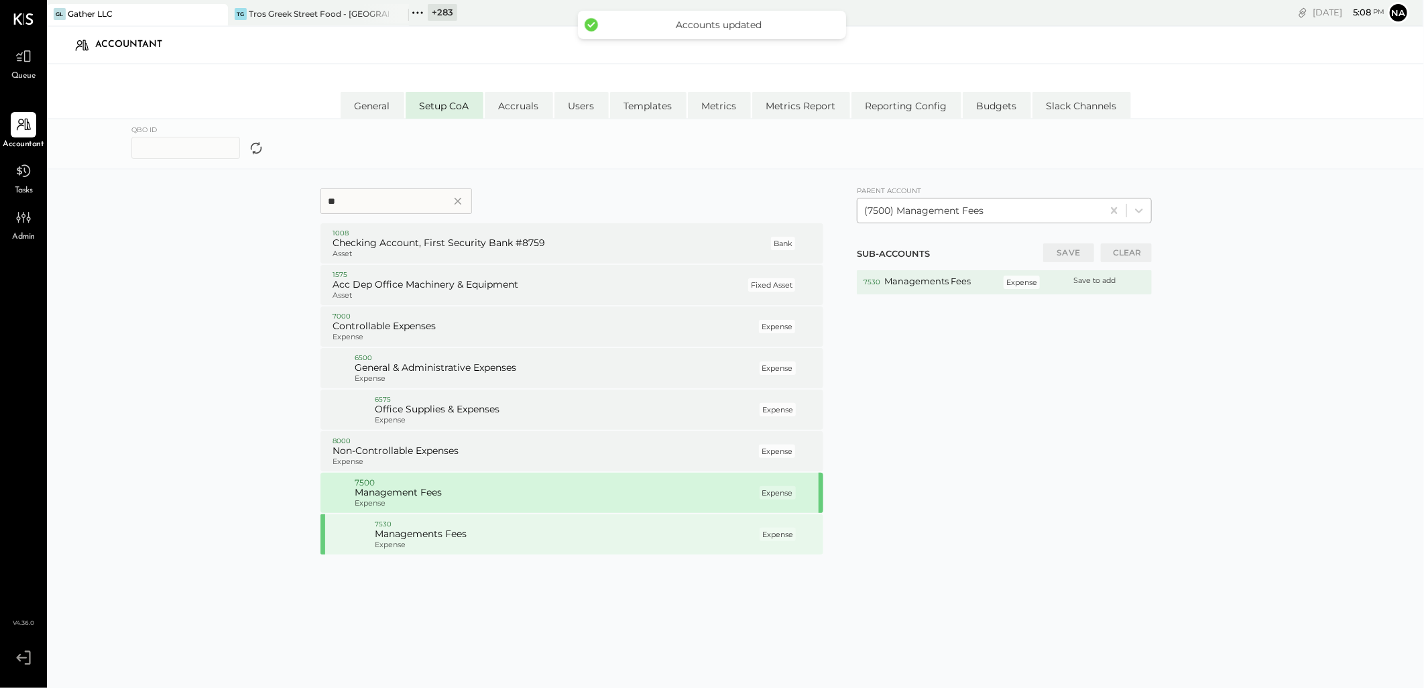
click at [1007, 215] on div at bounding box center [979, 211] width 231 height 16
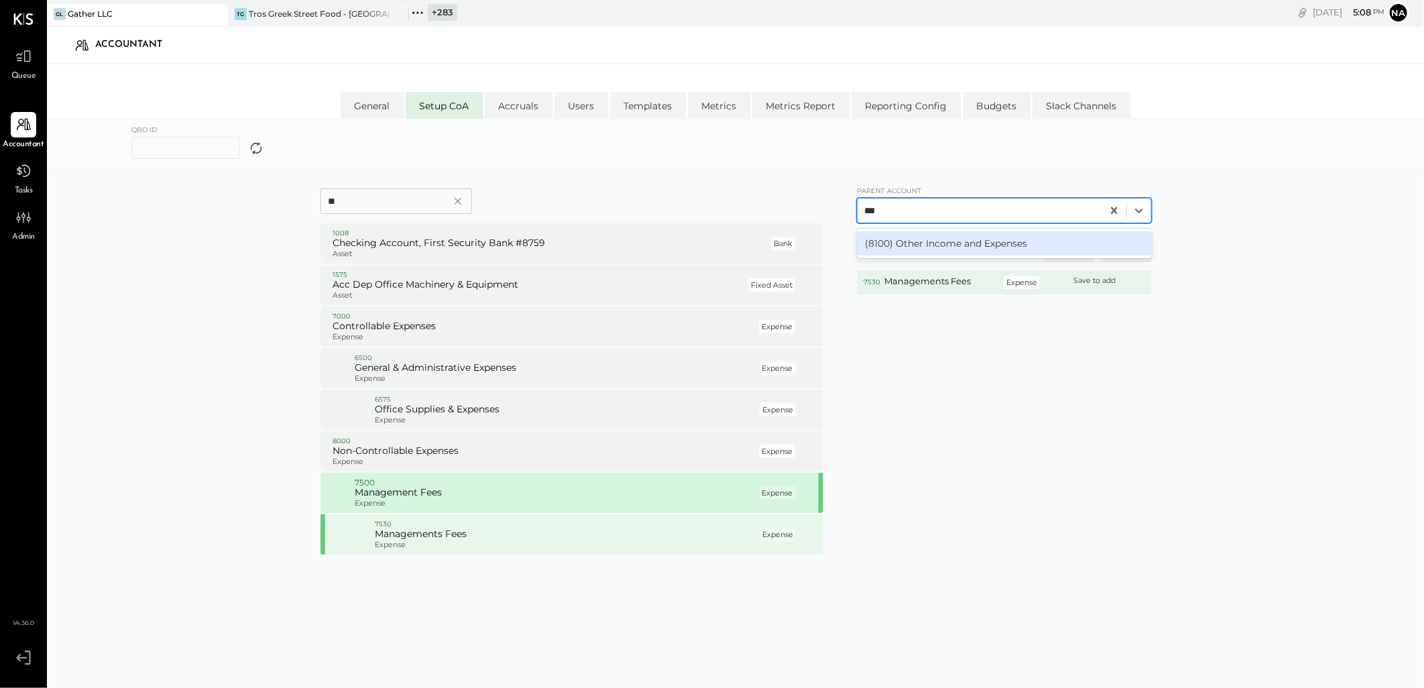
type input "****"
click at [939, 243] on div "(8100) Other Income and Expenses" at bounding box center [1004, 243] width 295 height 24
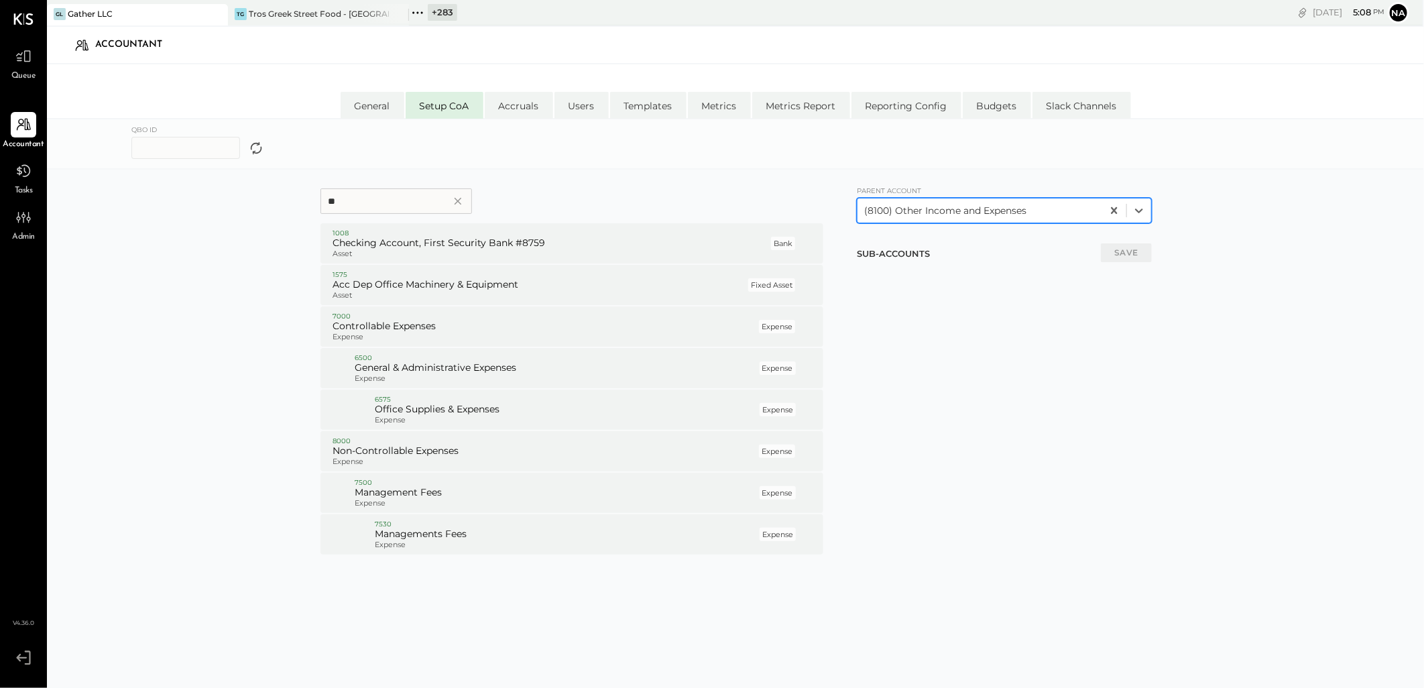
drag, startPoint x: 378, startPoint y: 190, endPoint x: 0, endPoint y: 189, distance: 377.6
click at [15, 190] on div "Queue Accountant Tasks Admin v 4.36.0 GL Gather LLC TG Tros Greek Street Food -…" at bounding box center [712, 398] width 1424 height 796
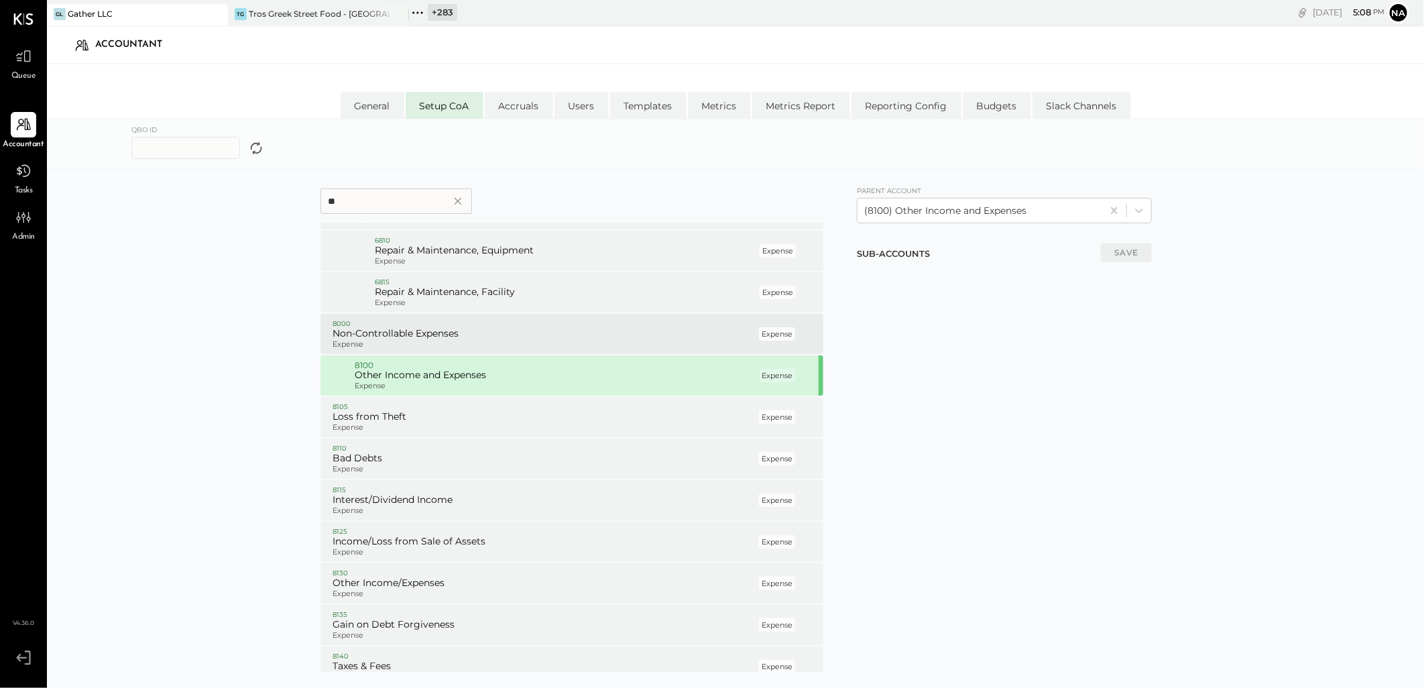
scroll to position [149, 0]
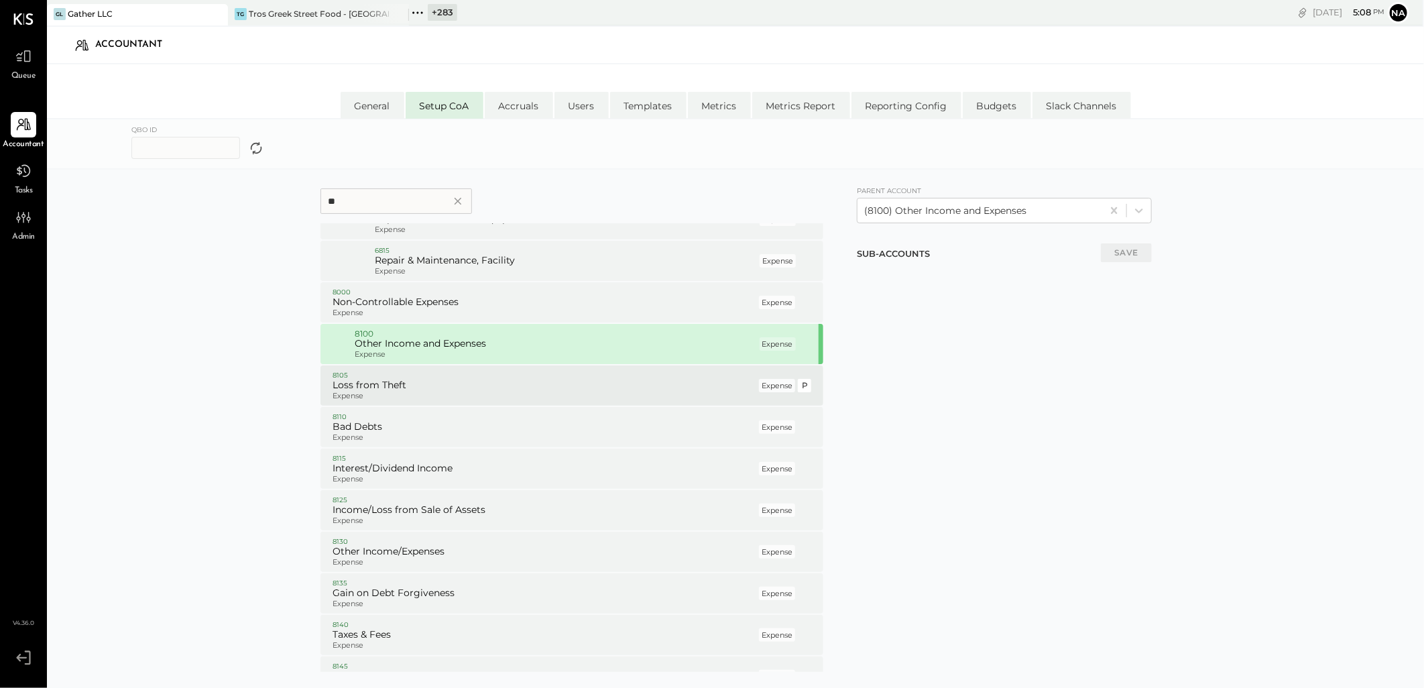
click at [403, 392] on p "Expense" at bounding box center [545, 396] width 424 height 9
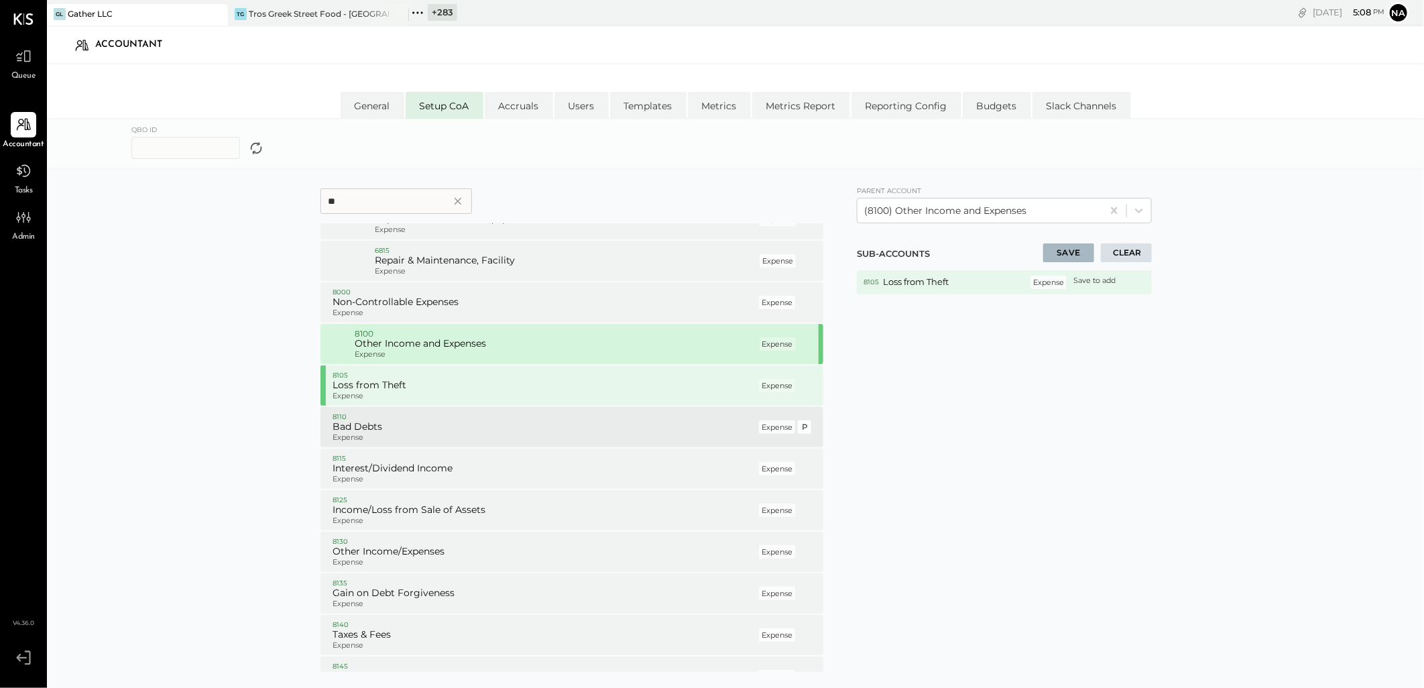
click at [394, 433] on p "Expense" at bounding box center [545, 437] width 424 height 9
click at [392, 464] on h5 "Interest/Dividend Income" at bounding box center [545, 469] width 424 height 12
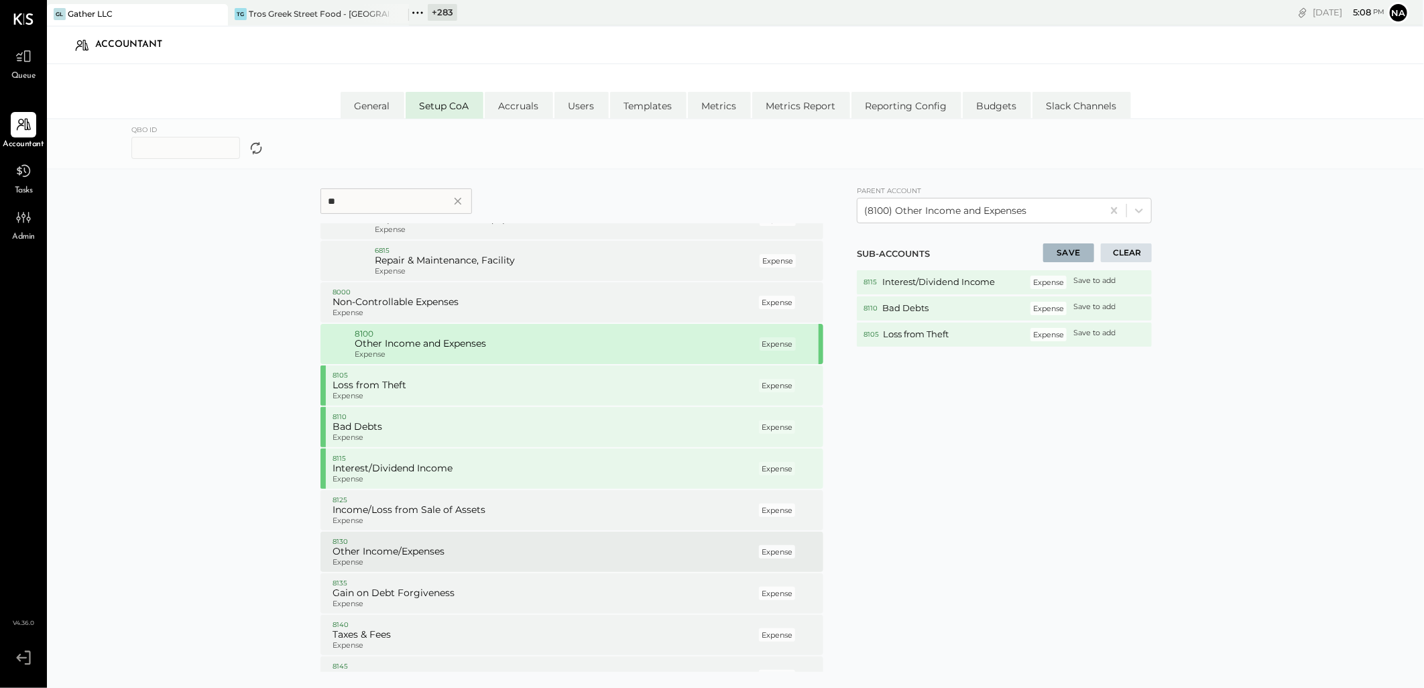
drag, startPoint x: 393, startPoint y: 510, endPoint x: 401, endPoint y: 569, distance: 59.6
click at [393, 512] on h5 "Income/Loss from Sale of Assets" at bounding box center [545, 510] width 424 height 12
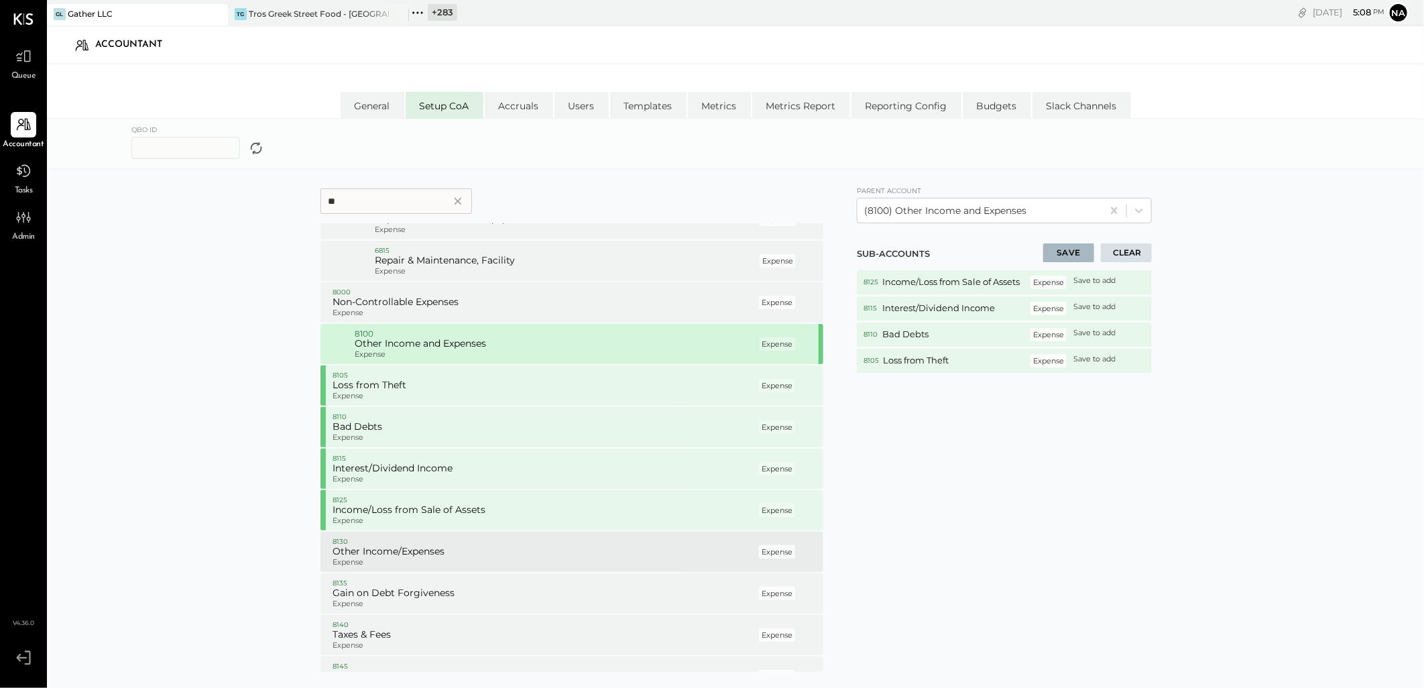
click at [401, 569] on div "8130 Other Income/Expenses Expense Expense P" at bounding box center [572, 552] width 503 height 40
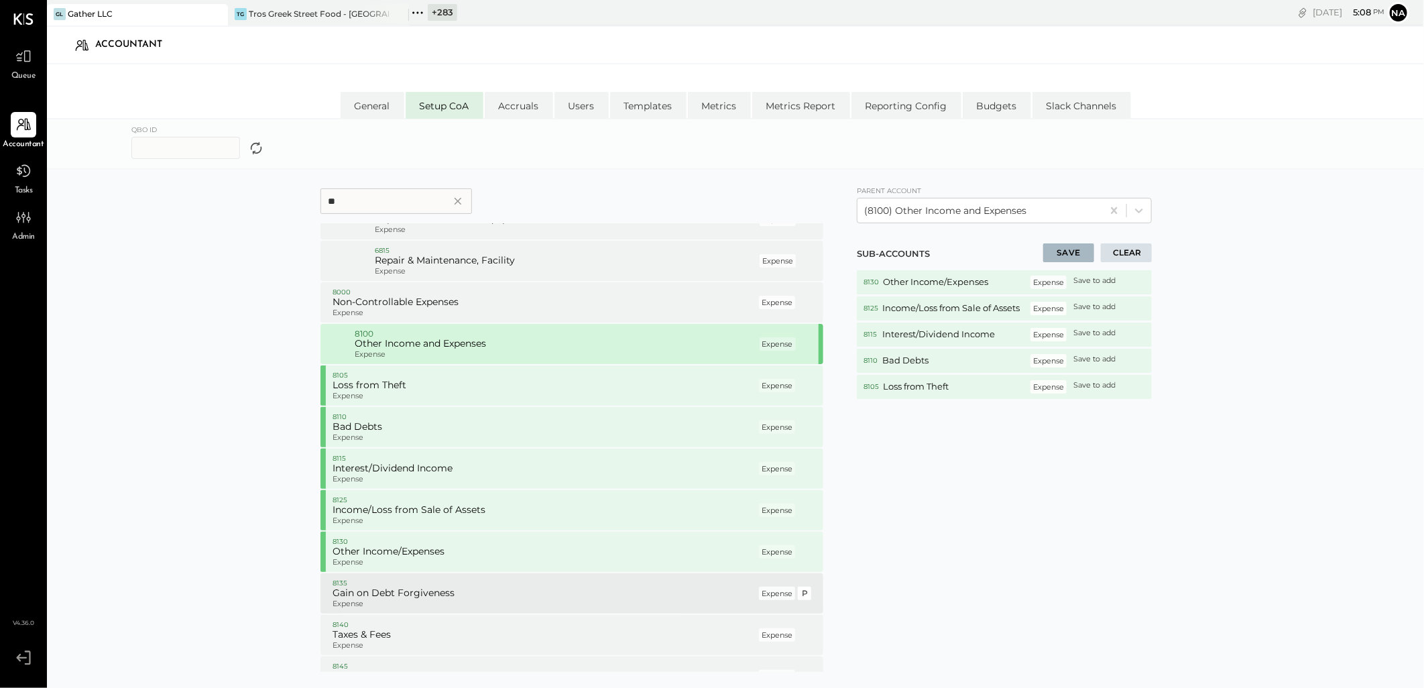
click at [406, 605] on p "Expense" at bounding box center [545, 604] width 424 height 9
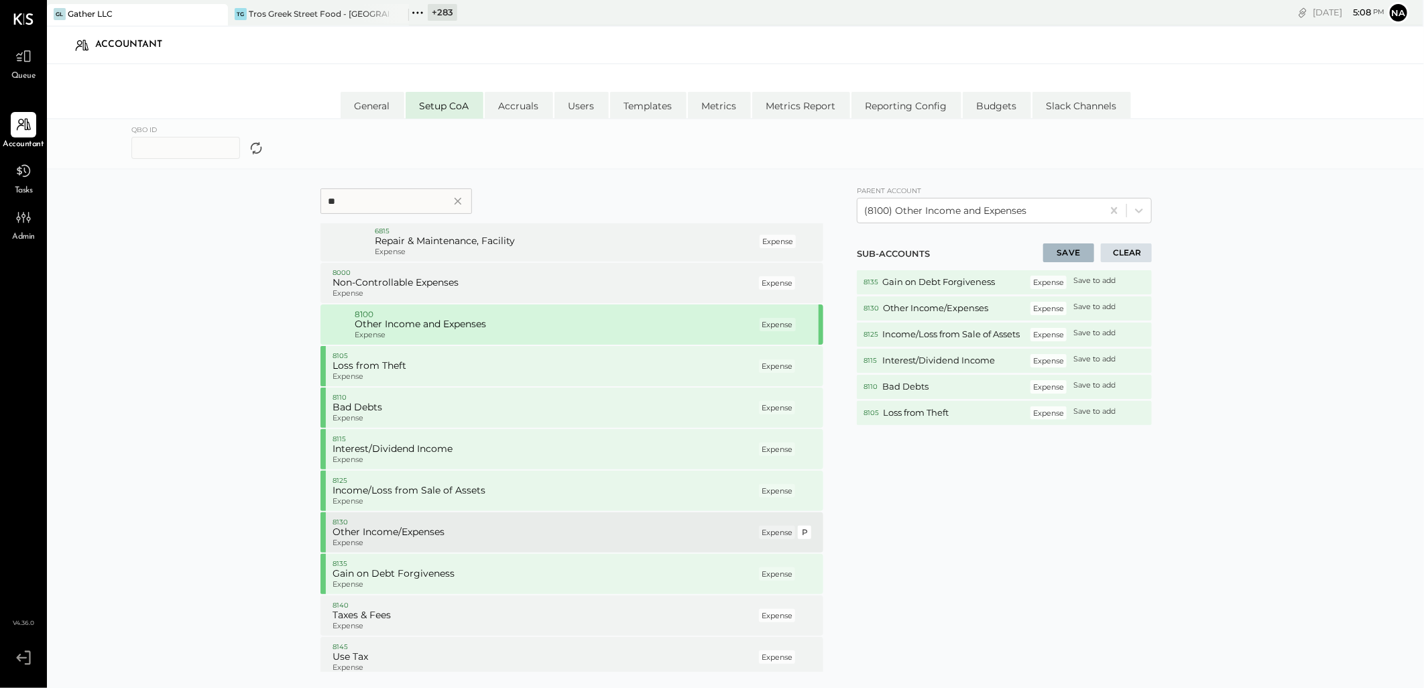
scroll to position [172, 0]
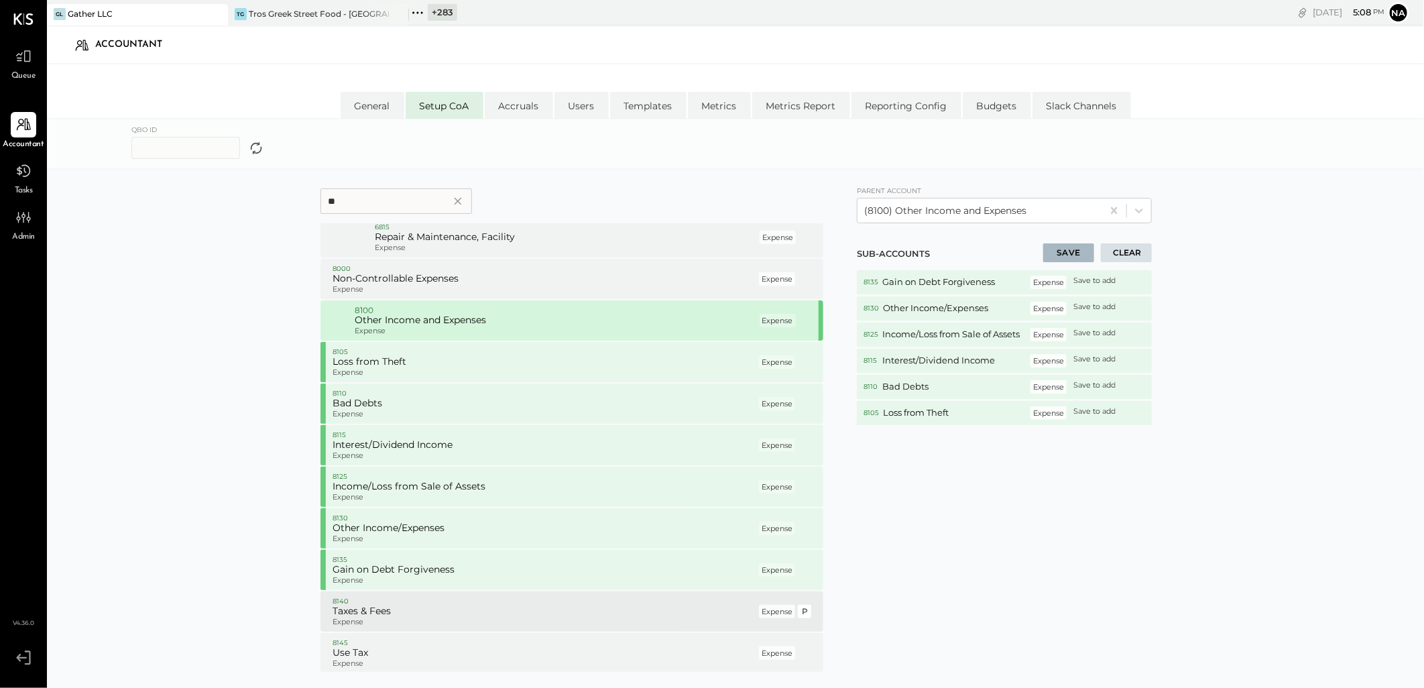
click at [383, 600] on p "8140" at bounding box center [545, 601] width 424 height 9
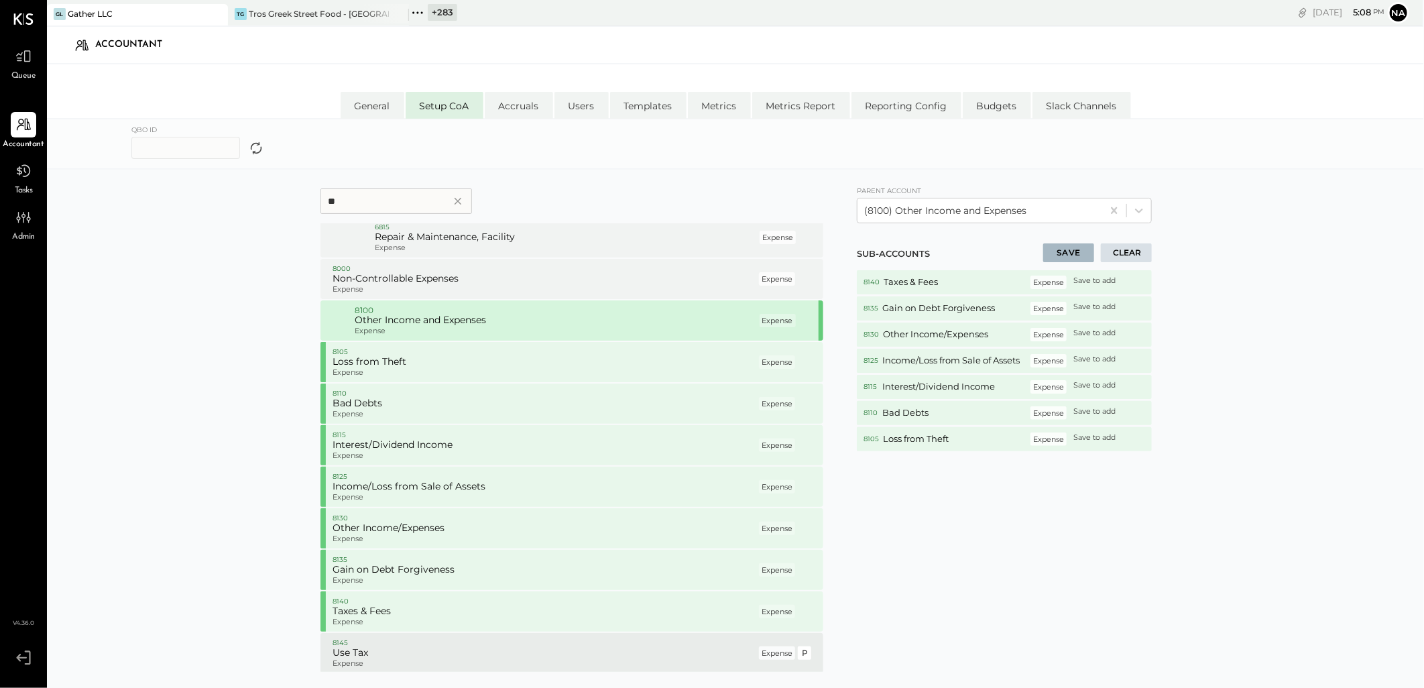
click at [390, 661] on div "8145 Use Tax Expense" at bounding box center [545, 653] width 424 height 31
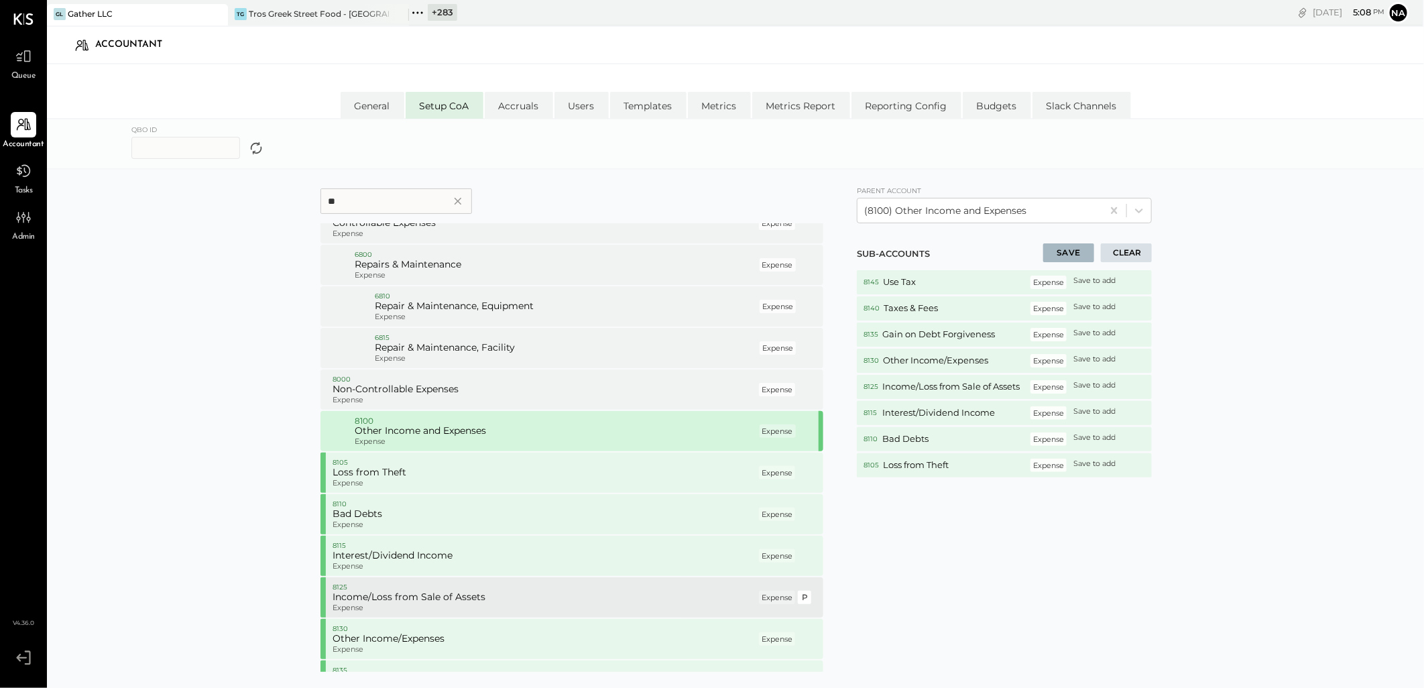
scroll to position [0, 0]
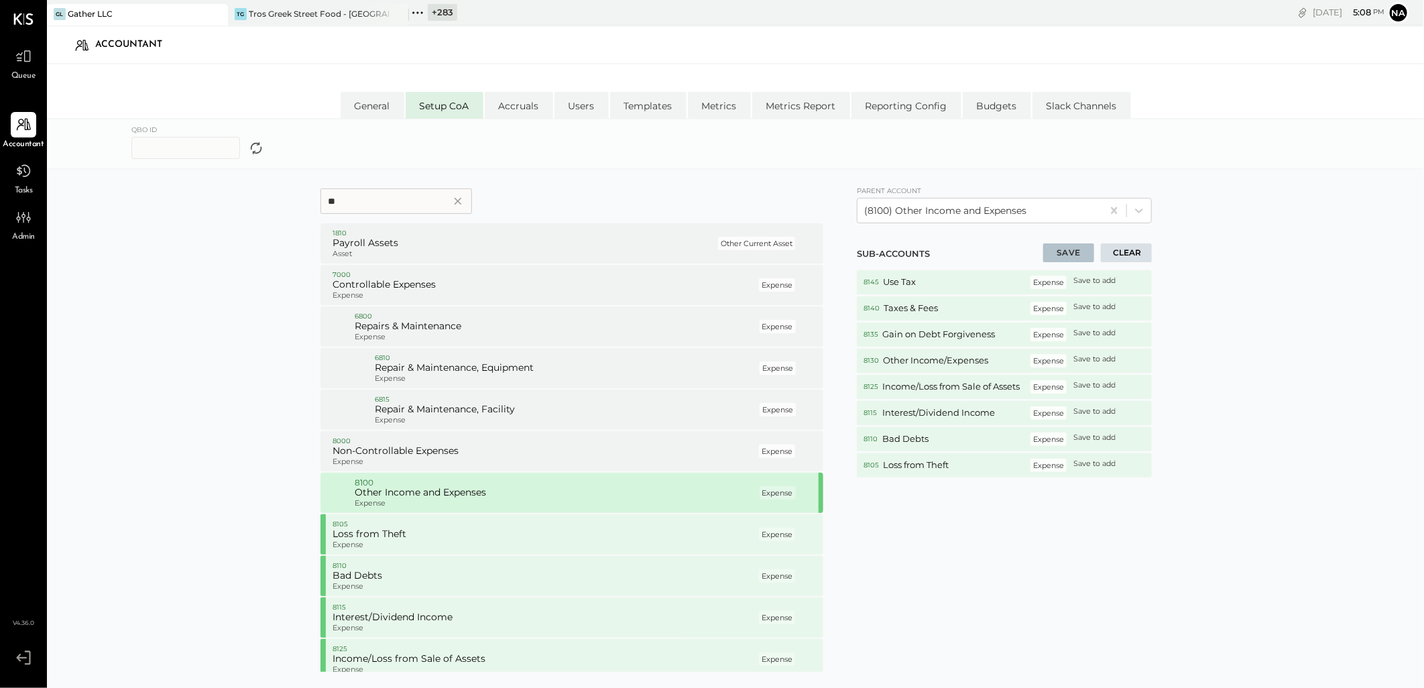
click at [1063, 250] on button "SAVE" at bounding box center [1068, 252] width 51 height 19
click at [359, 196] on input "**" at bounding box center [397, 200] width 152 height 25
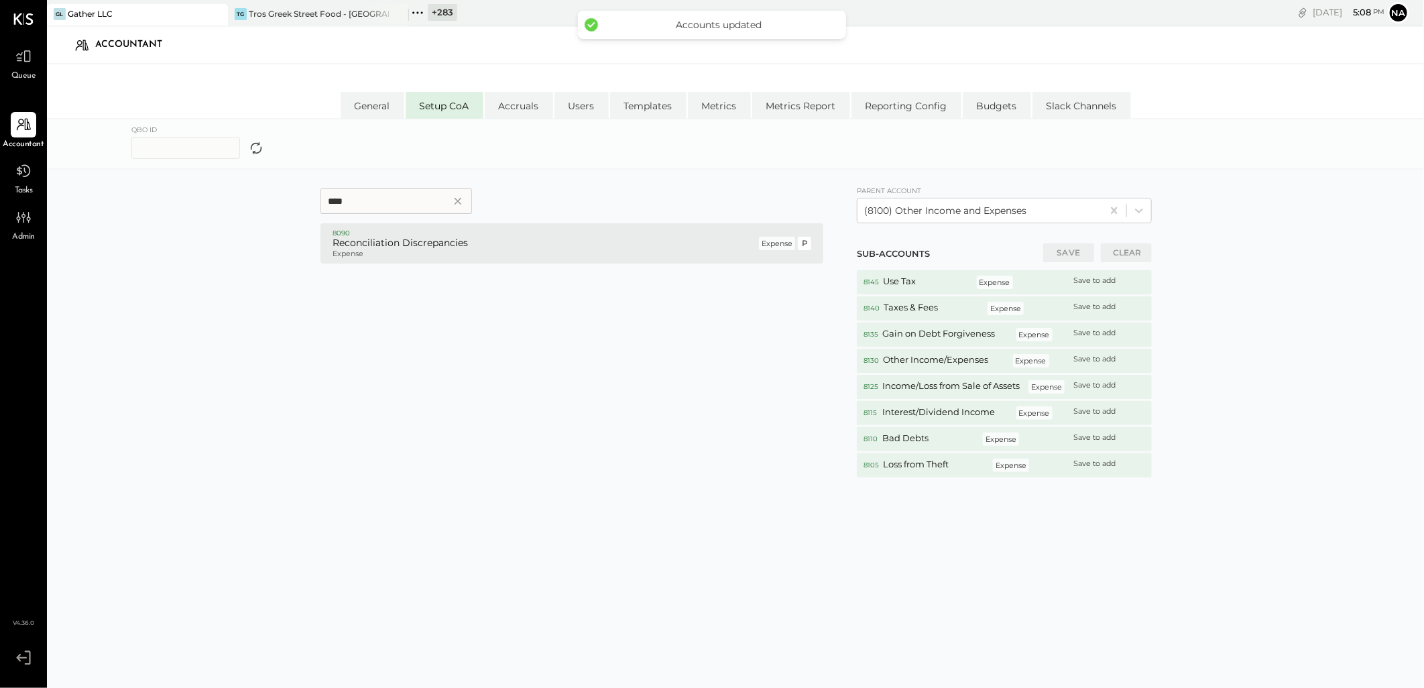
click at [362, 245] on h5 "Reconciliation Discrepancies" at bounding box center [545, 243] width 424 height 12
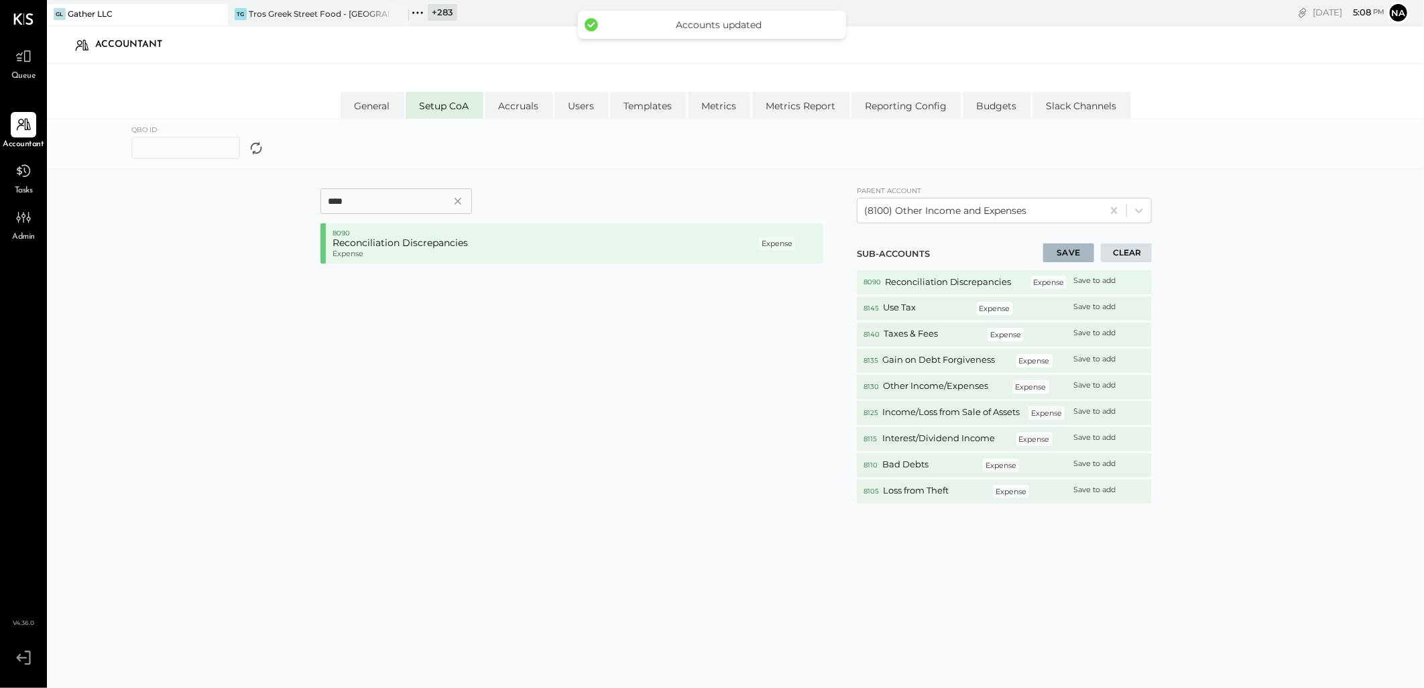
click at [373, 193] on input "****" at bounding box center [397, 200] width 152 height 25
click at [372, 192] on input "****" at bounding box center [397, 200] width 152 height 25
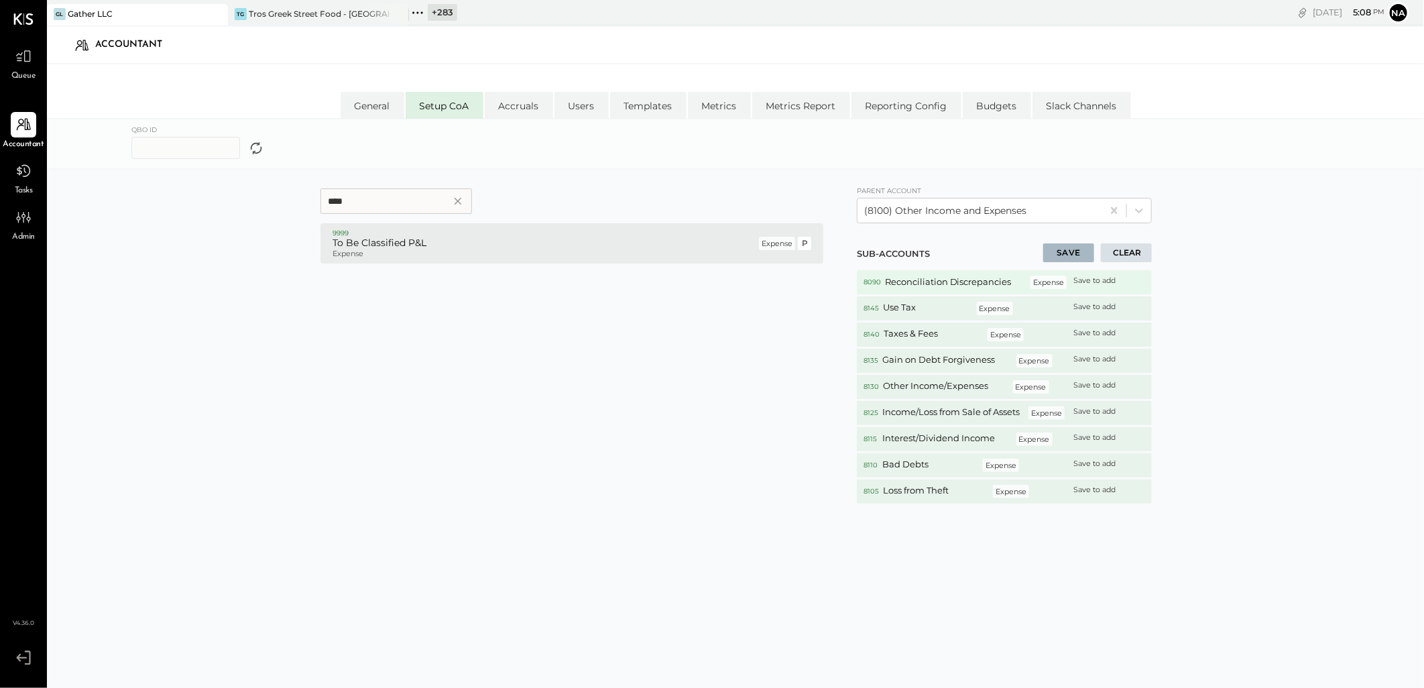
type input "****"
click at [398, 238] on h5 "To Be Classified P&L" at bounding box center [545, 243] width 424 height 12
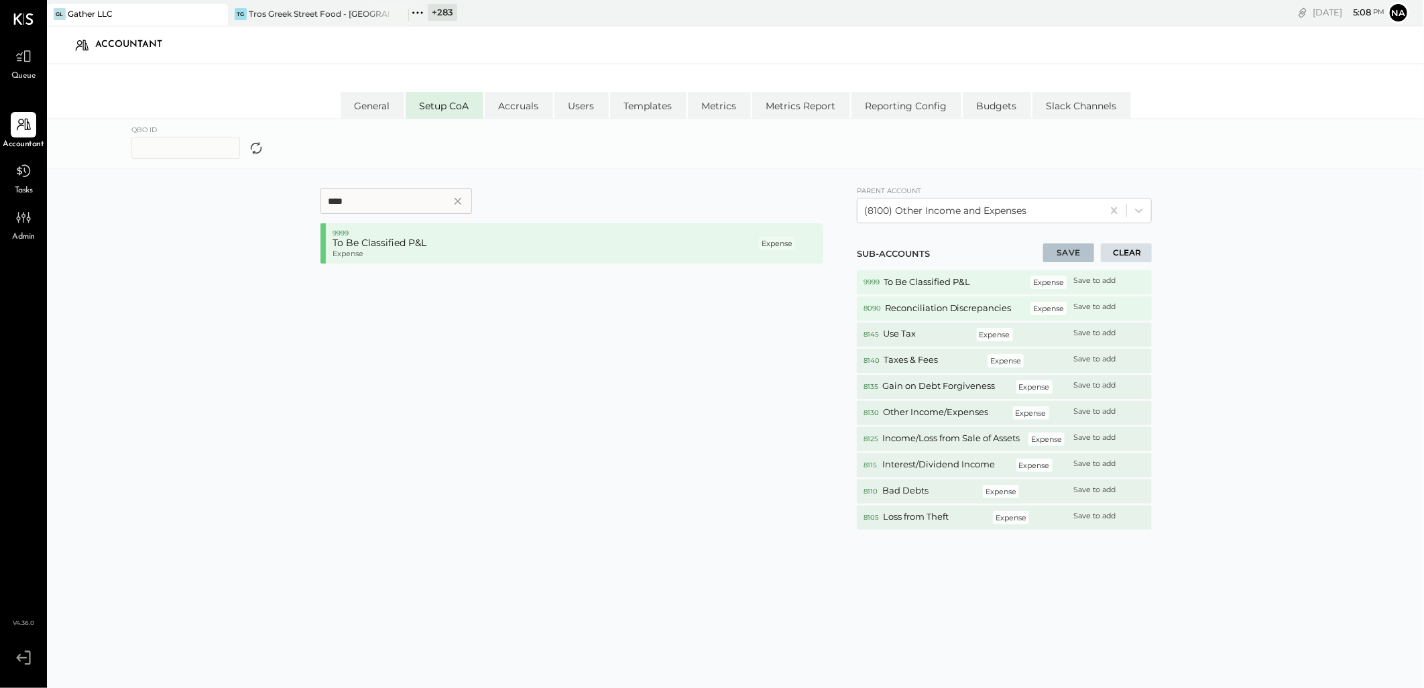
click at [1083, 251] on button "SAVE" at bounding box center [1068, 252] width 51 height 19
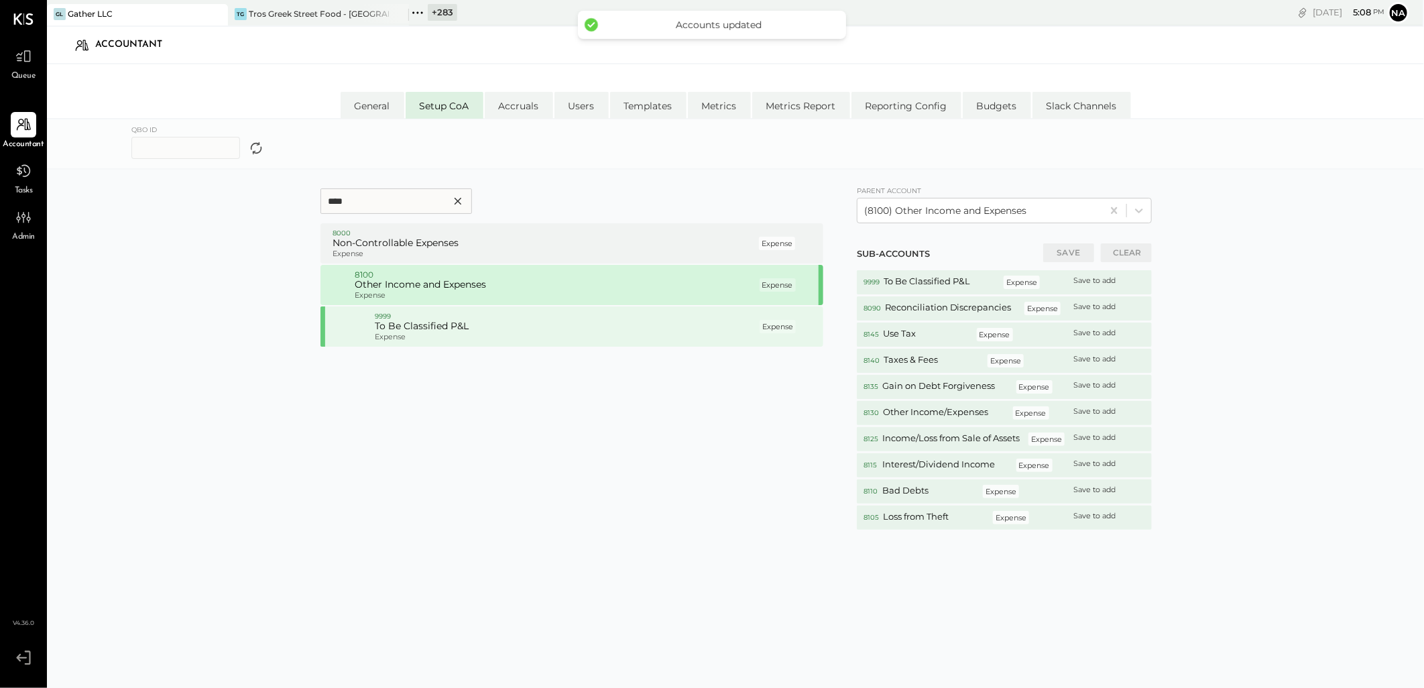
click at [455, 203] on icon at bounding box center [458, 201] width 12 height 16
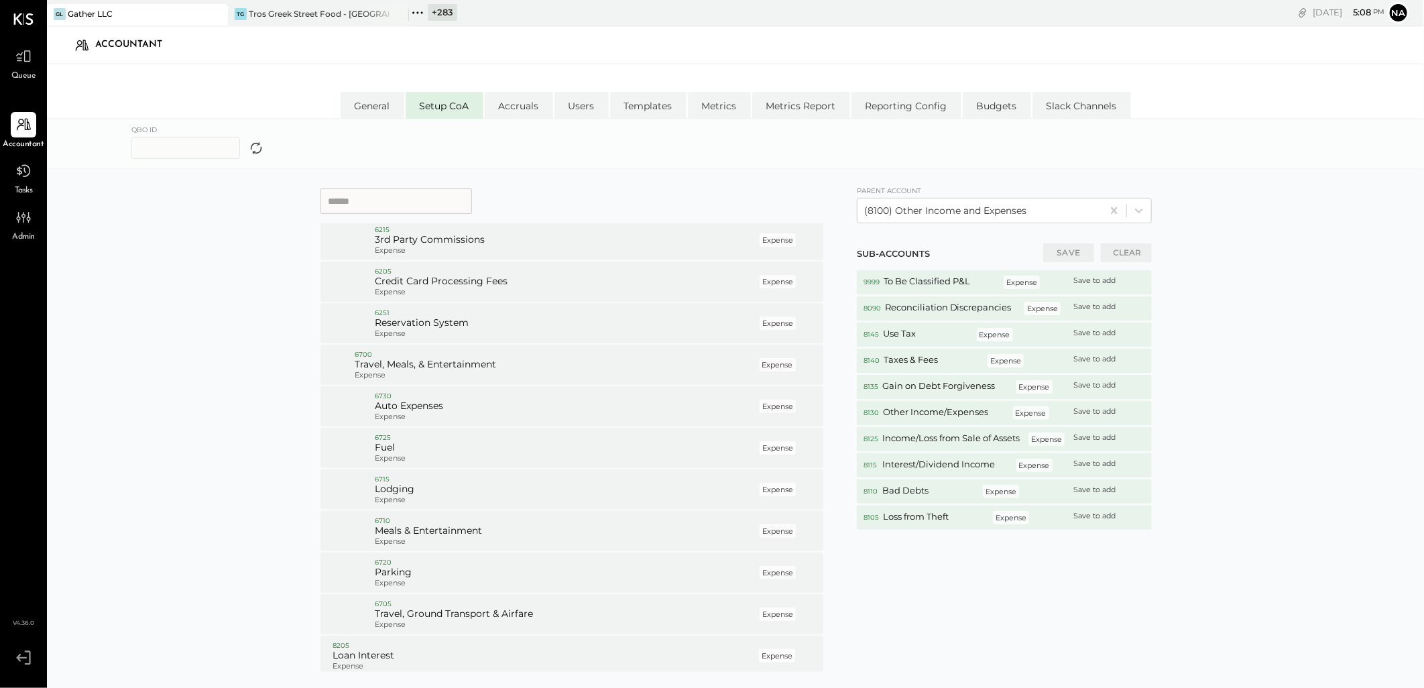
scroll to position [10650, 0]
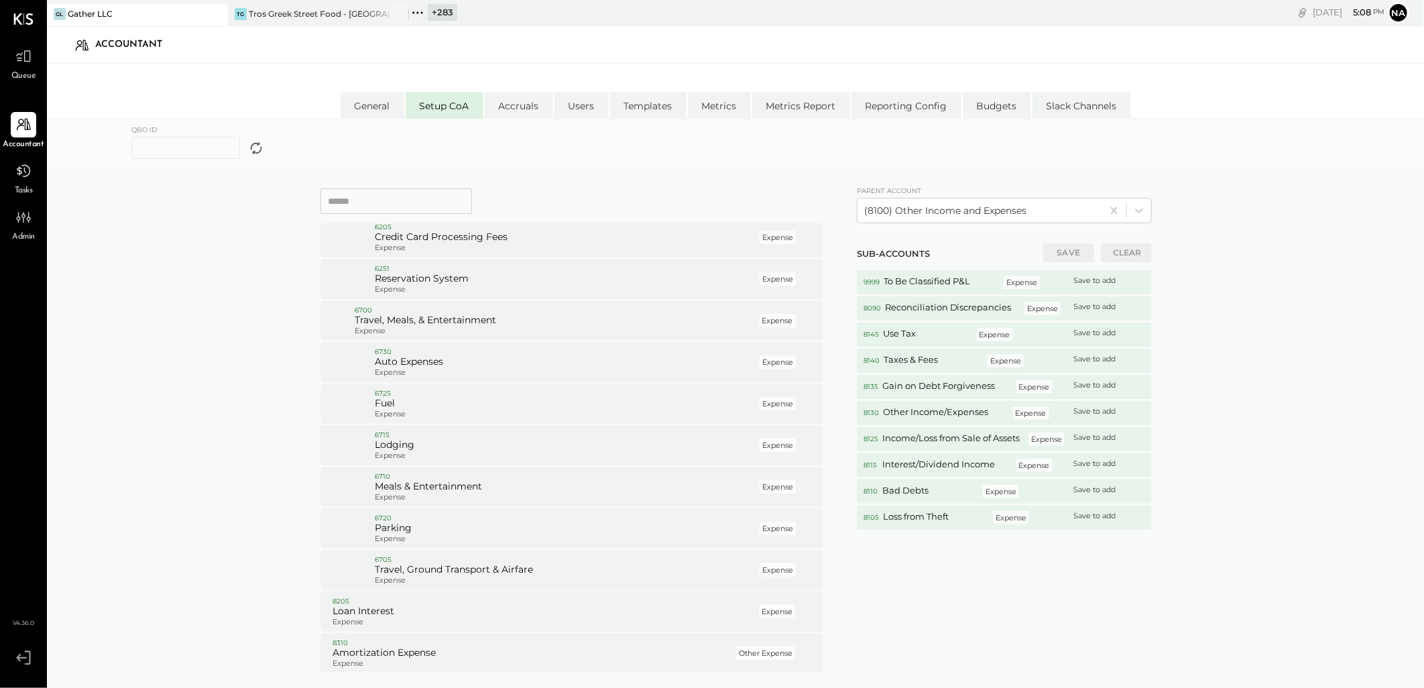
click at [407, 203] on input at bounding box center [397, 200] width 152 height 25
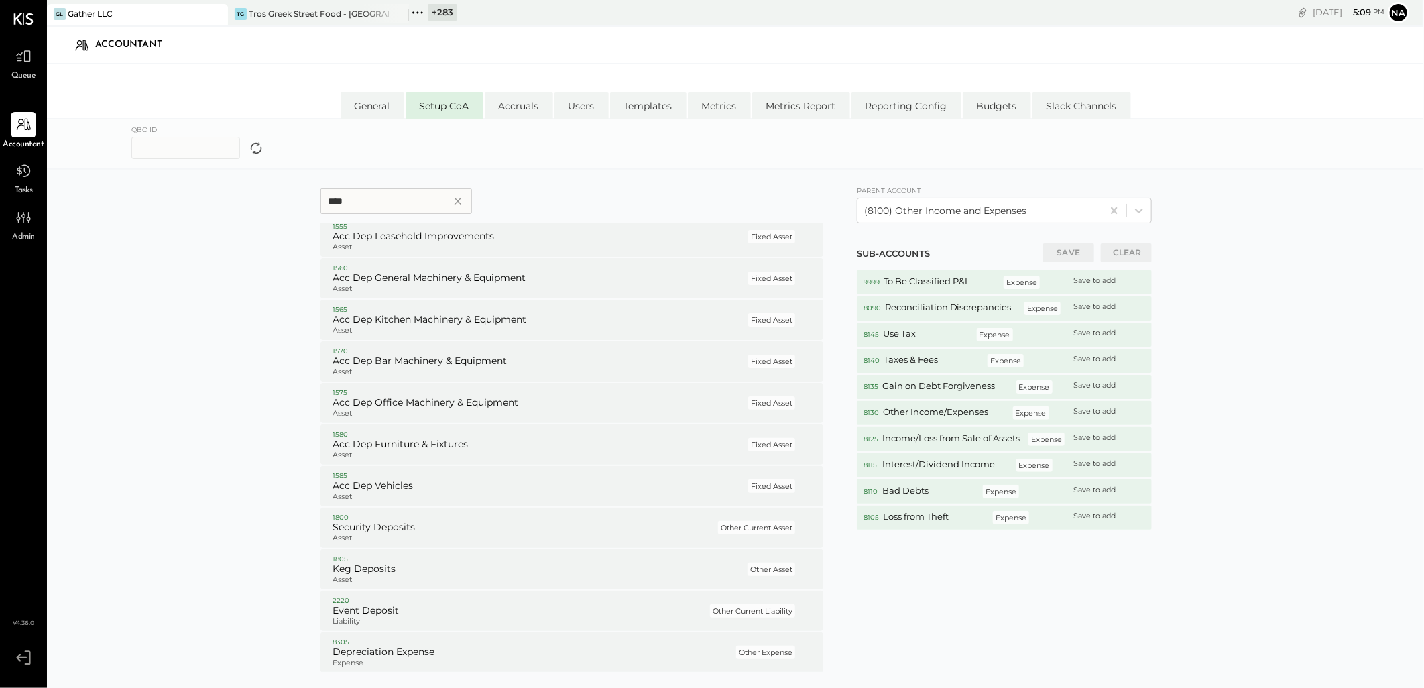
scroll to position [0, 0]
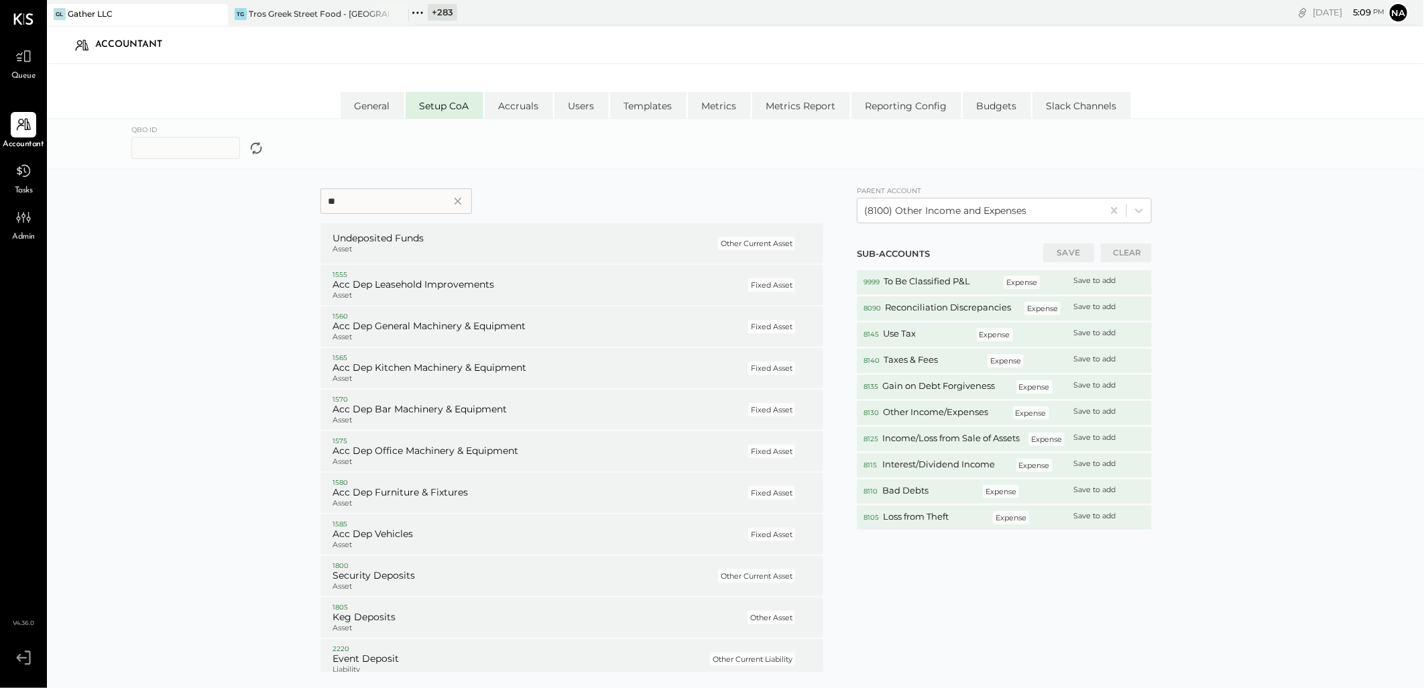
type input "*"
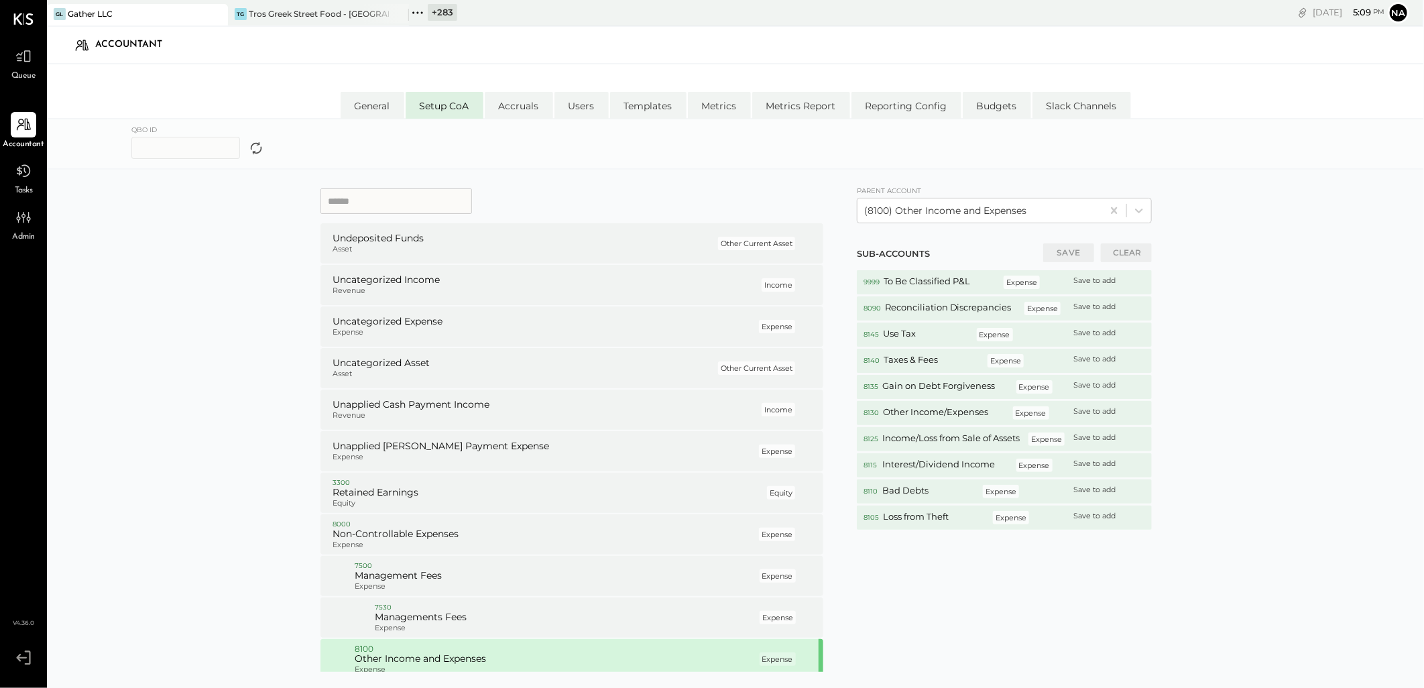
click at [1197, 158] on div "QBO ID" at bounding box center [739, 143] width 1217 height 41
click at [507, 99] on li "Accruals" at bounding box center [519, 105] width 68 height 27
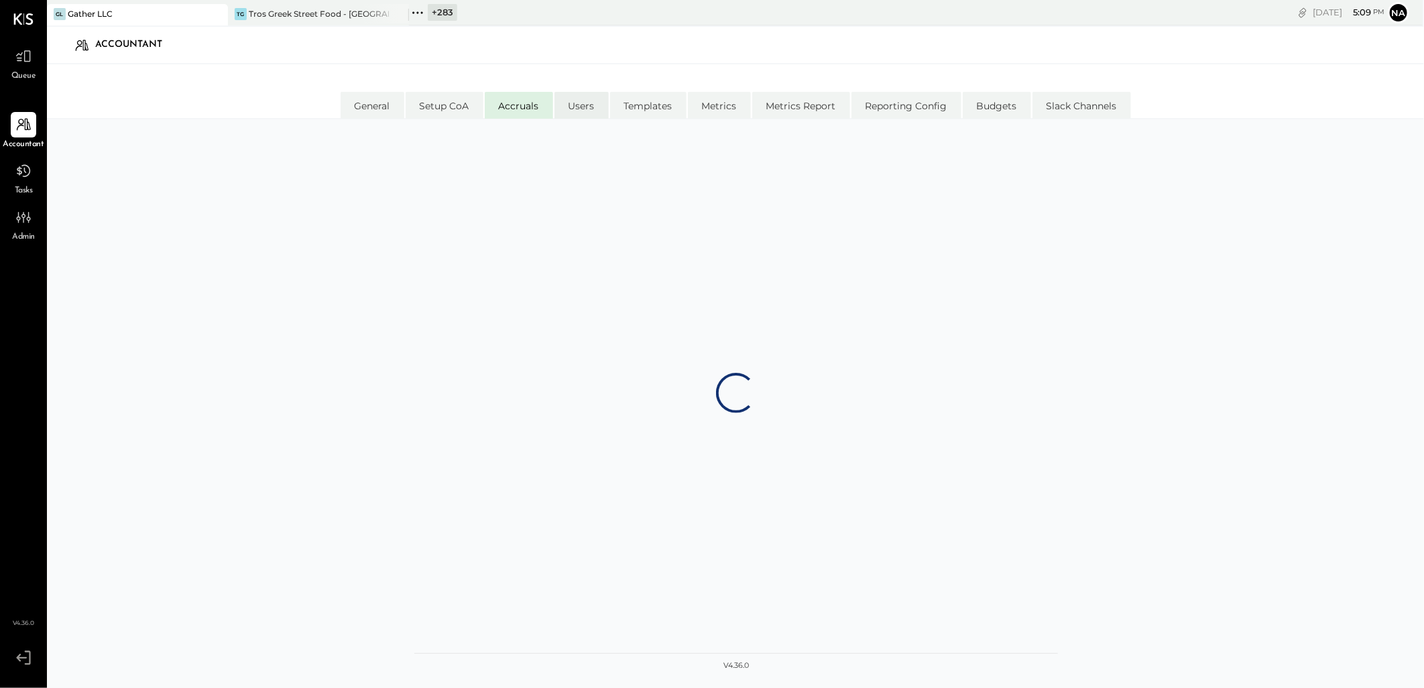
click at [585, 105] on li "Users" at bounding box center [582, 105] width 54 height 27
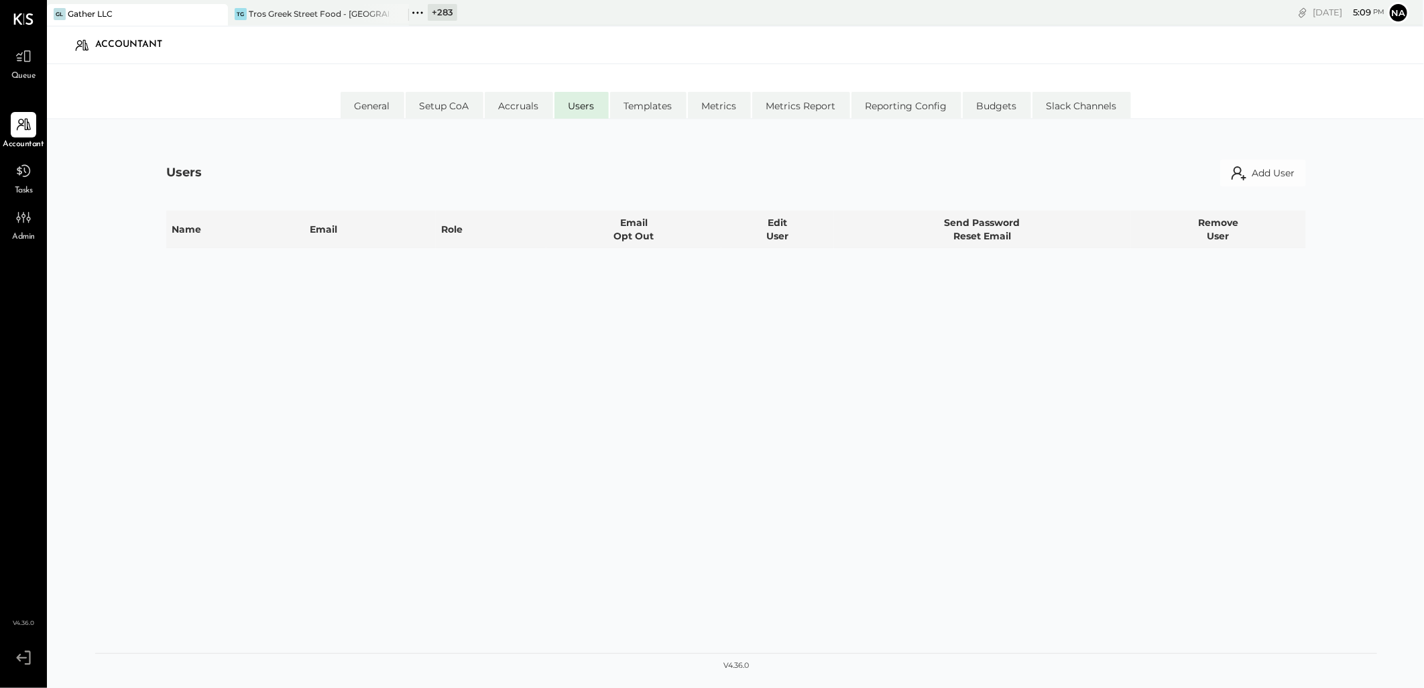
select select "********"
select select "*****"
